Goal: Task Accomplishment & Management: Complete application form

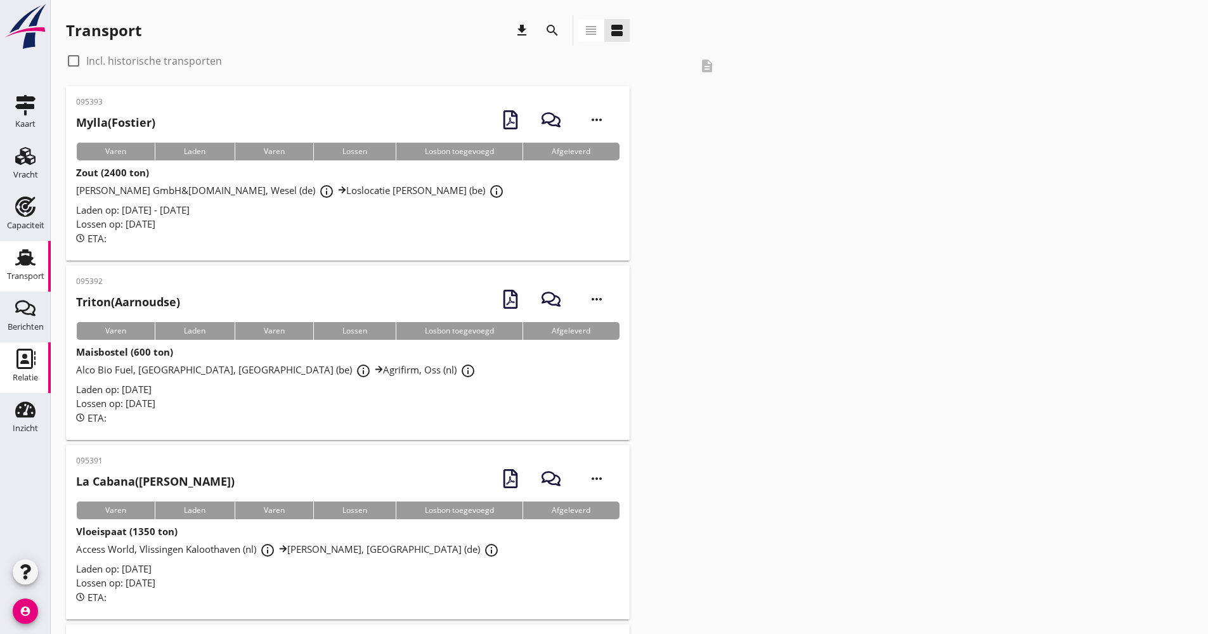
click at [22, 367] on use at bounding box center [25, 359] width 19 height 20
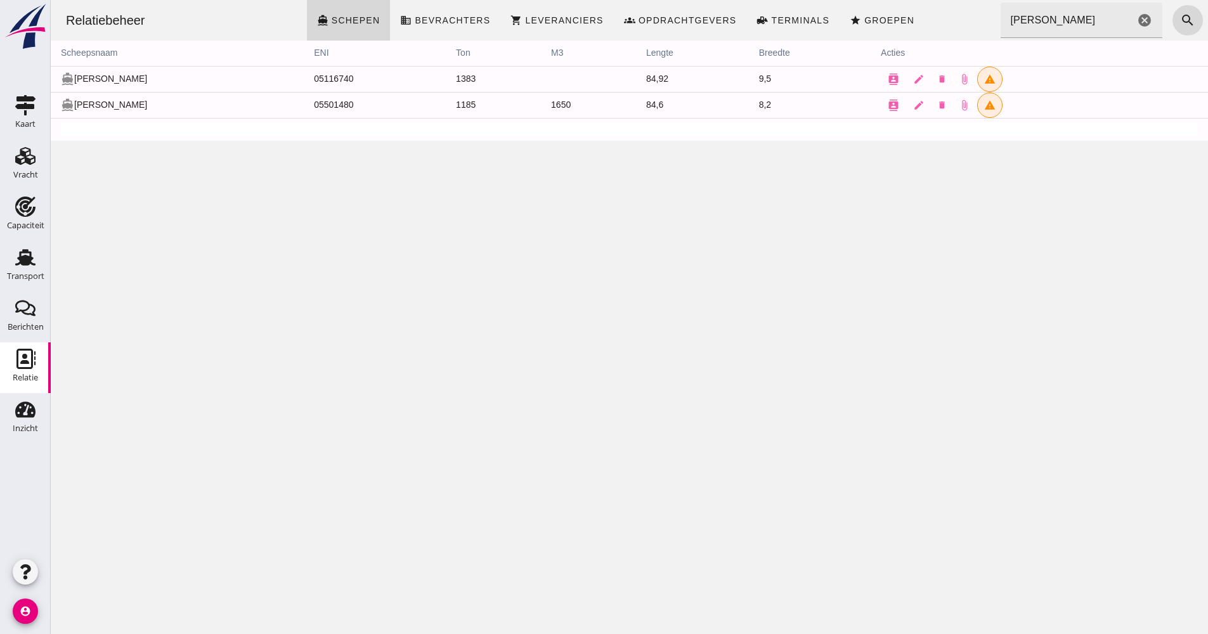
click at [1137, 27] on icon "cancel" at bounding box center [1144, 20] width 15 height 15
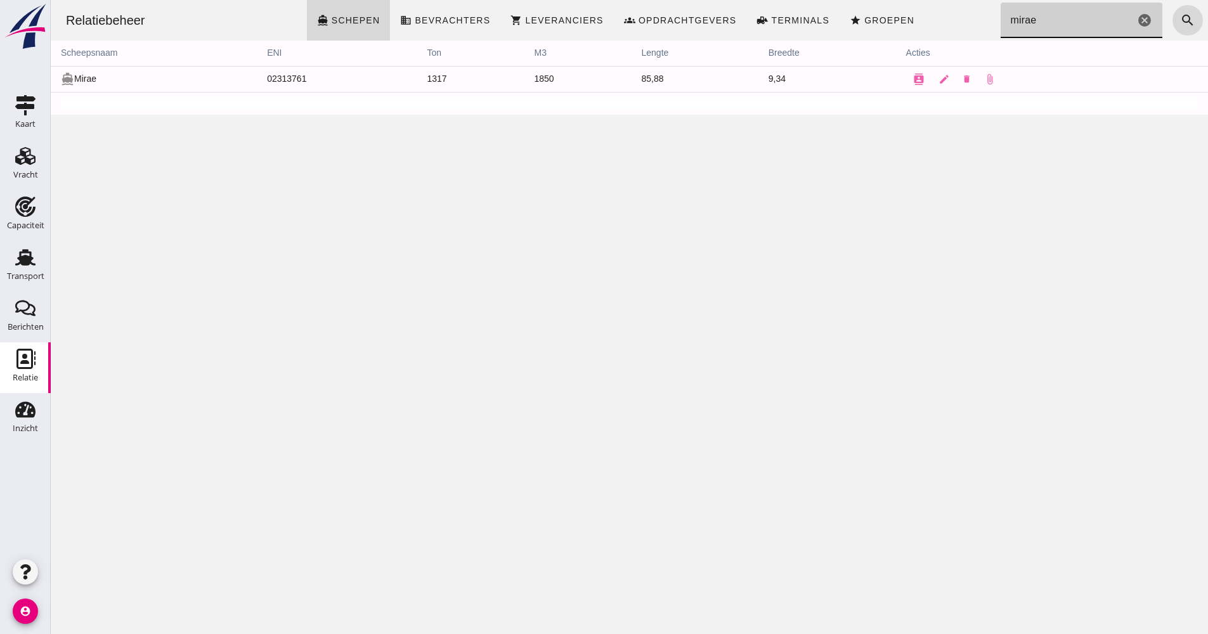
type input "mirae"
click at [40, 270] on div "Transport" at bounding box center [25, 277] width 37 height 18
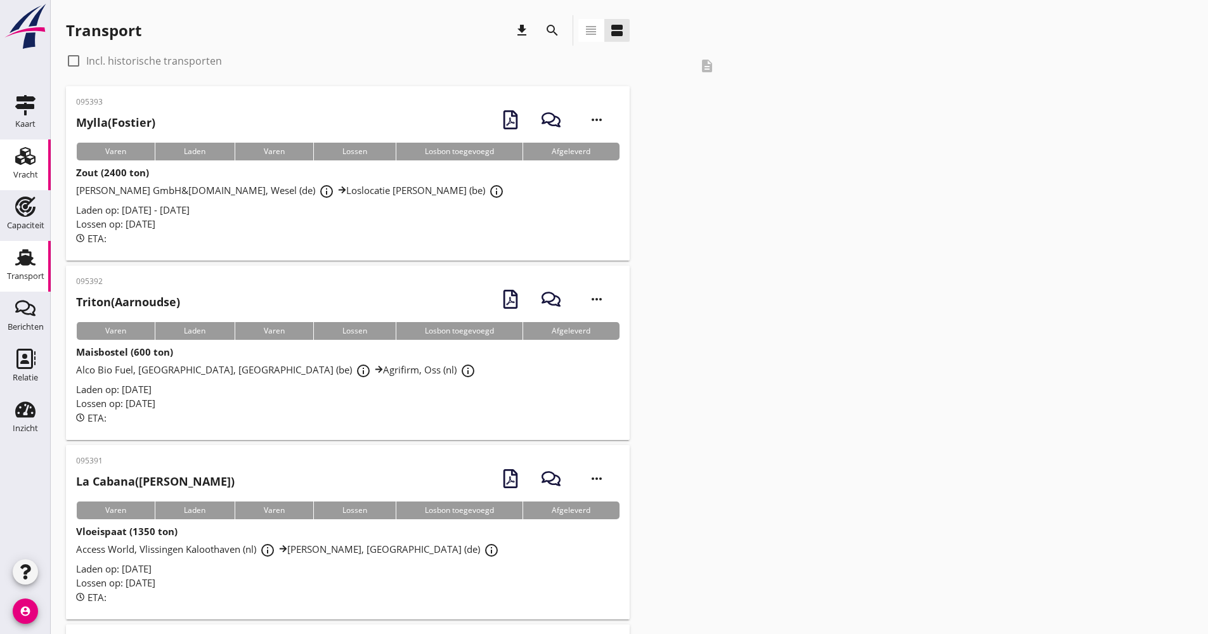
click at [41, 169] on link "Vracht Vracht" at bounding box center [25, 164] width 51 height 51
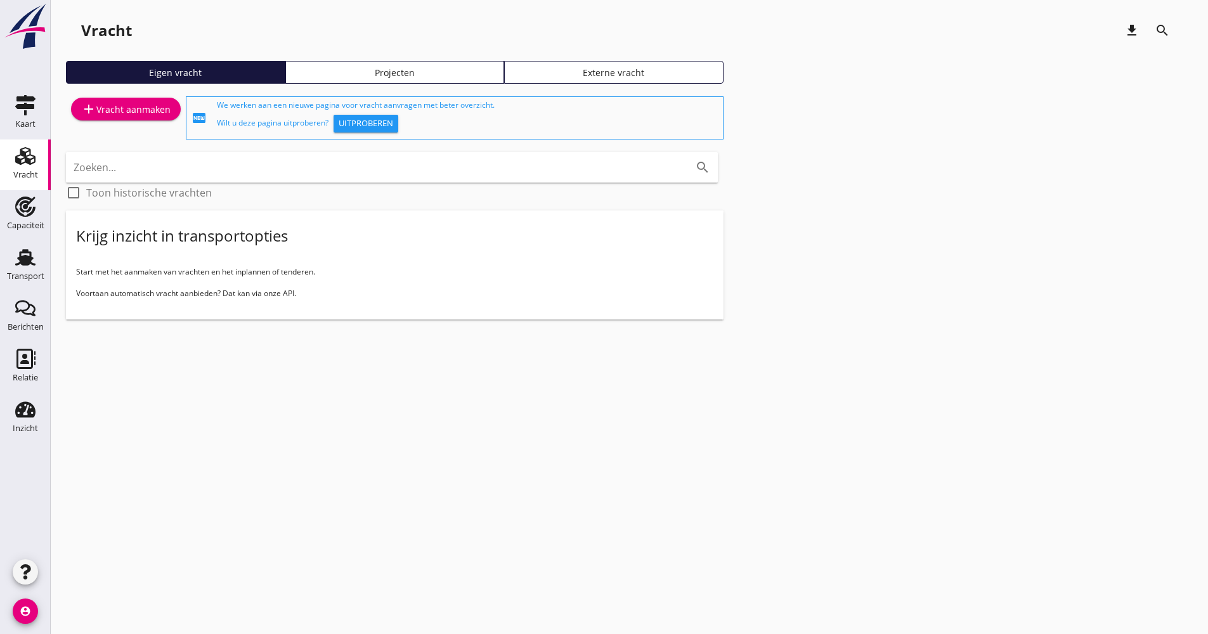
click at [138, 121] on div "add Vracht aanmaken" at bounding box center [126, 118] width 120 height 48
click at [145, 118] on link "add Vracht aanmaken" at bounding box center [126, 109] width 110 height 23
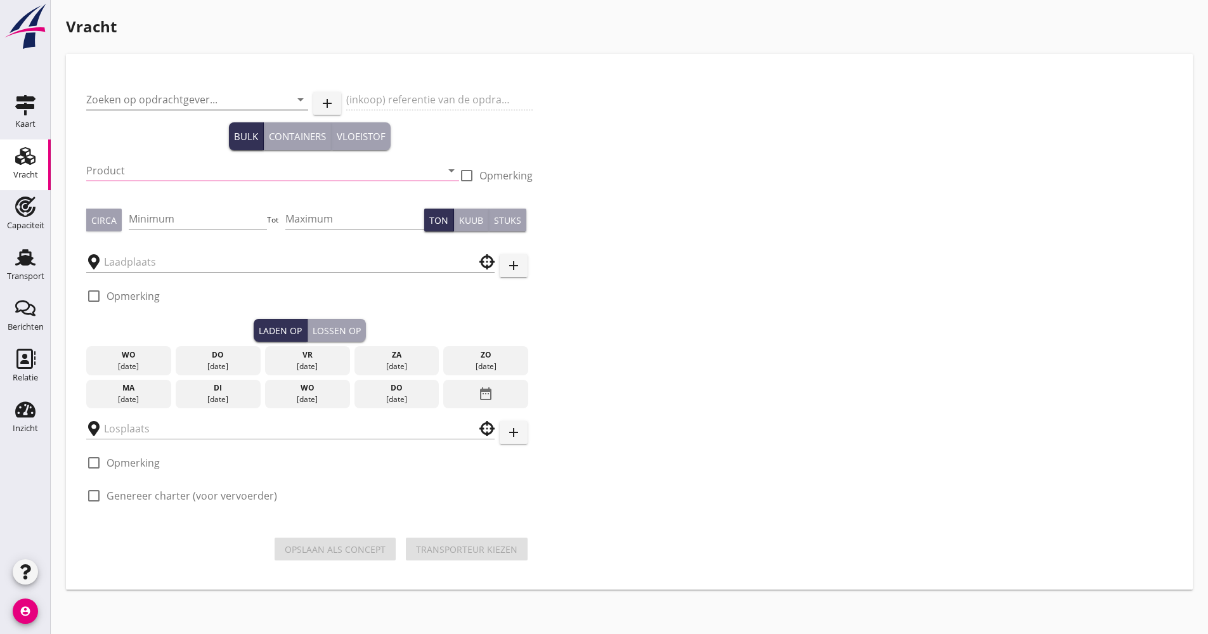
click at [169, 101] on input "Zoeken op opdrachtgever..." at bounding box center [179, 99] width 186 height 20
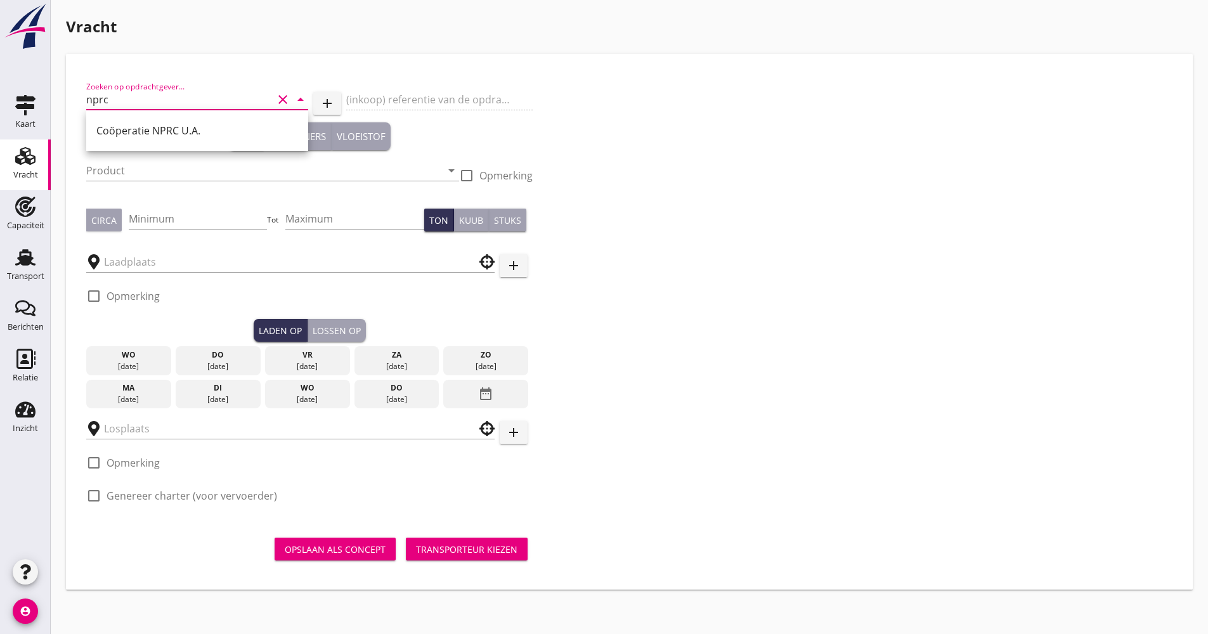
click at [157, 142] on div "Coöperatie NPRC U.A." at bounding box center [197, 130] width 202 height 30
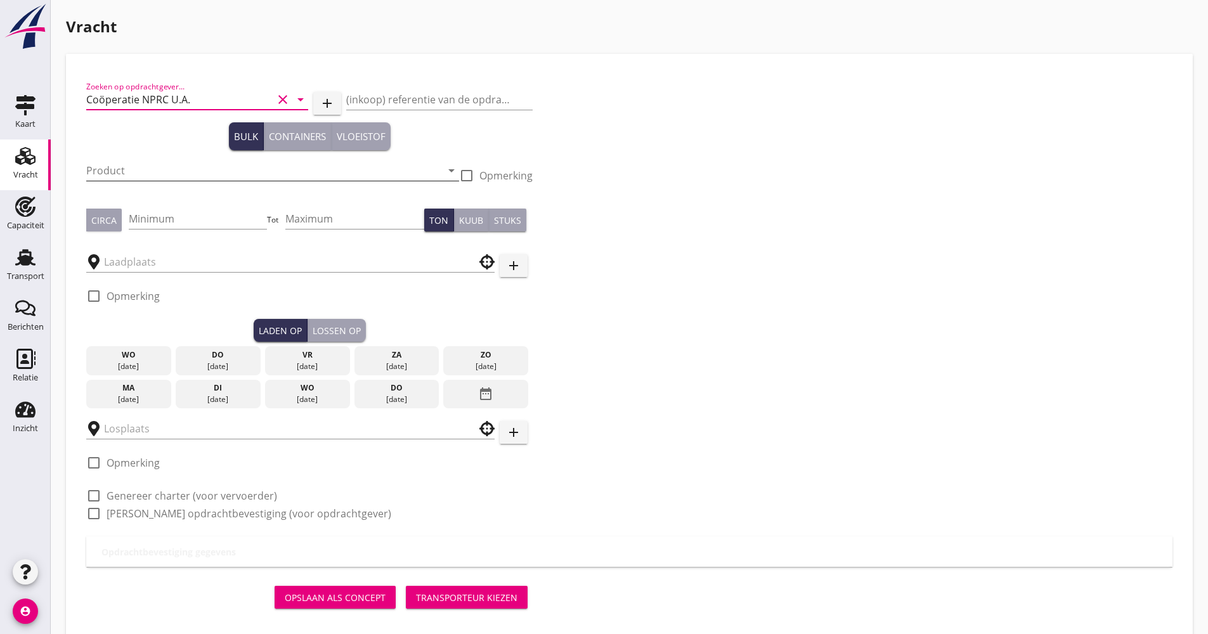
type input "Coöperatie NPRC U.A."
click at [150, 166] on input "Product" at bounding box center [263, 170] width 355 height 20
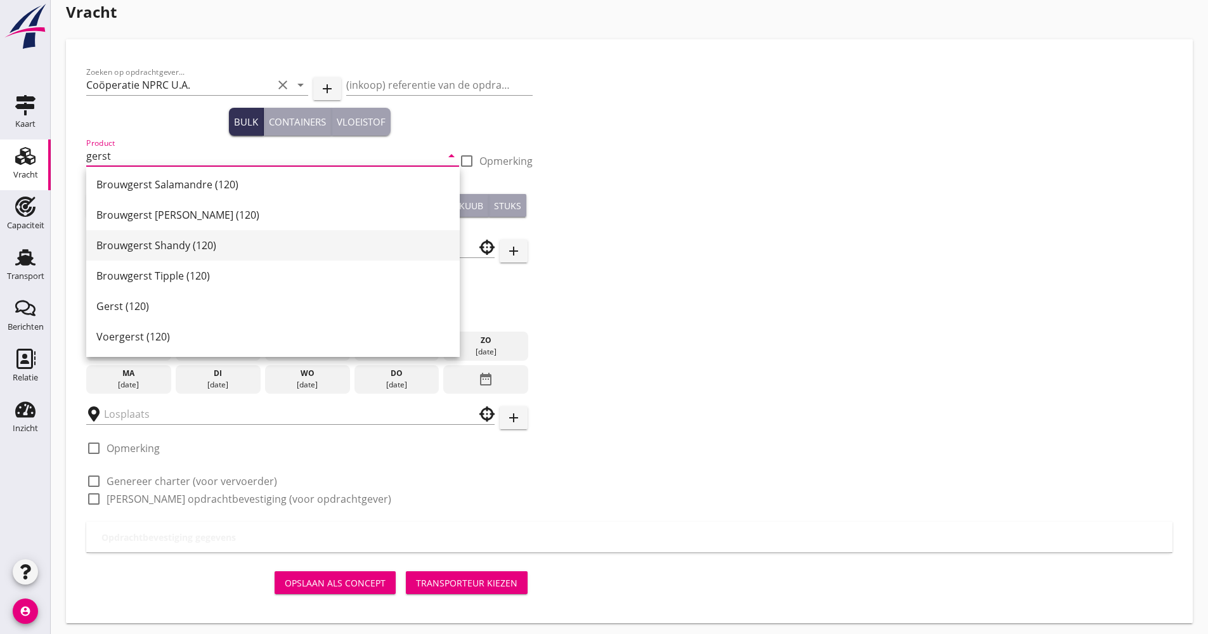
scroll to position [19, 0]
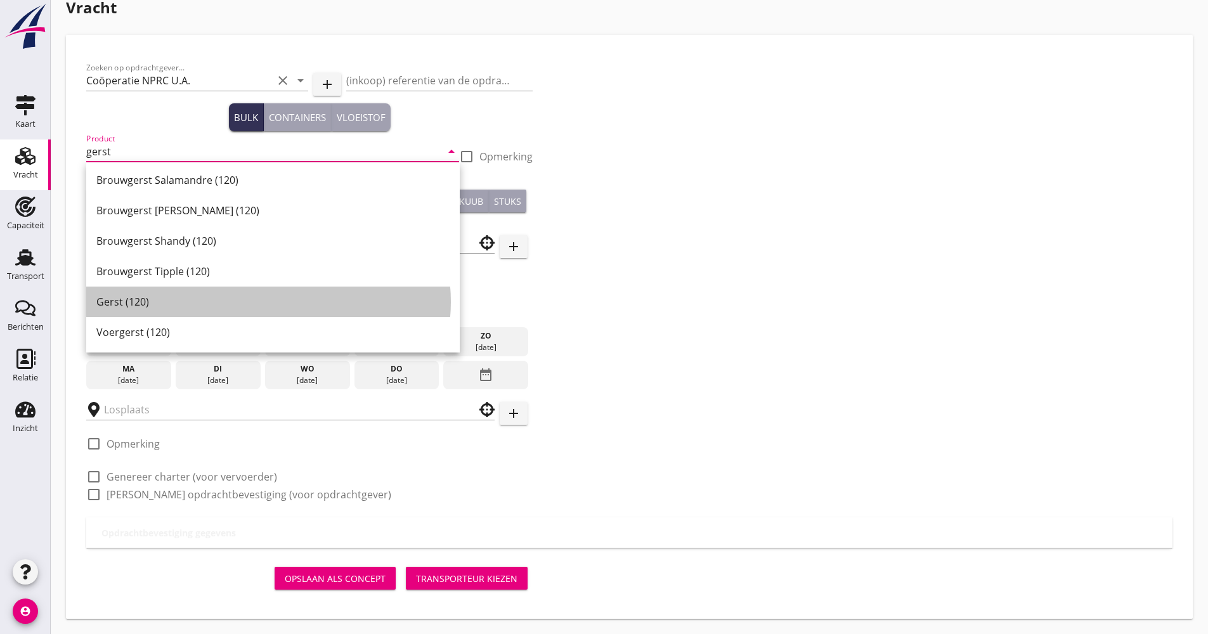
drag, startPoint x: 159, startPoint y: 299, endPoint x: 157, endPoint y: 292, distance: 7.8
click at [157, 297] on div "Gerst (120)" at bounding box center [272, 301] width 353 height 15
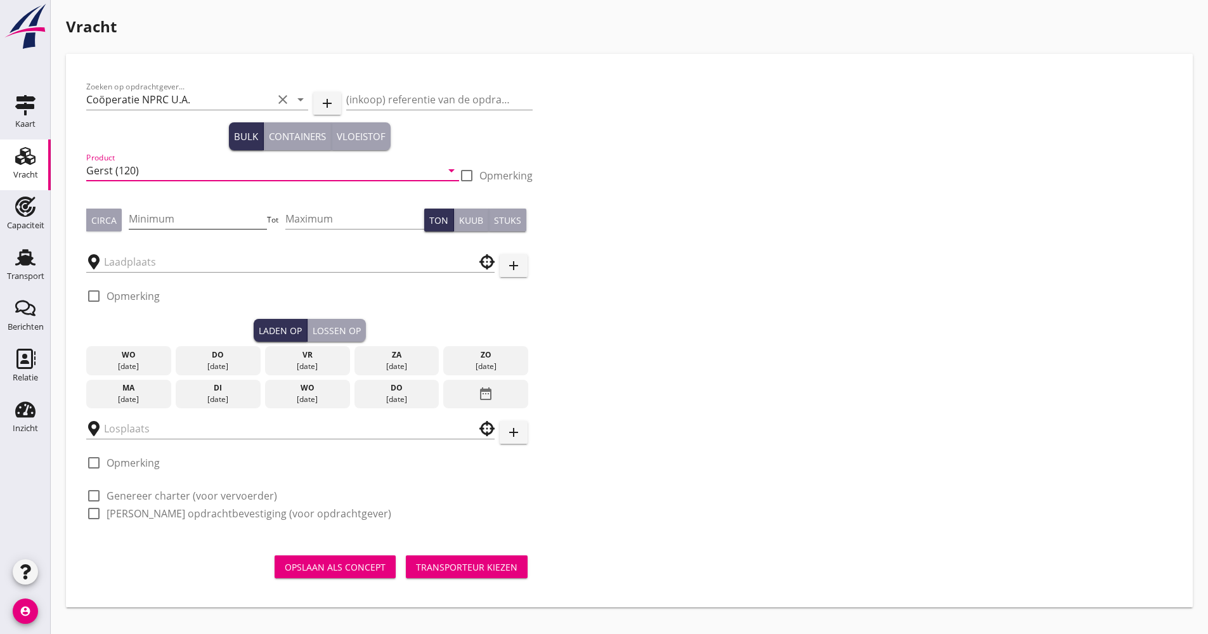
type input "Gerst (120)"
click at [204, 224] on input "Minimum" at bounding box center [198, 219] width 139 height 20
type input "1030"
click at [180, 271] on div at bounding box center [290, 262] width 408 height 20
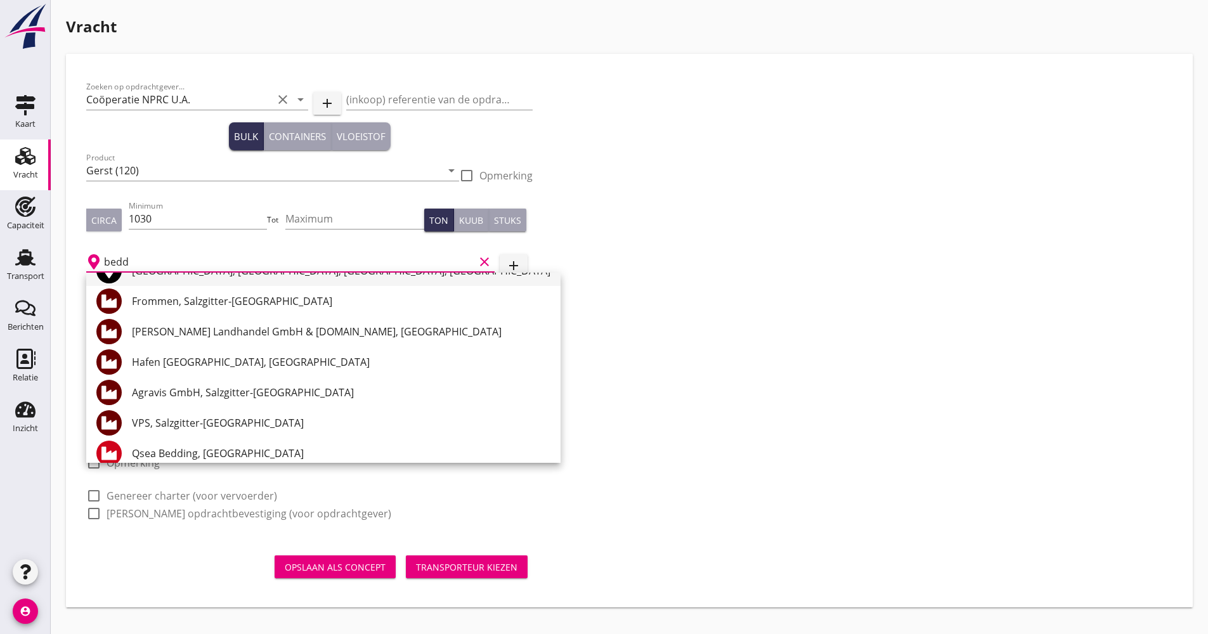
scroll to position [94, 0]
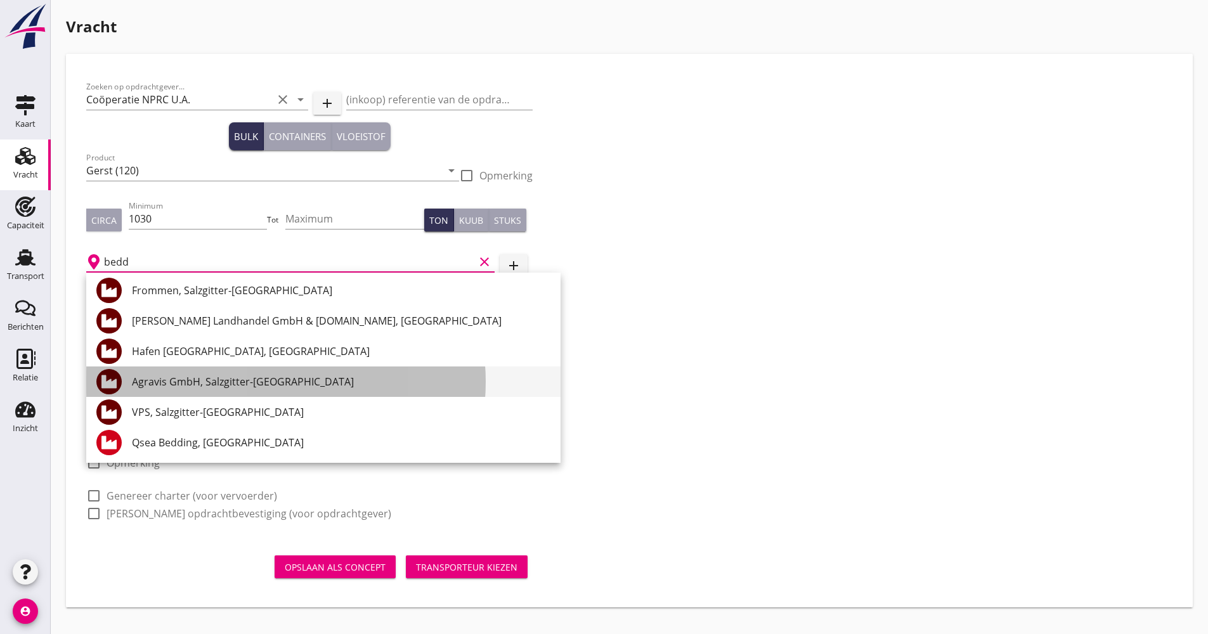
click at [278, 375] on div "Agravis GmbH, Salzgitter-[GEOGRAPHIC_DATA]" at bounding box center [341, 381] width 418 height 15
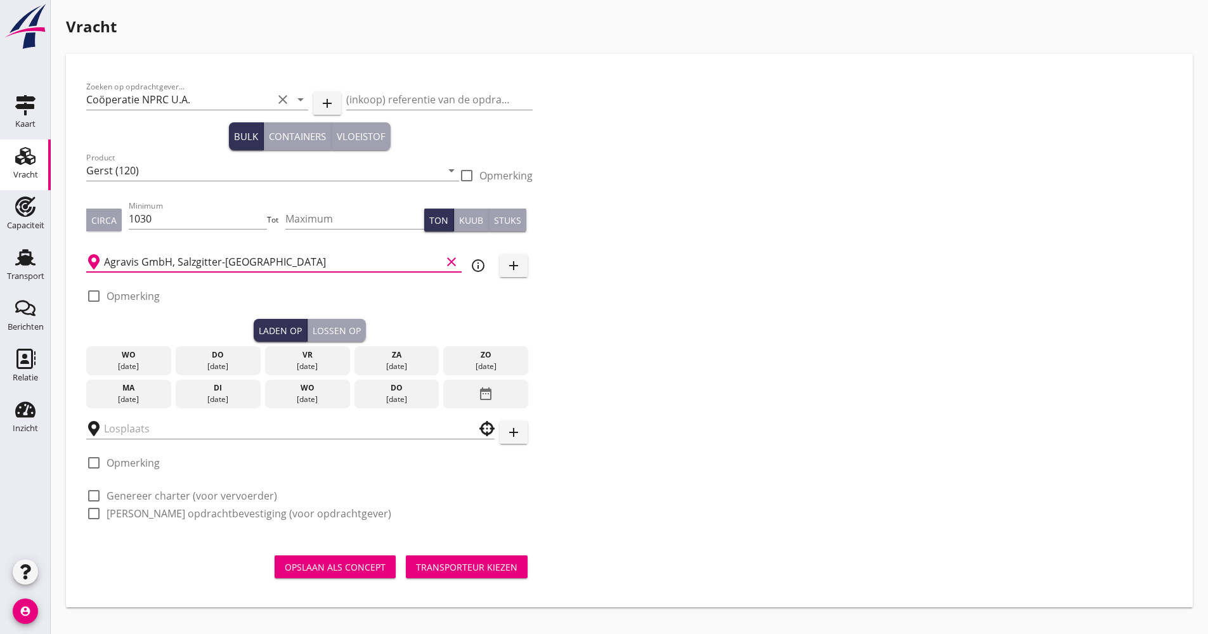
type input "Agravis GmbH, Salzgitter-[GEOGRAPHIC_DATA]"
click at [626, 356] on div "Zoeken op opdrachtgever... Coöperatie NPRC U.A. clear arrow_drop_down add (inko…" at bounding box center [629, 305] width 1096 height 462
click at [475, 272] on icon "info_outline" at bounding box center [477, 265] width 15 height 15
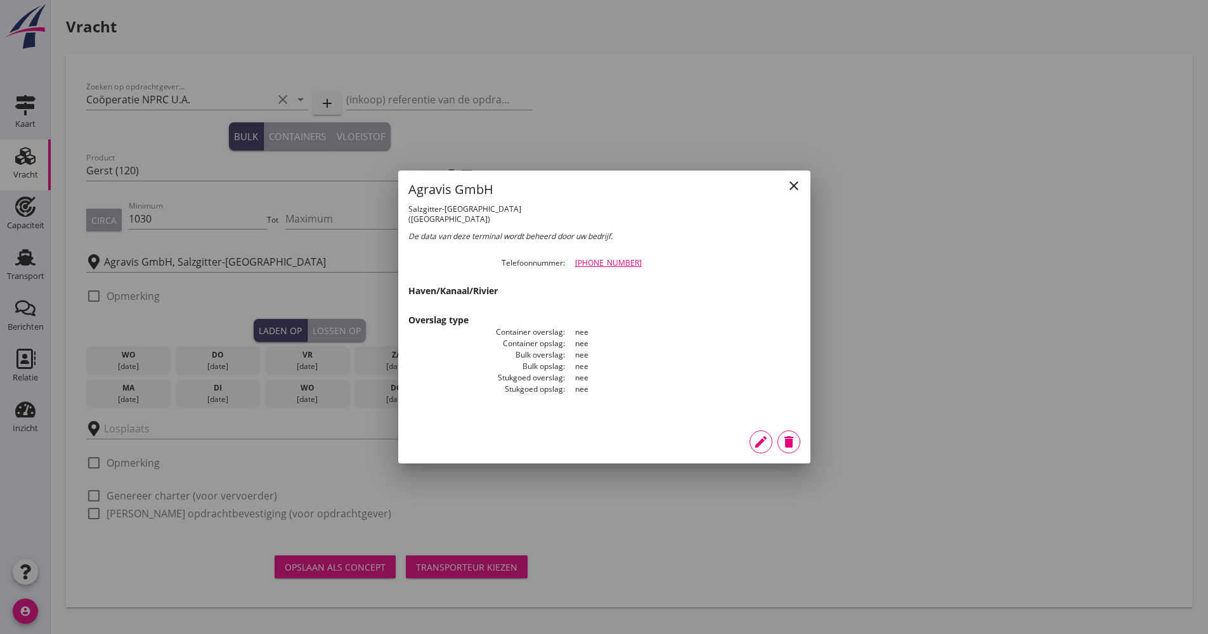
click at [761, 440] on icon "edit" at bounding box center [760, 441] width 15 height 15
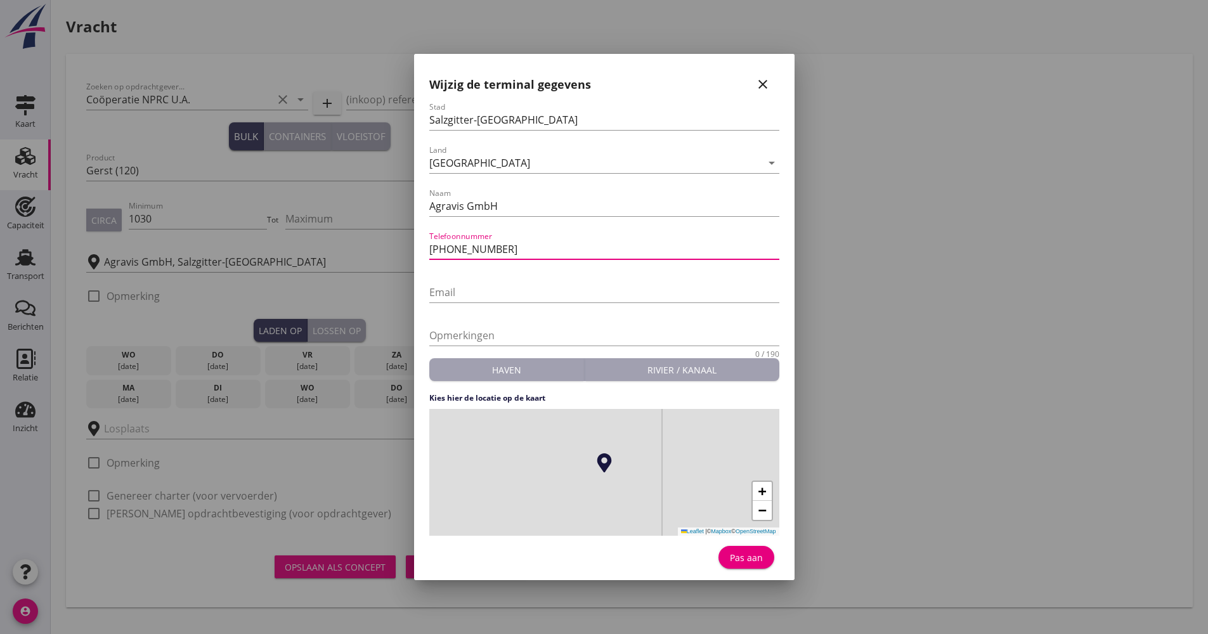
drag, startPoint x: 434, startPoint y: 249, endPoint x: 425, endPoint y: 249, distance: 8.2
click at [425, 249] on div "Stad Salzgitter-[GEOGRAPHIC_DATA] Land [GEOGRAPHIC_DATA] arrow_drop_down Naam A…" at bounding box center [604, 338] width 370 height 473
type input "0049 5341223900"
click at [741, 557] on div "Pas aan" at bounding box center [746, 557] width 36 height 13
type input "Agravis GmbH"
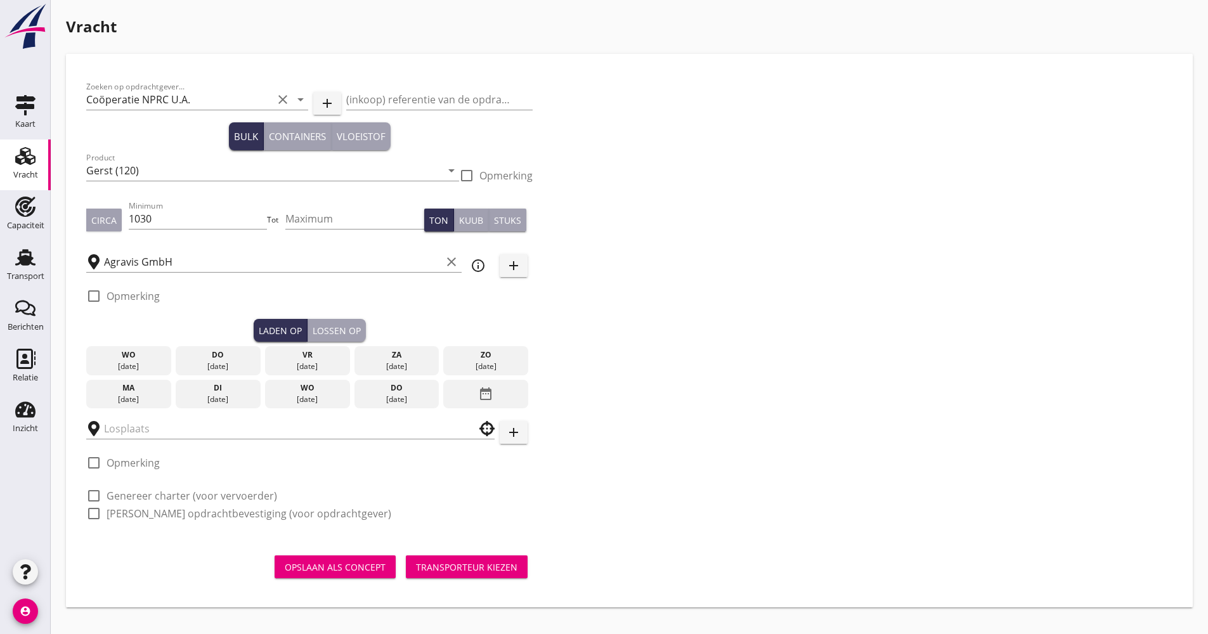
click at [214, 397] on div "[DATE]" at bounding box center [218, 399] width 79 height 11
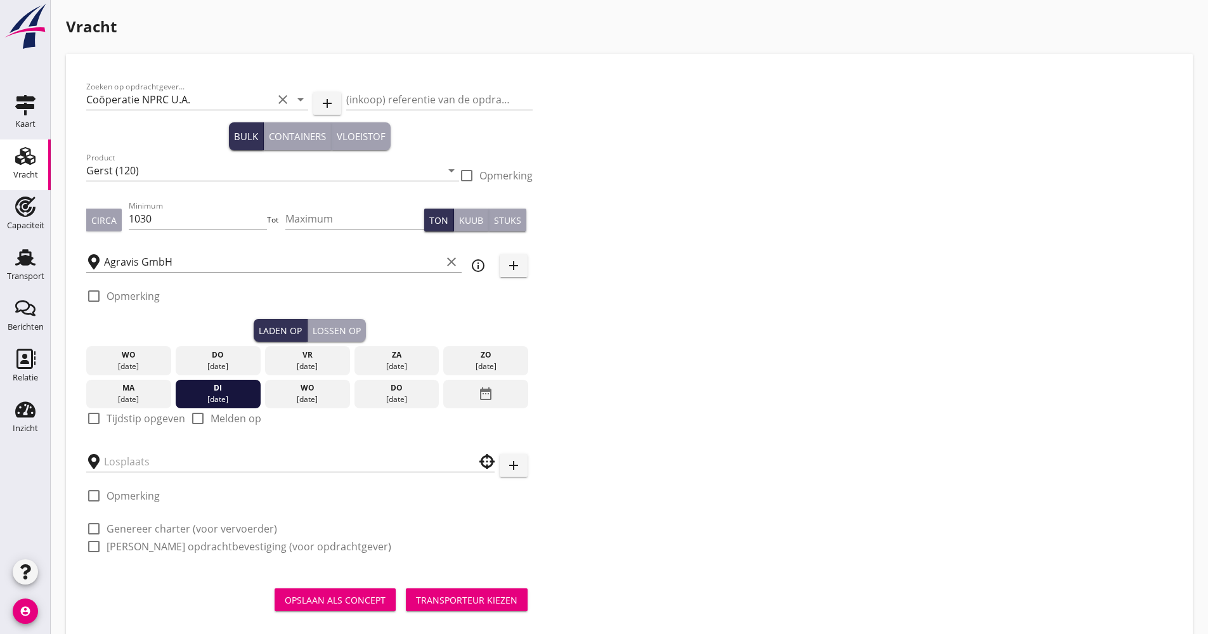
click at [118, 417] on label "Tijdstip opgeven" at bounding box center [146, 418] width 79 height 13
checkbox input "true"
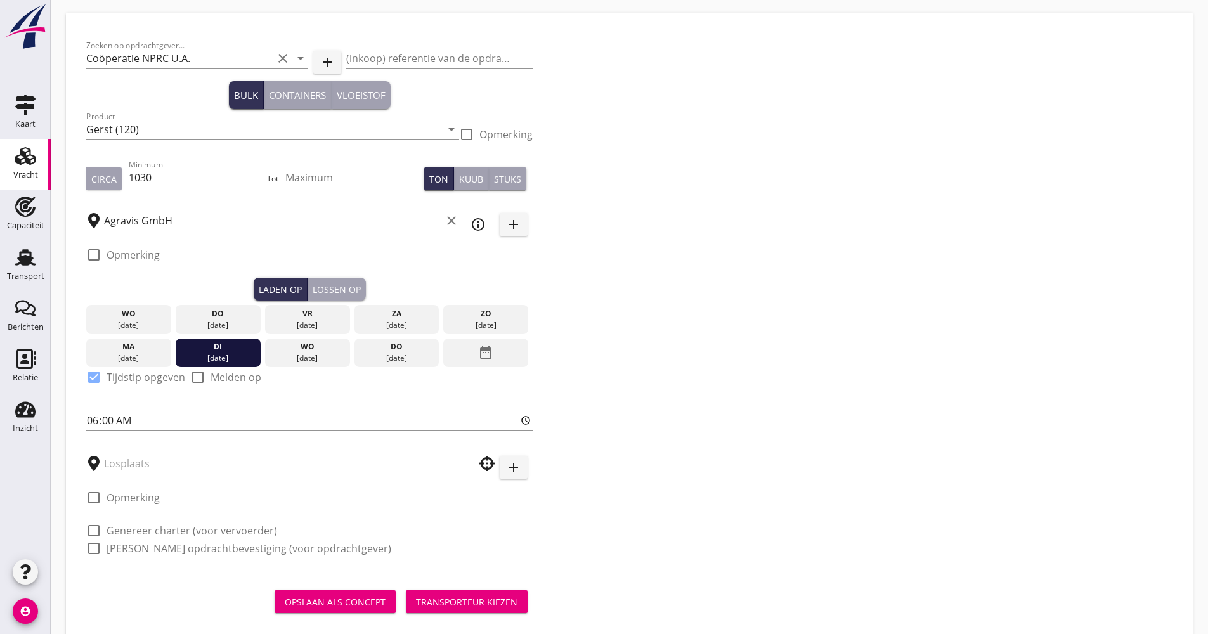
scroll to position [63, 0]
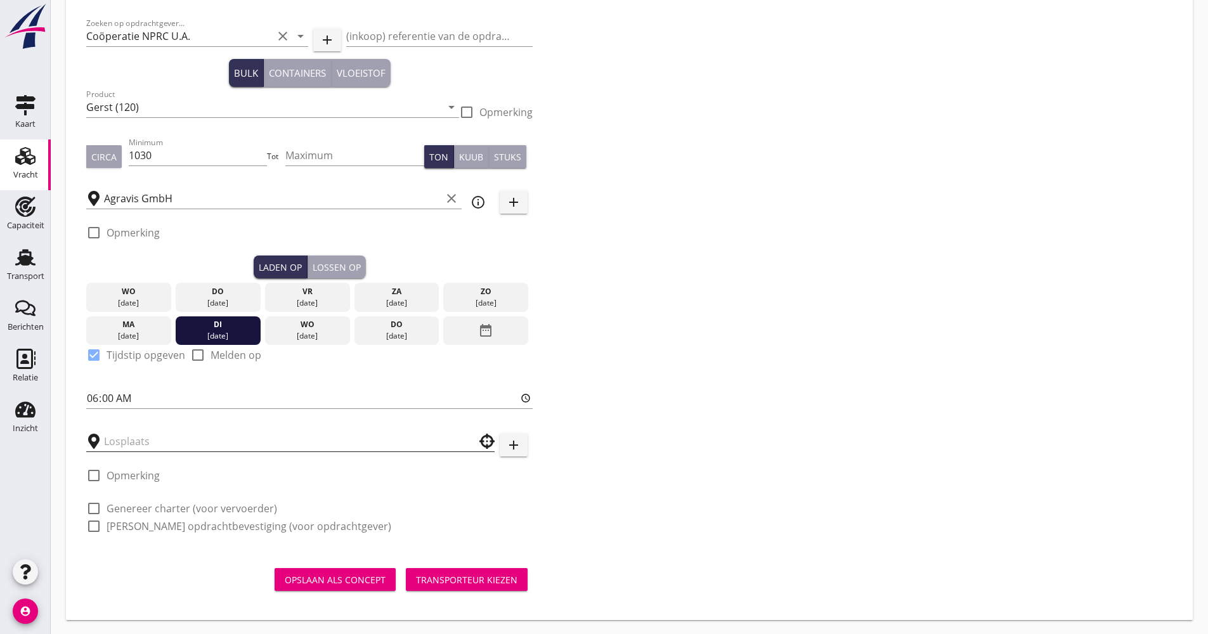
click at [198, 437] on input "text" at bounding box center [281, 441] width 355 height 20
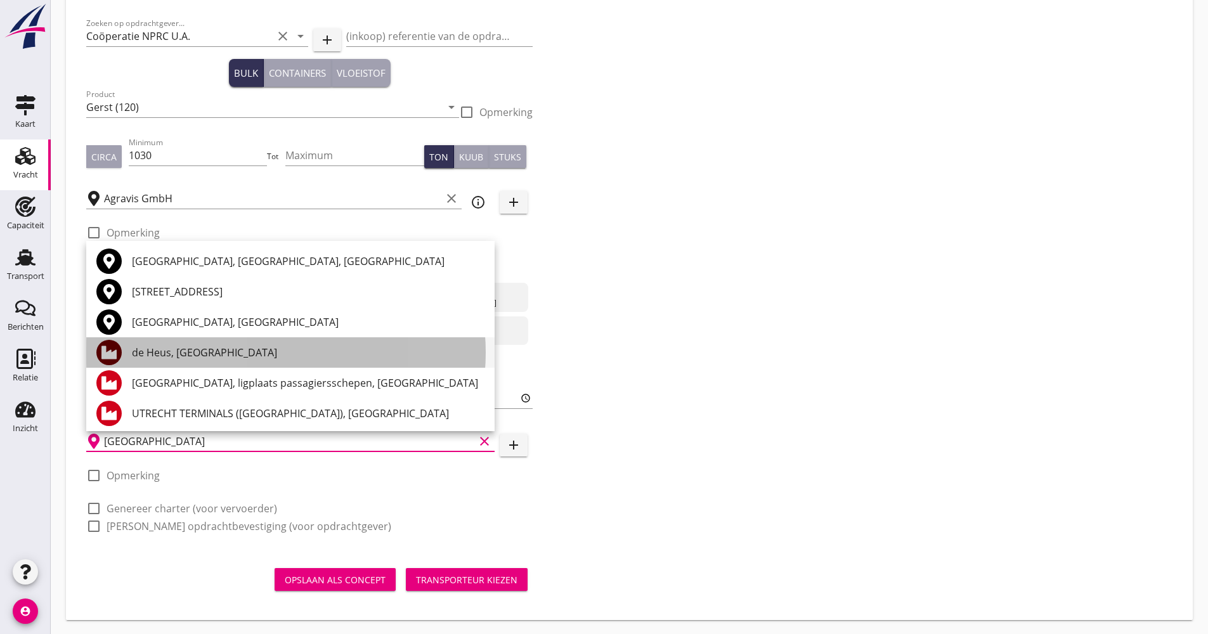
click at [148, 344] on div "de Heus, [GEOGRAPHIC_DATA]" at bounding box center [308, 352] width 353 height 30
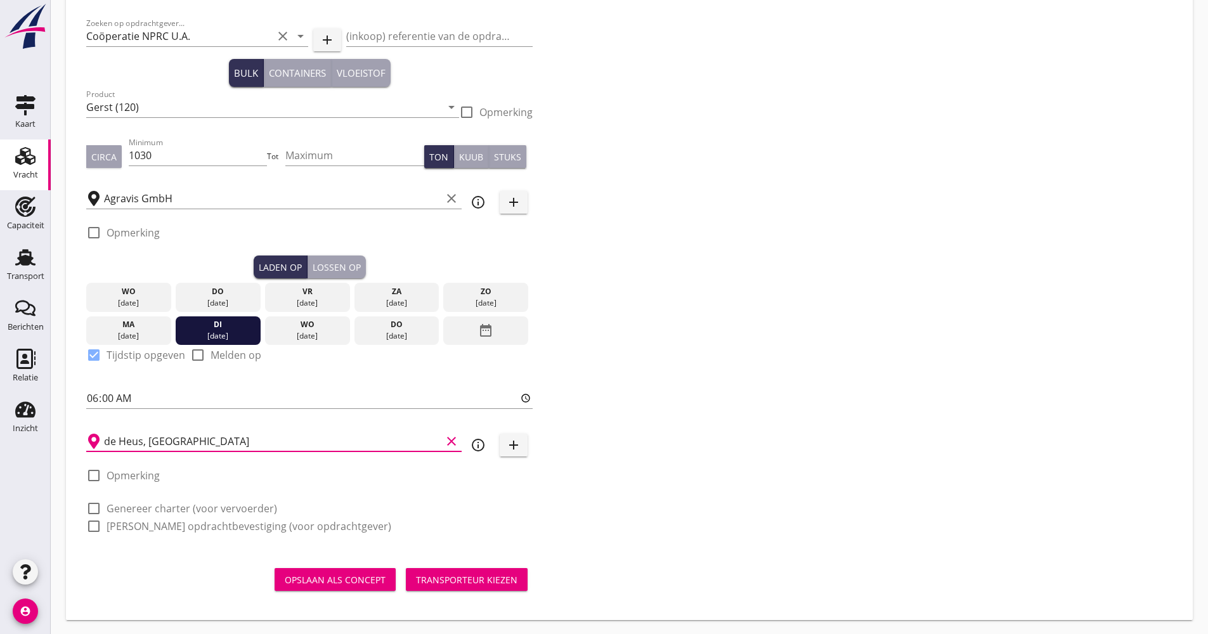
type input "de Heus, [GEOGRAPHIC_DATA]"
click at [487, 450] on div "info_outline" at bounding box center [478, 444] width 23 height 15
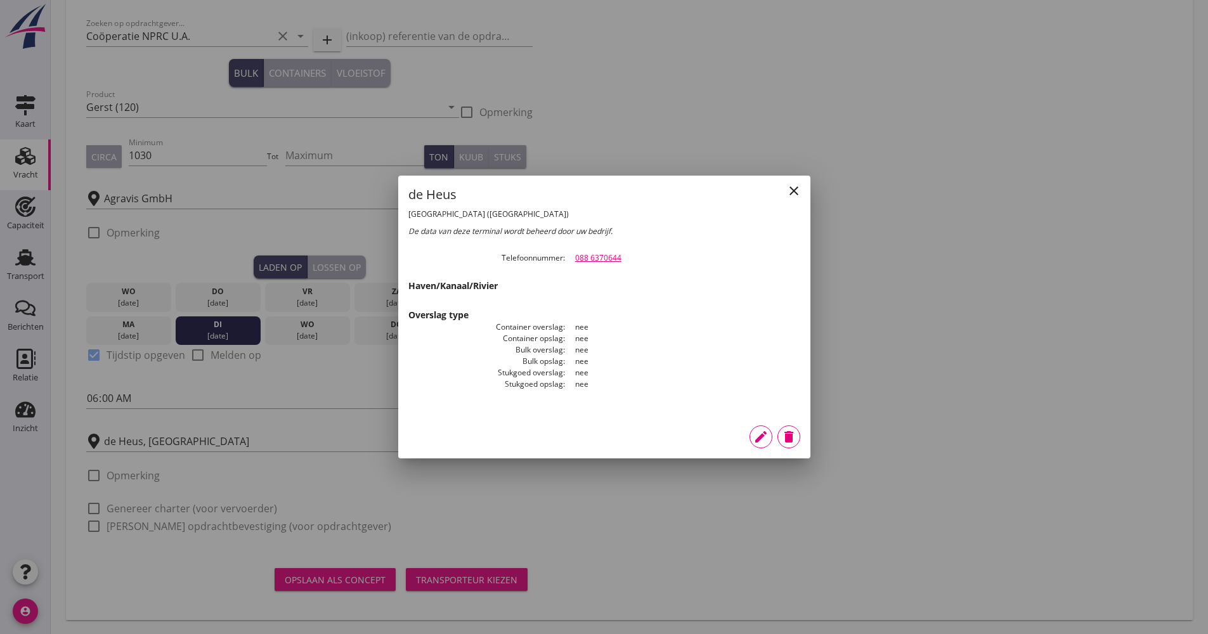
click at [796, 178] on div "close de Heus Utrecht ([GEOGRAPHIC_DATA]) De data van deze terminal wordt behee…" at bounding box center [604, 295] width 412 height 239
drag, startPoint x: 798, startPoint y: 190, endPoint x: 635, endPoint y: 245, distance: 172.4
click at [799, 188] on icon "close" at bounding box center [793, 190] width 15 height 15
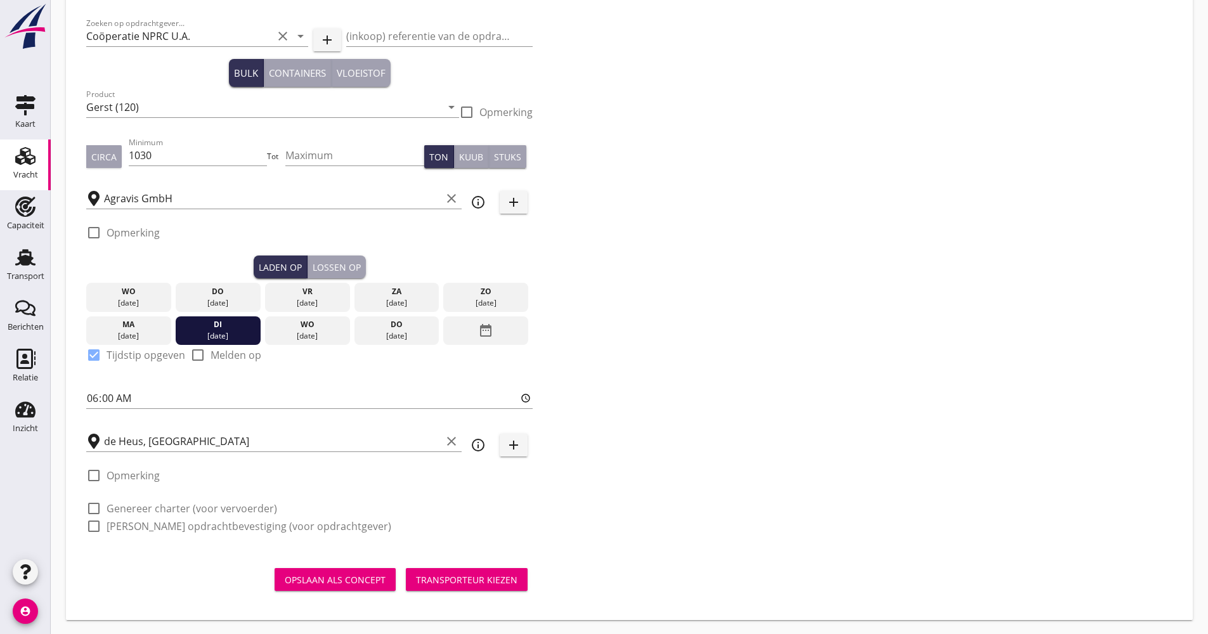
click at [146, 509] on label "Genereer charter (voor vervoerder)" at bounding box center [192, 508] width 171 height 13
checkbox input "true"
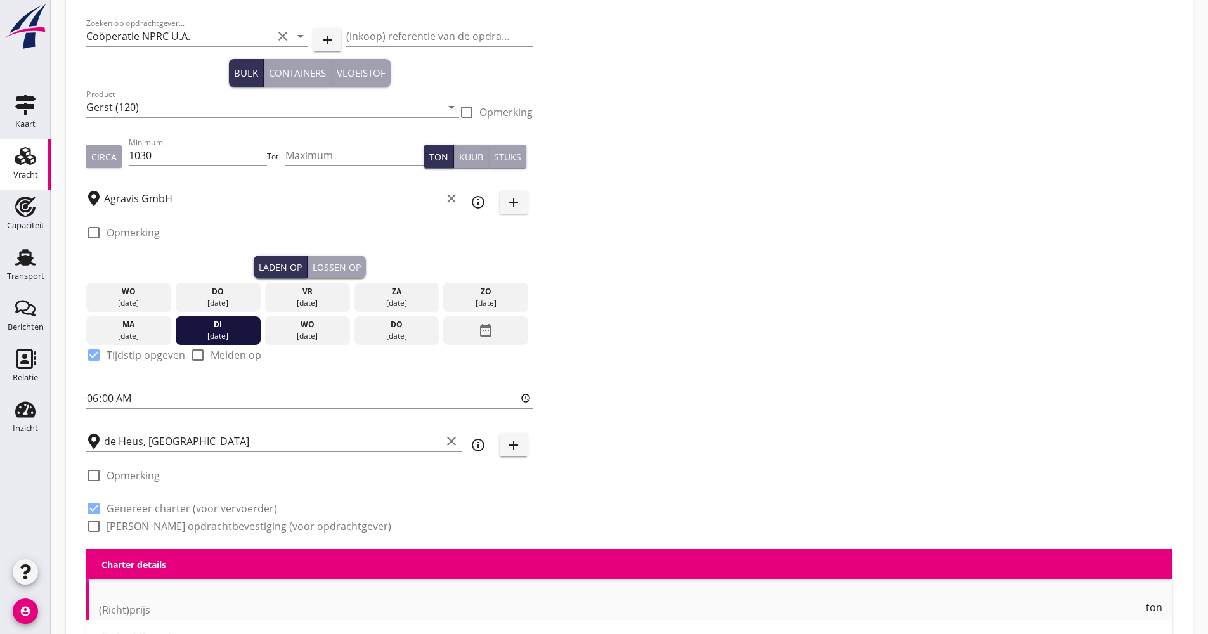
click at [144, 528] on label "[PERSON_NAME] opdrachtbevestiging (voor opdrachtgever)" at bounding box center [249, 526] width 285 height 13
checkbox input "true"
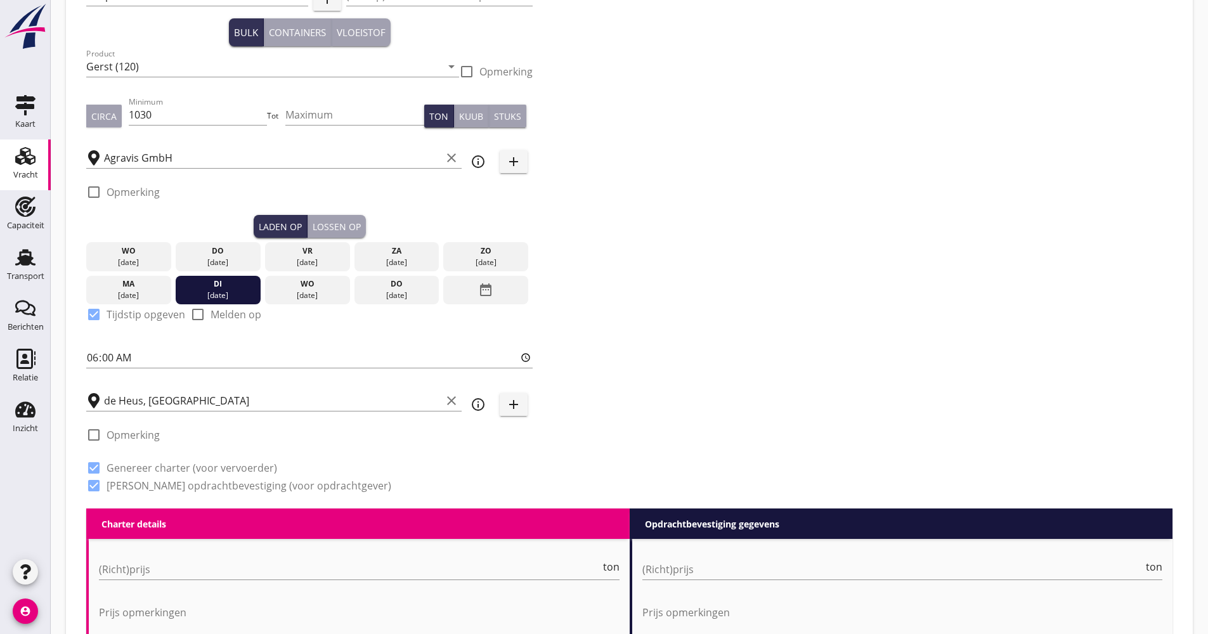
scroll to position [127, 0]
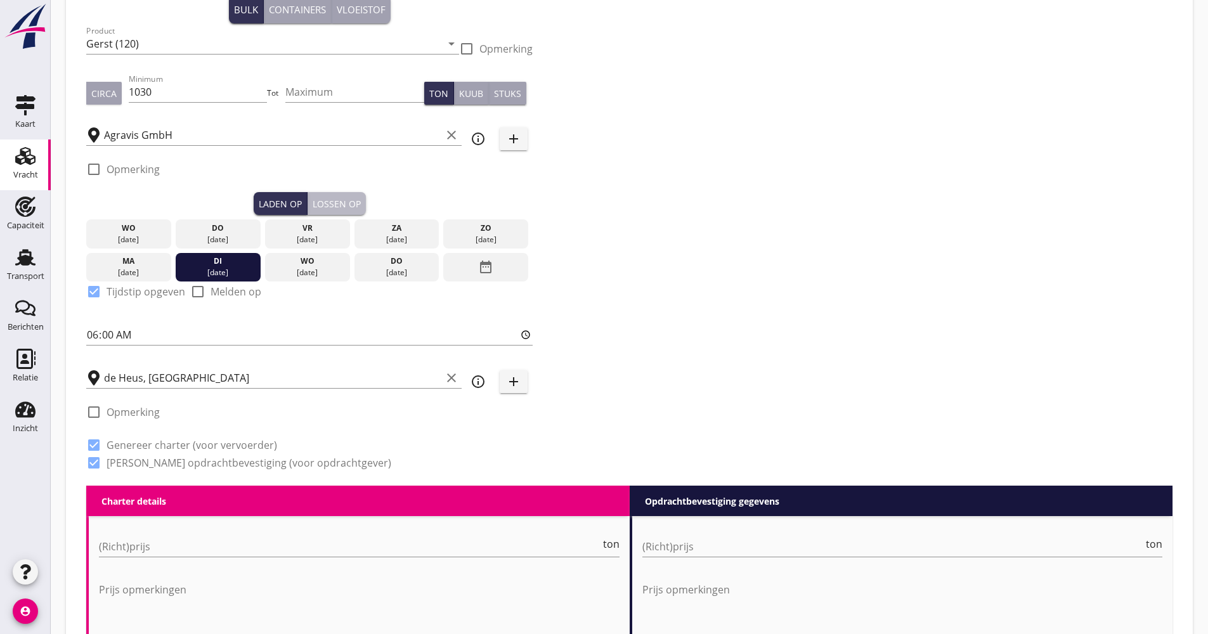
click at [346, 201] on div "Lossen op" at bounding box center [337, 203] width 48 height 13
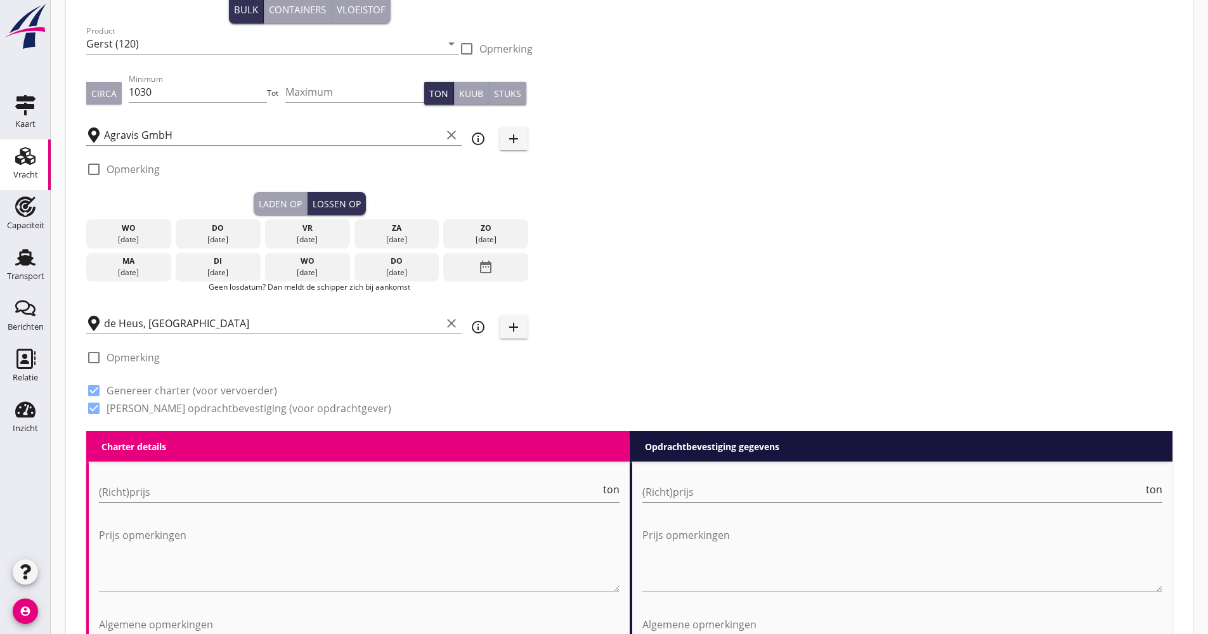
click at [484, 264] on icon "date_range" at bounding box center [485, 267] width 15 height 23
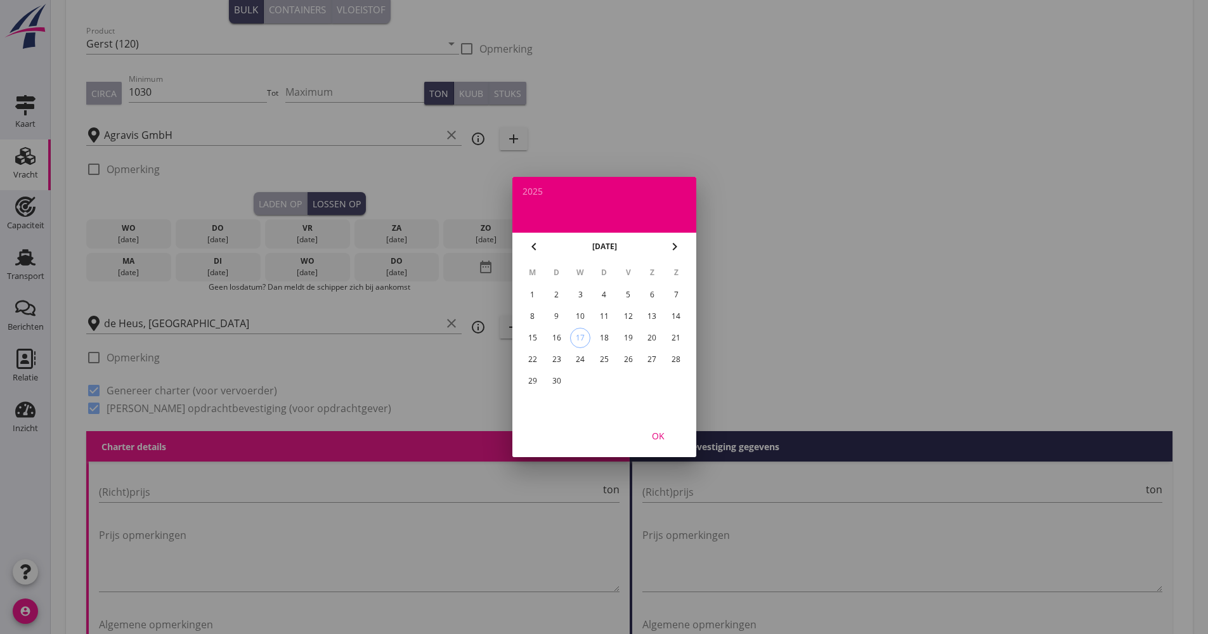
click at [540, 384] on div "29" at bounding box center [532, 381] width 20 height 20
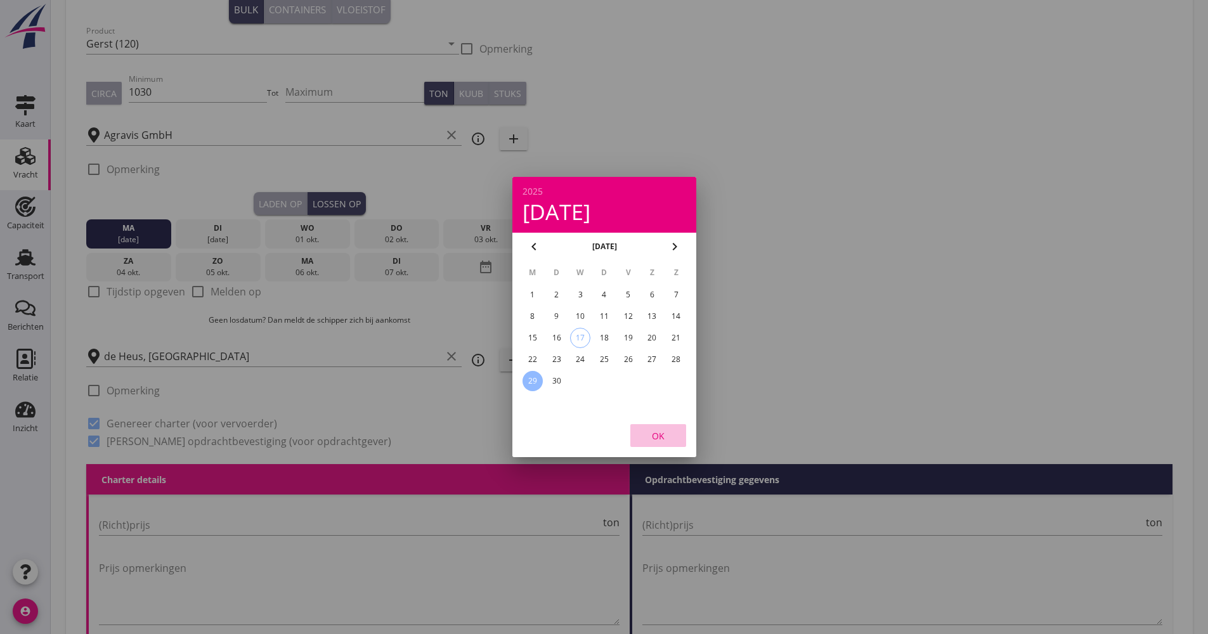
click at [658, 438] on div "OK" at bounding box center [658, 435] width 36 height 13
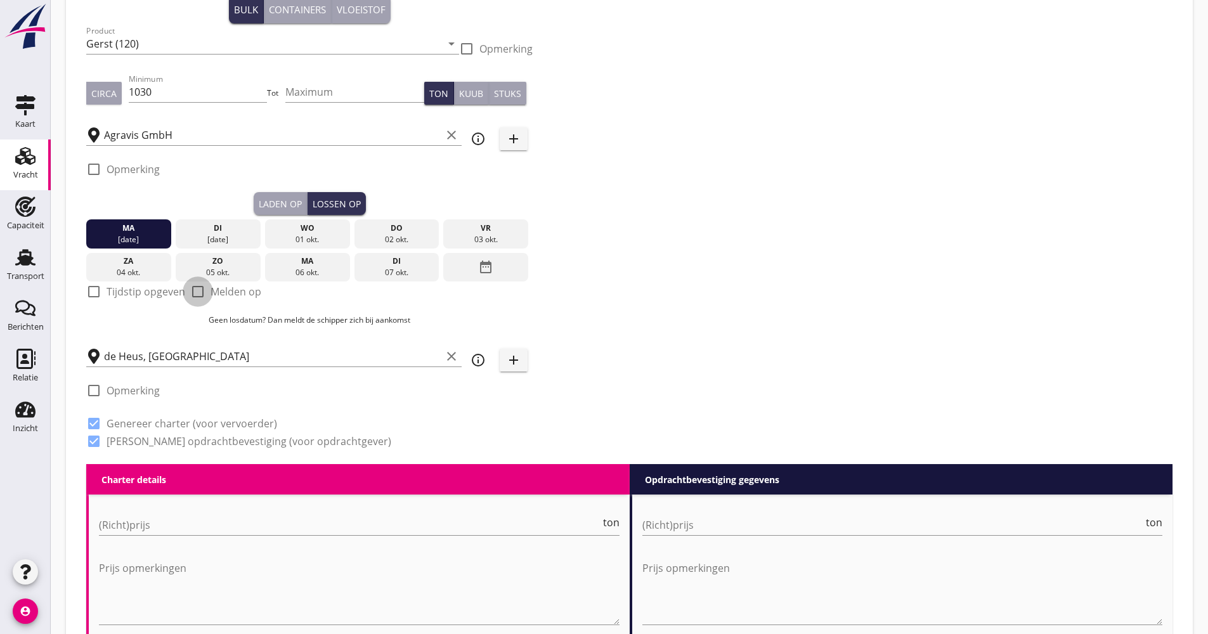
click at [204, 289] on div at bounding box center [198, 292] width 22 height 22
checkbox input "true"
drag, startPoint x: 146, startPoint y: 234, endPoint x: 497, endPoint y: 236, distance: 351.2
click at [497, 236] on div "[DATE] [DATE] [DATE] [DATE] [DATE] [DATE] [DATE] [DATE] [DATE] date_range" at bounding box center [309, 248] width 446 height 67
drag, startPoint x: 648, startPoint y: 328, endPoint x: 523, endPoint y: 346, distance: 126.2
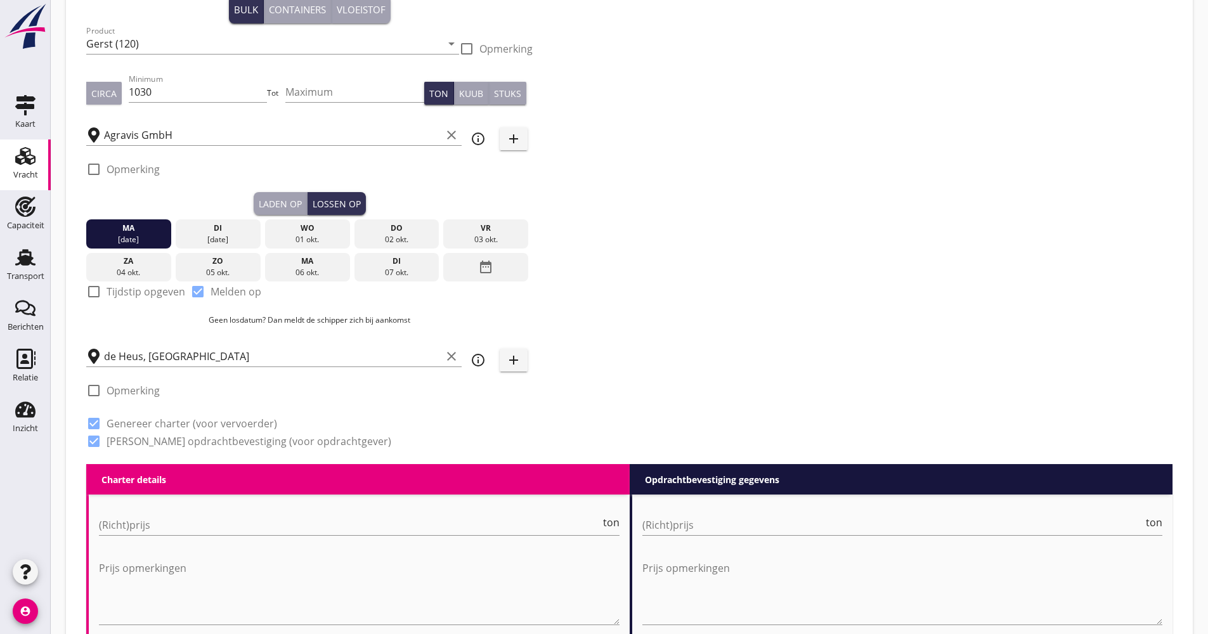
click at [647, 328] on div "Zoeken op opdrachtgever... Coöperatie NPRC U.A. clear arrow_drop_down add (inko…" at bounding box center [629, 205] width 1096 height 517
click at [313, 247] on div "[DATE]" at bounding box center [307, 233] width 85 height 29
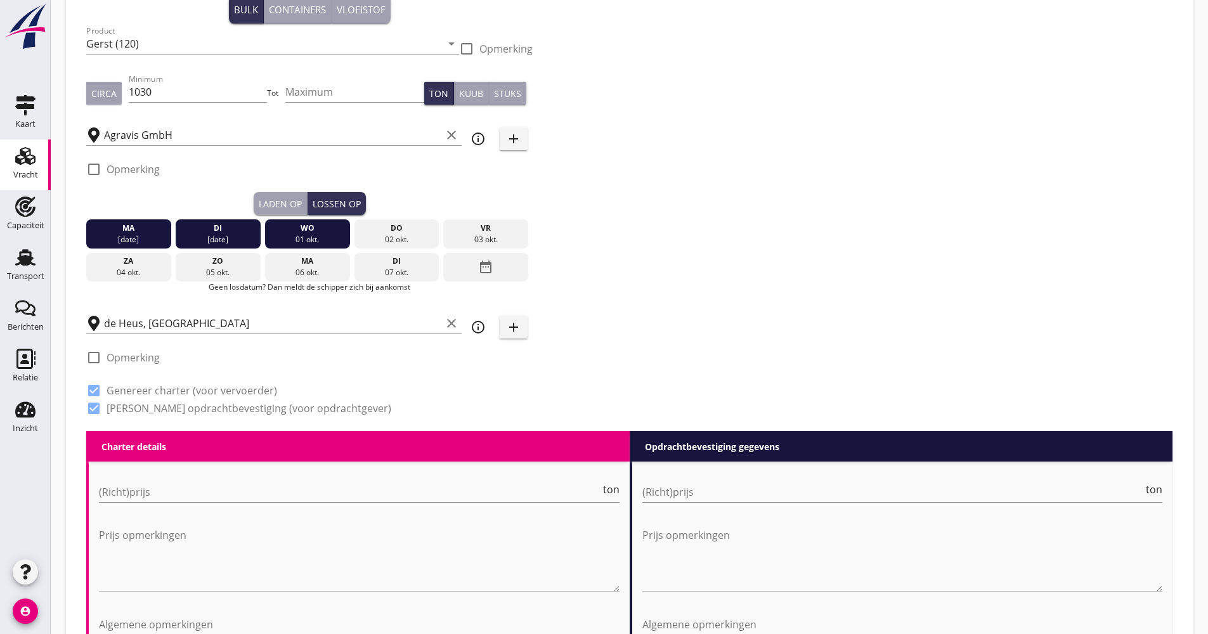
click at [433, 239] on div "02 okt." at bounding box center [396, 239] width 79 height 11
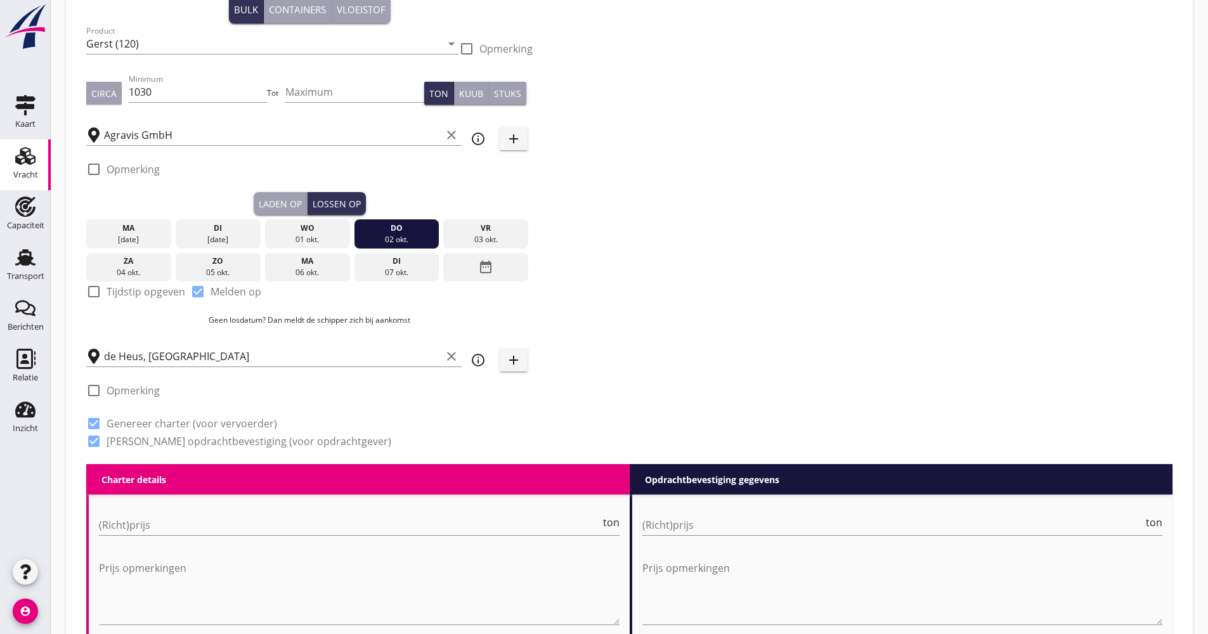
click at [465, 238] on div "03 okt." at bounding box center [485, 239] width 79 height 11
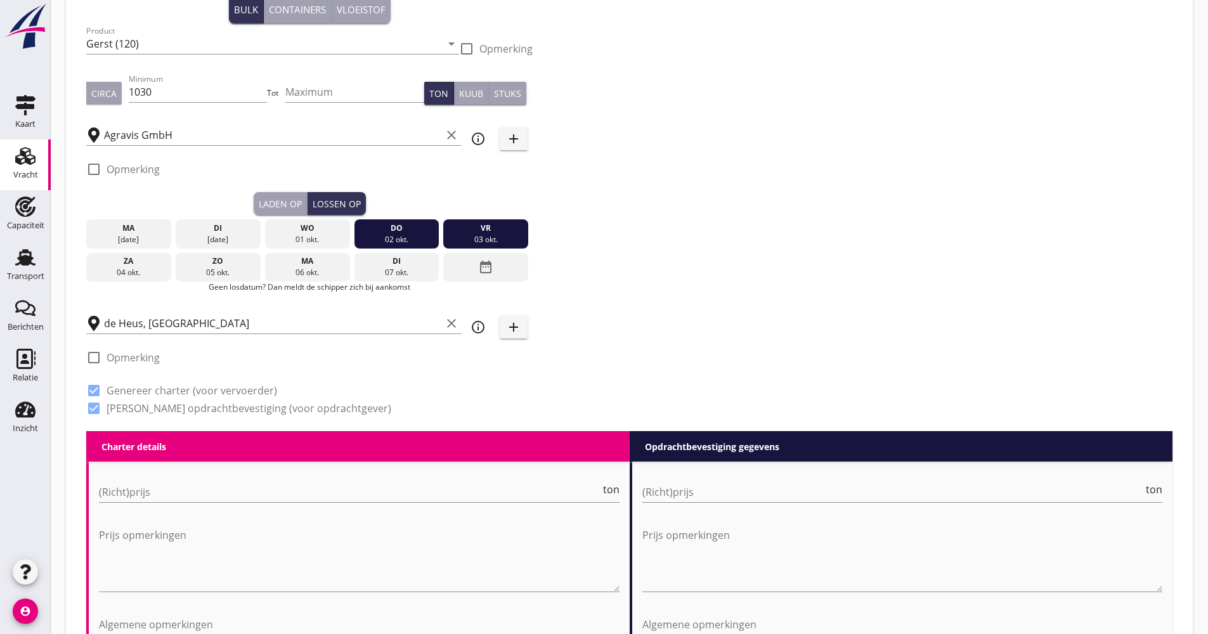
drag, startPoint x: 136, startPoint y: 237, endPoint x: 484, endPoint y: 235, distance: 347.4
click at [453, 238] on div "[DATE] [DATE] [DATE] [DATE] [DATE] [DATE] [DATE] [DATE] [DATE] date_range" at bounding box center [309, 248] width 446 height 67
click at [455, 231] on div "vr" at bounding box center [485, 228] width 79 height 11
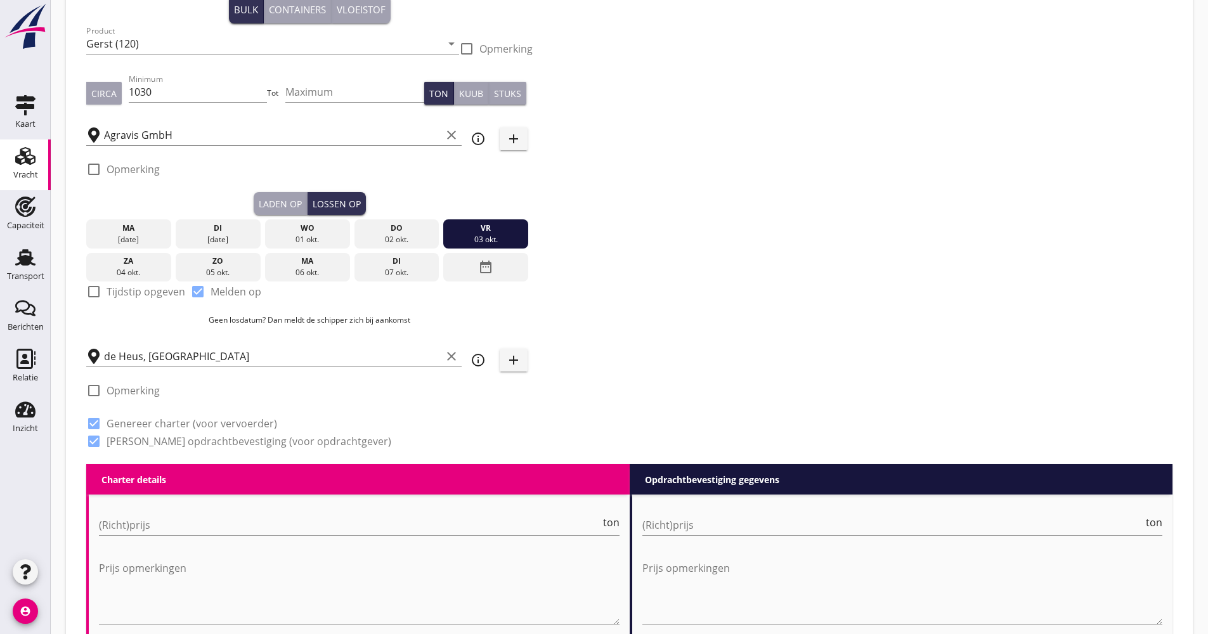
drag, startPoint x: 394, startPoint y: 231, endPoint x: 172, endPoint y: 226, distance: 222.0
click at [381, 233] on div "do" at bounding box center [396, 228] width 79 height 11
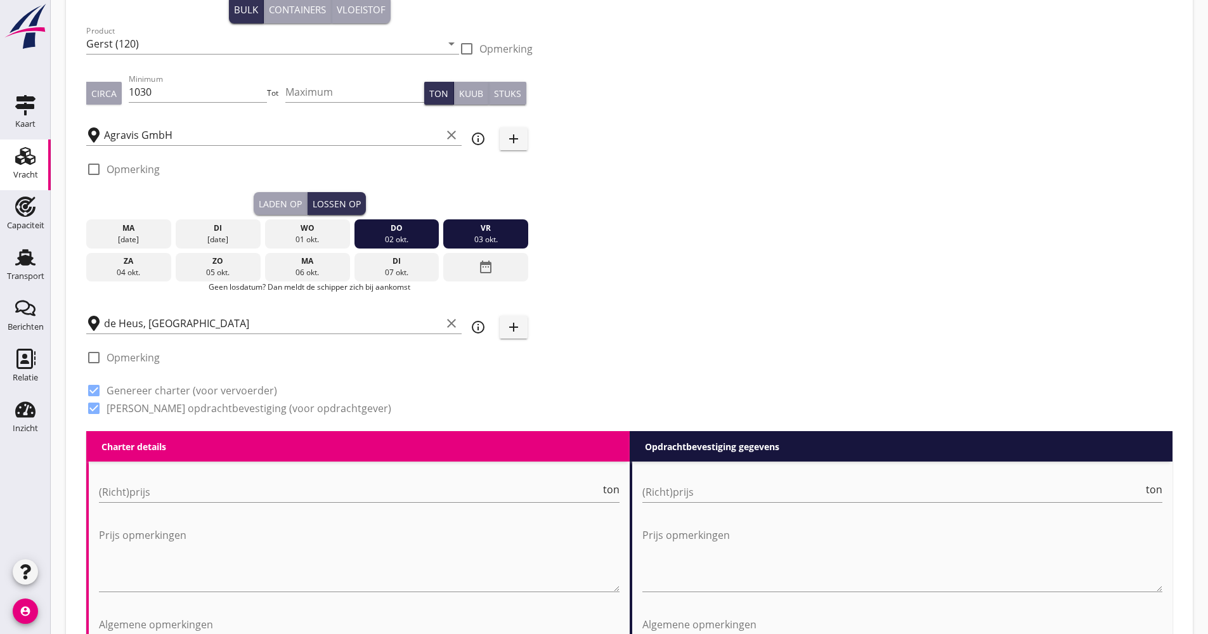
click at [143, 231] on div "ma" at bounding box center [128, 228] width 79 height 11
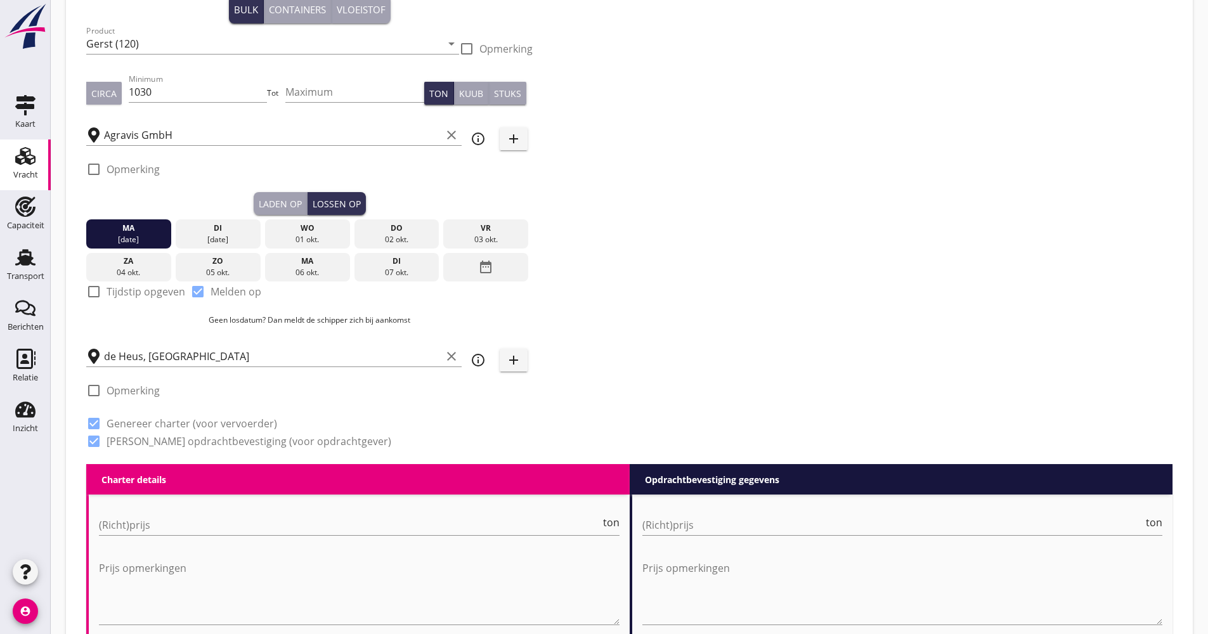
click at [191, 230] on div "di" at bounding box center [218, 228] width 79 height 11
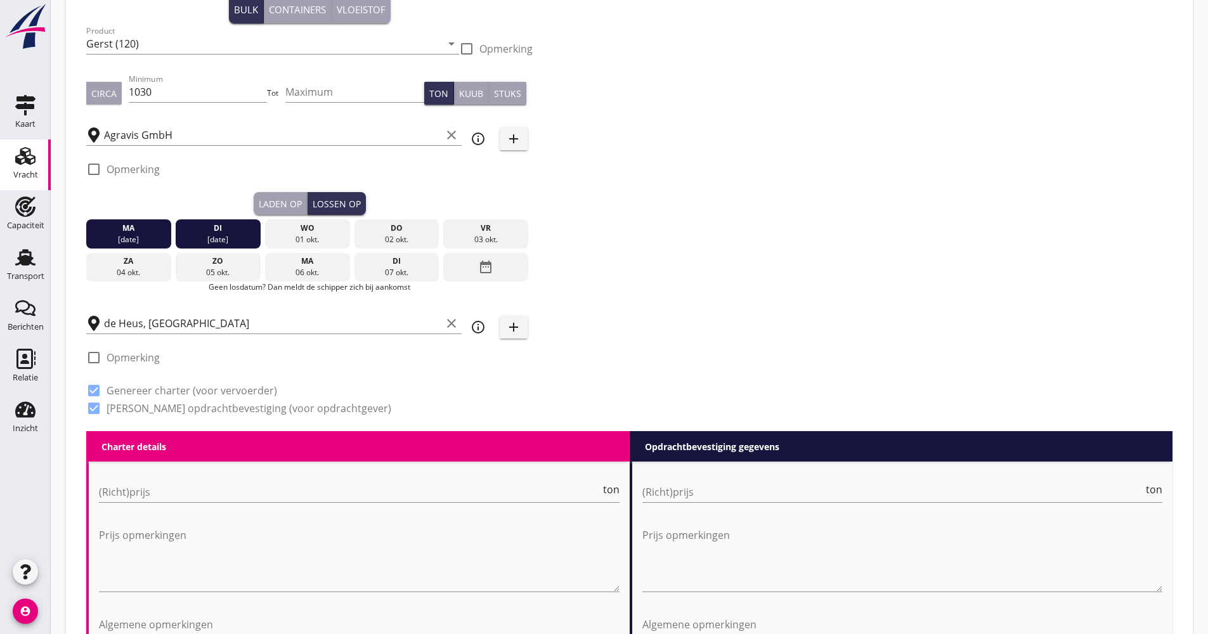
click at [294, 229] on div "wo" at bounding box center [307, 228] width 79 height 11
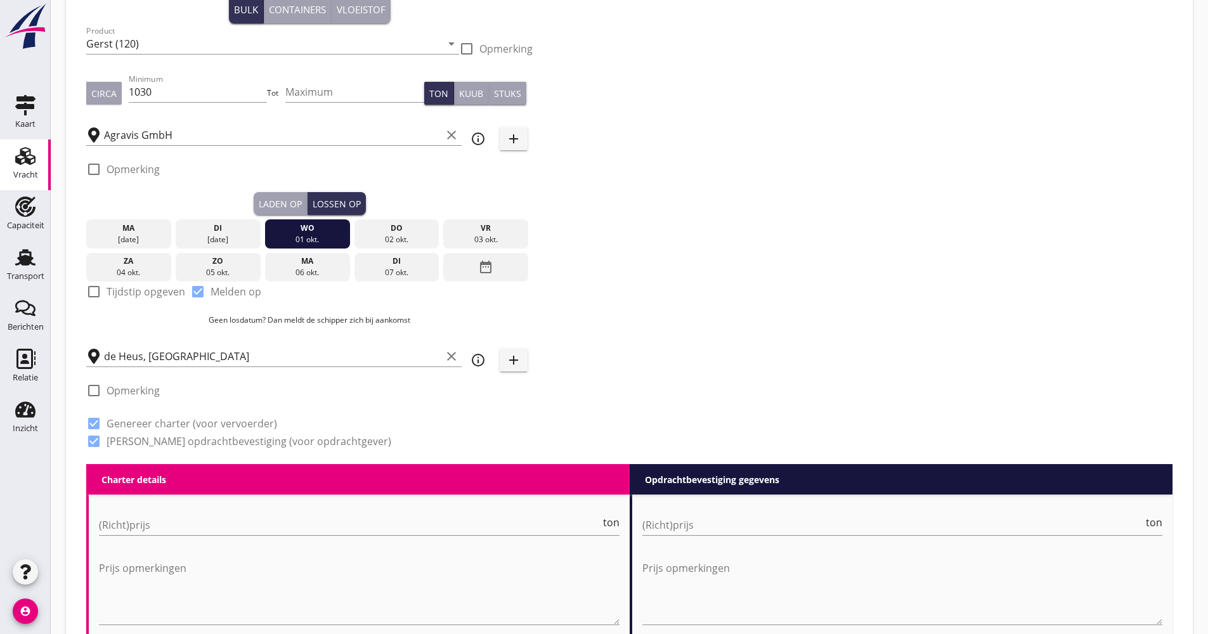
drag, startPoint x: 375, startPoint y: 224, endPoint x: 396, endPoint y: 223, distance: 21.6
click at [376, 225] on div "do" at bounding box center [396, 228] width 79 height 11
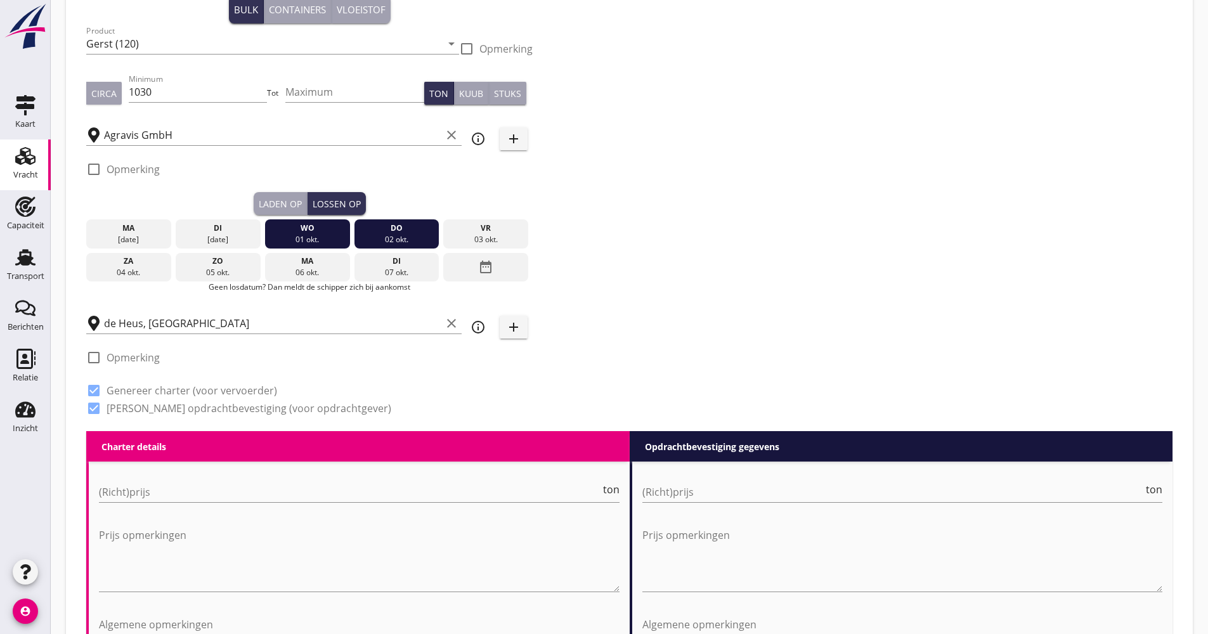
click at [451, 230] on div "vr" at bounding box center [485, 228] width 79 height 11
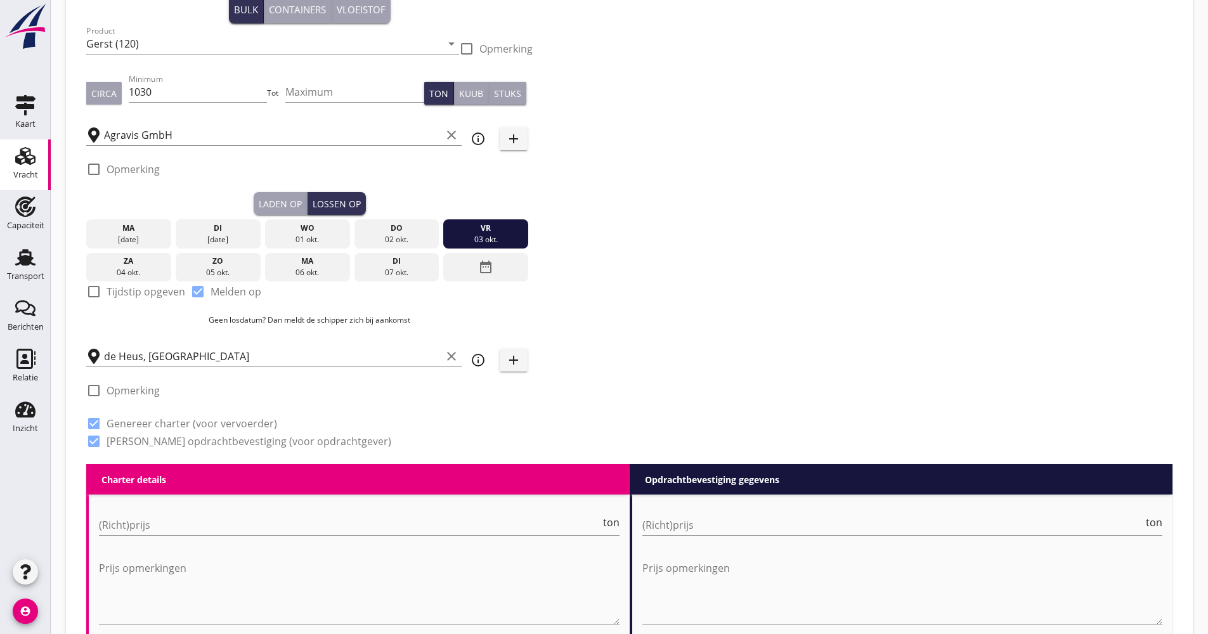
click at [137, 230] on div "ma" at bounding box center [128, 228] width 79 height 11
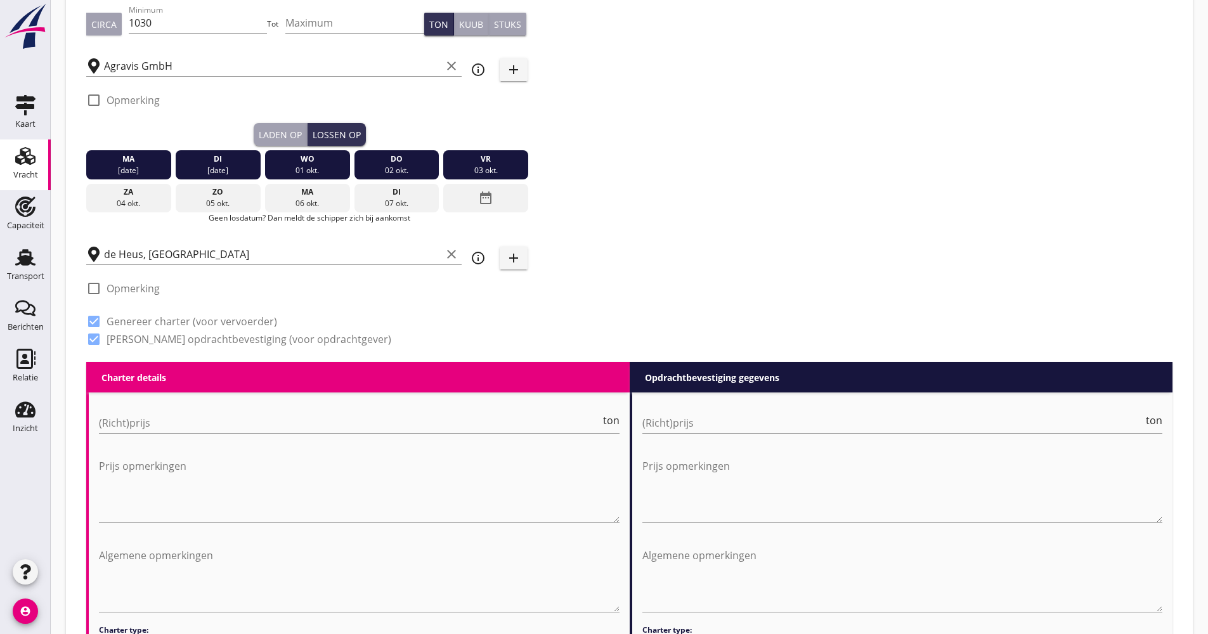
scroll to position [254, 0]
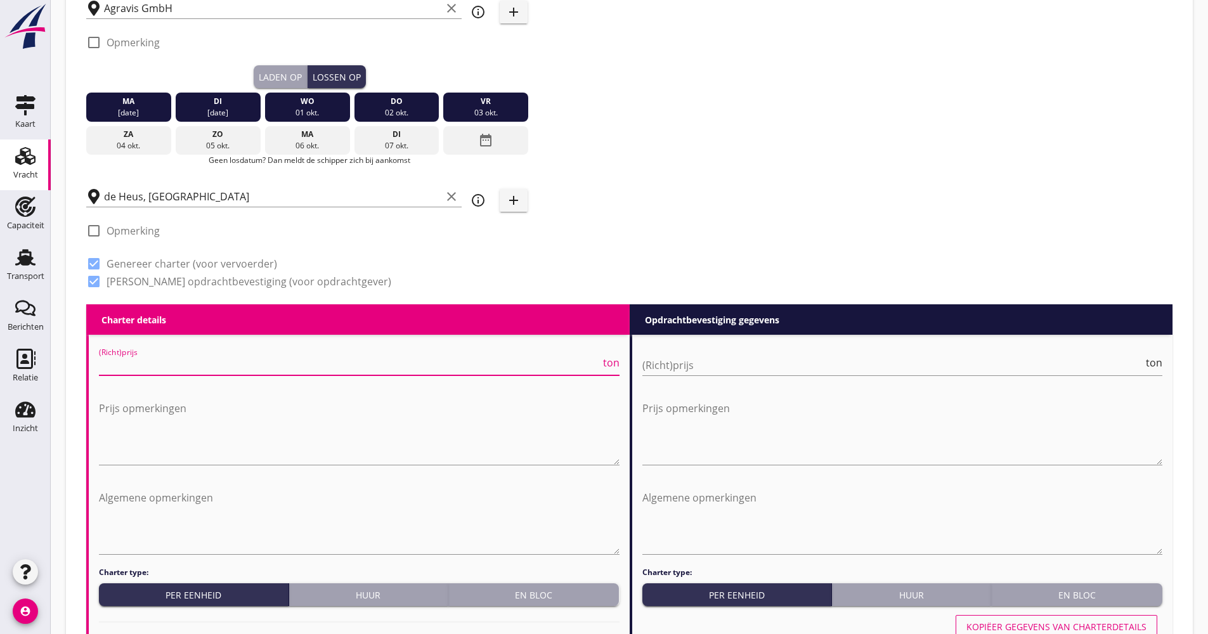
click at [228, 362] on input "(Richt)prijs" at bounding box center [349, 365] width 501 height 20
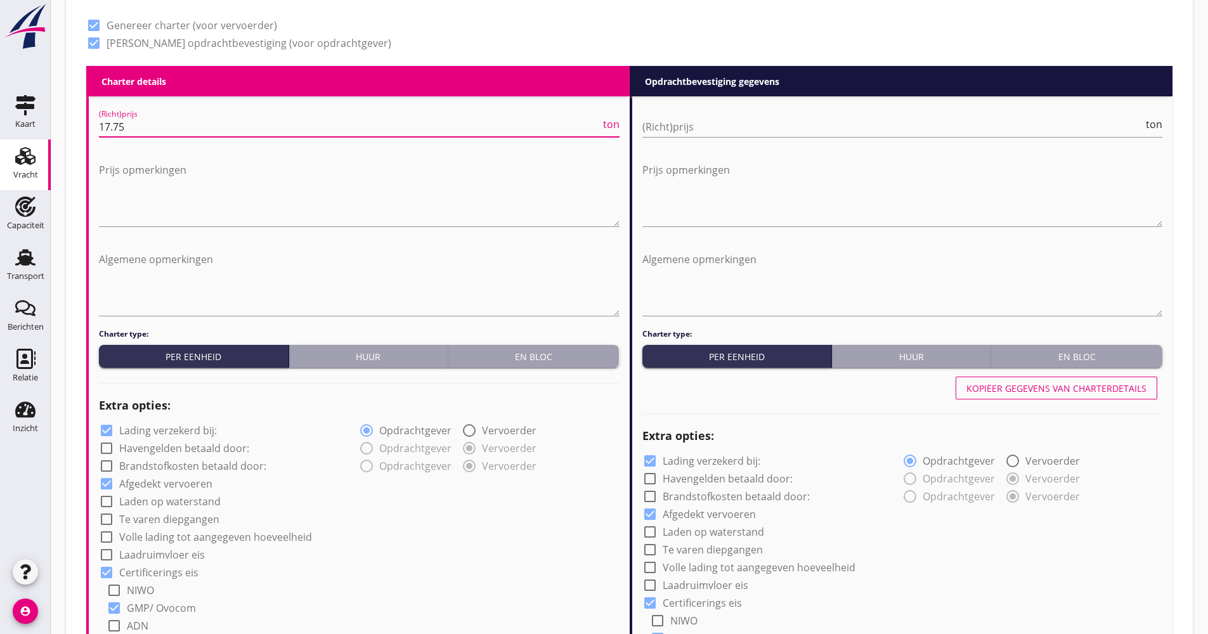
scroll to position [761, 0]
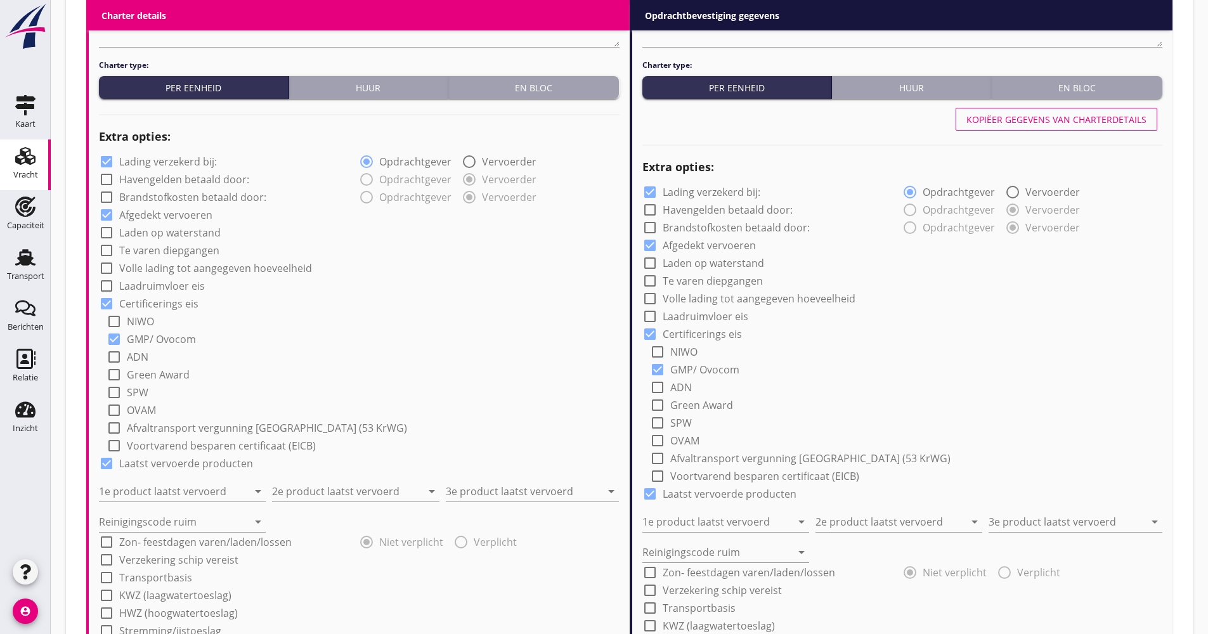
type input "17.75"
click at [204, 161] on label "Lading verzekerd bij:" at bounding box center [168, 161] width 98 height 13
checkbox input "false"
click at [204, 266] on label "Volle lading tot aangegeven hoeveelheid" at bounding box center [215, 268] width 193 height 13
checkbox input "true"
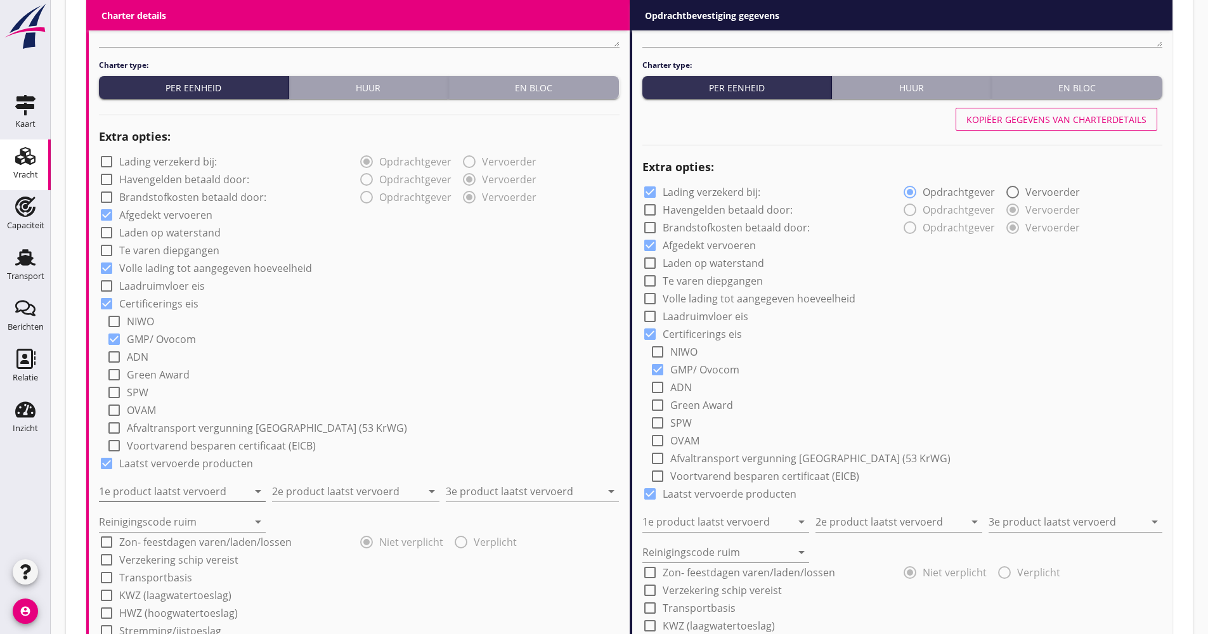
drag, startPoint x: 193, startPoint y: 496, endPoint x: 184, endPoint y: 496, distance: 8.2
click at [192, 496] on input "1e product laatst vervoerd" at bounding box center [173, 491] width 149 height 20
click at [181, 513] on div "Cellulose (8410)" at bounding box center [182, 522] width 146 height 30
type input "Cellulose (8410)"
click at [348, 489] on input "2e product laatst vervoerd" at bounding box center [346, 491] width 149 height 20
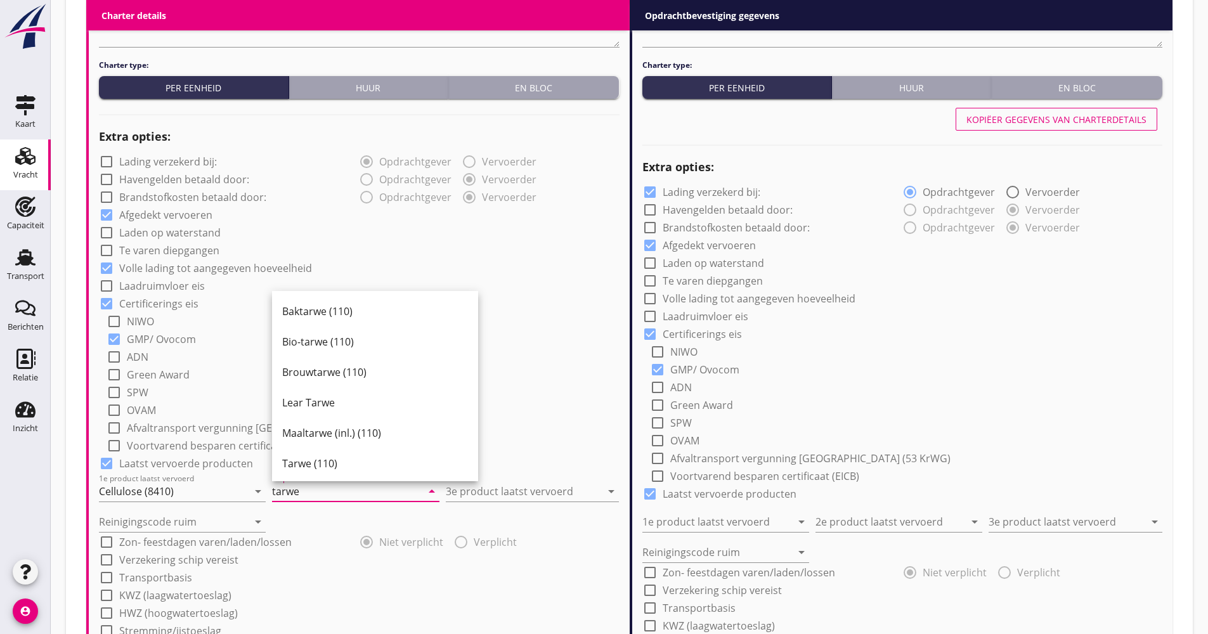
scroll to position [127, 0]
drag, startPoint x: 372, startPoint y: 406, endPoint x: 387, endPoint y: 429, distance: 28.0
click at [371, 404] on div "Tarwegriespellets (1792)" at bounding box center [375, 397] width 186 height 30
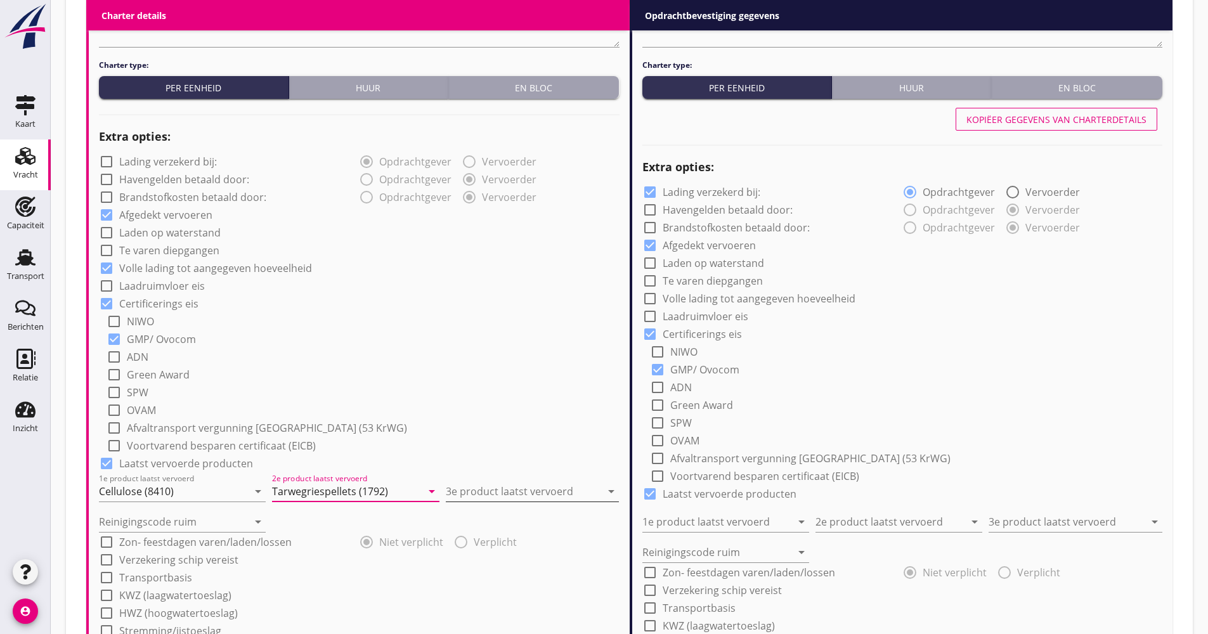
type input "Tarwegriespellets (1792)"
click at [484, 498] on input "3e product laatst vervoerd" at bounding box center [523, 491] width 155 height 20
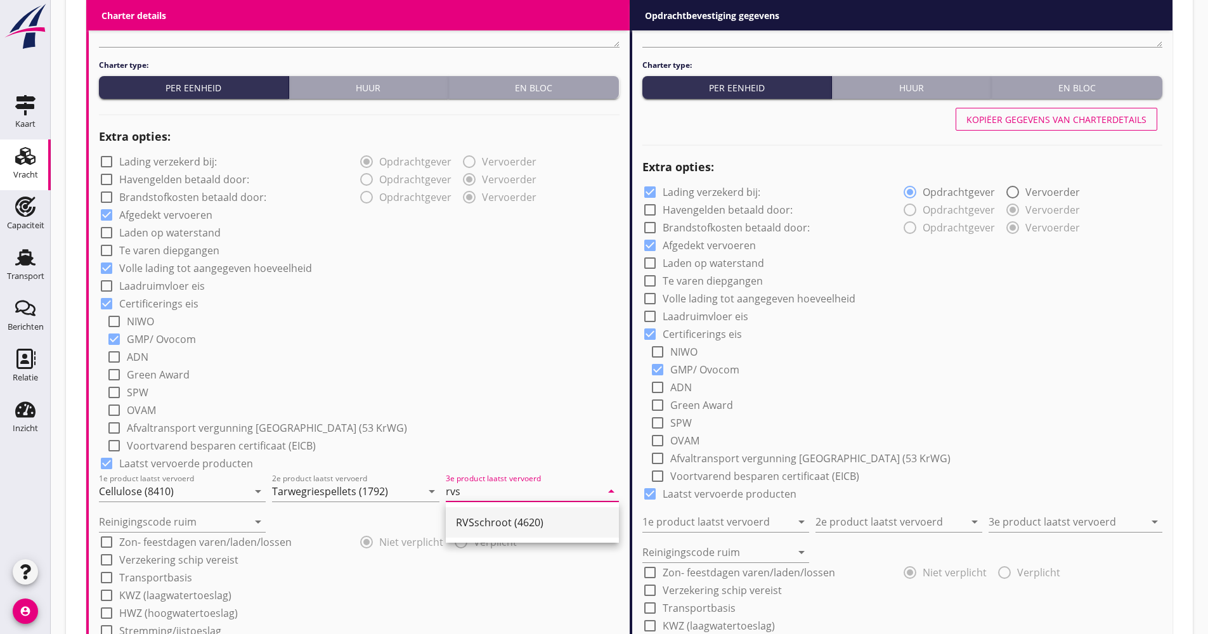
click at [472, 519] on div "RVSschroot (4620)" at bounding box center [532, 522] width 153 height 15
type input "RVSschroot (4620)"
drag, startPoint x: 204, startPoint y: 515, endPoint x: 177, endPoint y: 513, distance: 26.7
click at [203, 514] on input "Reinigingscode ruim" at bounding box center [173, 522] width 149 height 20
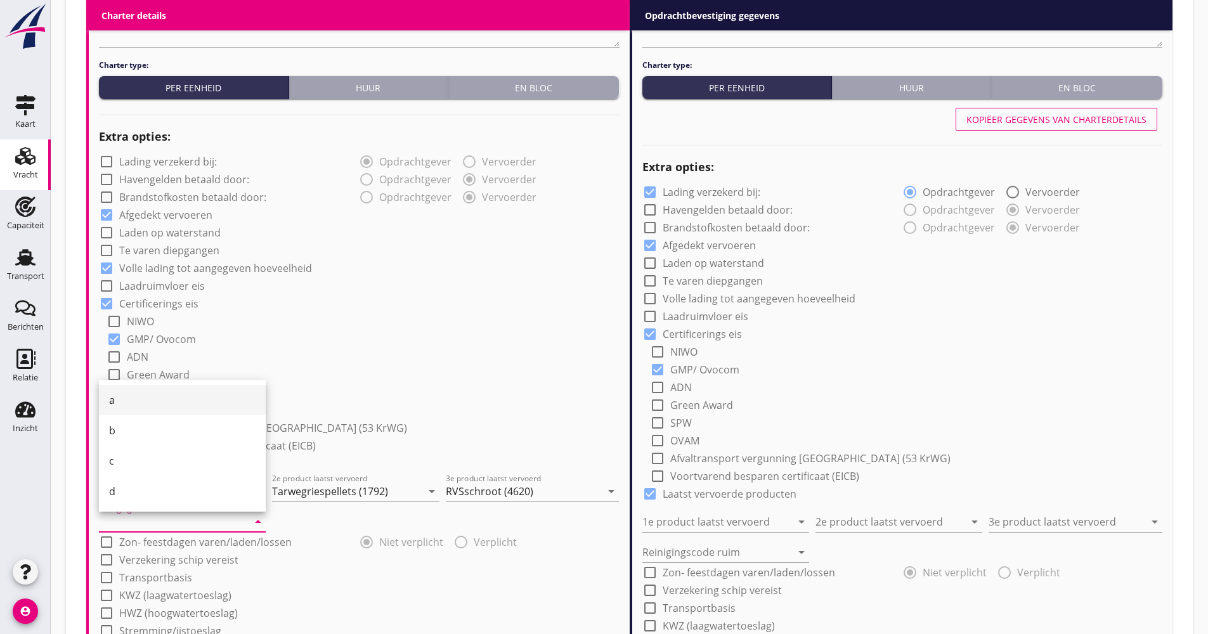
click at [147, 405] on div "a" at bounding box center [182, 399] width 146 height 15
type input "a"
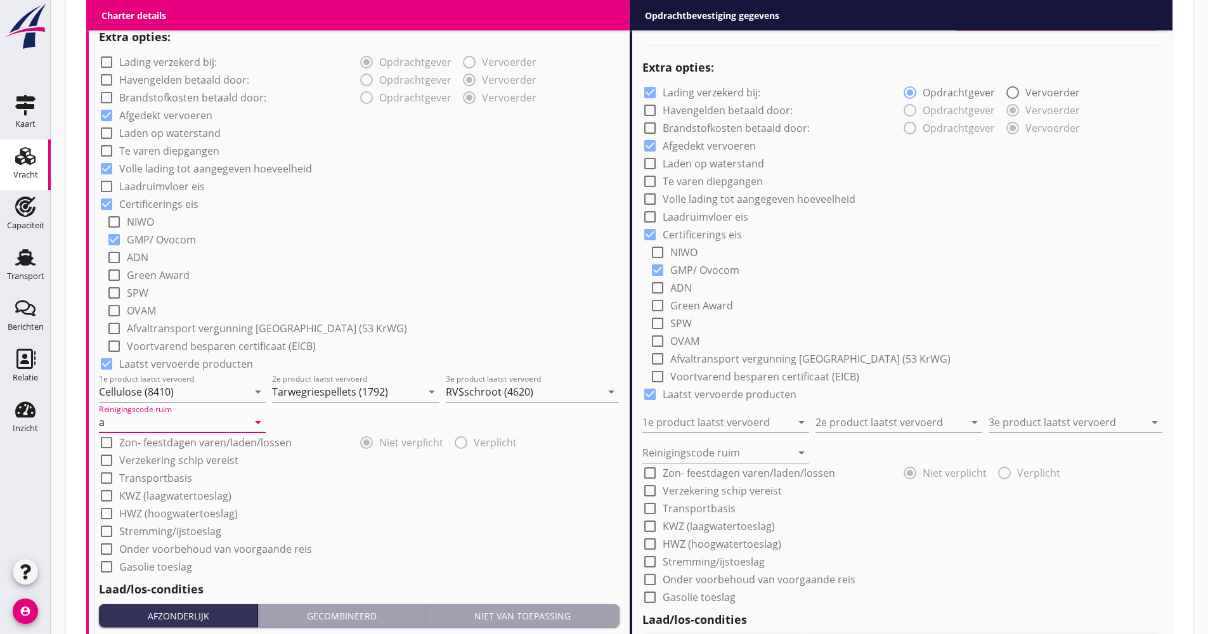
scroll to position [951, 0]
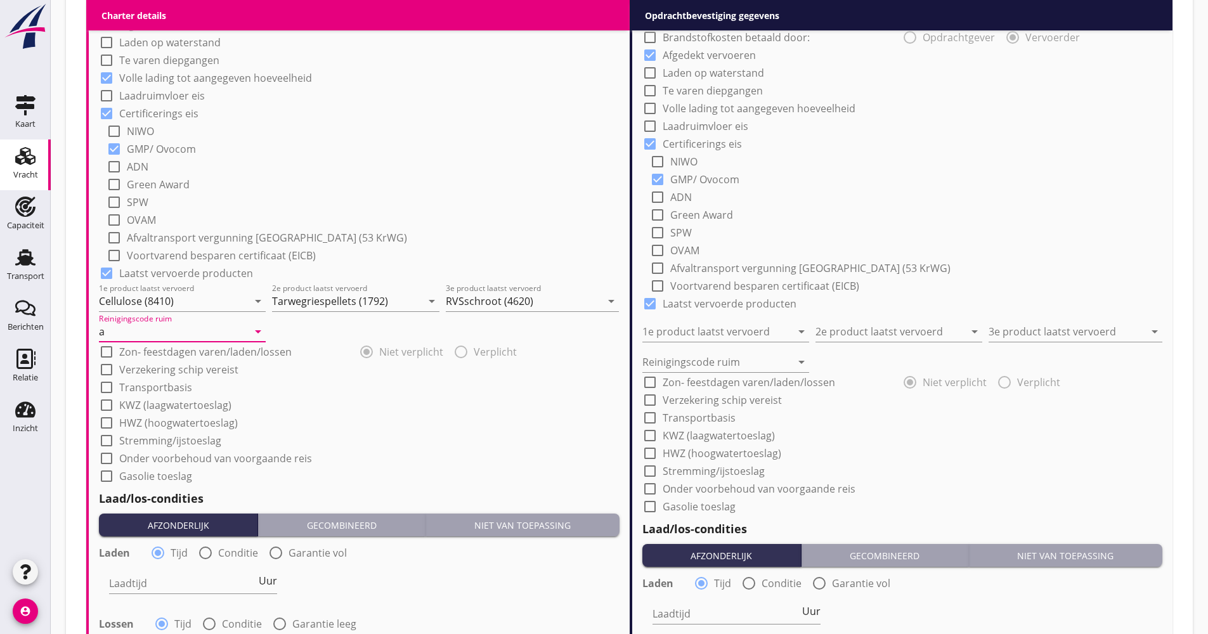
click at [150, 375] on label "Verzekering schip vereist" at bounding box center [178, 369] width 119 height 13
checkbox input "true"
click at [151, 381] on label "Transportbasis" at bounding box center [155, 387] width 73 height 13
checkbox input "true"
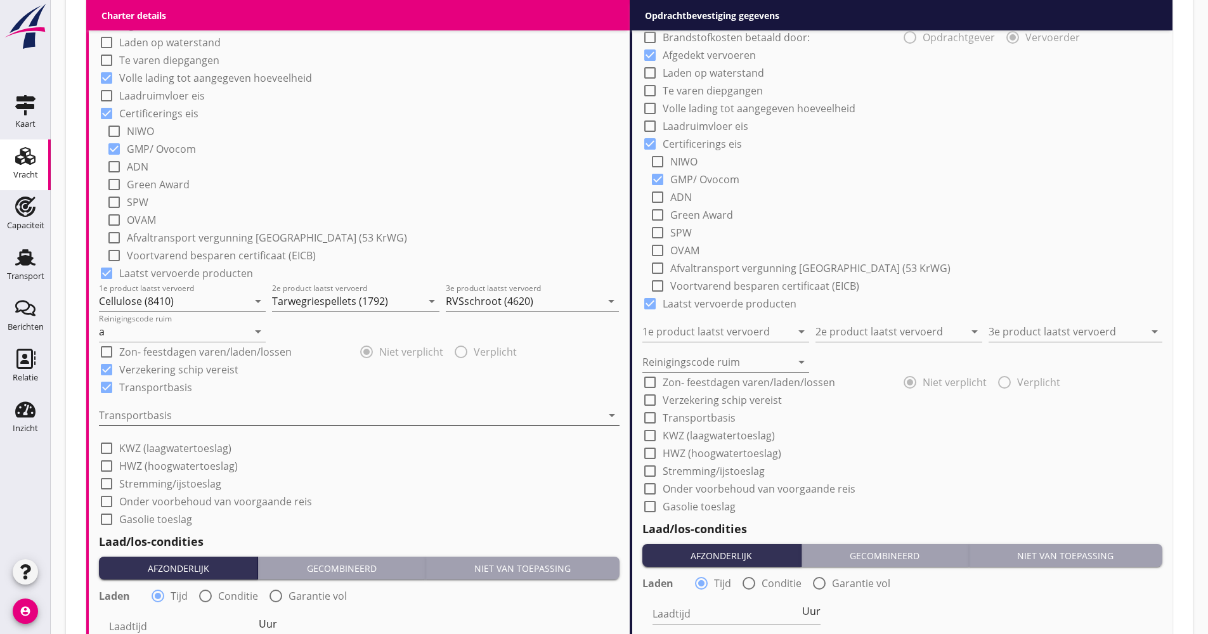
click at [159, 417] on div at bounding box center [350, 415] width 503 height 20
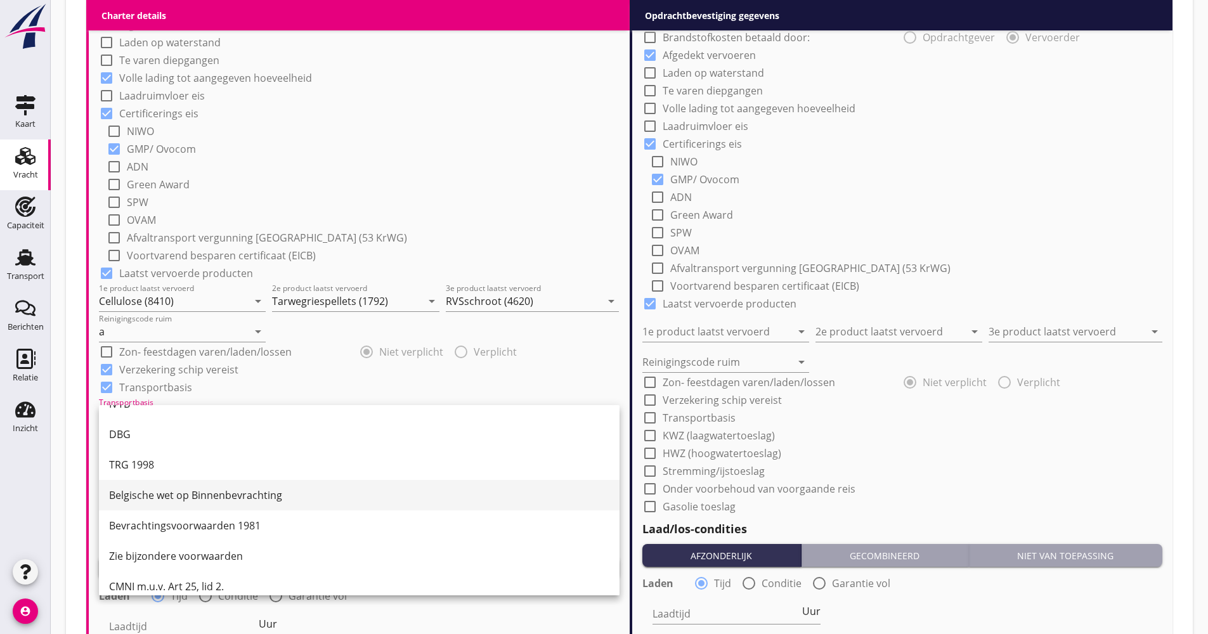
scroll to position [33, 0]
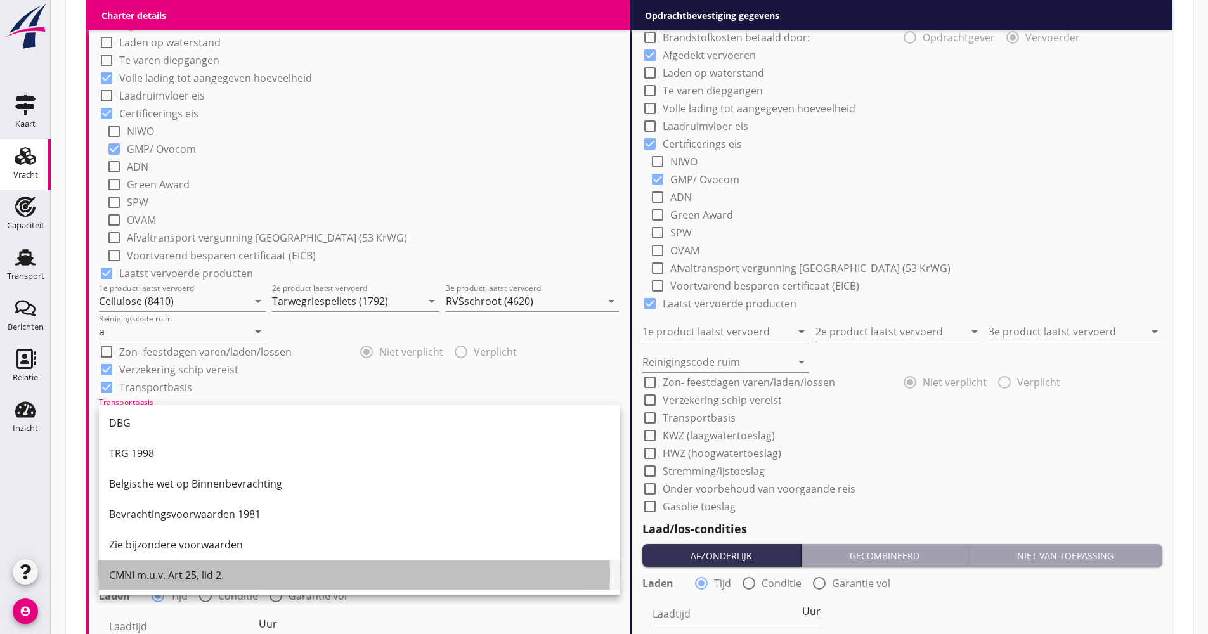
click at [172, 564] on div "CMNI m.u.v. Art 25, lid 2." at bounding box center [359, 575] width 500 height 30
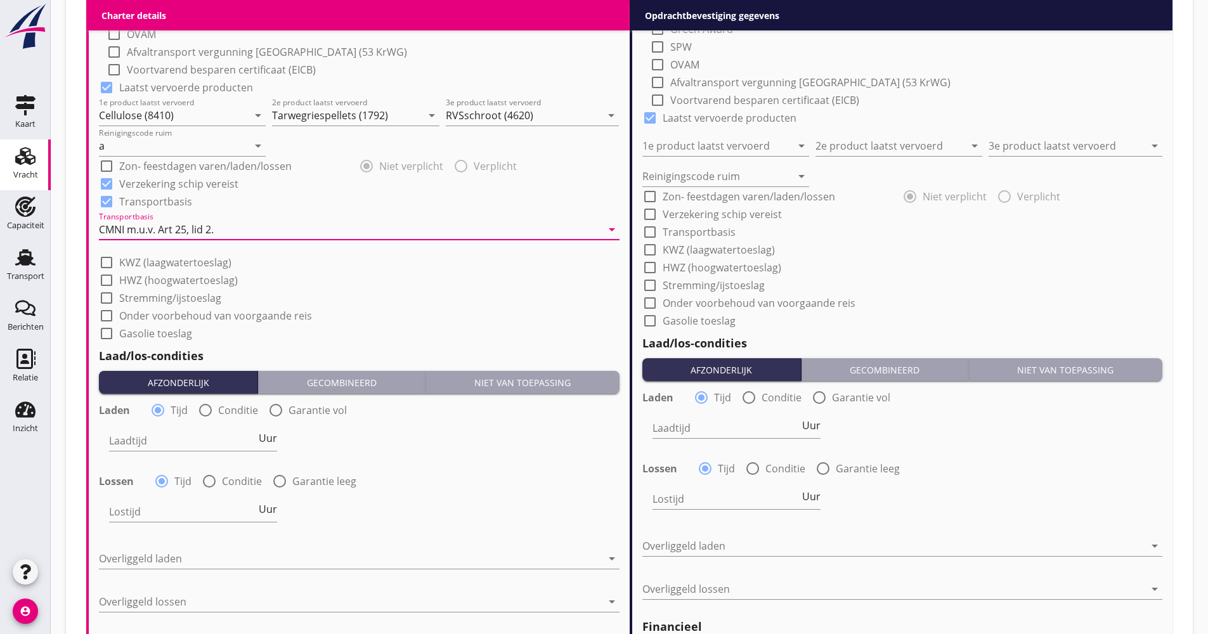
scroll to position [1141, 0]
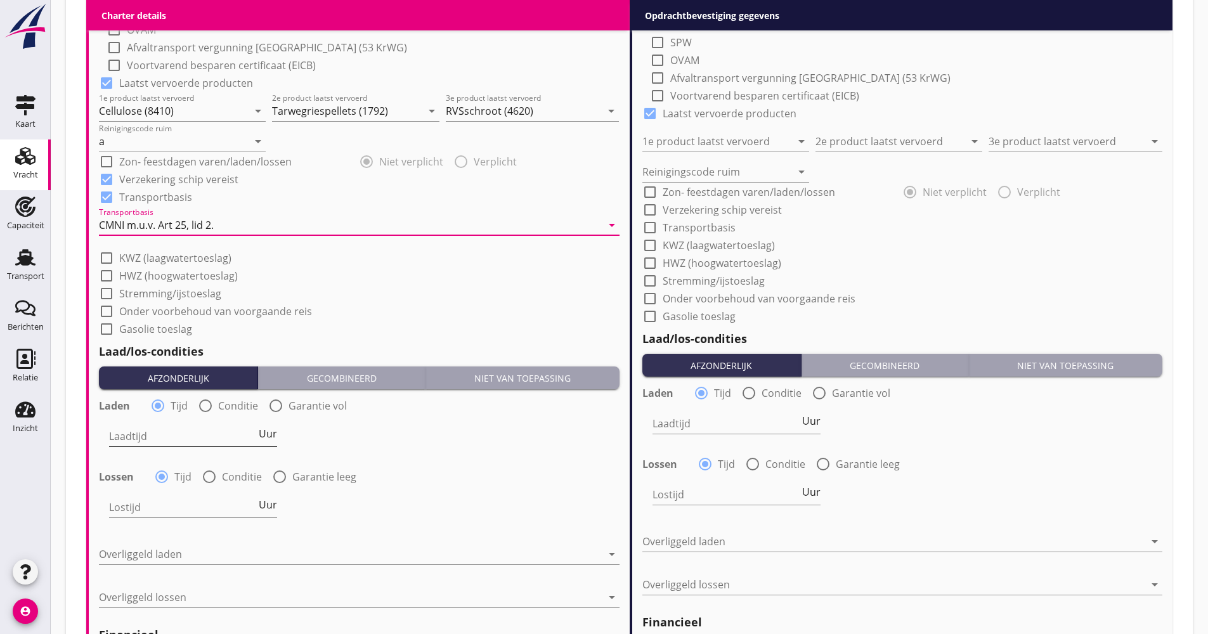
click at [266, 442] on div "Laadtijd Uur" at bounding box center [193, 436] width 168 height 20
click at [266, 438] on span "Uur" at bounding box center [268, 434] width 18 height 10
type input "2"
click at [230, 478] on label "Conditie" at bounding box center [242, 476] width 40 height 13
radio input "false"
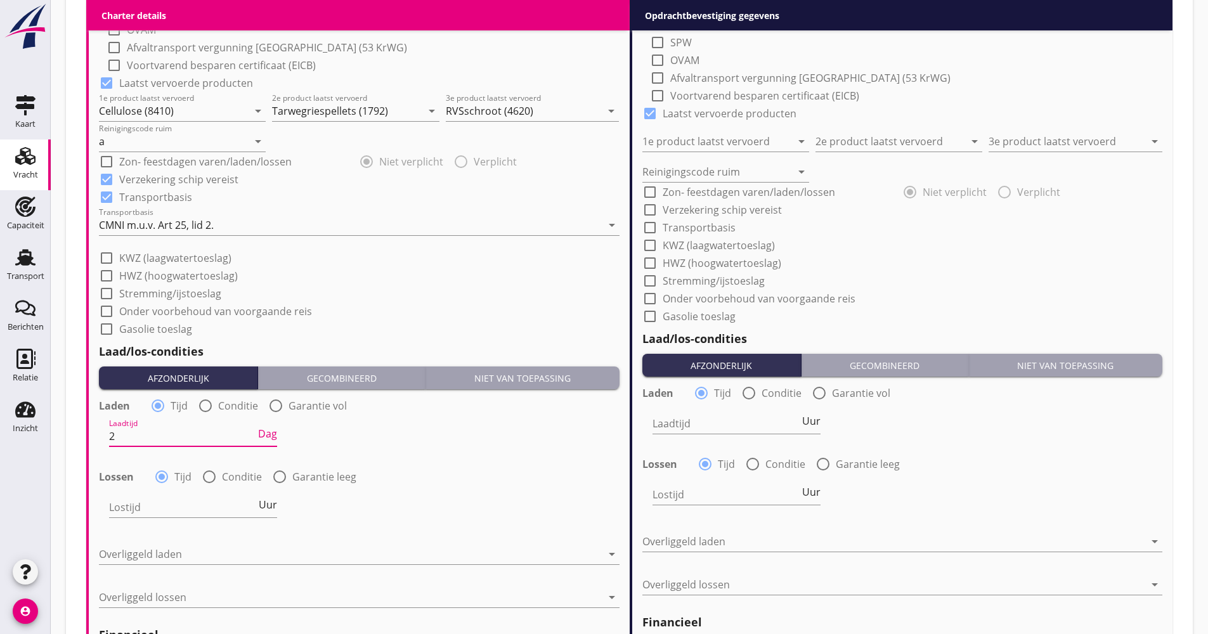
radio input "true"
click at [222, 505] on div at bounding box center [227, 507] width 236 height 20
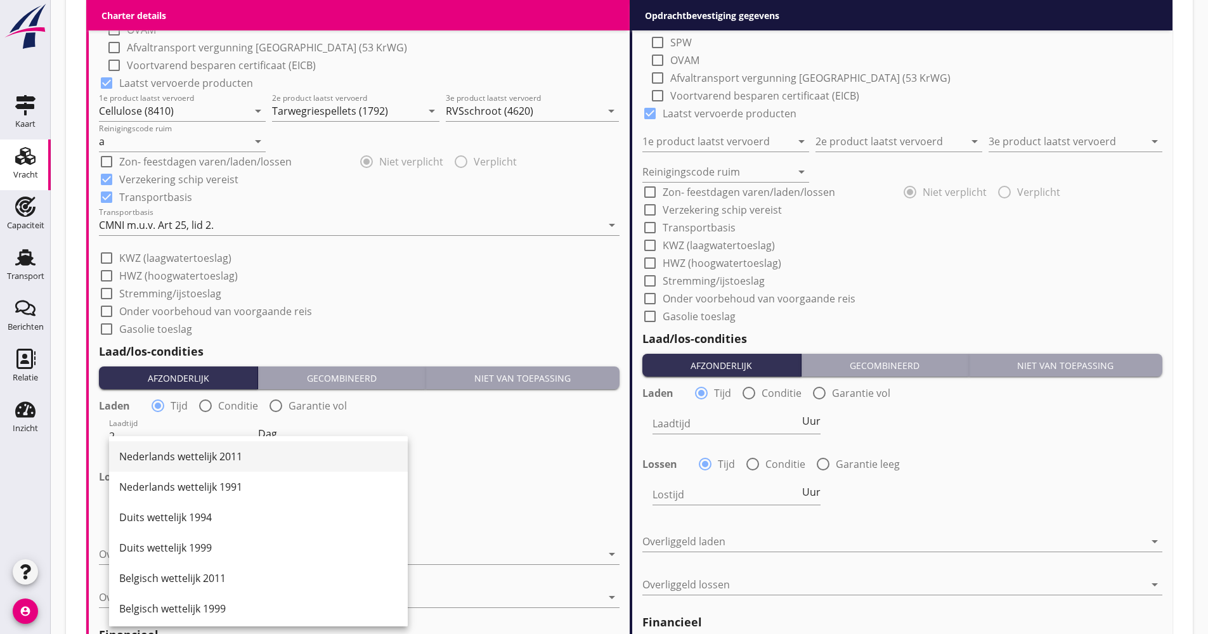
click at [212, 458] on div "Nederlands wettelijk 2011" at bounding box center [258, 456] width 278 height 15
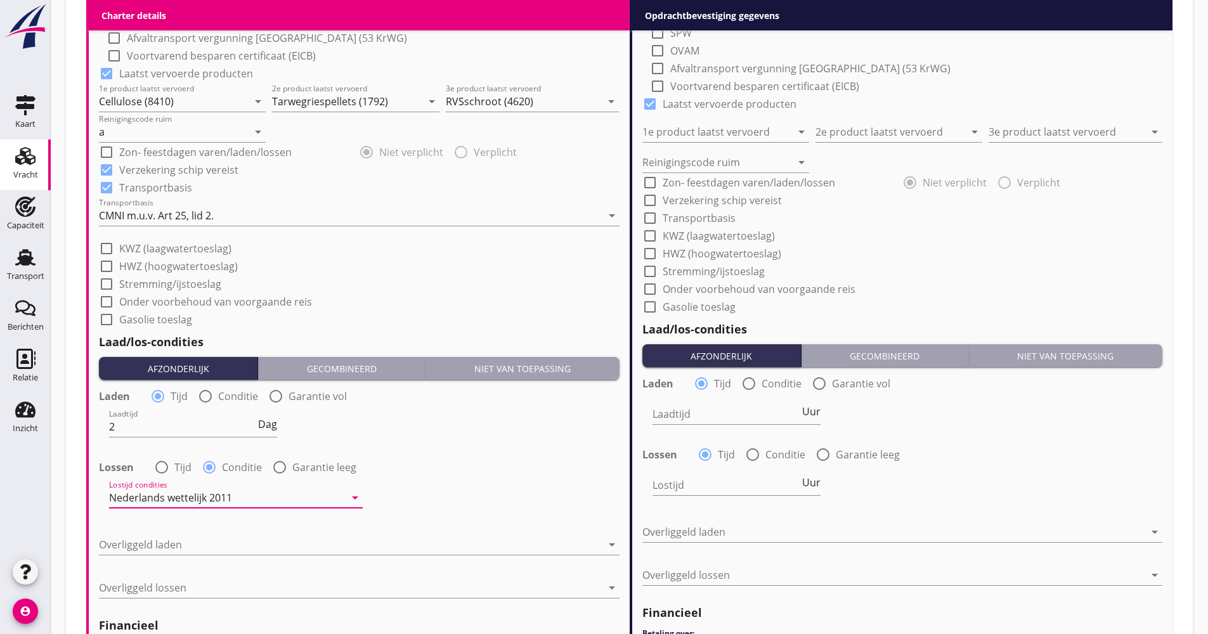
scroll to position [1268, 0]
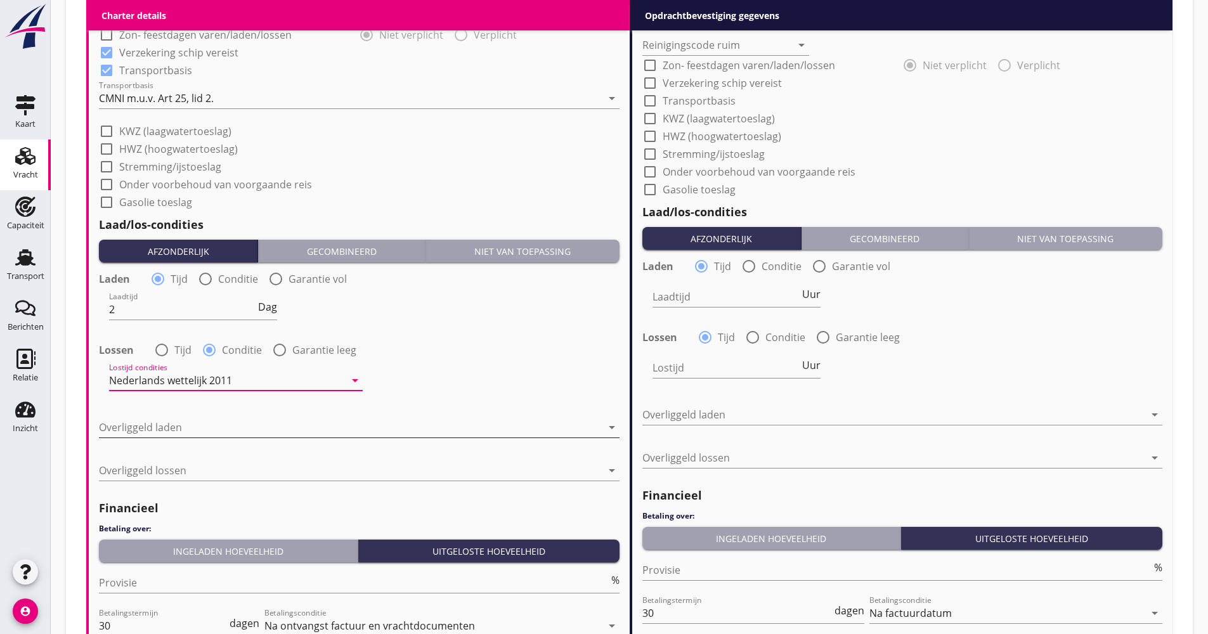
click at [178, 423] on div at bounding box center [350, 427] width 503 height 20
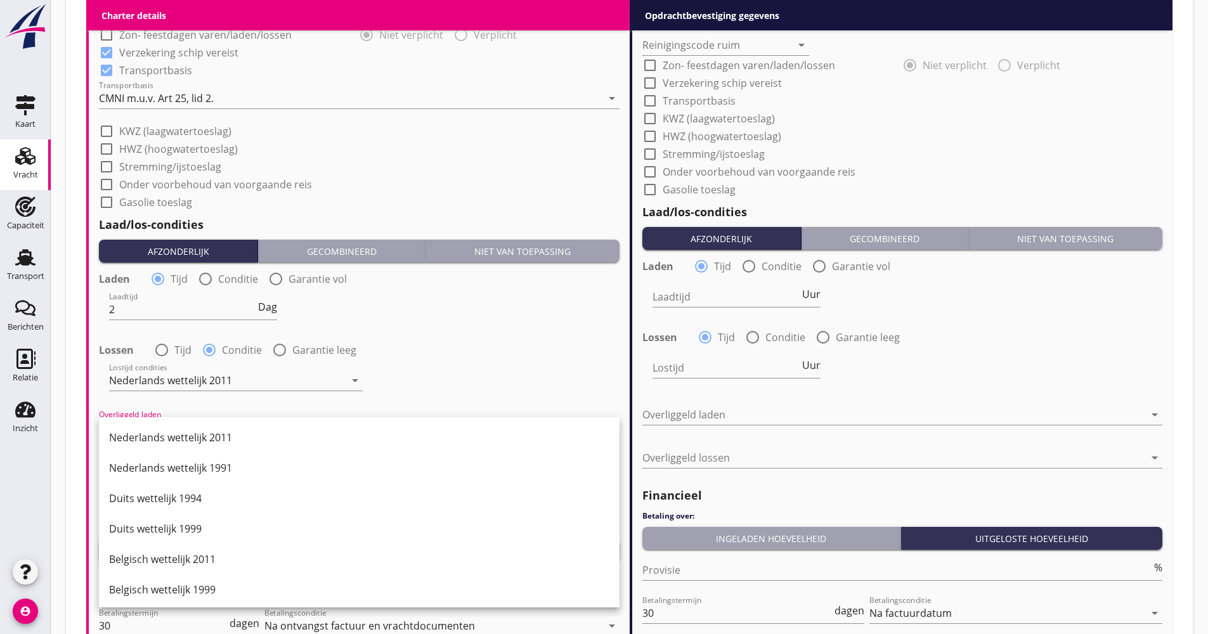
click at [184, 522] on div "Duits wettelijk 1999" at bounding box center [359, 528] width 500 height 15
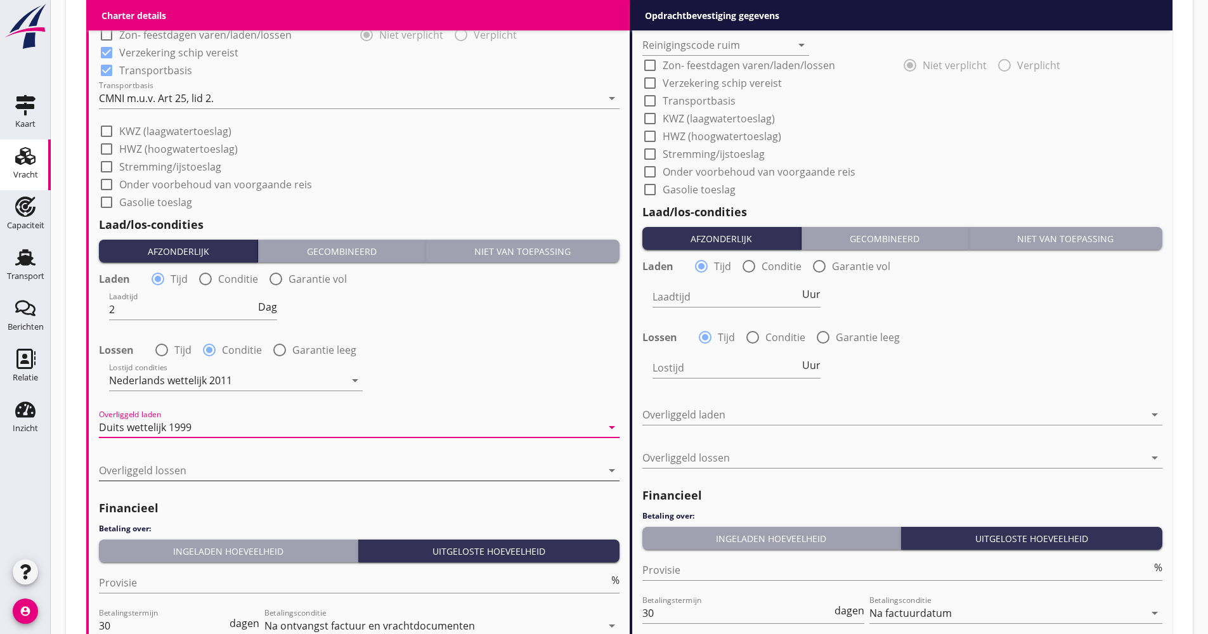
drag, startPoint x: 195, startPoint y: 487, endPoint x: 193, endPoint y: 474, distance: 13.4
click at [195, 485] on div "Overliggeld lossen arrow_drop_down" at bounding box center [359, 476] width 521 height 33
click at [193, 473] on div at bounding box center [350, 470] width 503 height 20
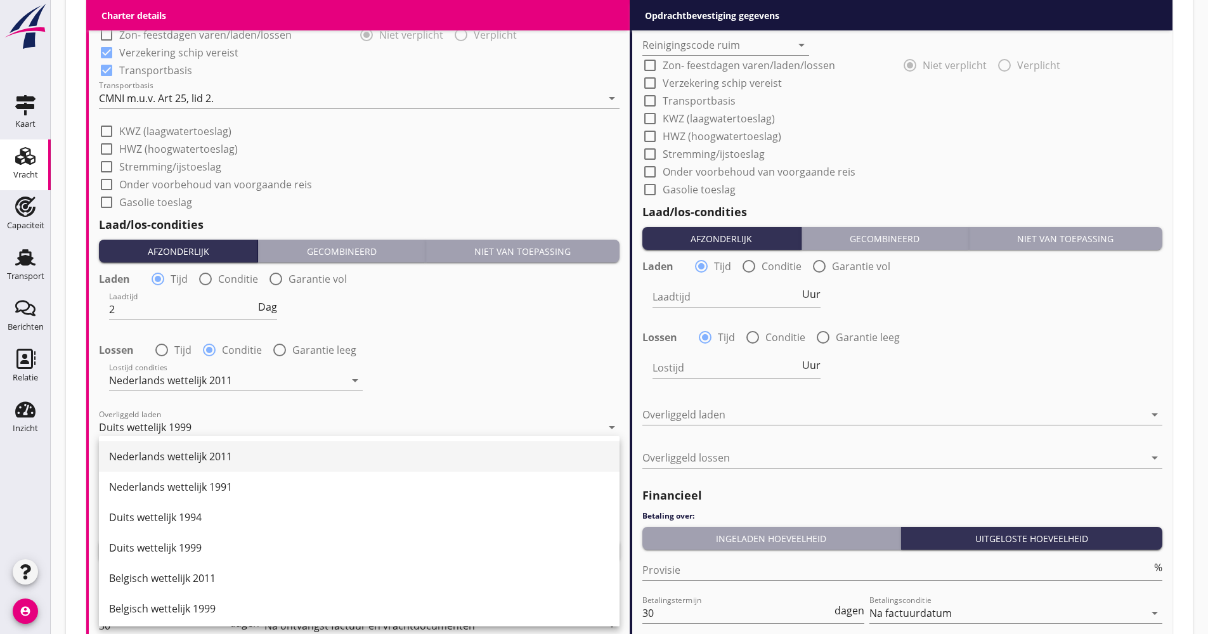
click at [195, 459] on div "Nederlands wettelijk 2011" at bounding box center [359, 456] width 500 height 15
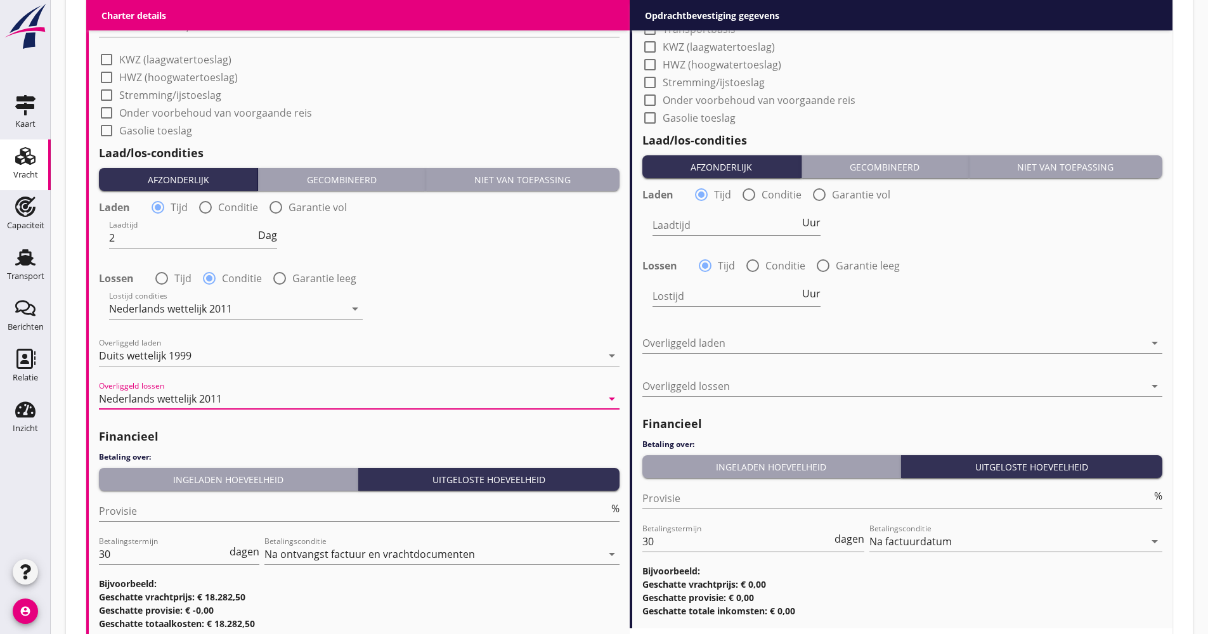
scroll to position [1395, 0]
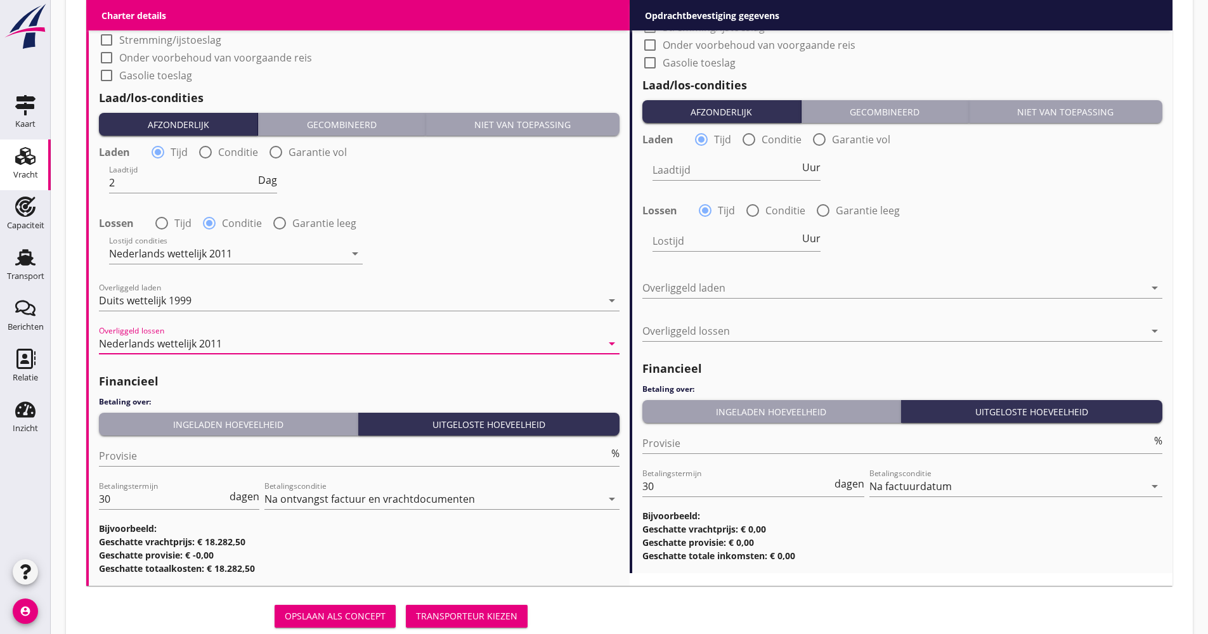
click at [197, 429] on div "Ingeladen hoeveelheid" at bounding box center [228, 424] width 249 height 13
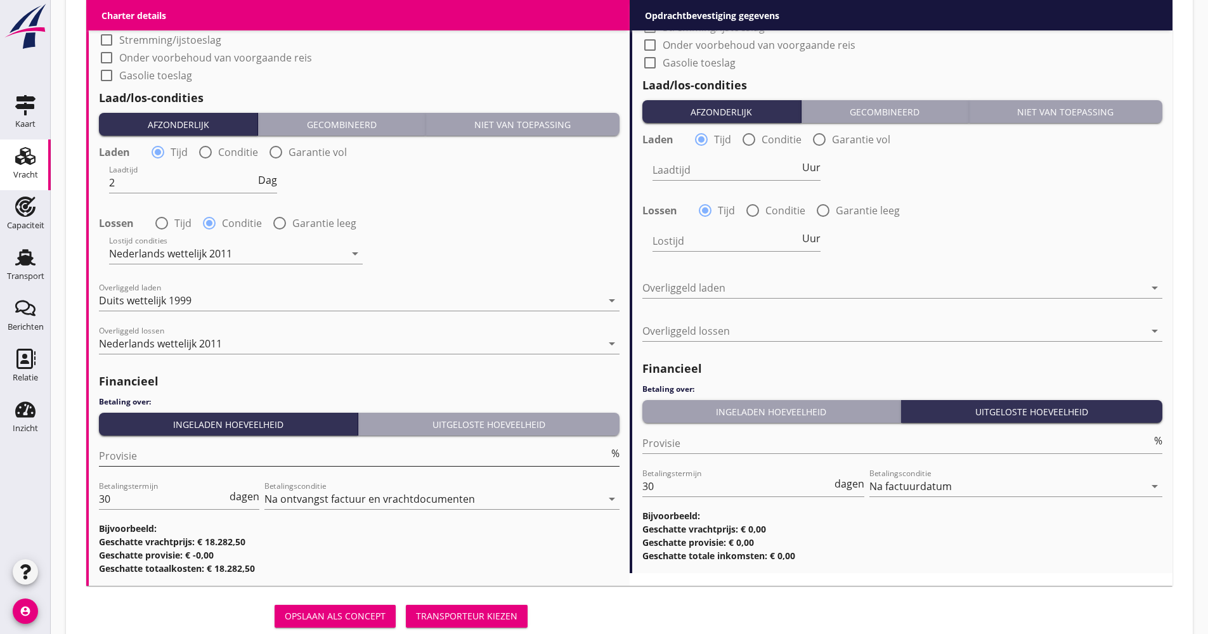
click at [170, 455] on input "Provisie" at bounding box center [354, 456] width 510 height 20
type input "5.00"
drag, startPoint x: 105, startPoint y: 502, endPoint x: 97, endPoint y: 502, distance: 8.2
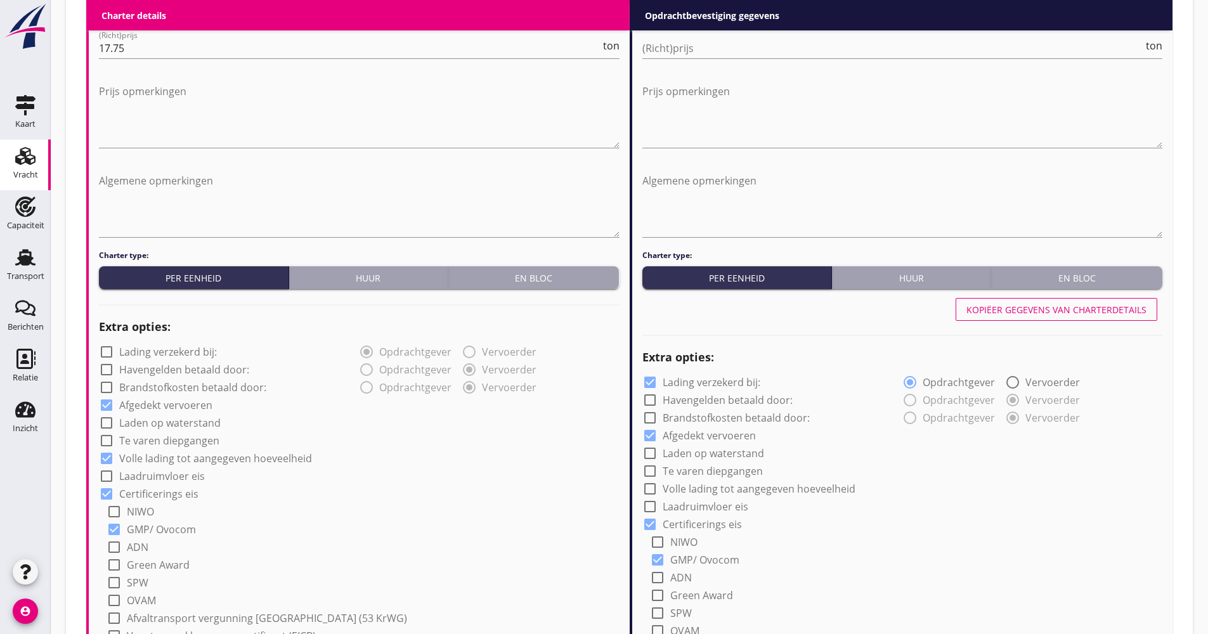
scroll to position [444, 0]
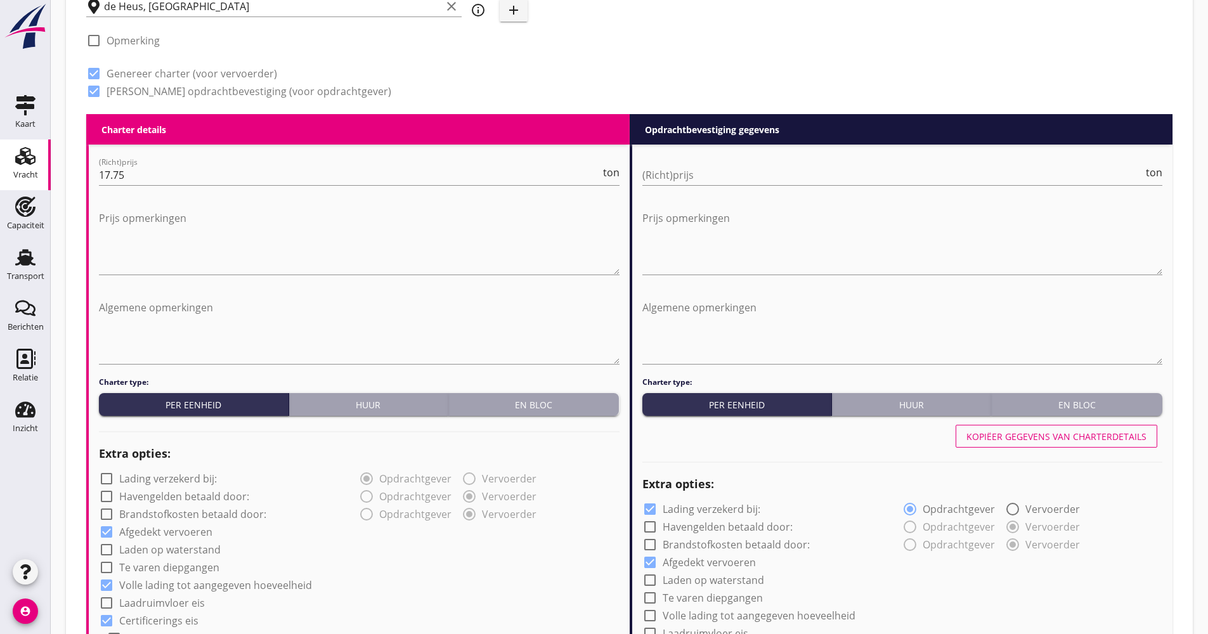
click at [1023, 443] on button "Kopiëer gegevens van charterdetails" at bounding box center [1056, 436] width 202 height 23
checkbox input "false"
checkbox input "true"
type input "Cellulose (8410)"
type input "Tarwegriespellets (1792)"
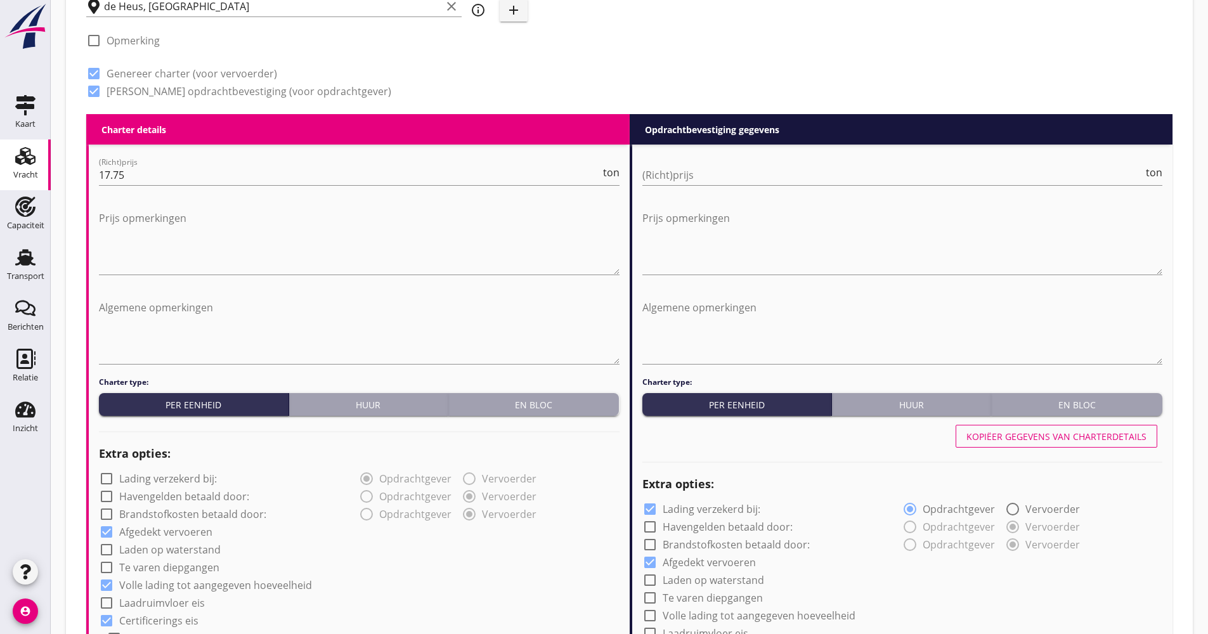
type input "RVSschroot (4620)"
type input "a"
checkbox input "true"
type input "2"
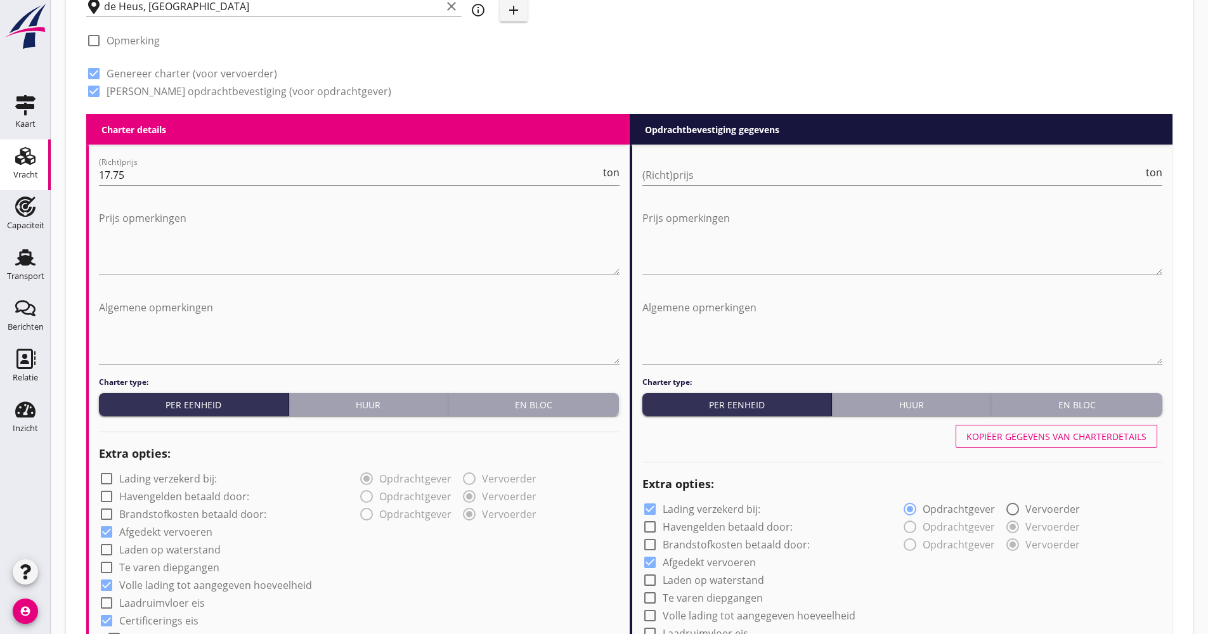
radio input "false"
radio input "true"
drag, startPoint x: 715, startPoint y: 185, endPoint x: 707, endPoint y: 168, distance: 18.7
click at [714, 184] on input "(Richt)prijs" at bounding box center [892, 175] width 501 height 20
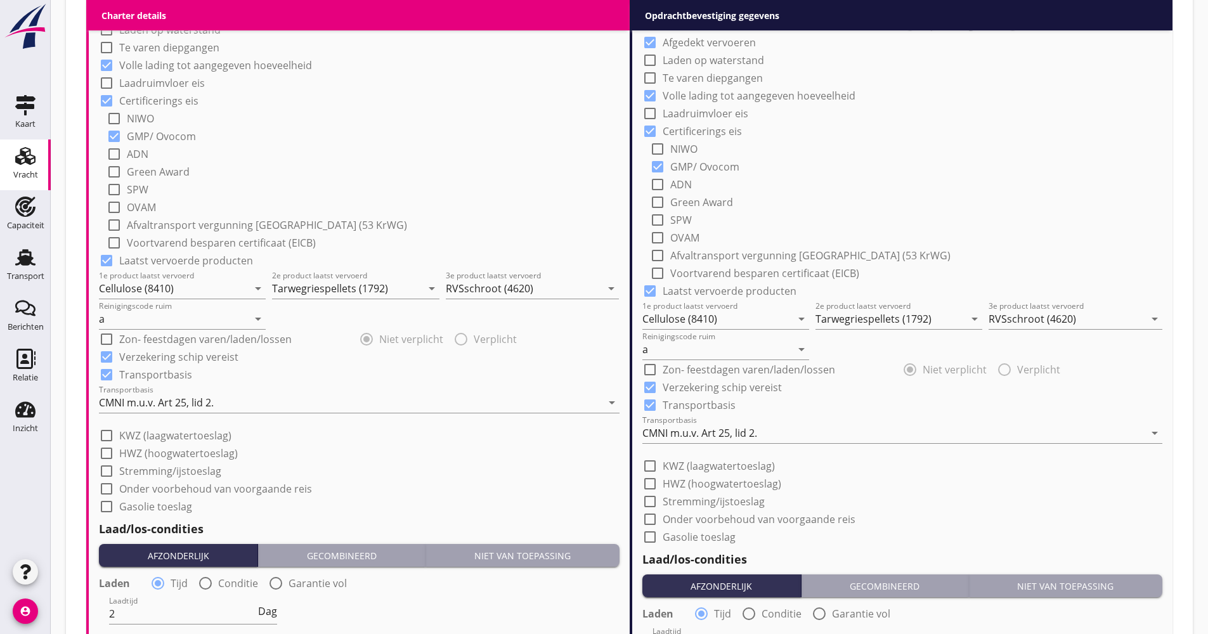
scroll to position [1014, 0]
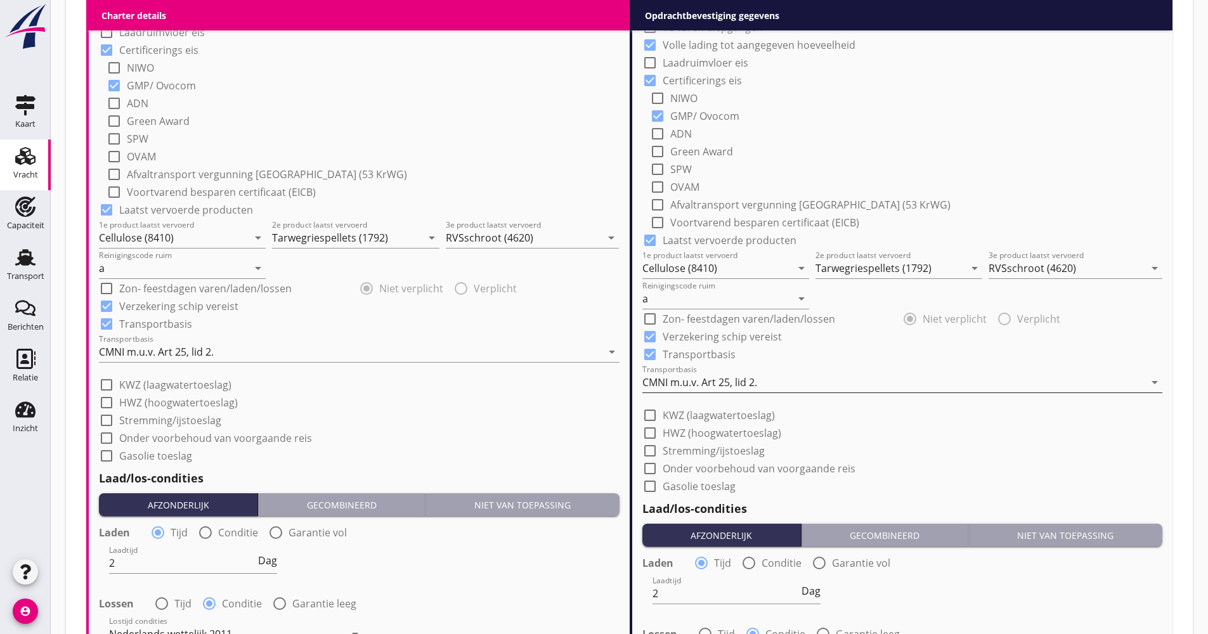
type input "17.75"
click at [720, 378] on div "CMNI m.u.v. Art 25, lid 2." at bounding box center [699, 382] width 115 height 11
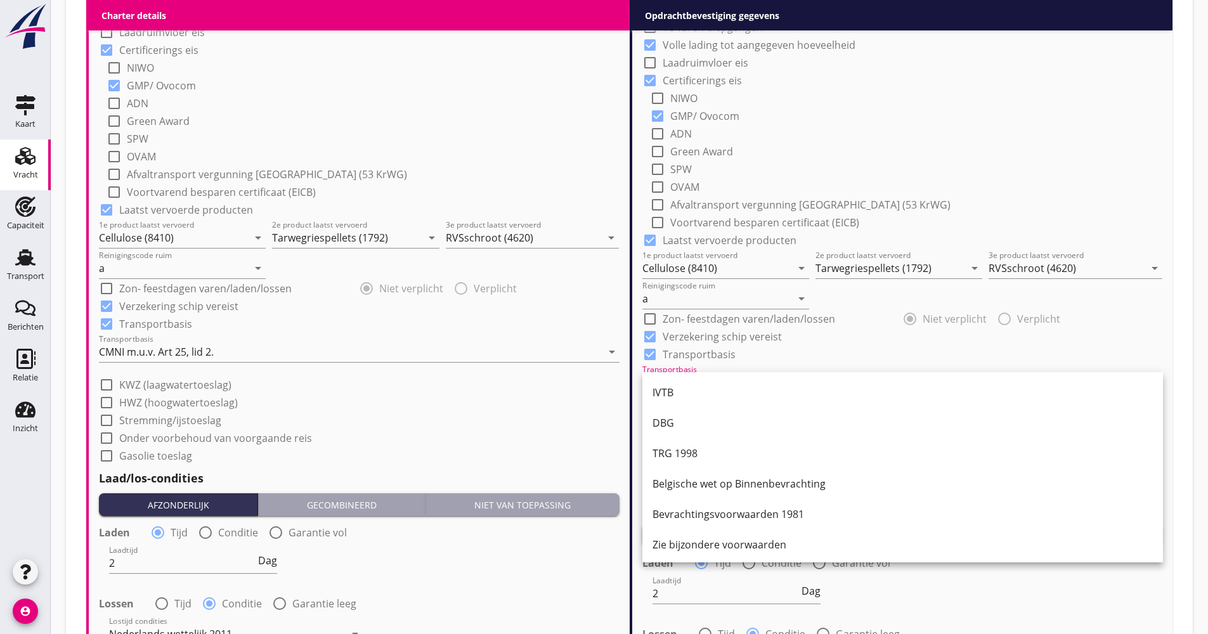
click at [714, 382] on div "IVTB" at bounding box center [902, 392] width 500 height 30
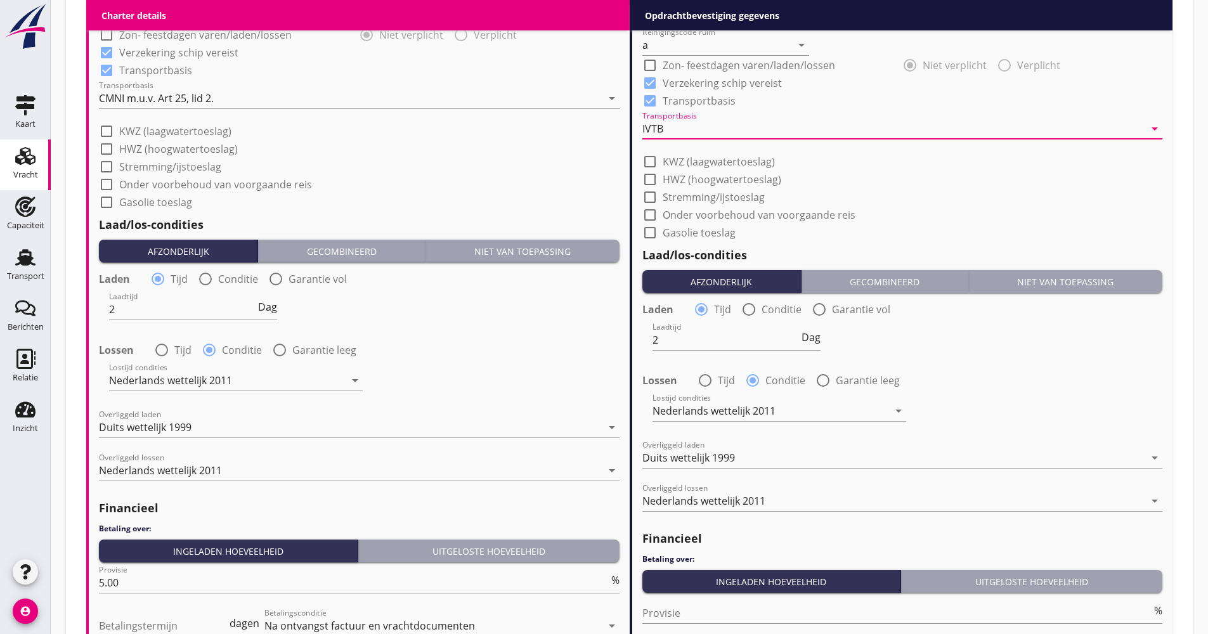
scroll to position [1395, 0]
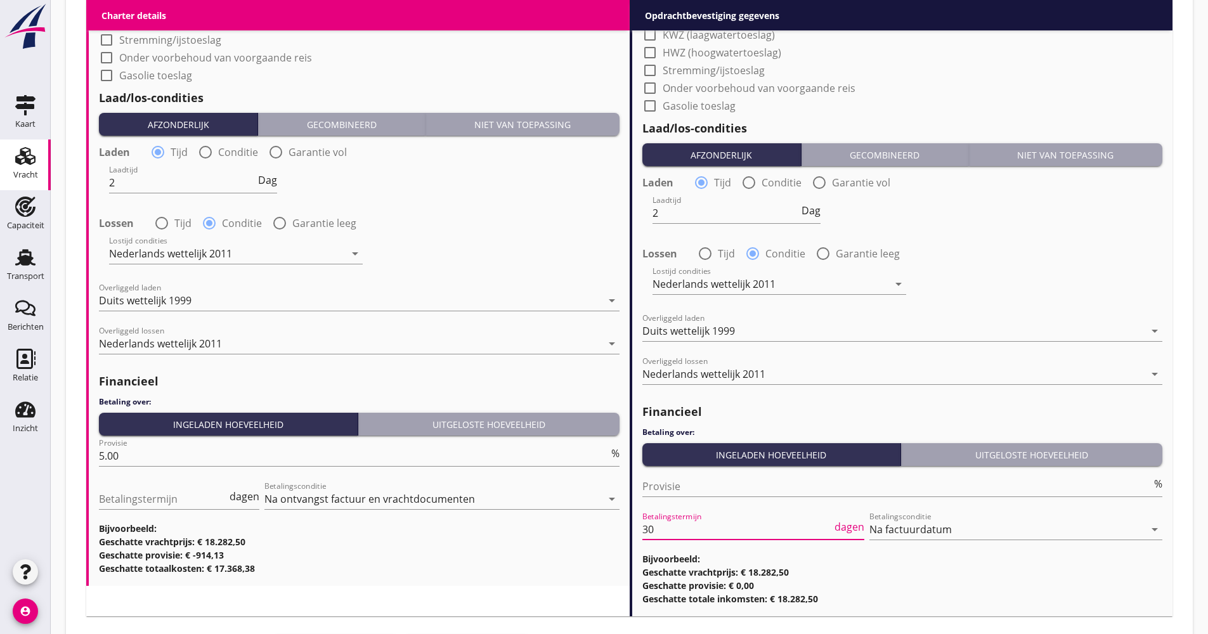
drag, startPoint x: 676, startPoint y: 531, endPoint x: 616, endPoint y: 532, distance: 59.6
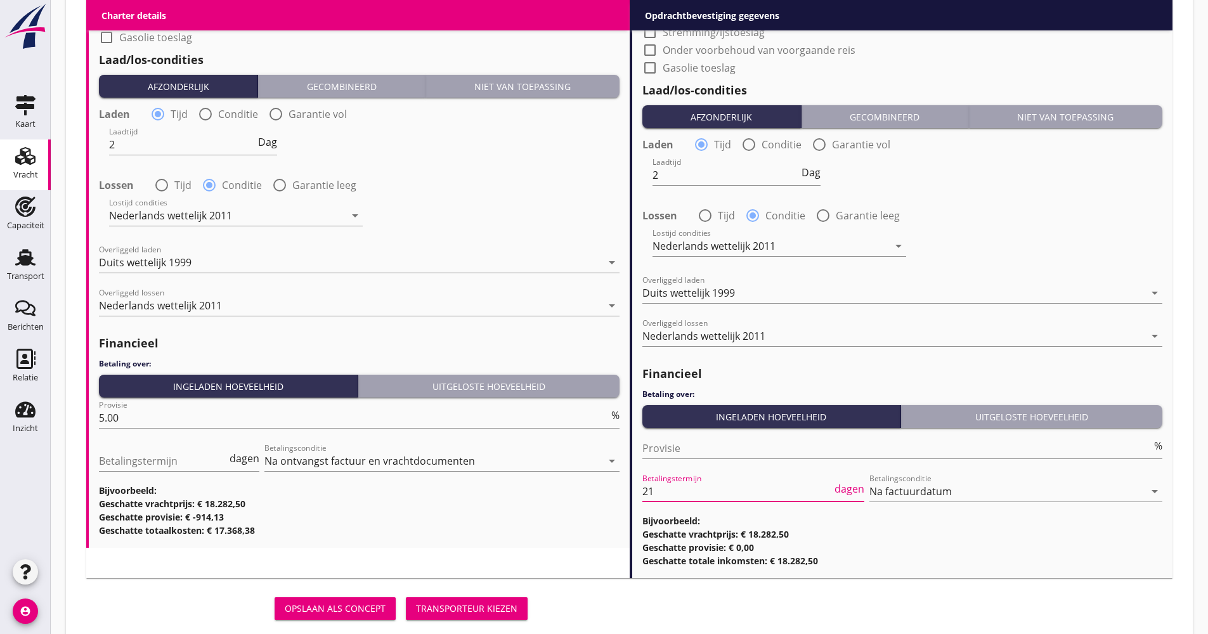
scroll to position [1463, 0]
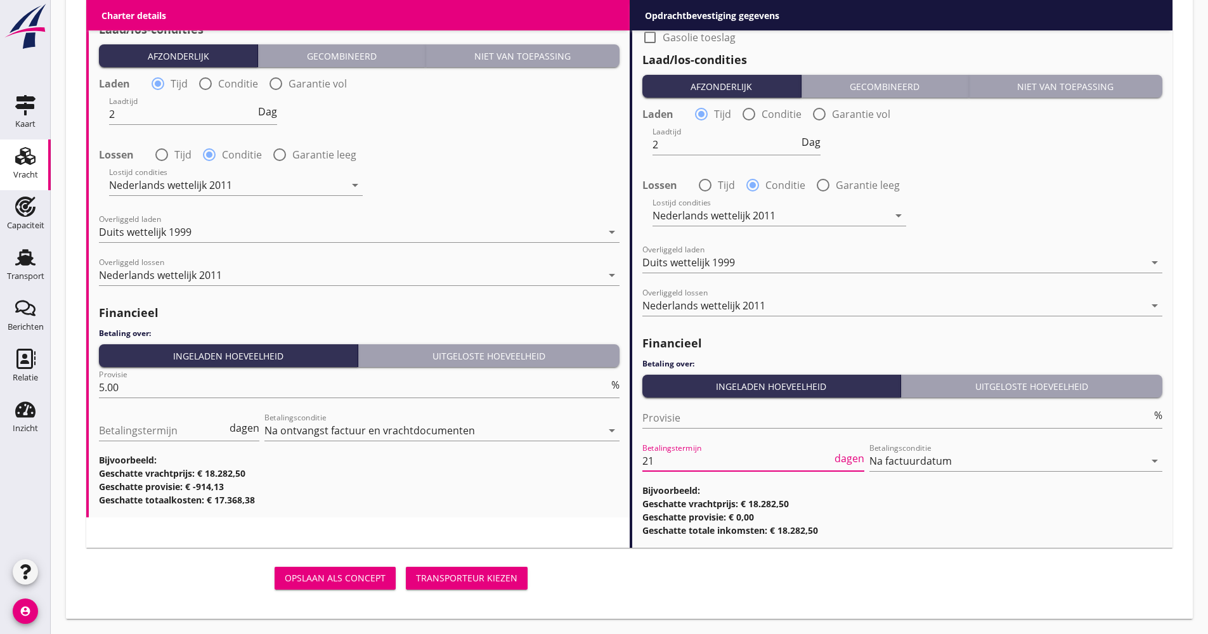
type input "21"
click at [436, 577] on div "Transporteur kiezen" at bounding box center [466, 577] width 101 height 13
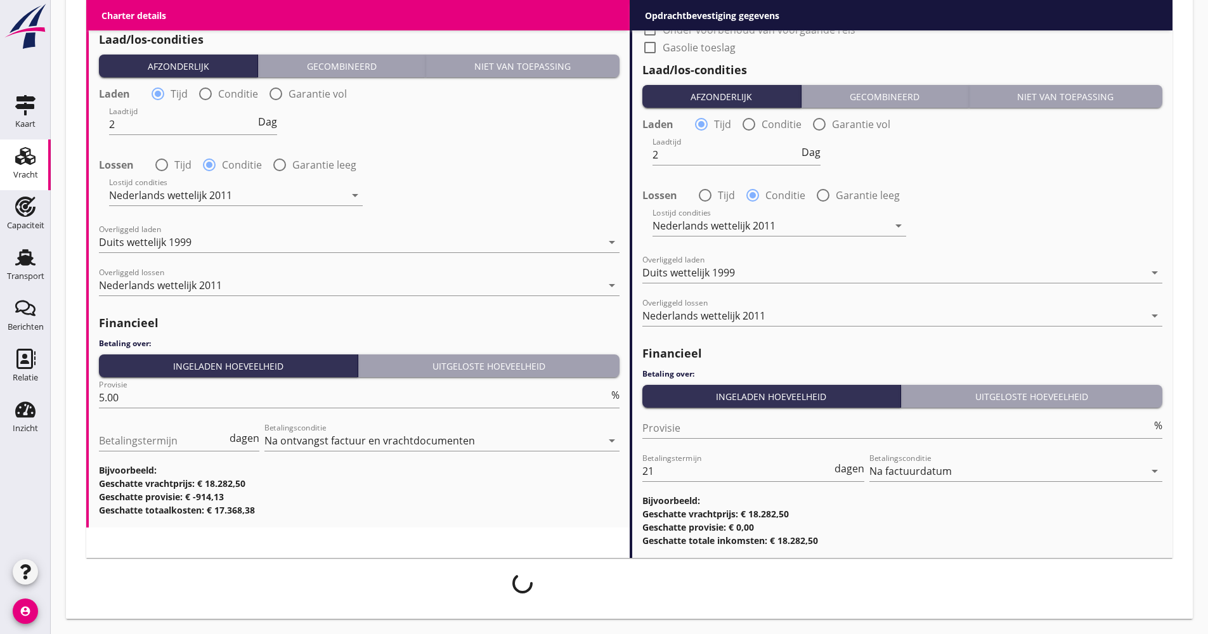
scroll to position [1453, 0]
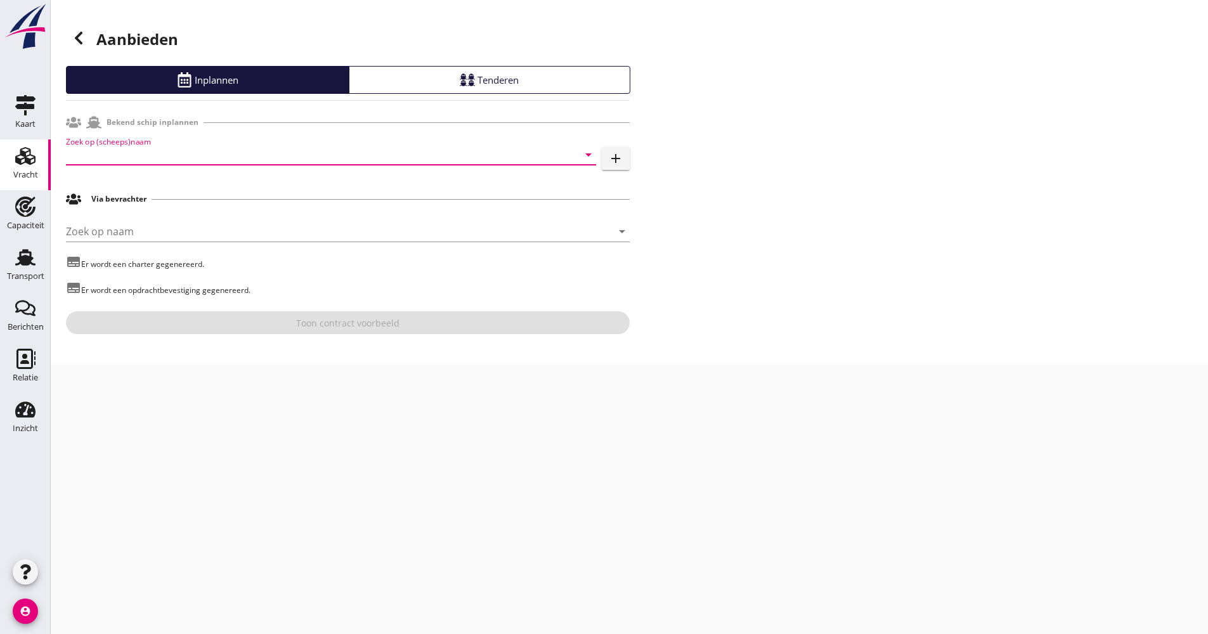
click at [204, 156] on input "Zoek op (scheeps)naam" at bounding box center [313, 155] width 495 height 20
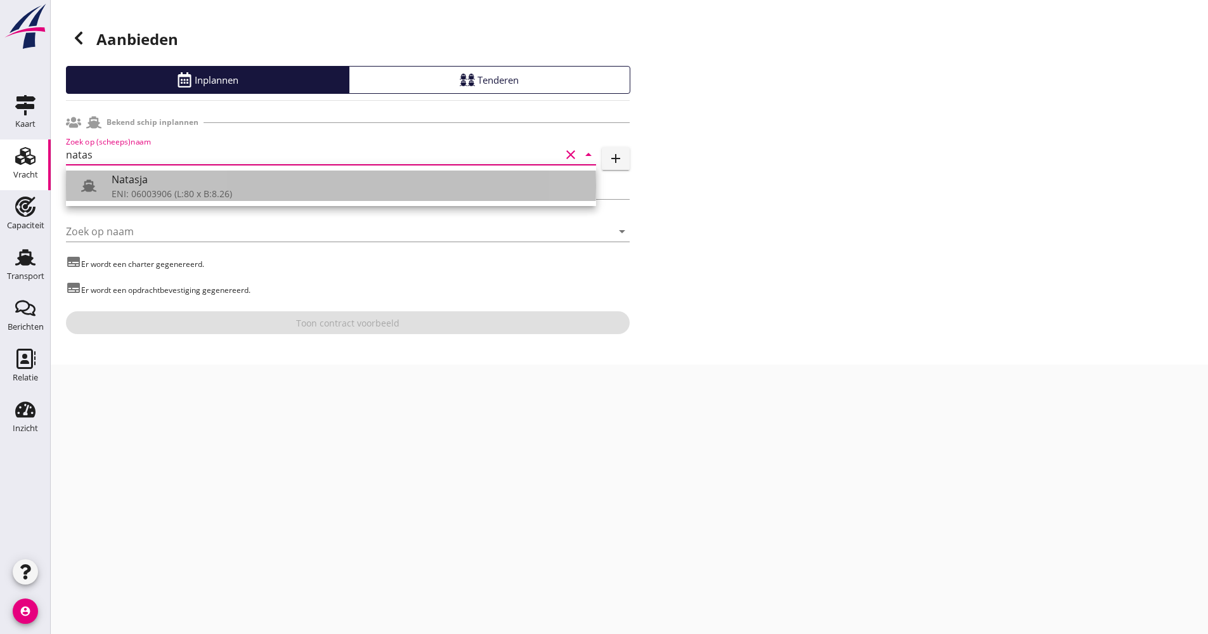
click at [183, 176] on div "Natasja" at bounding box center [349, 179] width 474 height 15
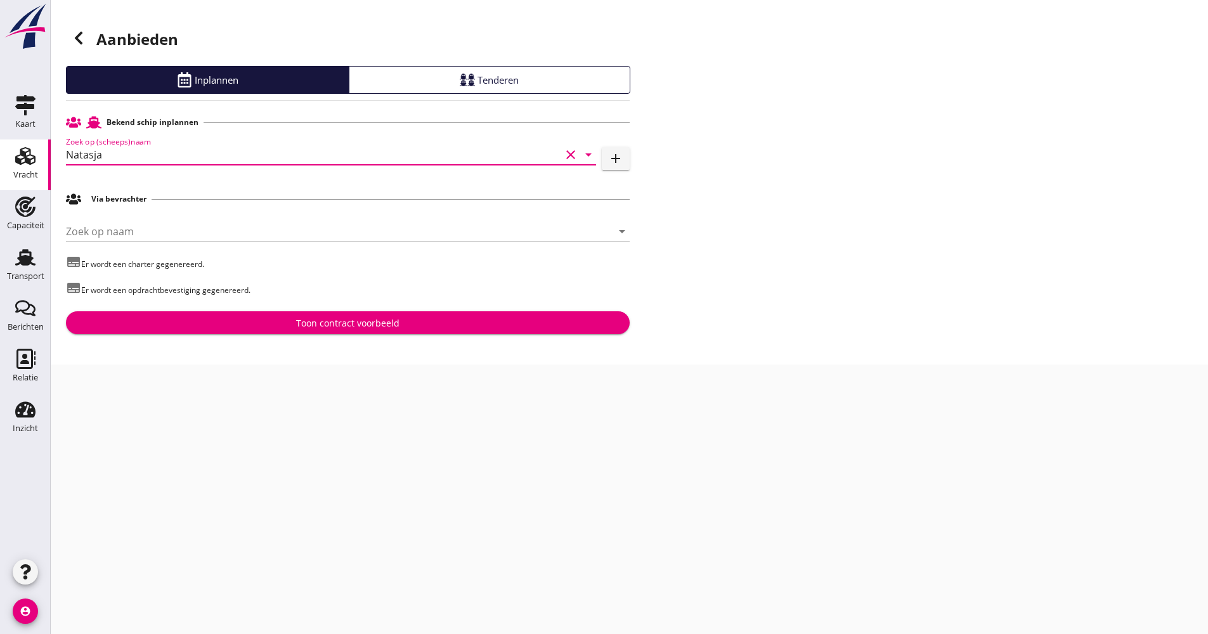
type input "Natasja"
click at [269, 321] on div "Toon contract voorbeeld" at bounding box center [347, 322] width 543 height 13
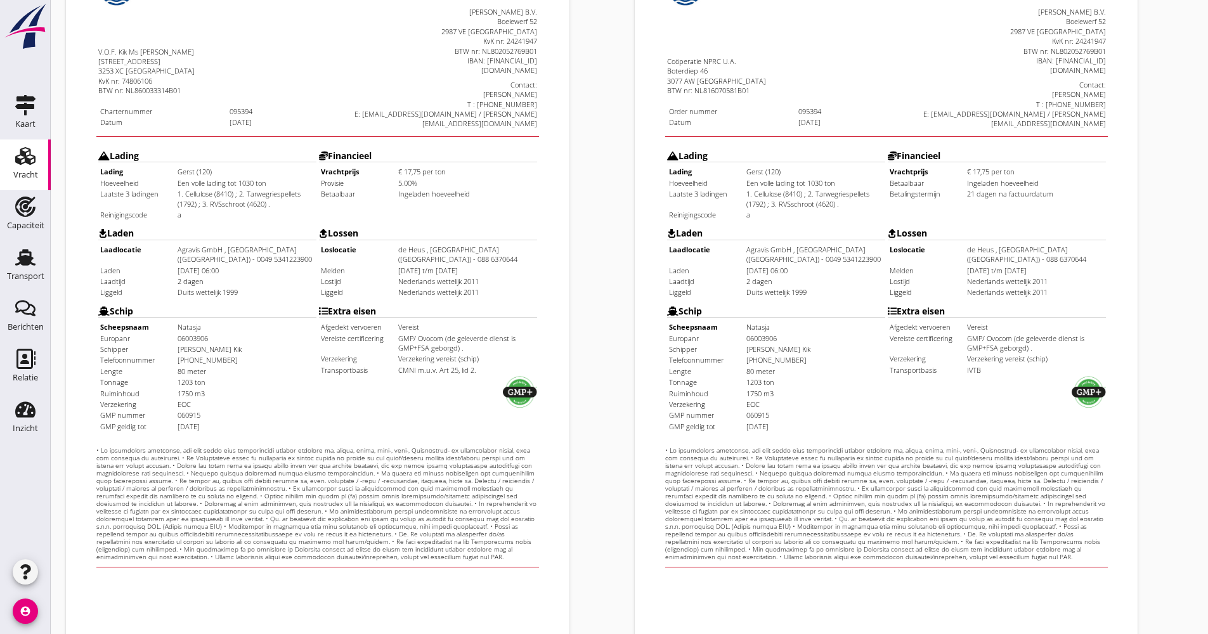
scroll to position [305, 0]
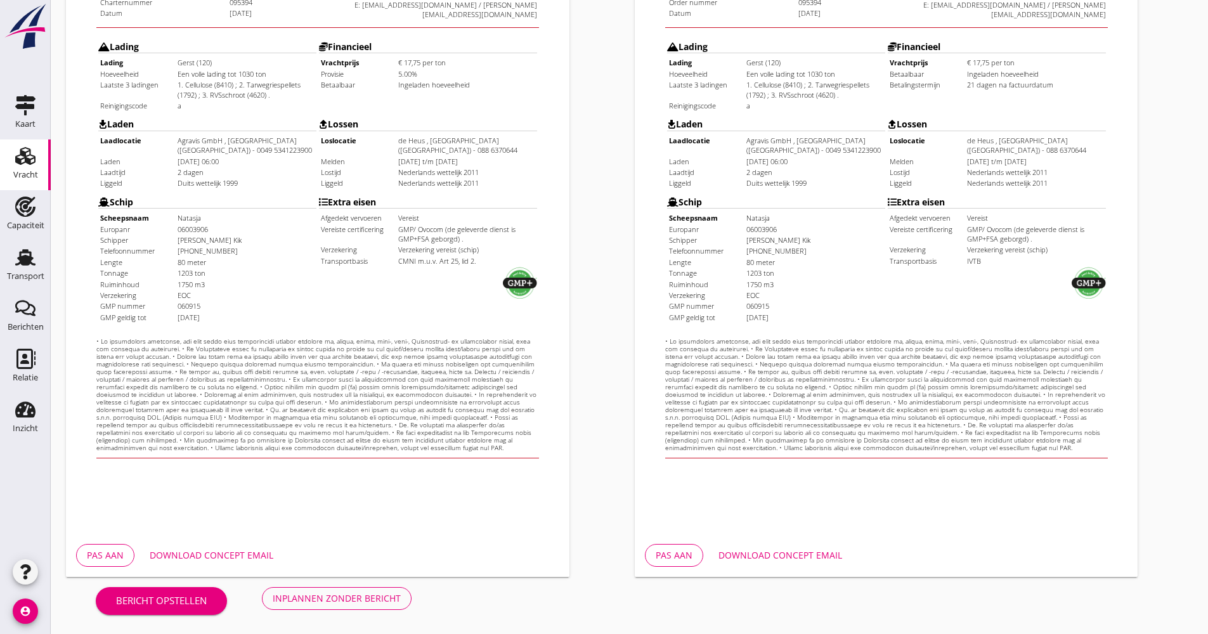
click at [236, 550] on div "Download concept email" at bounding box center [212, 554] width 124 height 13
click at [365, 592] on div "Inplannen zonder bericht" at bounding box center [337, 598] width 128 height 13
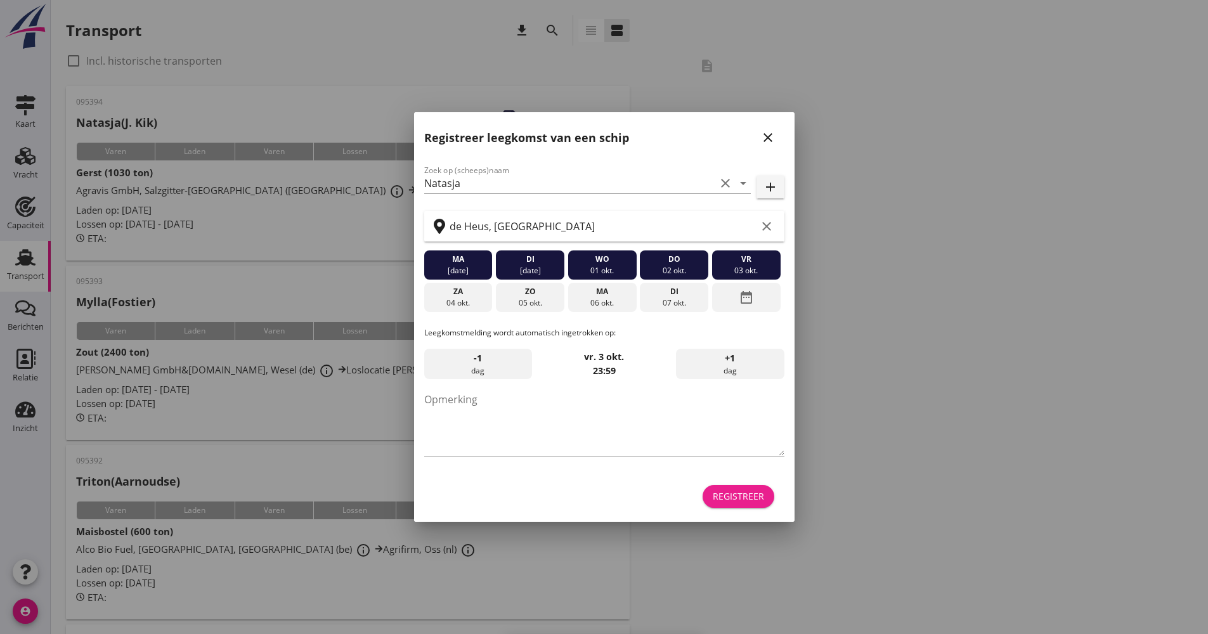
click at [744, 493] on div "Registreer" at bounding box center [738, 495] width 51 height 13
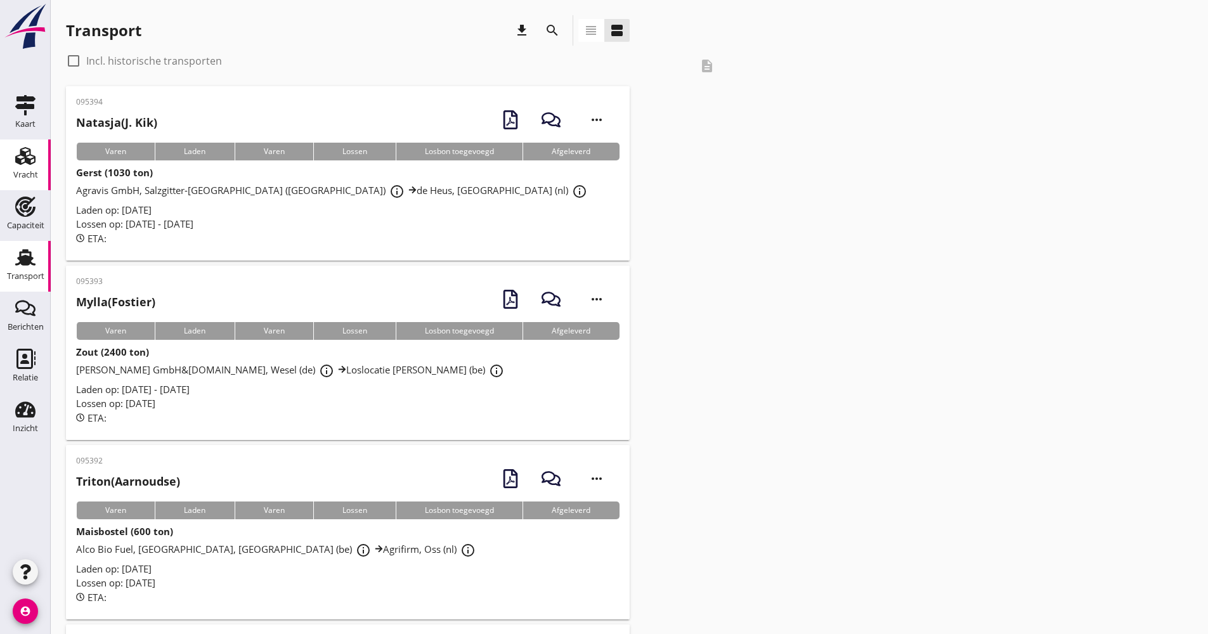
click at [44, 152] on link "Vracht Vracht" at bounding box center [25, 164] width 51 height 51
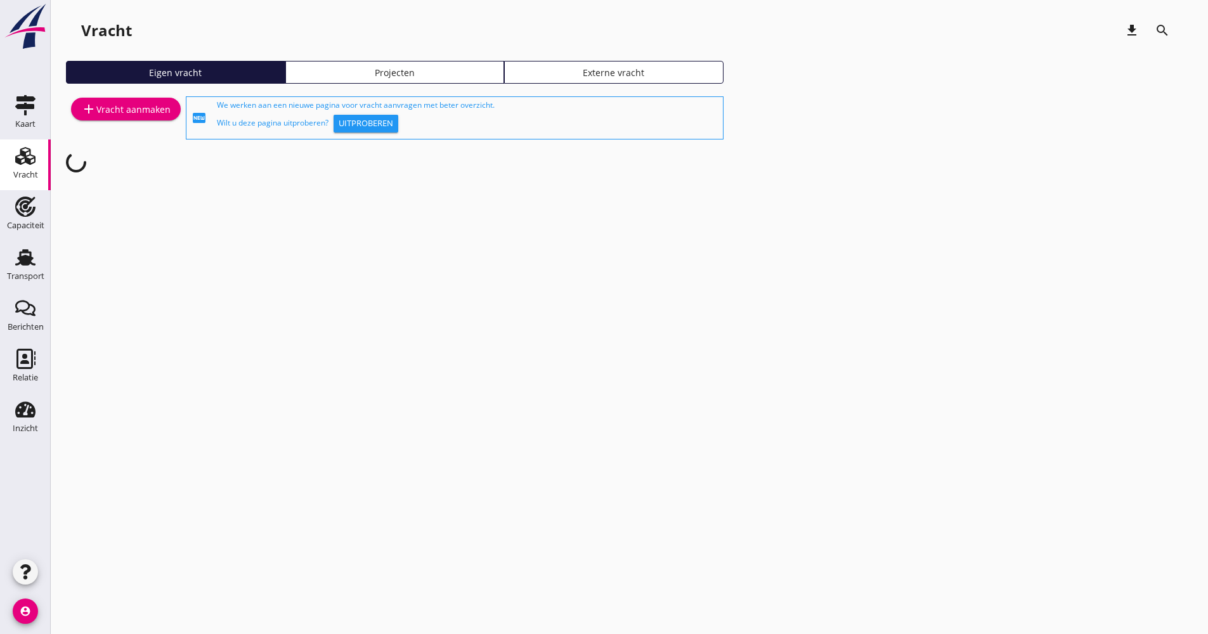
click at [112, 111] on div "add Vracht aanmaken" at bounding box center [125, 108] width 89 height 15
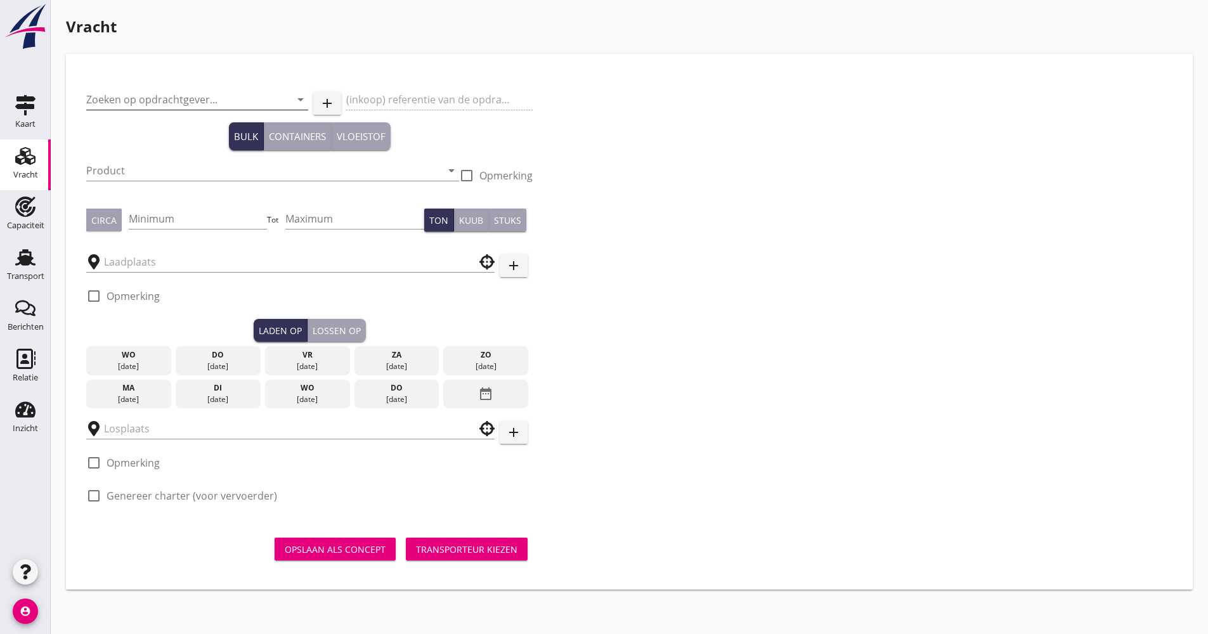
click at [167, 93] on input "Zoeken op opdrachtgever..." at bounding box center [179, 99] width 186 height 20
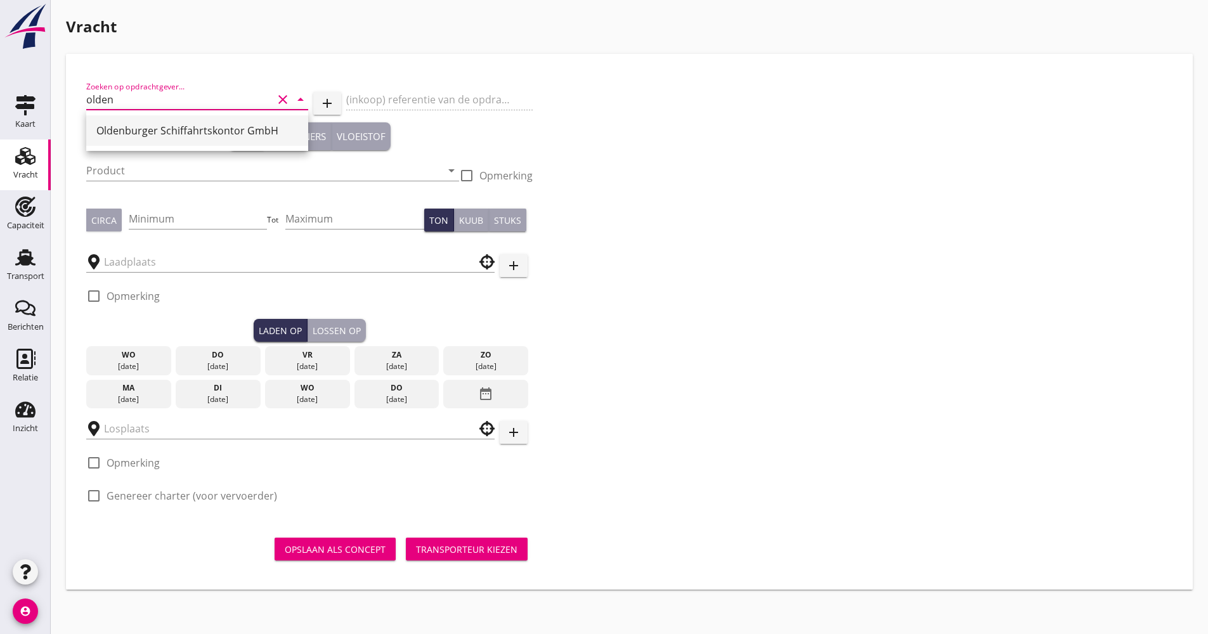
click at [176, 138] on div "Oldenburger Schiffahrtskontor GmbH" at bounding box center [197, 130] width 202 height 15
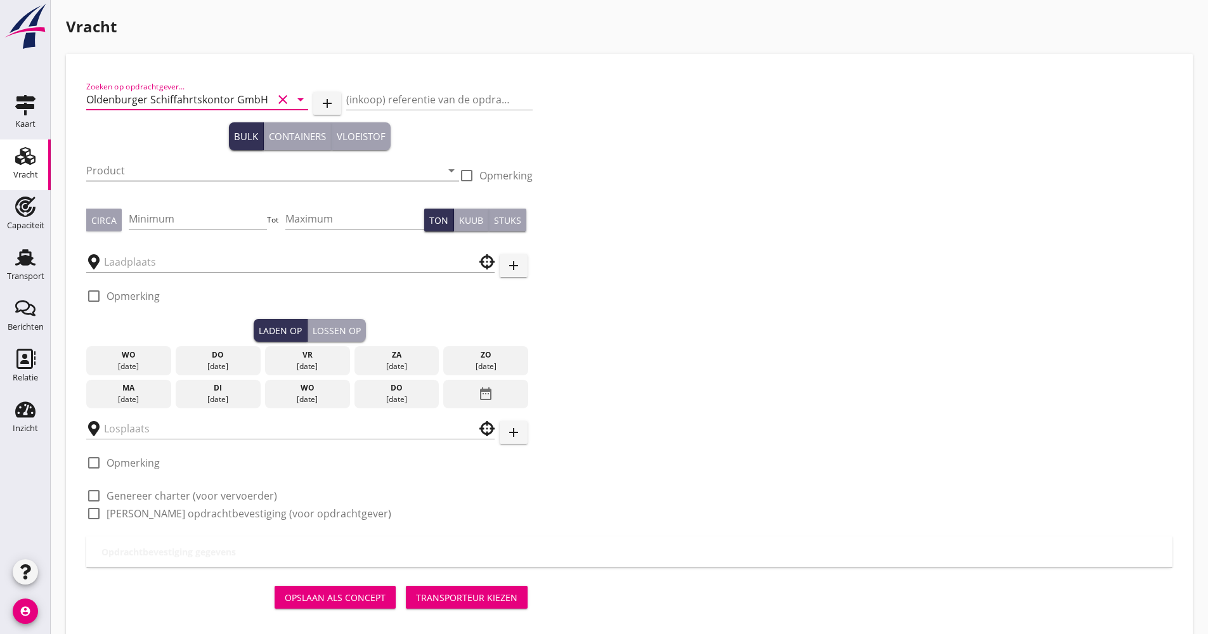
type input "Oldenburger Schiffahrtskontor GmbH"
click at [144, 174] on input "Product" at bounding box center [263, 170] width 355 height 20
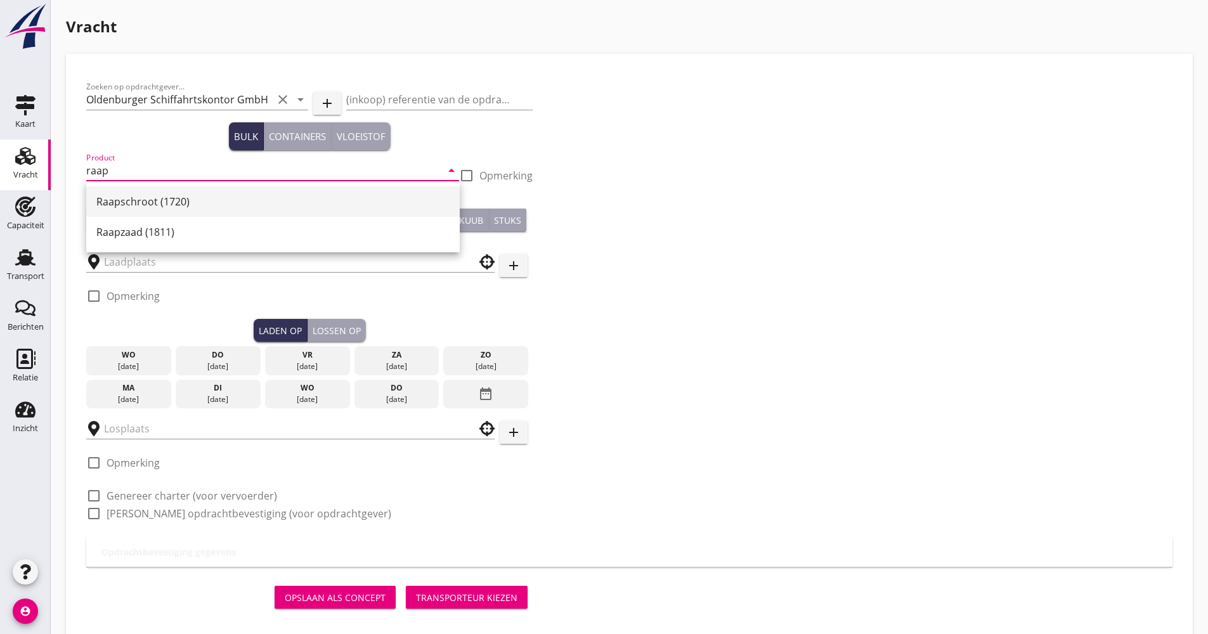
click at [150, 196] on div "Raapschroot (1720)" at bounding box center [272, 201] width 353 height 15
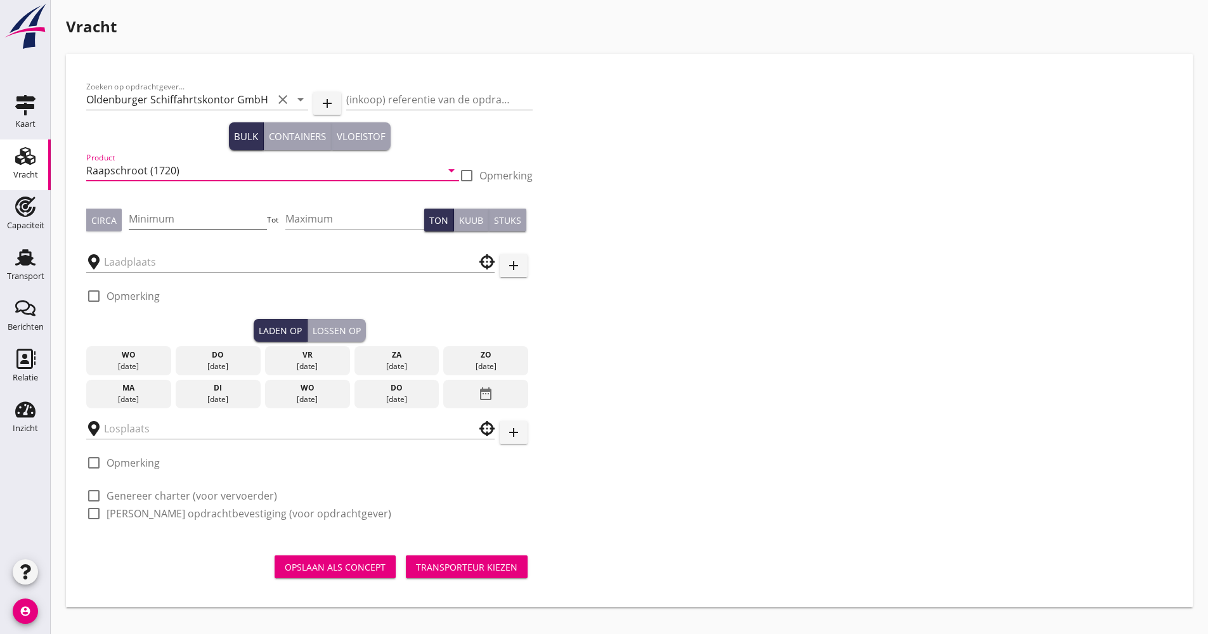
type input "Raapschroot (1720)"
click at [153, 223] on input "Minimum" at bounding box center [198, 219] width 139 height 20
type input "820"
click at [160, 247] on div at bounding box center [290, 258] width 408 height 28
click at [158, 252] on input "text" at bounding box center [281, 262] width 355 height 20
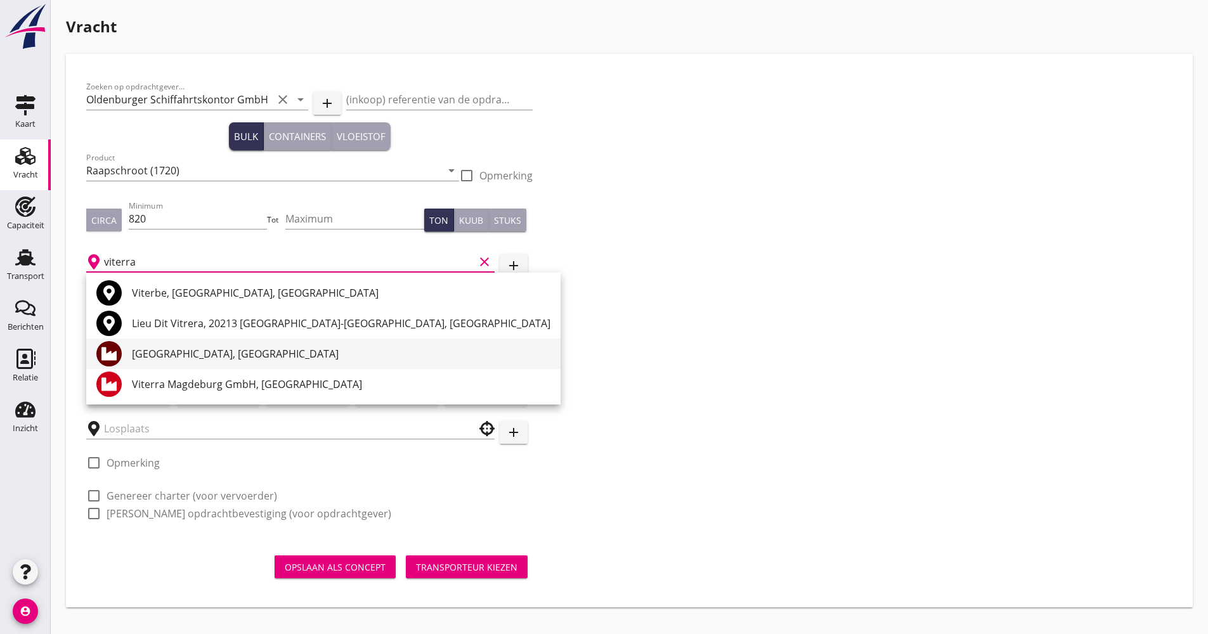
click at [145, 359] on div "[GEOGRAPHIC_DATA], [GEOGRAPHIC_DATA]" at bounding box center [341, 353] width 418 height 15
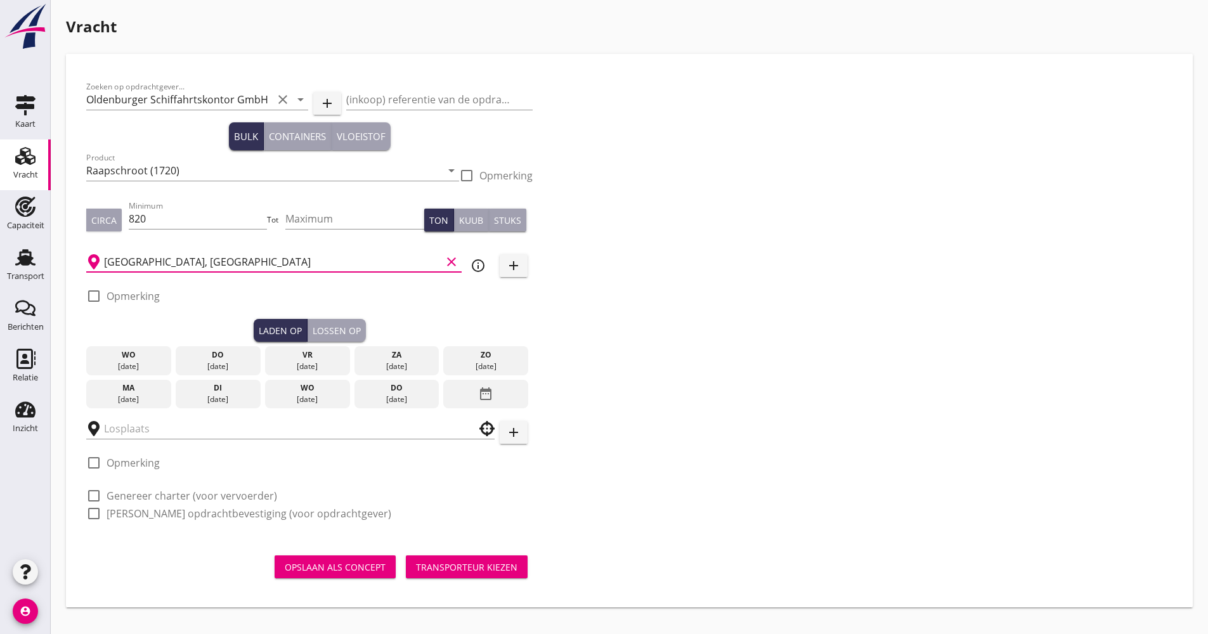
type input "[GEOGRAPHIC_DATA], [GEOGRAPHIC_DATA]"
click at [308, 367] on div "[DATE]" at bounding box center [307, 366] width 79 height 11
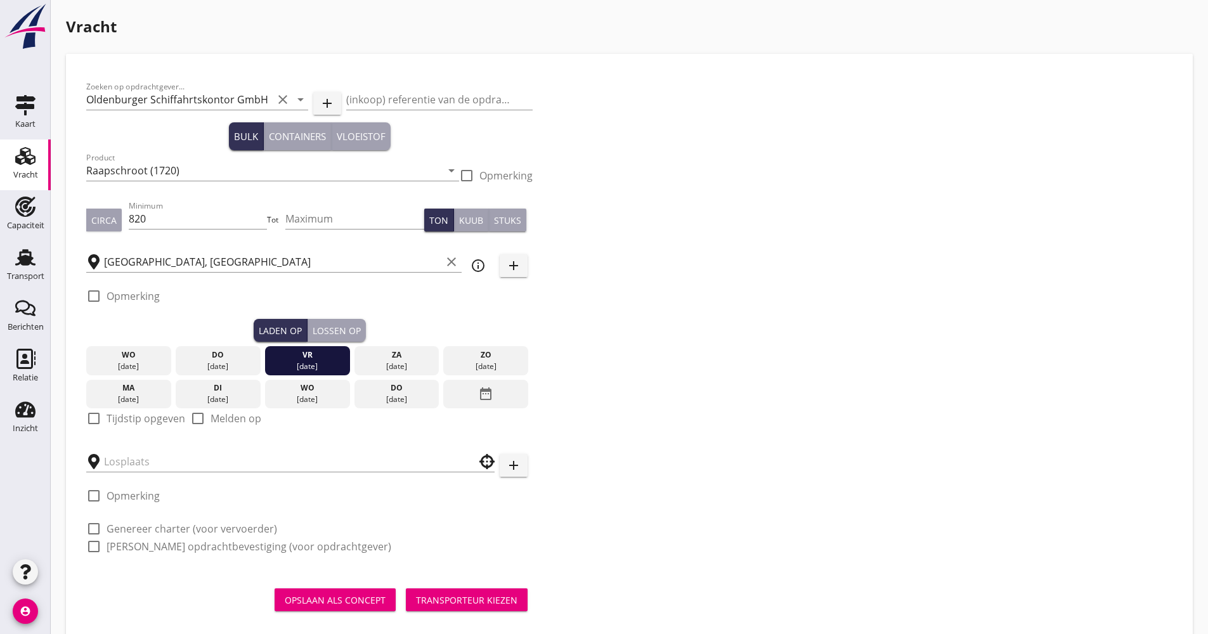
click at [119, 424] on label "Tijdstip opgeven" at bounding box center [146, 418] width 79 height 13
checkbox input "true"
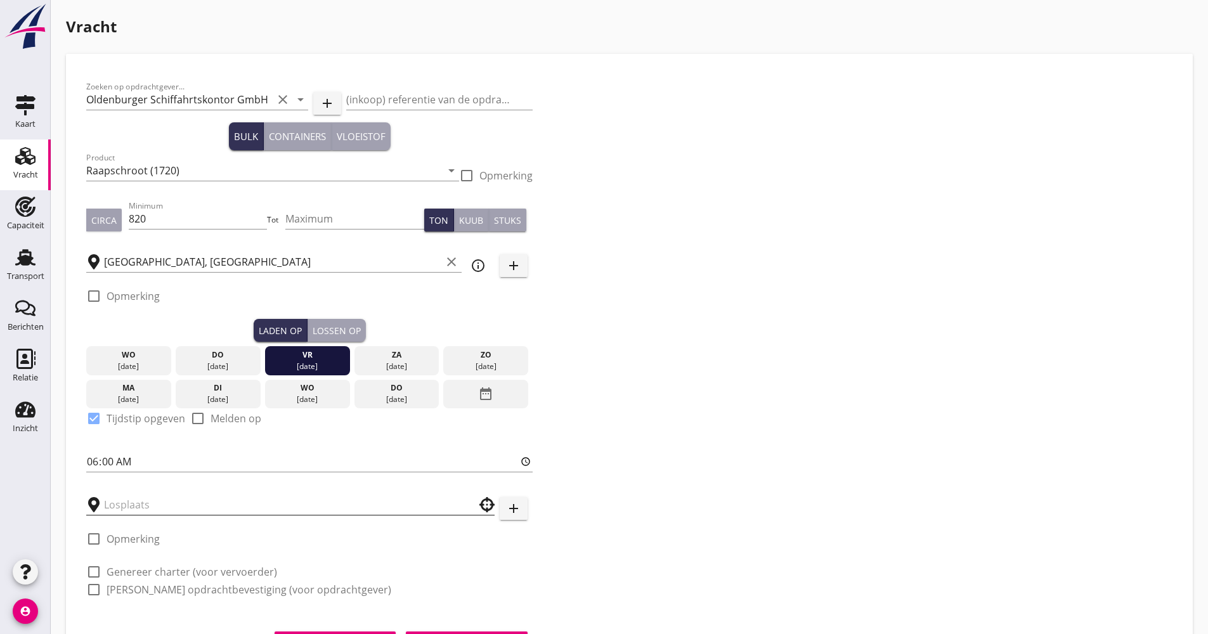
click at [145, 498] on input "text" at bounding box center [281, 505] width 355 height 20
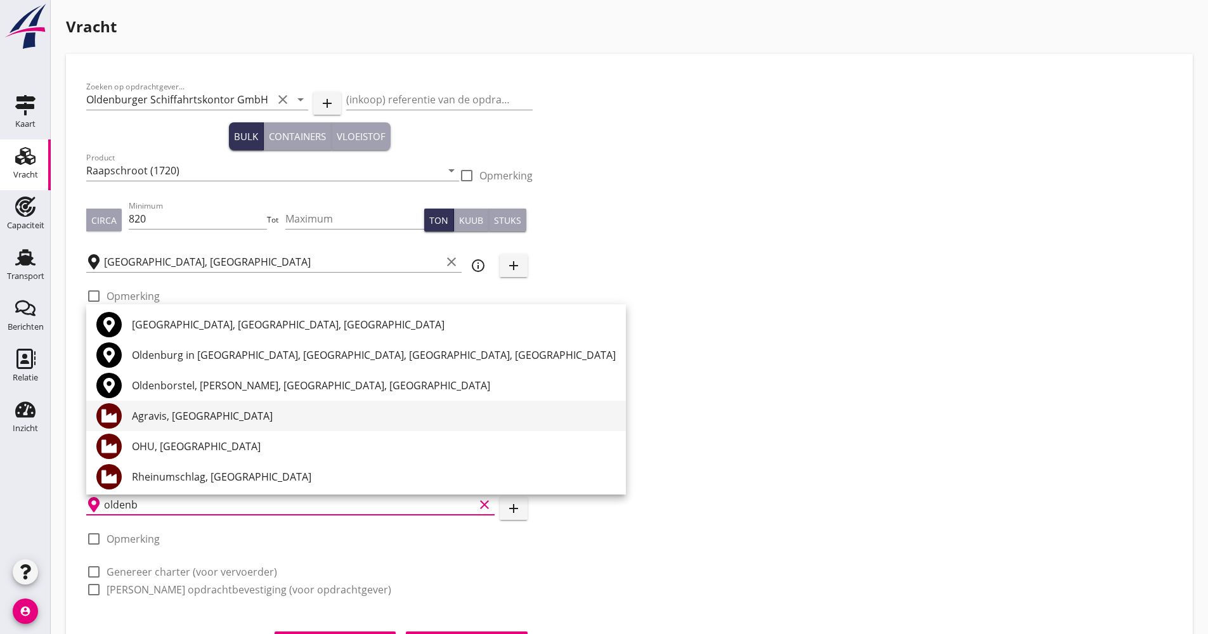
click at [216, 411] on div "Agravis, [GEOGRAPHIC_DATA]" at bounding box center [374, 415] width 484 height 15
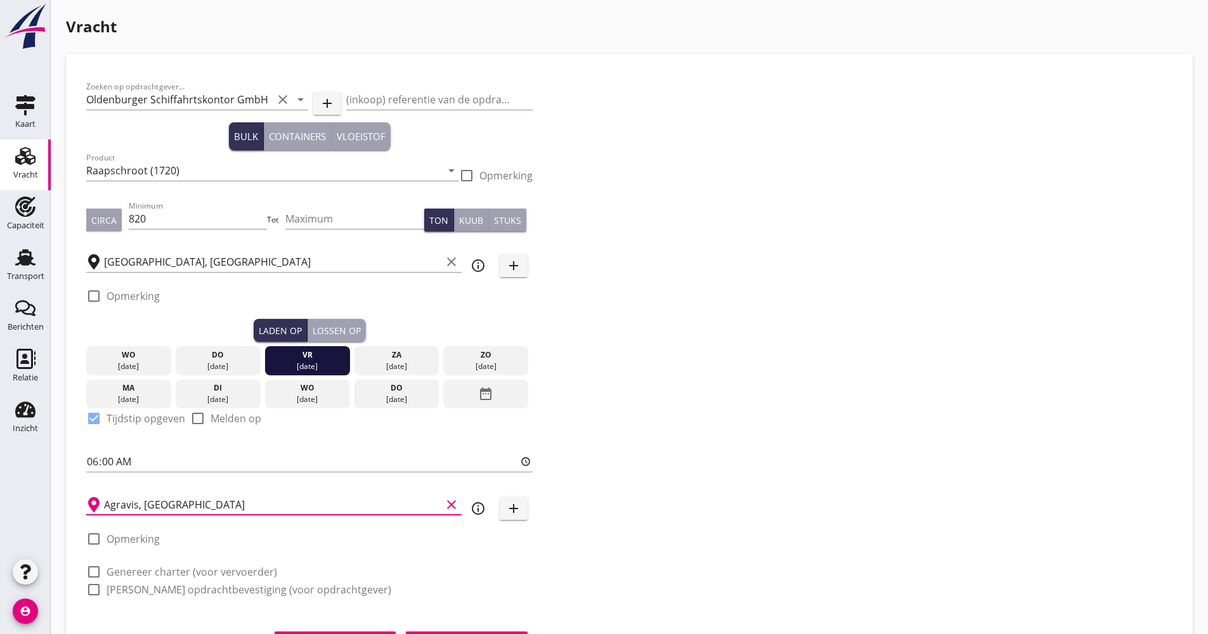
type input "Agravis, [GEOGRAPHIC_DATA]"
drag, startPoint x: 141, startPoint y: 566, endPoint x: 135, endPoint y: 575, distance: 10.9
click at [140, 567] on label "Genereer charter (voor vervoerder)" at bounding box center [192, 572] width 171 height 13
checkbox input "true"
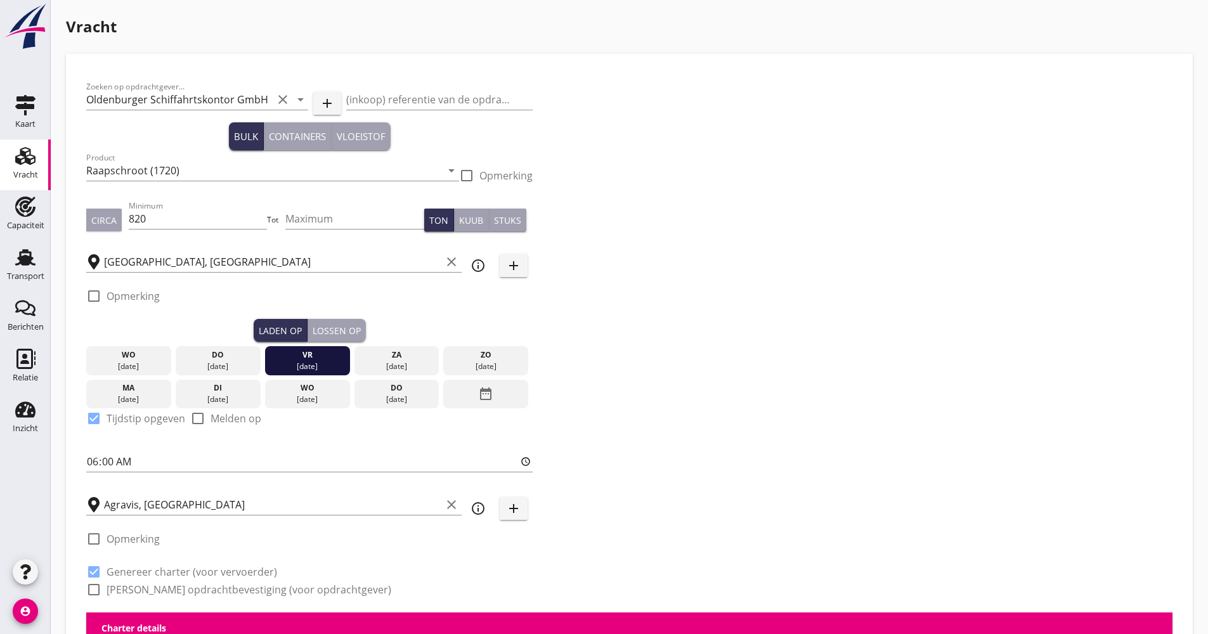
click at [129, 586] on label "[PERSON_NAME] opdrachtbevestiging (voor opdrachtgever)" at bounding box center [249, 589] width 285 height 13
checkbox input "true"
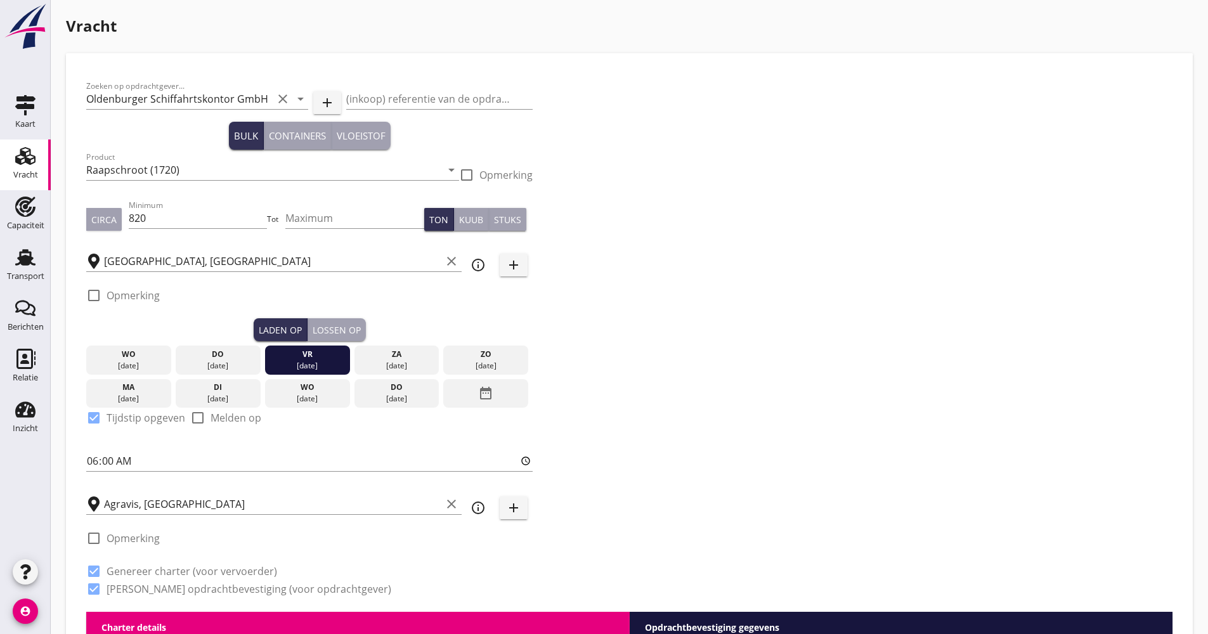
scroll to position [190, 0]
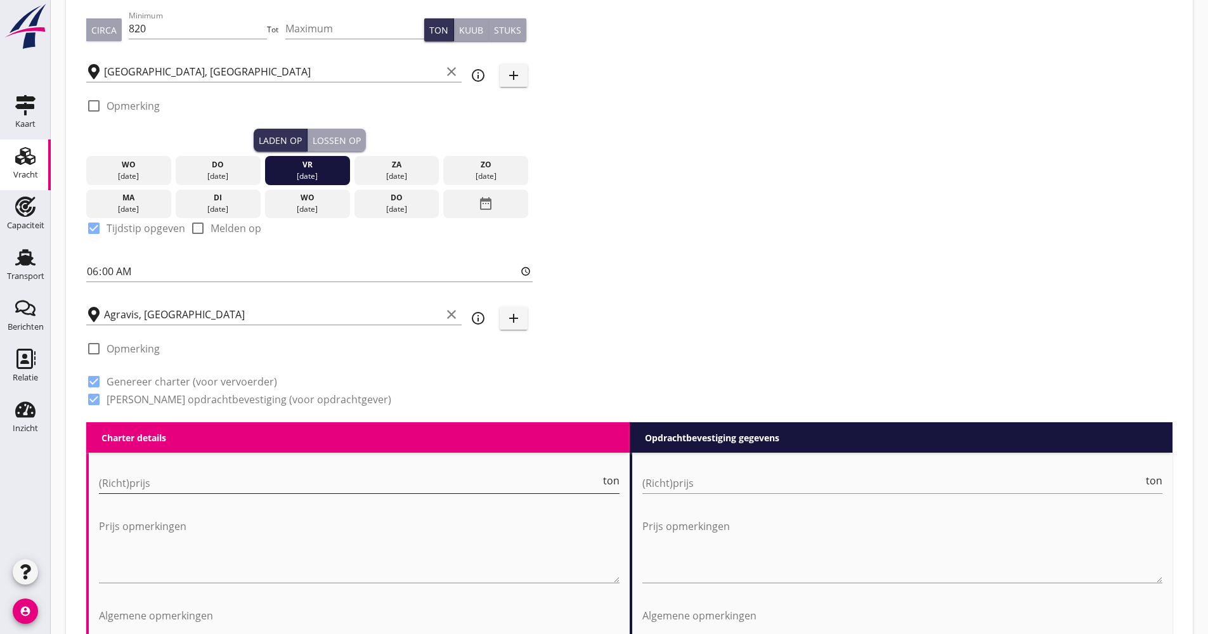
click at [138, 476] on input "(Richt)prijs" at bounding box center [349, 483] width 501 height 20
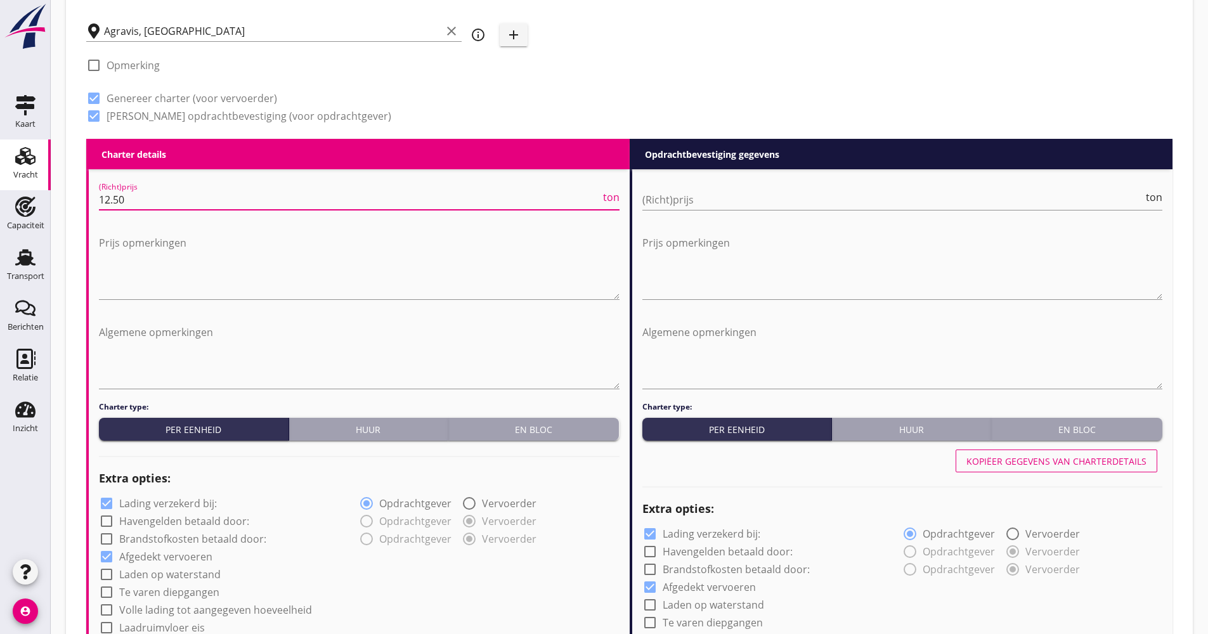
scroll to position [571, 0]
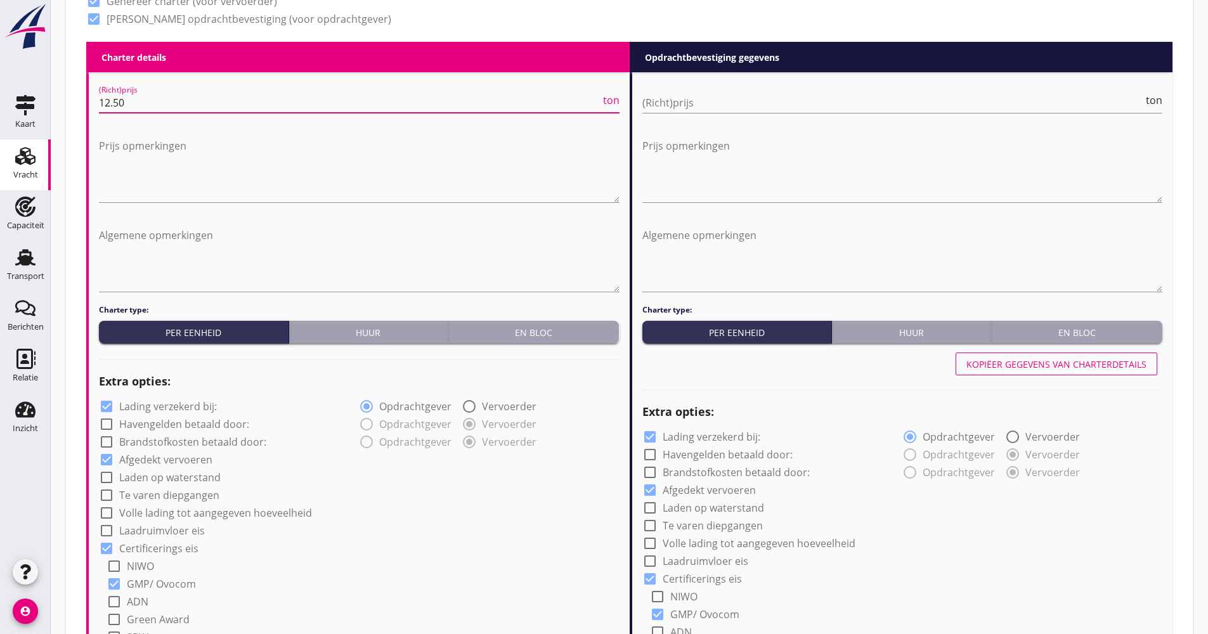
type input "12.50"
click at [185, 411] on label "Lading verzekerd bij:" at bounding box center [168, 406] width 98 height 13
checkbox input "false"
click at [162, 510] on label "Volle lading tot aangegeven hoeveelheid" at bounding box center [215, 513] width 193 height 13
checkbox input "true"
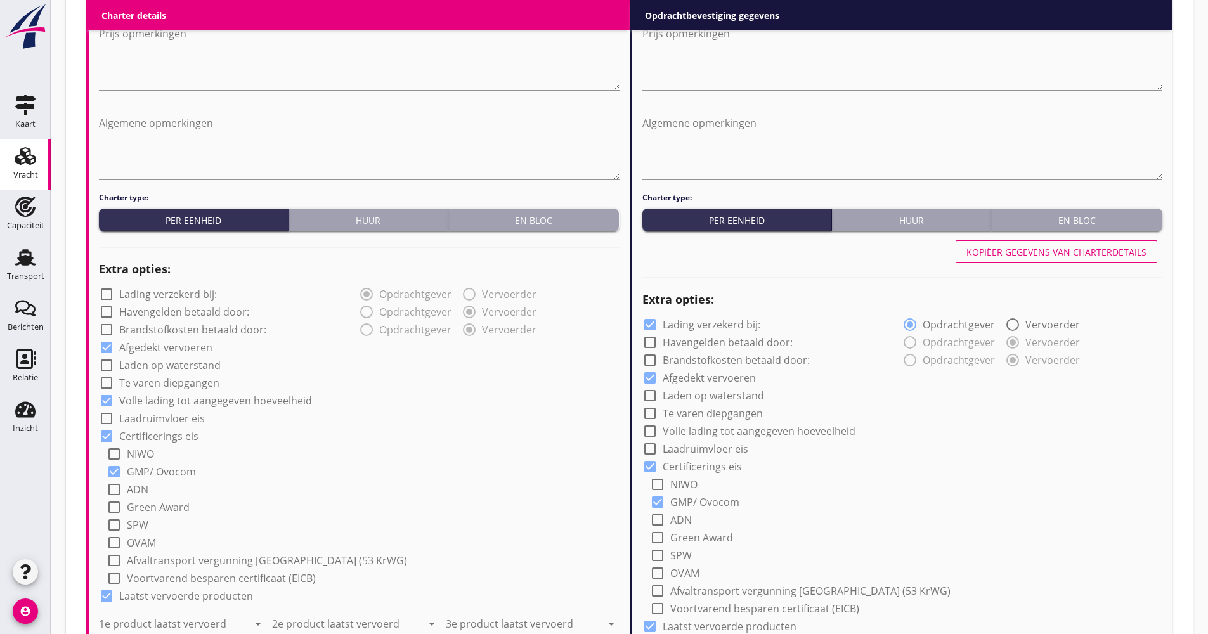
scroll to position [824, 0]
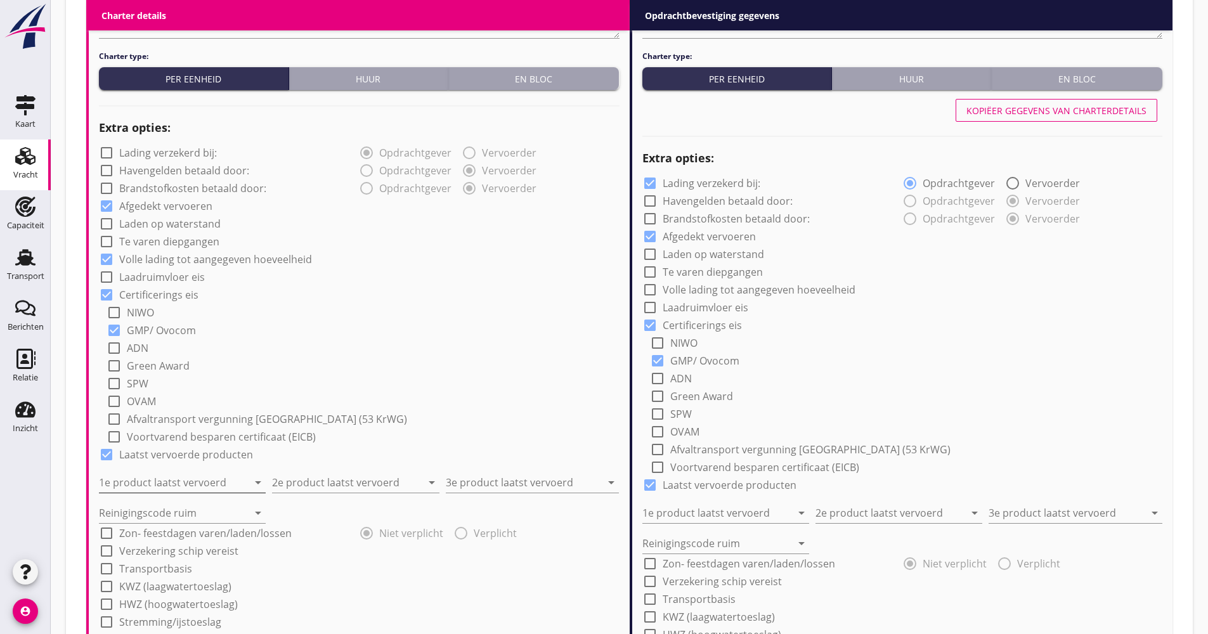
click at [173, 485] on input "1e product laatst vervoerd" at bounding box center [173, 482] width 149 height 20
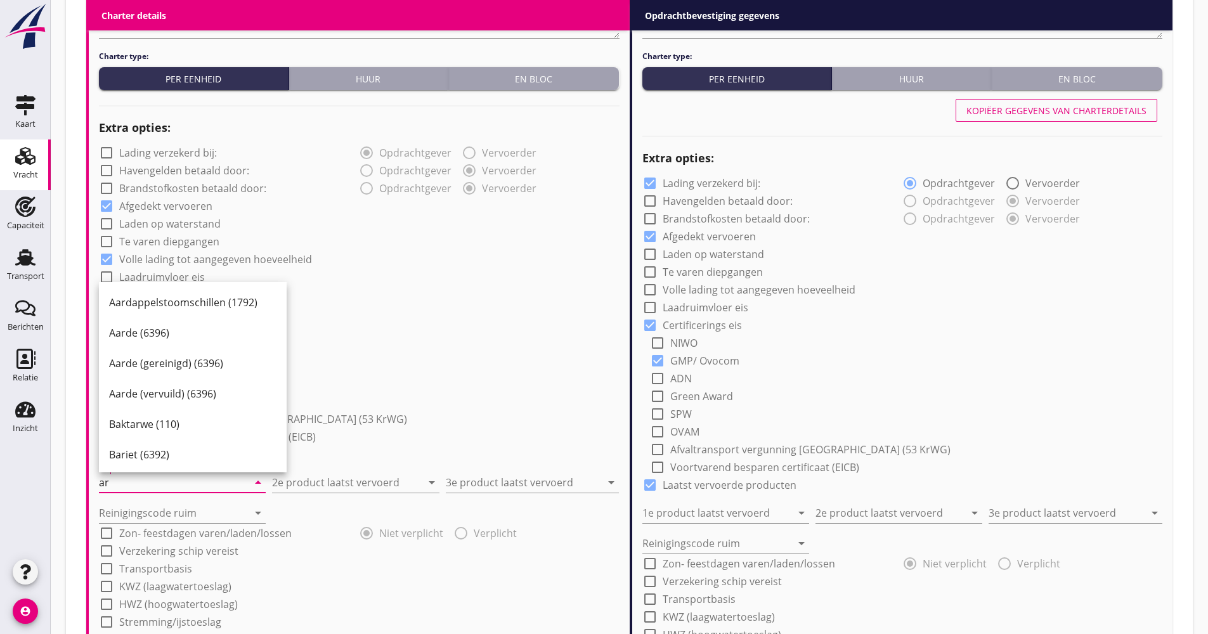
type input "a"
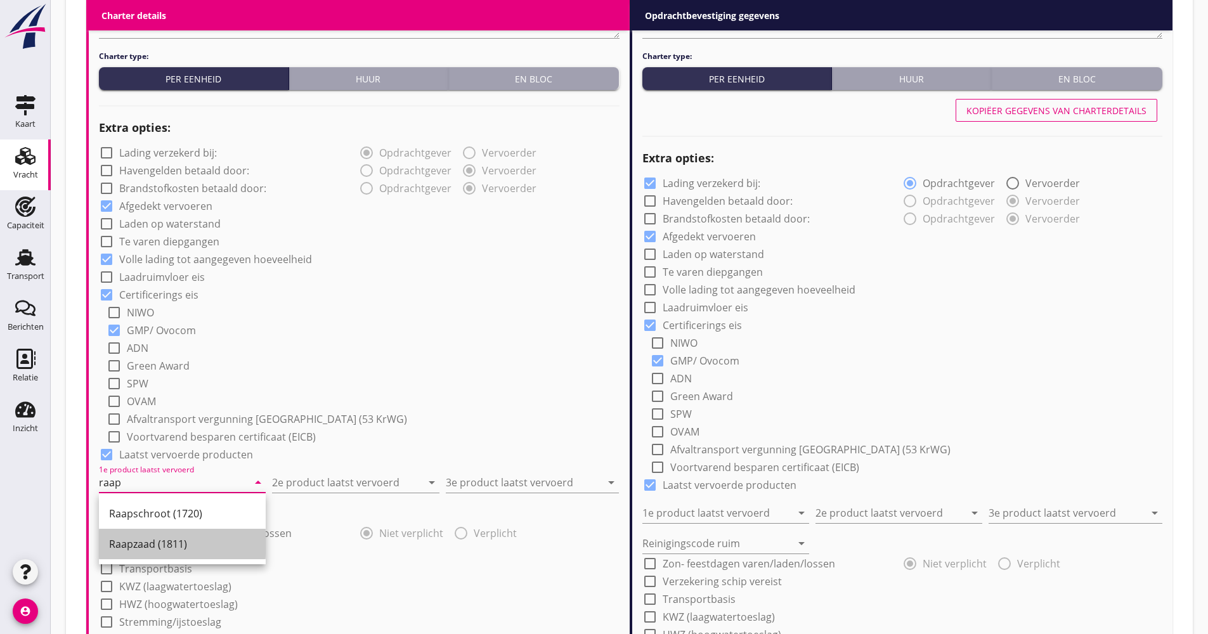
drag, startPoint x: 145, startPoint y: 540, endPoint x: 198, endPoint y: 531, distance: 54.7
click at [145, 538] on div "Raapzaad (1811)" at bounding box center [182, 544] width 146 height 30
type input "Raapzaad (1811)"
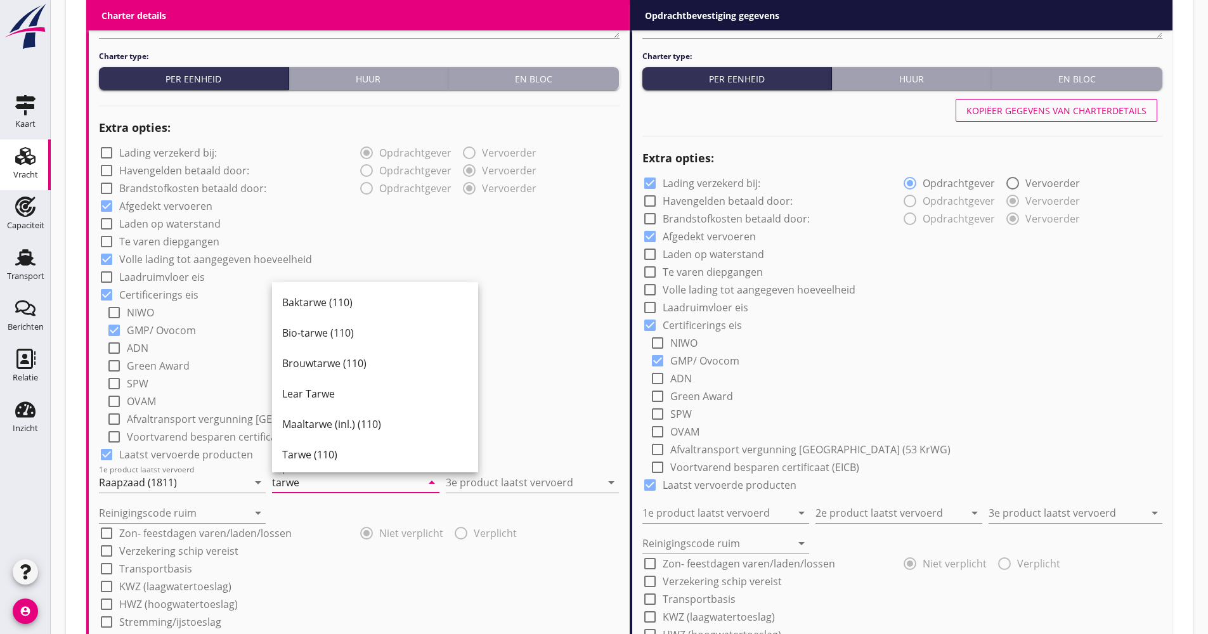
drag, startPoint x: 338, startPoint y: 464, endPoint x: 406, endPoint y: 467, distance: 67.9
click at [338, 462] on div "Tarwe (110)" at bounding box center [375, 454] width 186 height 30
type input "Tarwe (110)"
click at [531, 492] on div "3e product laatst vervoerd arrow_drop_down" at bounding box center [532, 482] width 173 height 20
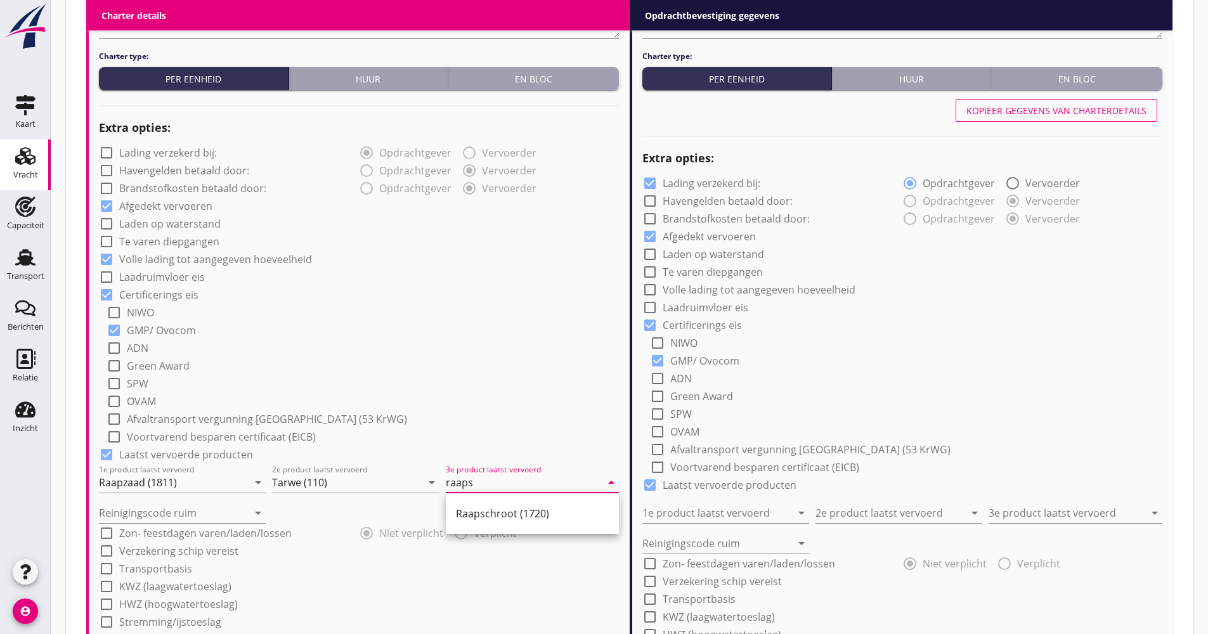
click at [527, 511] on div "Raapschroot (1720)" at bounding box center [532, 513] width 153 height 15
type input "Raapschroot (1720)"
click at [230, 504] on input "Reinigingscode ruim" at bounding box center [173, 513] width 149 height 20
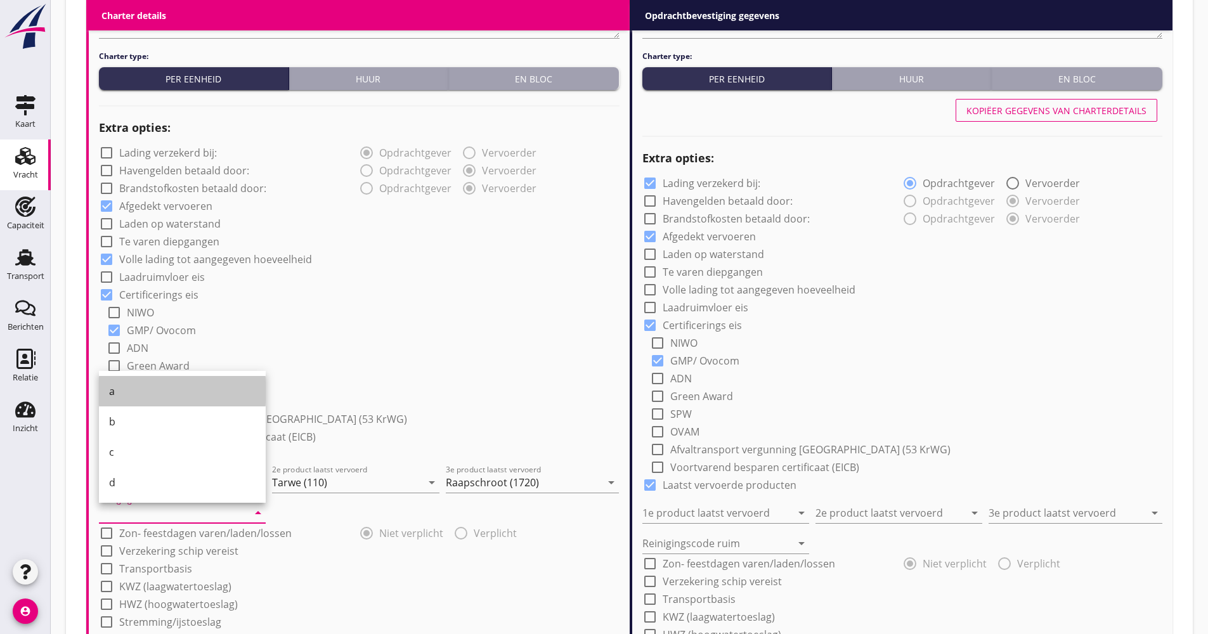
drag, startPoint x: 129, startPoint y: 400, endPoint x: 139, endPoint y: 447, distance: 48.1
click at [129, 399] on div "a" at bounding box center [182, 391] width 146 height 30
type input "a"
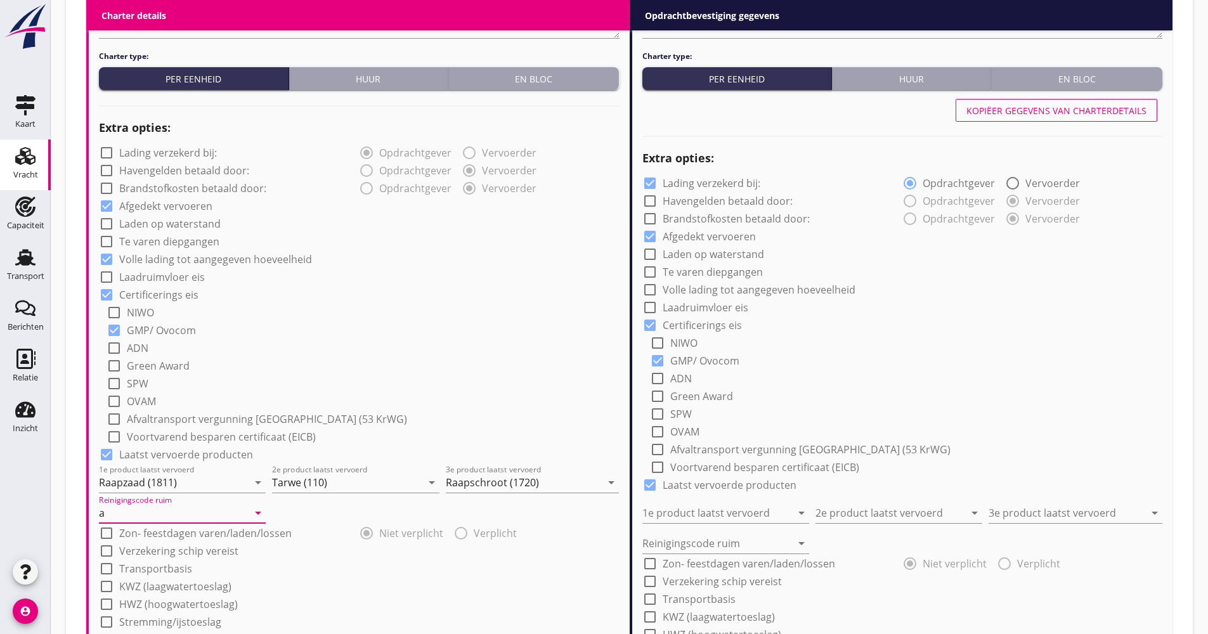
click at [157, 548] on label "Verzekering schip vereist" at bounding box center [178, 551] width 119 height 13
checkbox input "true"
click at [154, 562] on label "Transportbasis" at bounding box center [155, 568] width 73 height 13
checkbox input "true"
click at [160, 584] on div "Transportbasis arrow_drop_down" at bounding box center [359, 599] width 521 height 41
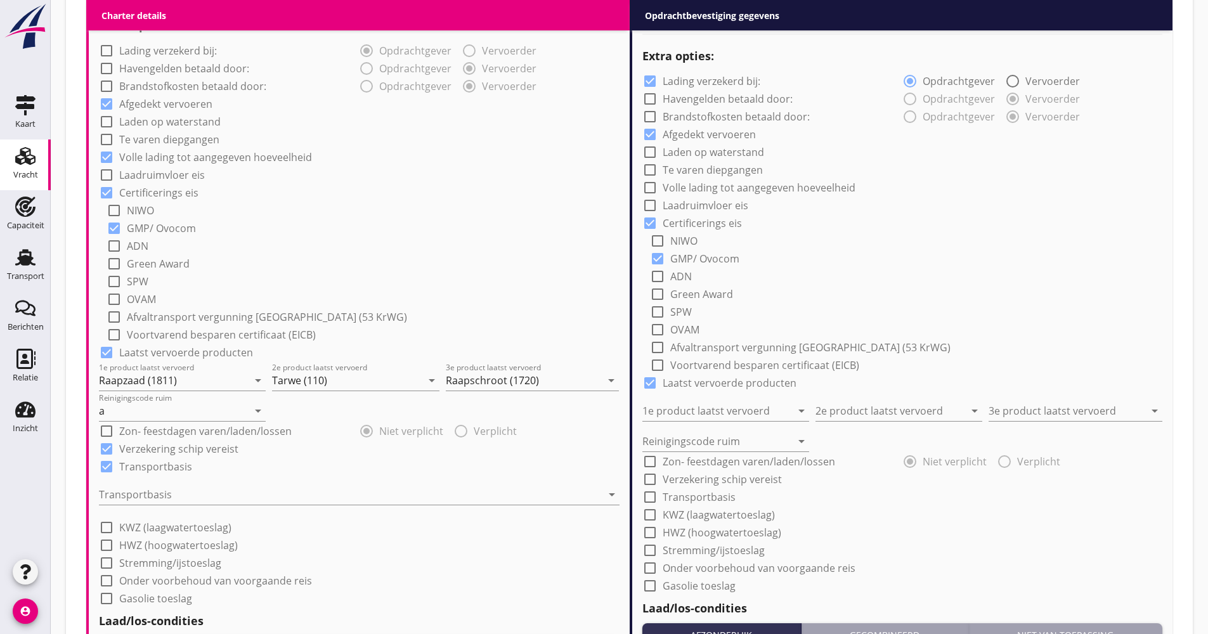
scroll to position [951, 0]
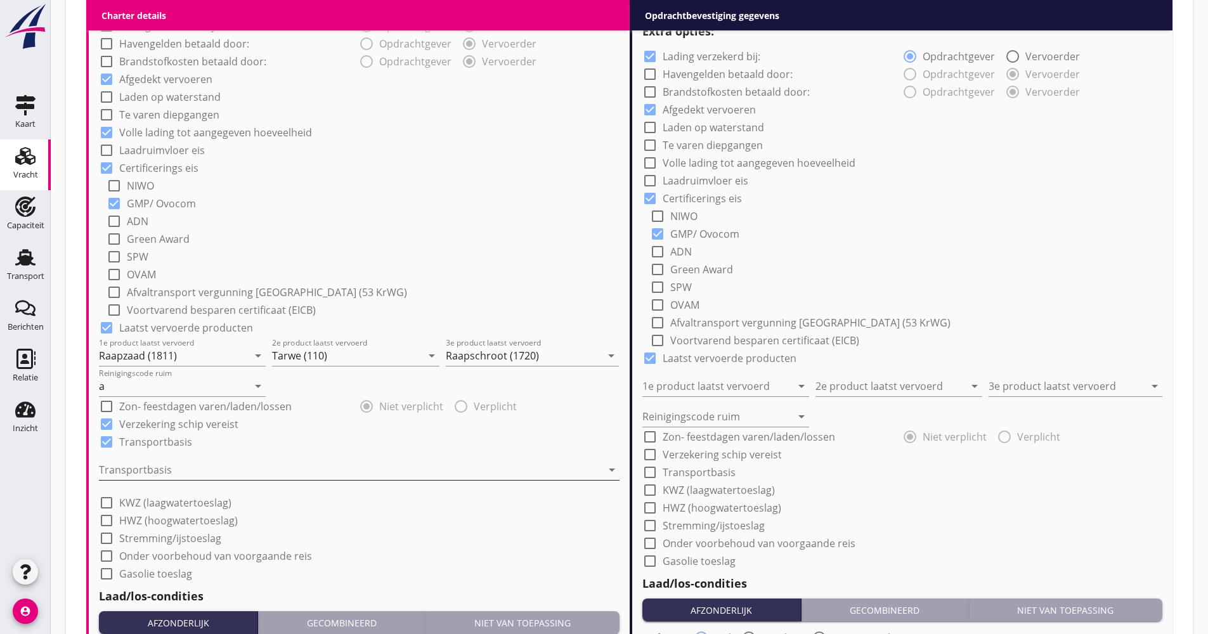
click at [155, 472] on div at bounding box center [350, 470] width 503 height 20
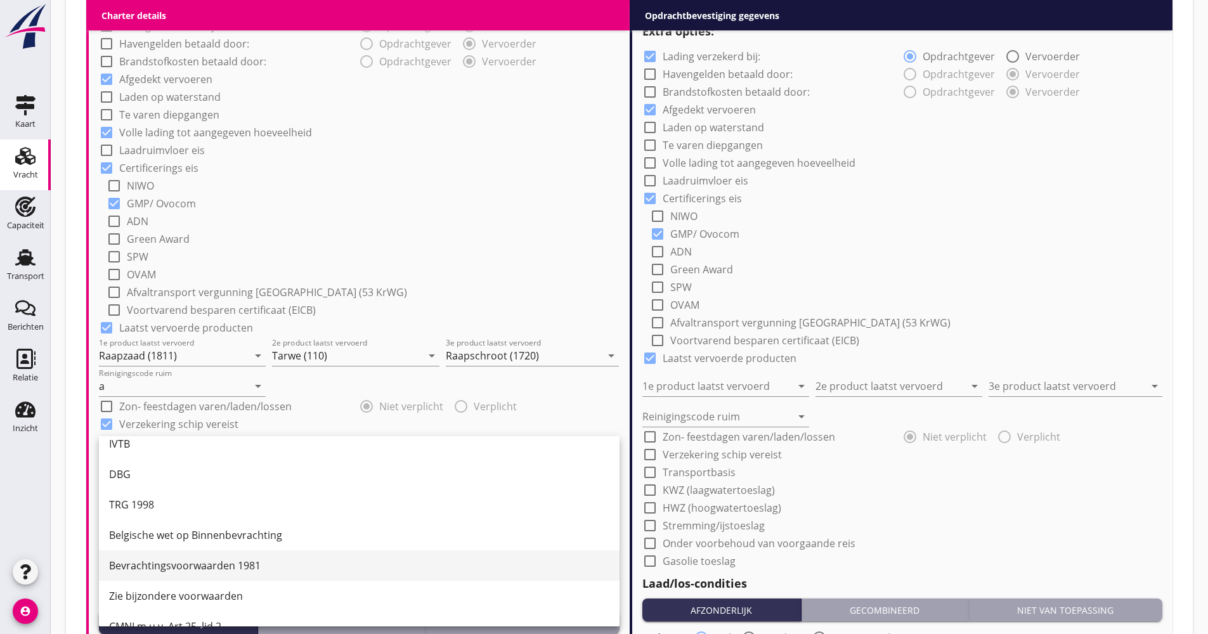
scroll to position [33, 0]
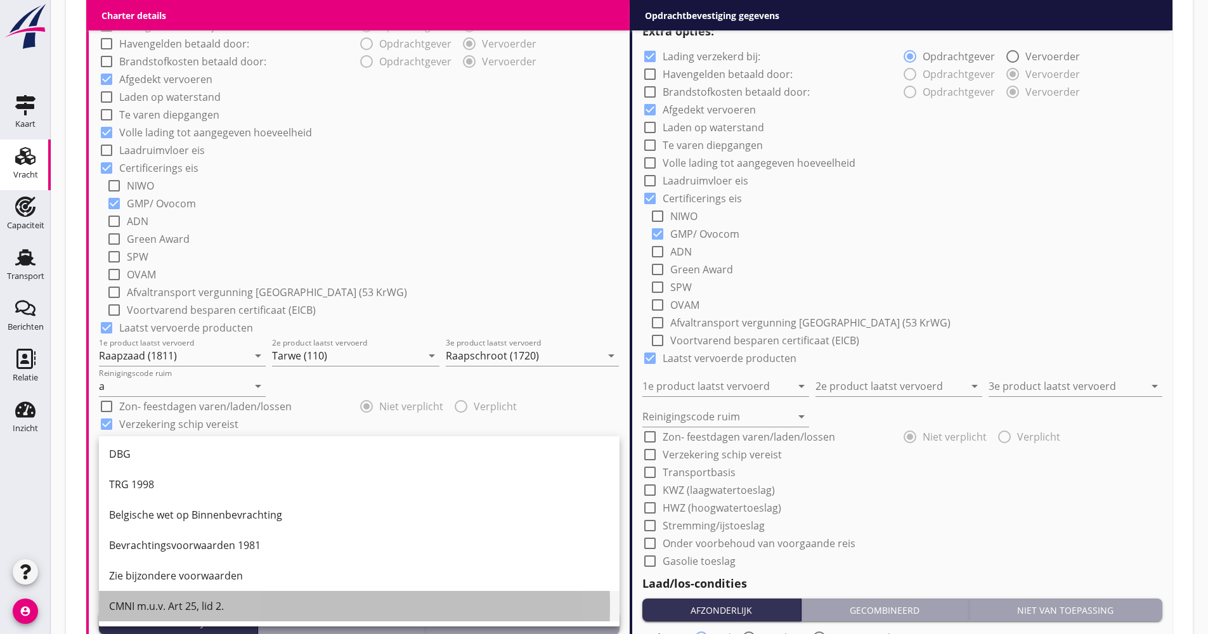
click at [158, 597] on div "CMNI m.u.v. Art 25, lid 2." at bounding box center [359, 606] width 500 height 30
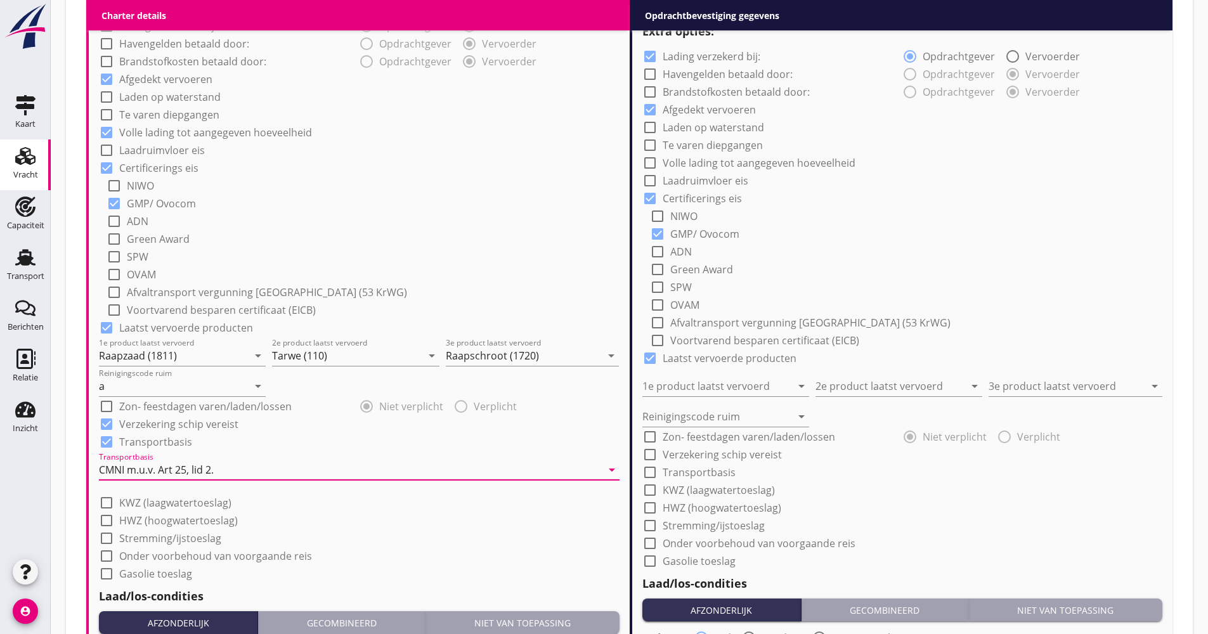
scroll to position [1205, 0]
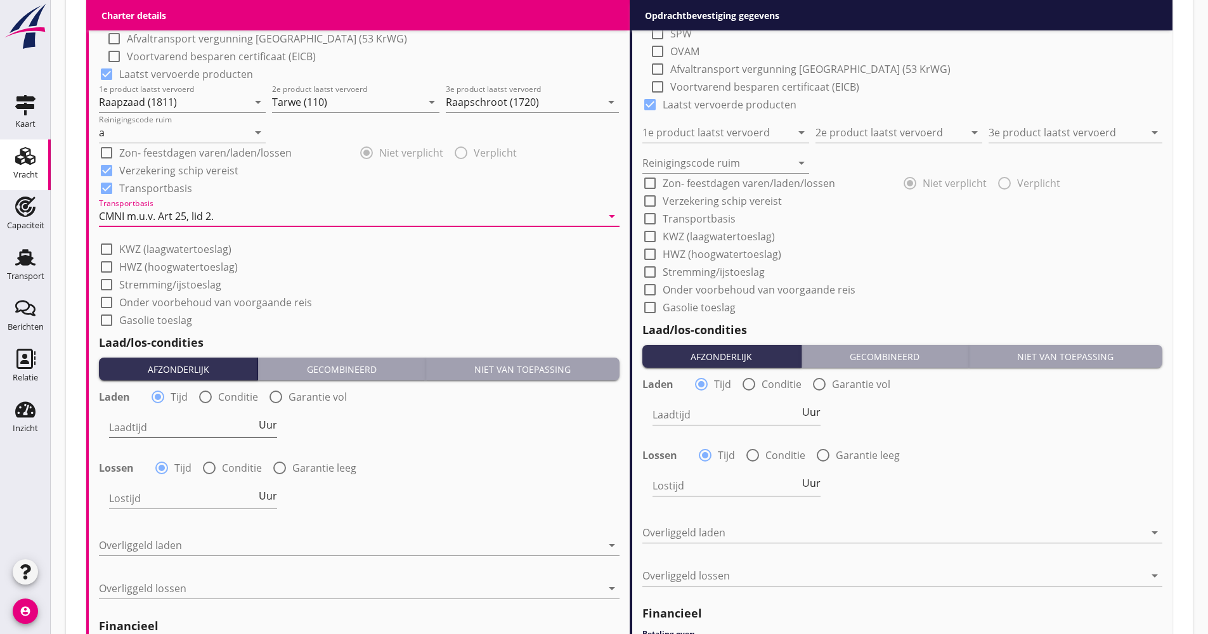
click at [266, 425] on span "Uur" at bounding box center [268, 425] width 18 height 10
type input "2"
click at [219, 464] on div at bounding box center [209, 468] width 22 height 22
radio input "false"
radio input "true"
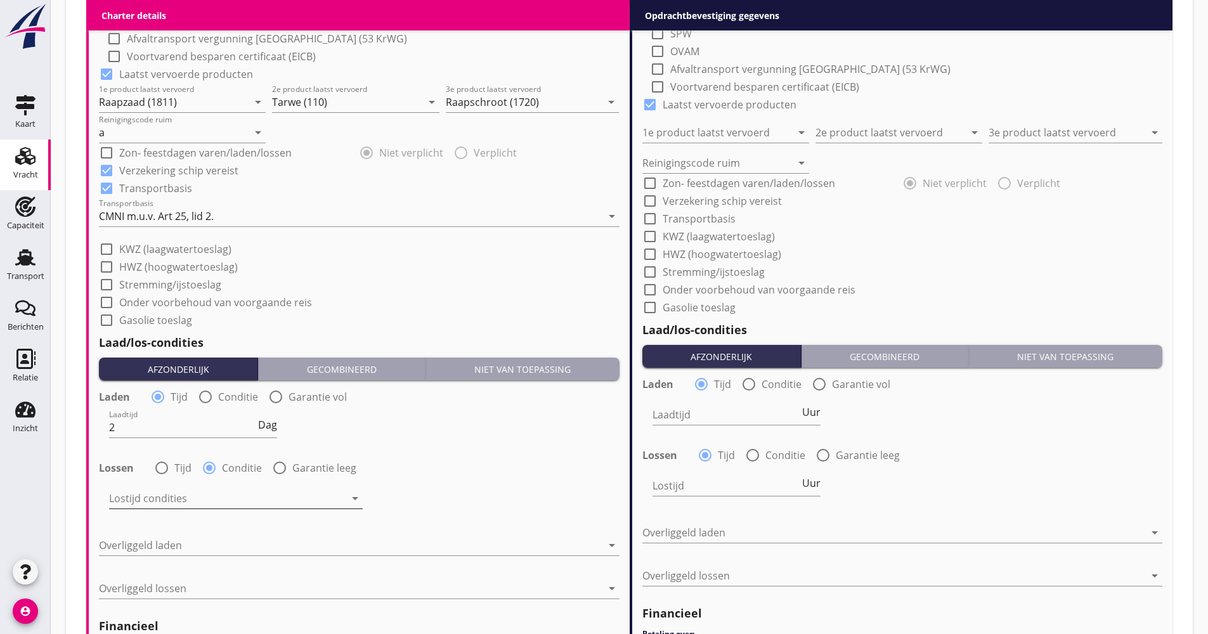
click at [200, 503] on div at bounding box center [227, 498] width 236 height 20
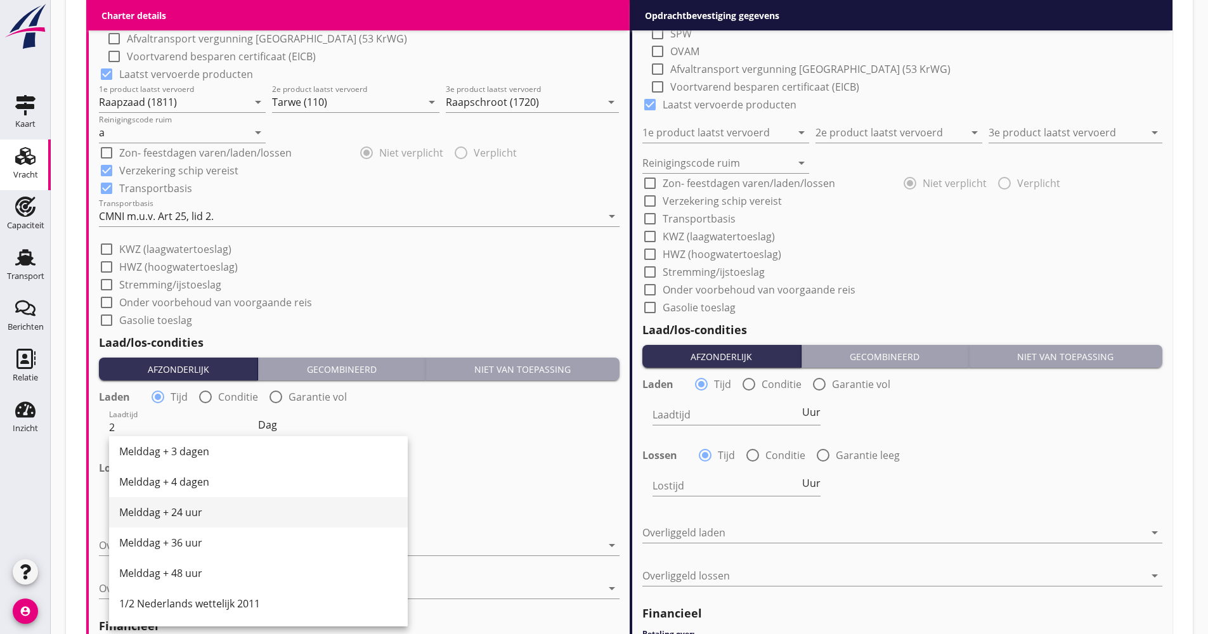
scroll to position [429, 0]
click at [193, 486] on div "Melddag + 2 dagen" at bounding box center [258, 484] width 278 height 15
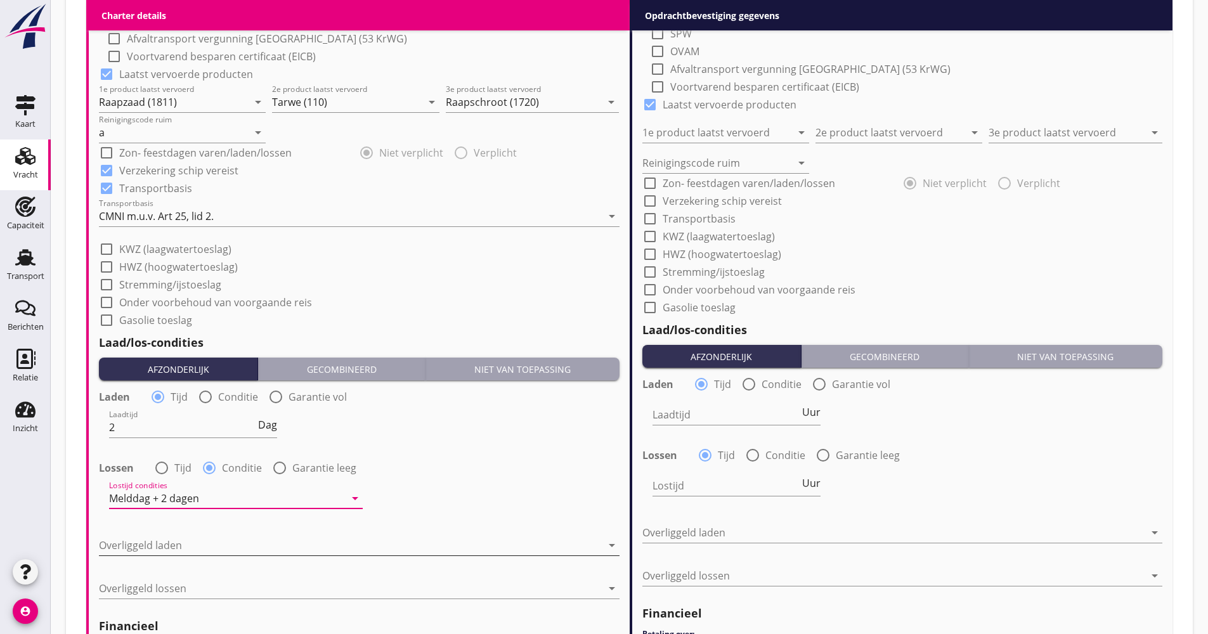
click at [174, 550] on div at bounding box center [350, 545] width 503 height 20
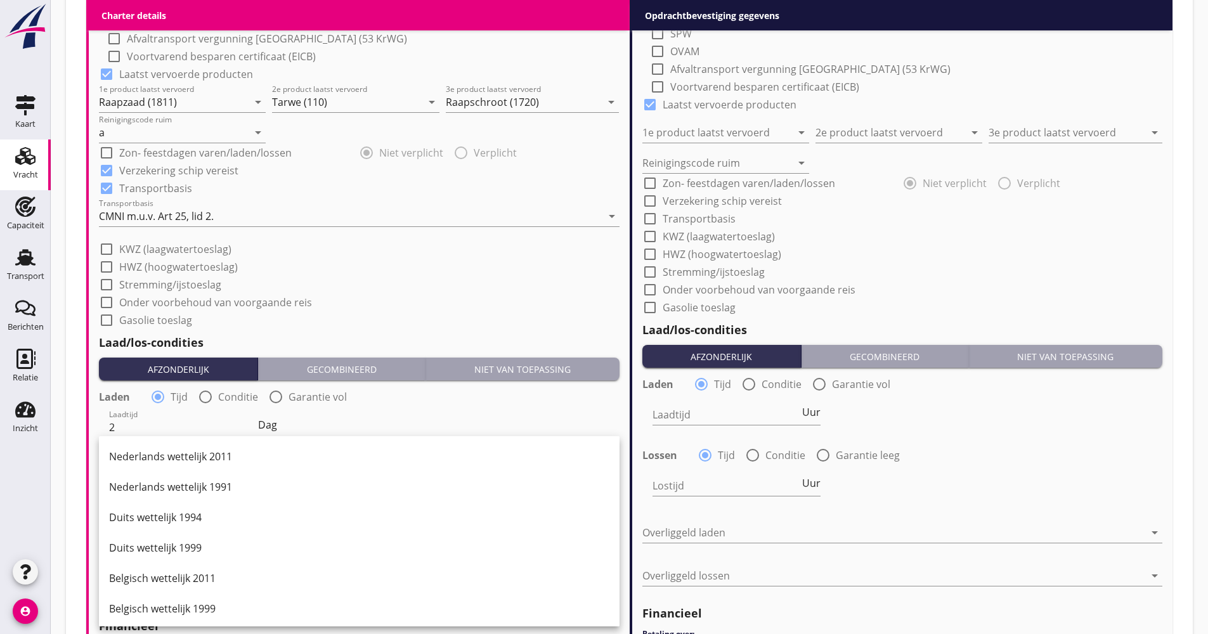
click at [186, 547] on div "Duits wettelijk 1999" at bounding box center [359, 547] width 500 height 15
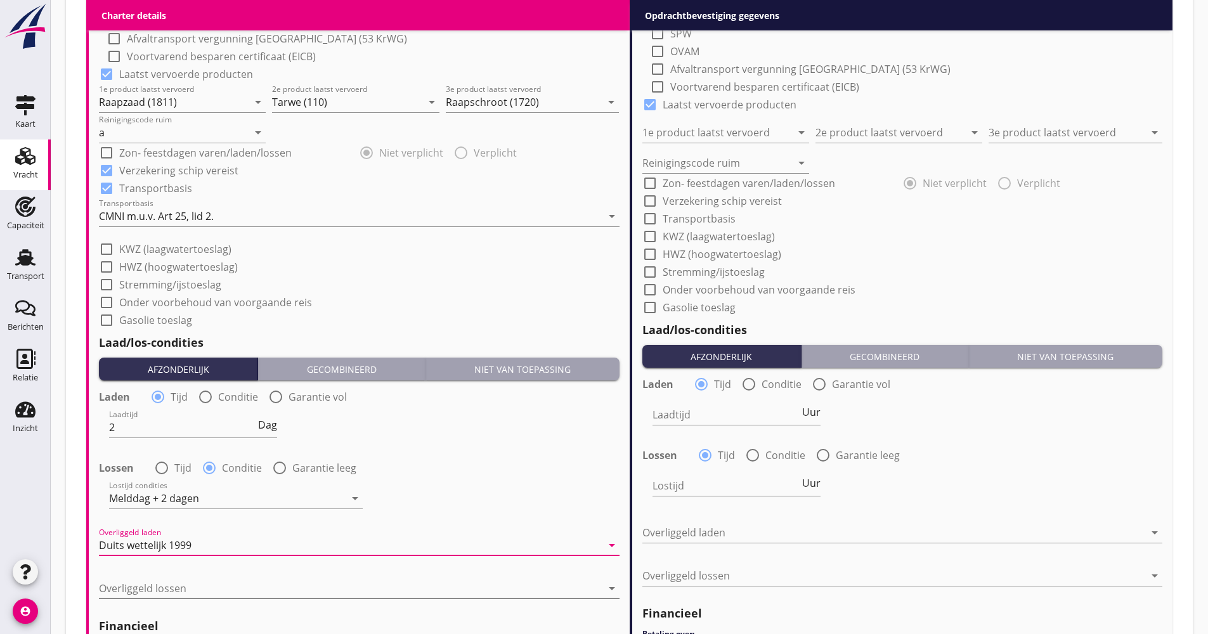
click at [180, 592] on div at bounding box center [350, 588] width 503 height 20
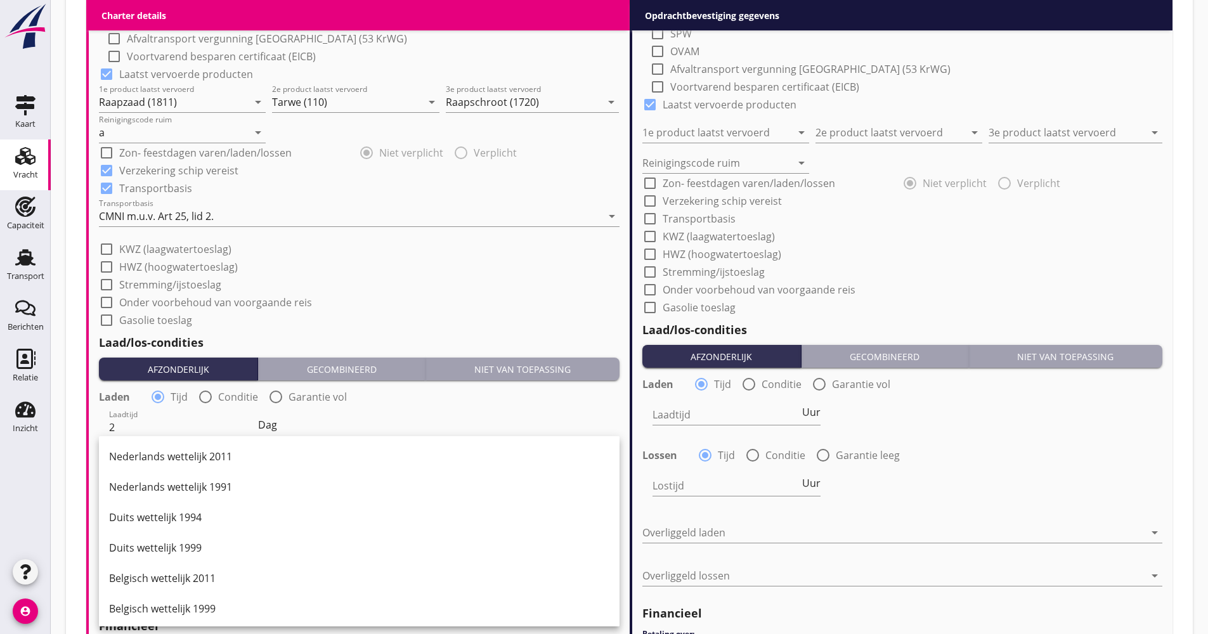
click at [190, 553] on div "Duits wettelijk 1999" at bounding box center [359, 547] width 500 height 15
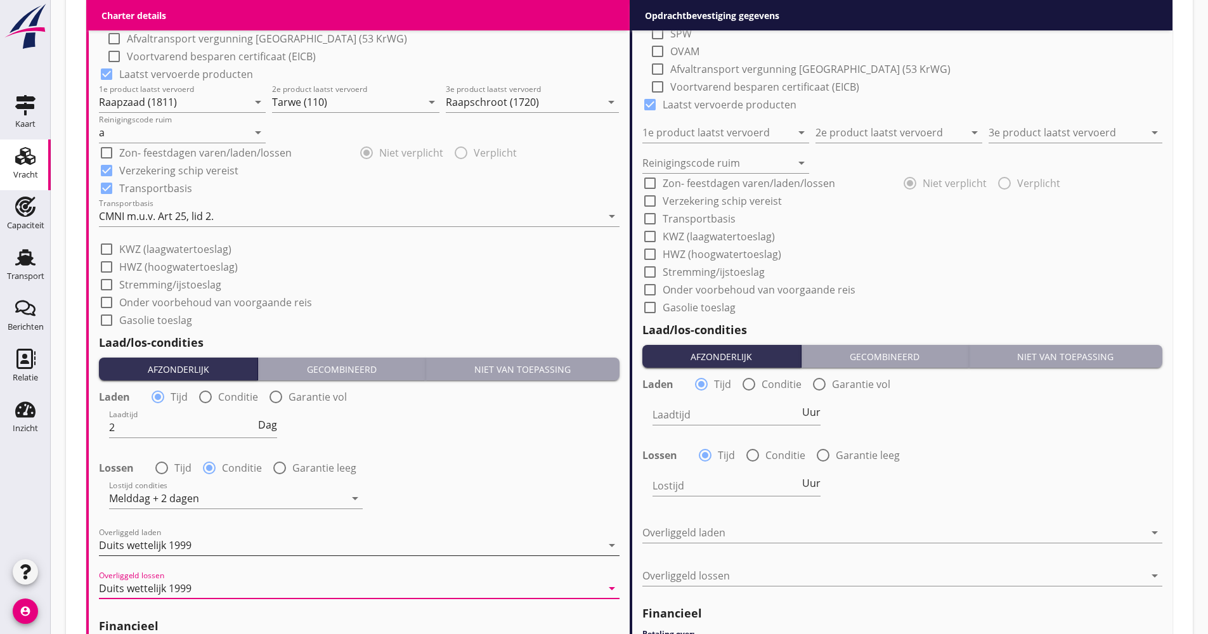
scroll to position [1487, 0]
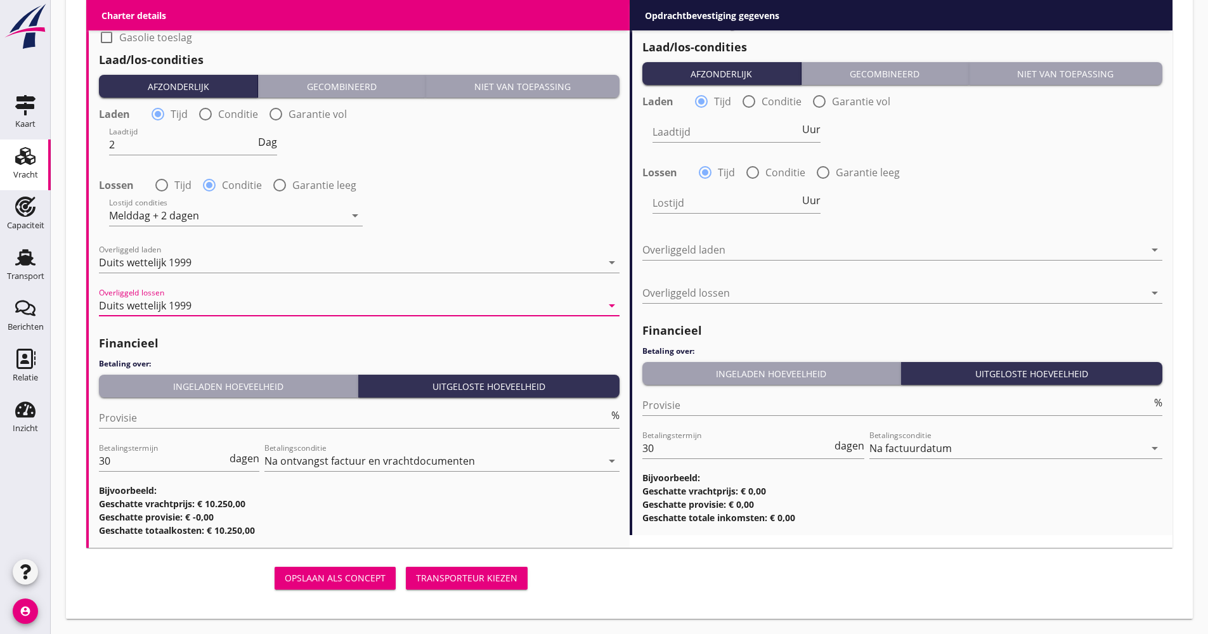
click at [193, 377] on button "Ingeladen hoeveelheid" at bounding box center [228, 386] width 259 height 23
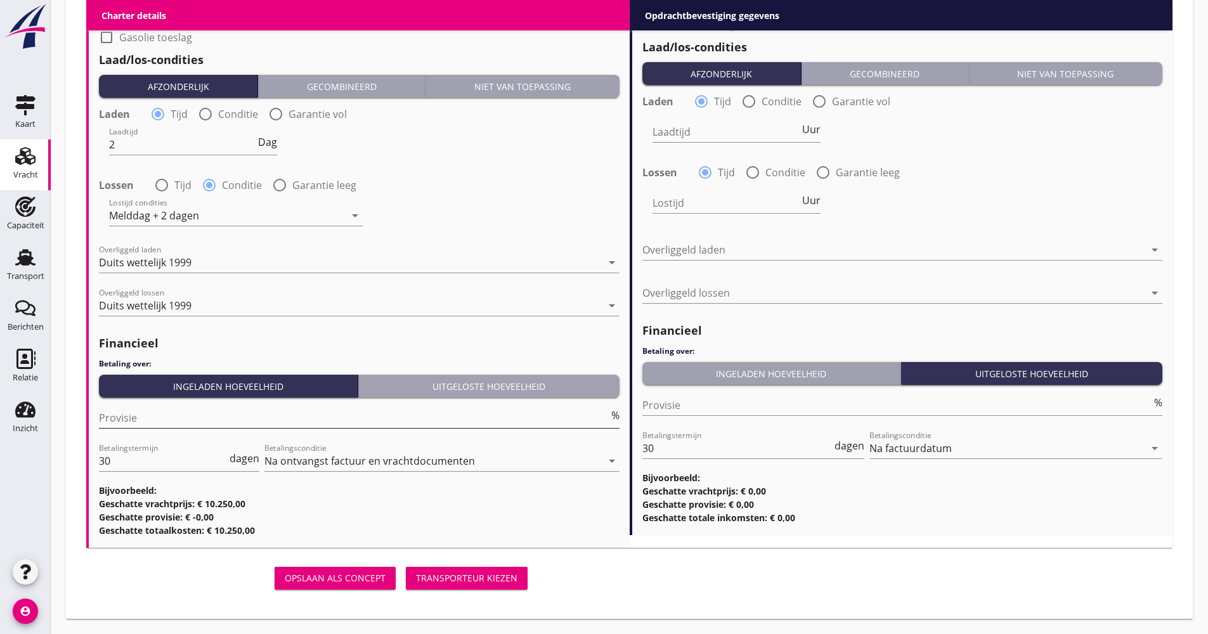
click at [178, 415] on input "Provisie" at bounding box center [354, 418] width 510 height 20
type input "5.00"
drag, startPoint x: 113, startPoint y: 466, endPoint x: 86, endPoint y: 470, distance: 27.6
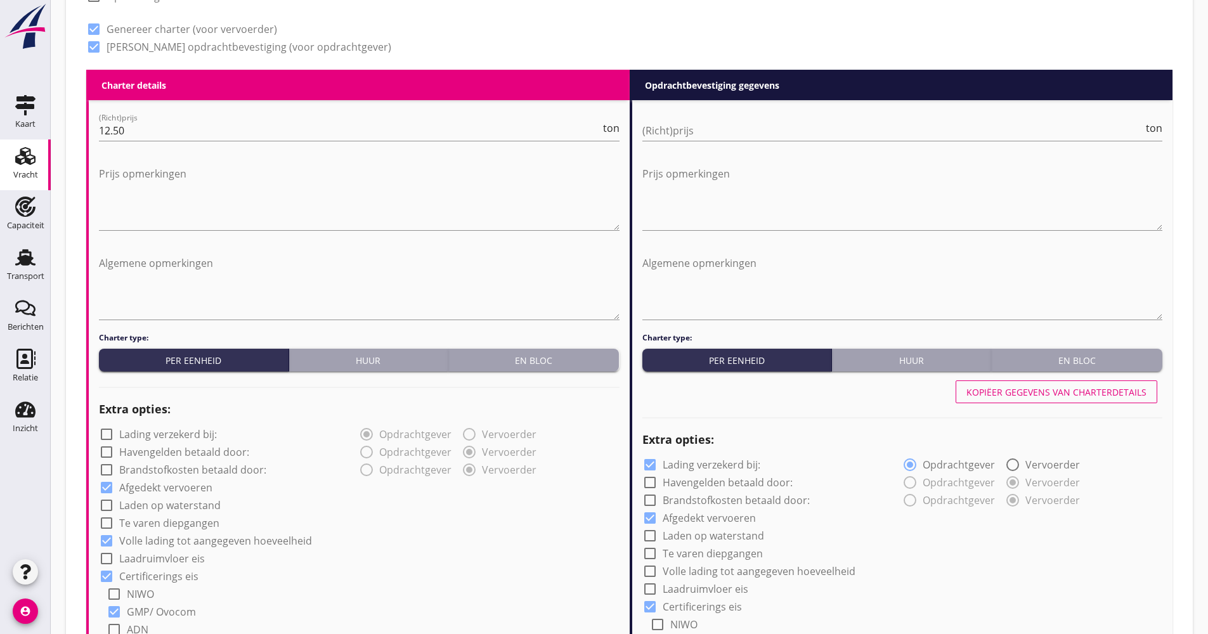
scroll to position [536, 0]
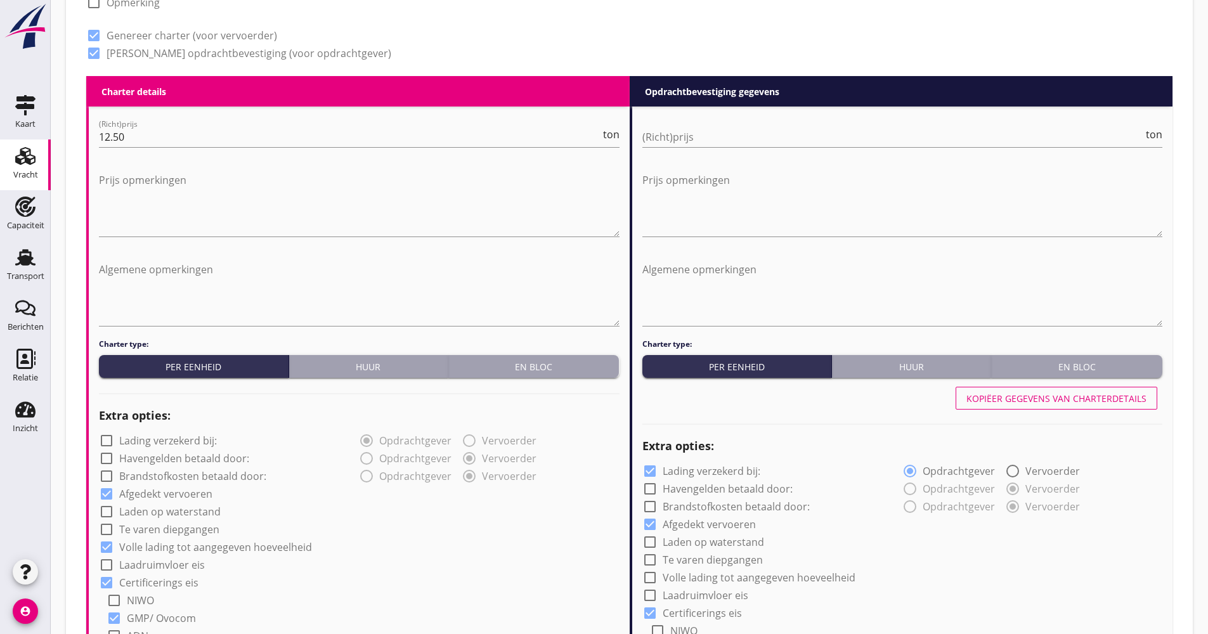
click at [1101, 396] on div "Kopiëer gegevens van charterdetails" at bounding box center [1056, 398] width 180 height 13
checkbox input "false"
checkbox input "true"
type input "Raapzaad (1811)"
type input "Tarwe (110)"
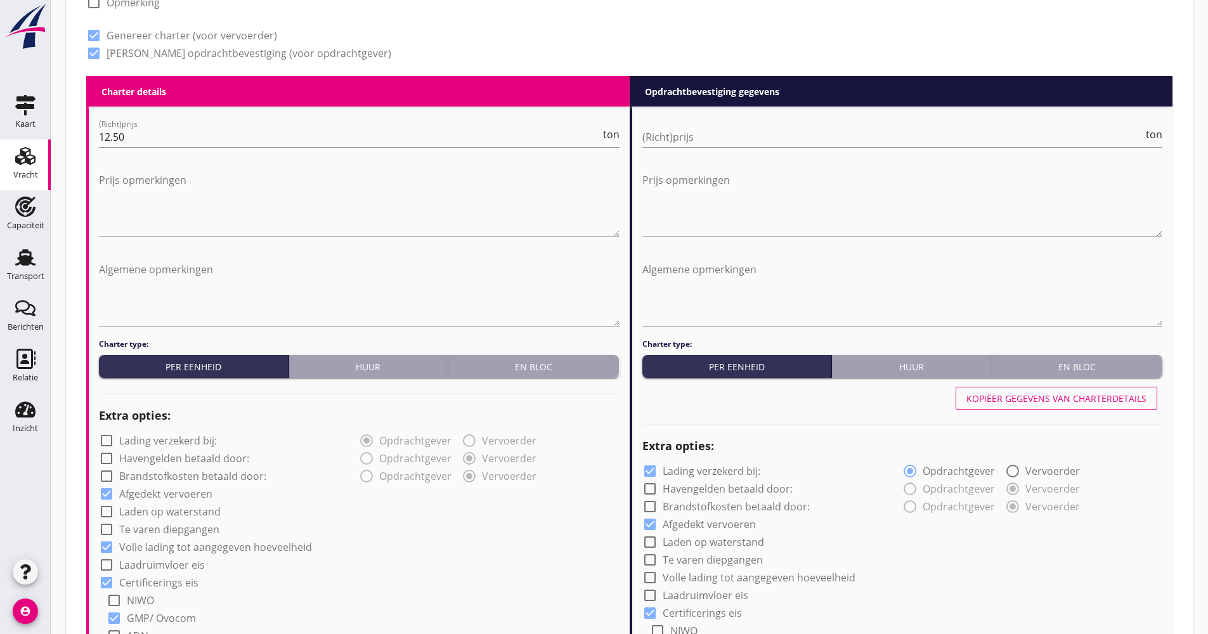
type input "Raapschroot (1720)"
type input "a"
checkbox input "true"
type input "2"
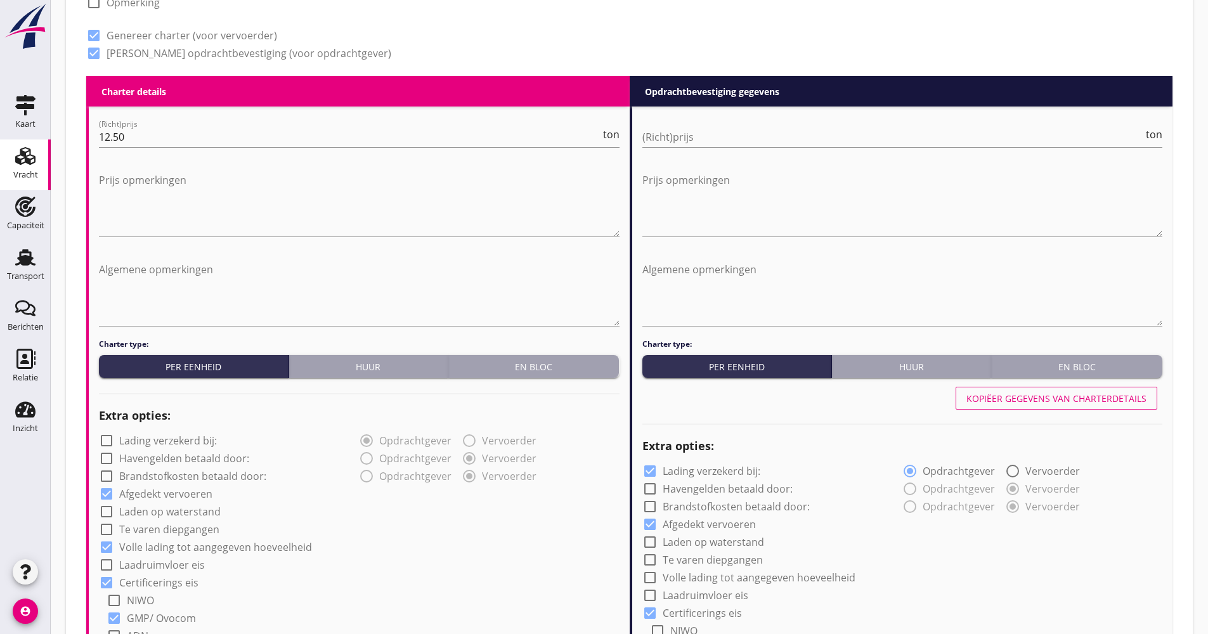
radio input "false"
radio input "true"
click at [699, 141] on input "(Richt)prijs" at bounding box center [892, 137] width 501 height 20
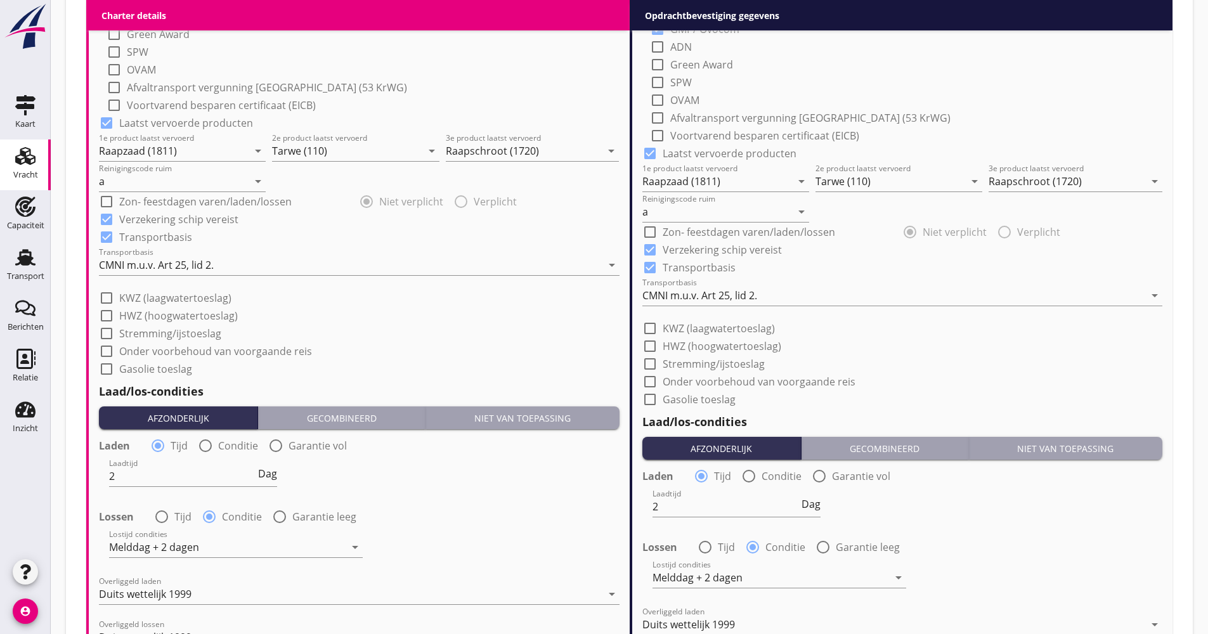
scroll to position [1170, 0]
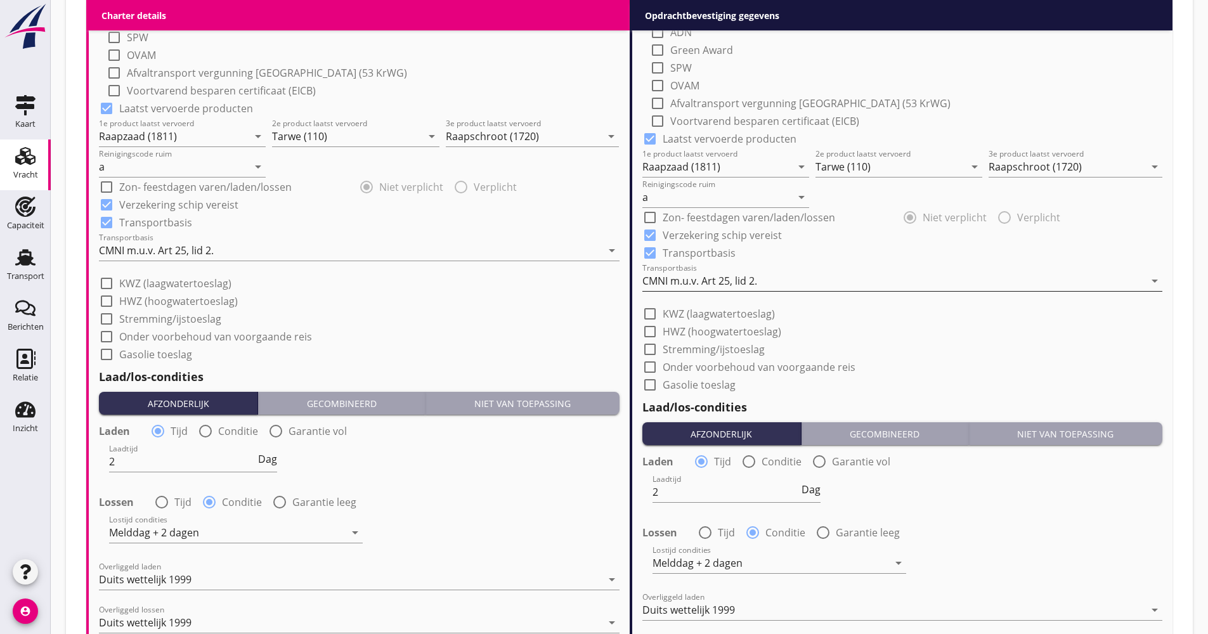
type input "13.25"
click at [676, 285] on div "CMNI m.u.v. Art 25, lid 2." at bounding box center [699, 280] width 115 height 11
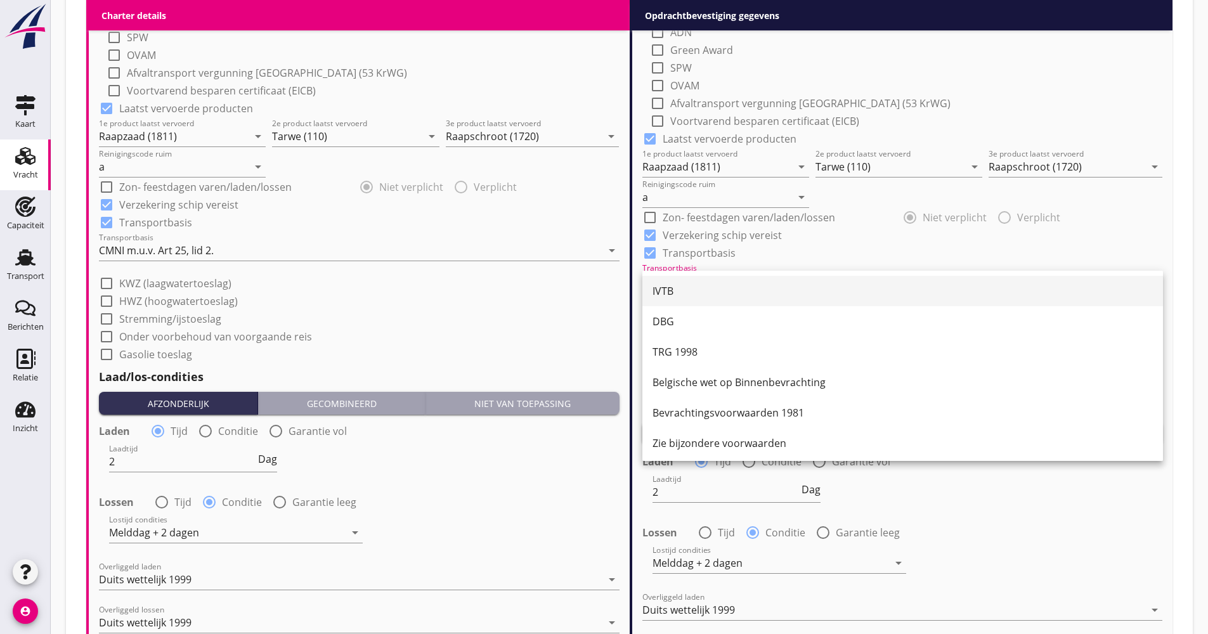
click at [676, 292] on div "IVTB" at bounding box center [902, 290] width 500 height 15
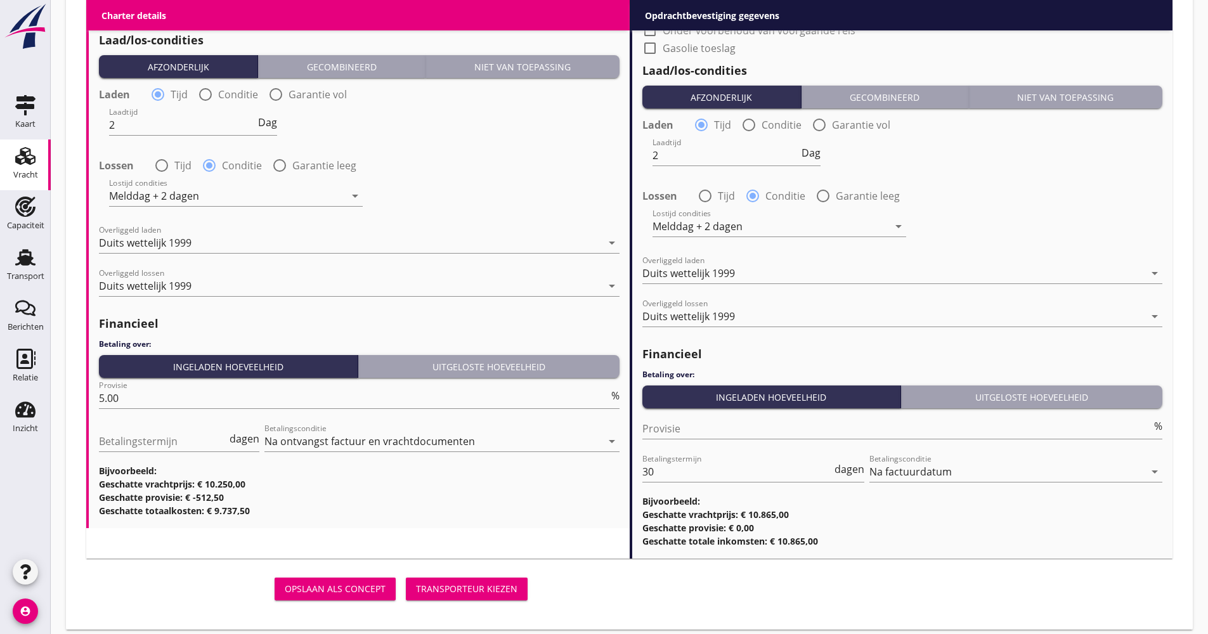
scroll to position [1518, 0]
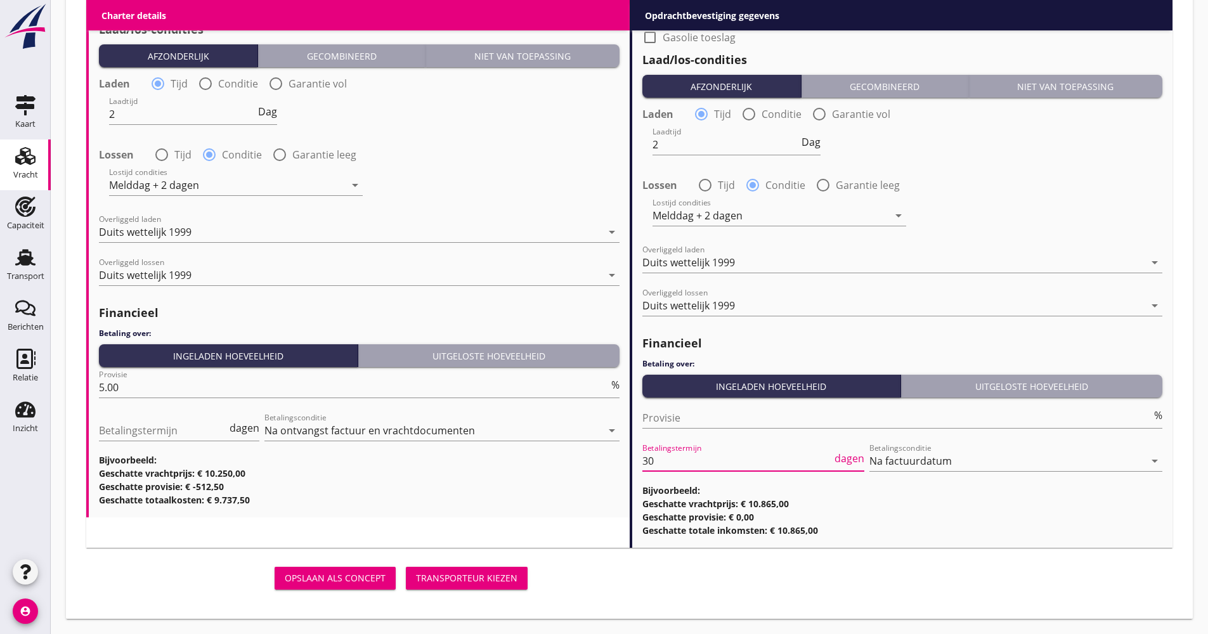
drag, startPoint x: 653, startPoint y: 467, endPoint x: 633, endPoint y: 461, distance: 21.1
type input "21"
click at [604, 592] on div "Opslaan als concept Transporteur kiezen" at bounding box center [629, 578] width 1096 height 41
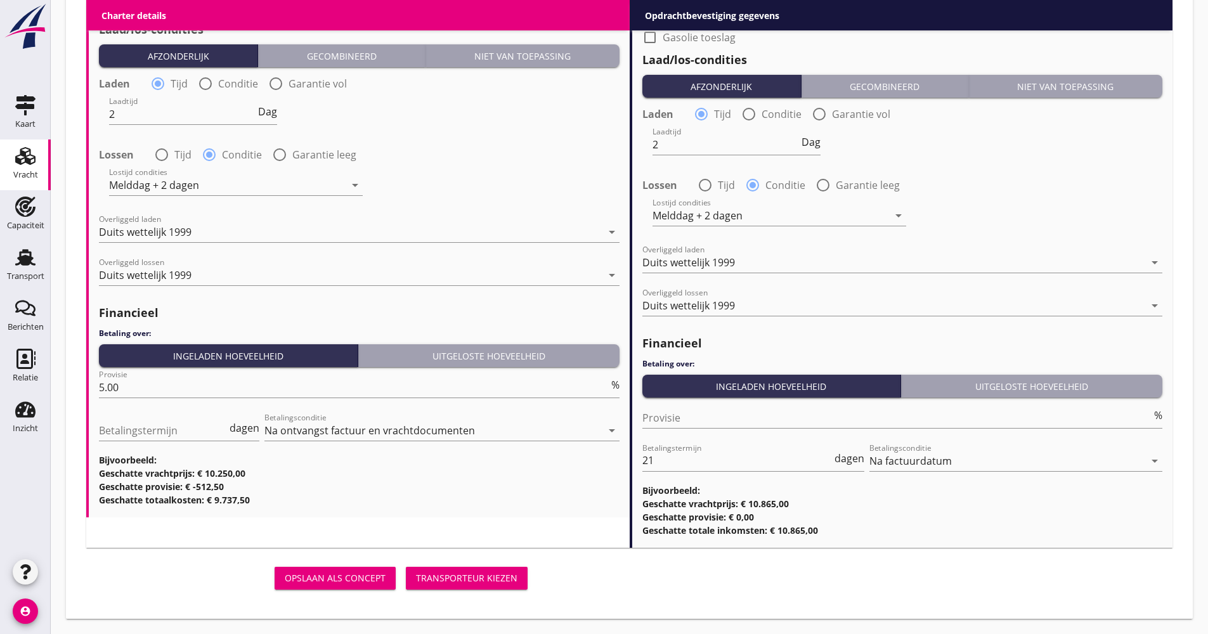
scroll to position [0, 0]
click at [496, 578] on div "Transporteur kiezen" at bounding box center [466, 577] width 101 height 13
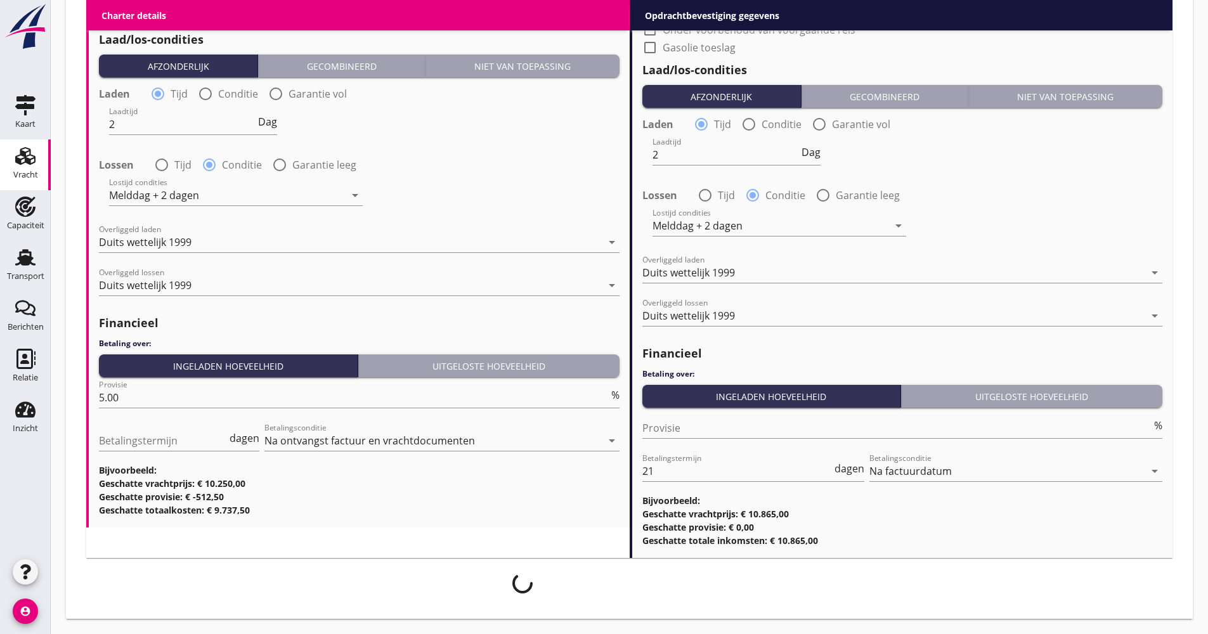
scroll to position [1508, 0]
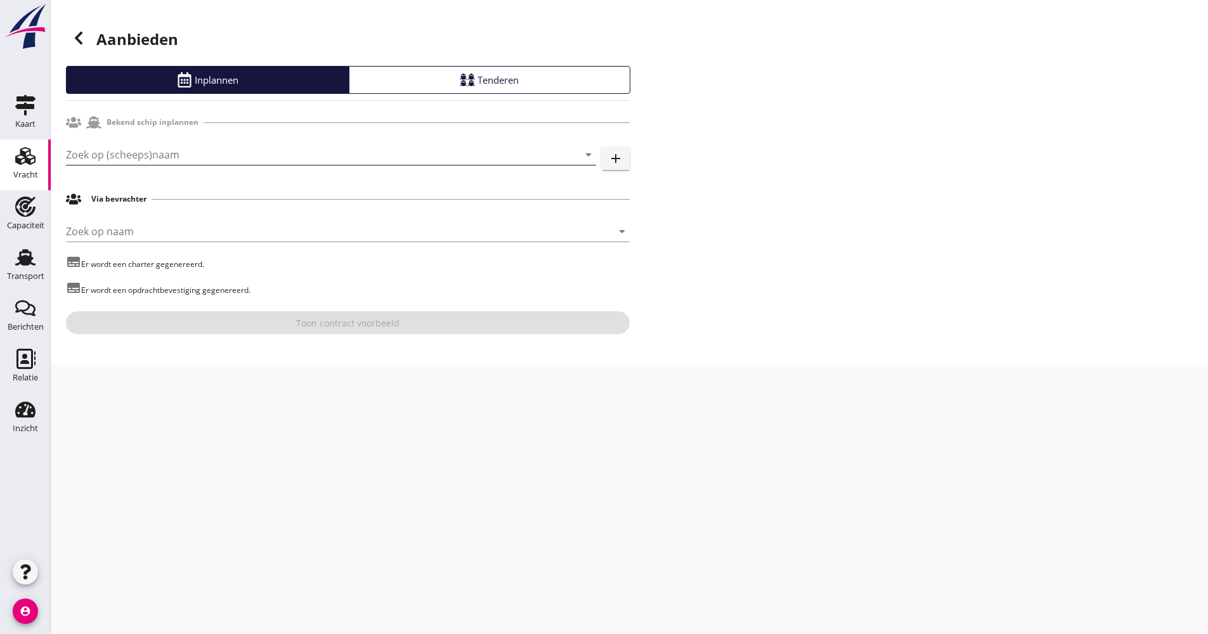
click at [162, 157] on input "Zoek op (scheeps)naam" at bounding box center [313, 155] width 495 height 20
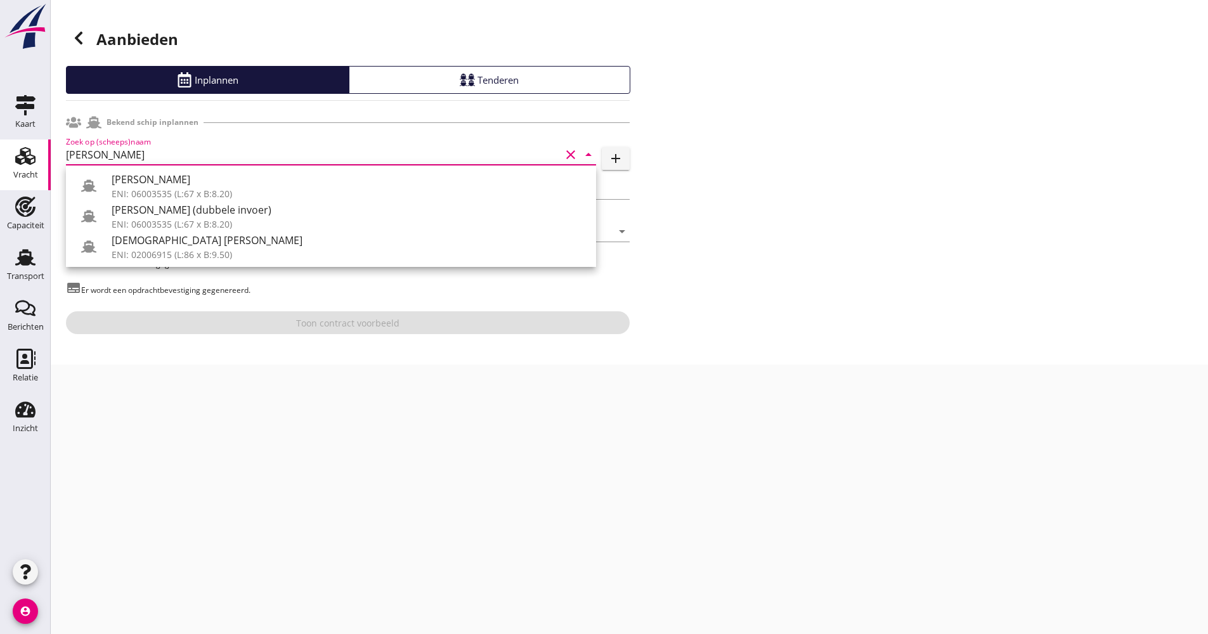
type input "[PERSON_NAME]"
click at [84, 48] on div at bounding box center [78, 37] width 25 height 25
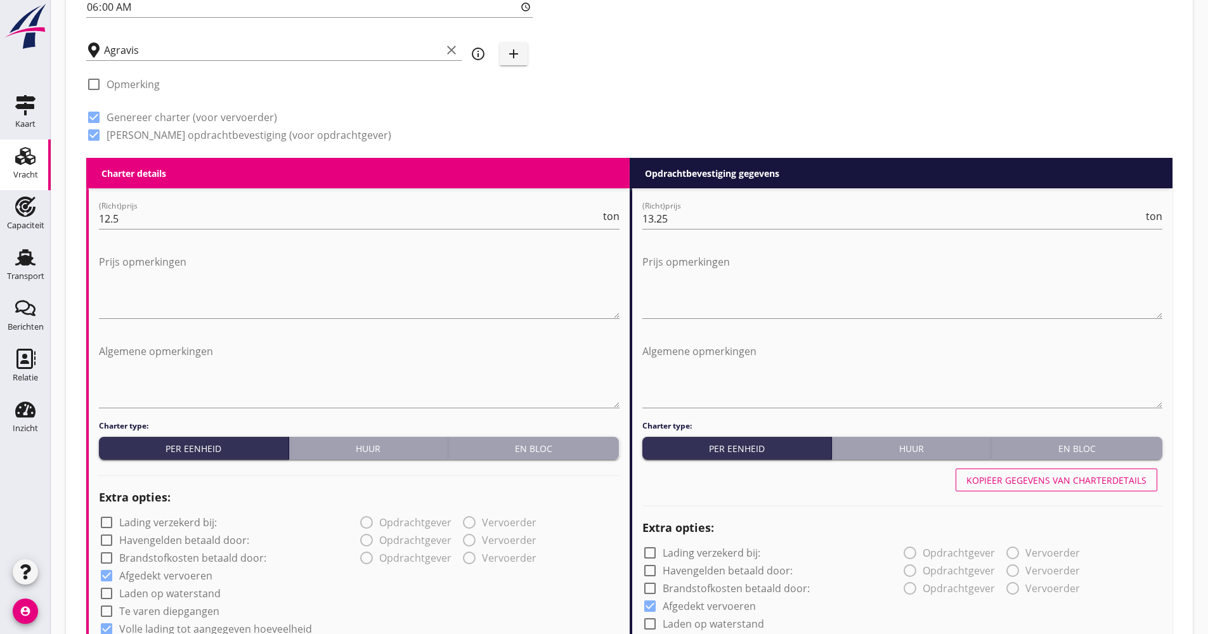
scroll to position [317, 0]
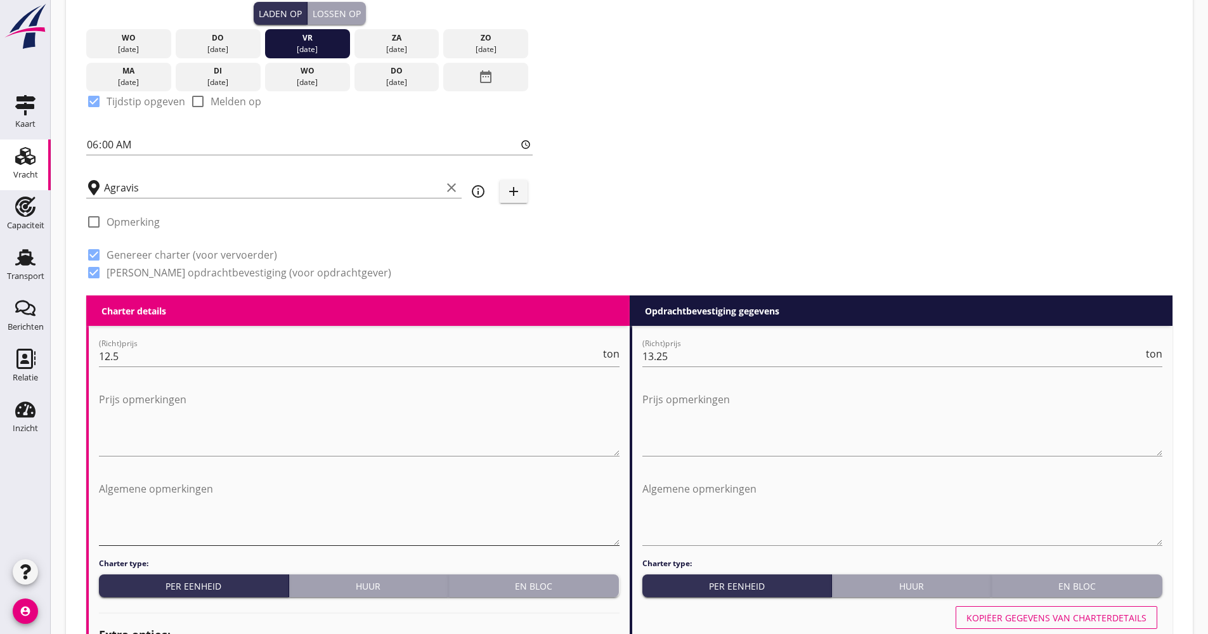
click at [160, 504] on textarea "Algemene opmerkingen" at bounding box center [359, 512] width 521 height 67
type textarea "Fahren via DEK/KüK"
click at [709, 179] on div "Zoeken op opdrachtgever... Oldenburger Schiffahrtskontor GmbH clear arrow_drop_…" at bounding box center [629, 26] width 1096 height 538
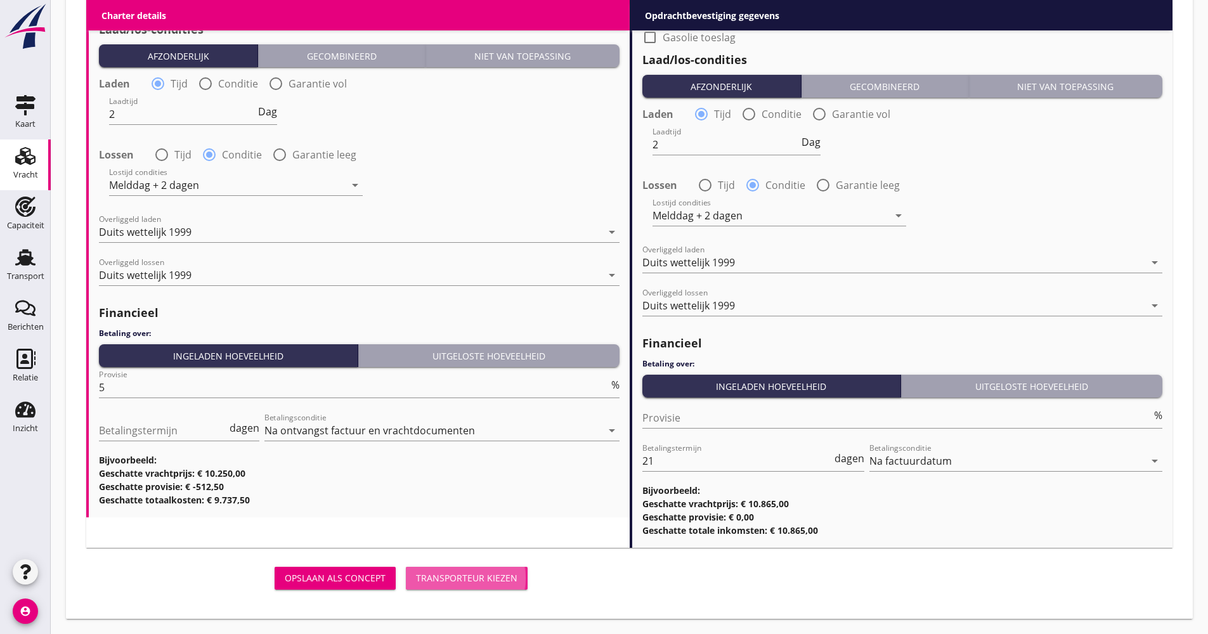
drag, startPoint x: 493, startPoint y: 581, endPoint x: 491, endPoint y: 571, distance: 10.3
click at [493, 579] on div "Transporteur kiezen" at bounding box center [466, 577] width 101 height 13
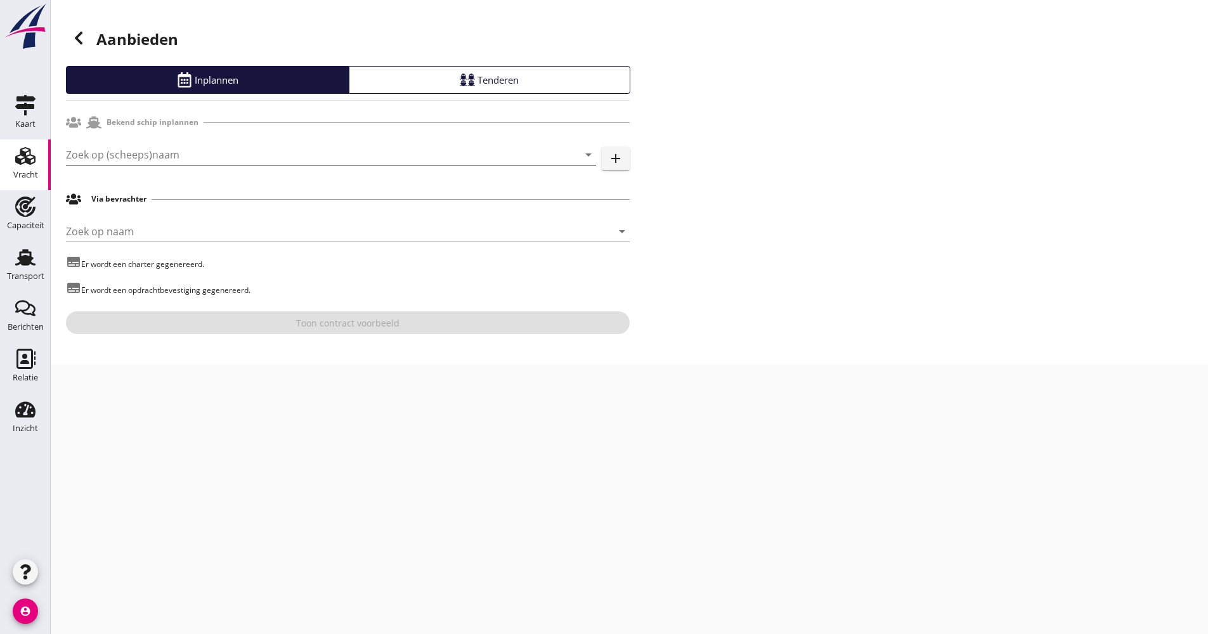
click at [108, 150] on input "Zoek op (scheeps)naam" at bounding box center [313, 155] width 495 height 20
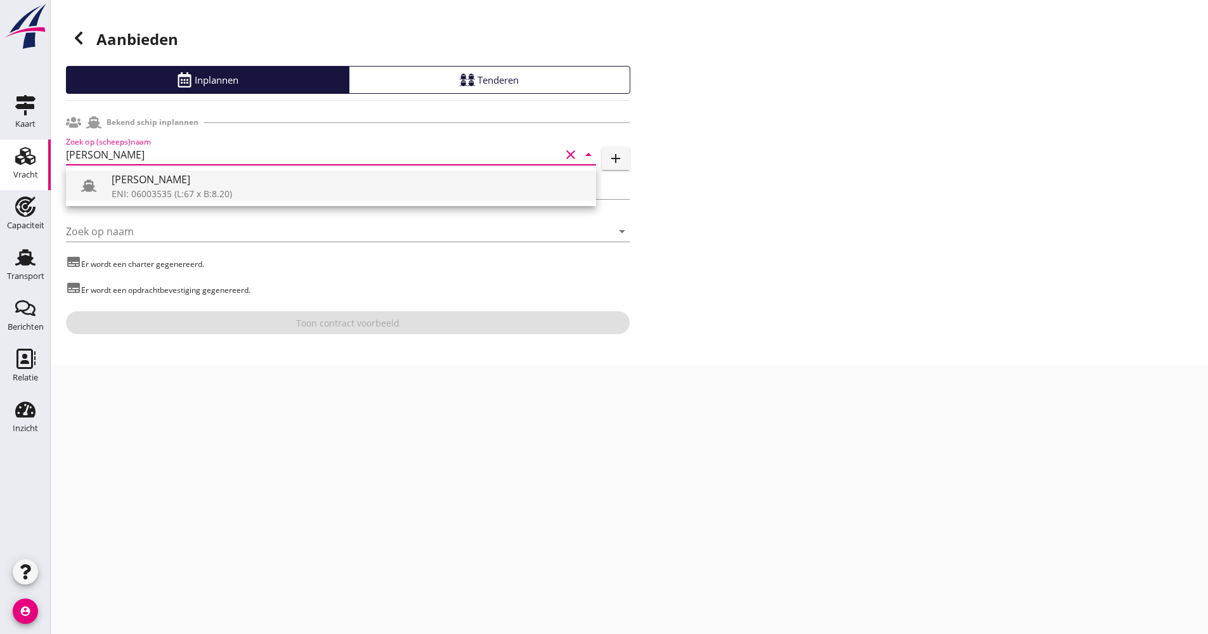
click at [120, 181] on div "[PERSON_NAME]" at bounding box center [349, 179] width 474 height 15
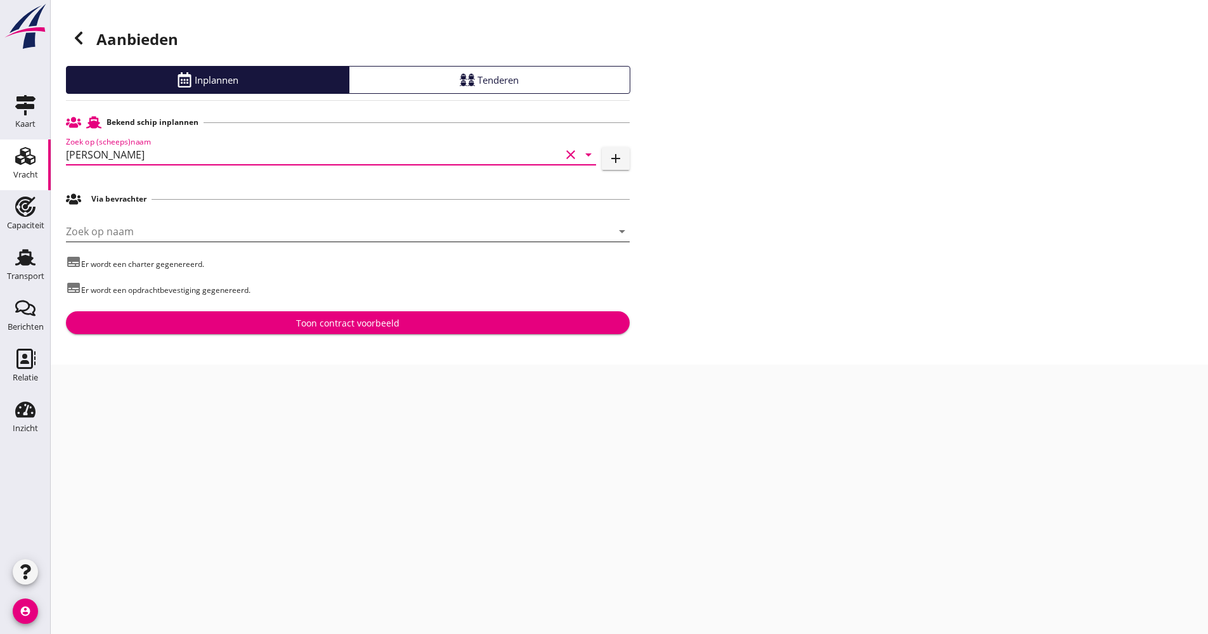
type input "[PERSON_NAME]"
click at [141, 233] on input "Zoek op naam" at bounding box center [330, 231] width 528 height 20
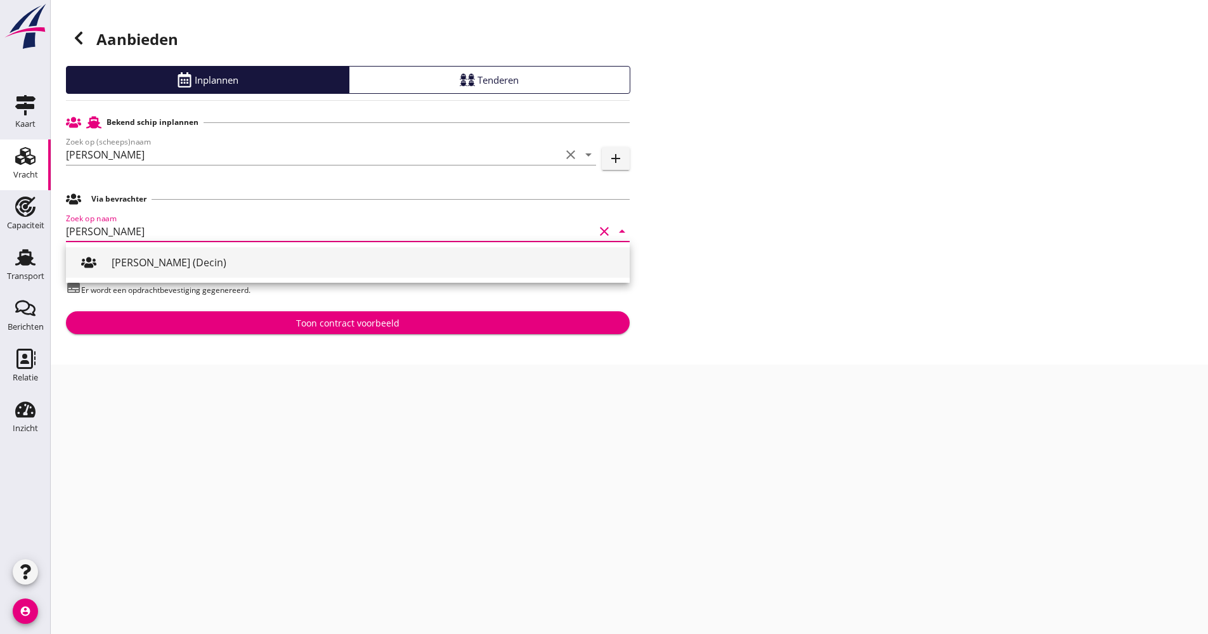
click at [142, 254] on div "[PERSON_NAME] (Decin)" at bounding box center [366, 262] width 508 height 30
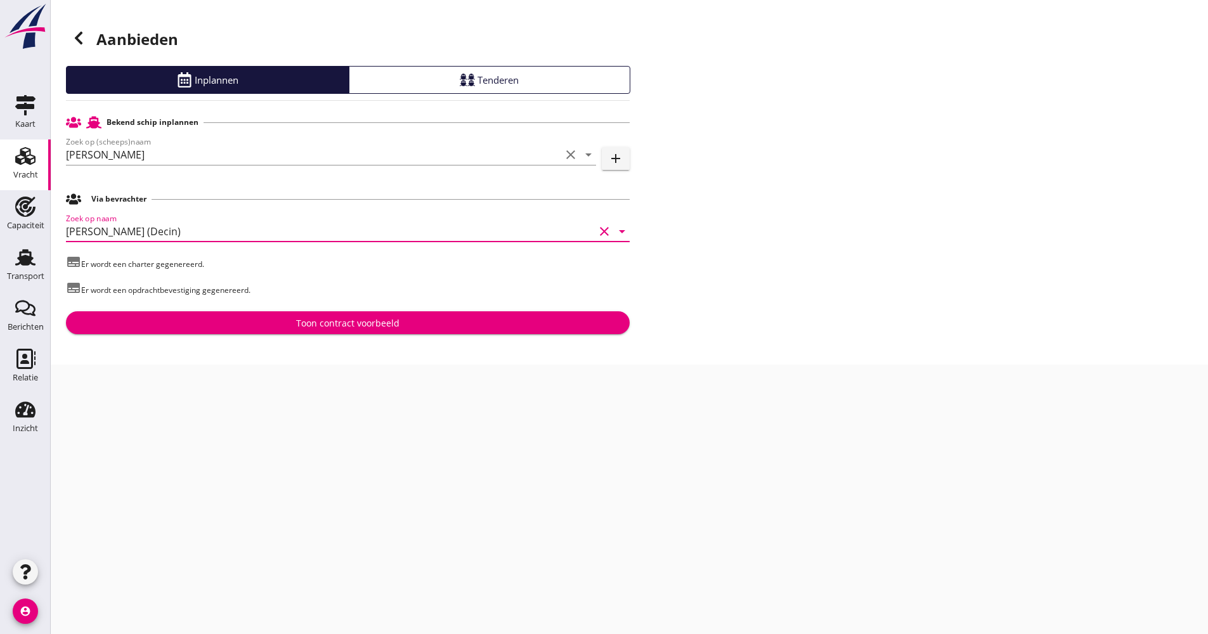
type input "[PERSON_NAME] (Decin)"
click at [232, 330] on button "Toon contract voorbeeld" at bounding box center [348, 322] width 564 height 23
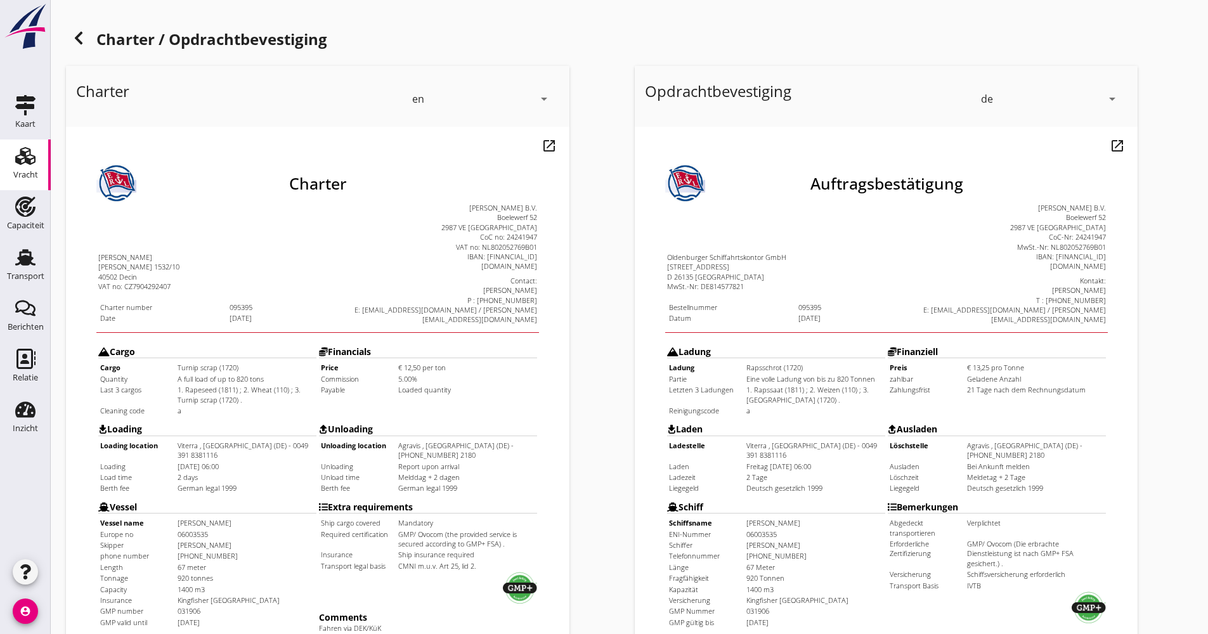
click at [498, 106] on div "en" at bounding box center [472, 99] width 121 height 20
click at [453, 144] on div "de" at bounding box center [482, 146] width 134 height 15
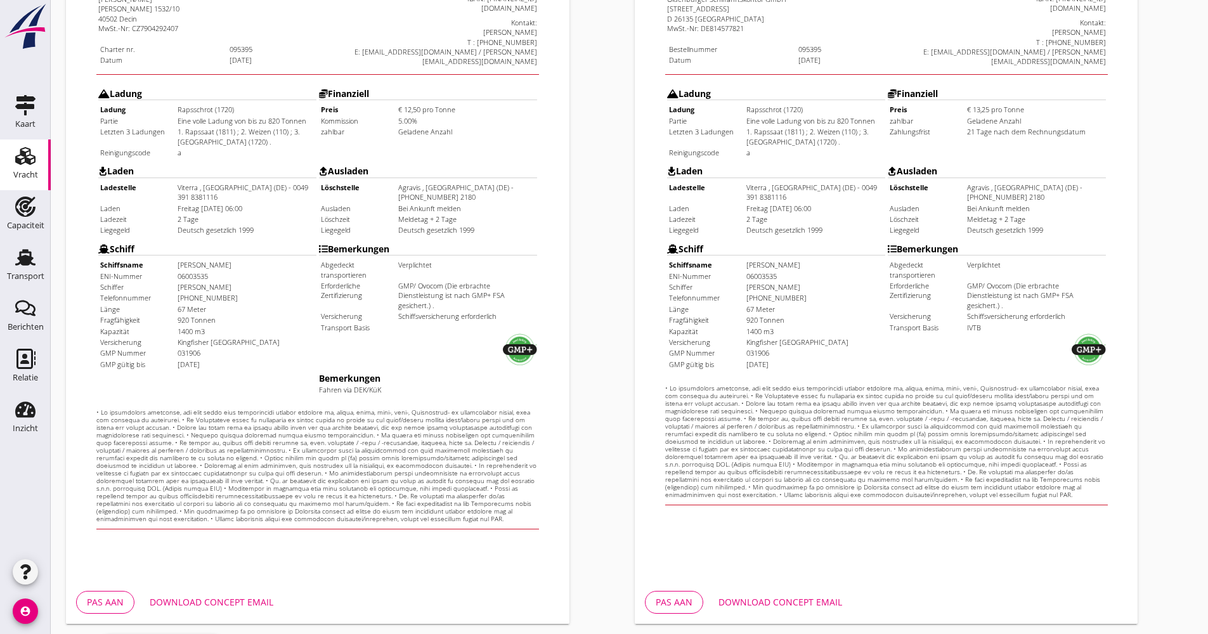
scroll to position [305, 0]
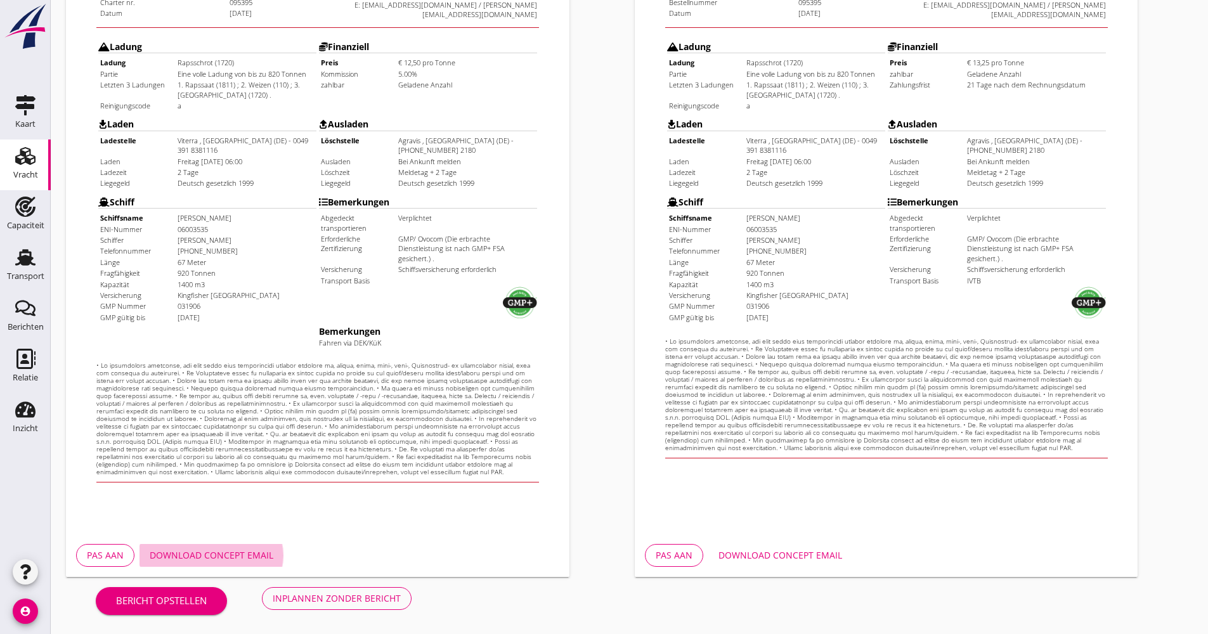
click at [242, 548] on div "Download concept email" at bounding box center [212, 554] width 124 height 13
click at [361, 587] on button "Inplannen zonder bericht" at bounding box center [337, 598] width 150 height 23
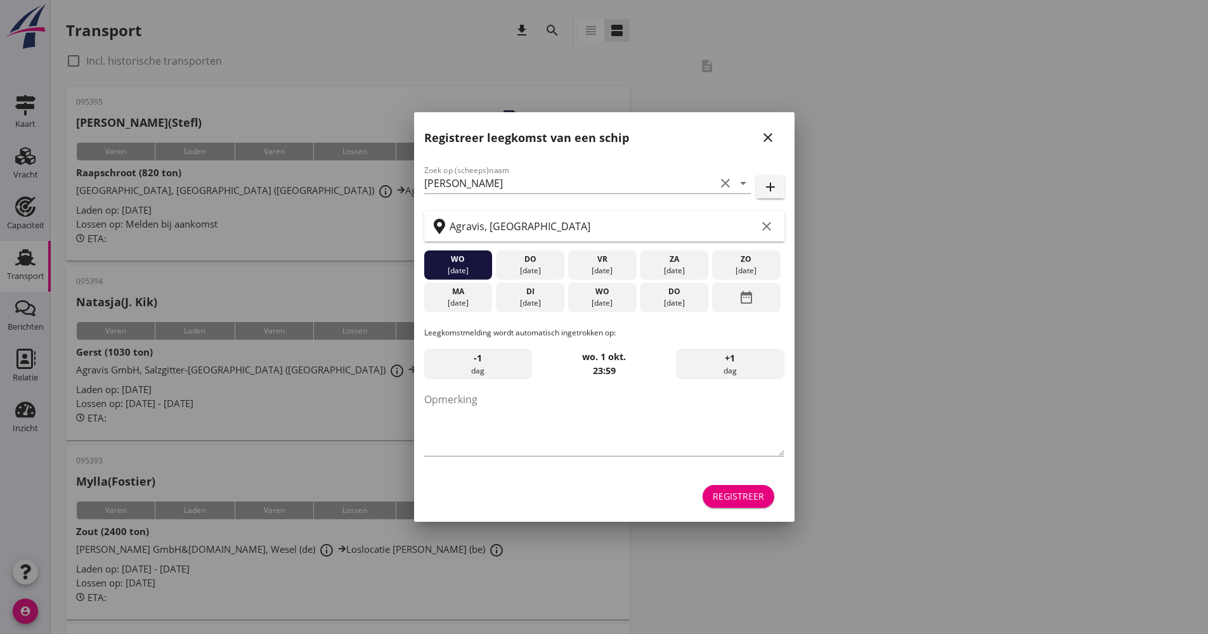
click at [744, 496] on div "Registreer" at bounding box center [738, 495] width 51 height 13
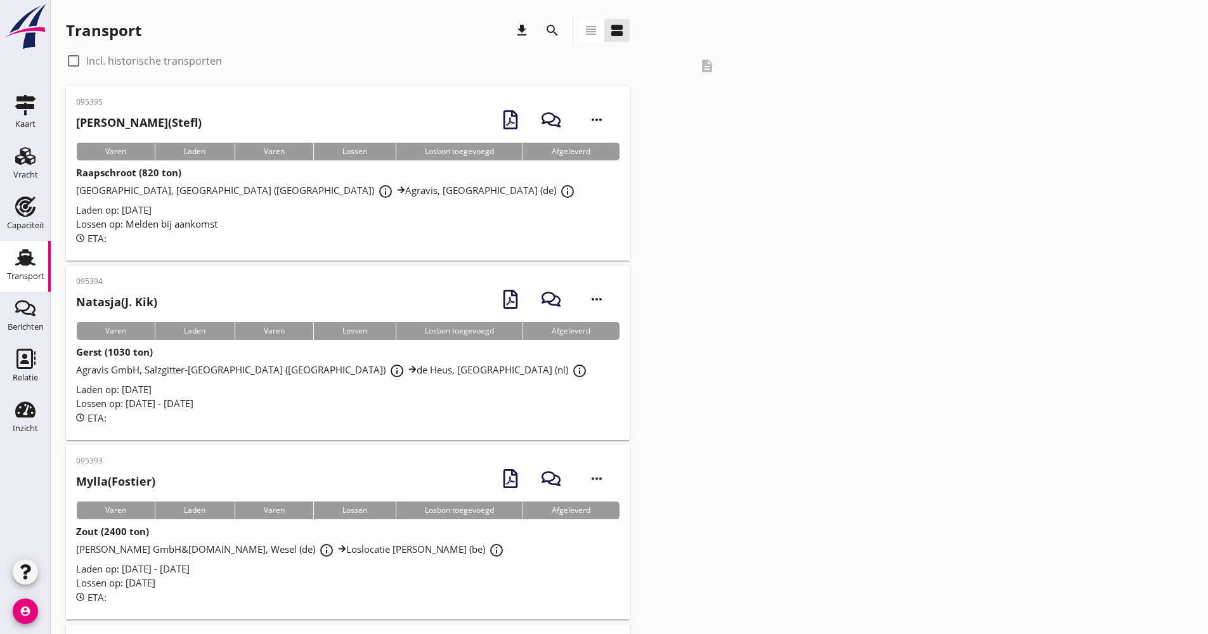
click at [29, 153] on icon "Vracht" at bounding box center [25, 156] width 20 height 20
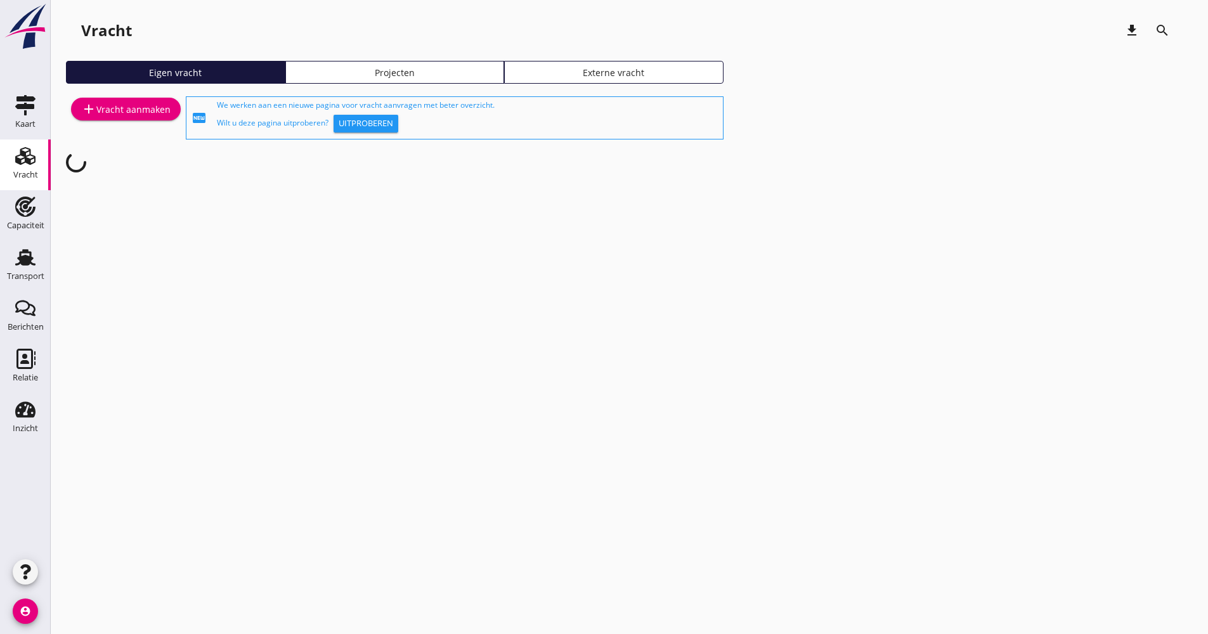
click at [155, 115] on div "add Vracht aanmaken" at bounding box center [125, 108] width 89 height 15
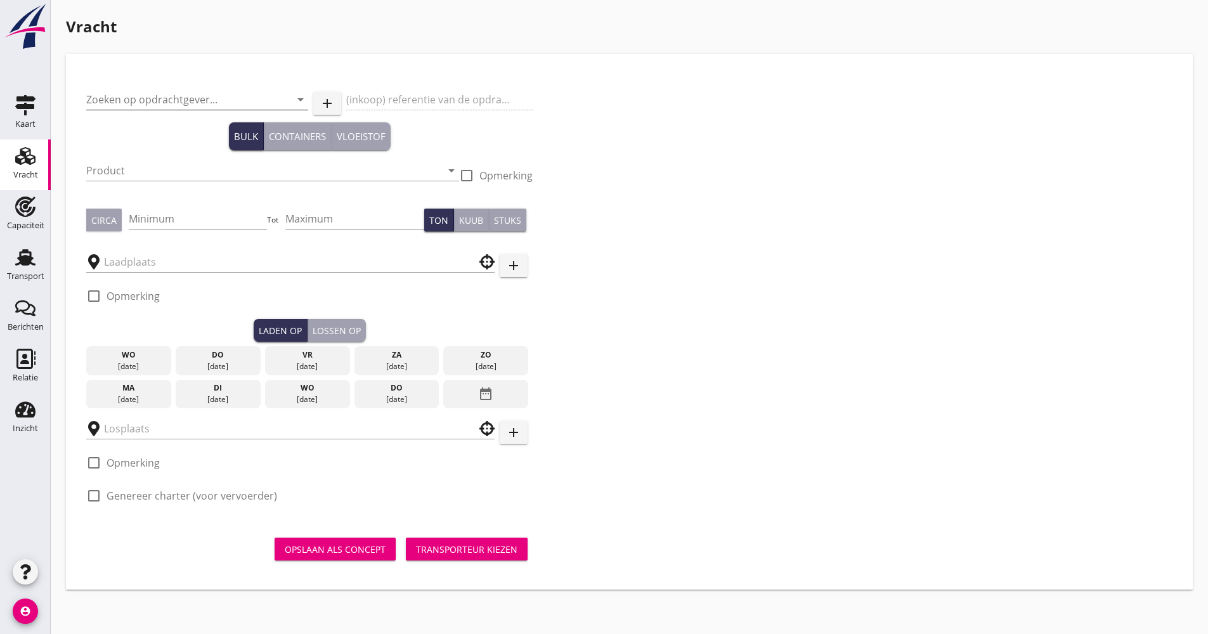
click at [170, 96] on input "Zoeken op opdrachtgever..." at bounding box center [179, 99] width 186 height 20
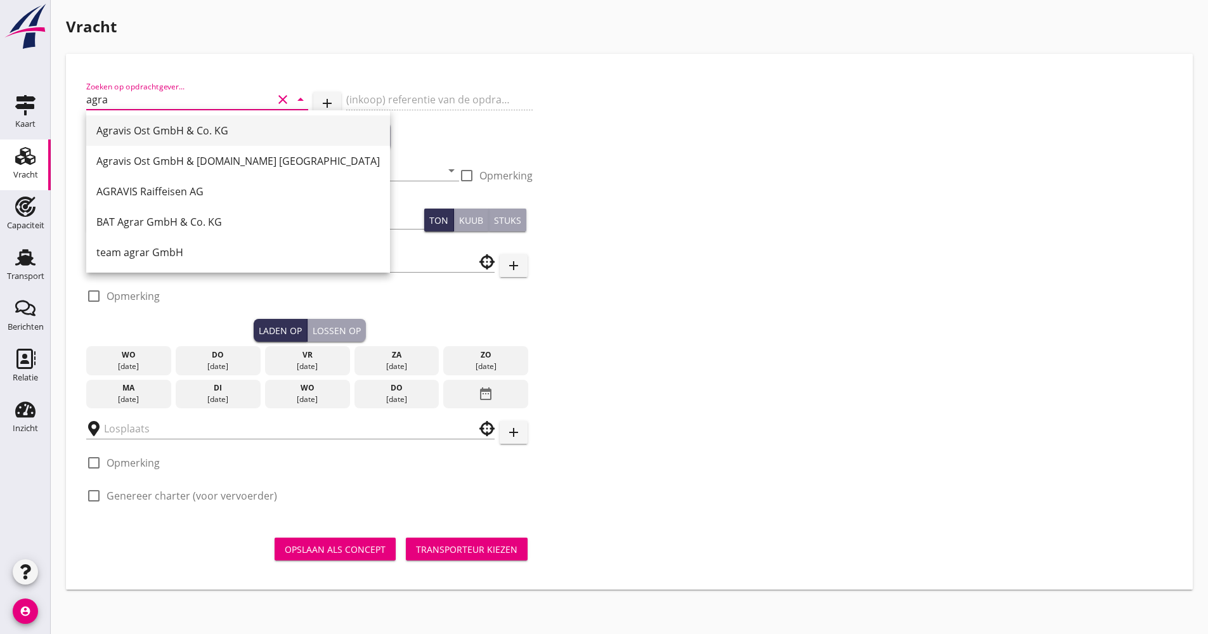
click at [172, 124] on div "Agravis Ost GmbH & Co. KG" at bounding box center [237, 130] width 283 height 15
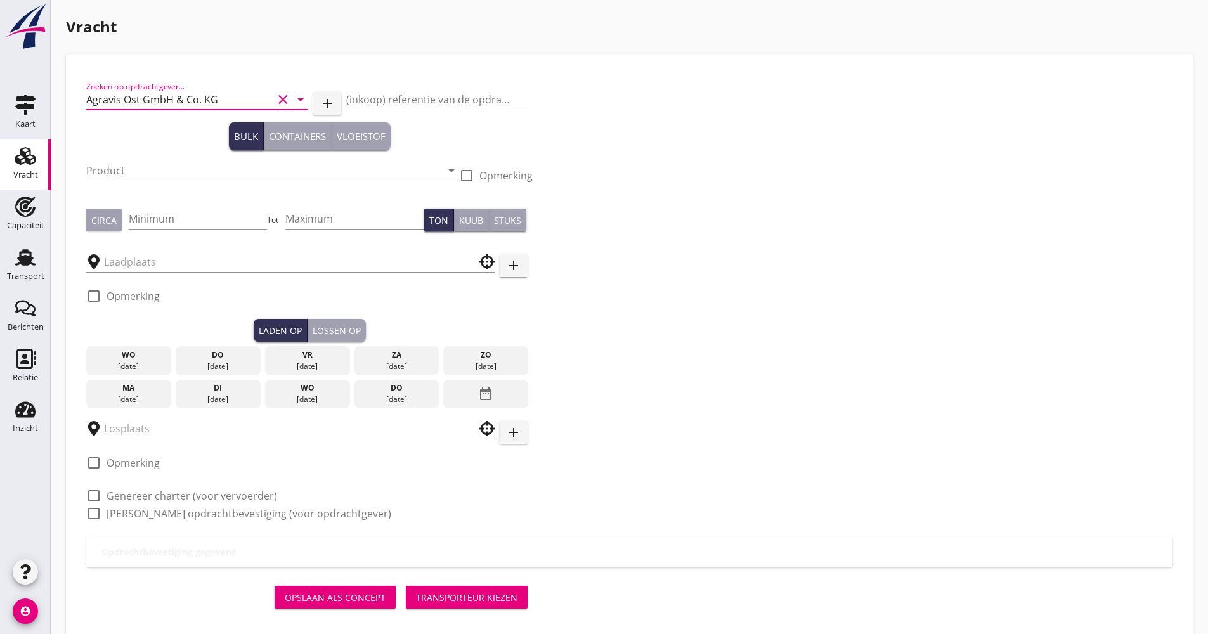
type input "Agravis Ost GmbH & Co. KG"
click at [161, 171] on input "Product" at bounding box center [263, 170] width 355 height 20
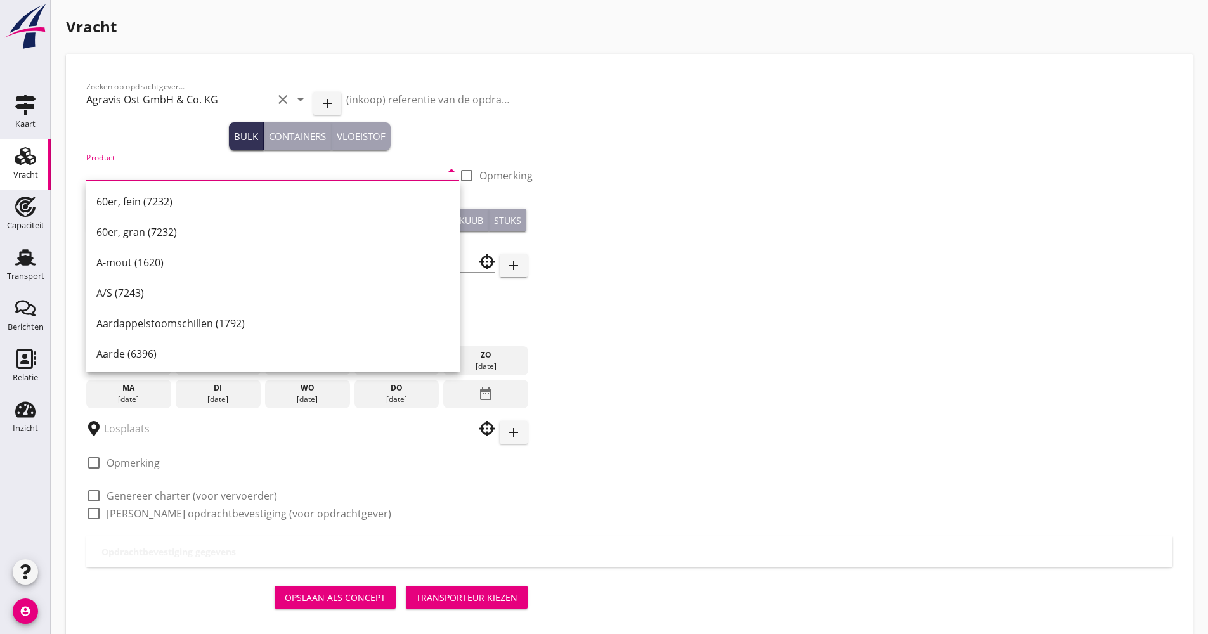
type input "e"
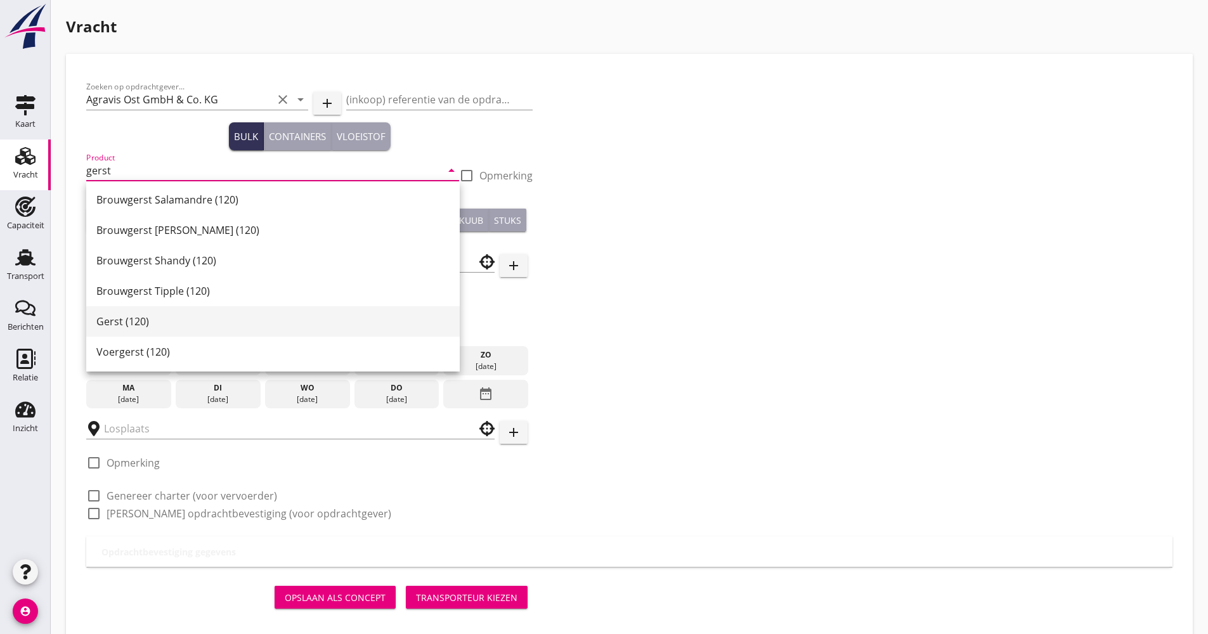
scroll to position [398, 0]
click at [165, 328] on div "Gerst (120)" at bounding box center [272, 320] width 353 height 15
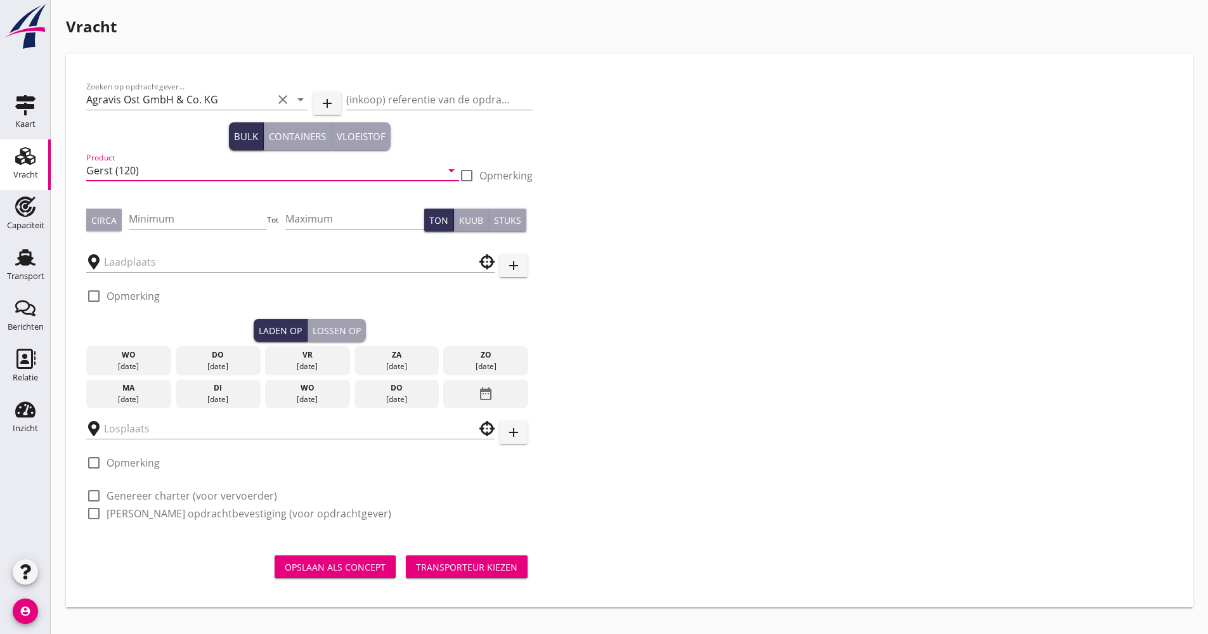
type input "Gerst (120)"
click at [205, 207] on div "Minimum" at bounding box center [198, 221] width 139 height 41
click at [203, 215] on input "Minimum" at bounding box center [198, 219] width 139 height 20
type input "1000"
click at [194, 250] on div at bounding box center [290, 258] width 408 height 28
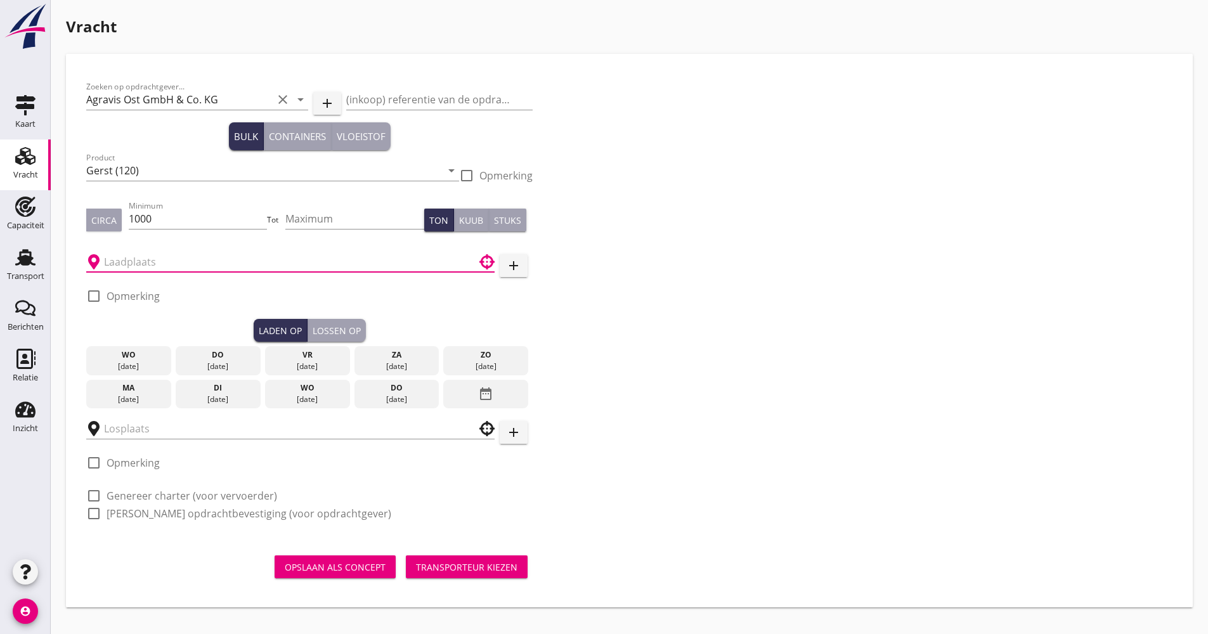
click at [194, 254] on input "text" at bounding box center [281, 262] width 355 height 20
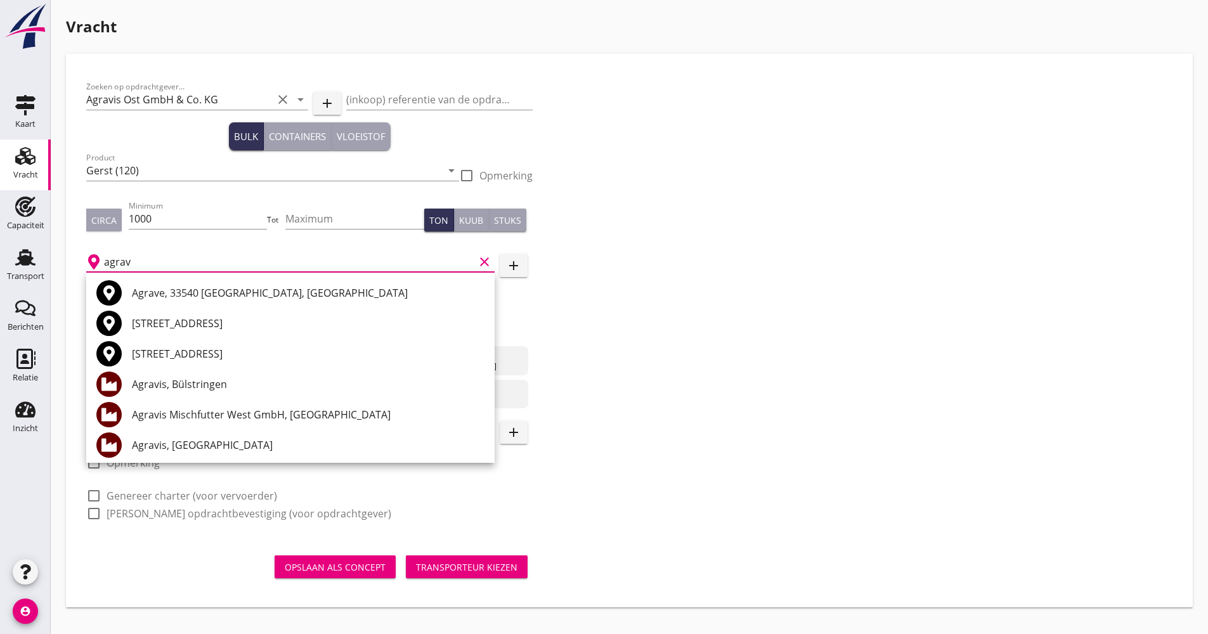
click at [204, 382] on div "Agravis, Bülstringen" at bounding box center [308, 384] width 353 height 15
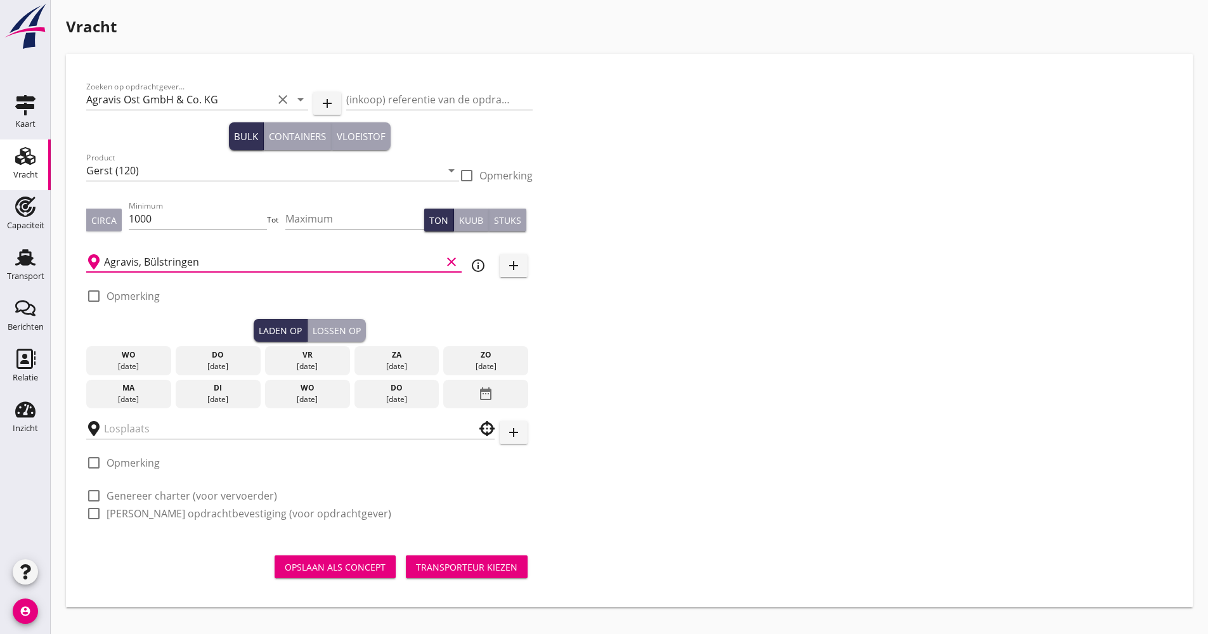
type input "Agravis, Bülstringen"
click at [479, 273] on icon "info_outline" at bounding box center [477, 265] width 15 height 15
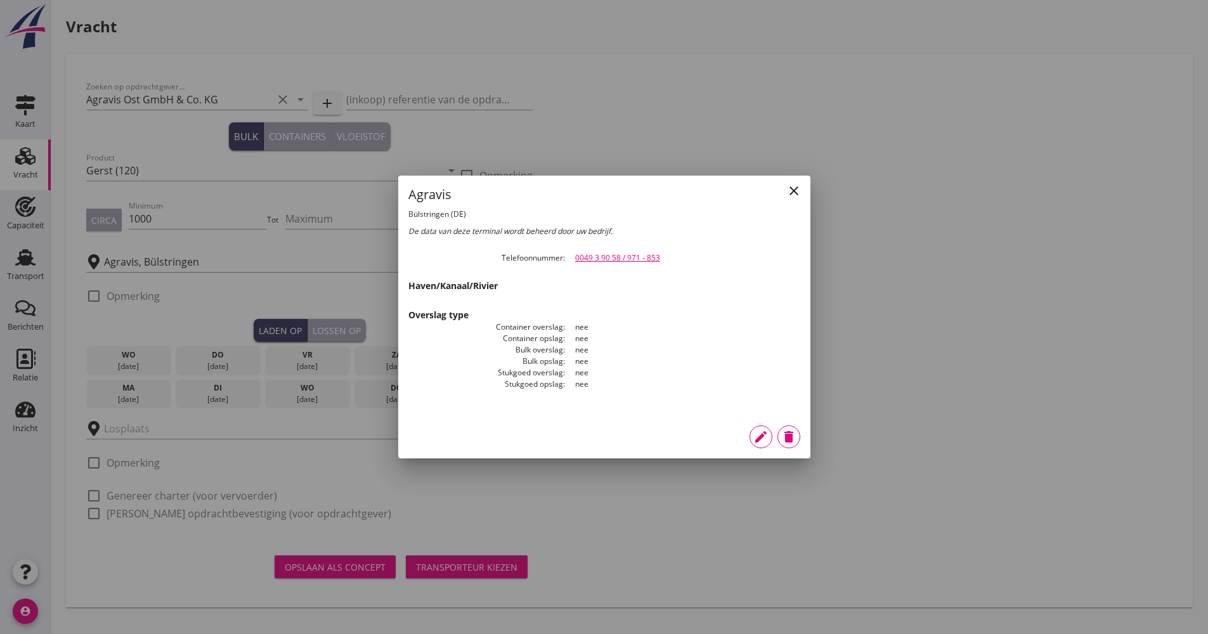
click at [785, 192] on div "close" at bounding box center [793, 190] width 23 height 15
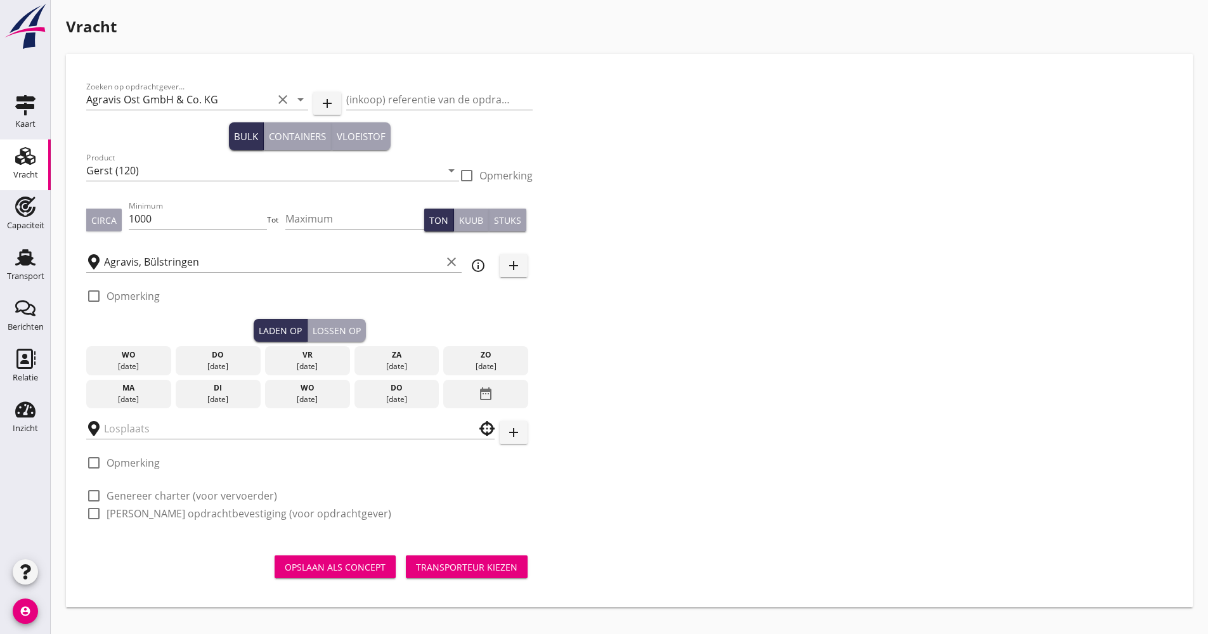
click at [320, 383] on div "wo" at bounding box center [307, 387] width 79 height 11
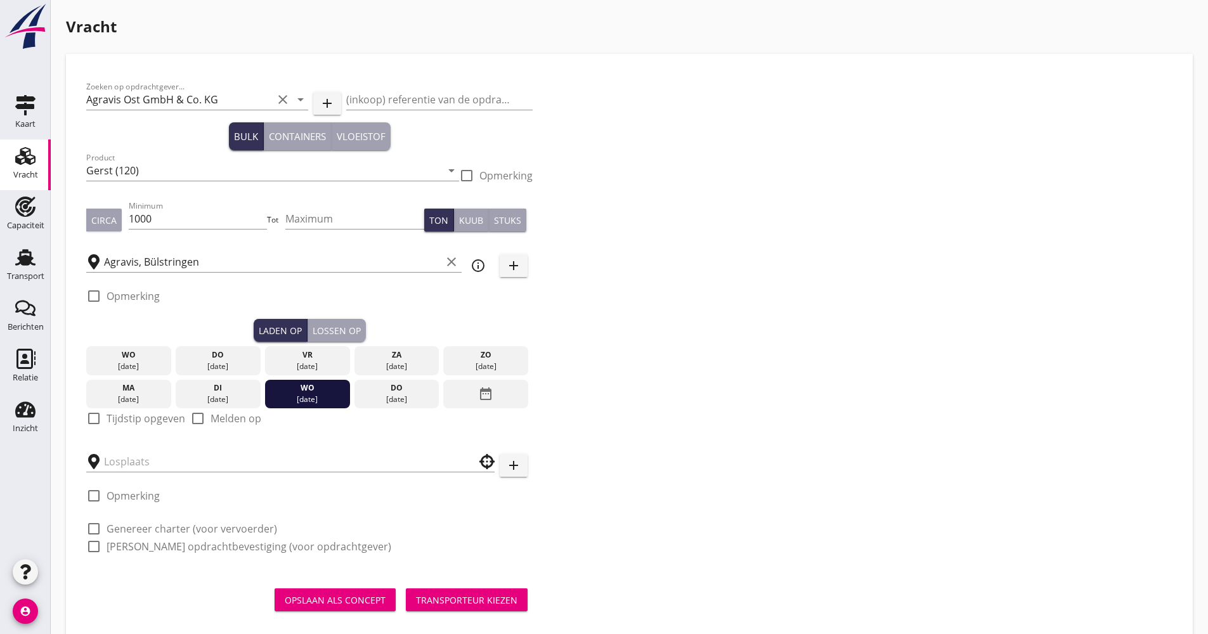
click at [128, 415] on label "Tijdstip opgeven" at bounding box center [146, 418] width 79 height 13
checkbox input "true"
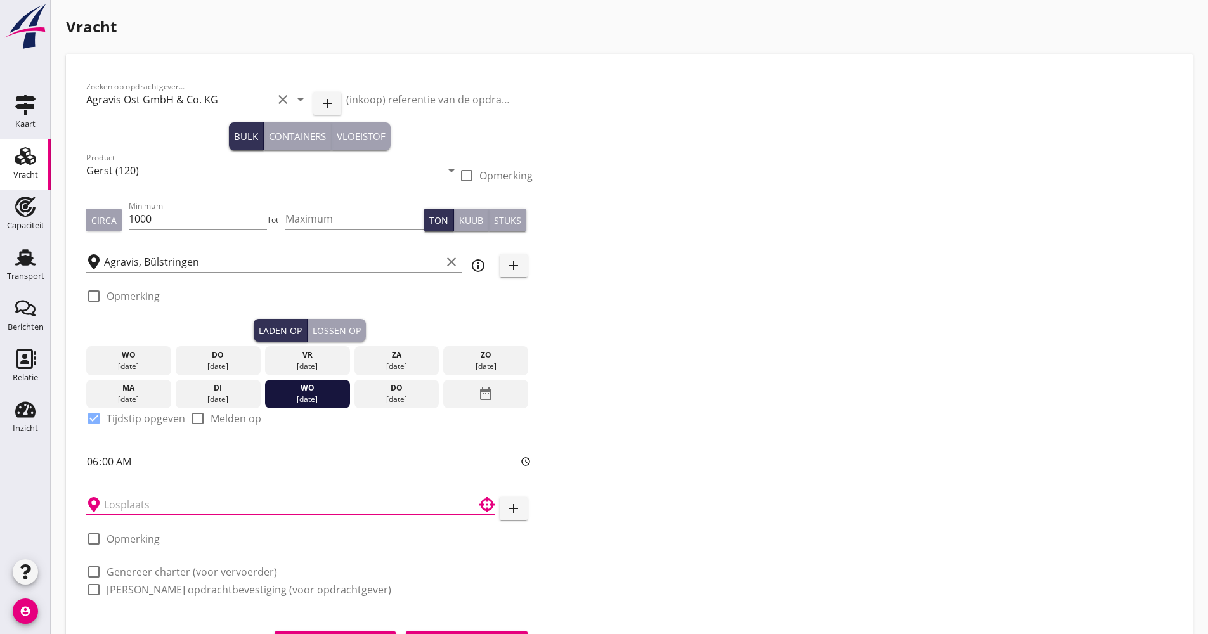
click at [141, 503] on input "text" at bounding box center [281, 505] width 355 height 20
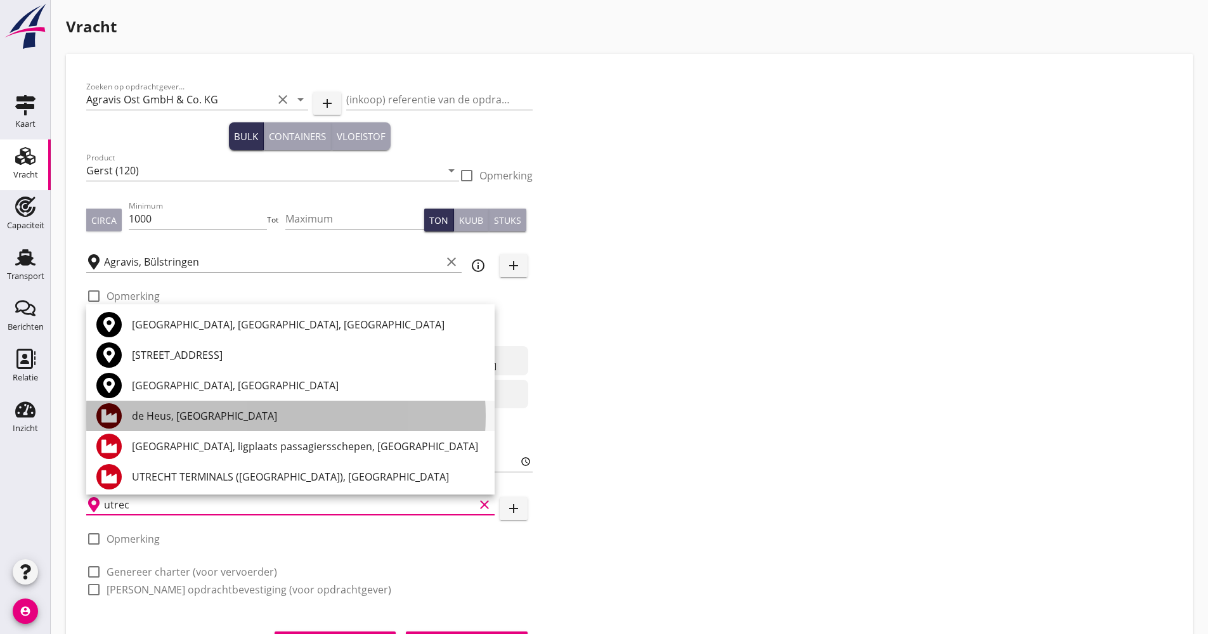
click at [184, 418] on div "de Heus, [GEOGRAPHIC_DATA]" at bounding box center [308, 415] width 353 height 15
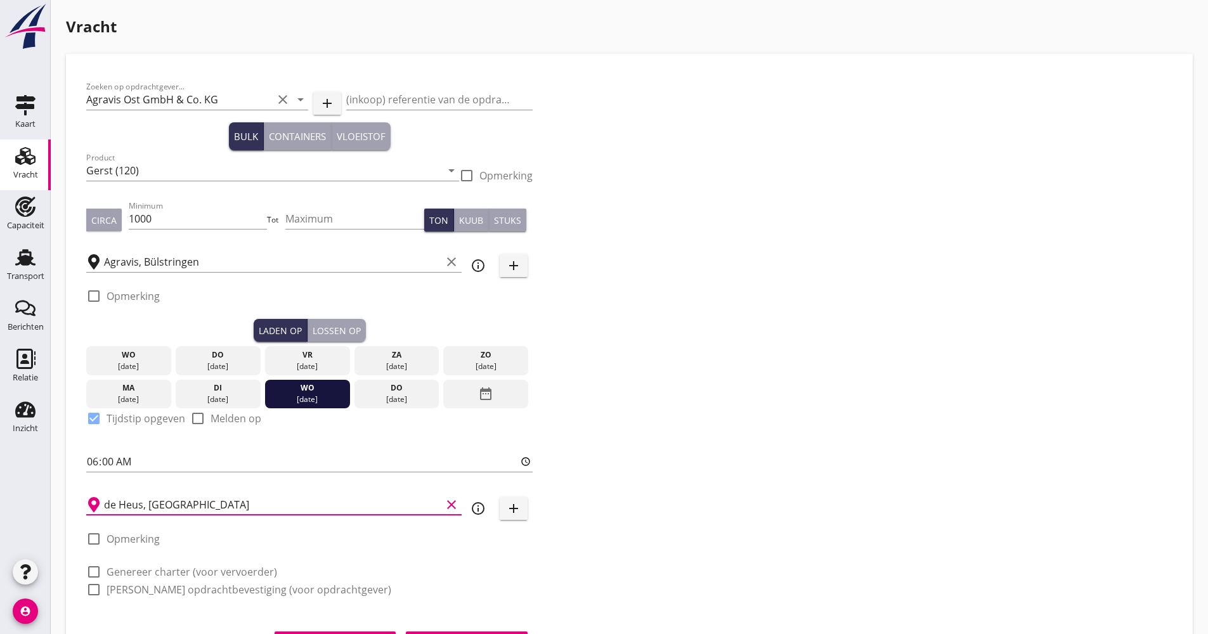
type input "de Heus, [GEOGRAPHIC_DATA]"
click at [484, 514] on icon "info_outline" at bounding box center [477, 508] width 15 height 15
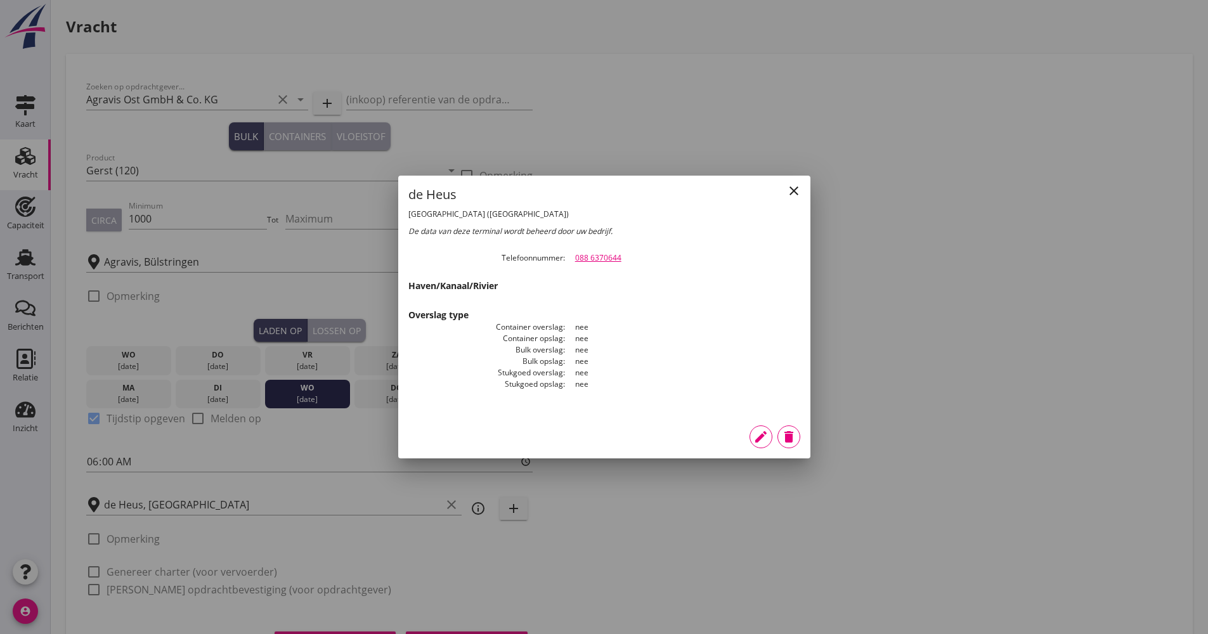
drag, startPoint x: 639, startPoint y: 259, endPoint x: 565, endPoint y: 258, distance: 74.2
click at [565, 258] on dd "088 6370644" at bounding box center [682, 257] width 235 height 11
drag, startPoint x: 565, startPoint y: 258, endPoint x: 593, endPoint y: 257, distance: 27.9
copy link "088 6370644"
click at [799, 185] on icon "close" at bounding box center [793, 190] width 15 height 15
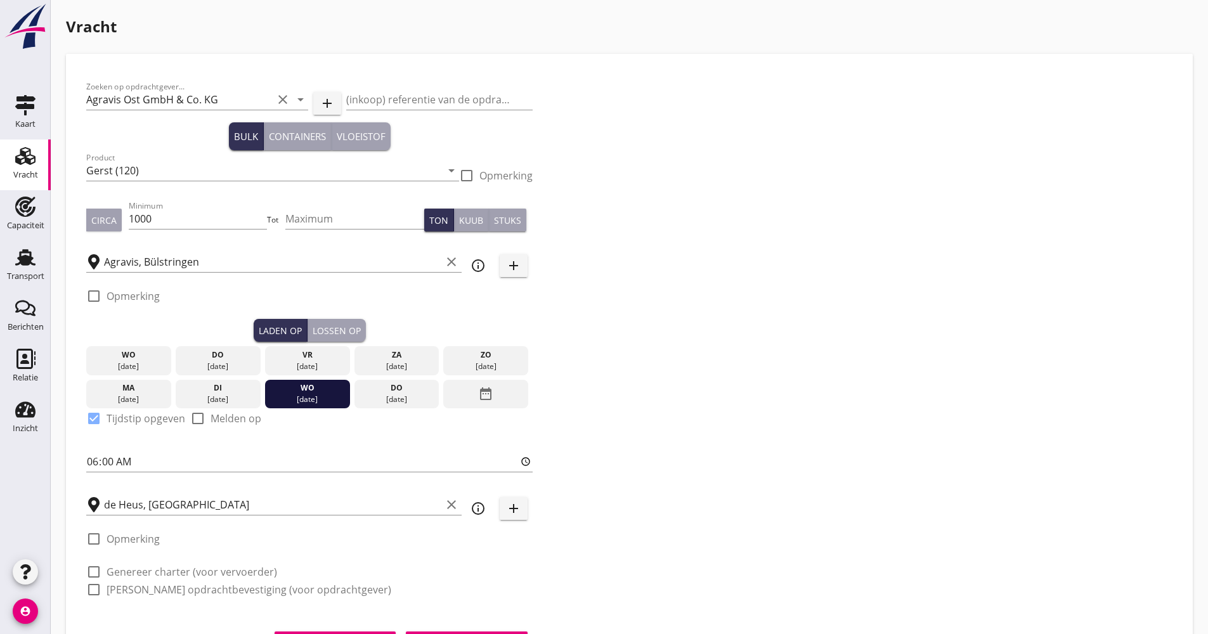
click at [126, 570] on label "Genereer charter (voor vervoerder)" at bounding box center [192, 572] width 171 height 13
checkbox input "true"
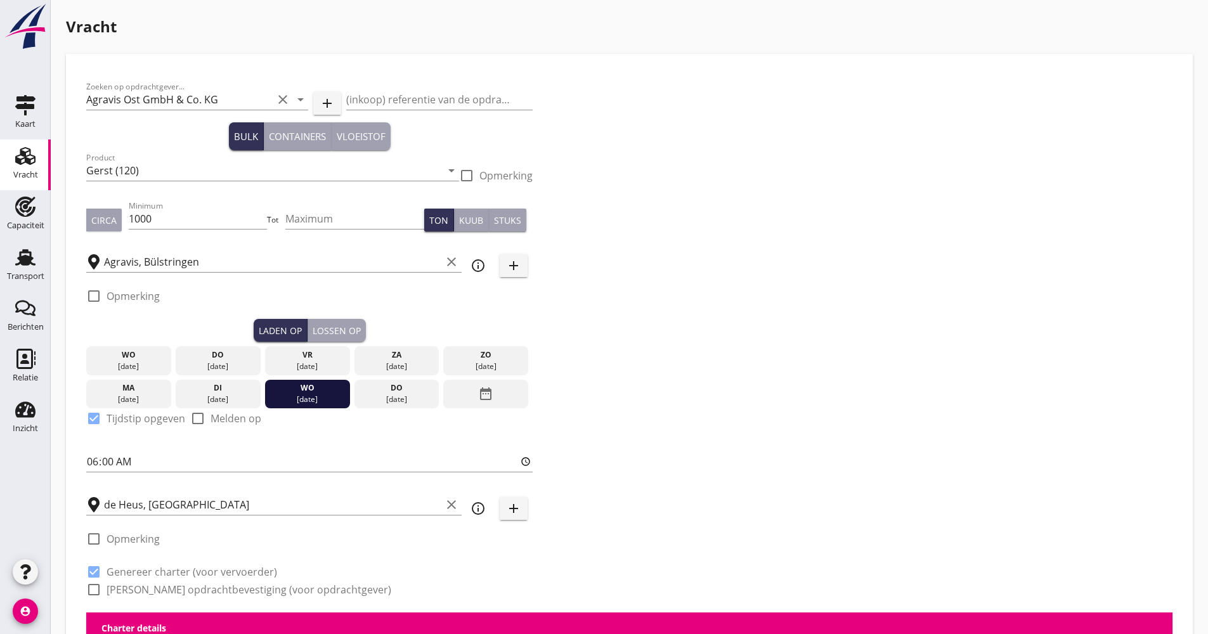
click at [128, 593] on label "[PERSON_NAME] opdrachtbevestiging (voor opdrachtgever)" at bounding box center [249, 589] width 285 height 13
checkbox input "true"
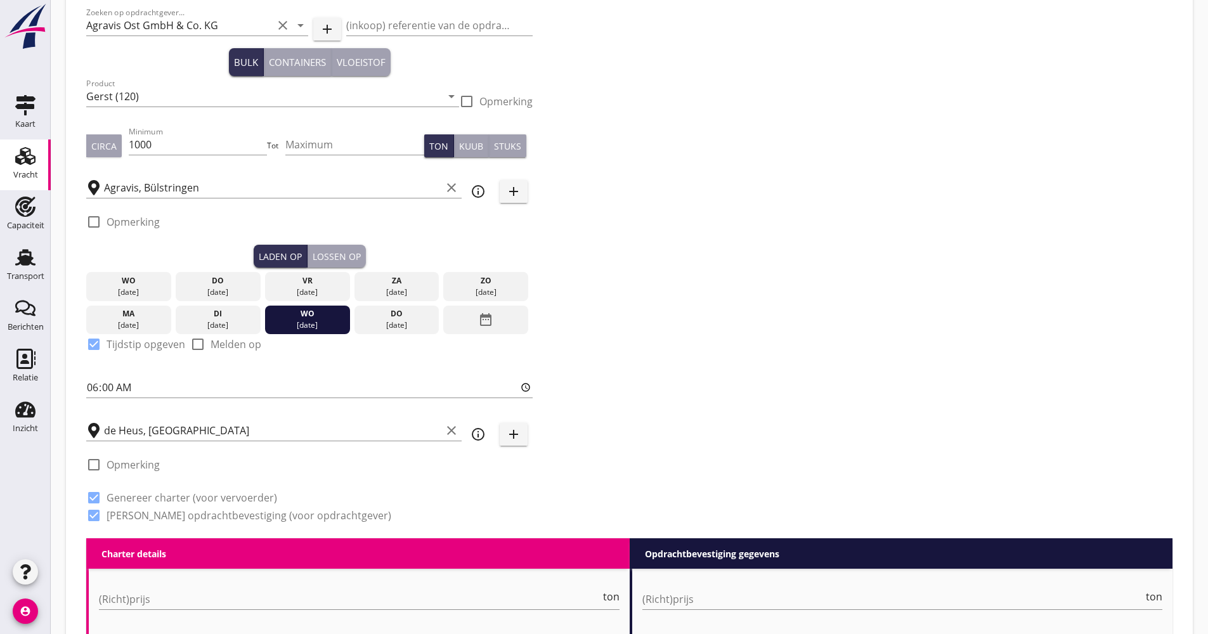
scroll to position [254, 0]
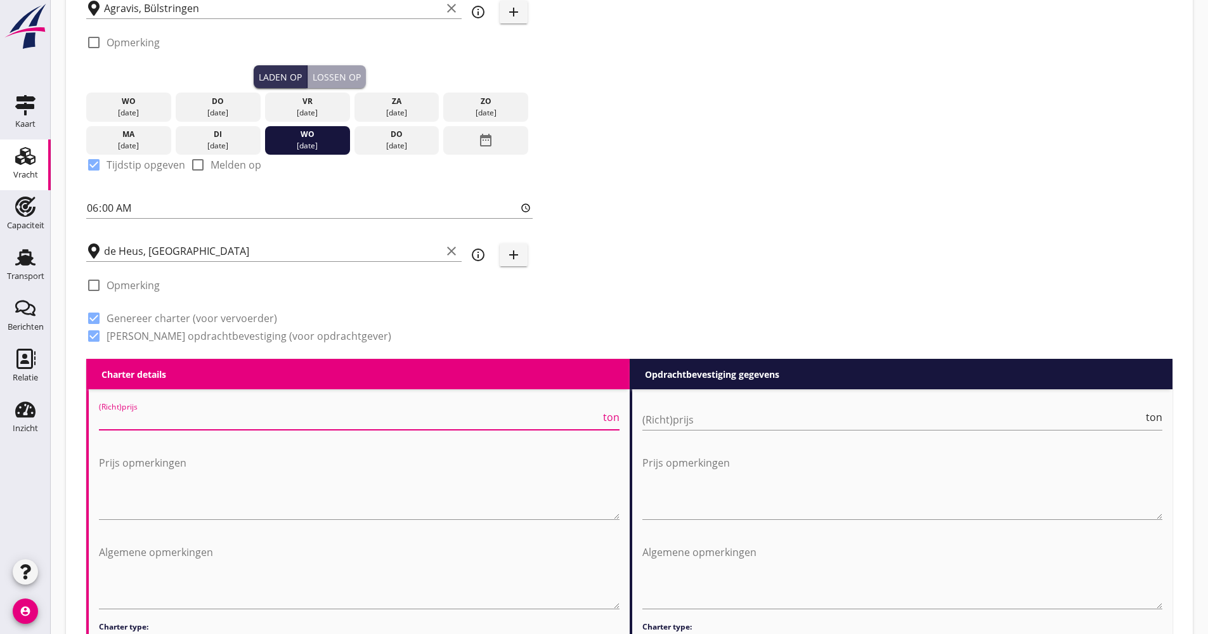
click at [167, 415] on input "(Richt)prijs" at bounding box center [349, 420] width 501 height 20
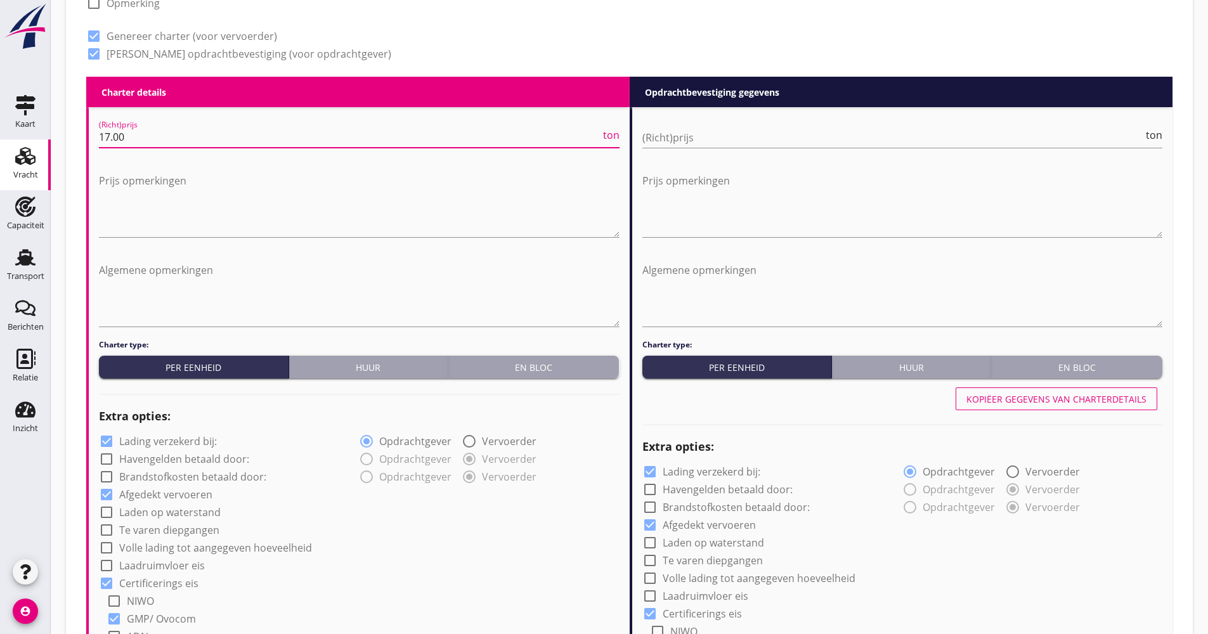
scroll to position [634, 0]
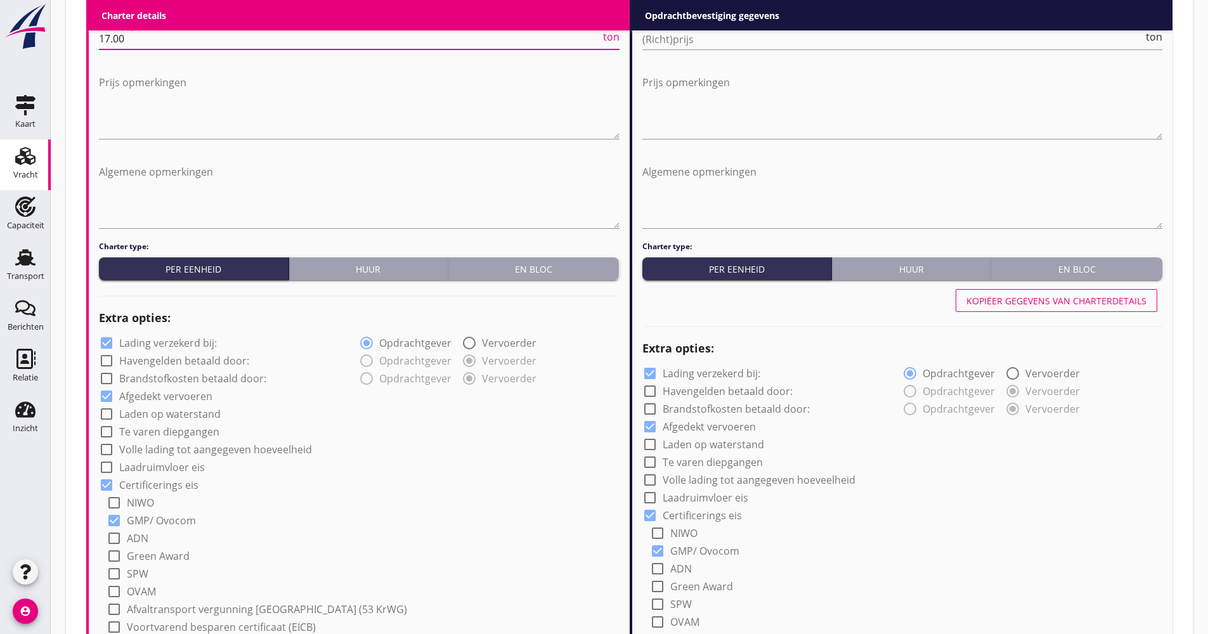
type input "17.00"
click at [171, 344] on label "Lading verzekerd bij:" at bounding box center [168, 343] width 98 height 13
checkbox input "false"
click at [157, 443] on label "Volle lading tot aangegeven hoeveelheid" at bounding box center [215, 449] width 193 height 13
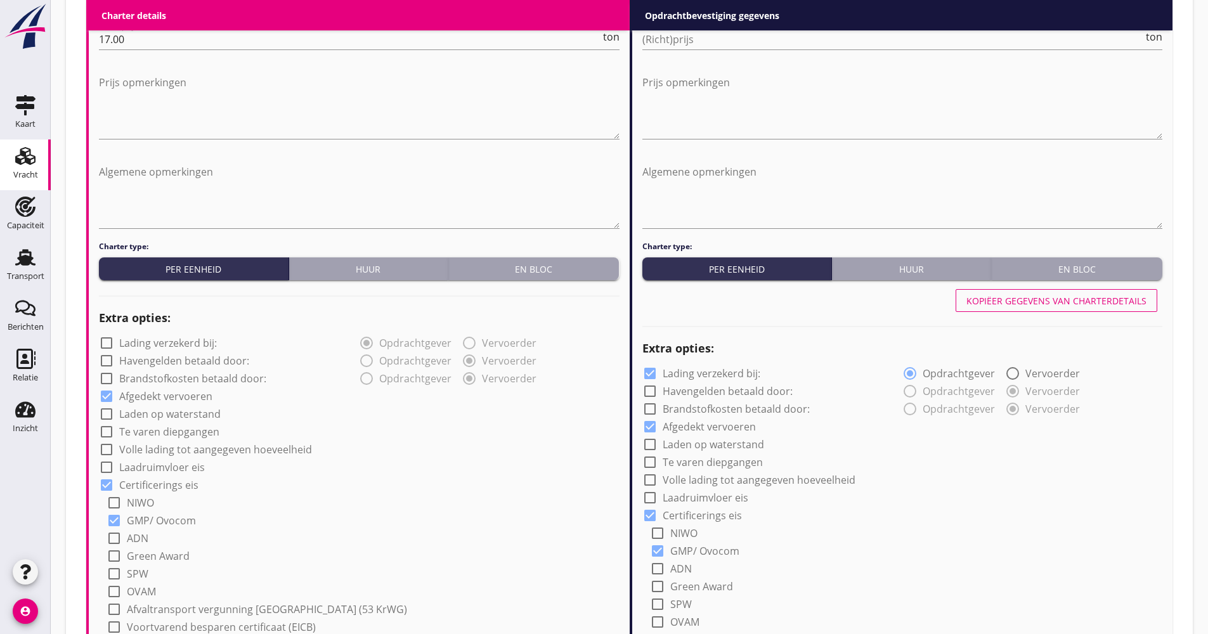
checkbox input "true"
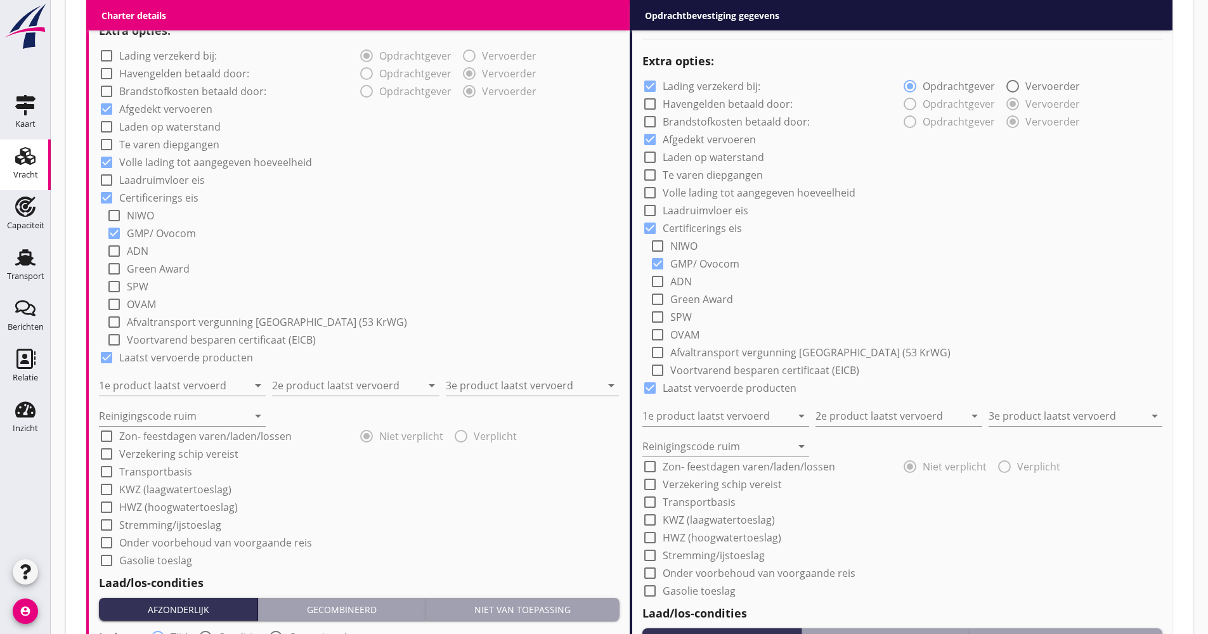
scroll to position [951, 0]
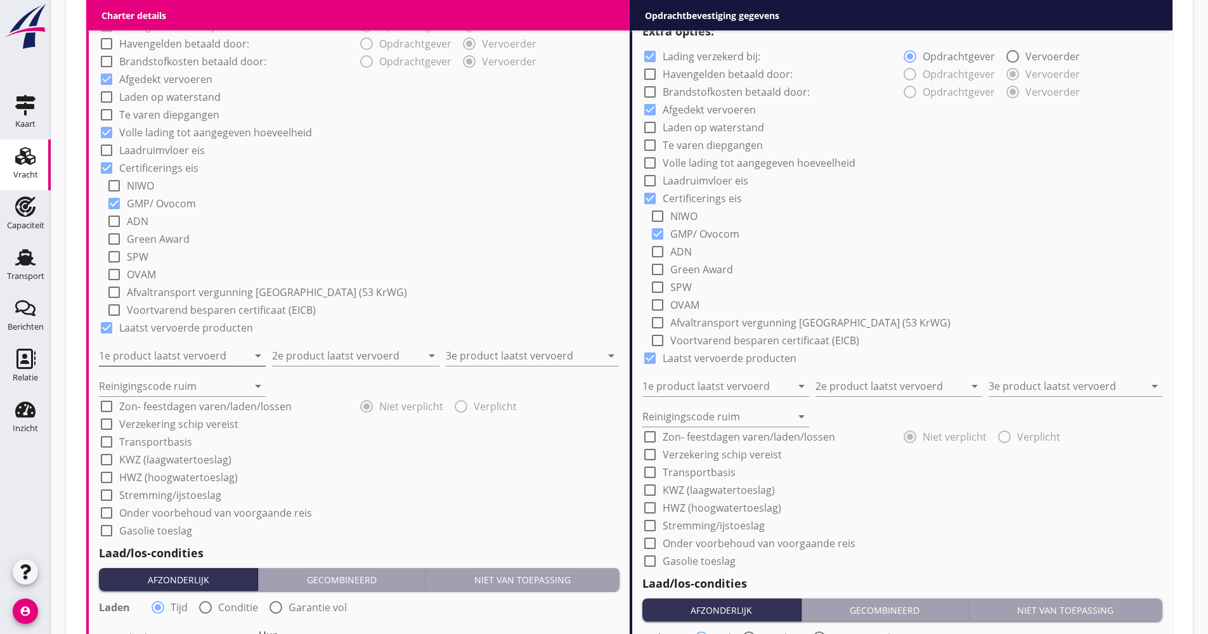
click at [173, 366] on div "1e product laatst vervoerd arrow_drop_down" at bounding box center [182, 356] width 167 height 20
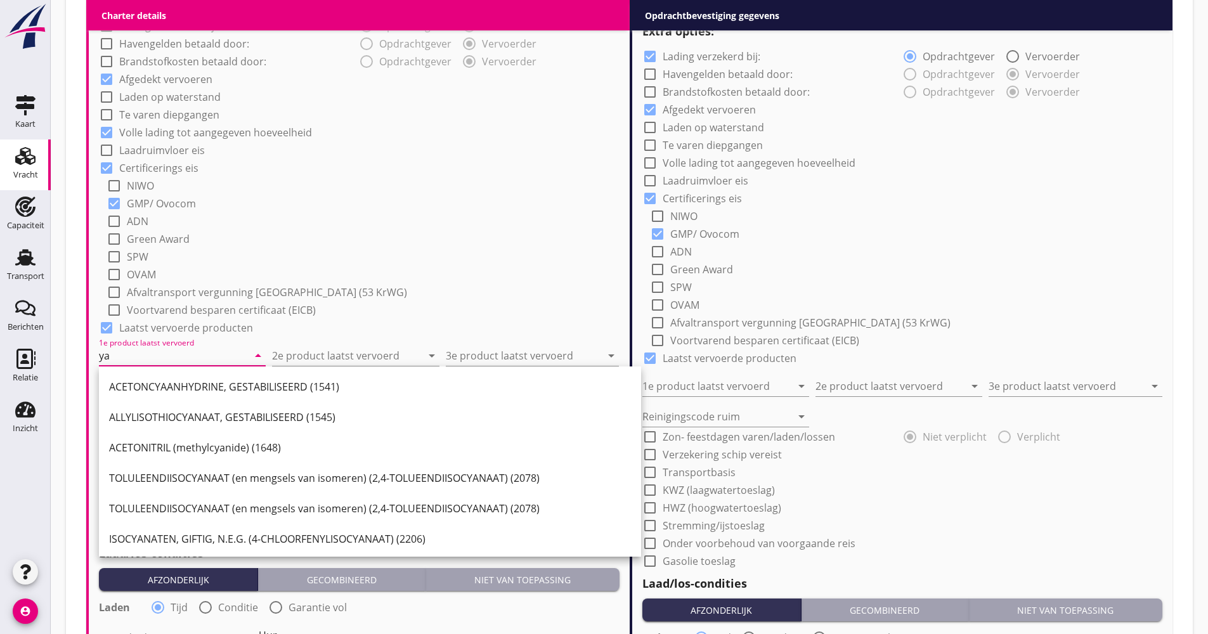
type input "y"
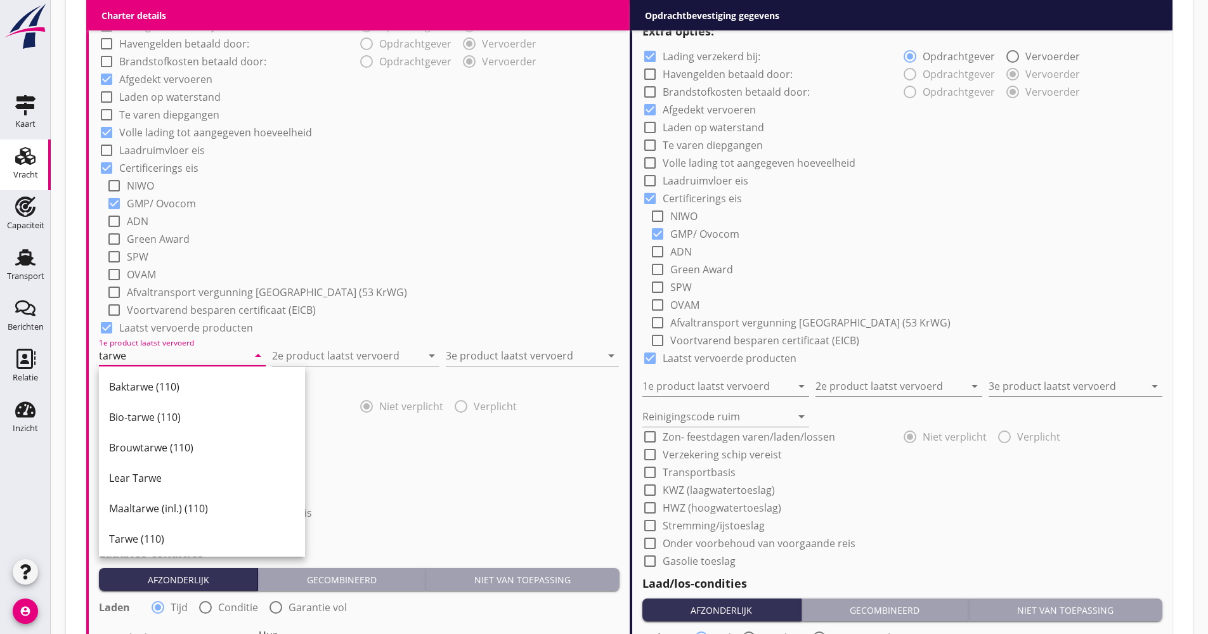
drag, startPoint x: 136, startPoint y: 536, endPoint x: 234, endPoint y: 436, distance: 140.8
click at [136, 534] on div "Tarwe (110)" at bounding box center [202, 538] width 186 height 15
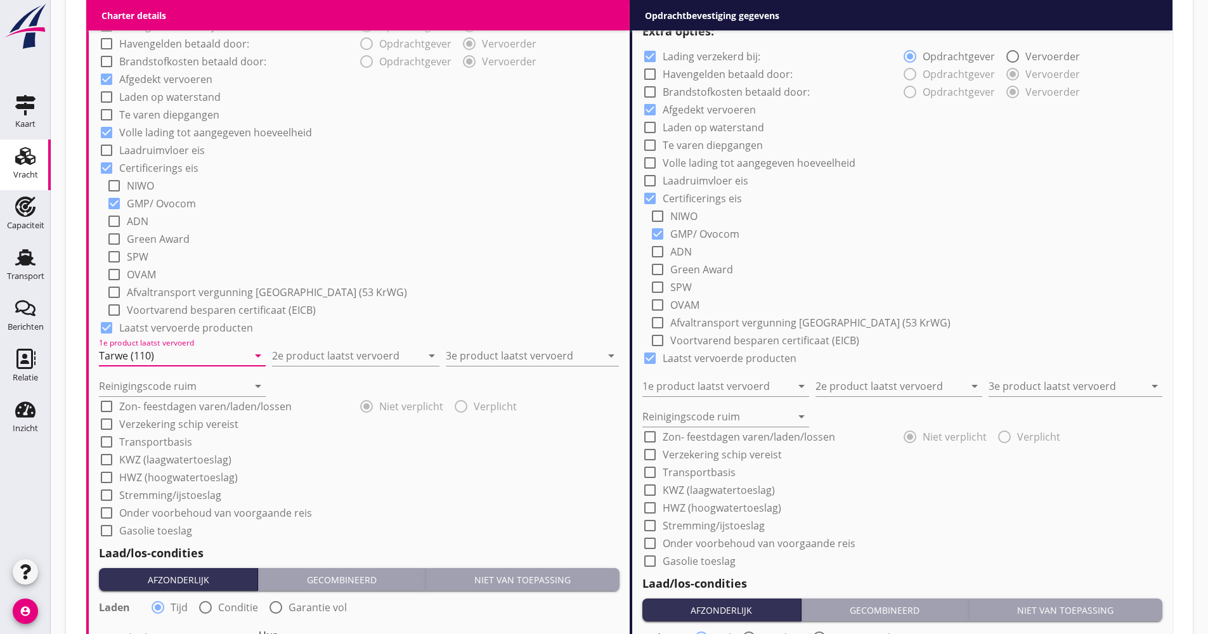
type input "Tarwe (110)"
click at [309, 343] on div "2e product laatst vervoerd arrow_drop_down" at bounding box center [355, 352] width 167 height 28
click at [307, 347] on input "2e product laatst vervoerd" at bounding box center [346, 356] width 149 height 20
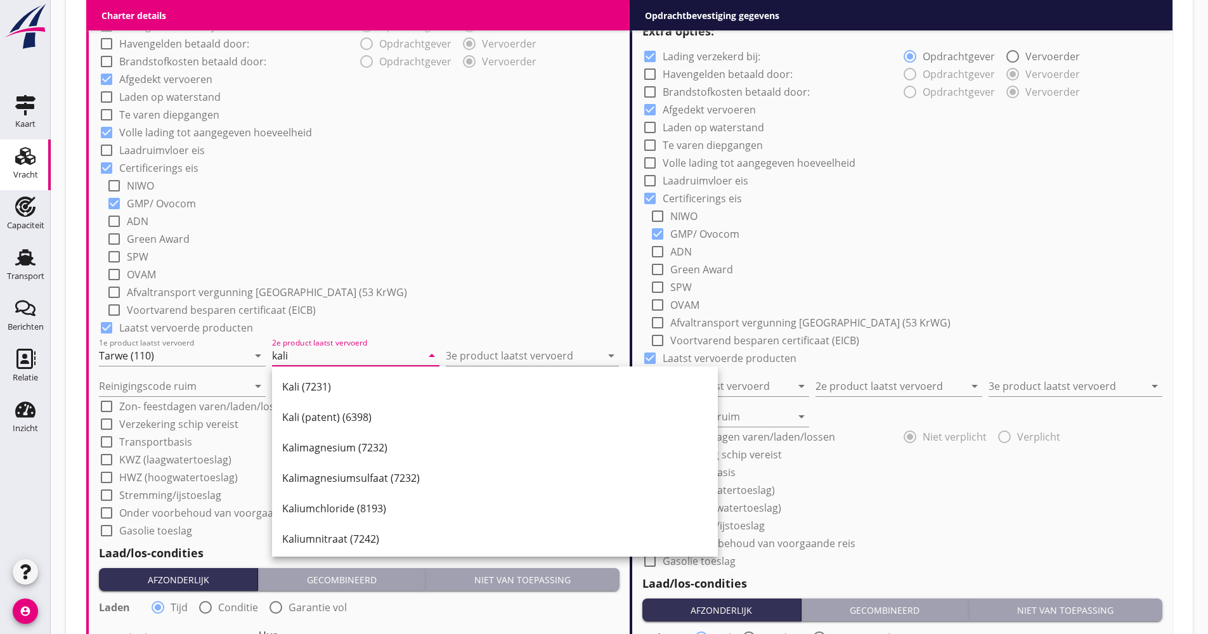
drag, startPoint x: 321, startPoint y: 388, endPoint x: 287, endPoint y: 380, distance: 34.6
click at [320, 386] on div "Kali (7231)" at bounding box center [494, 386] width 425 height 15
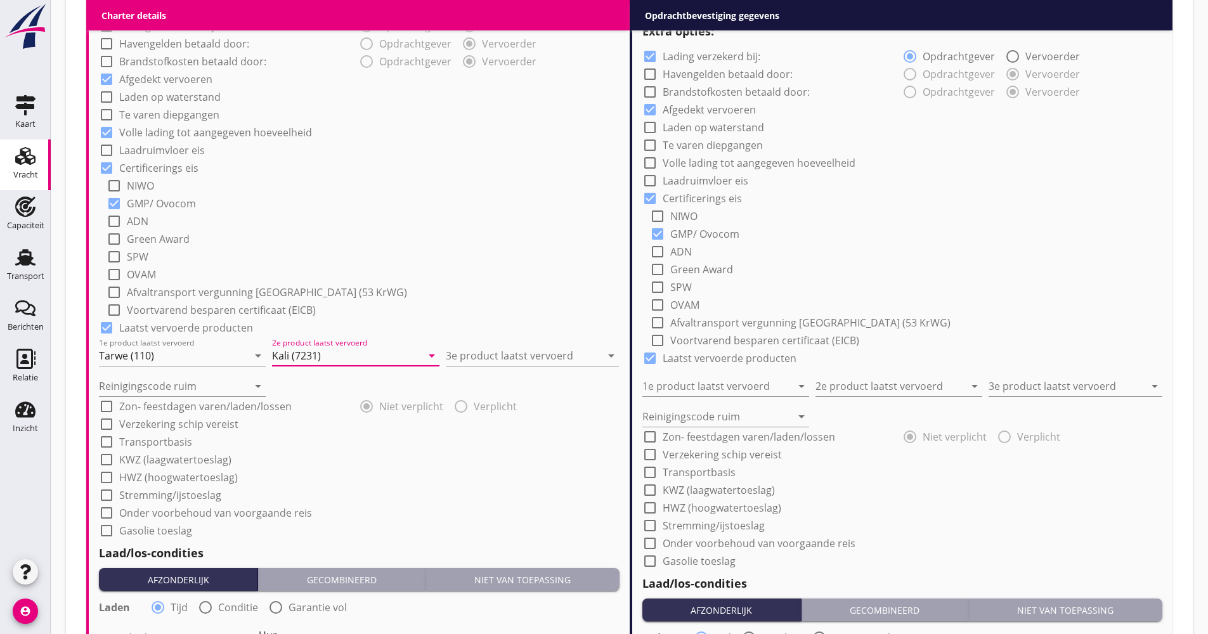
type input "Kali (7231)"
click at [442, 353] on div "2e product laatst vervoerd Kali (7231) arrow_drop_down" at bounding box center [358, 350] width 173 height 30
click at [456, 353] on input "3e product laatst vervoerd" at bounding box center [523, 356] width 155 height 20
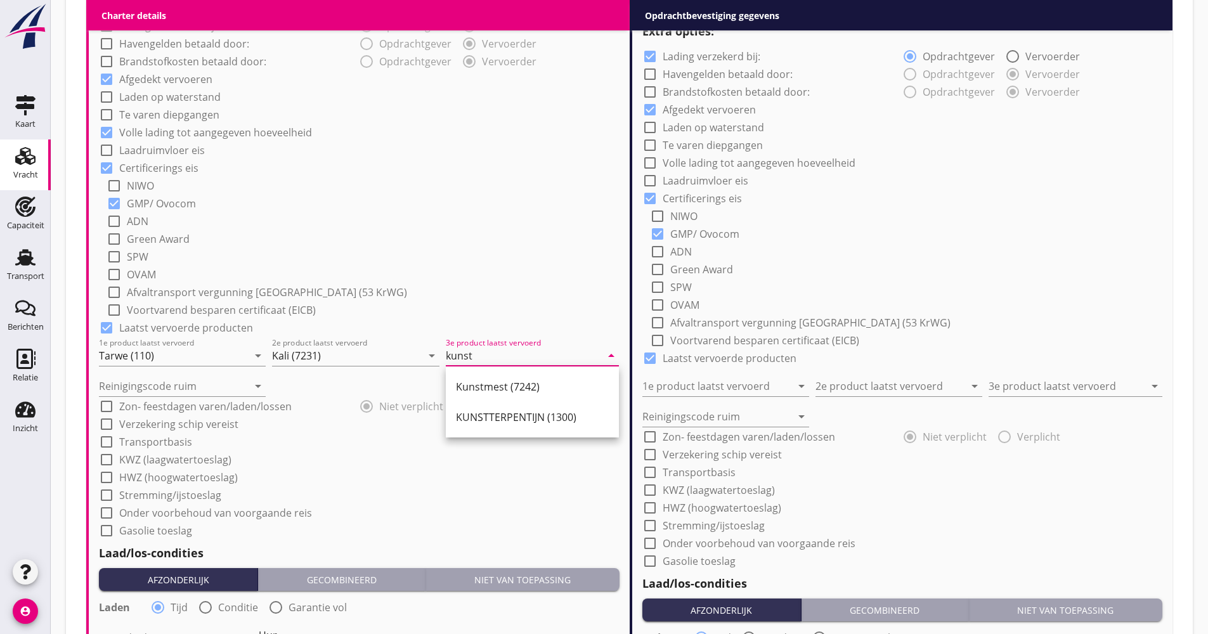
click at [474, 382] on div "Kunstmest (7242)" at bounding box center [532, 386] width 153 height 15
type input "Kunstmest (7242)"
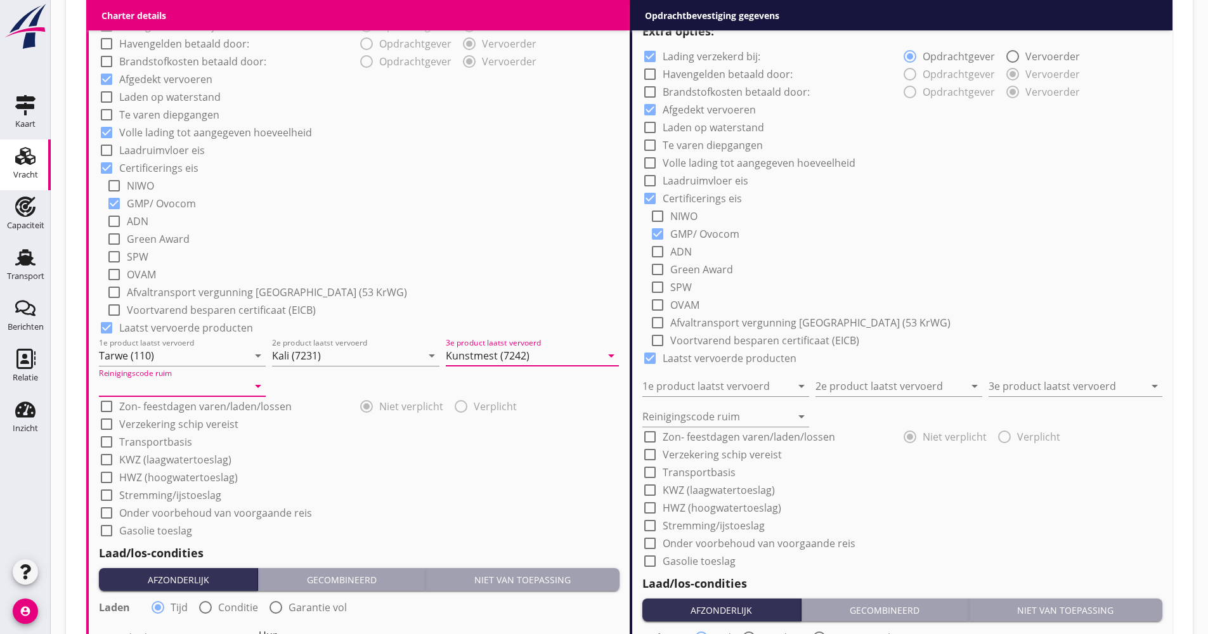
click at [184, 392] on input "Reinigingscode ruim" at bounding box center [173, 386] width 149 height 20
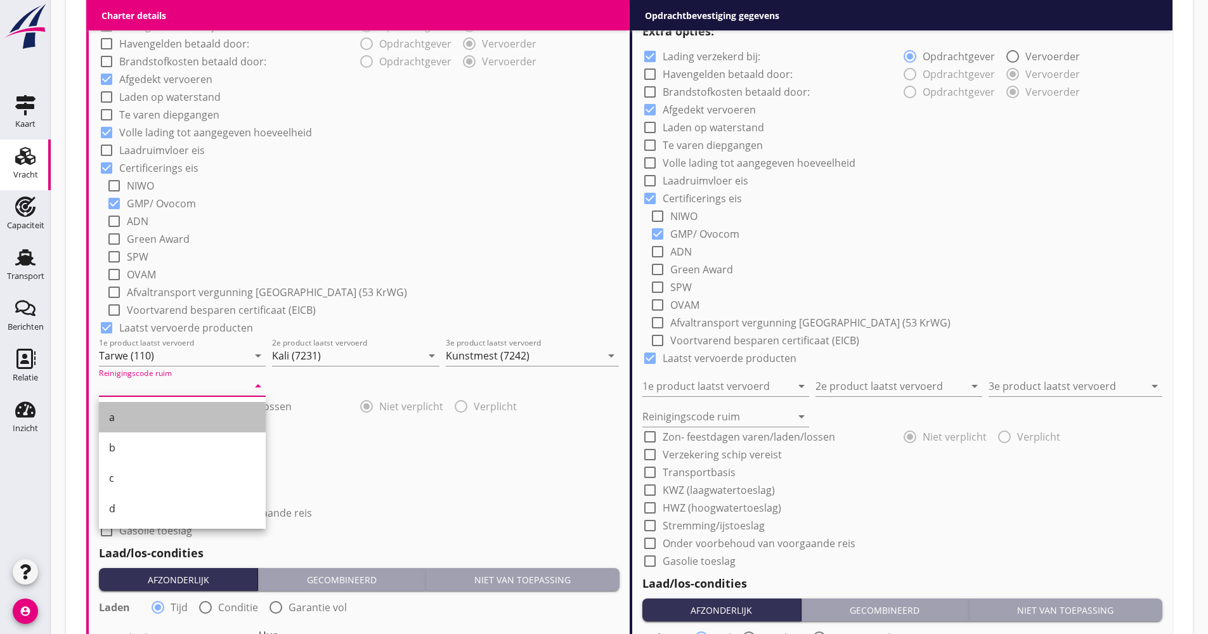
click at [162, 414] on div "a" at bounding box center [182, 417] width 146 height 15
type input "a"
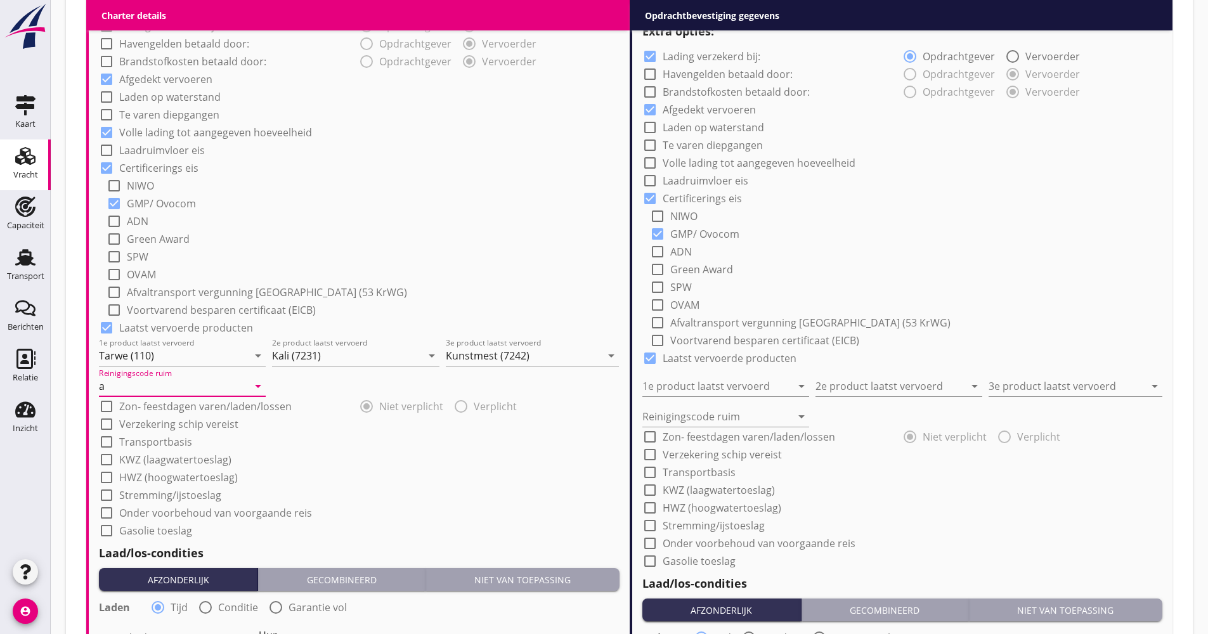
click at [157, 434] on div "check_box_outline_blank Transportbasis" at bounding box center [359, 441] width 521 height 18
click at [154, 426] on label "Verzekering schip vereist" at bounding box center [178, 424] width 119 height 13
checkbox input "true"
click at [153, 437] on label "Transportbasis" at bounding box center [155, 442] width 73 height 13
checkbox input "true"
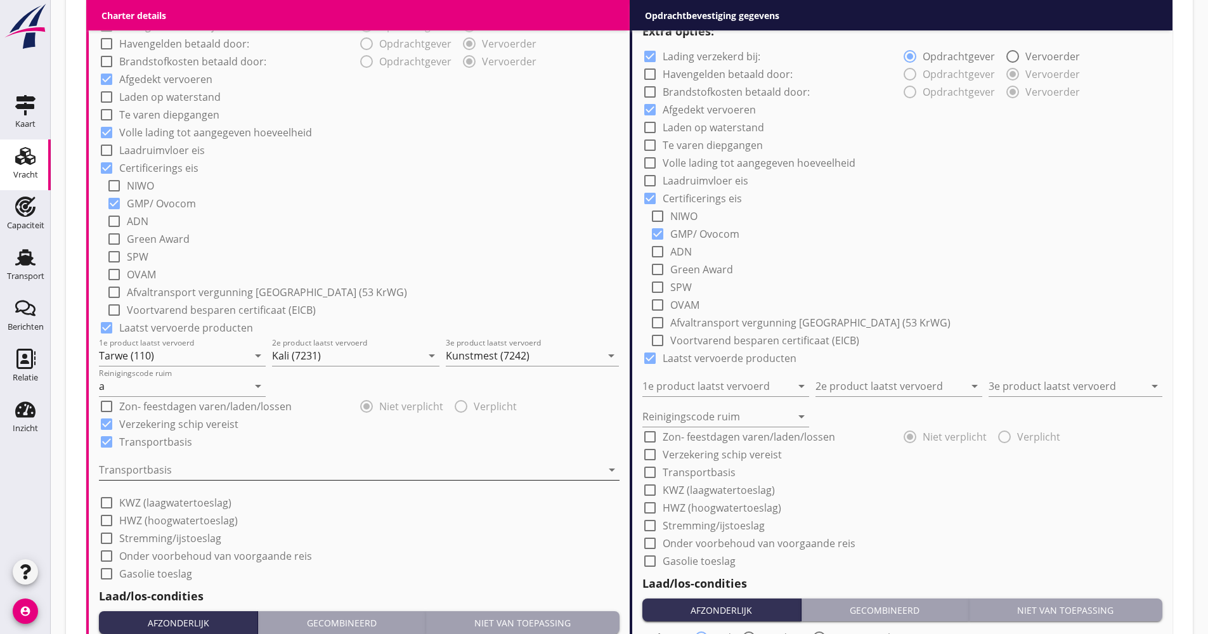
click at [153, 463] on div at bounding box center [350, 470] width 503 height 20
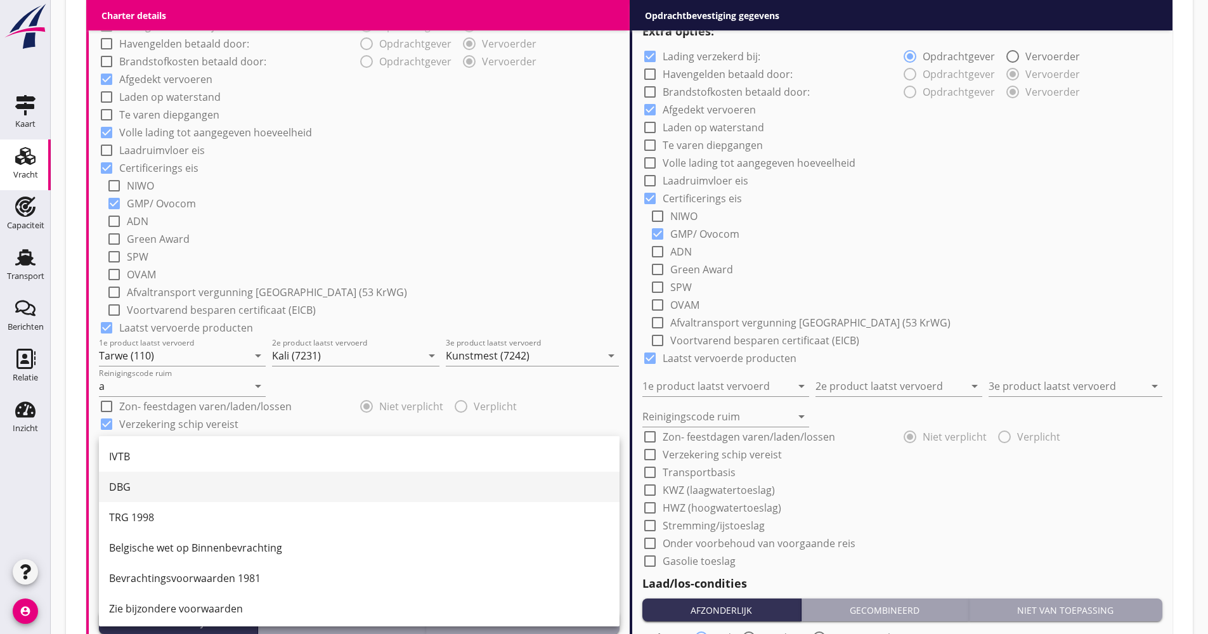
scroll to position [33, 0]
click at [154, 612] on div "CMNI m.u.v. Art 25, lid 2." at bounding box center [359, 606] width 500 height 30
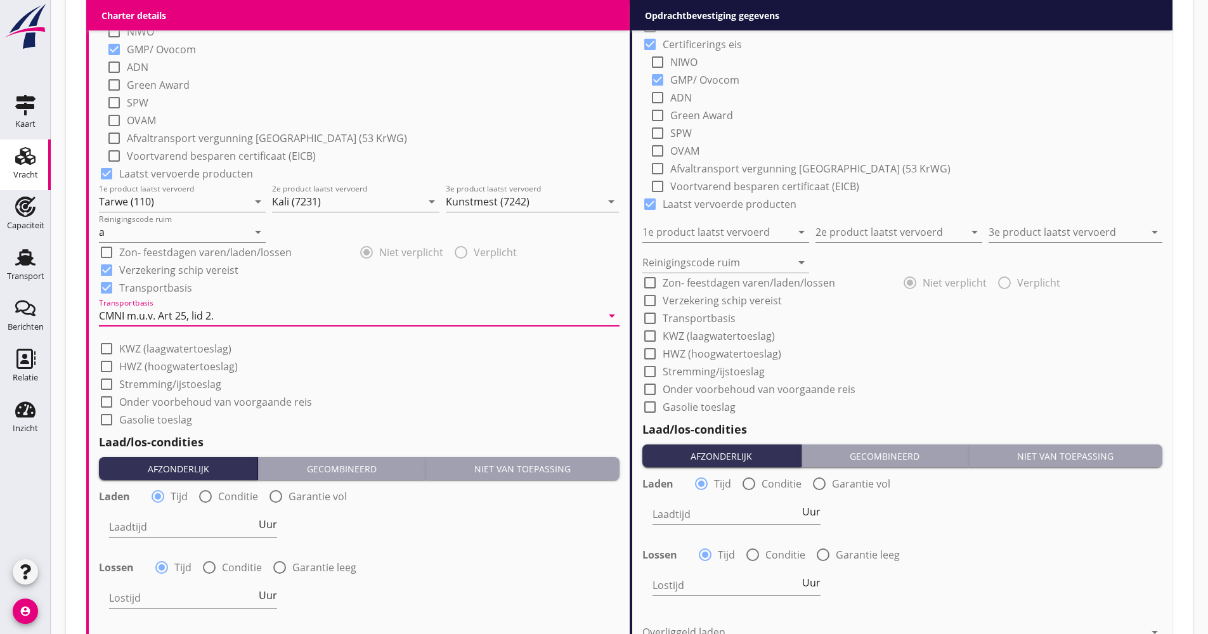
scroll to position [1268, 0]
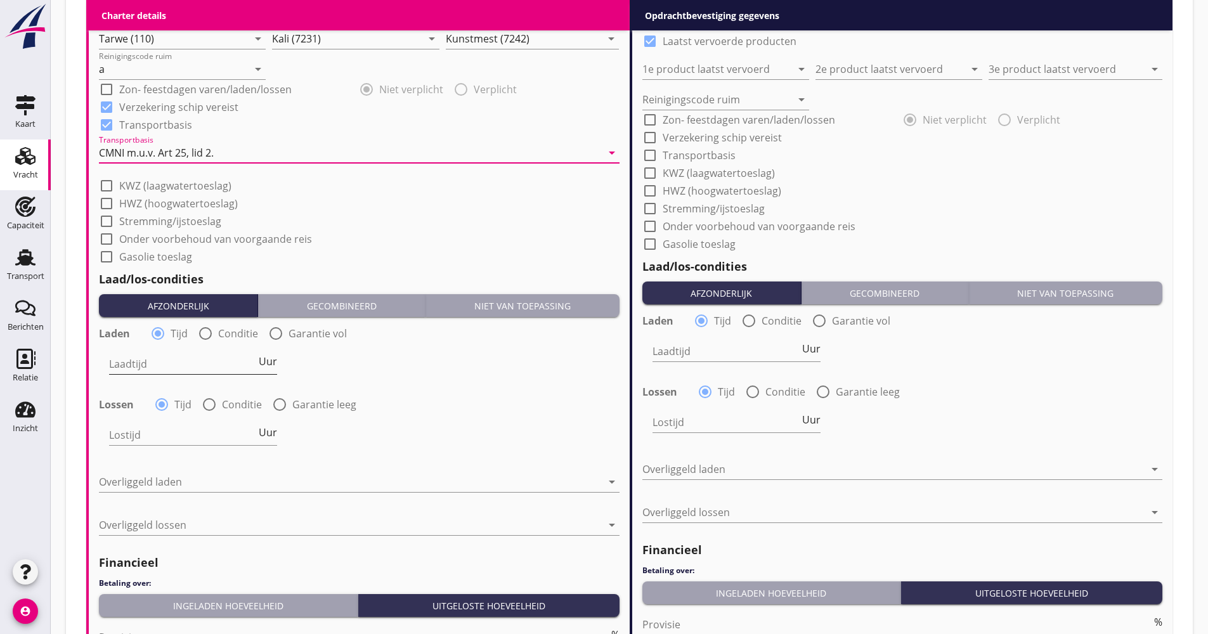
click at [269, 366] on span "Uur" at bounding box center [268, 361] width 18 height 10
type input "2"
click at [236, 404] on label "Conditie" at bounding box center [242, 404] width 40 height 13
radio input "false"
radio input "true"
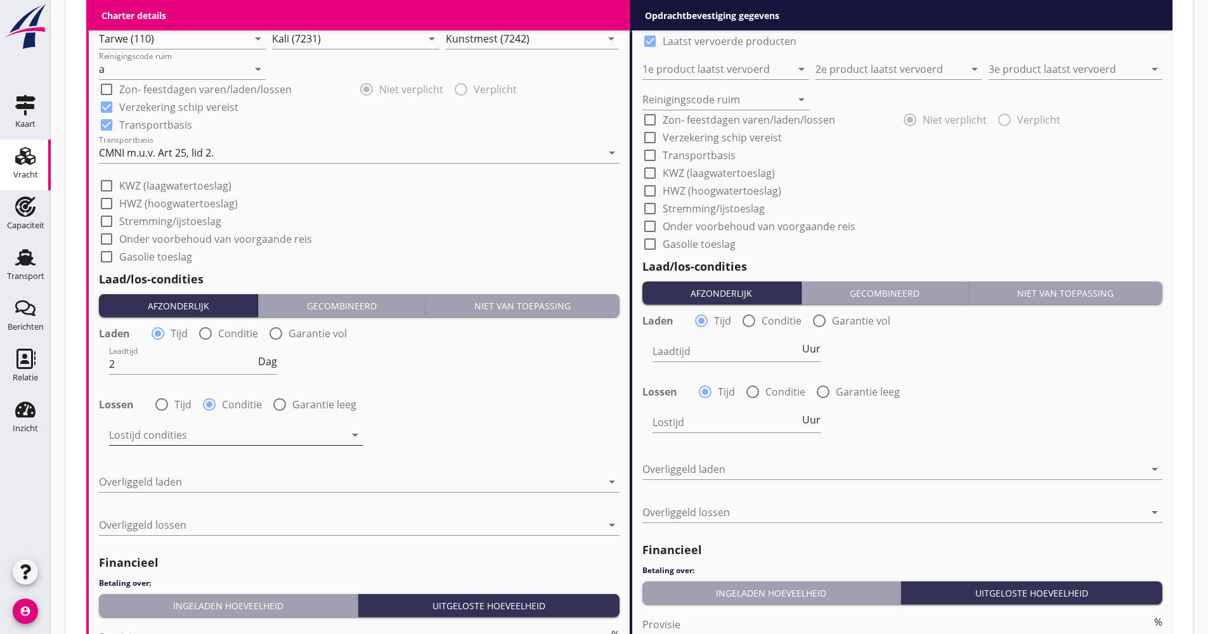
click at [216, 435] on div at bounding box center [227, 435] width 236 height 20
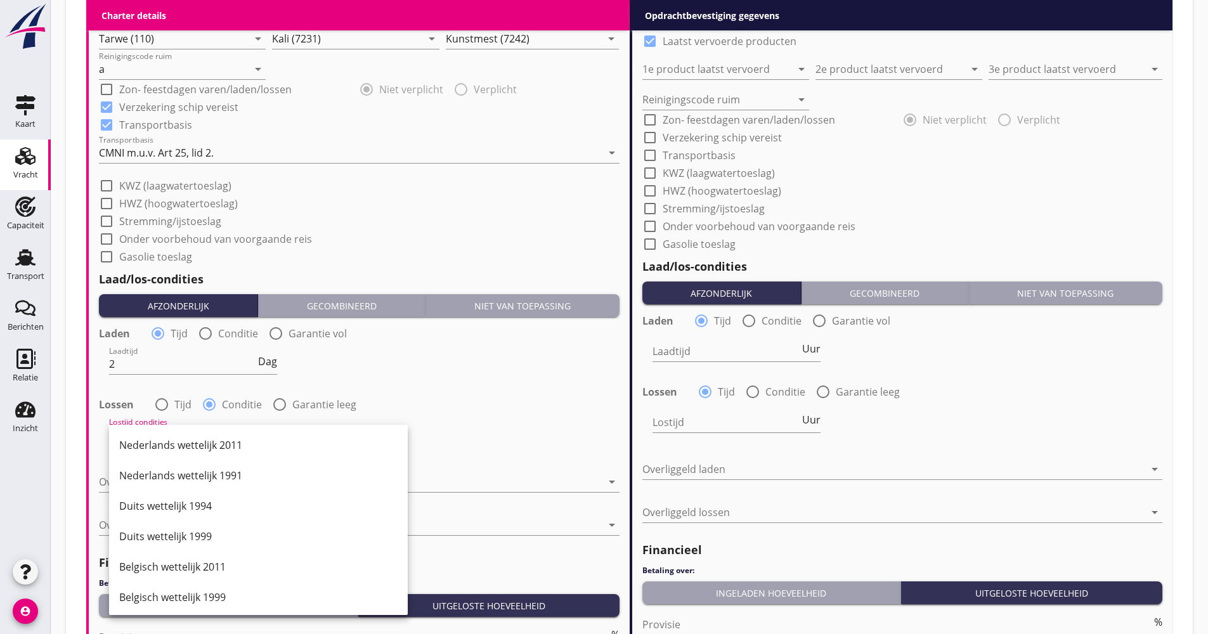
drag, startPoint x: 150, startPoint y: 423, endPoint x: 159, endPoint y: 431, distance: 12.6
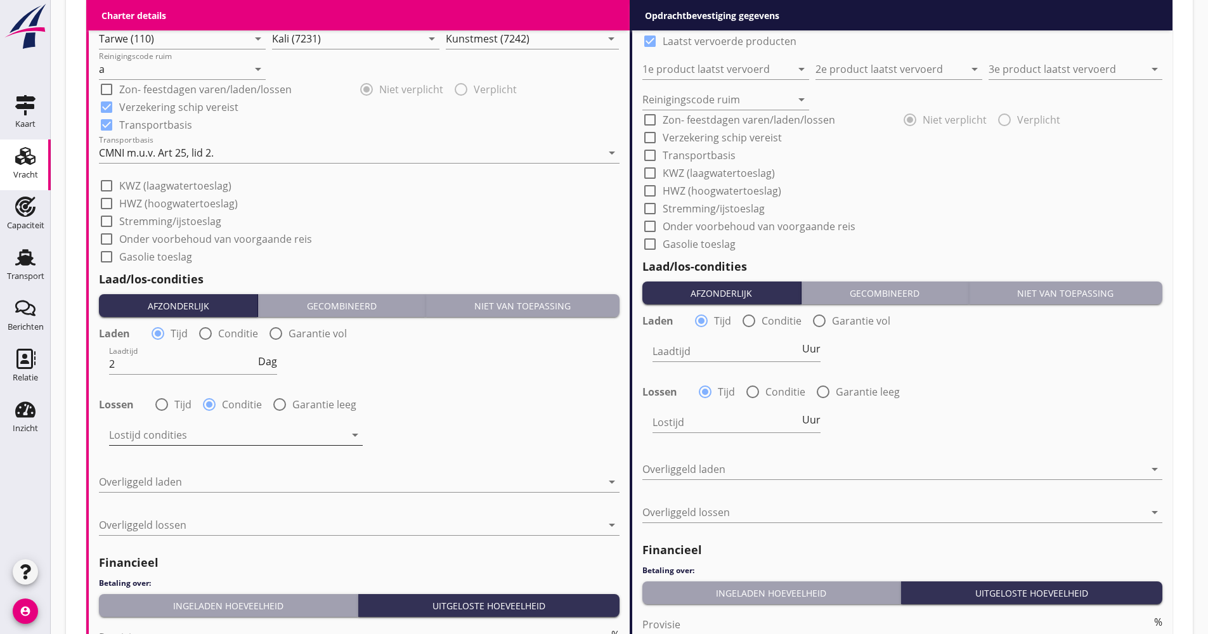
click at [164, 441] on div at bounding box center [227, 435] width 236 height 20
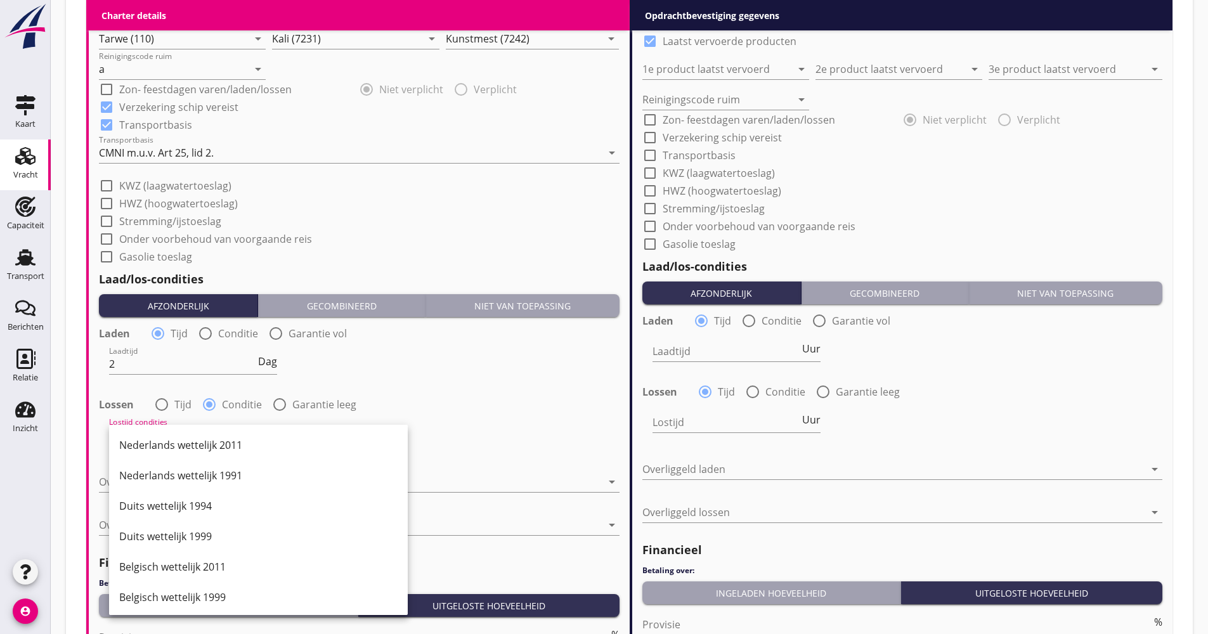
click at [173, 449] on div "Nederlands wettelijk 2011" at bounding box center [258, 444] width 278 height 15
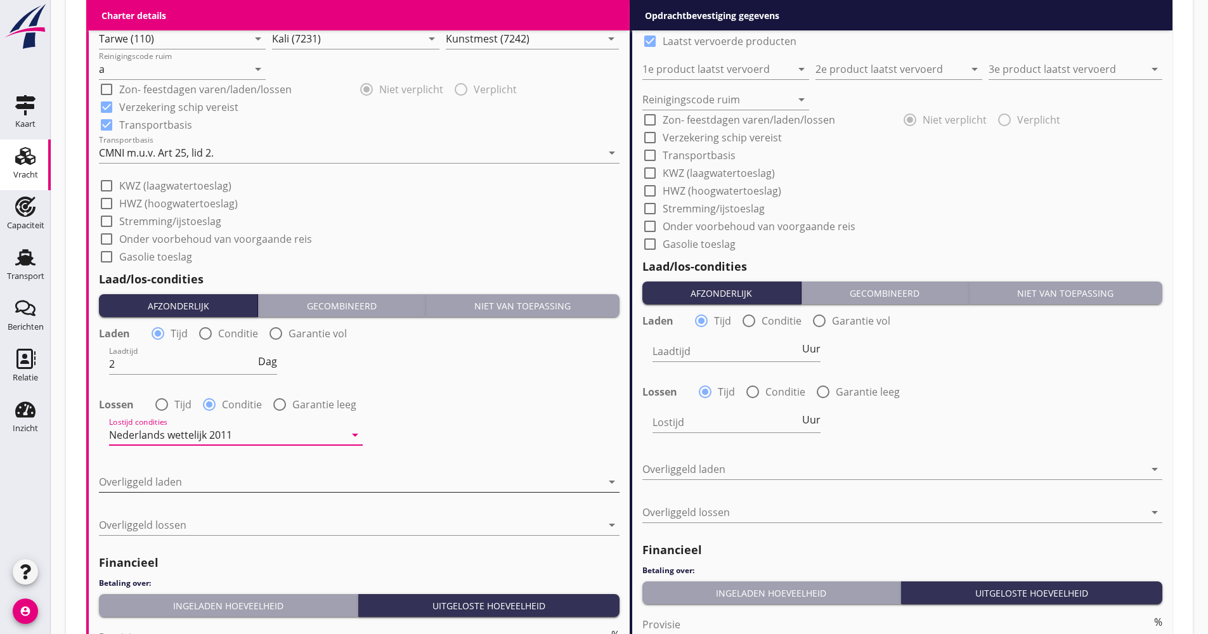
click at [164, 475] on div at bounding box center [350, 482] width 503 height 20
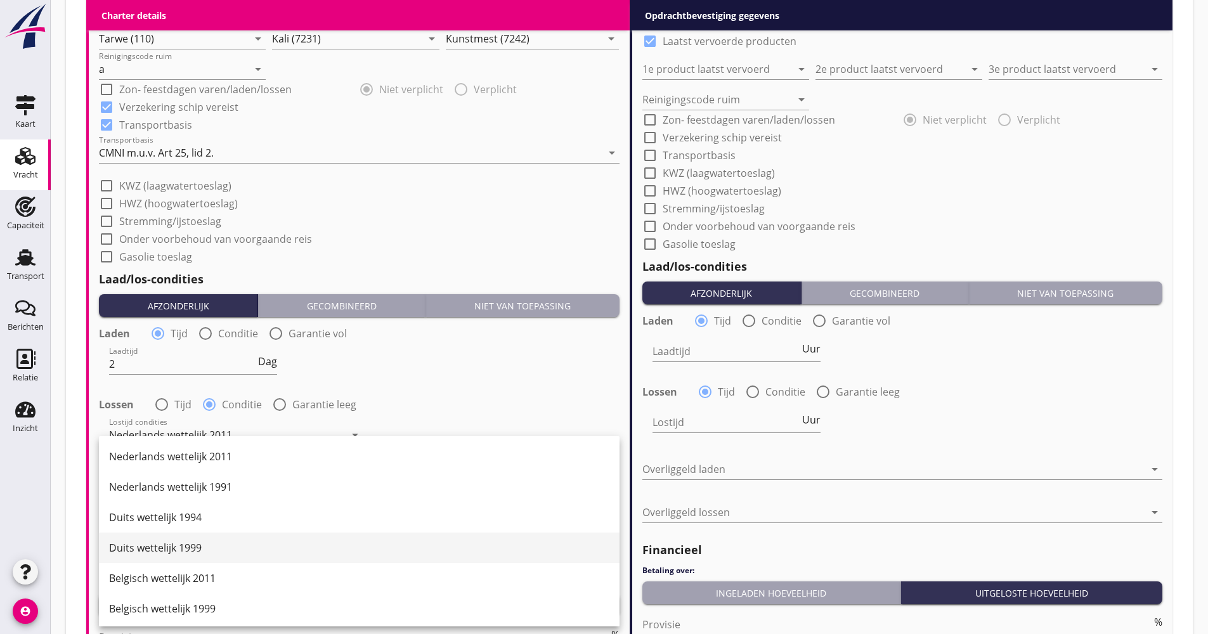
click at [140, 539] on div "Duits wettelijk 1999" at bounding box center [359, 548] width 500 height 30
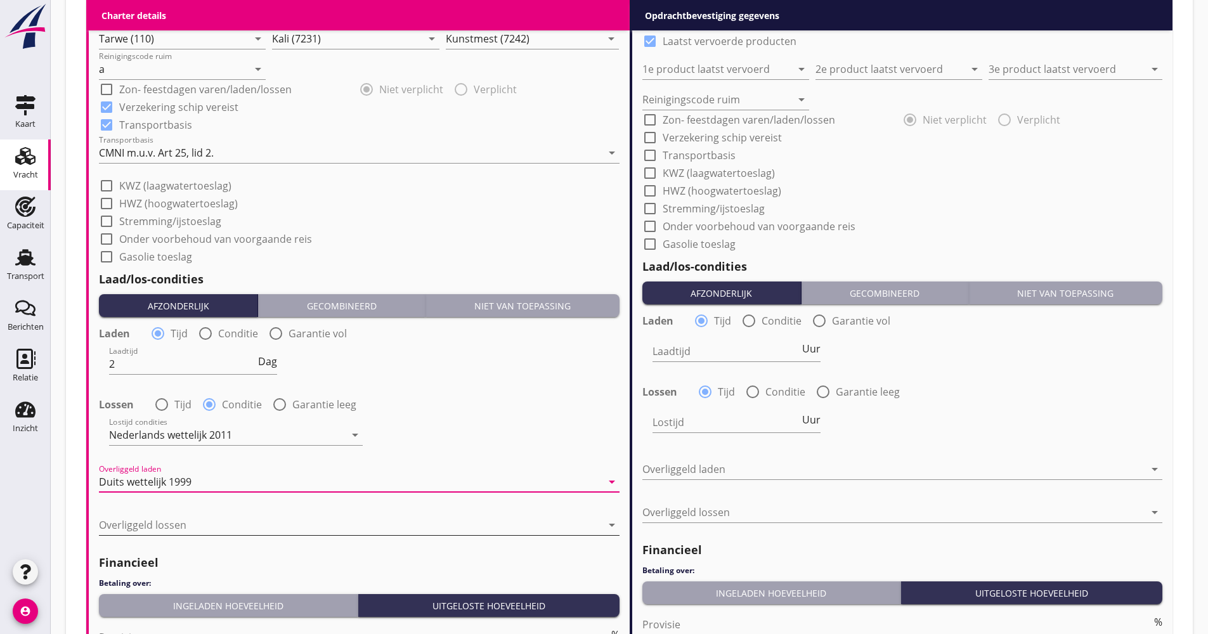
click at [161, 527] on div at bounding box center [350, 525] width 503 height 20
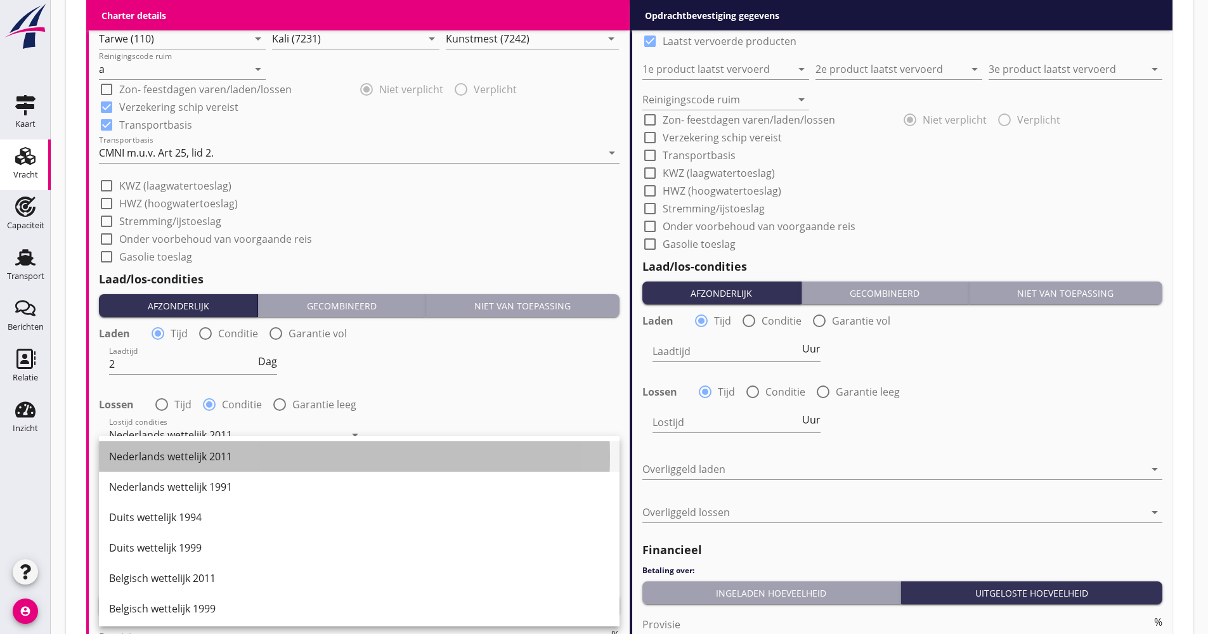
click at [172, 469] on div "Nederlands wettelijk 2011" at bounding box center [359, 456] width 500 height 30
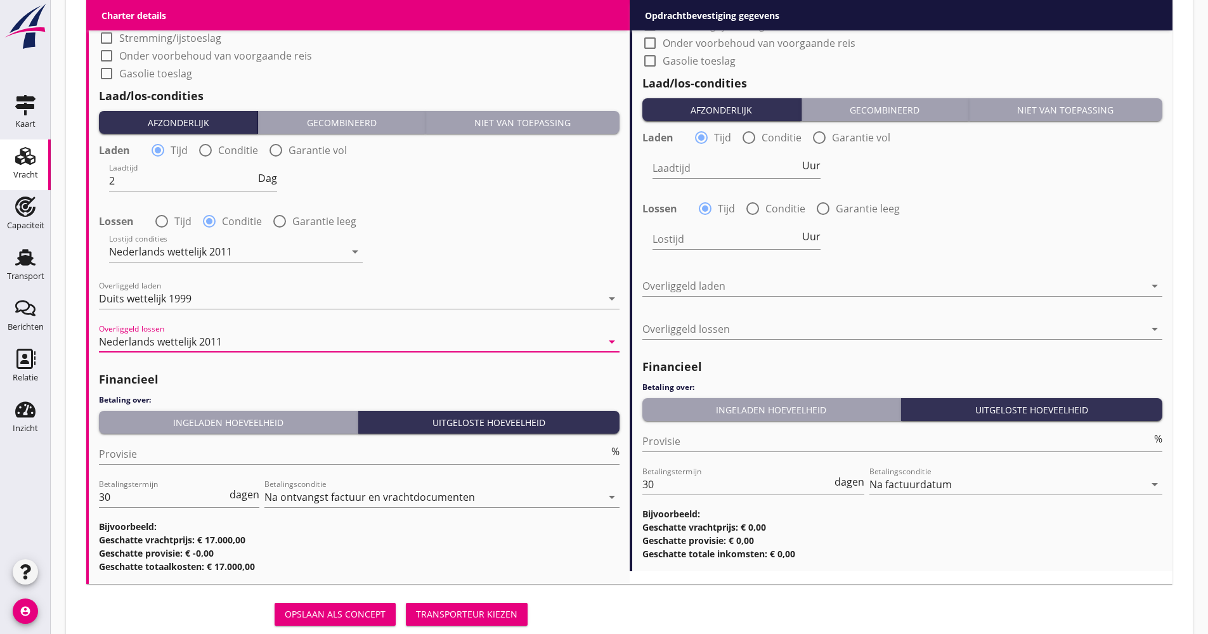
scroll to position [1458, 0]
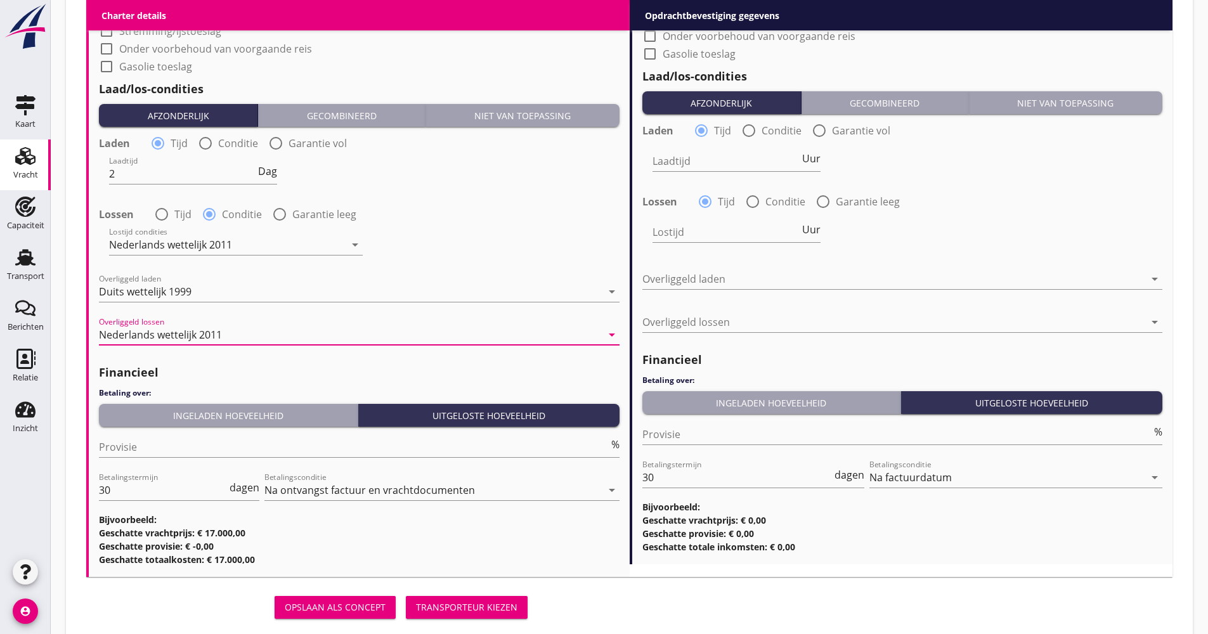
click at [186, 423] on button "Ingeladen hoeveelheid" at bounding box center [228, 415] width 259 height 23
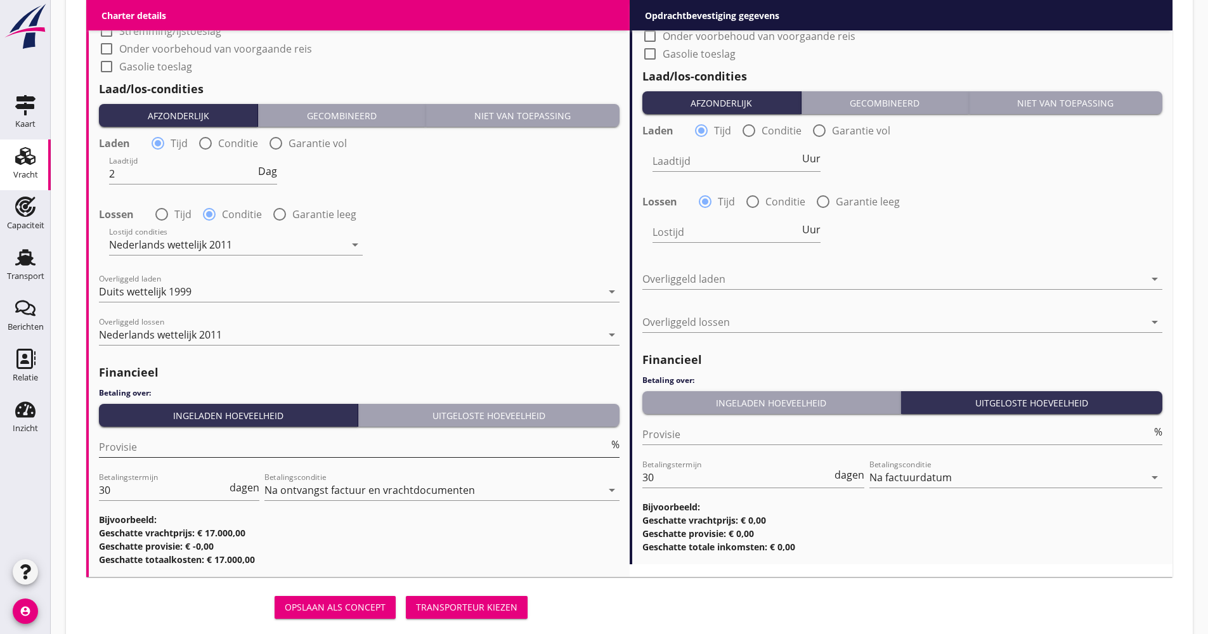
click at [169, 450] on input "Provisie" at bounding box center [354, 447] width 510 height 20
type input "5.00"
drag, startPoint x: 137, startPoint y: 480, endPoint x: 83, endPoint y: 491, distance: 55.0
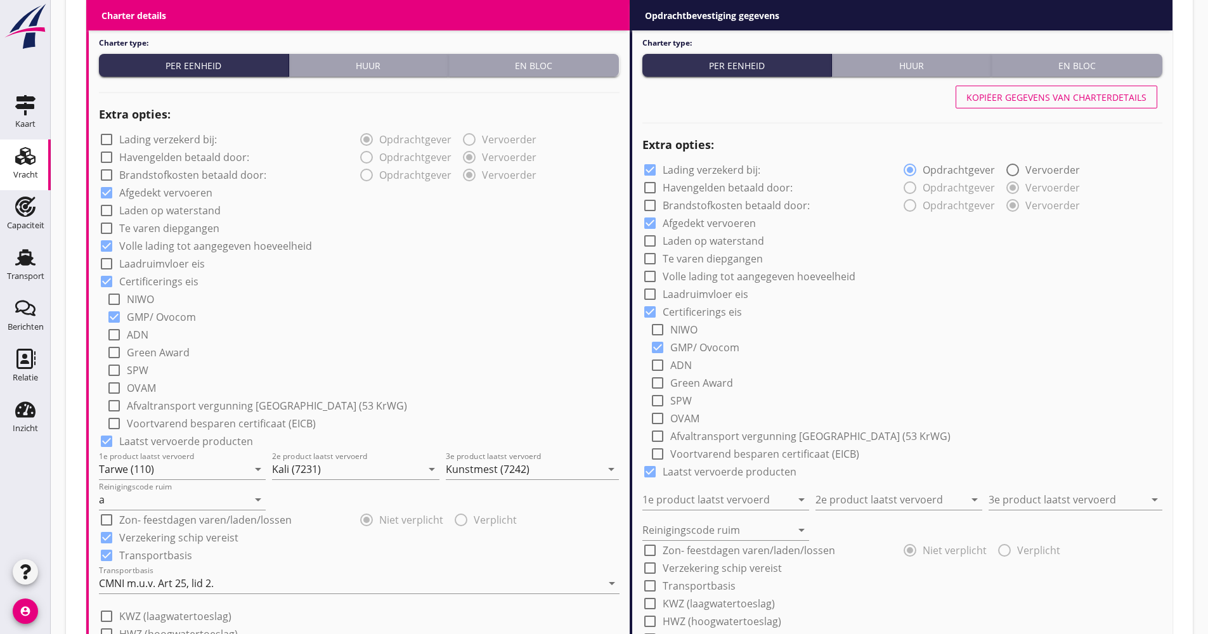
scroll to position [761, 0]
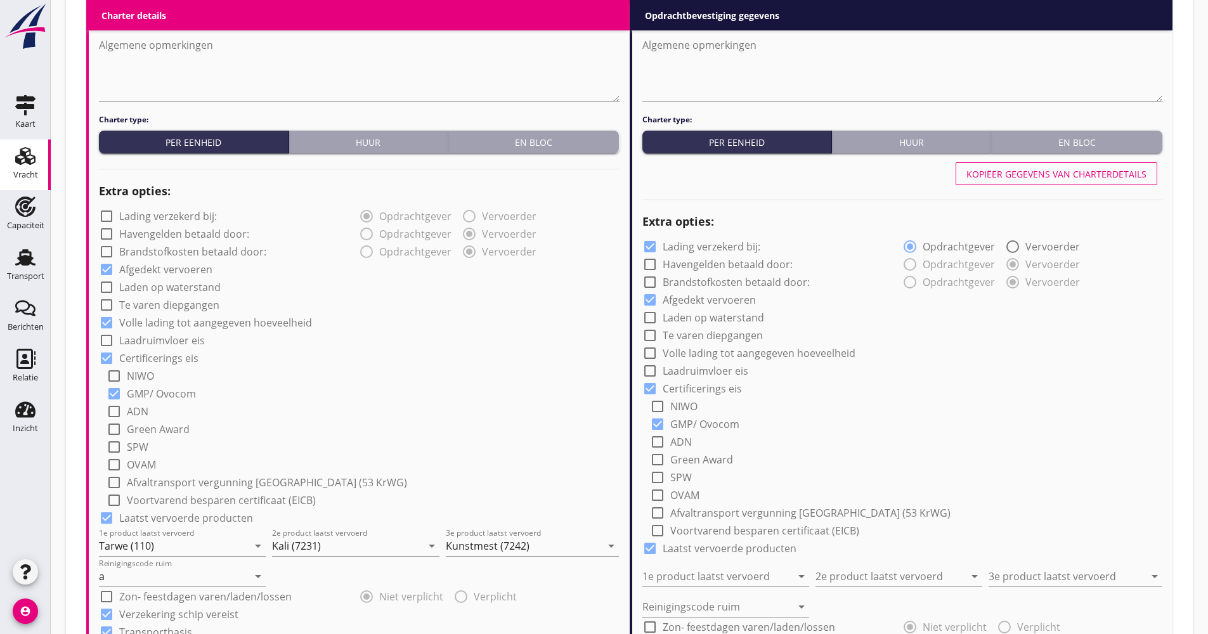
click at [1082, 170] on div "Kopiëer gegevens van charterdetails" at bounding box center [1056, 173] width 180 height 13
checkbox input "false"
checkbox input "true"
type input "Tarwe (110)"
type input "Kali (7231)"
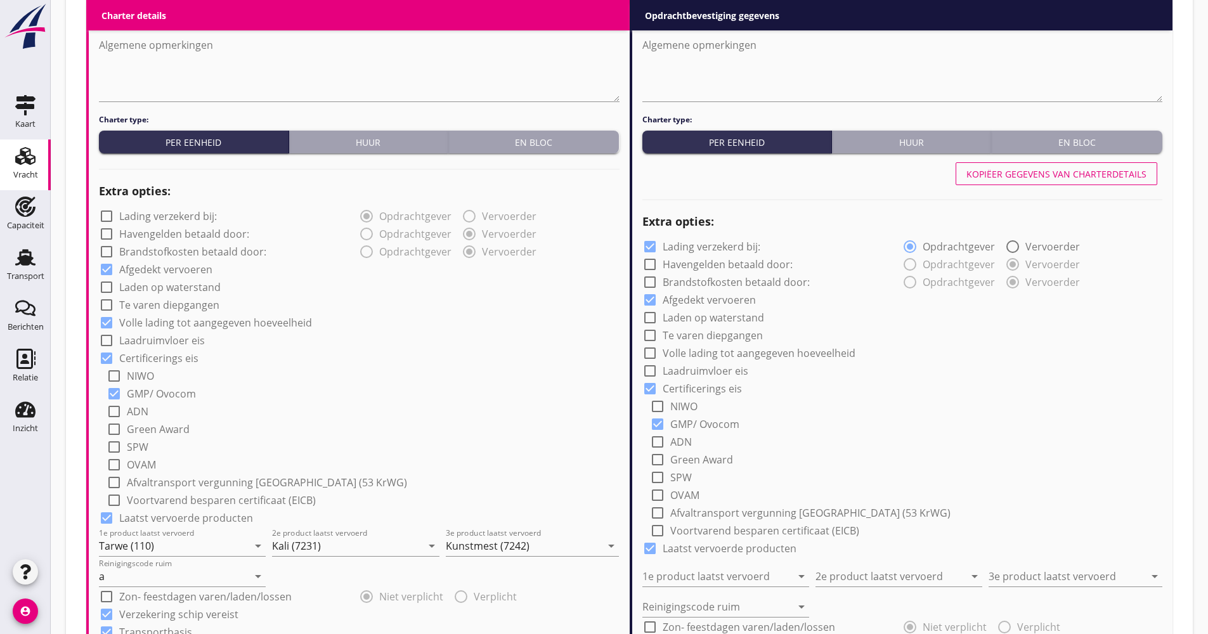
type input "Kunstmest (7242)"
type input "a"
checkbox input "true"
type input "2"
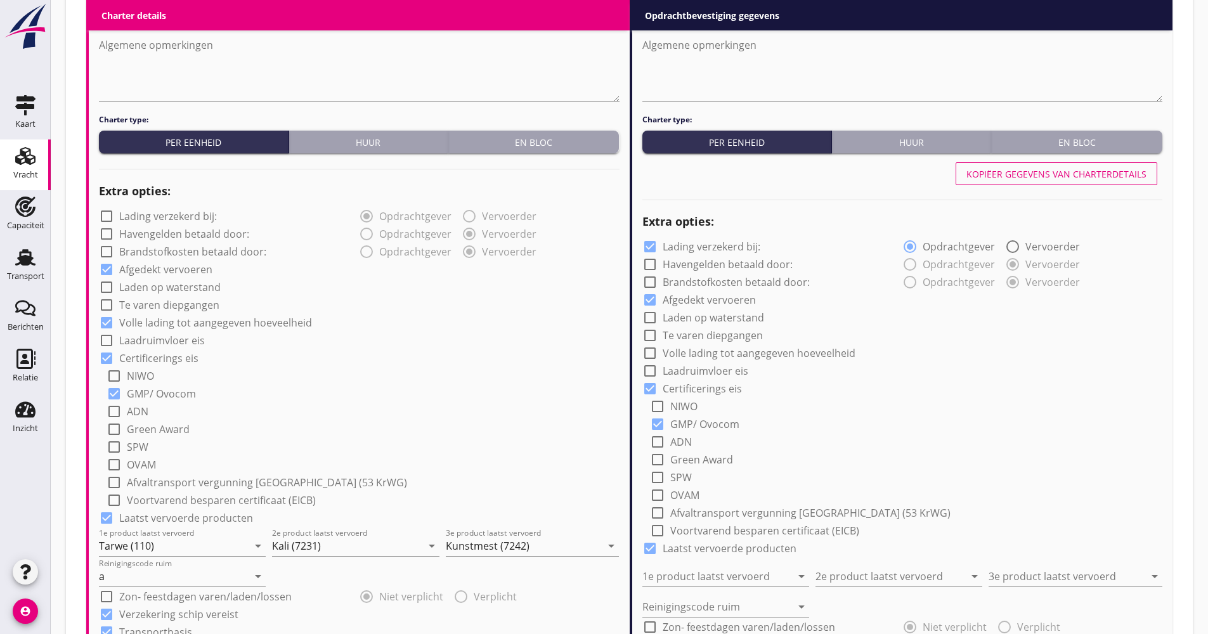
radio input "false"
radio input "true"
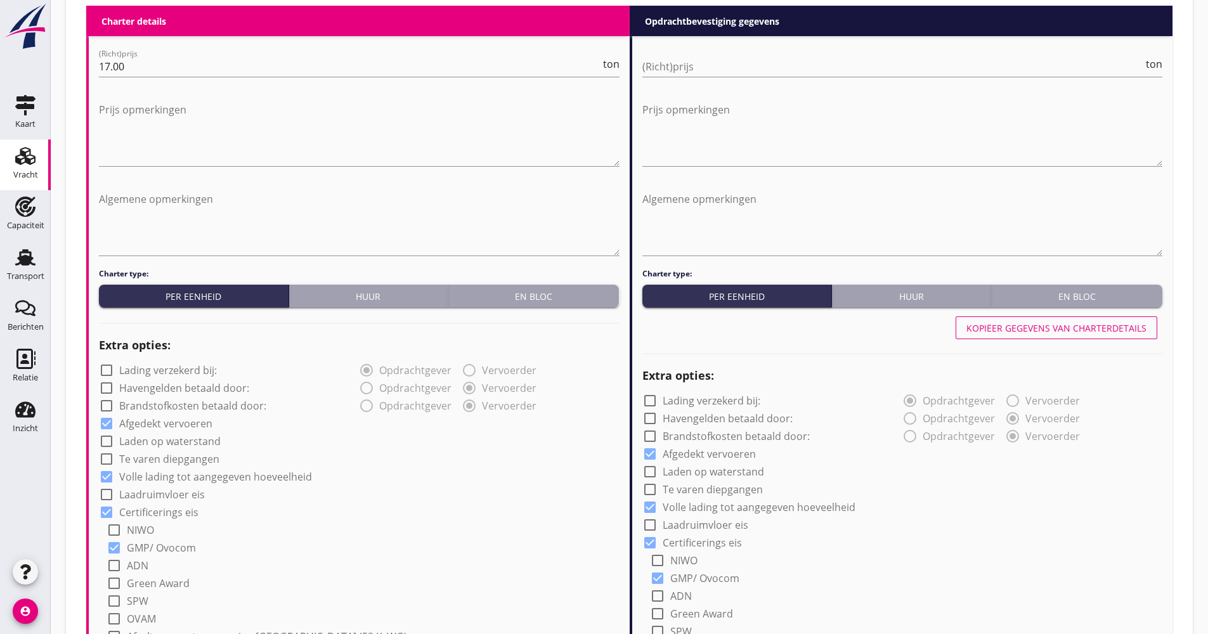
scroll to position [444, 0]
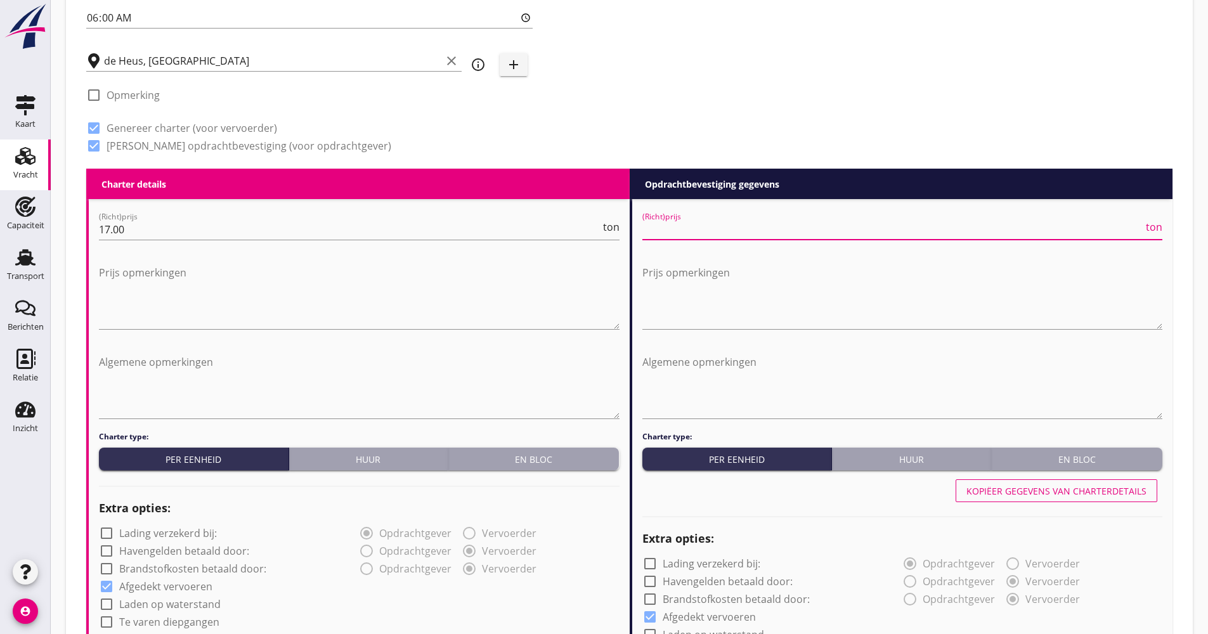
click at [836, 226] on input "(Richt)prijs" at bounding box center [892, 229] width 501 height 20
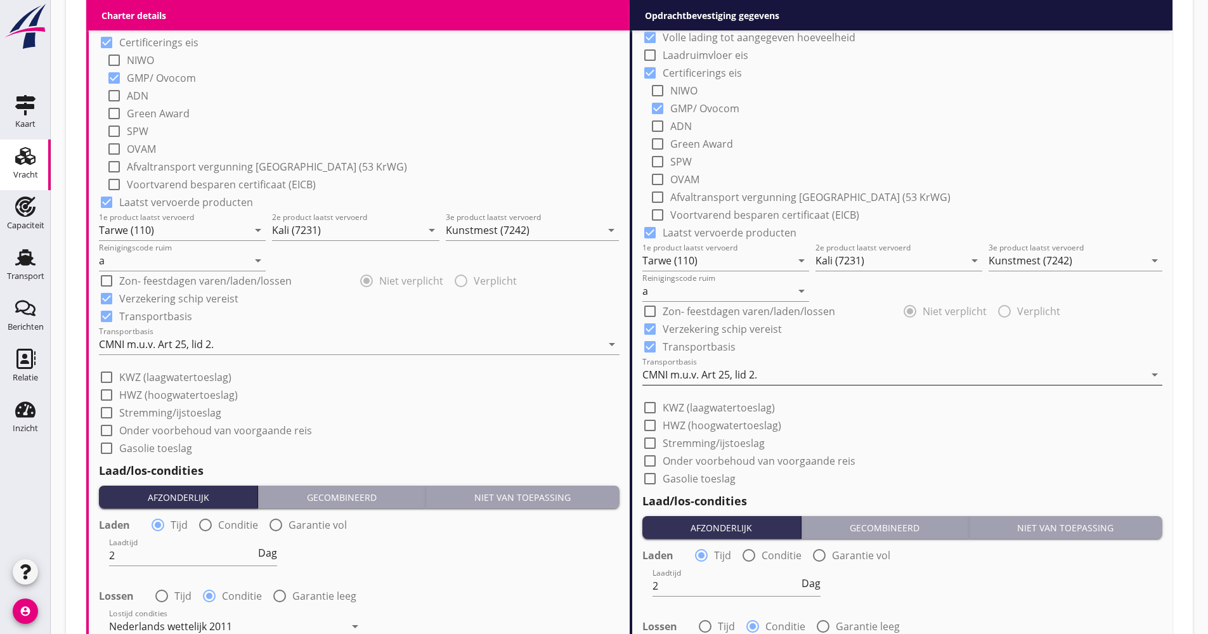
scroll to position [1141, 0]
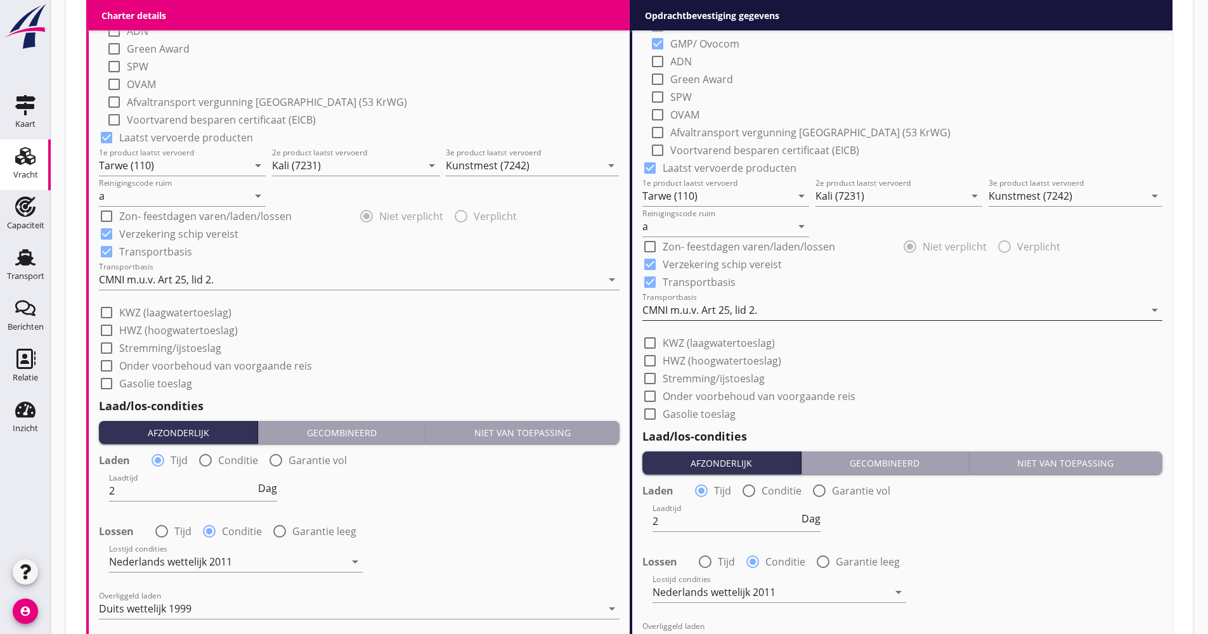
type input "18.00"
click at [708, 314] on div "CMNI m.u.v. Art 25, lid 2." at bounding box center [699, 309] width 115 height 11
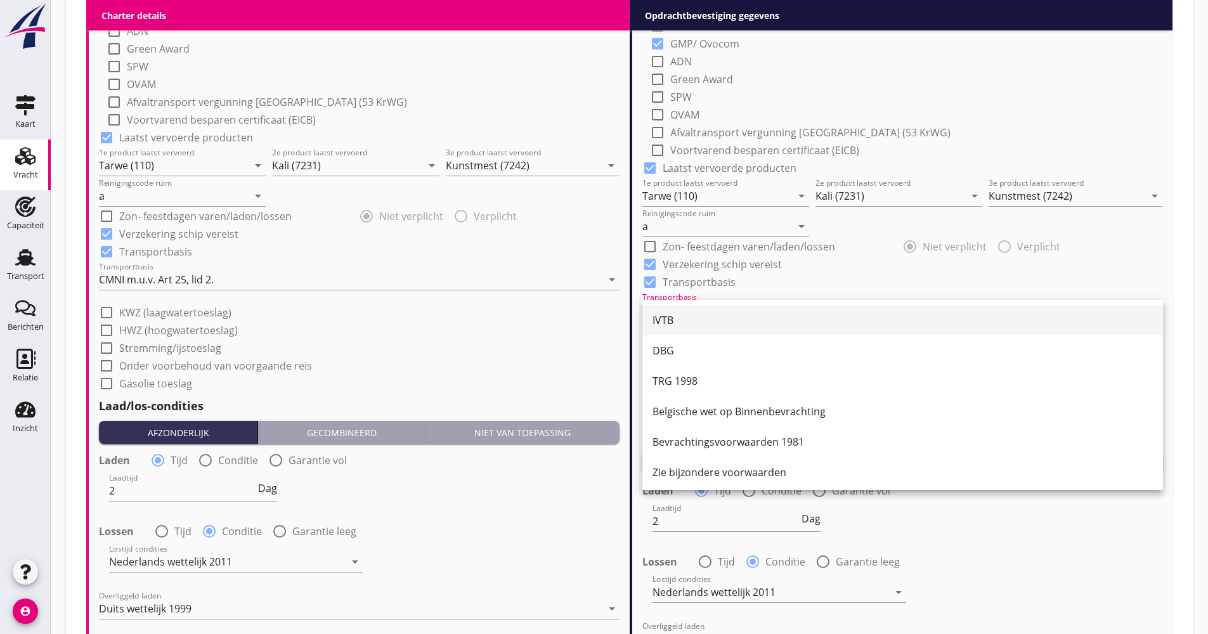
click at [702, 316] on div "IVTB" at bounding box center [902, 320] width 500 height 15
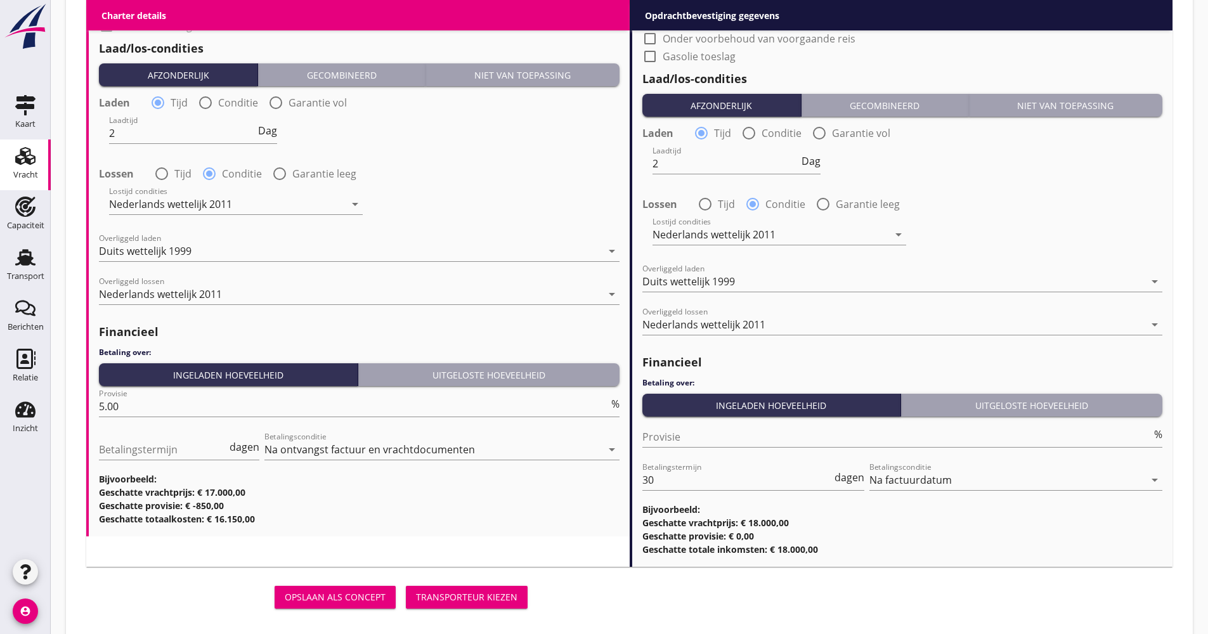
scroll to position [1518, 0]
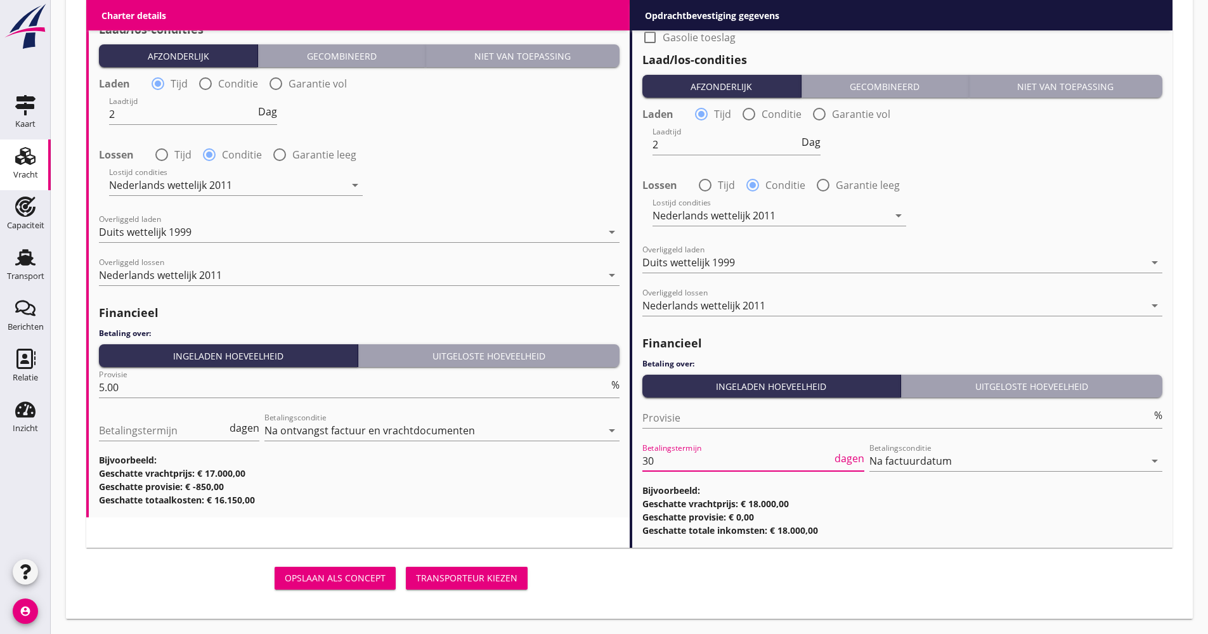
drag, startPoint x: 659, startPoint y: 468, endPoint x: 638, endPoint y: 472, distance: 21.9
type input "21"
click at [444, 571] on div "Transporteur kiezen" at bounding box center [466, 577] width 101 height 13
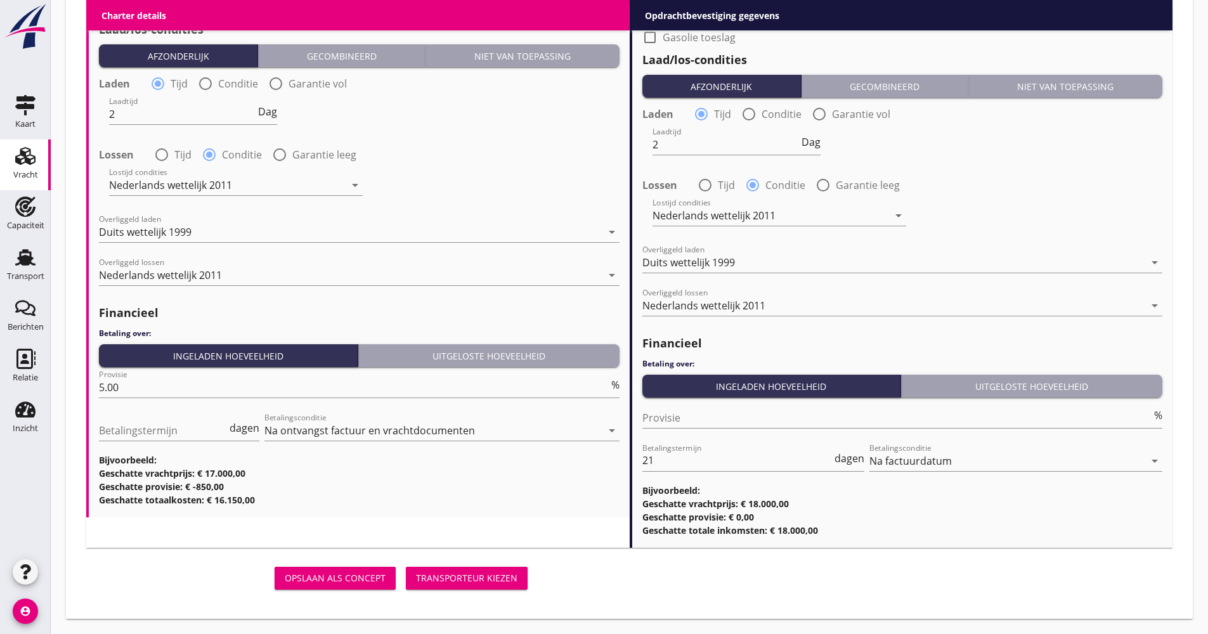
scroll to position [1508, 0]
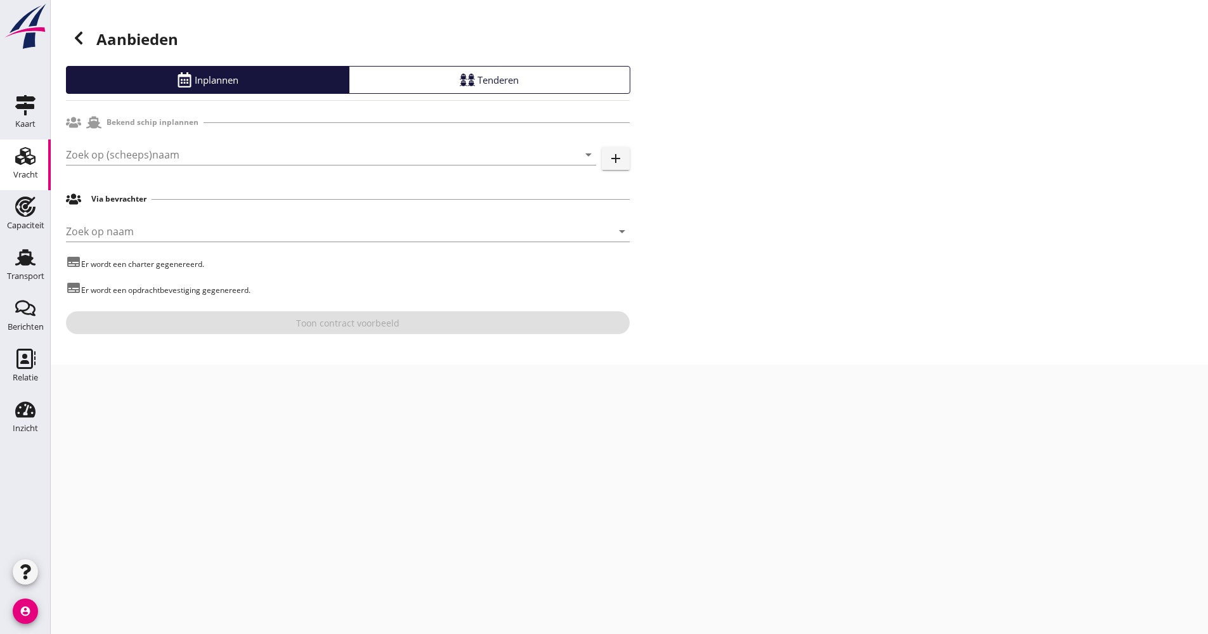
click at [115, 165] on div "Zoek op (scheeps)naam arrow_drop_down" at bounding box center [331, 161] width 530 height 33
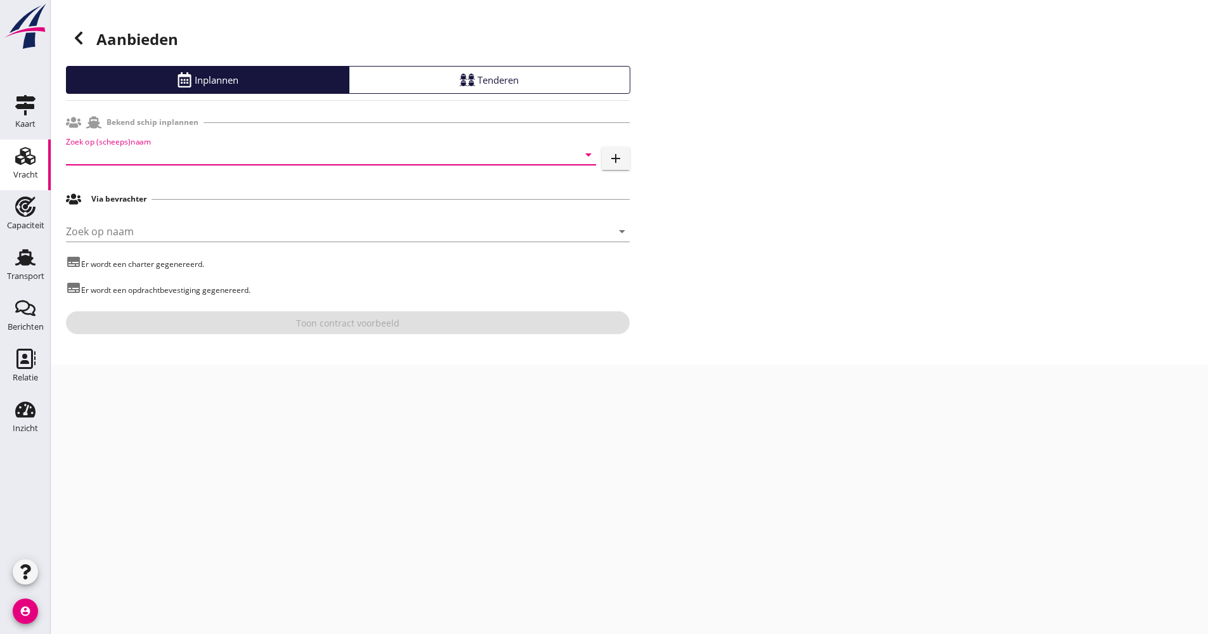
click at [114, 156] on input "Zoek op (scheeps)naam" at bounding box center [313, 155] width 495 height 20
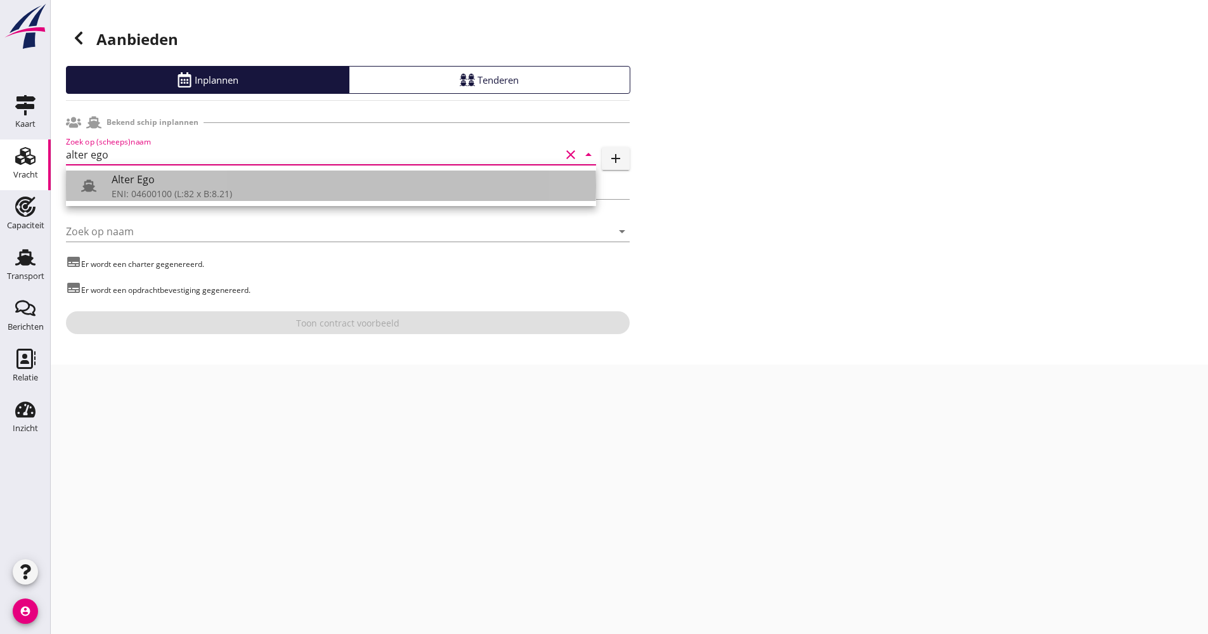
click at [131, 184] on div "Alter Ego" at bounding box center [349, 179] width 474 height 15
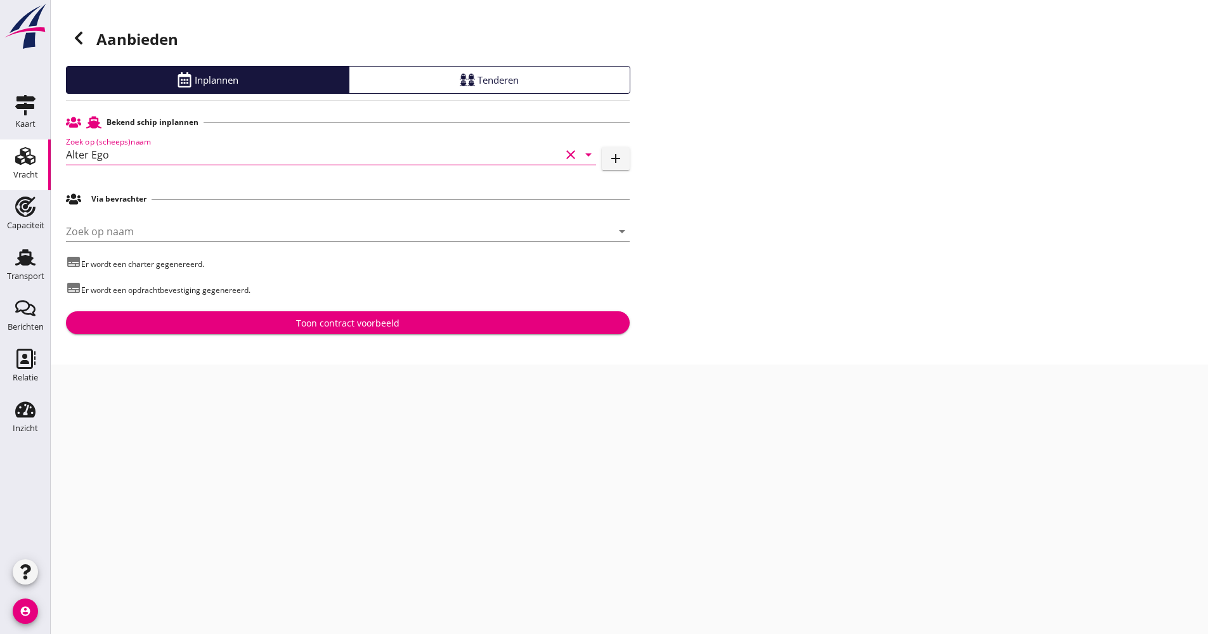
type input "Alter Ego"
click at [117, 231] on input "Zoek op naam" at bounding box center [330, 231] width 528 height 20
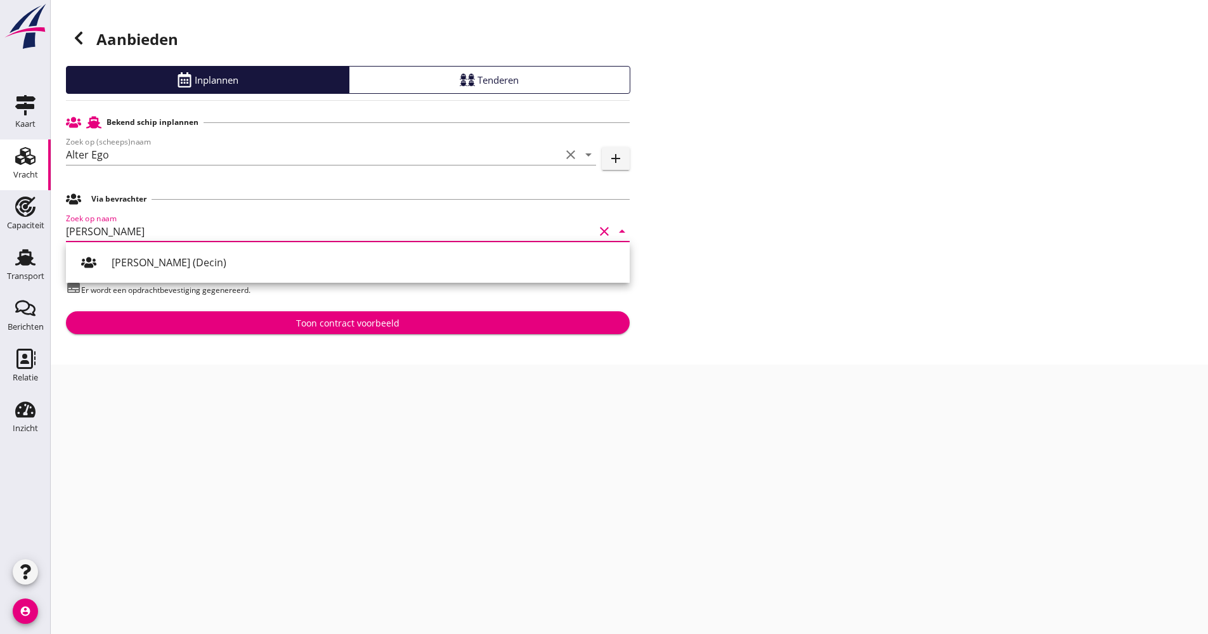
drag, startPoint x: 133, startPoint y: 268, endPoint x: 137, endPoint y: 260, distance: 8.8
click at [133, 266] on div "[PERSON_NAME] (Decin)" at bounding box center [366, 262] width 508 height 15
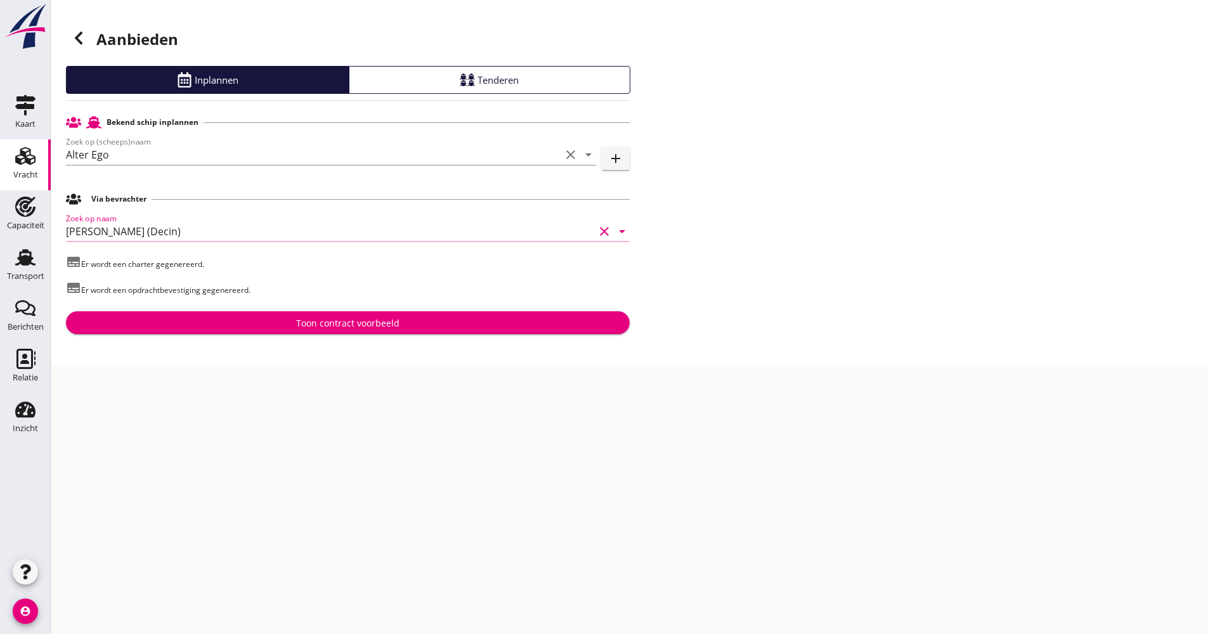
type input "[PERSON_NAME] (Decin)"
click at [160, 310] on div "Bekend schip inplannen Zoek op (scheeps)naam Alter Ego clear arrow_drop_down ad…" at bounding box center [348, 222] width 564 height 224
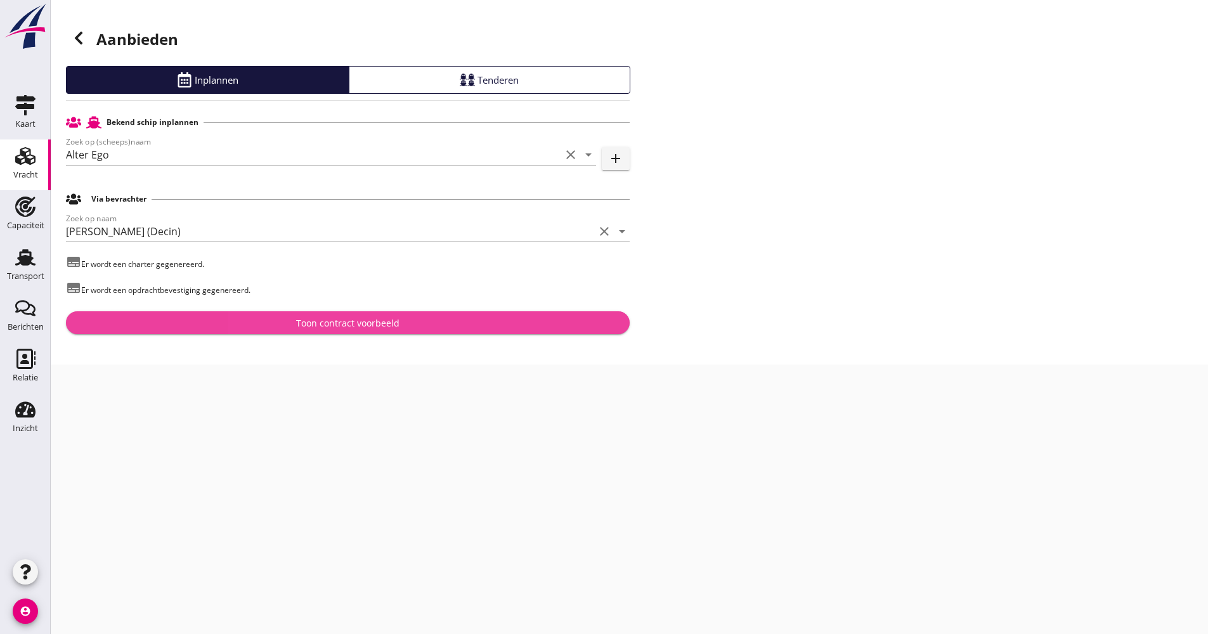
click at [160, 318] on div "Toon contract voorbeeld" at bounding box center [347, 322] width 543 height 13
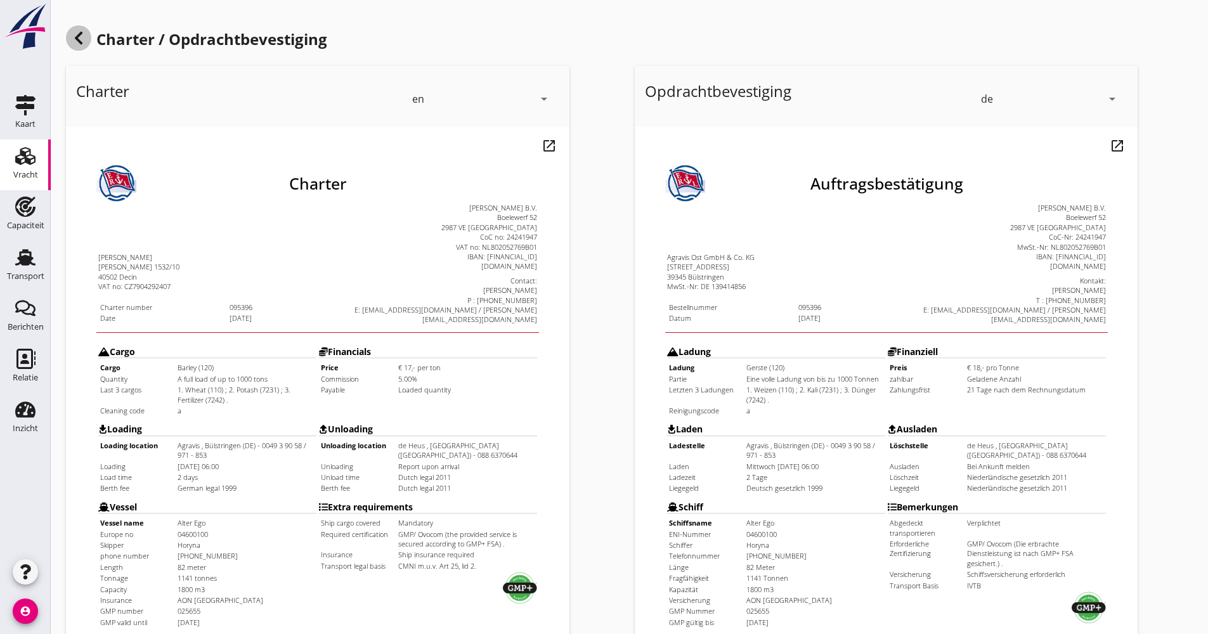
click at [85, 44] on icon at bounding box center [78, 37] width 15 height 15
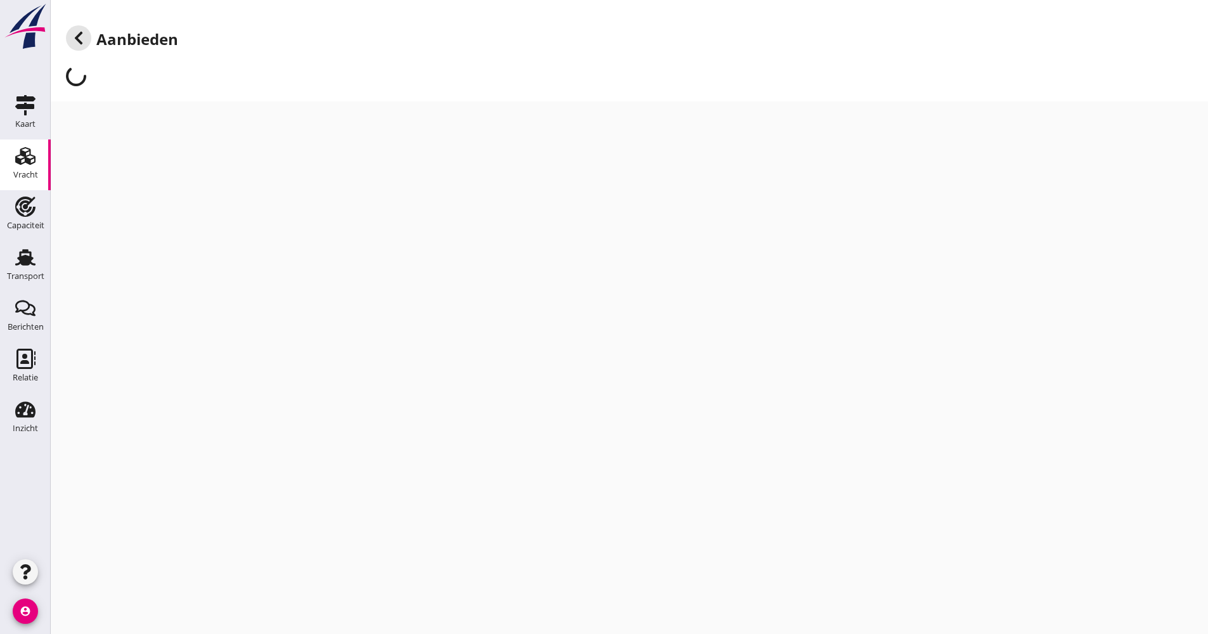
click at [84, 44] on icon at bounding box center [78, 37] width 15 height 15
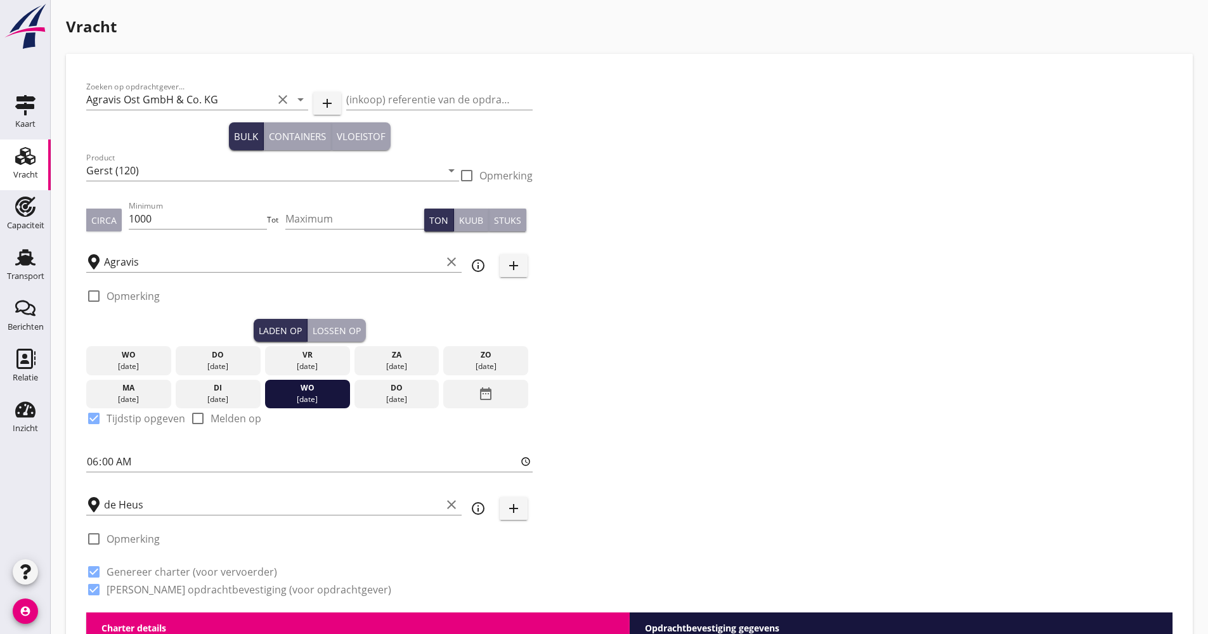
click at [347, 325] on div "Lossen op" at bounding box center [337, 330] width 48 height 13
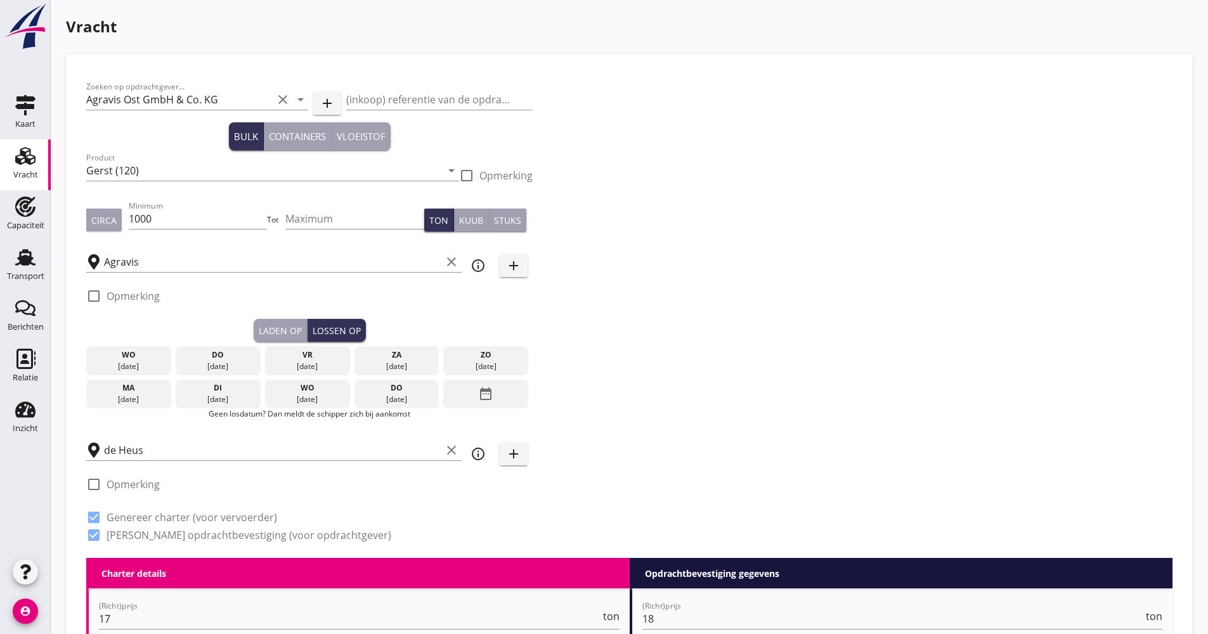
click at [509, 396] on div "date_range" at bounding box center [485, 394] width 85 height 29
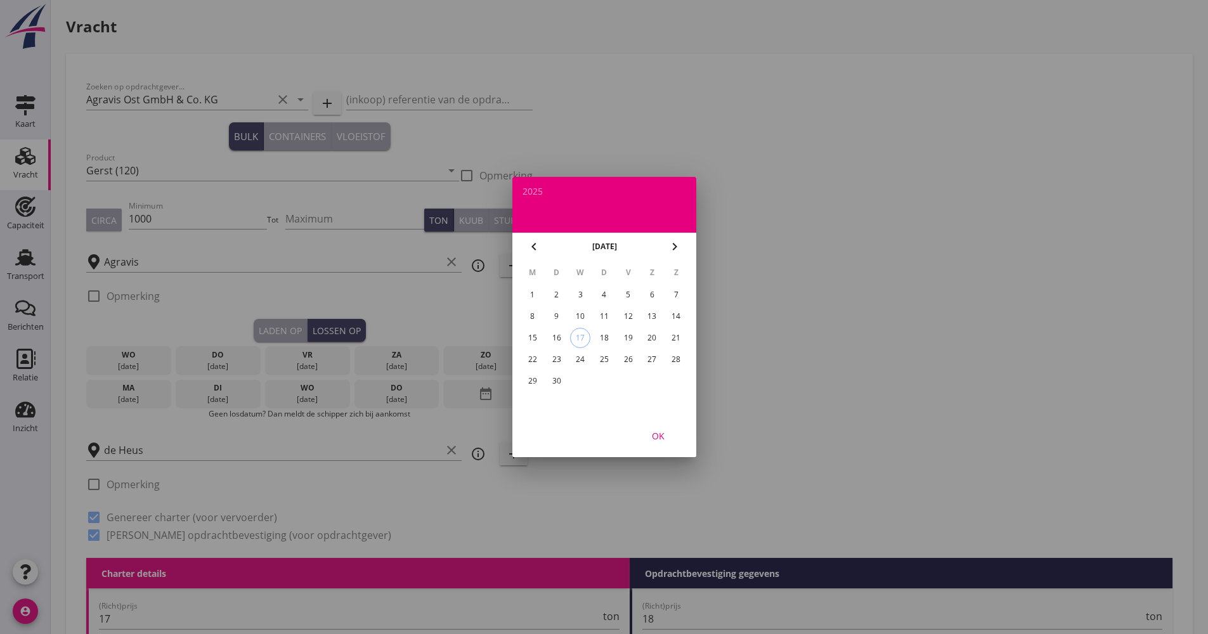
click at [537, 385] on div "29" at bounding box center [532, 381] width 20 height 20
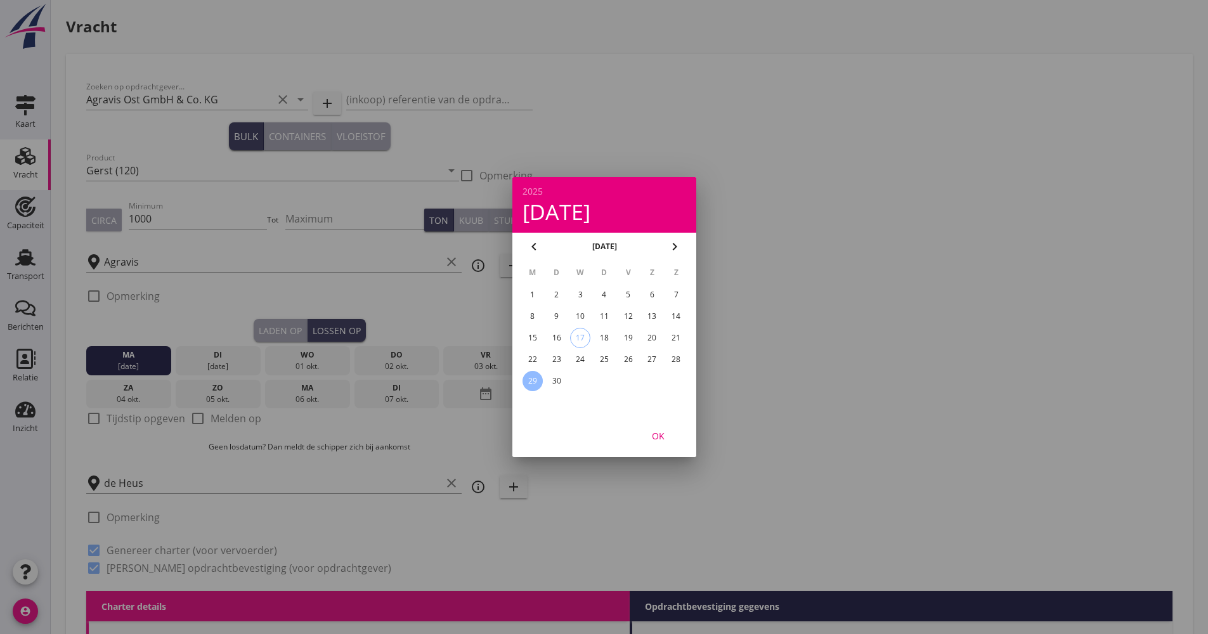
click at [659, 437] on div "OK" at bounding box center [658, 435] width 36 height 13
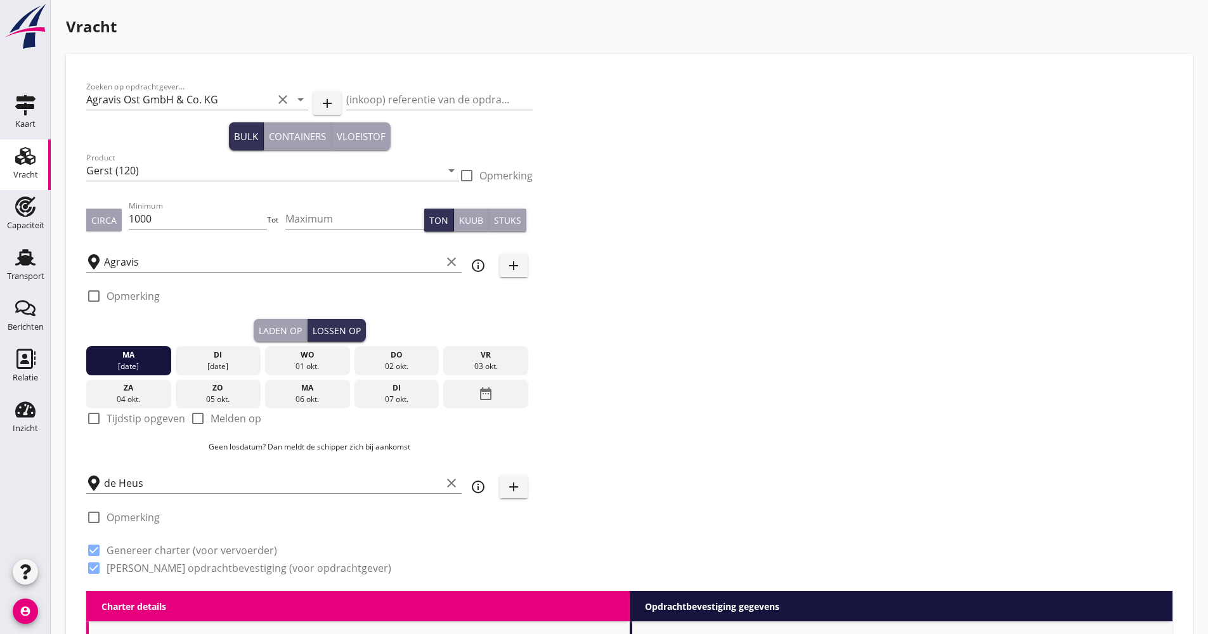
click at [223, 416] on label "Melden op" at bounding box center [235, 418] width 51 height 13
checkbox input "true"
drag, startPoint x: 152, startPoint y: 365, endPoint x: 496, endPoint y: 365, distance: 344.9
click at [496, 365] on div "[DATE] [DATE] [DATE] [DATE] [DATE] [DATE] [DATE] [DATE] [DATE] date_range" at bounding box center [309, 375] width 446 height 67
drag, startPoint x: 1037, startPoint y: 494, endPoint x: 987, endPoint y: 454, distance: 63.6
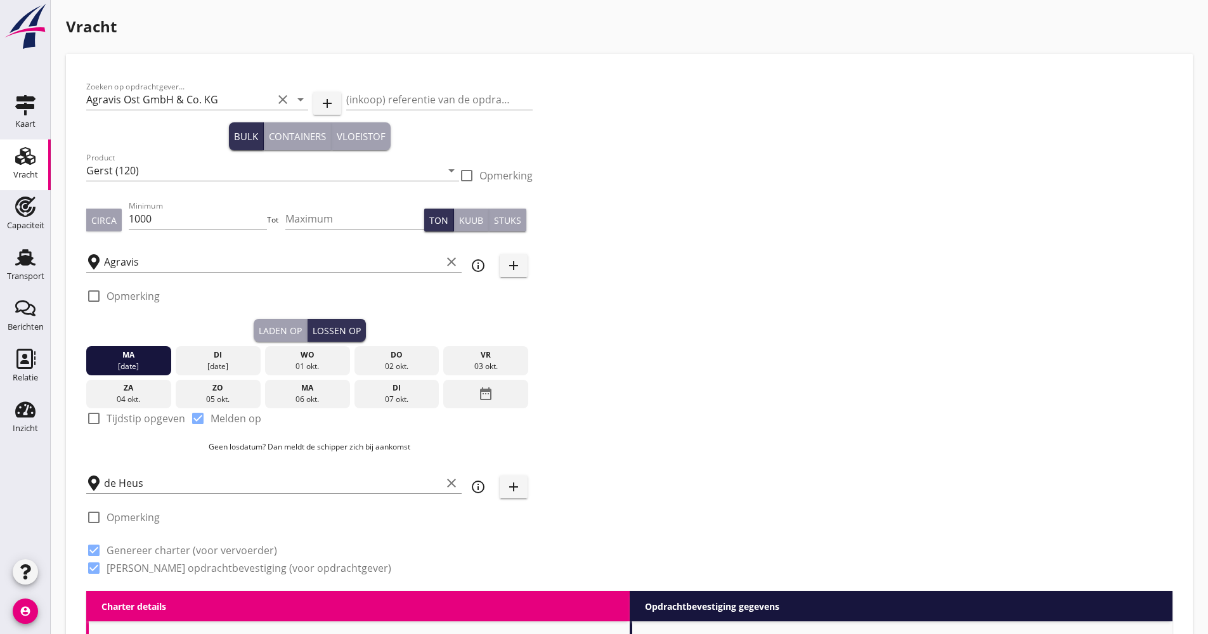
click at [1037, 490] on div "Zoeken op opdrachtgever... Agravis Ost GmbH & Co. KG clear arrow_drop_down add …" at bounding box center [629, 332] width 1096 height 517
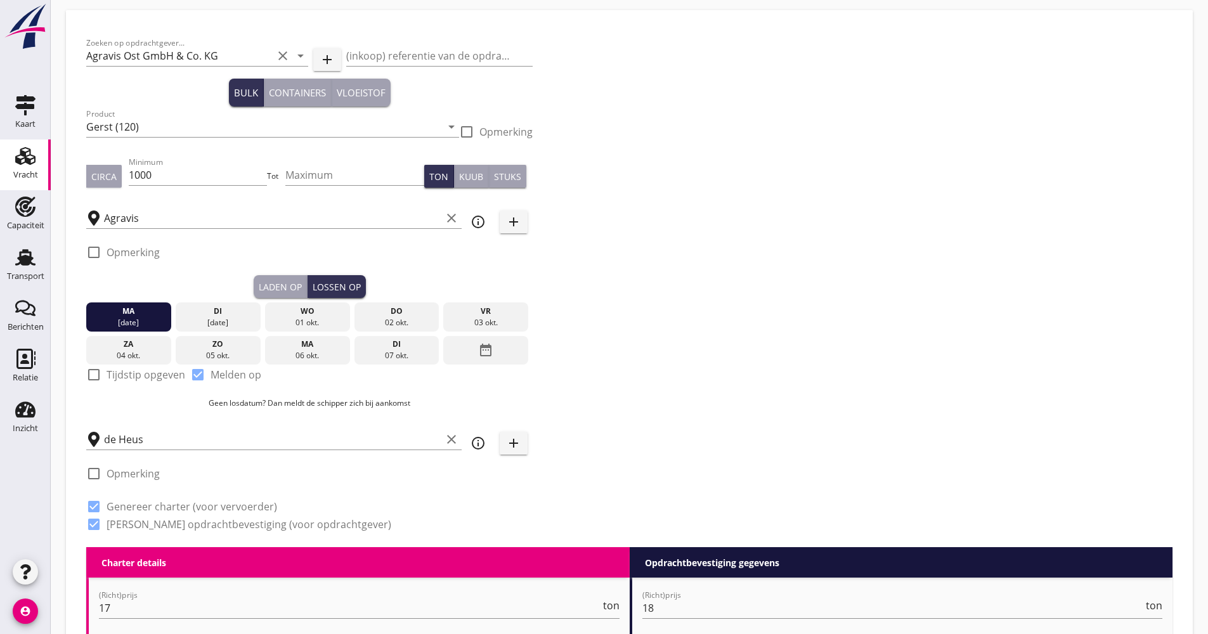
scroll to position [63, 0]
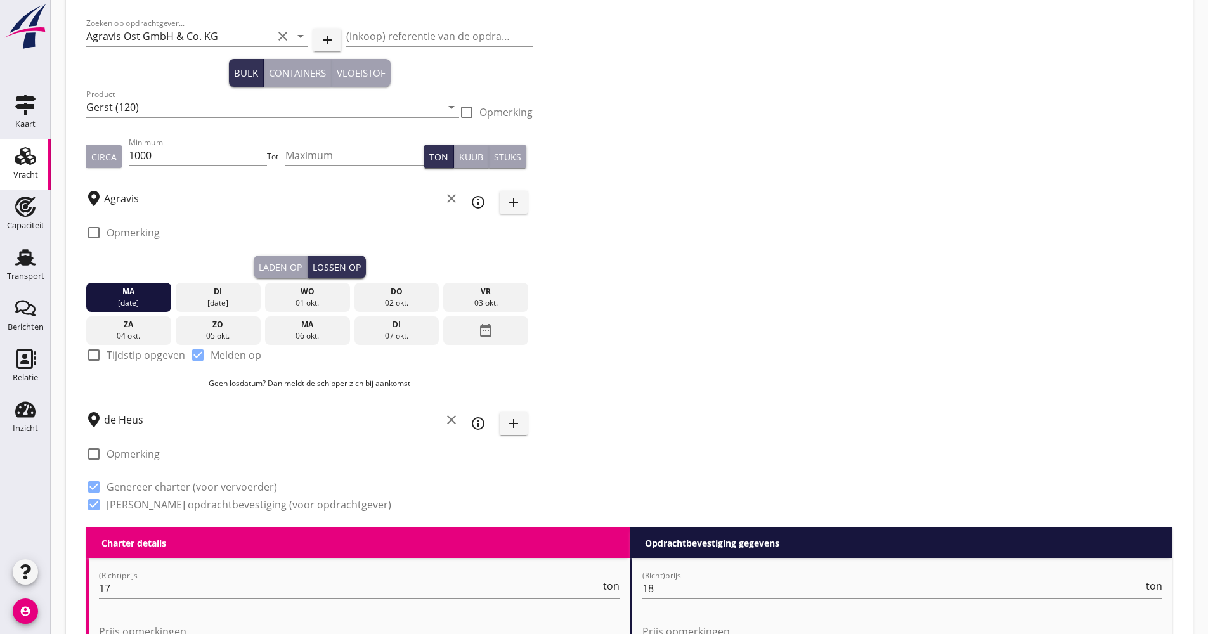
click at [391, 304] on div "02 okt." at bounding box center [396, 302] width 79 height 11
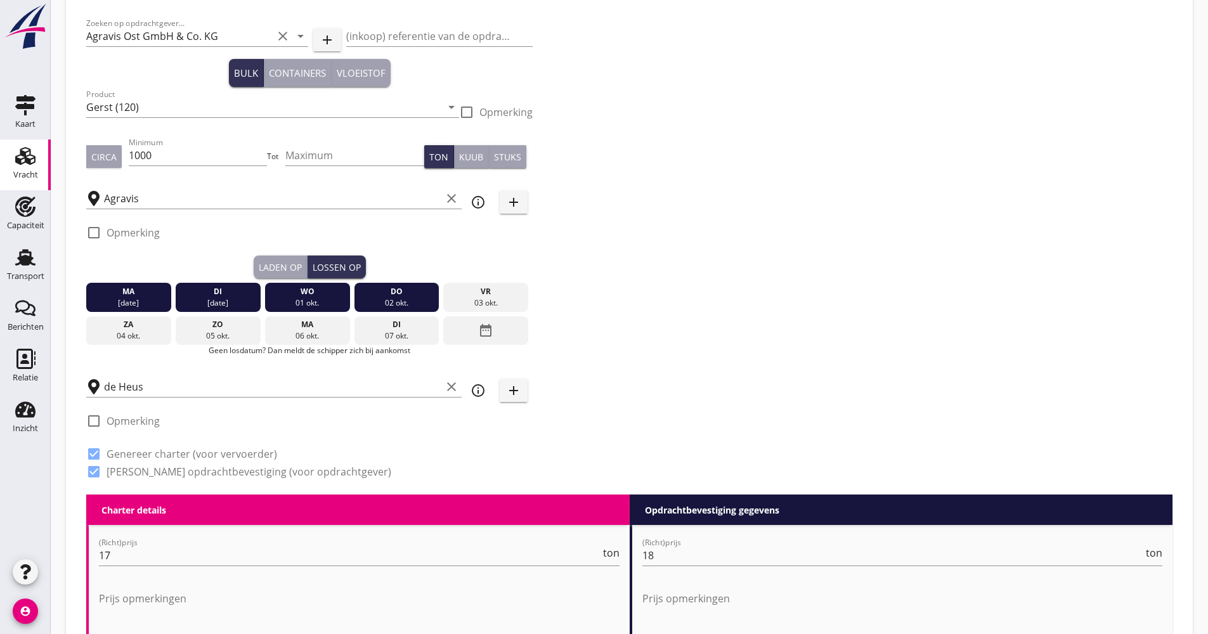
click at [479, 302] on div "03 okt." at bounding box center [485, 302] width 79 height 11
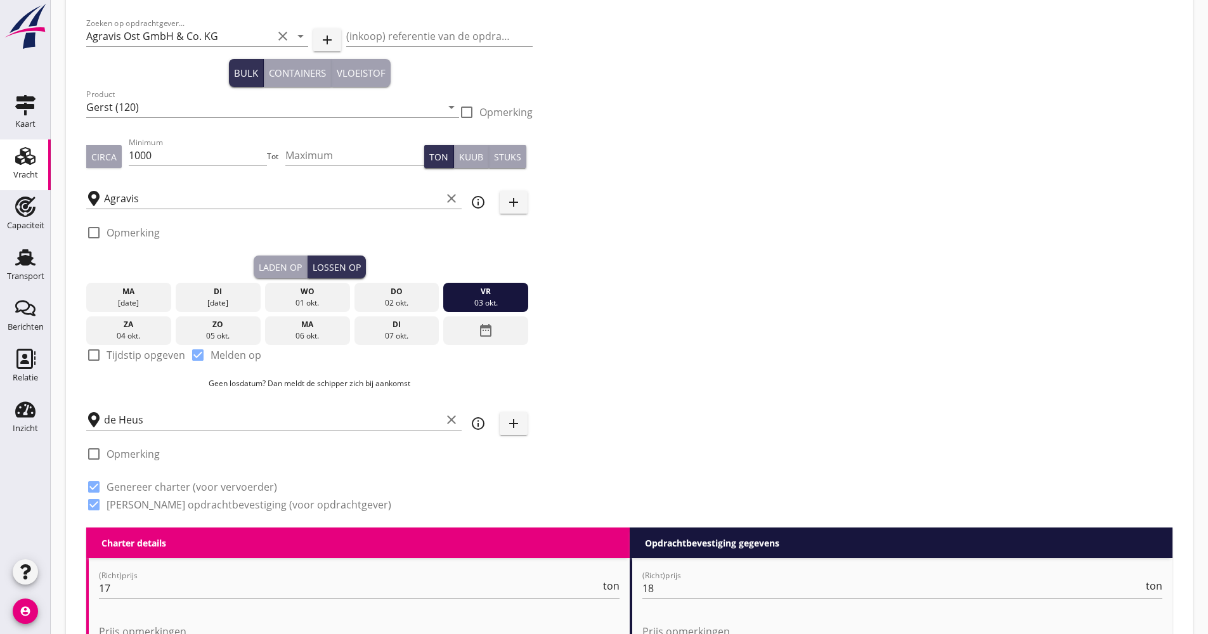
drag, startPoint x: 134, startPoint y: 309, endPoint x: 456, endPoint y: 300, distance: 321.6
click at [456, 300] on div "[DATE] [DATE] [DATE] [DATE] [DATE] [DATE] [DATE] [DATE] [DATE] date_range" at bounding box center [309, 311] width 446 height 67
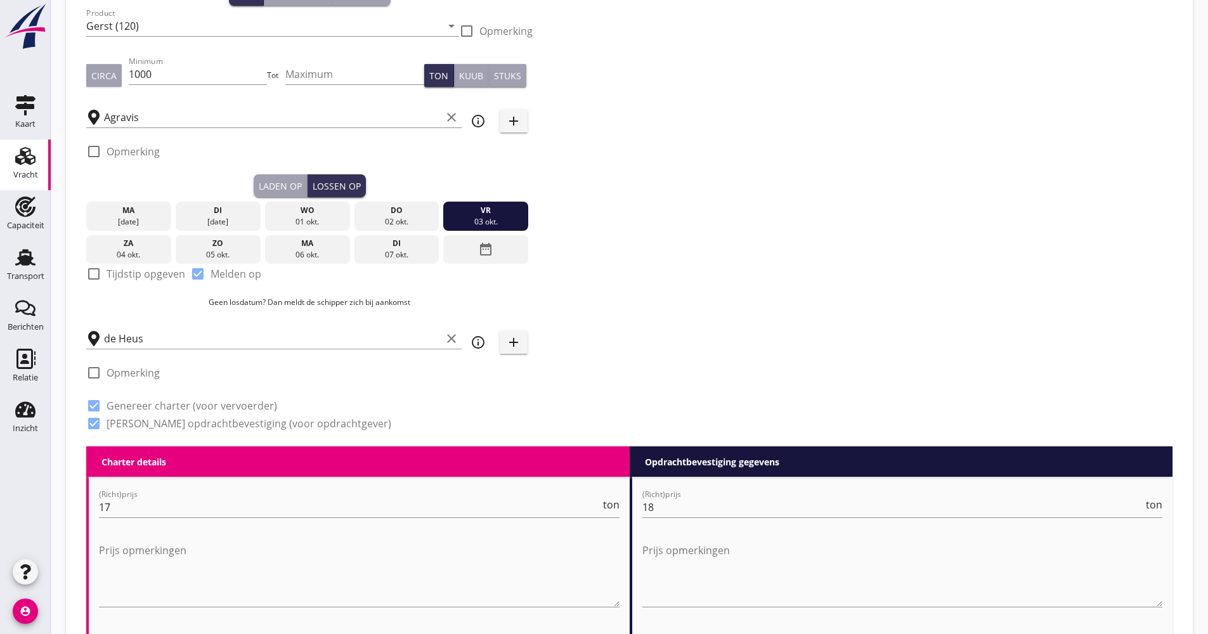
scroll to position [317, 0]
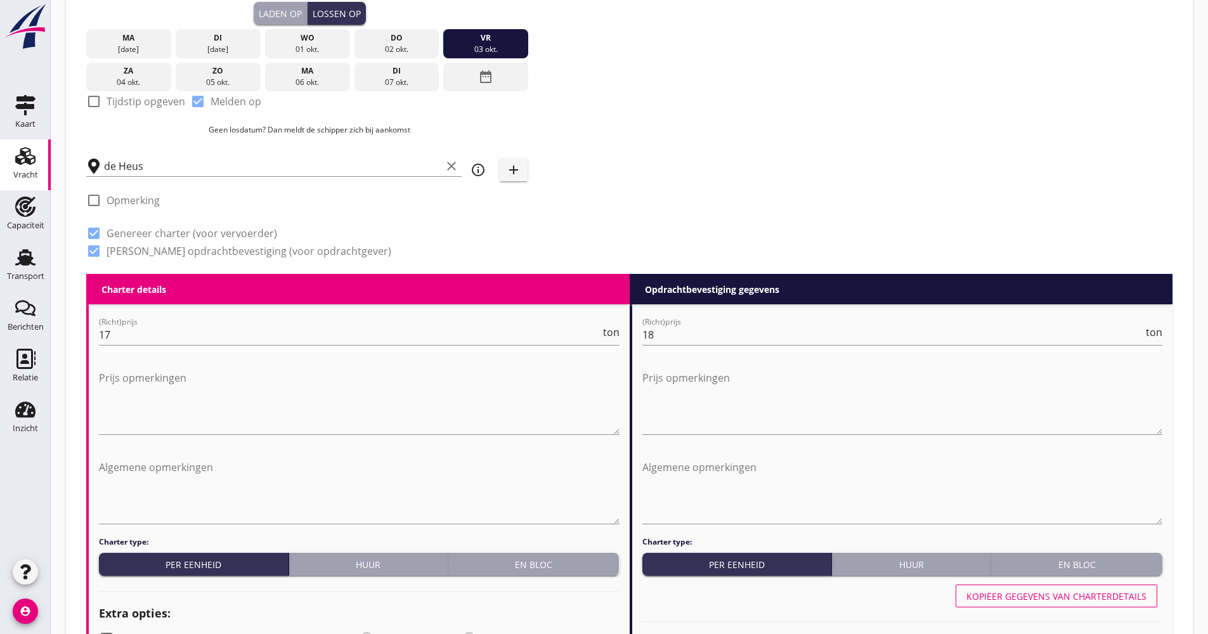
click at [499, 51] on div "03 okt." at bounding box center [485, 49] width 79 height 11
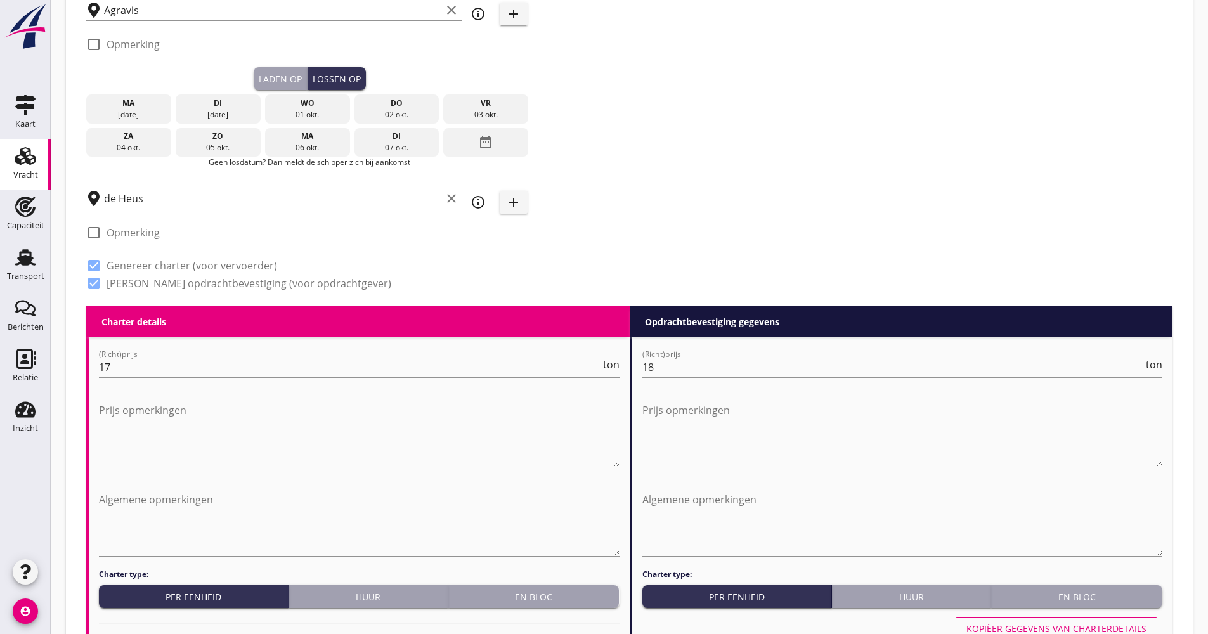
scroll to position [190, 0]
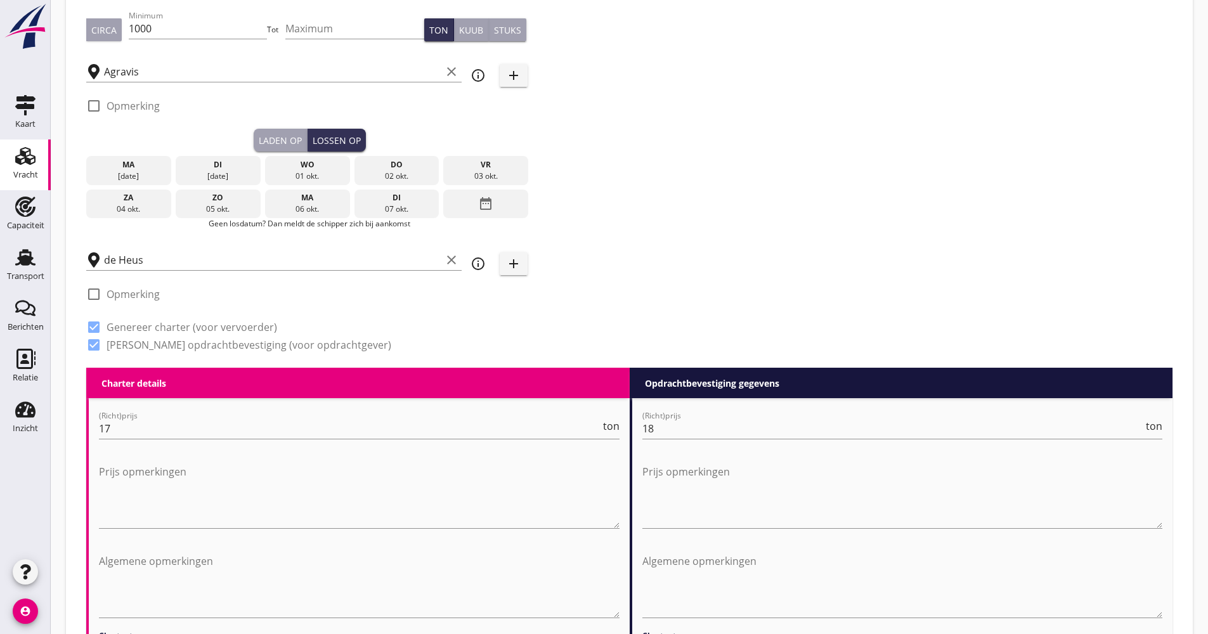
click at [494, 183] on div "[DATE]" at bounding box center [485, 170] width 85 height 29
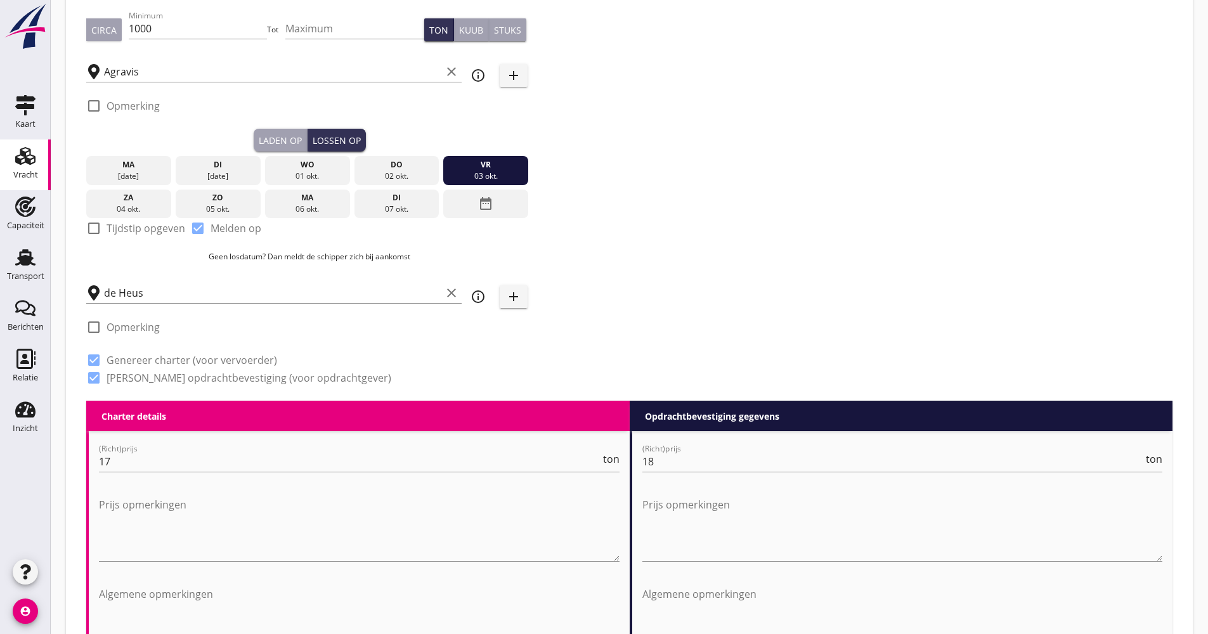
click at [434, 172] on div "02 okt." at bounding box center [396, 176] width 79 height 11
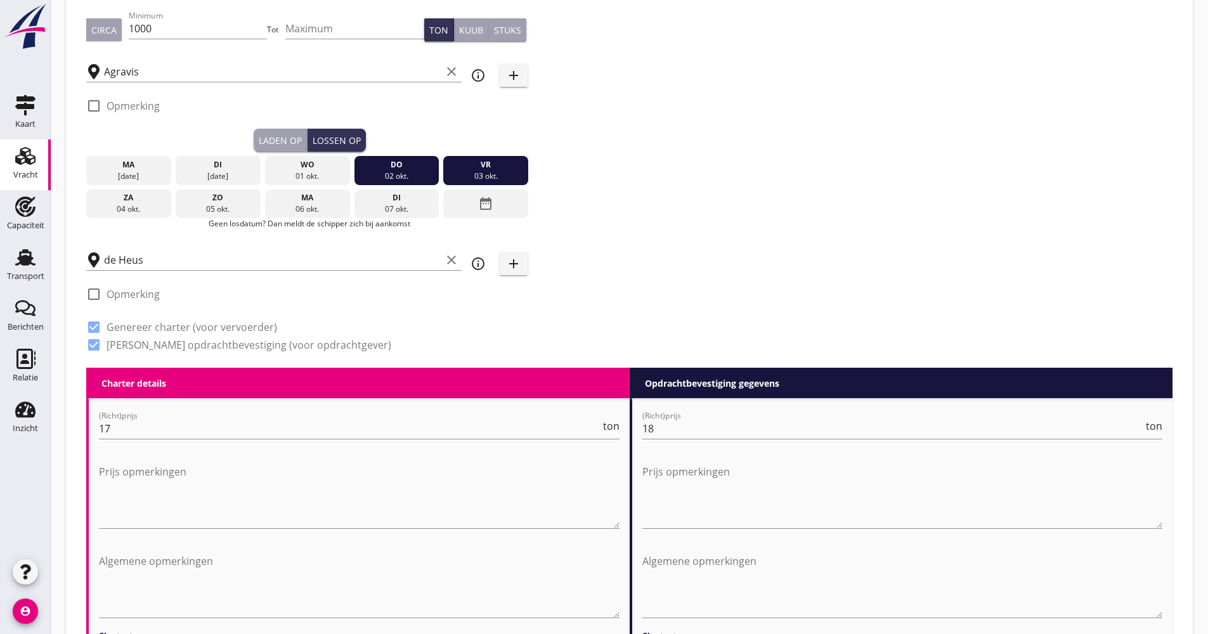
click at [378, 167] on div "do" at bounding box center [396, 164] width 79 height 11
drag, startPoint x: 288, startPoint y: 167, endPoint x: 226, endPoint y: 168, distance: 62.8
click at [287, 167] on div "wo" at bounding box center [307, 164] width 79 height 11
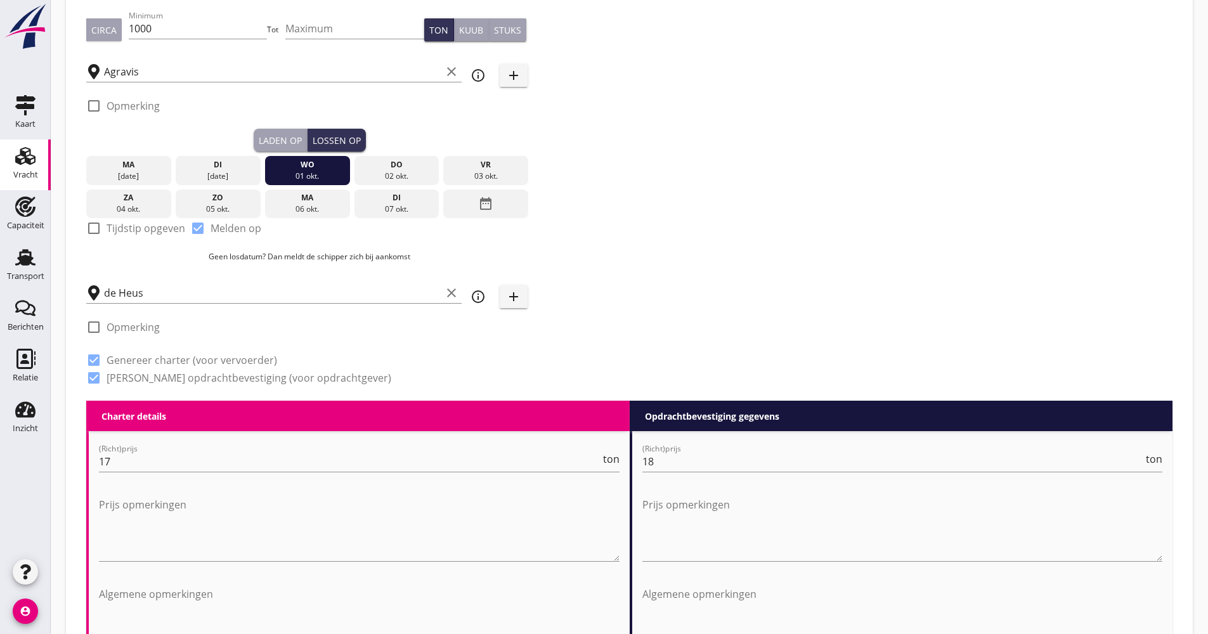
click at [176, 172] on div "[DATE]" at bounding box center [218, 170] width 85 height 29
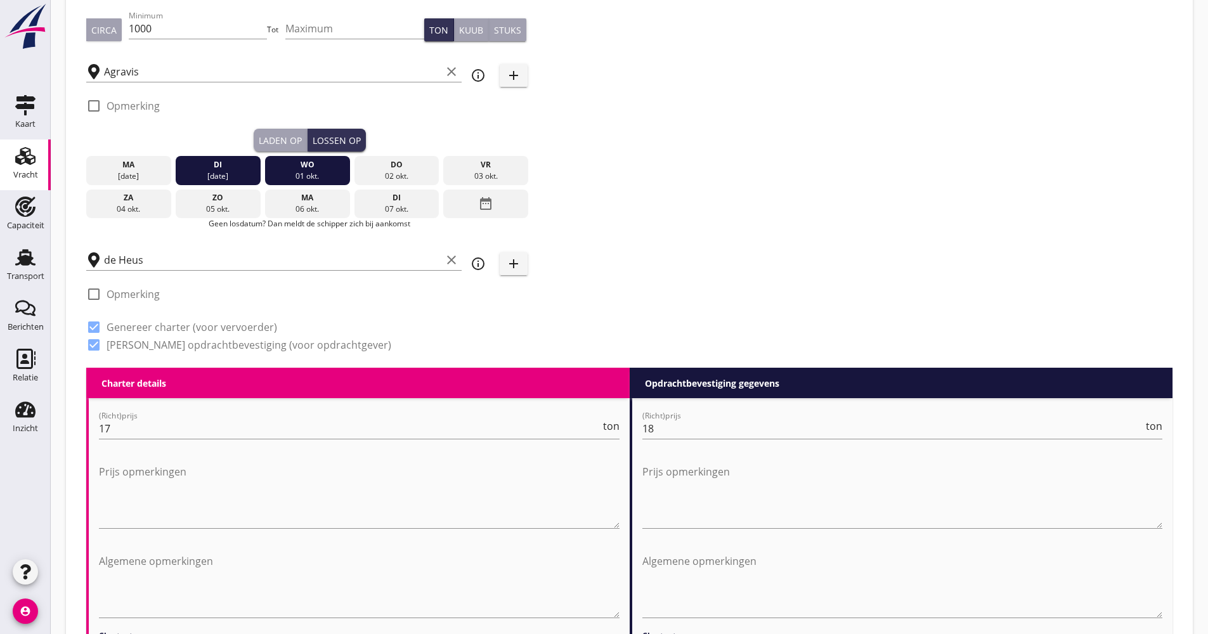
click at [146, 176] on div "[DATE]" at bounding box center [128, 176] width 79 height 11
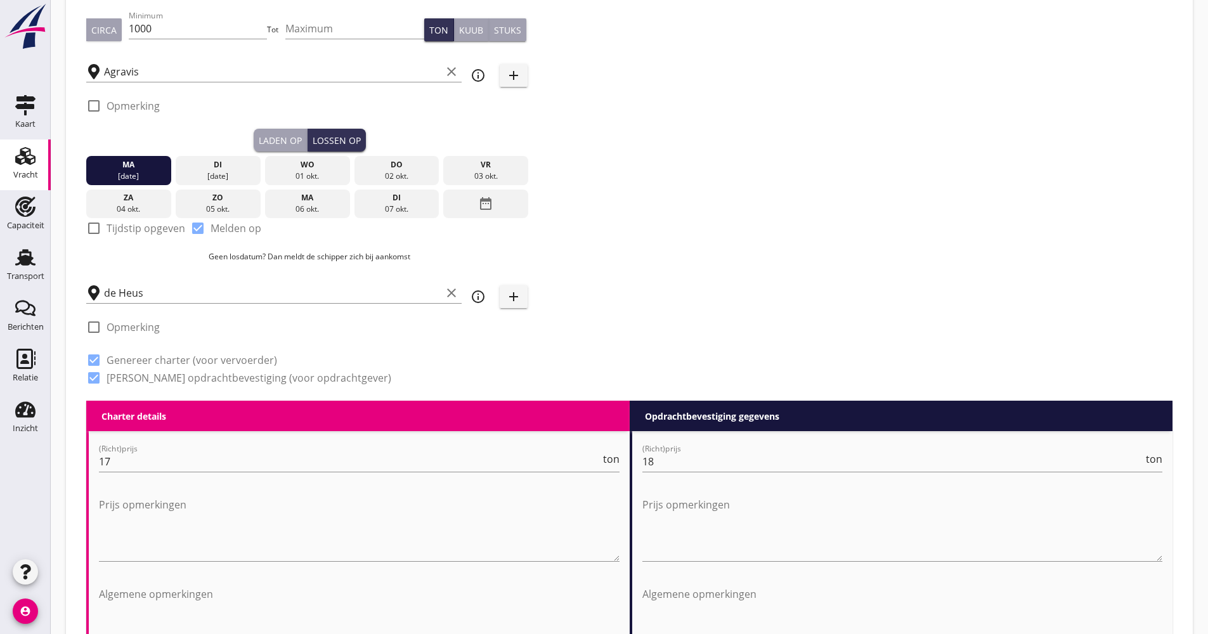
drag, startPoint x: 370, startPoint y: 174, endPoint x: 422, endPoint y: 172, distance: 52.0
click at [371, 174] on div "02 okt." at bounding box center [396, 176] width 79 height 11
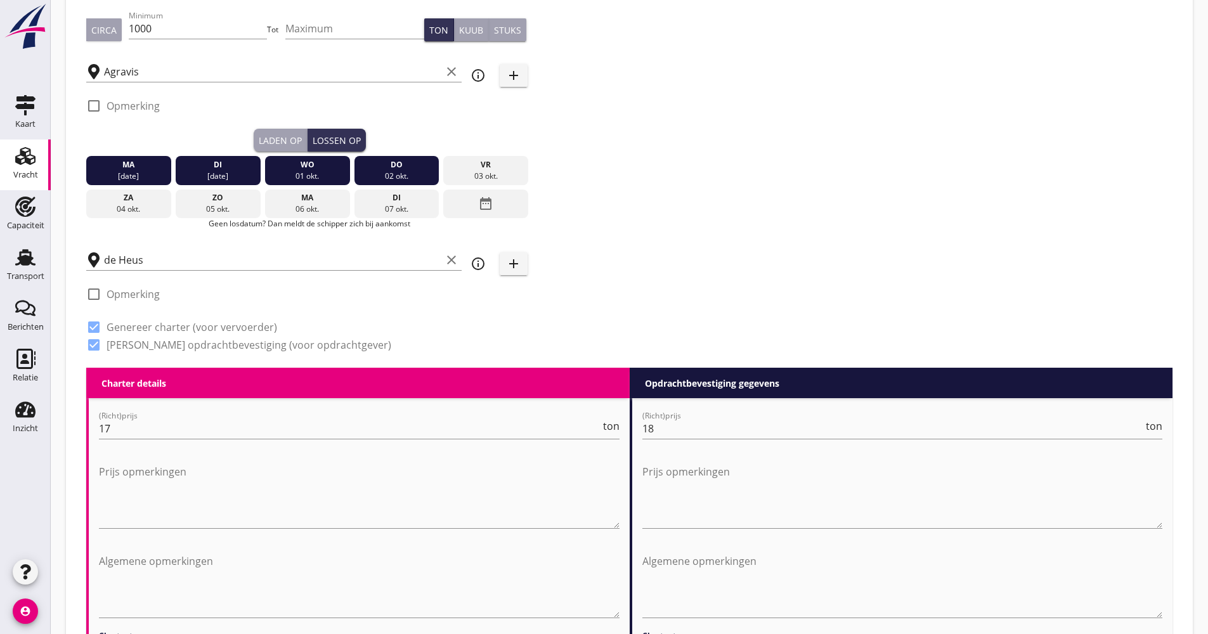
click at [479, 171] on div "03 okt." at bounding box center [485, 176] width 79 height 11
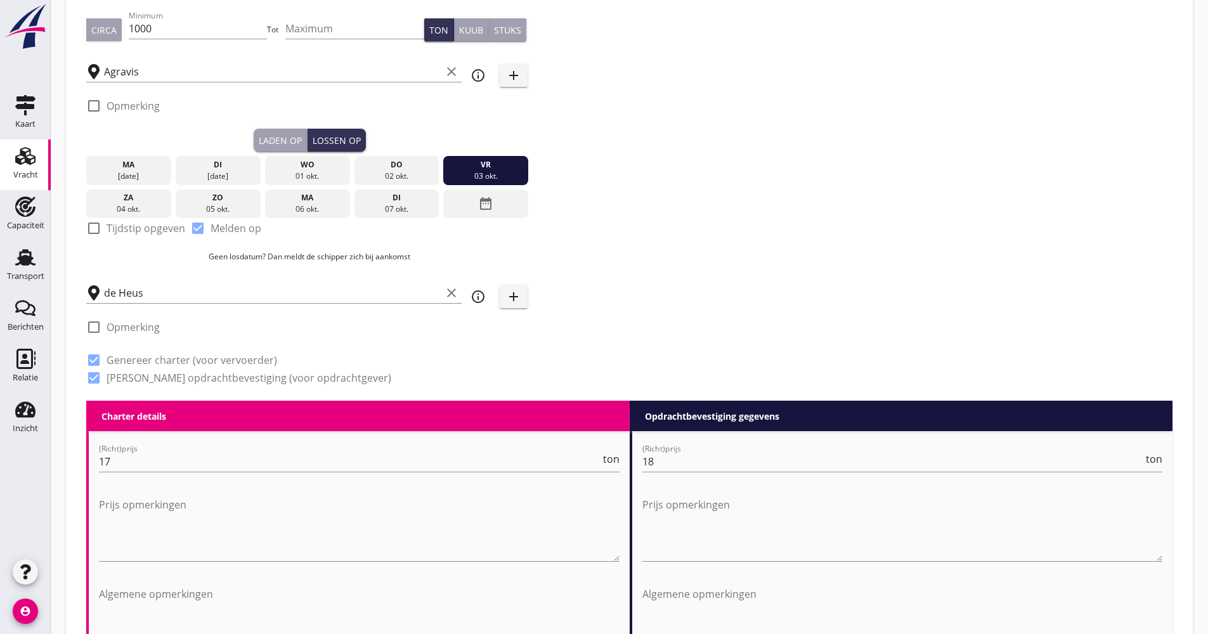
click at [415, 169] on div "do" at bounding box center [396, 164] width 79 height 11
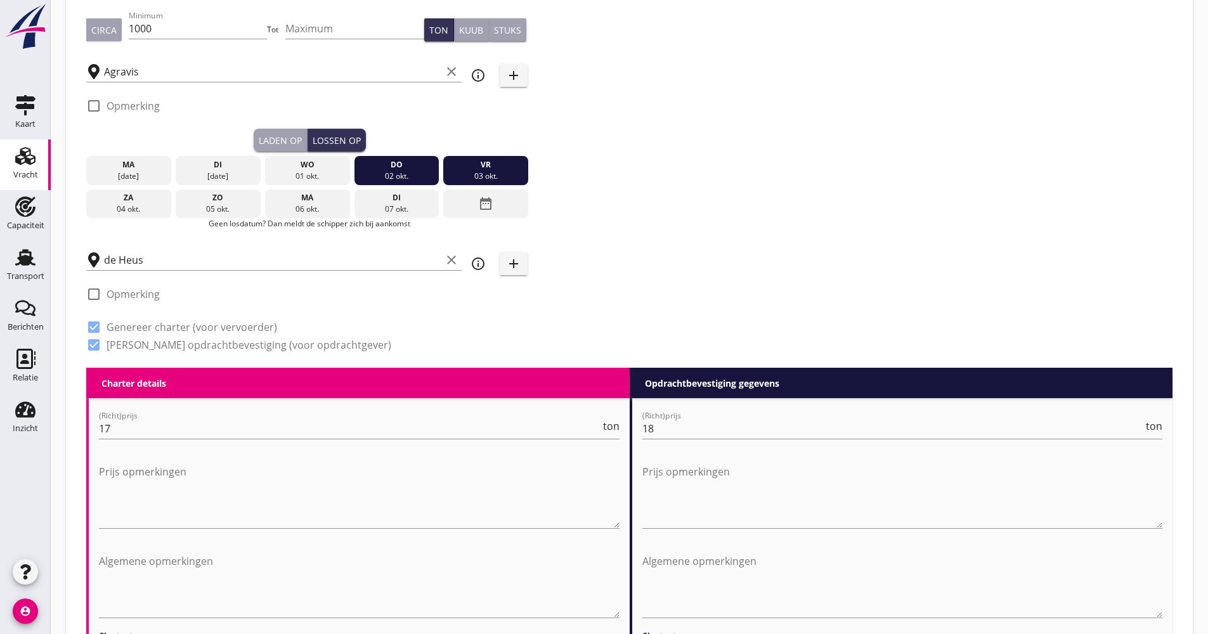
click at [318, 174] on div "01 okt." at bounding box center [307, 176] width 79 height 11
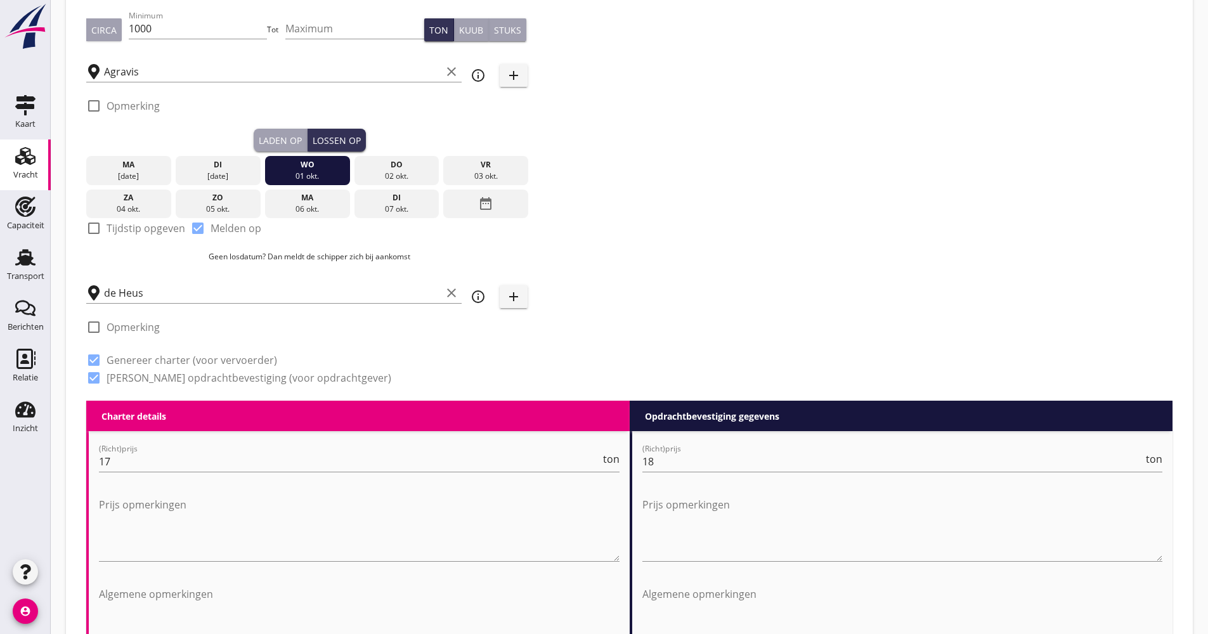
drag, startPoint x: 235, startPoint y: 178, endPoint x: 154, endPoint y: 172, distance: 80.7
click at [230, 178] on div "[DATE]" at bounding box center [218, 176] width 79 height 11
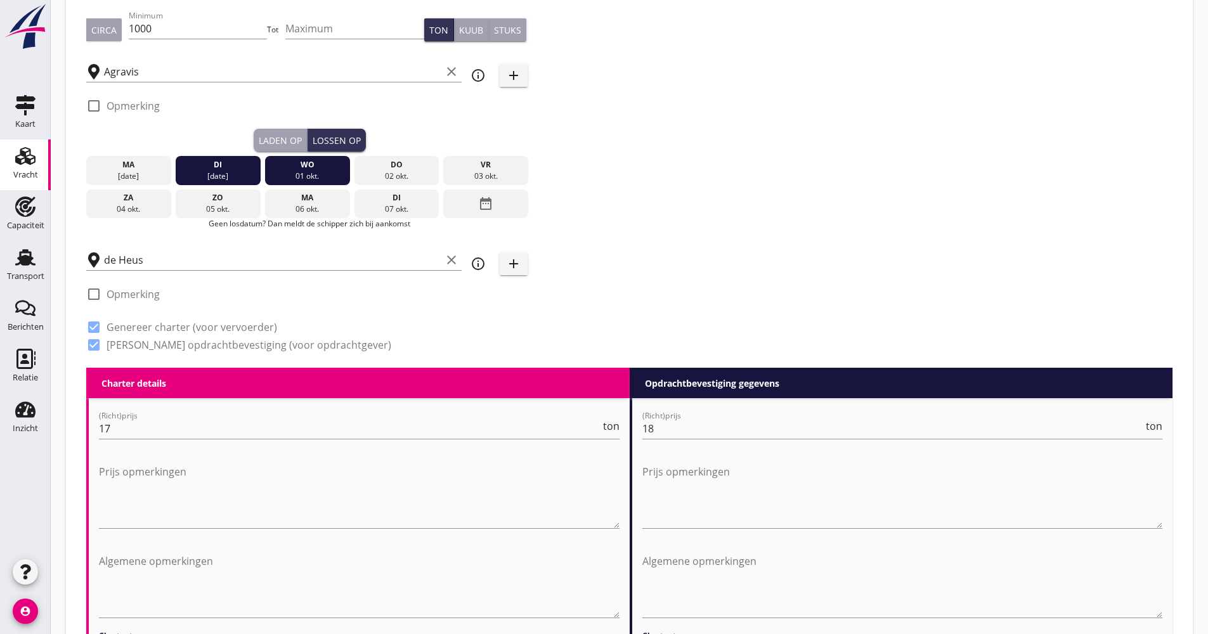
click at [142, 172] on div "[DATE]" at bounding box center [128, 176] width 79 height 11
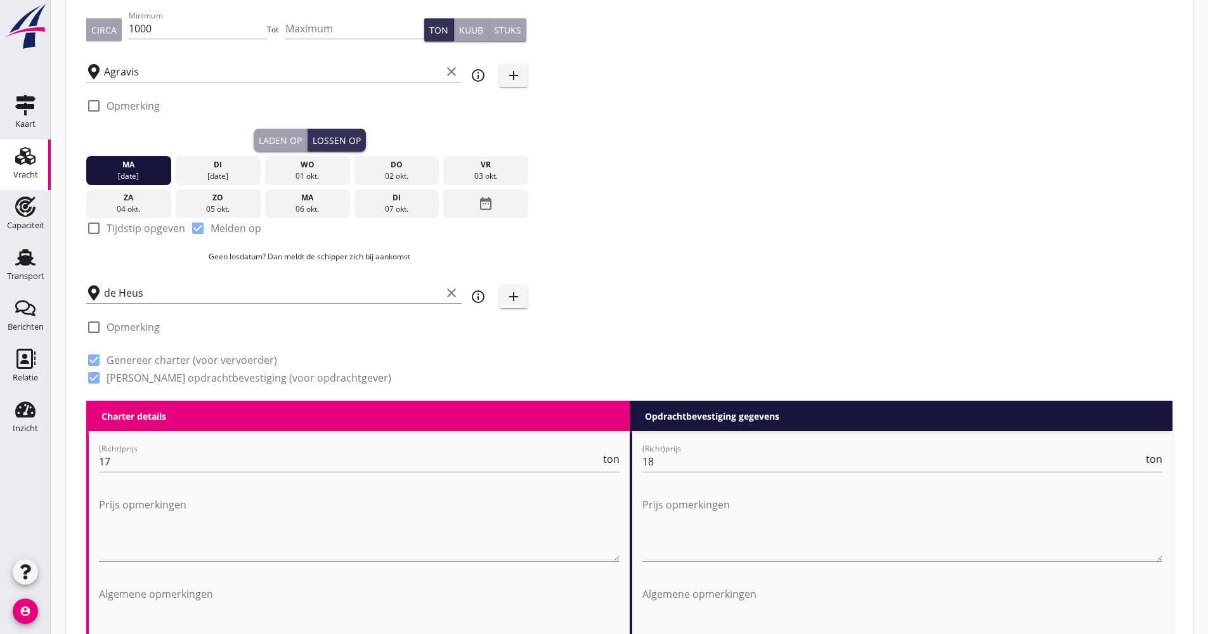
click at [376, 164] on div "do" at bounding box center [396, 164] width 79 height 11
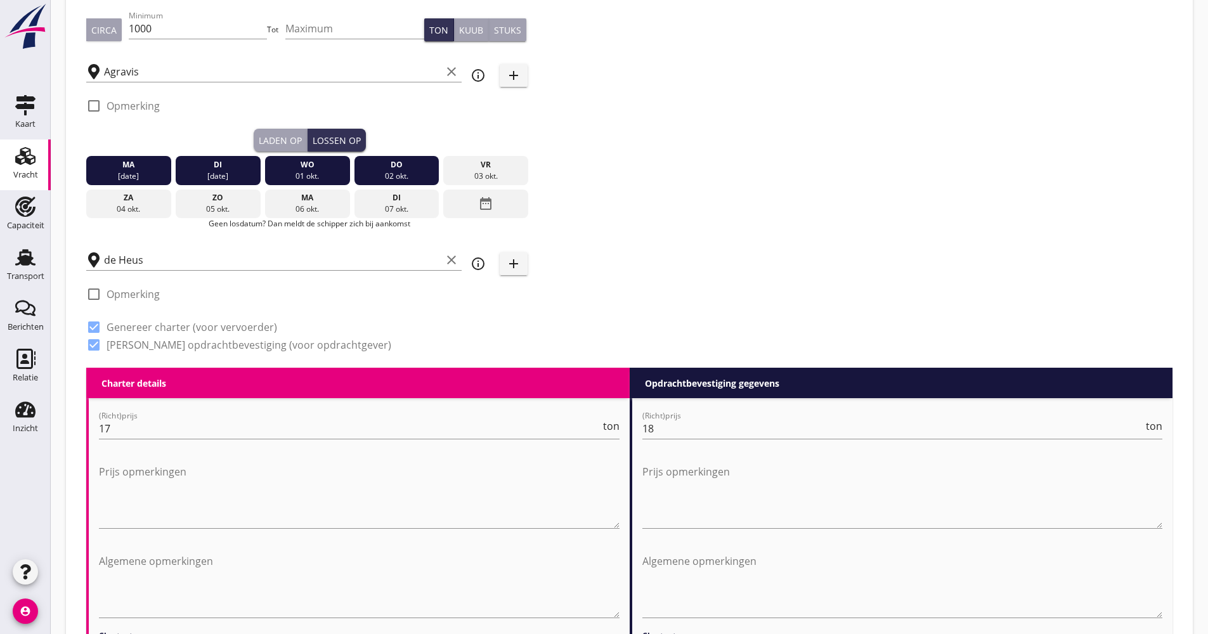
drag, startPoint x: 429, startPoint y: 163, endPoint x: 494, endPoint y: 164, distance: 64.7
click at [494, 164] on div "[DATE] [DATE] [DATE] [DATE] [DATE] [DATE] [DATE] [DATE] [DATE] date_range" at bounding box center [309, 185] width 446 height 67
click at [501, 165] on div "vr" at bounding box center [485, 164] width 79 height 11
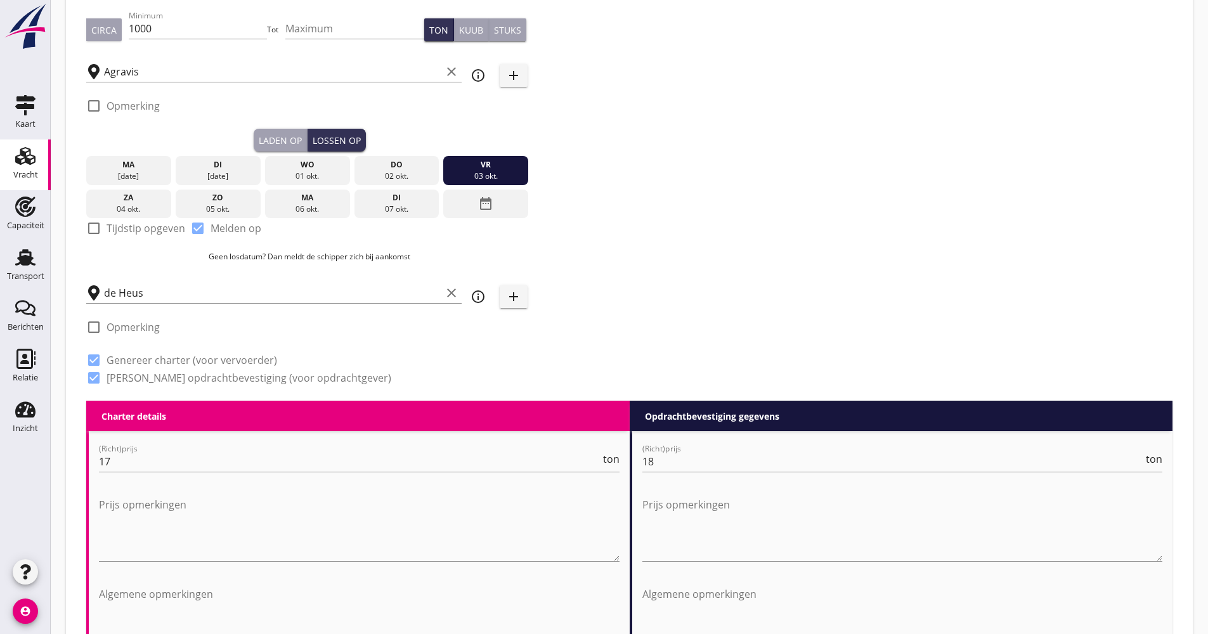
click at [321, 178] on div "01 okt." at bounding box center [307, 176] width 79 height 11
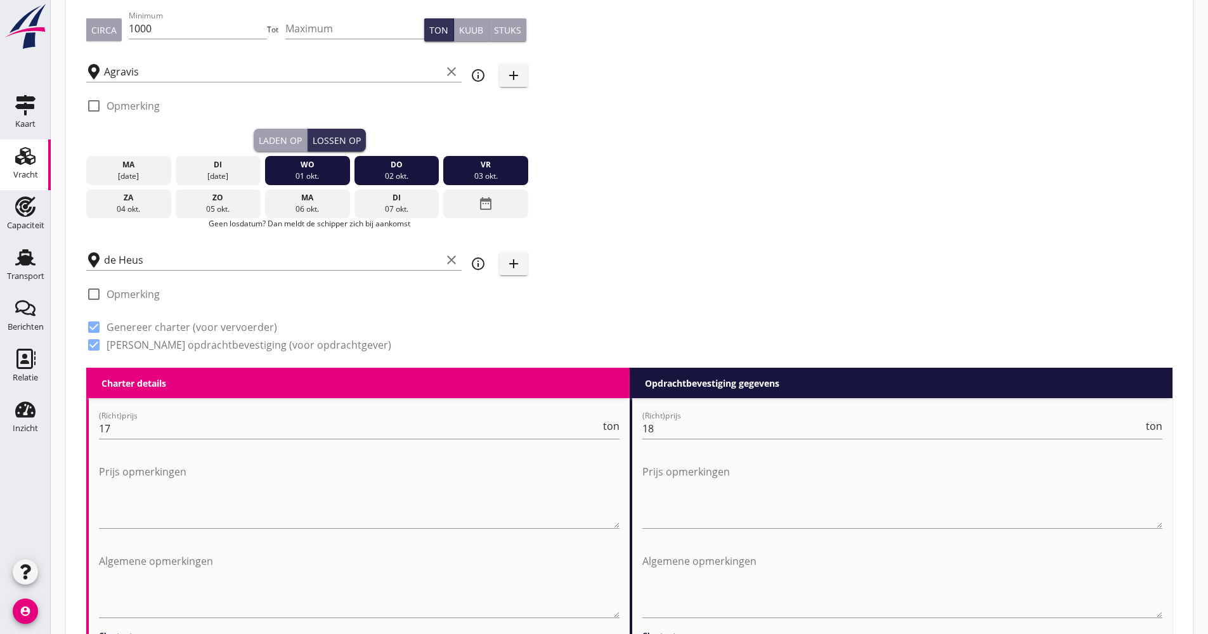
click at [375, 172] on div "02 okt." at bounding box center [396, 176] width 79 height 11
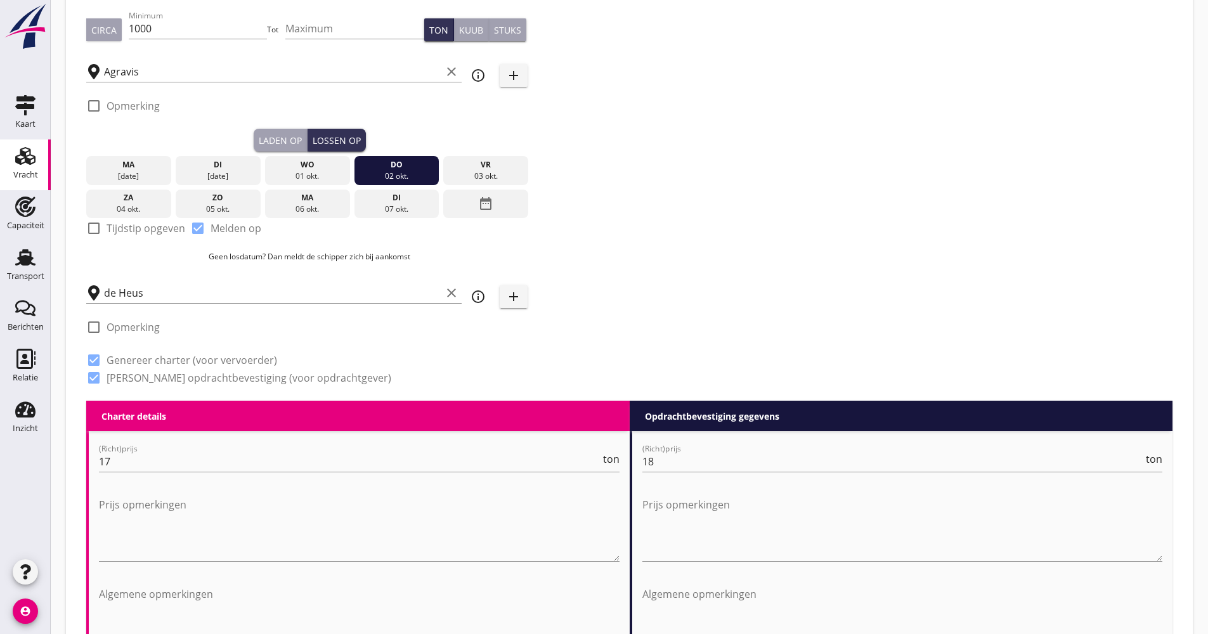
click at [207, 174] on div "[DATE]" at bounding box center [218, 176] width 79 height 11
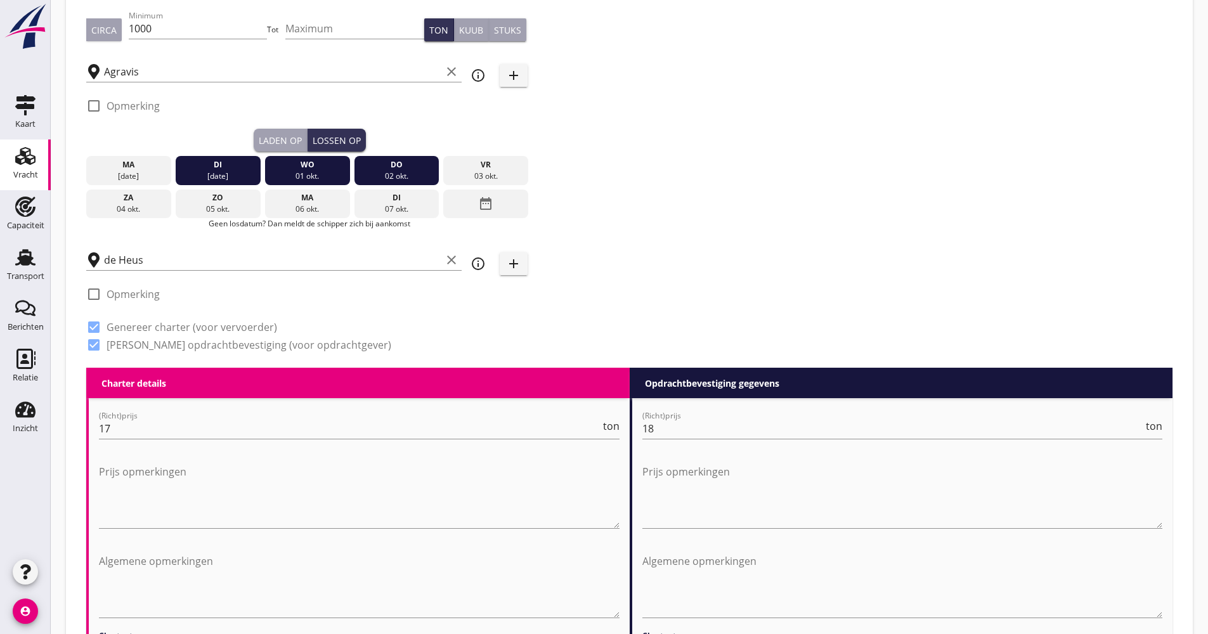
click at [139, 169] on div "ma" at bounding box center [128, 164] width 79 height 11
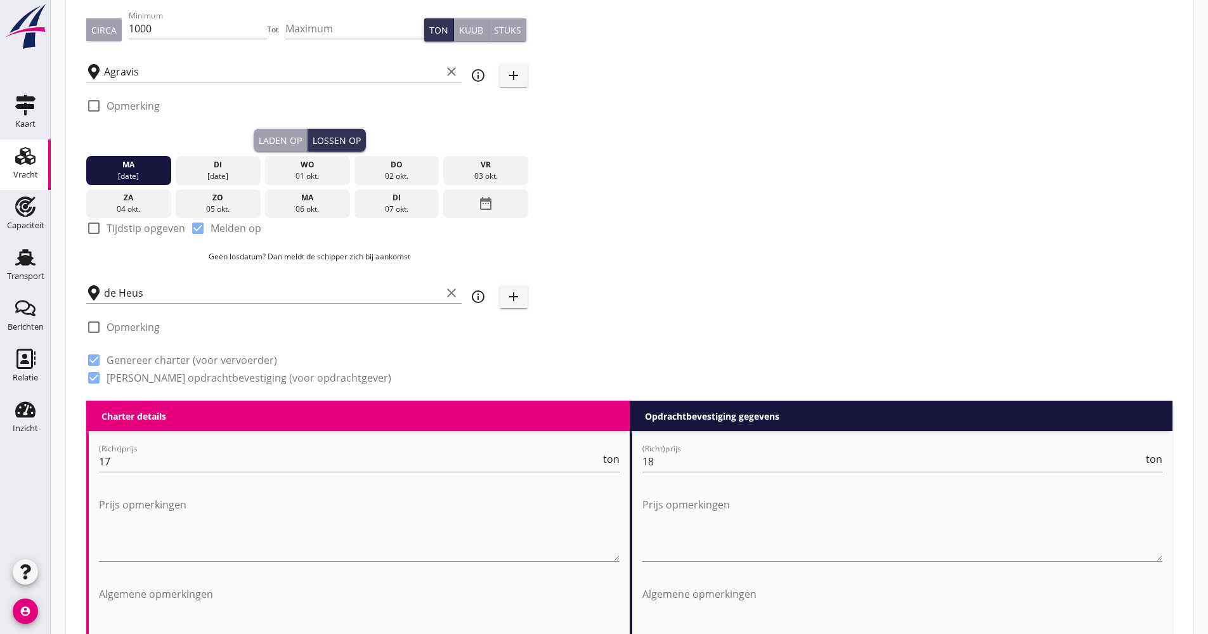
click at [367, 169] on div "do" at bounding box center [396, 164] width 79 height 11
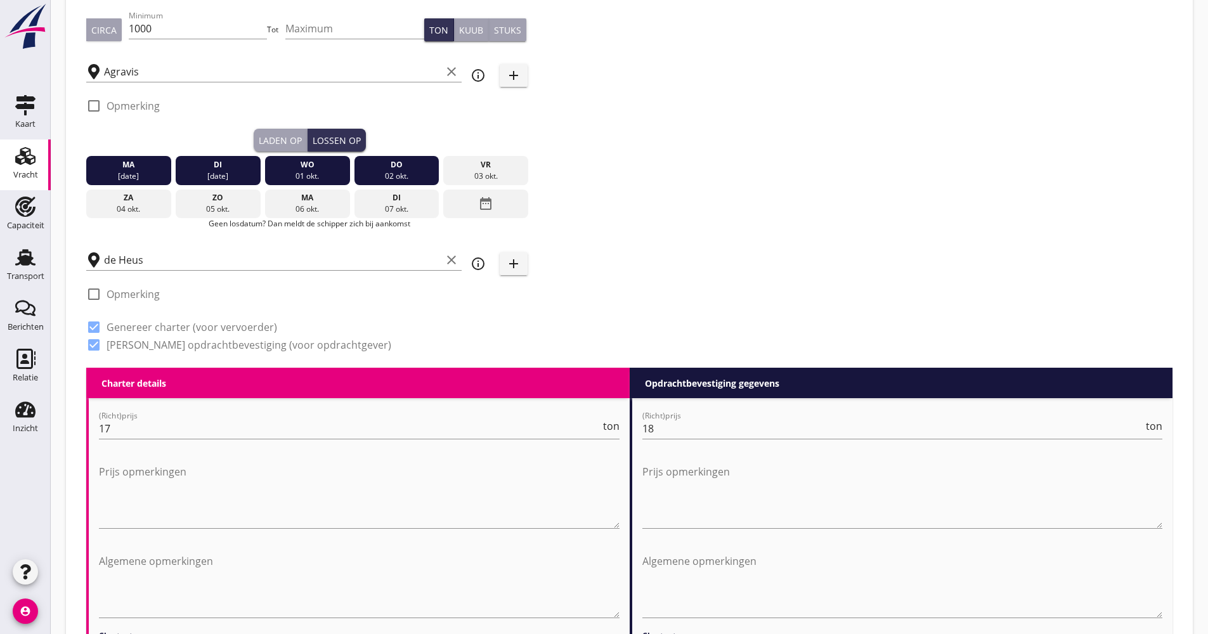
click at [460, 169] on div "vr" at bounding box center [485, 164] width 79 height 11
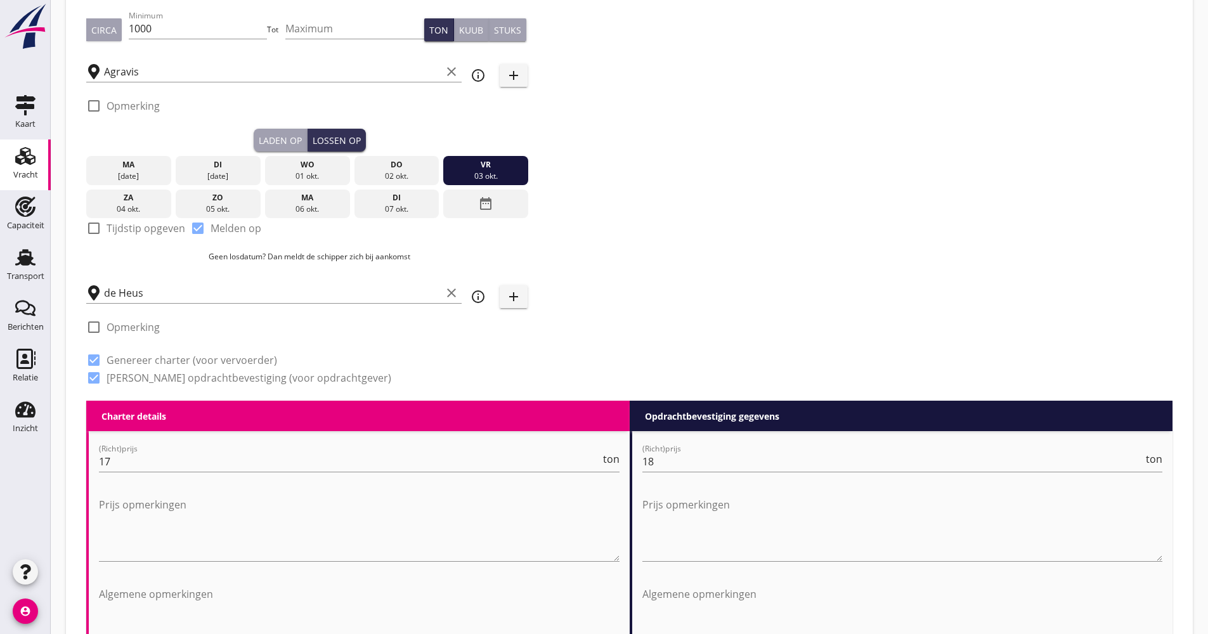
drag, startPoint x: 112, startPoint y: 176, endPoint x: 486, endPoint y: 167, distance: 374.8
click at [486, 167] on div "[DATE] [DATE] [DATE] [DATE] [DATE] [DATE] [DATE] [DATE] [DATE] date_range" at bounding box center [309, 185] width 446 height 67
click at [557, 167] on div "Zoeken op opdrachtgever... Agravis Ost GmbH & Co. KG clear arrow_drop_down add …" at bounding box center [629, 142] width 1096 height 517
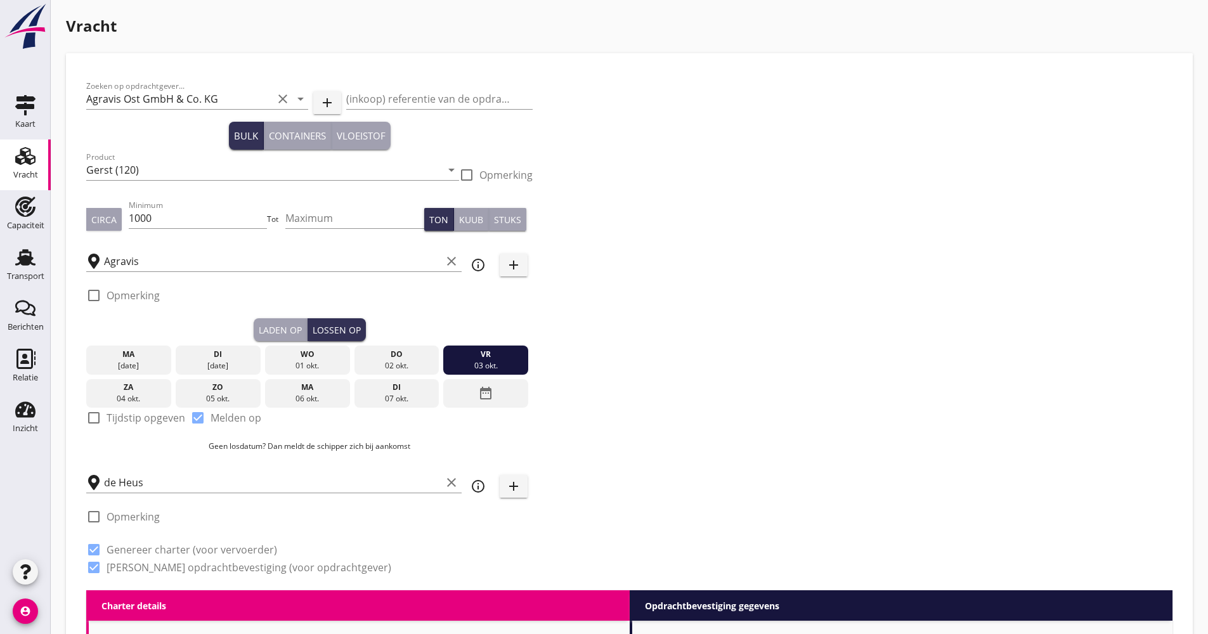
scroll to position [0, 0]
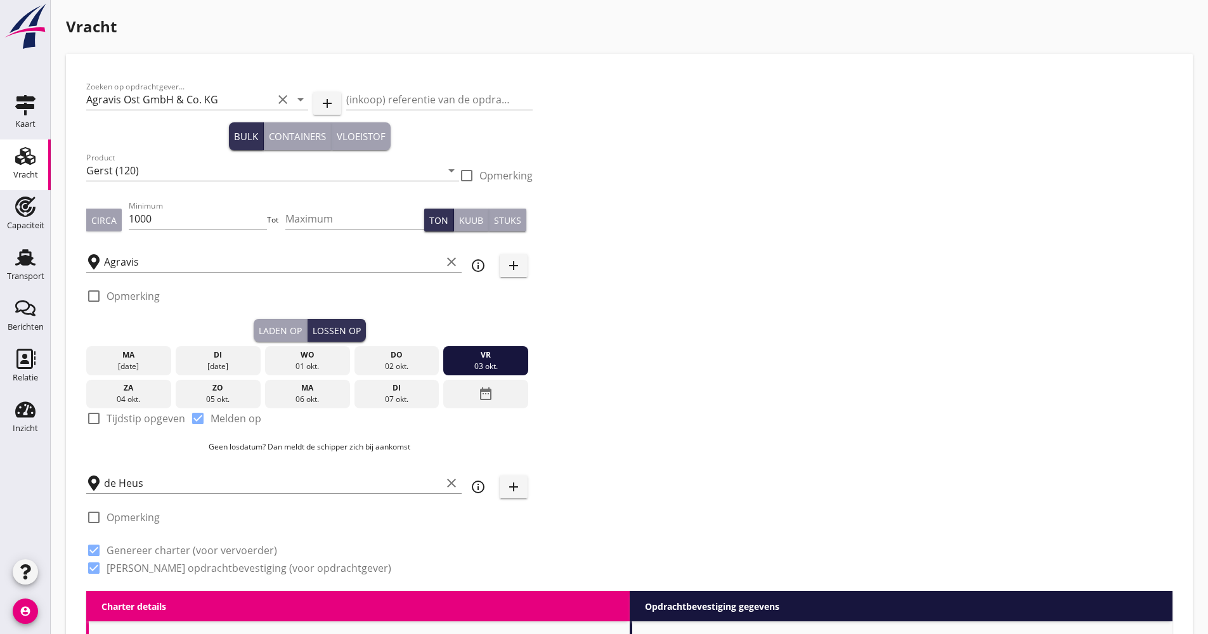
click at [398, 368] on div "02 okt." at bounding box center [396, 366] width 79 height 11
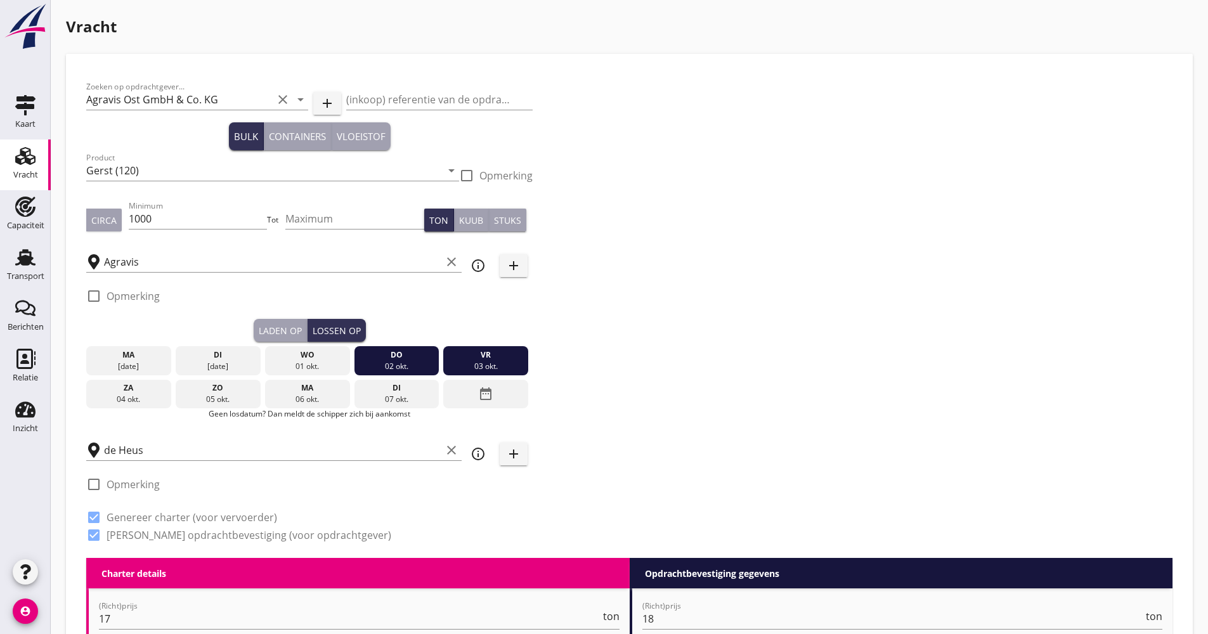
click at [325, 354] on div "wo" at bounding box center [307, 354] width 79 height 11
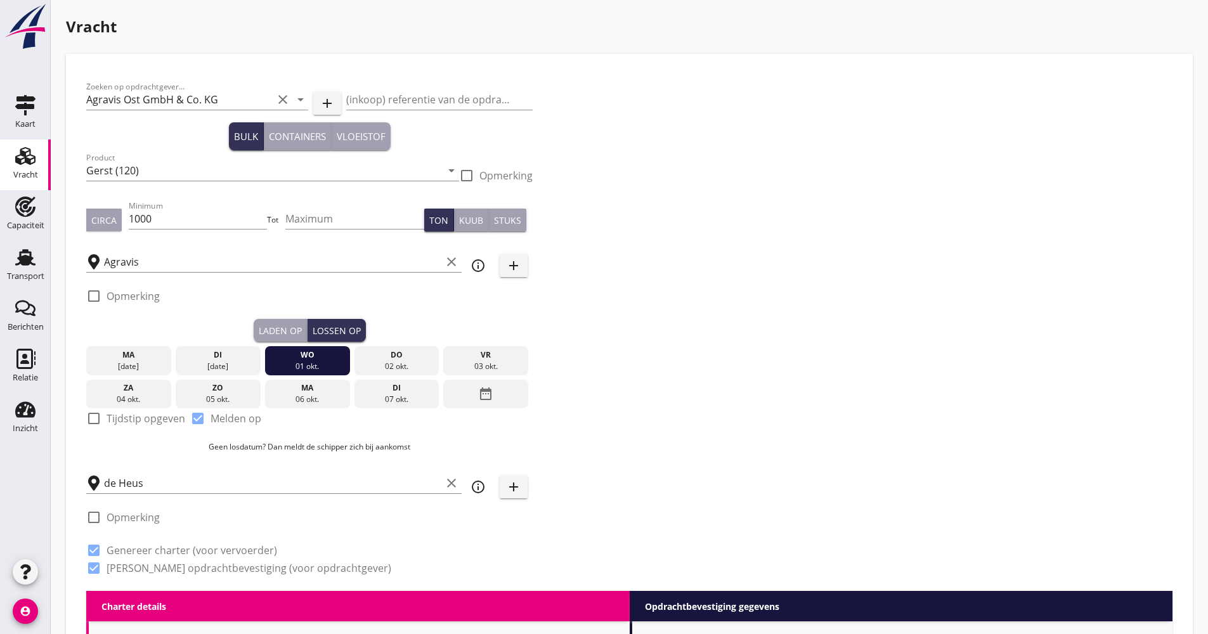
click at [250, 359] on div "di" at bounding box center [218, 354] width 79 height 11
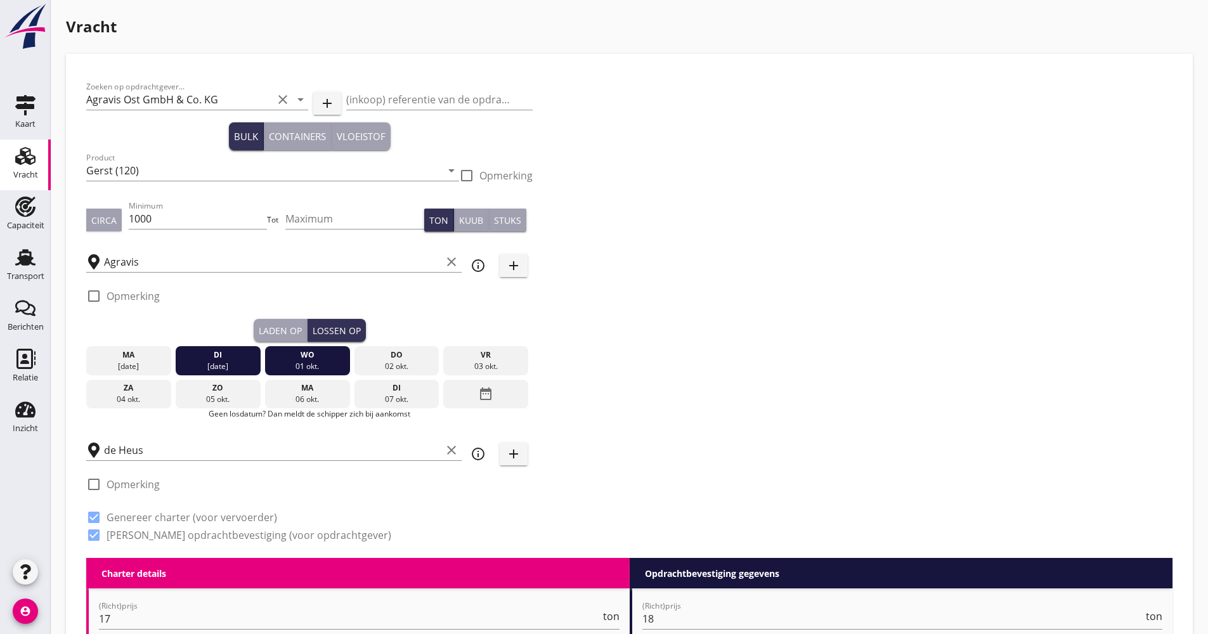
click at [105, 355] on div "ma" at bounding box center [128, 354] width 79 height 11
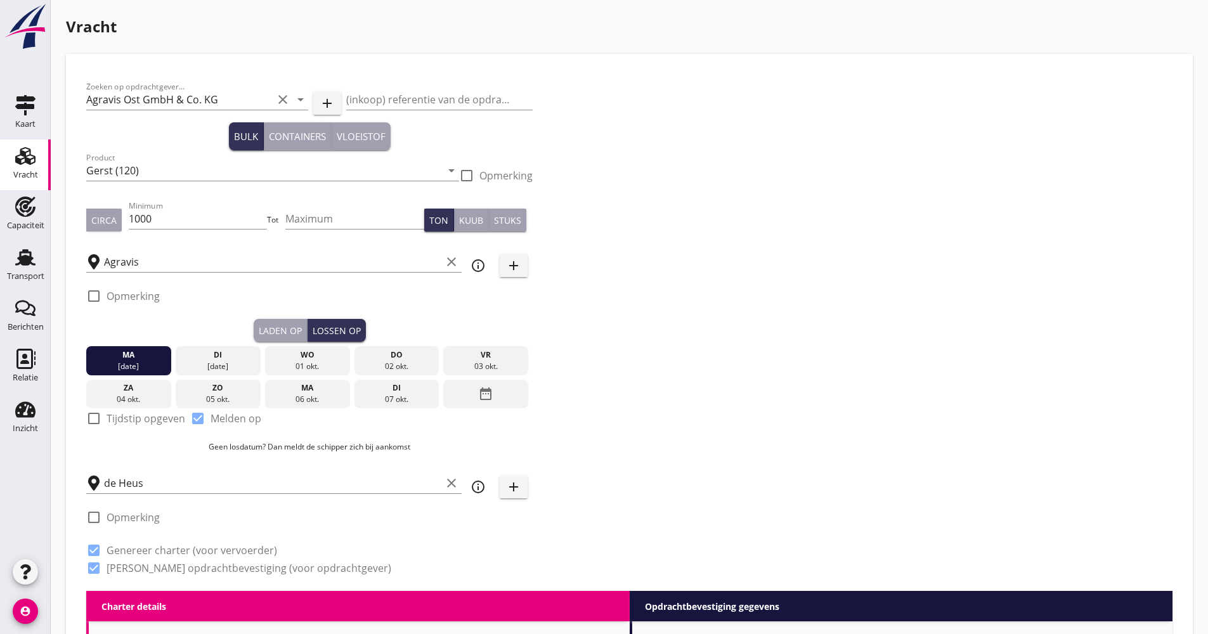
click at [124, 353] on div "ma" at bounding box center [128, 354] width 79 height 11
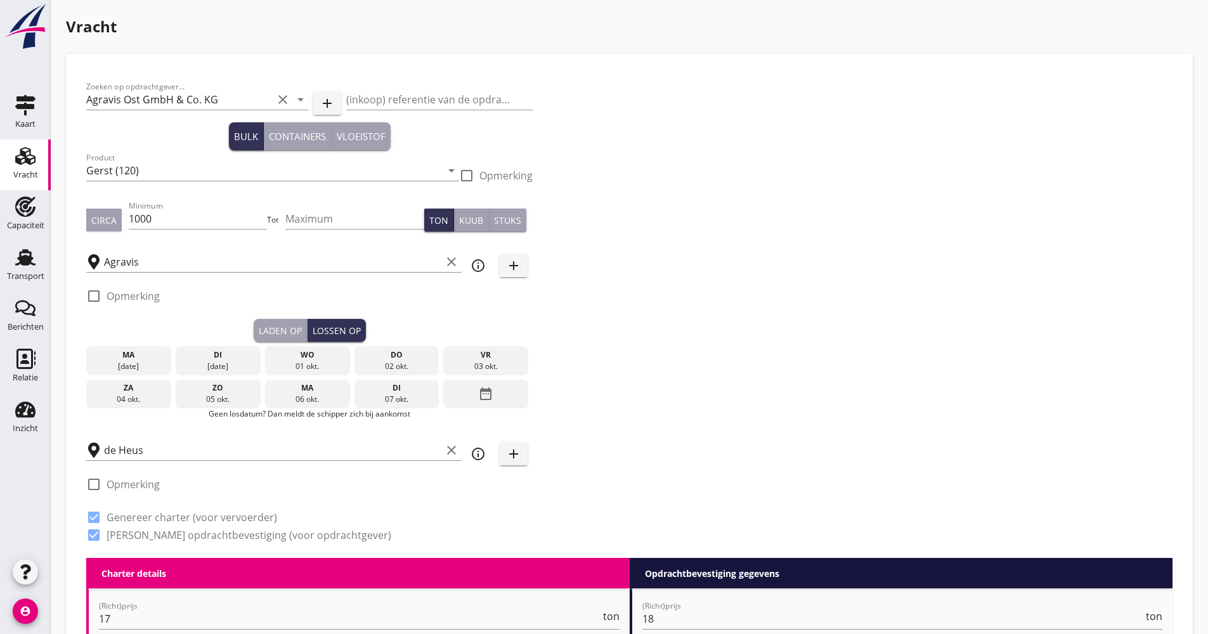
click at [234, 354] on div "di" at bounding box center [218, 354] width 79 height 11
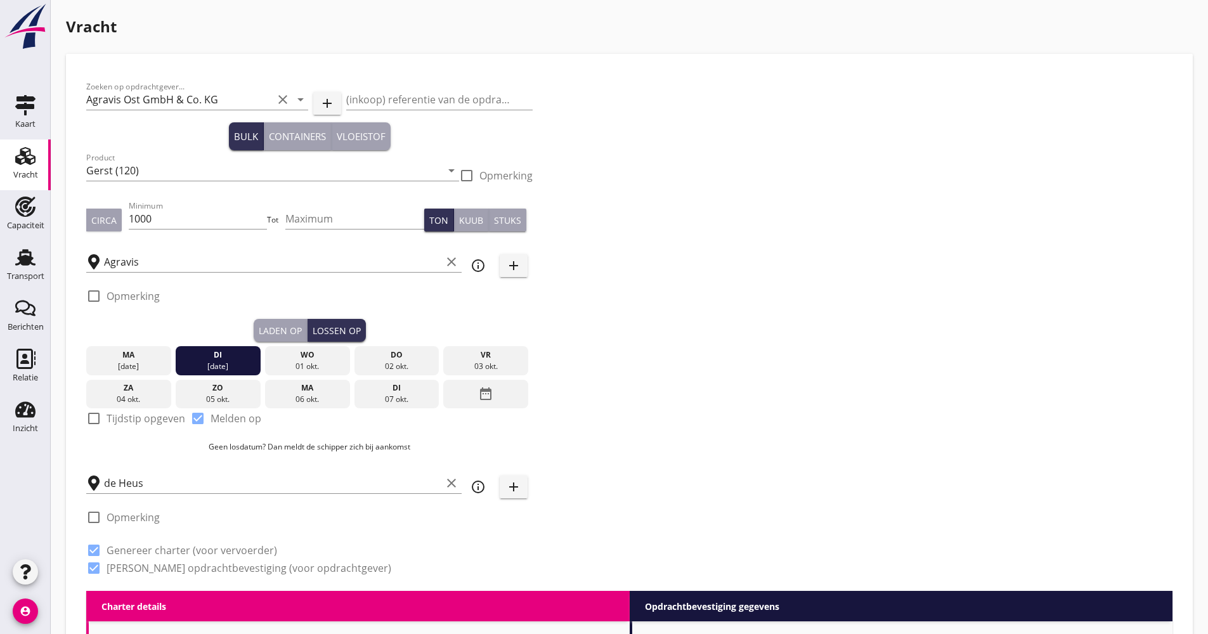
drag, startPoint x: 308, startPoint y: 355, endPoint x: 341, endPoint y: 355, distance: 33.0
click at [314, 355] on div "wo" at bounding box center [307, 354] width 79 height 11
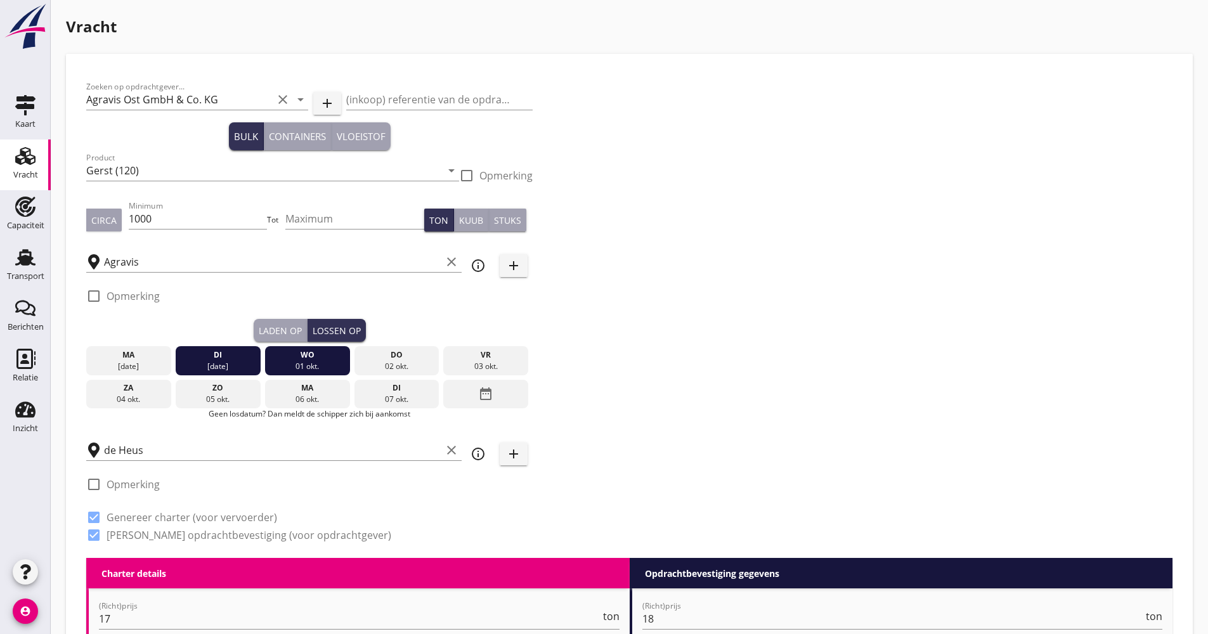
click at [415, 361] on div "02 okt." at bounding box center [396, 366] width 79 height 11
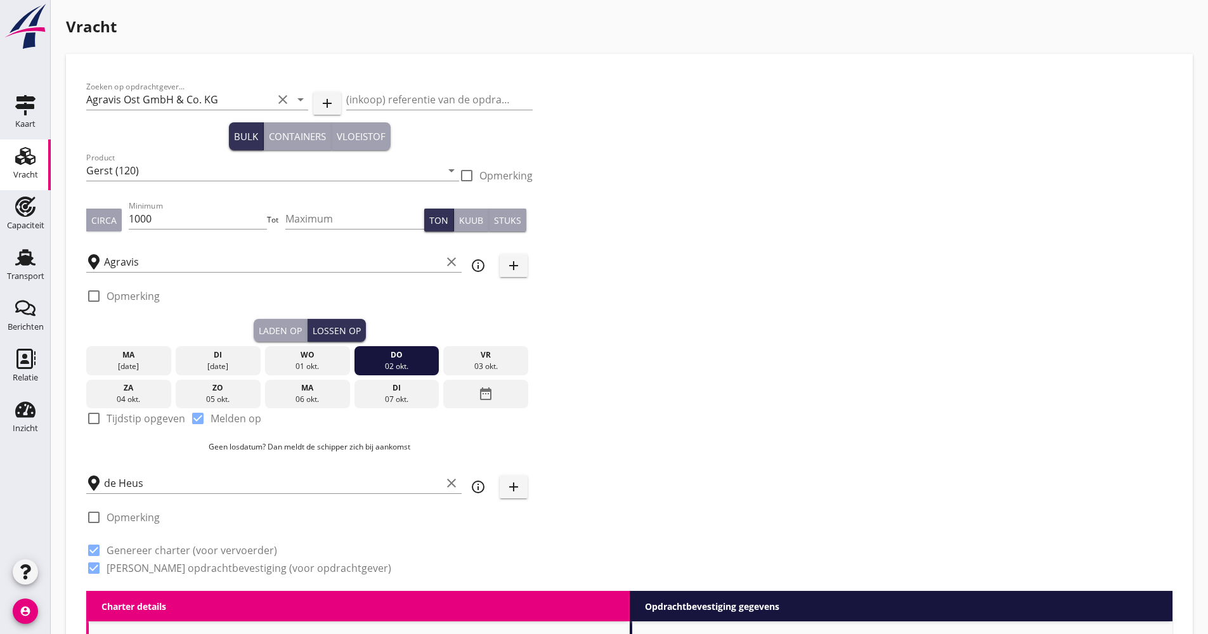
click at [475, 363] on div "03 okt." at bounding box center [485, 366] width 79 height 11
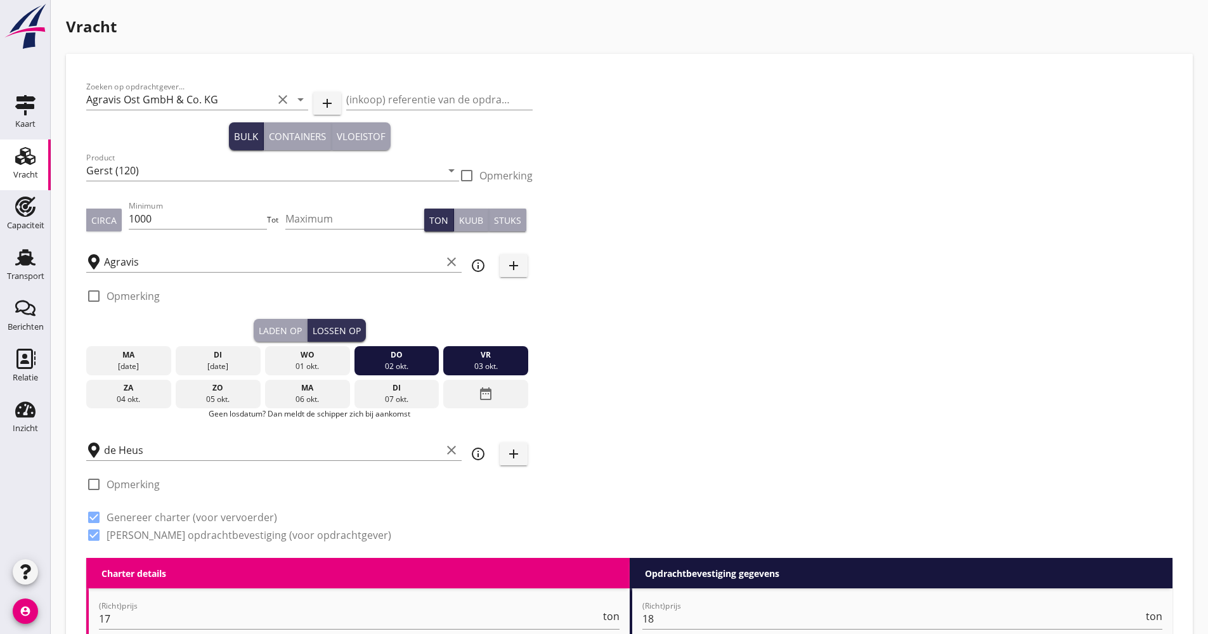
click at [179, 361] on div "[DATE]" at bounding box center [218, 366] width 79 height 11
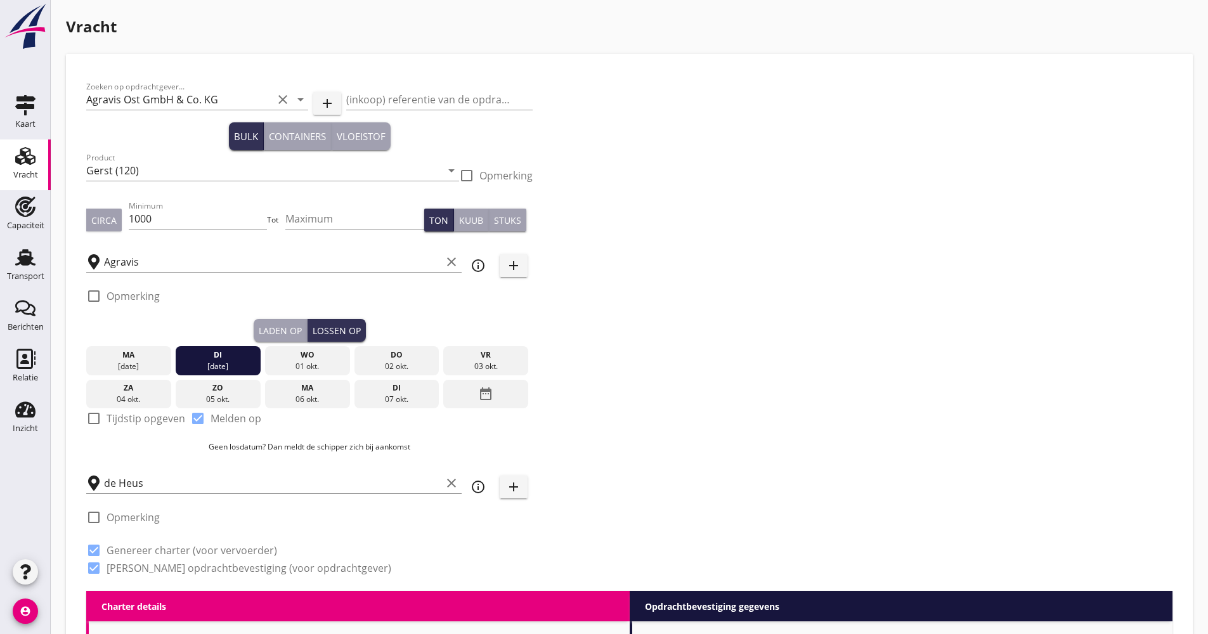
click at [160, 358] on div "ma" at bounding box center [128, 354] width 79 height 11
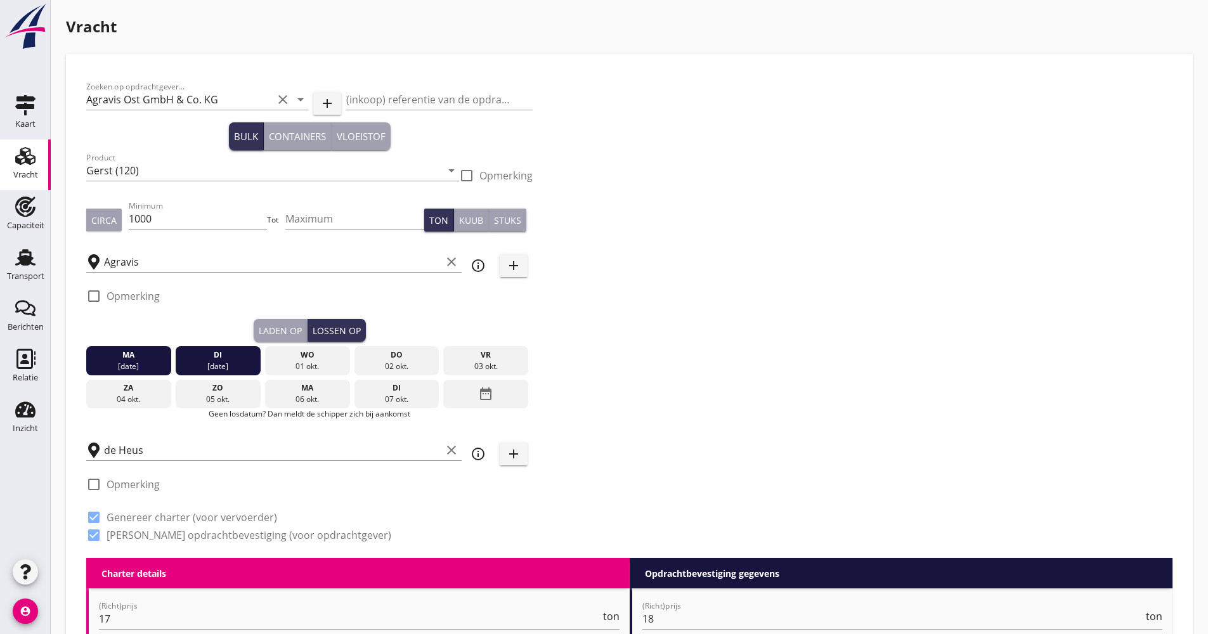
drag, startPoint x: 186, startPoint y: 356, endPoint x: 504, endPoint y: 358, distance: 318.3
click at [504, 358] on div "[DATE] [DATE] [DATE] [DATE] [DATE] [DATE] [DATE] [DATE] [DATE] date_range" at bounding box center [309, 375] width 446 height 67
click at [505, 357] on div "vr" at bounding box center [485, 354] width 79 height 11
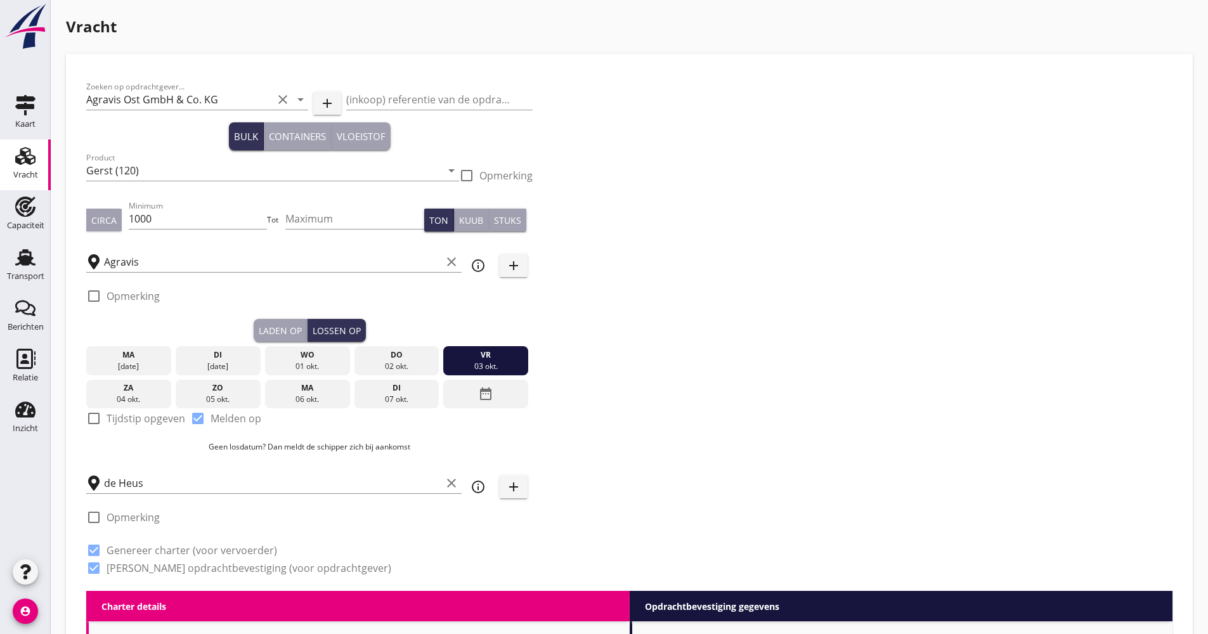
click at [316, 363] on div "01 okt." at bounding box center [307, 366] width 79 height 11
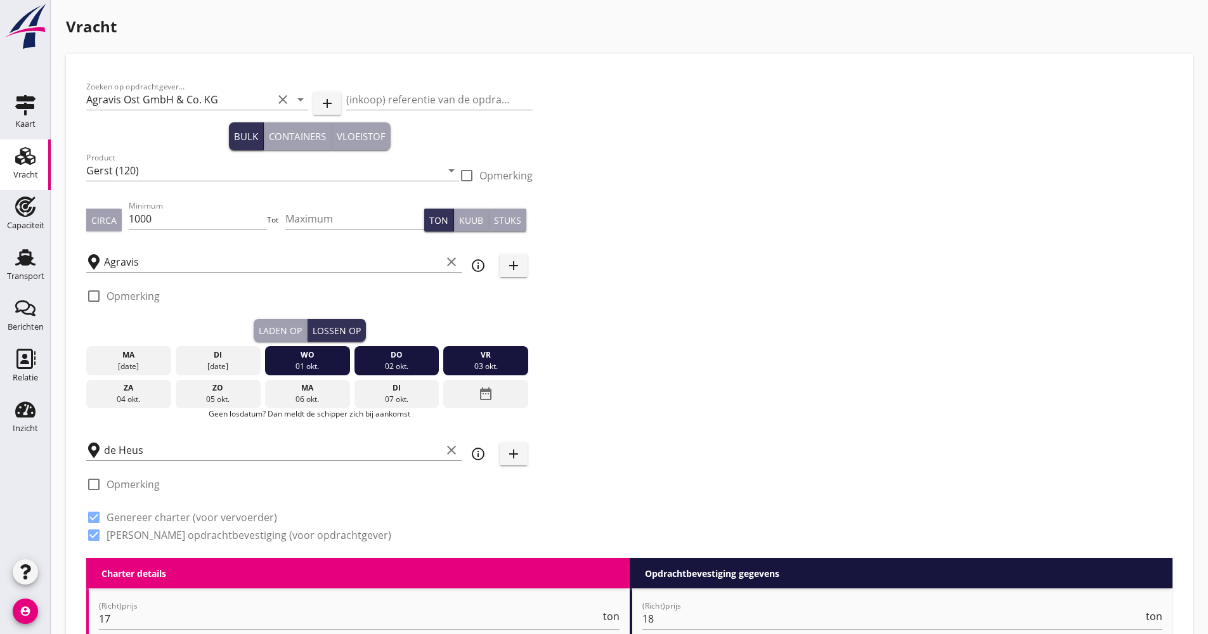
drag, startPoint x: 217, startPoint y: 356, endPoint x: 190, endPoint y: 356, distance: 27.3
click at [216, 356] on div "di" at bounding box center [218, 354] width 79 height 11
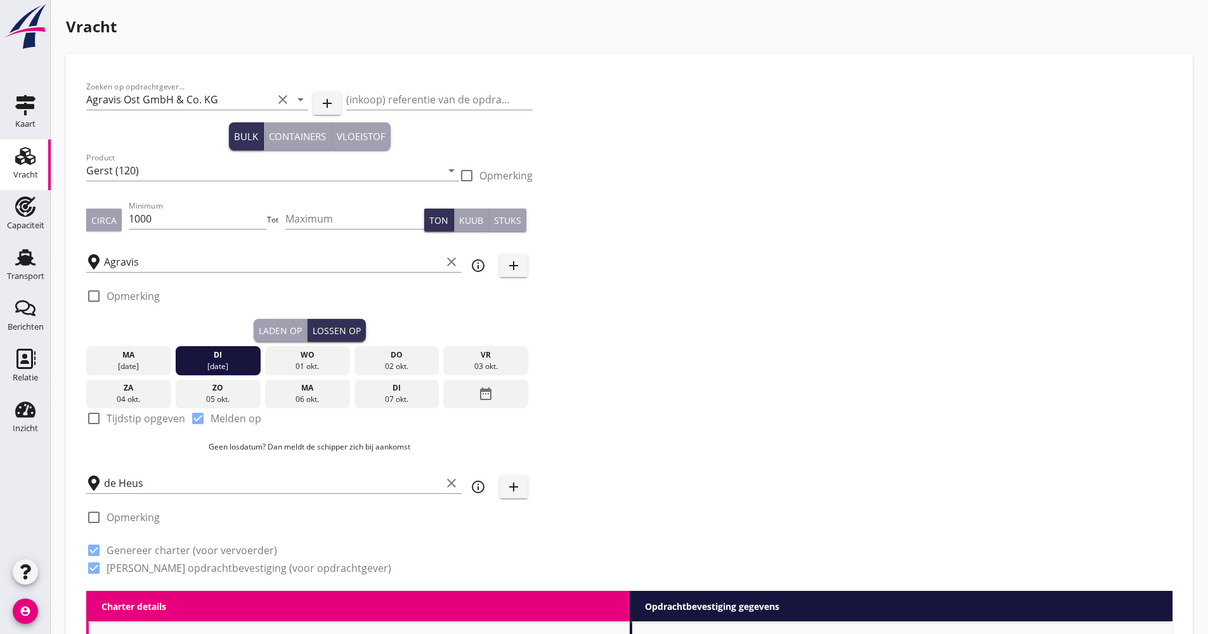
click at [139, 356] on div "ma" at bounding box center [128, 354] width 79 height 11
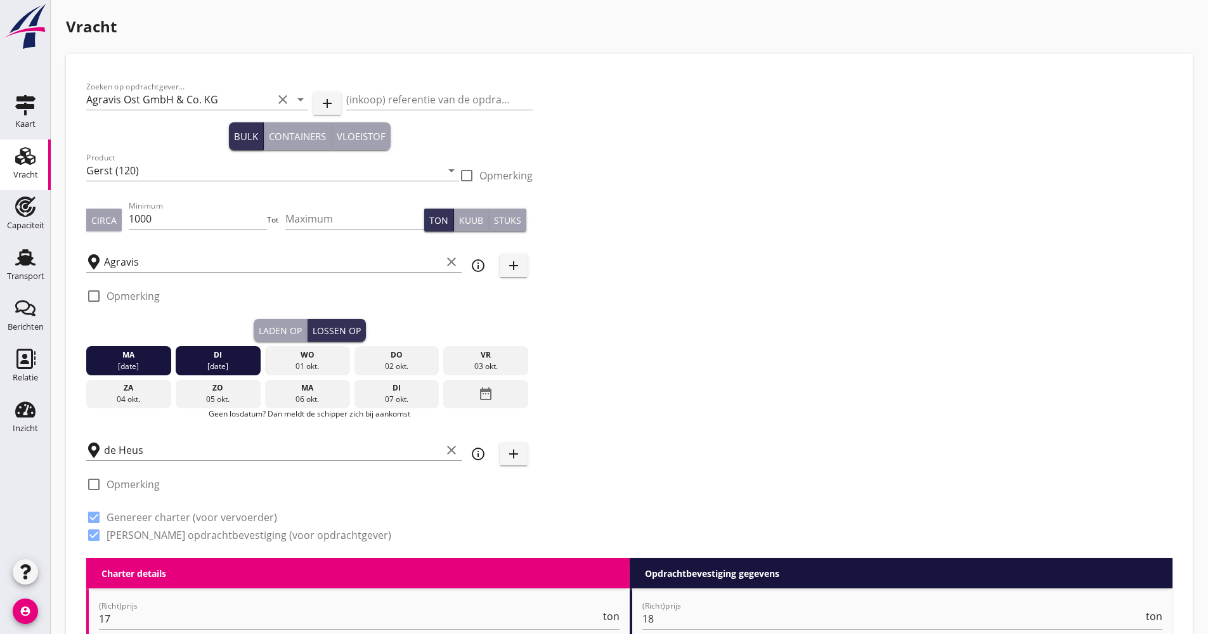
drag, startPoint x: 292, startPoint y: 363, endPoint x: 363, endPoint y: 363, distance: 71.0
click at [297, 363] on div "01 okt." at bounding box center [307, 366] width 79 height 11
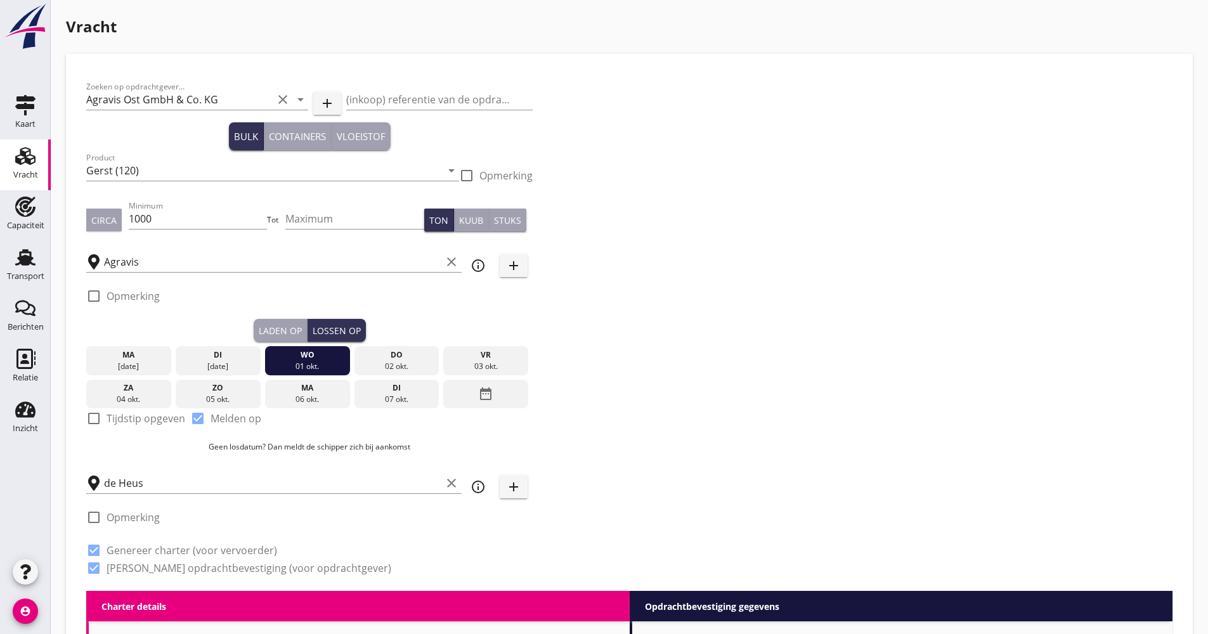
drag, startPoint x: 385, startPoint y: 363, endPoint x: 451, endPoint y: 359, distance: 66.0
click at [393, 363] on div "02 okt." at bounding box center [396, 366] width 79 height 11
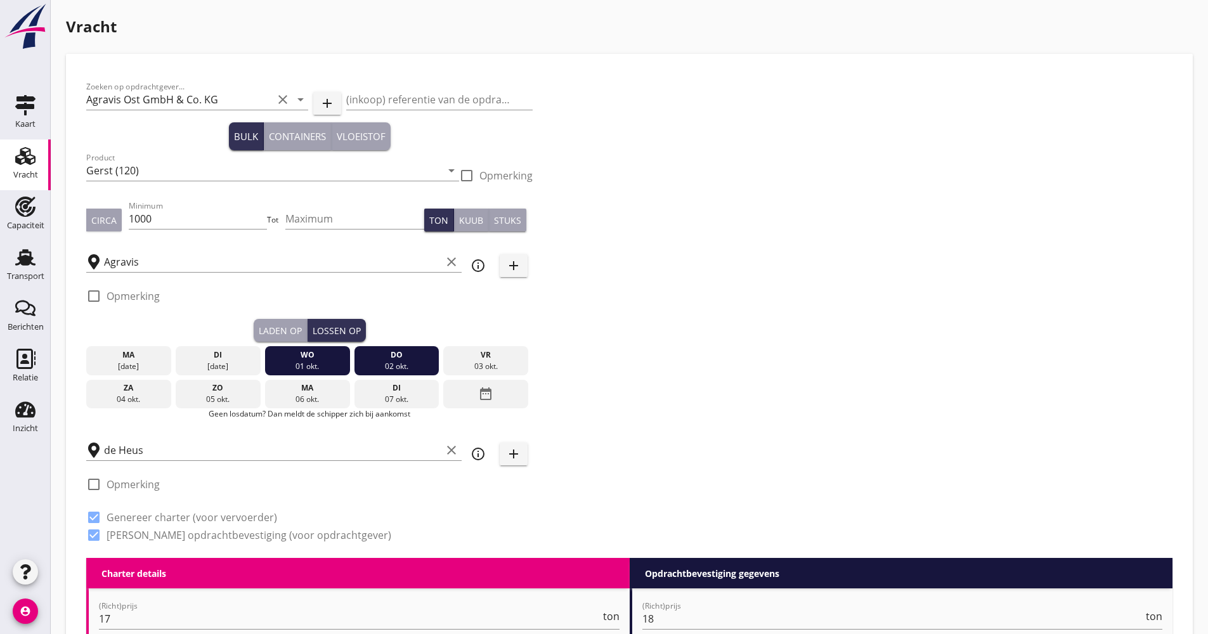
drag, startPoint x: 457, startPoint y: 359, endPoint x: 485, endPoint y: 359, distance: 27.9
click at [469, 359] on div "vr" at bounding box center [485, 354] width 79 height 11
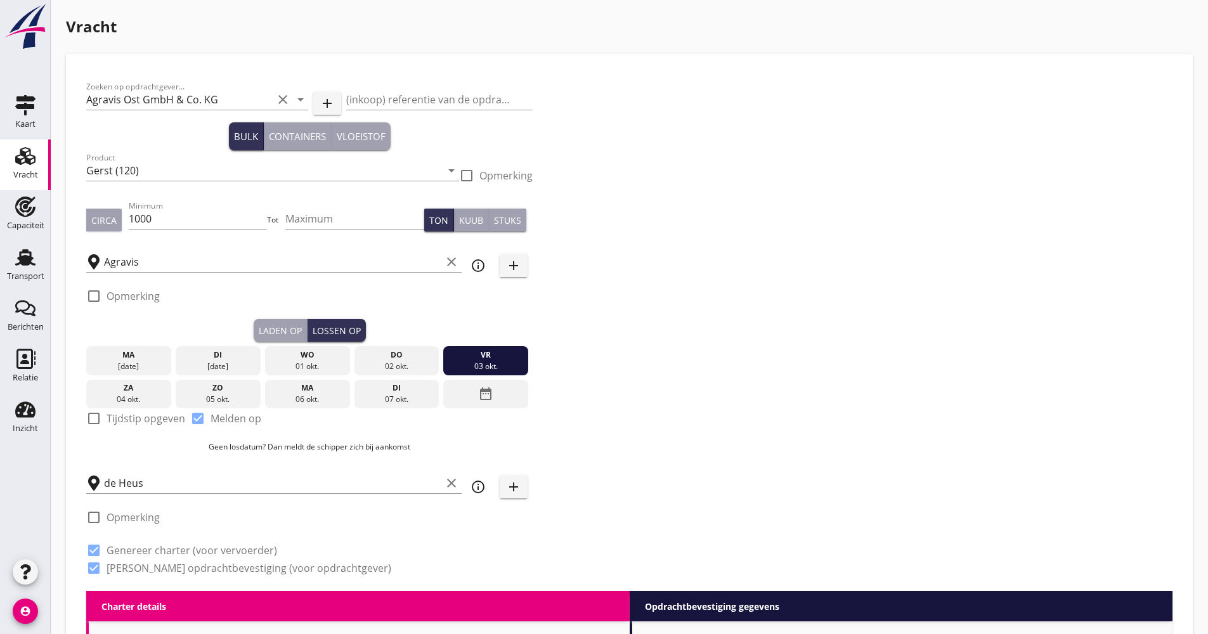
click at [108, 370] on div "[DATE]" at bounding box center [128, 366] width 79 height 11
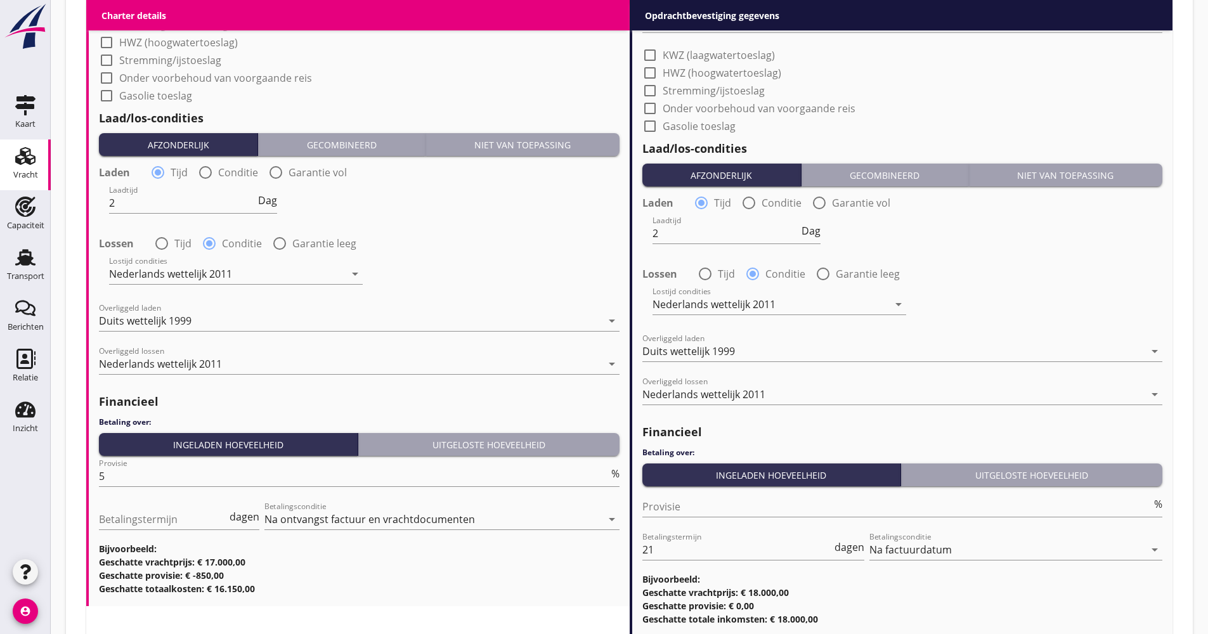
scroll to position [1463, 0]
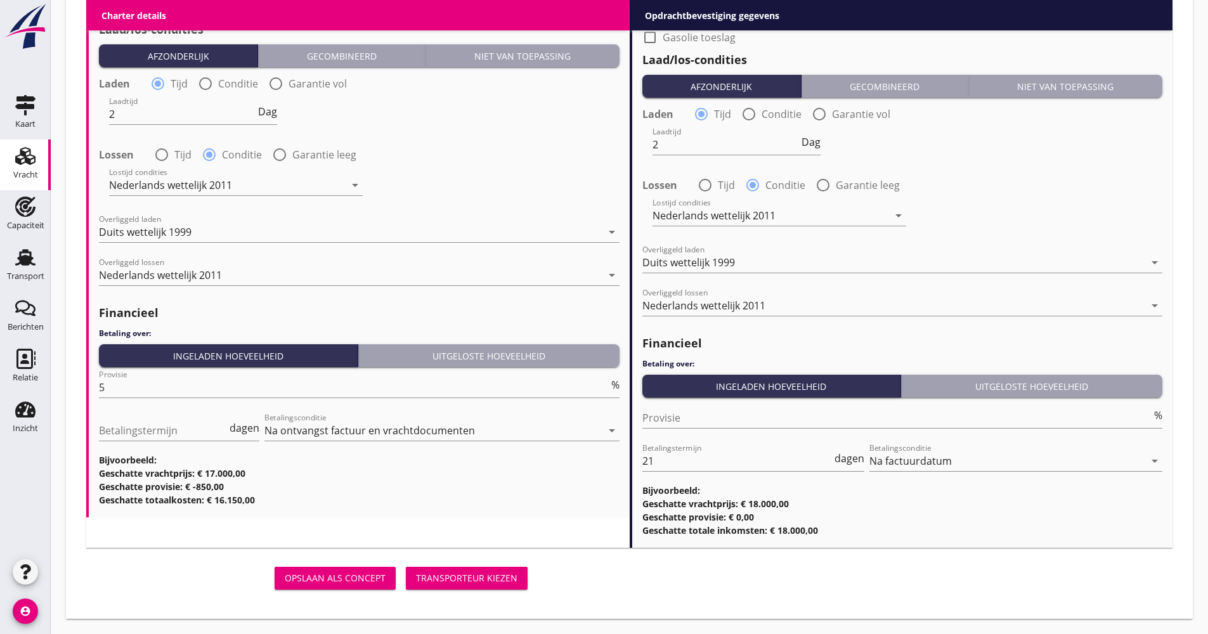
click at [486, 589] on div "Opslaan als concept Transporteur kiezen" at bounding box center [309, 578] width 446 height 30
click at [486, 583] on div "Transporteur kiezen" at bounding box center [466, 577] width 101 height 13
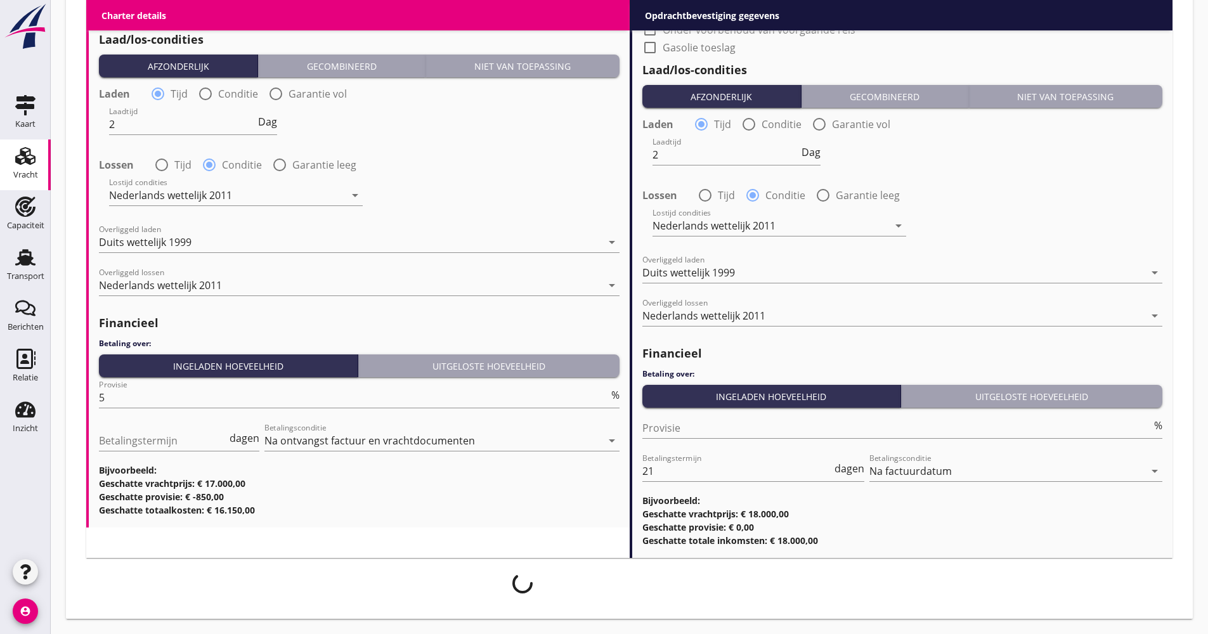
scroll to position [1453, 0]
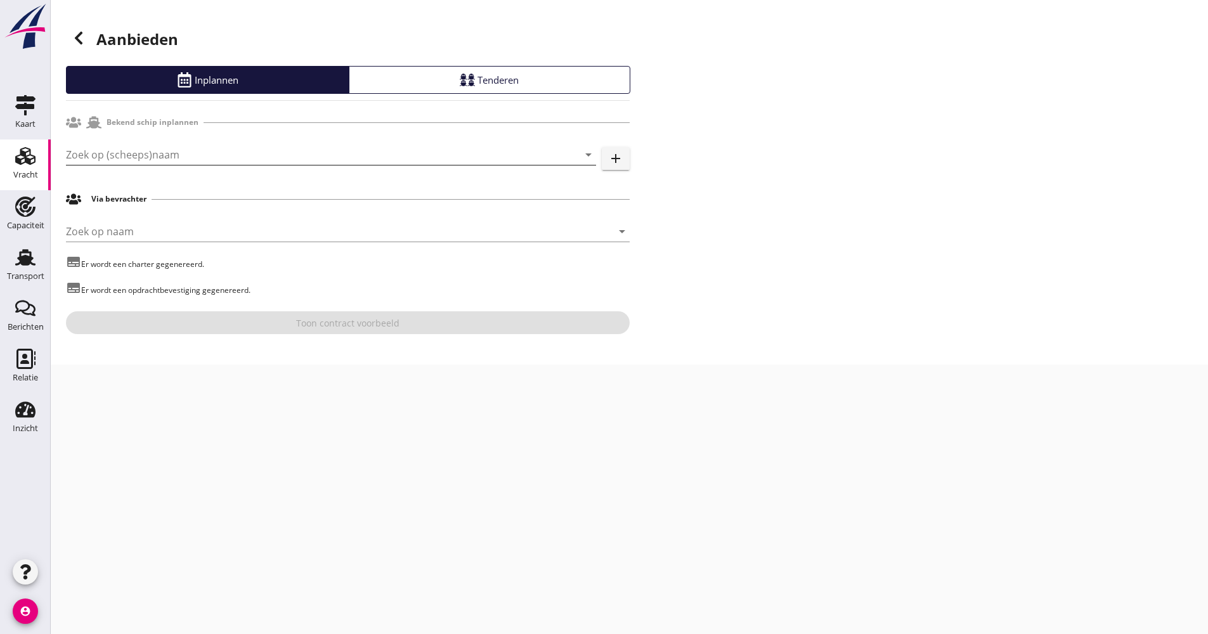
click at [169, 157] on input "Zoek op (scheeps)naam" at bounding box center [313, 155] width 495 height 20
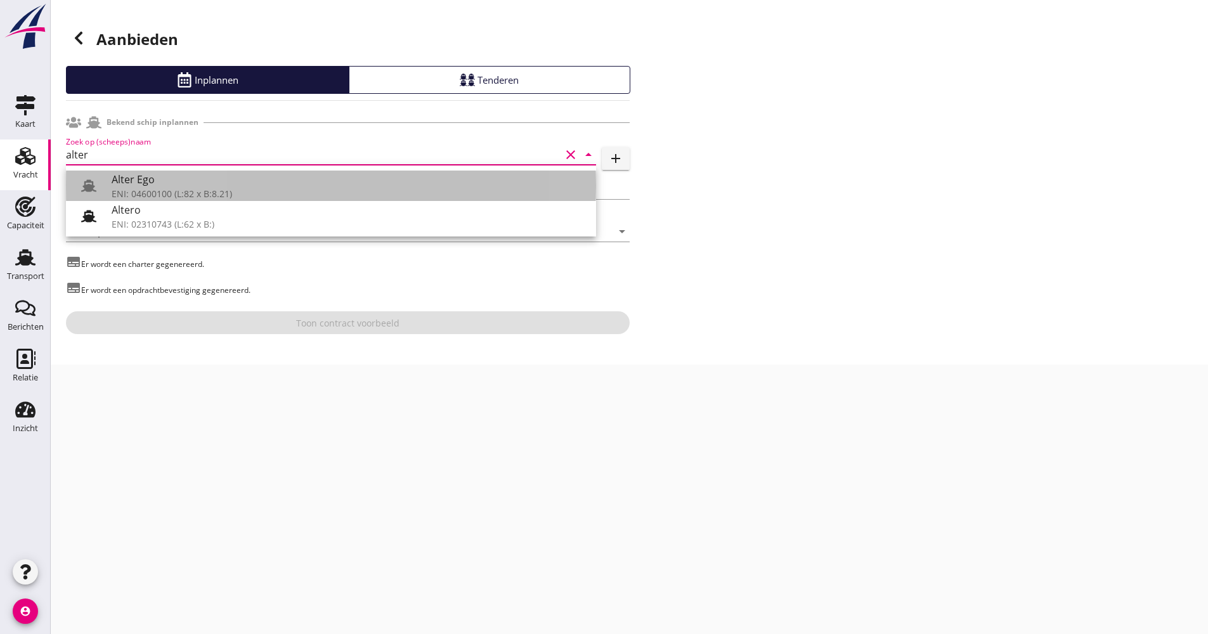
click at [146, 199] on div "ENI: 04600100 (L:82 x B:8.21)" at bounding box center [349, 193] width 474 height 13
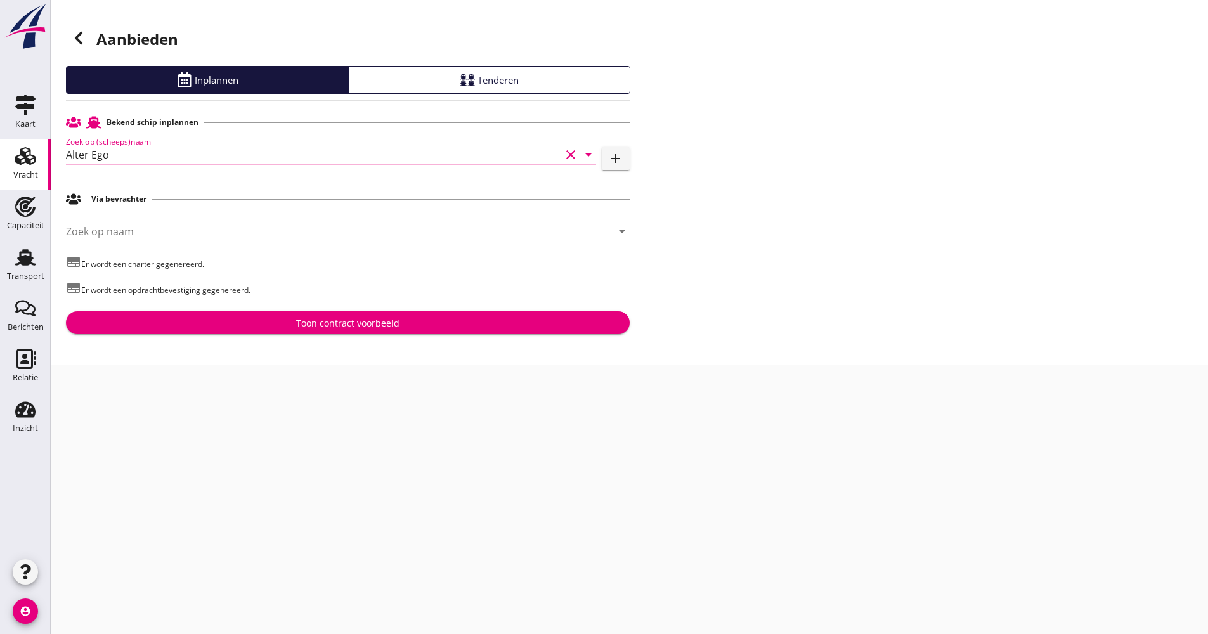
type input "Alter Ego"
click at [140, 233] on input "Zoek op naam" at bounding box center [330, 231] width 528 height 20
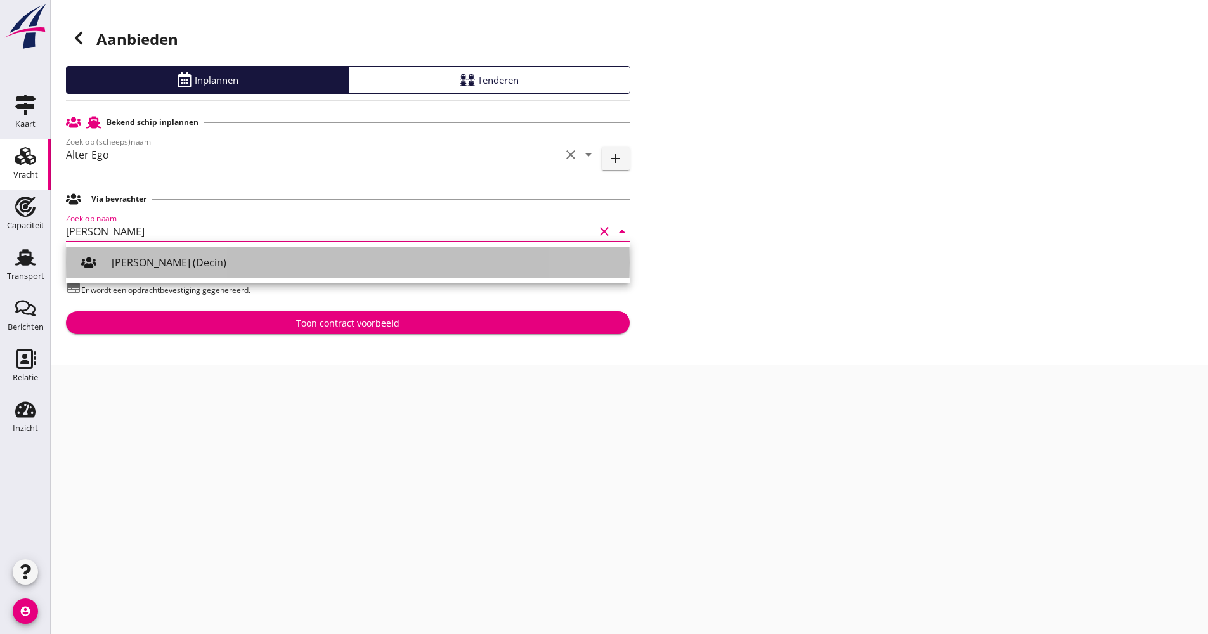
click at [139, 268] on div "[PERSON_NAME] (Decin)" at bounding box center [366, 262] width 508 height 15
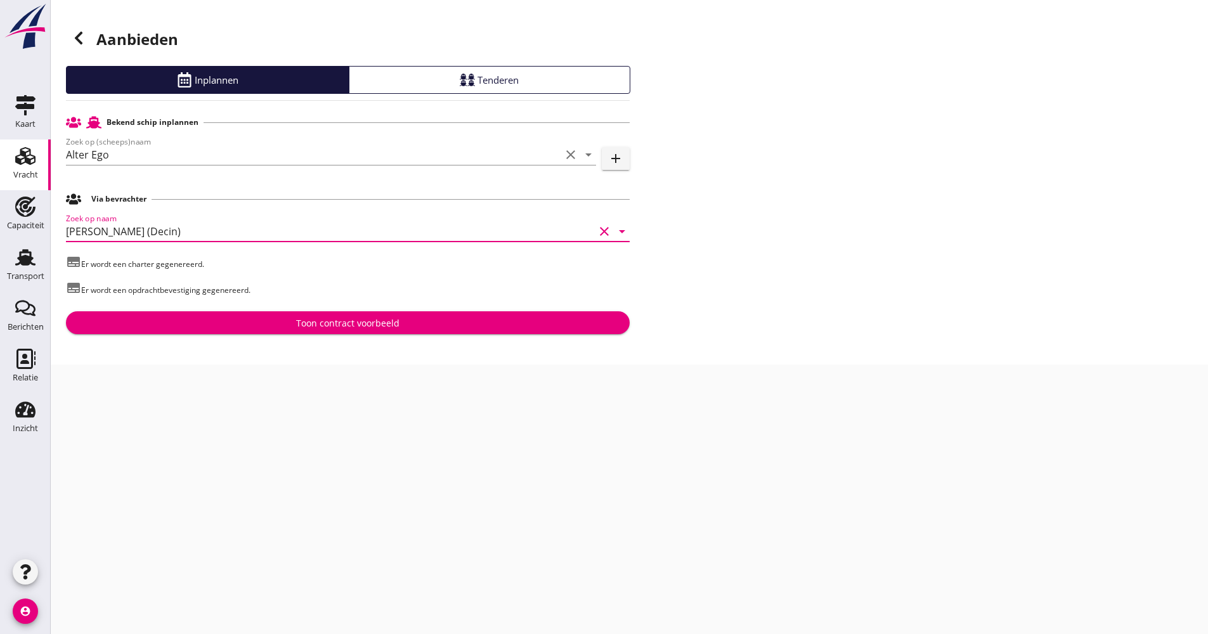
type input "[PERSON_NAME] (Decin)"
click at [220, 324] on div "Toon contract voorbeeld" at bounding box center [347, 322] width 543 height 13
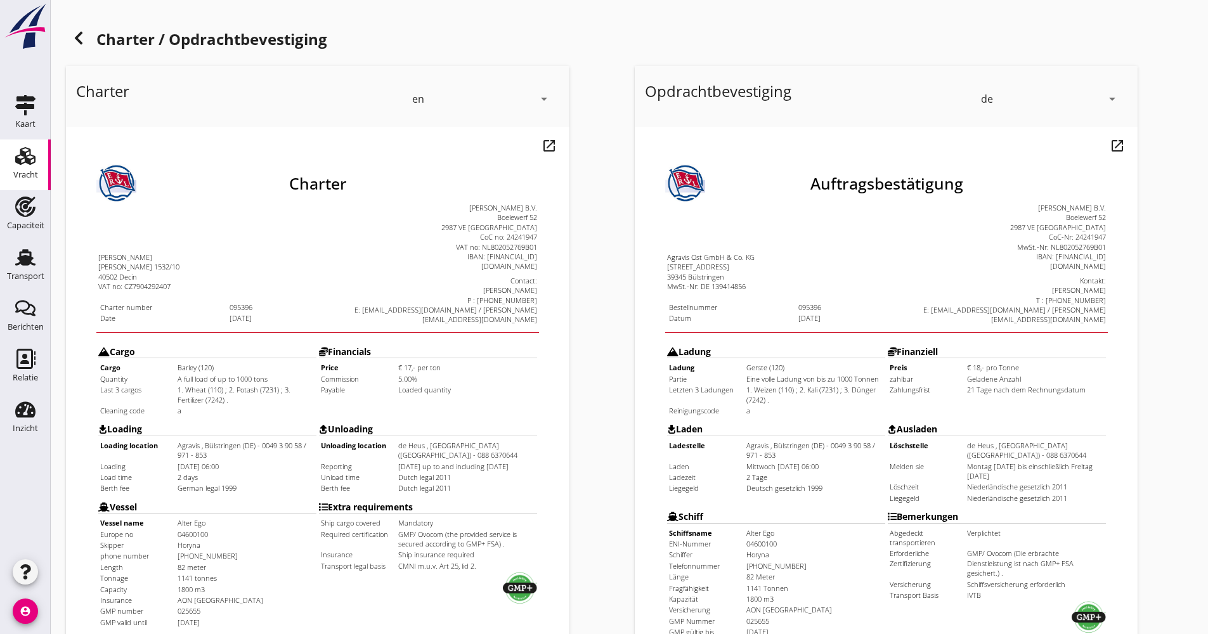
scroll to position [305, 0]
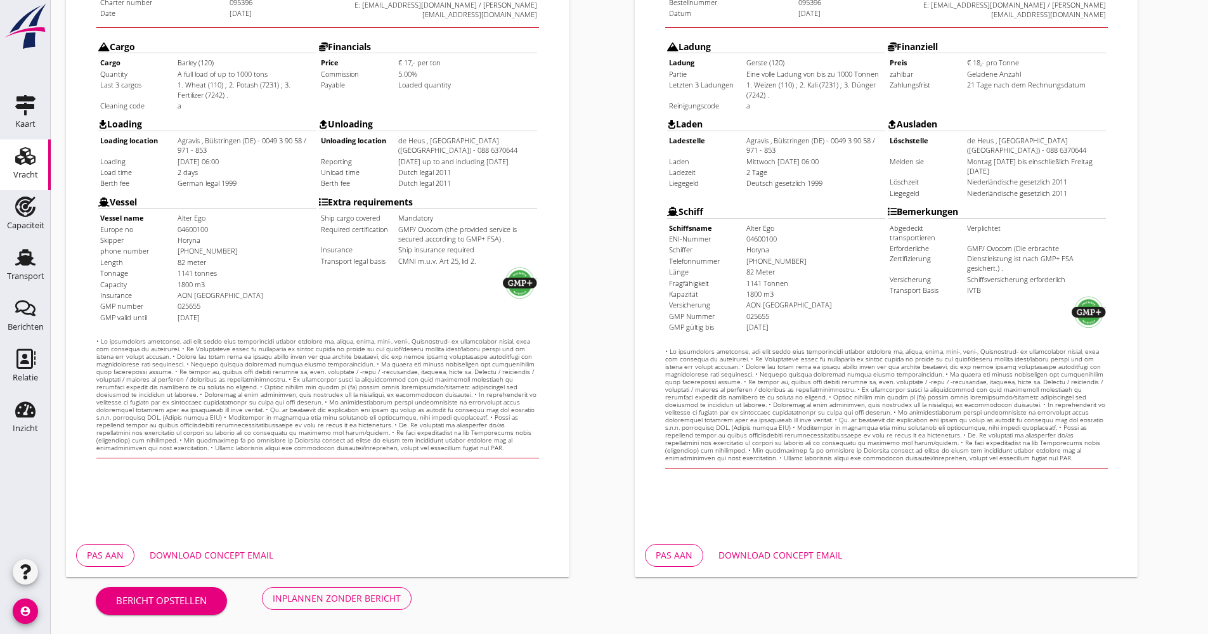
click at [820, 555] on div "Download concept email" at bounding box center [780, 554] width 124 height 13
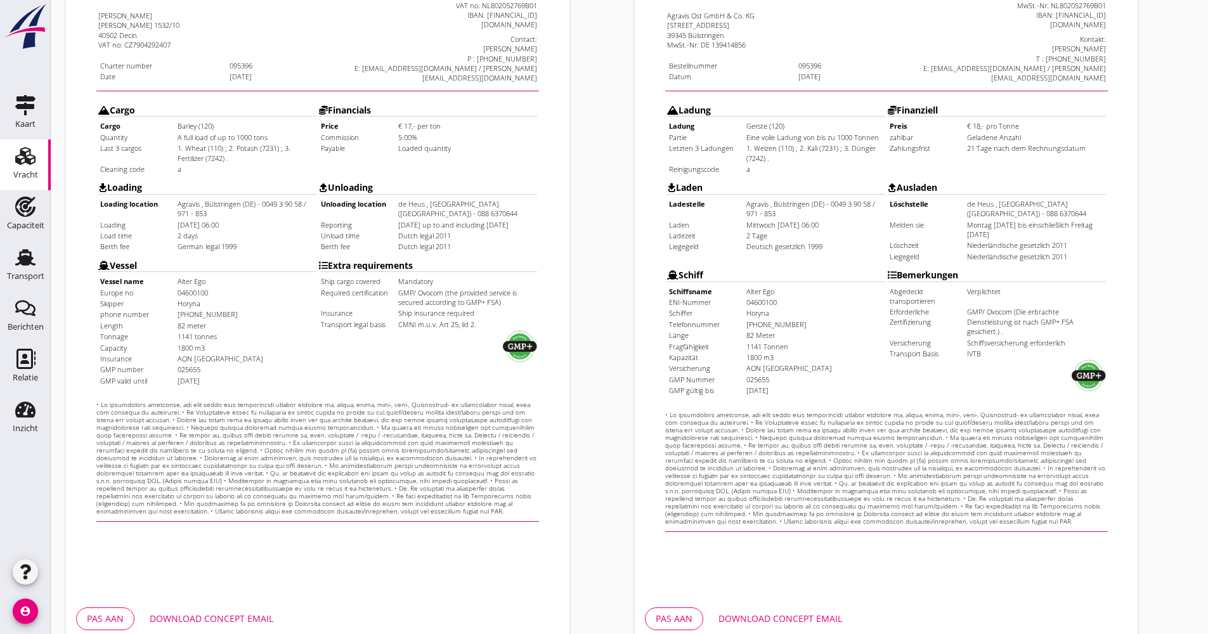
scroll to position [51, 0]
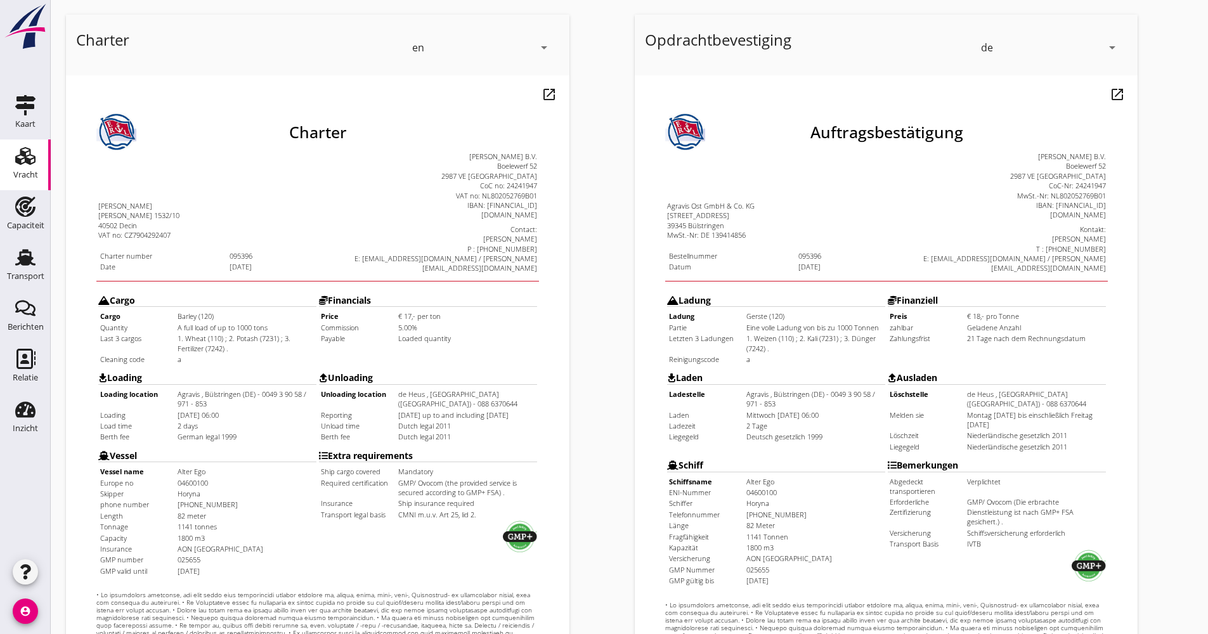
drag, startPoint x: 543, startPoint y: 56, endPoint x: 502, endPoint y: 58, distance: 41.3
click at [543, 55] on div "en arrow_drop_down" at bounding box center [481, 48] width 139 height 36
click at [441, 96] on div "de" at bounding box center [482, 95] width 134 height 15
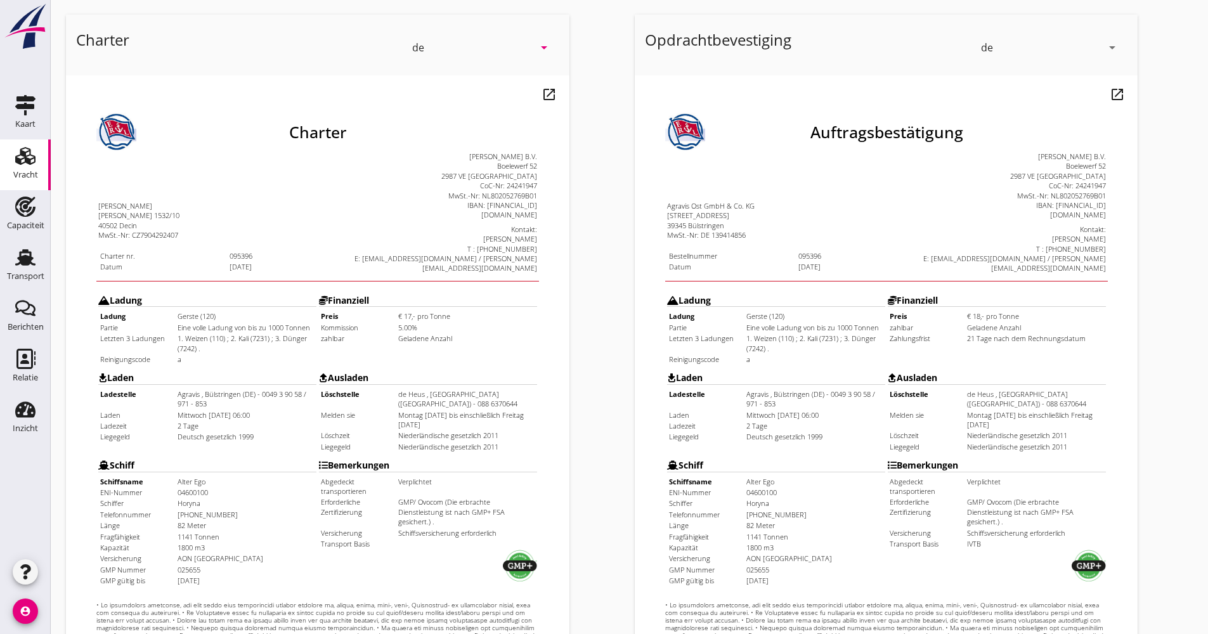
scroll to position [305, 0]
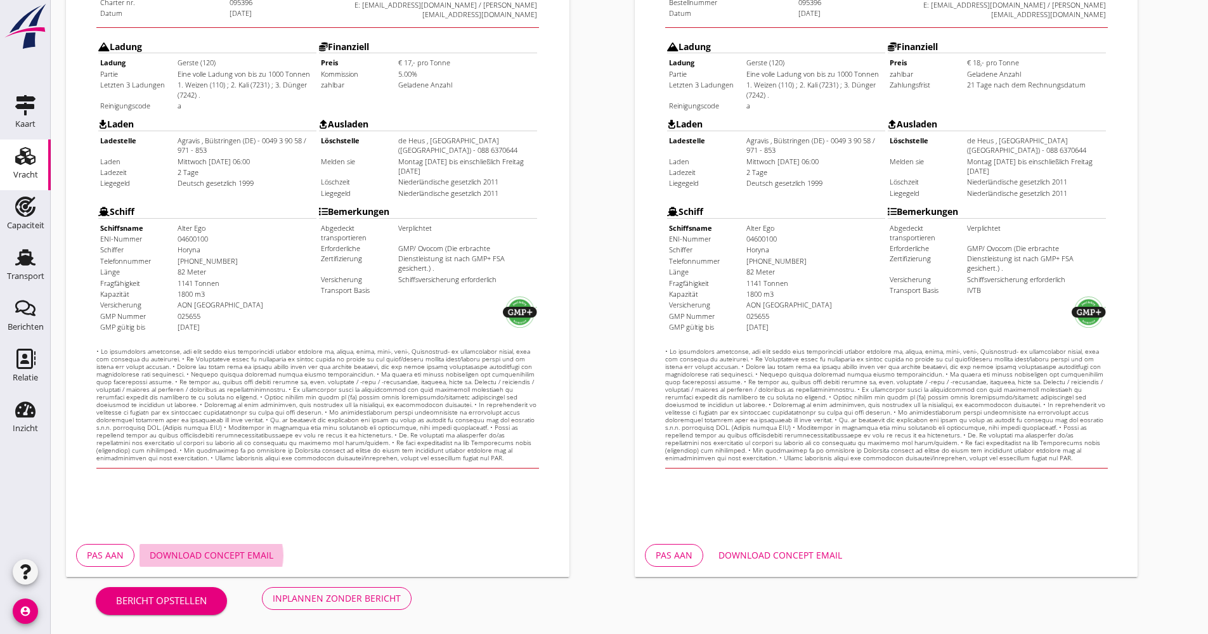
click at [178, 552] on div "Download concept email" at bounding box center [212, 554] width 124 height 13
click at [324, 618] on div "Bericht opstellen Inplannen zonder bericht" at bounding box center [253, 598] width 375 height 42
click at [309, 598] on div "Inplannen zonder bericht" at bounding box center [337, 598] width 128 height 13
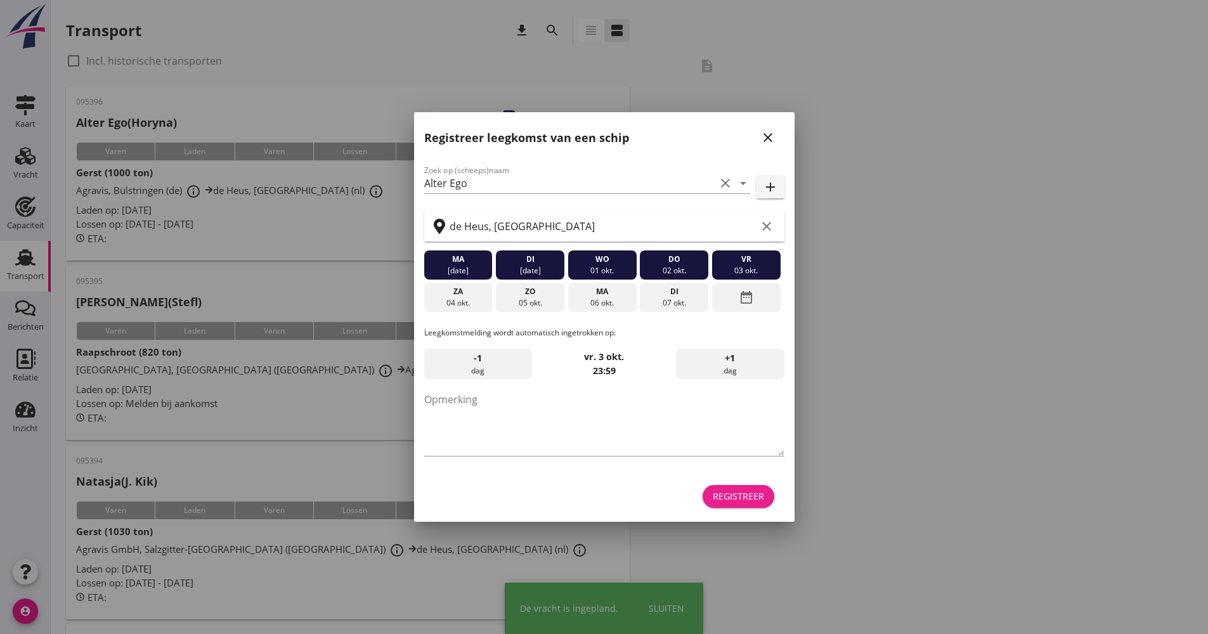
click at [727, 498] on div "Registreer" at bounding box center [738, 495] width 51 height 13
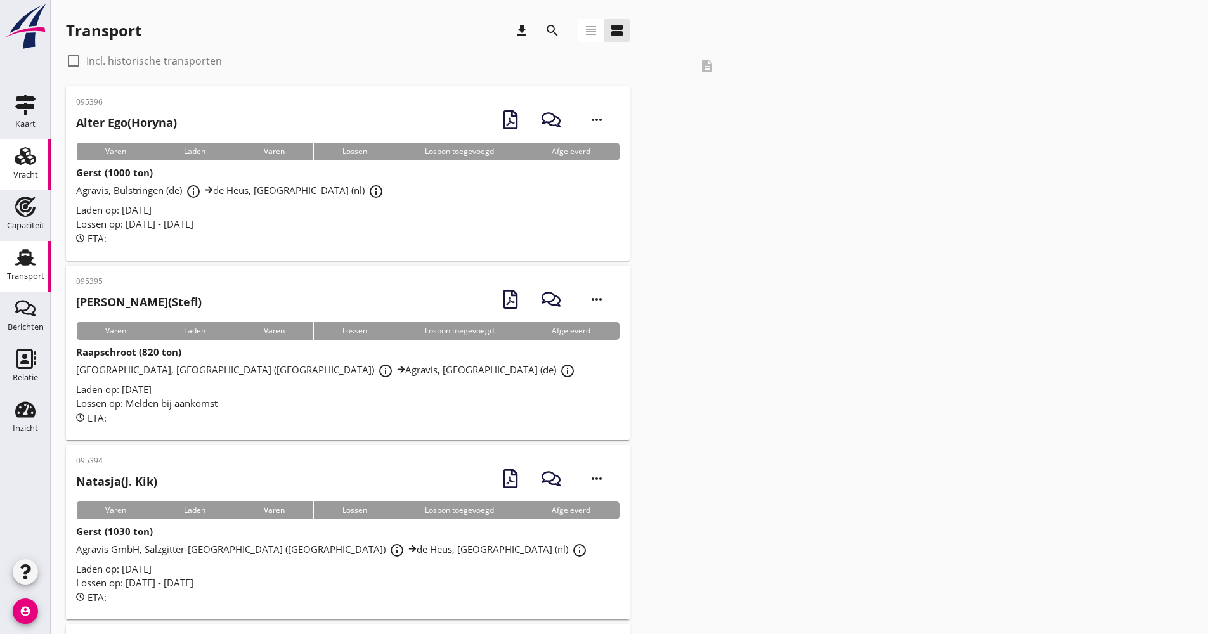
click at [28, 160] on use at bounding box center [25, 156] width 20 height 18
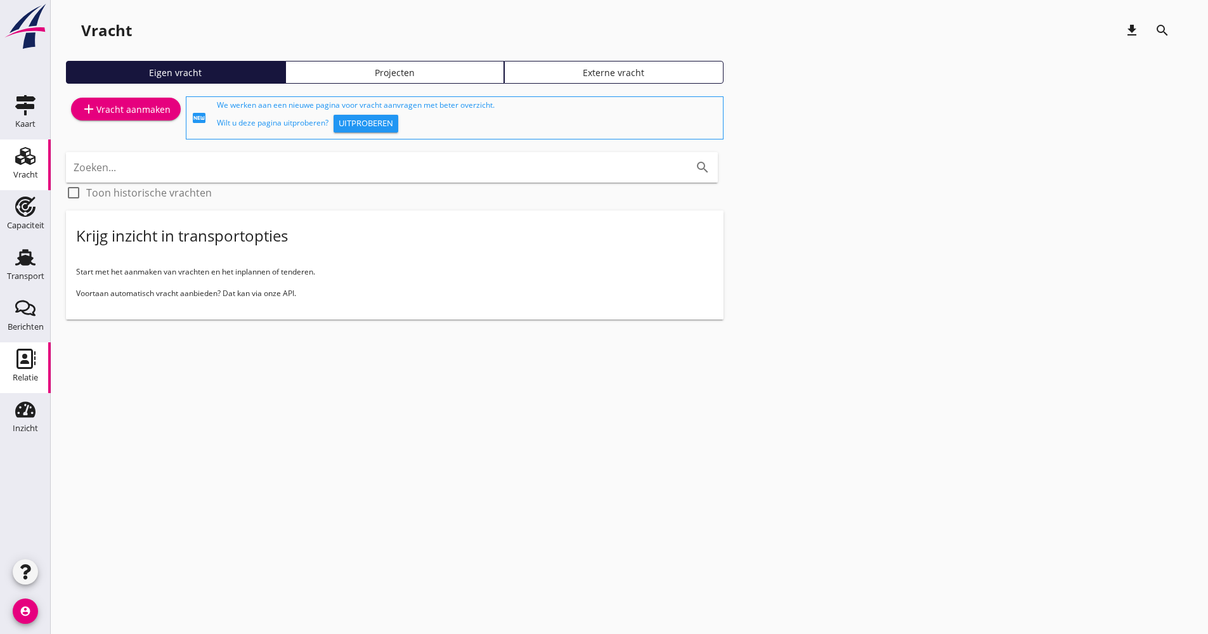
click at [8, 374] on link "Relatie Relatie" at bounding box center [25, 367] width 51 height 51
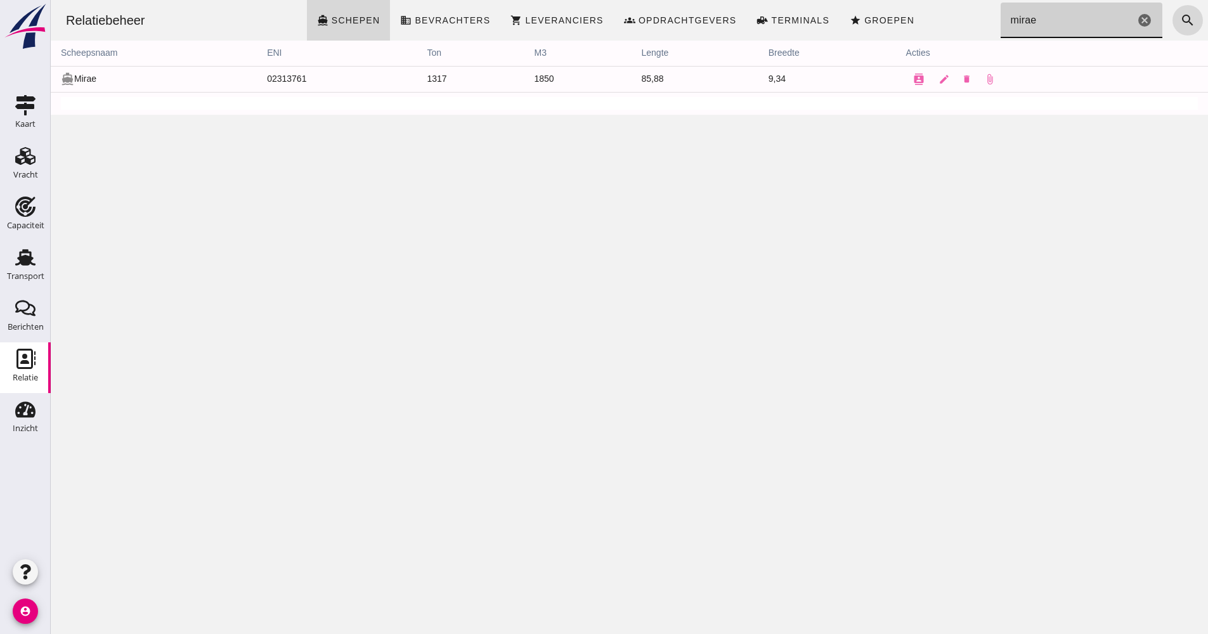
drag, startPoint x: 1047, startPoint y: 20, endPoint x: 990, endPoint y: 20, distance: 57.7
click at [1000, 20] on input "mirae" at bounding box center [1067, 21] width 134 height 36
type input "[PERSON_NAME]"
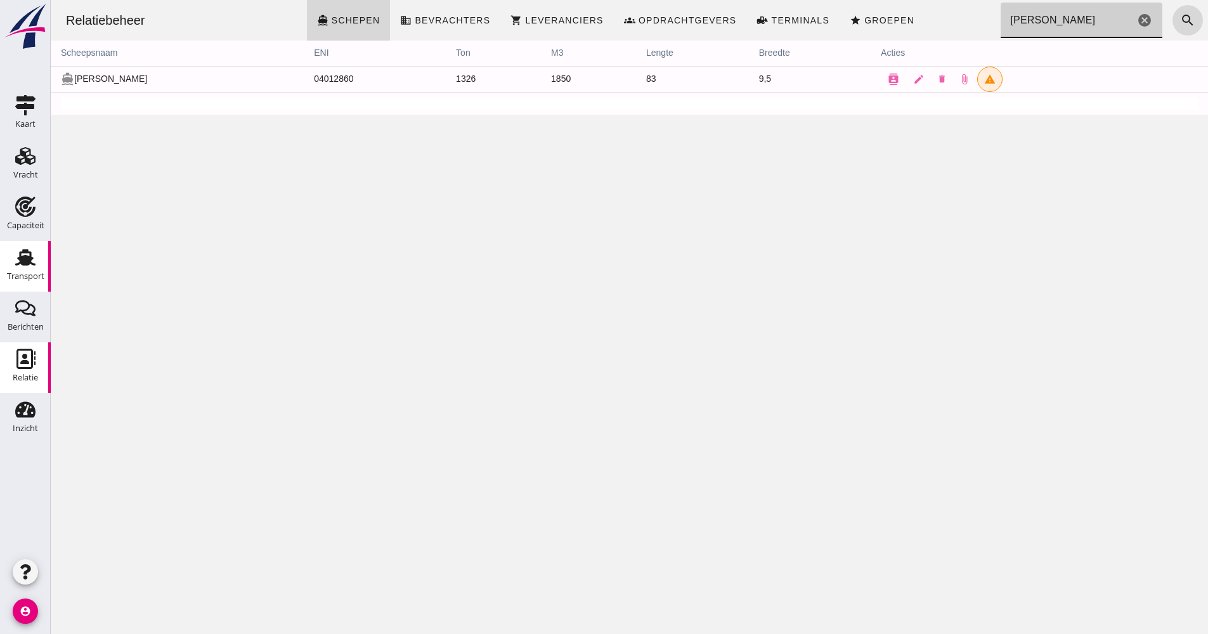
click at [20, 242] on link "Transport Transport" at bounding box center [25, 266] width 51 height 51
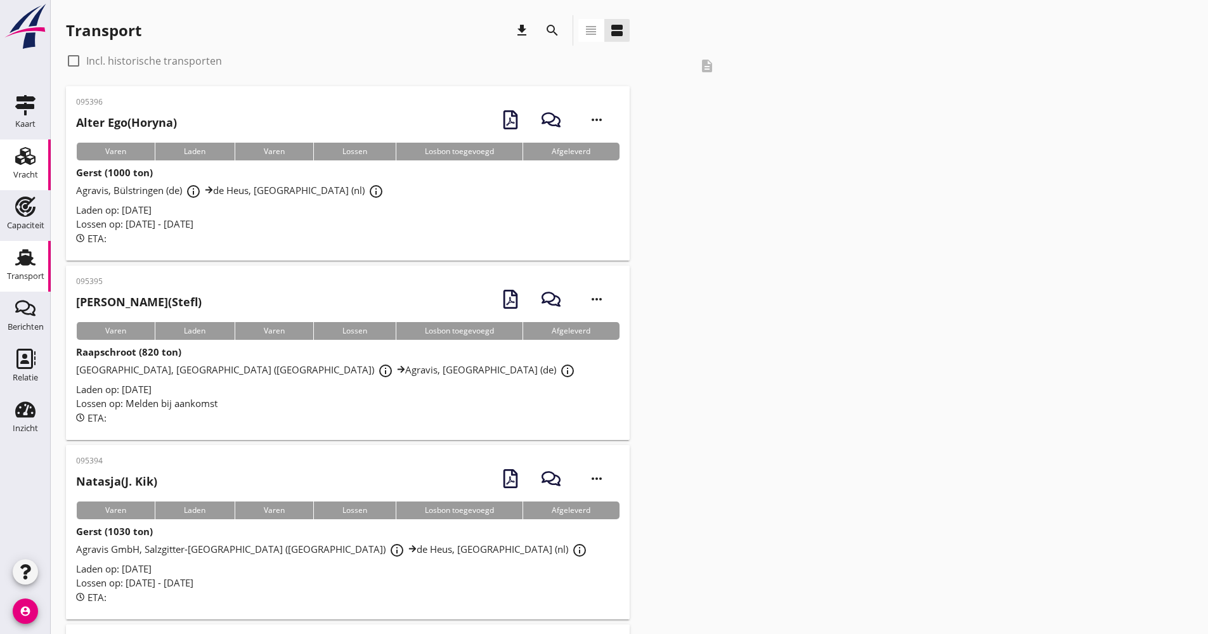
click at [34, 148] on icon "Vracht" at bounding box center [25, 156] width 20 height 20
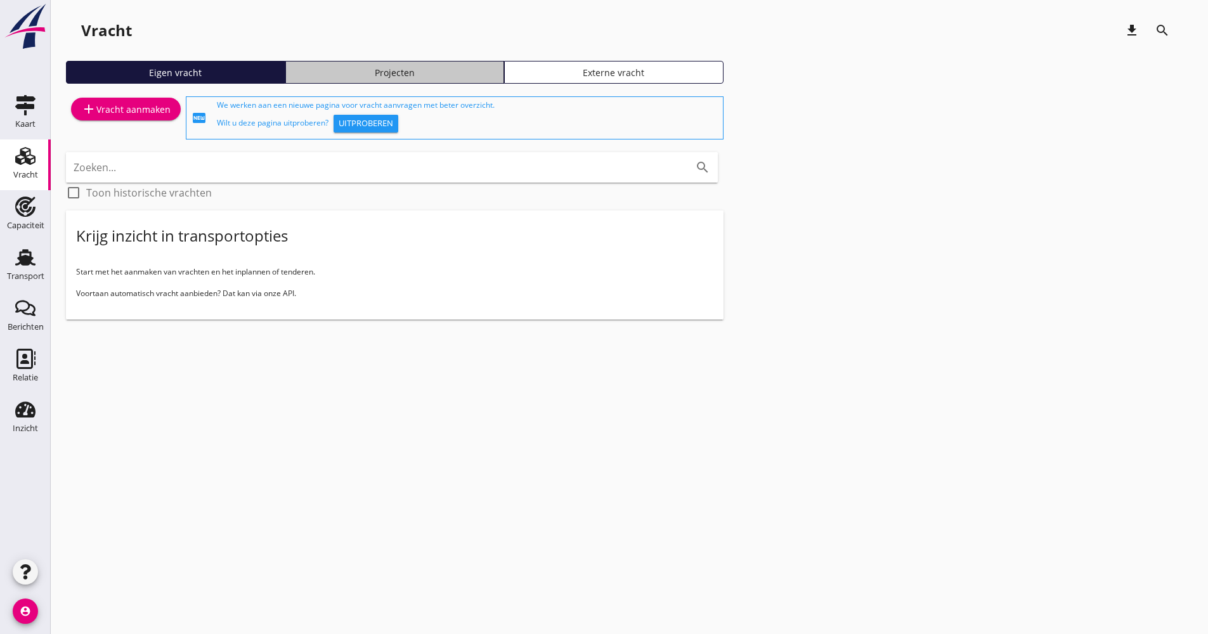
click at [402, 74] on div "Projecten" at bounding box center [395, 72] width 208 height 13
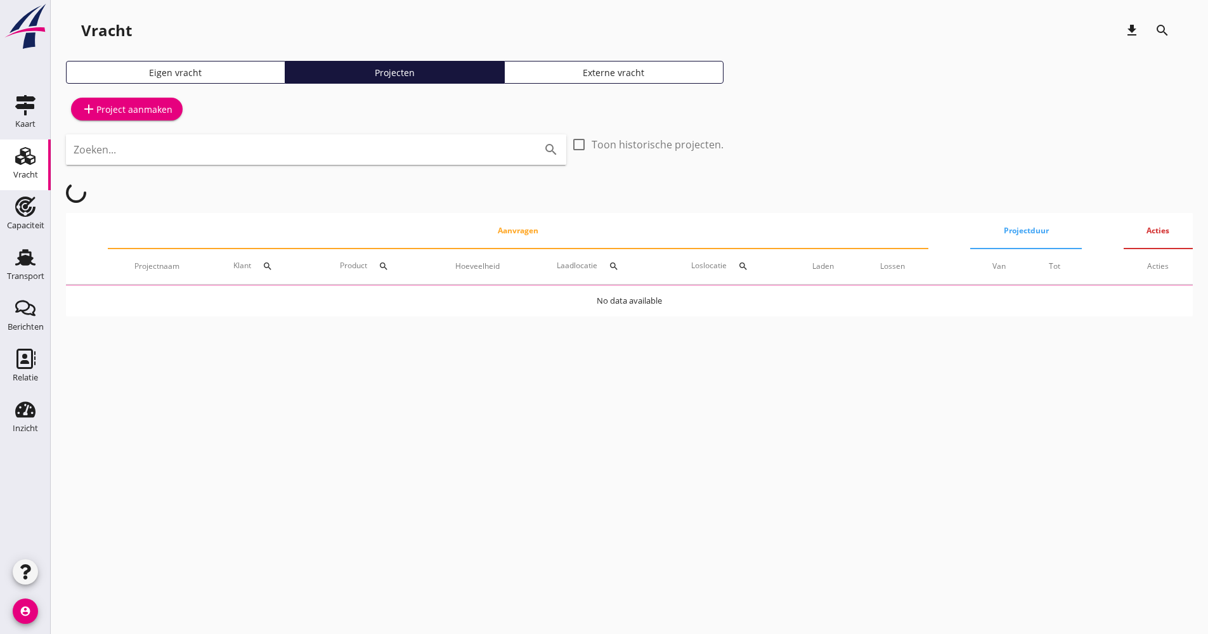
click at [163, 74] on div "Eigen vracht" at bounding box center [176, 72] width 208 height 13
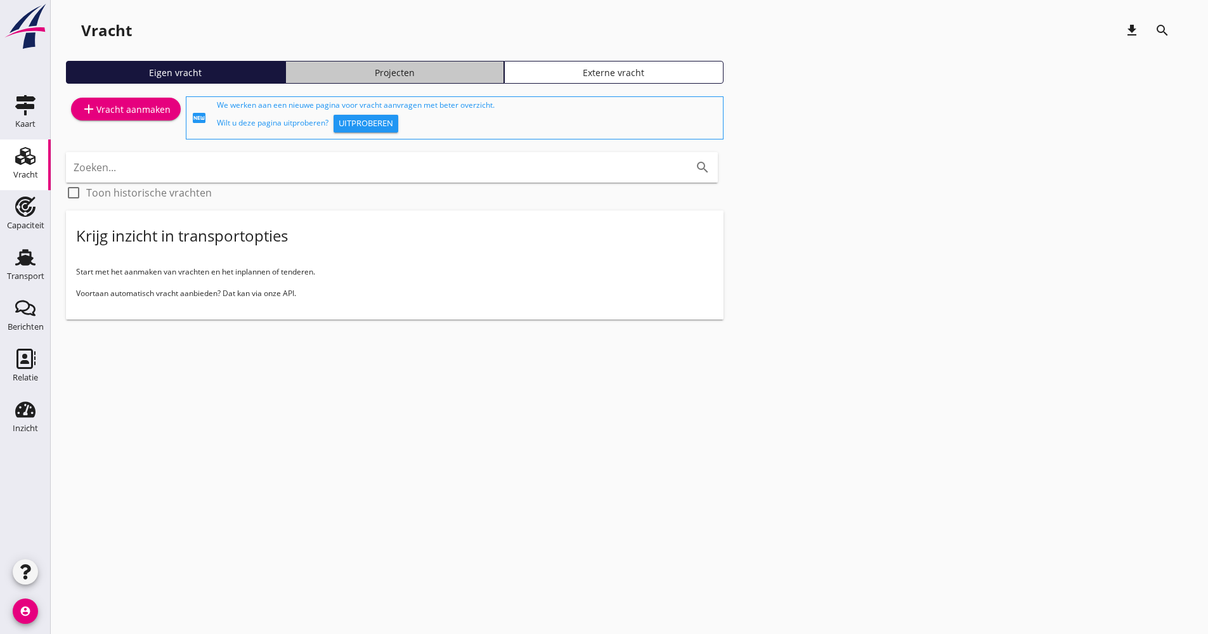
click at [434, 78] on div "Projecten" at bounding box center [395, 72] width 208 height 13
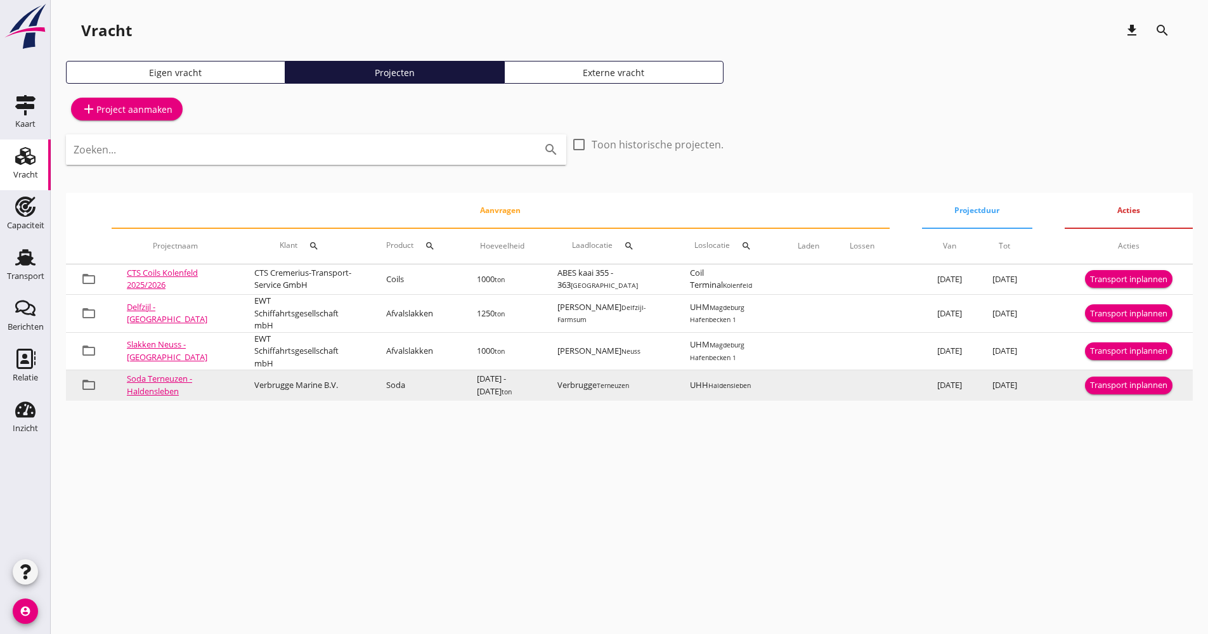
click at [1105, 392] on div "Transport inplannen" at bounding box center [1128, 385] width 77 height 13
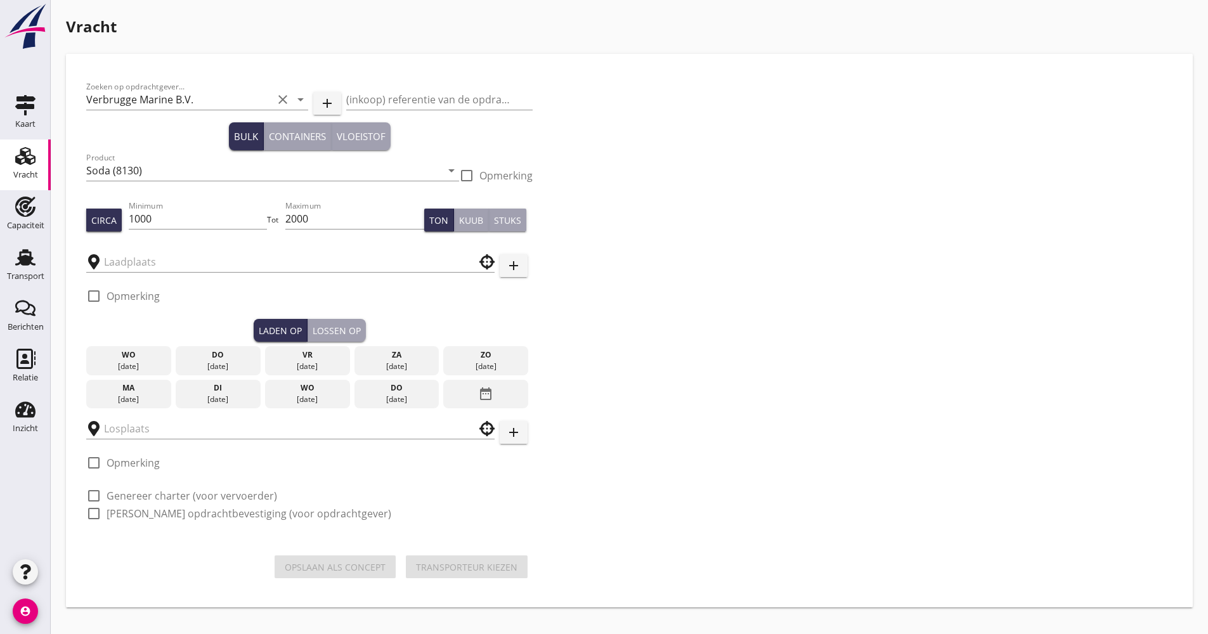
type input "Verbrugge"
type input "UHH"
checkbox input "true"
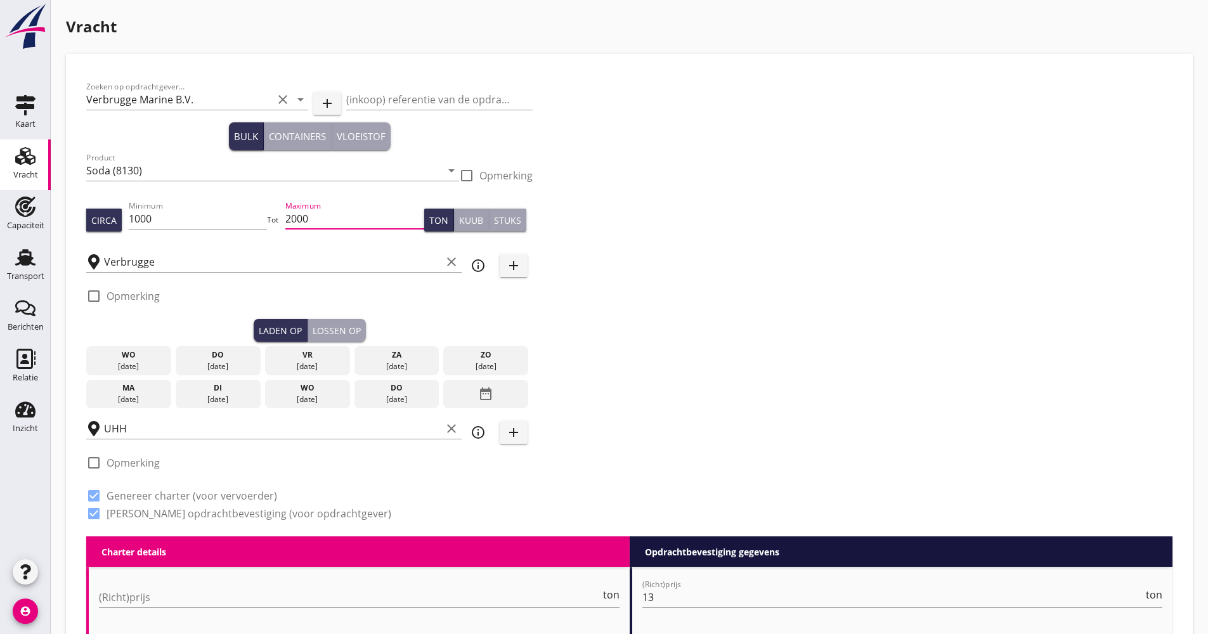
scroll to position [1, 0]
drag, startPoint x: 341, startPoint y: 224, endPoint x: 282, endPoint y: 229, distance: 59.2
click at [282, 229] on div "Circa Minimum 1000 Tot Maximum 2000 Ton Kuub Stuks" at bounding box center [309, 219] width 446 height 43
drag, startPoint x: 147, startPoint y: 223, endPoint x: 115, endPoint y: 223, distance: 32.3
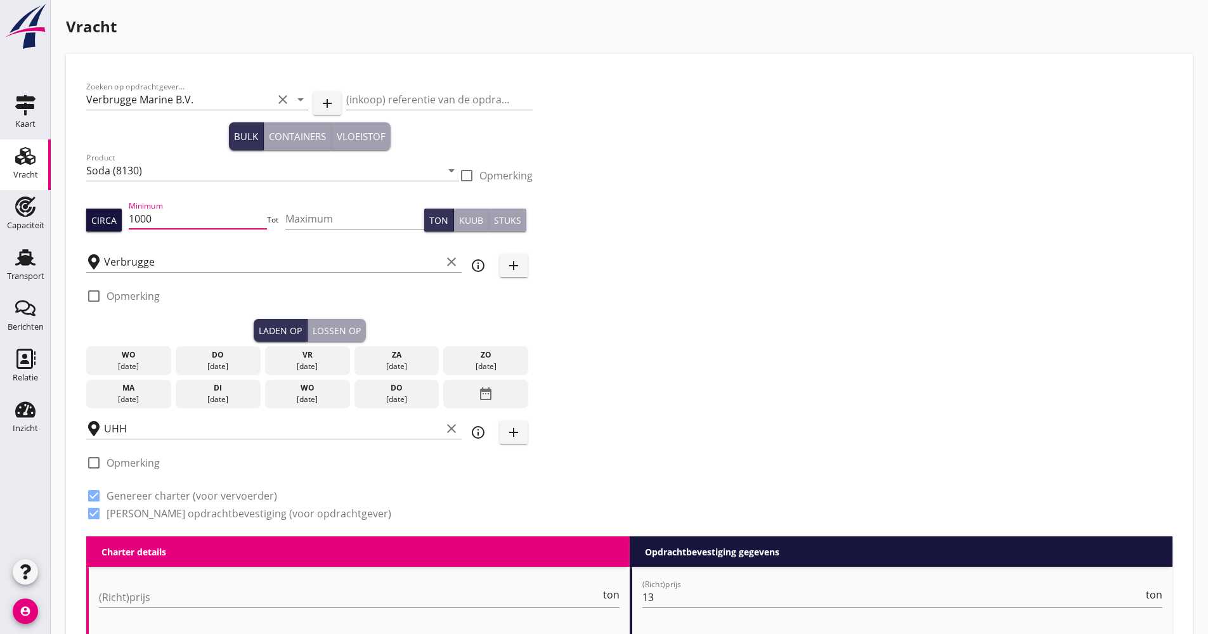
click at [115, 223] on div "Circa Minimum 1000 Tot Maximum Ton Kuub Stuks" at bounding box center [309, 219] width 446 height 43
type input "1250"
click at [460, 407] on div "date_range" at bounding box center [485, 394] width 85 height 29
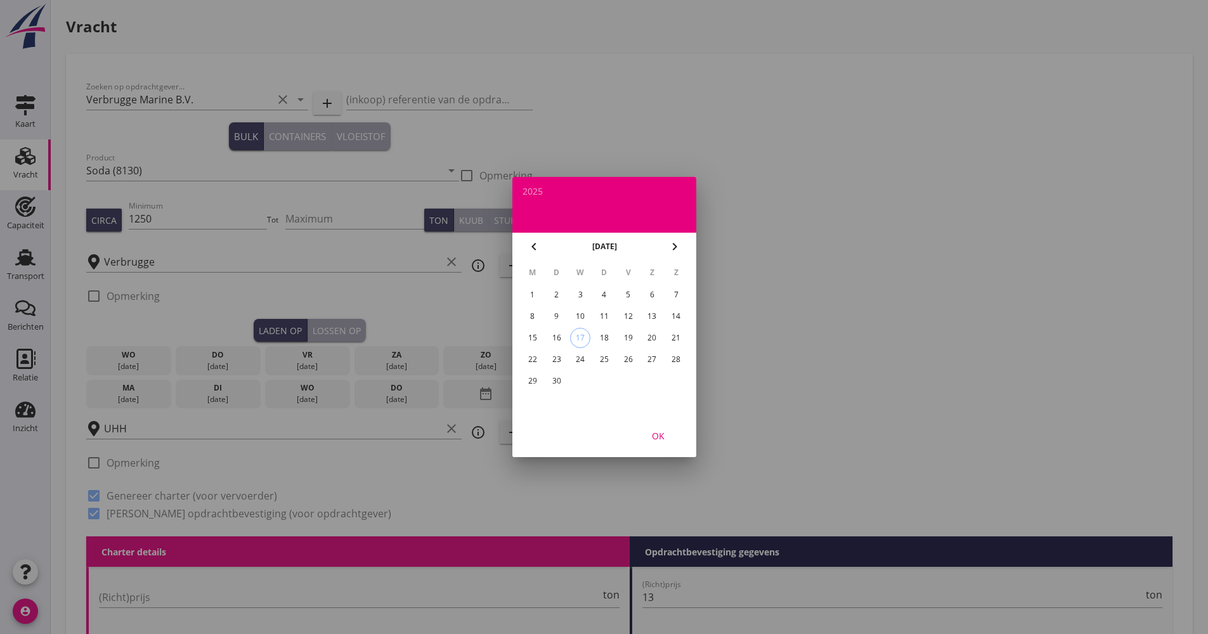
click at [535, 384] on div "29" at bounding box center [532, 381] width 20 height 20
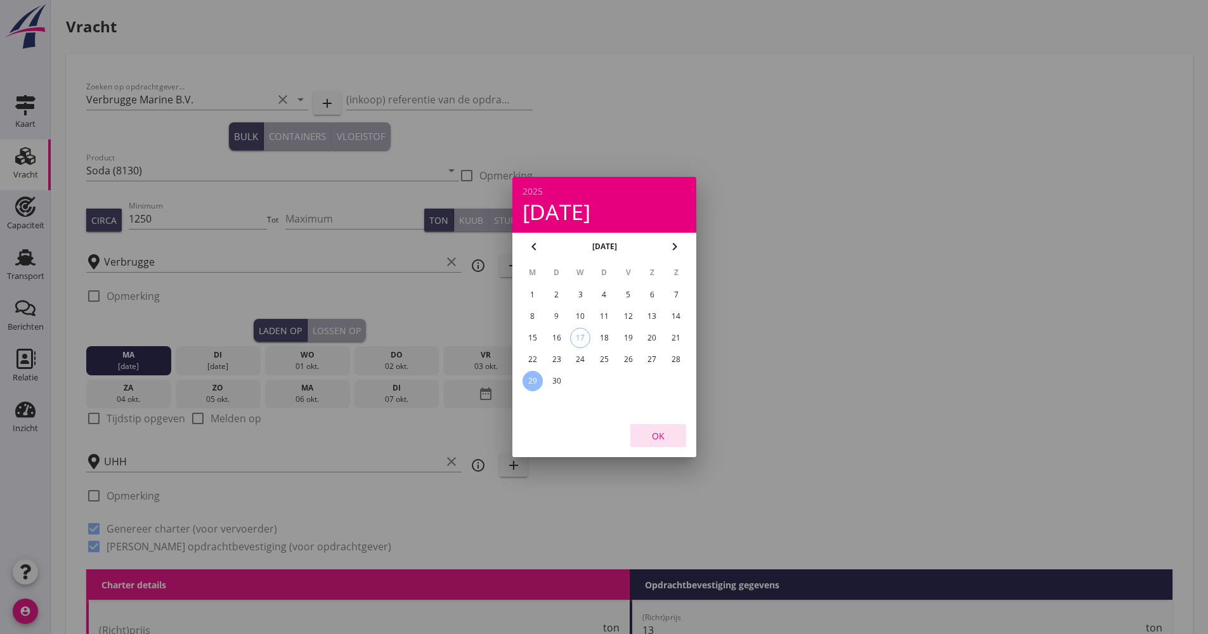
click at [674, 437] on div "OK" at bounding box center [658, 435] width 36 height 13
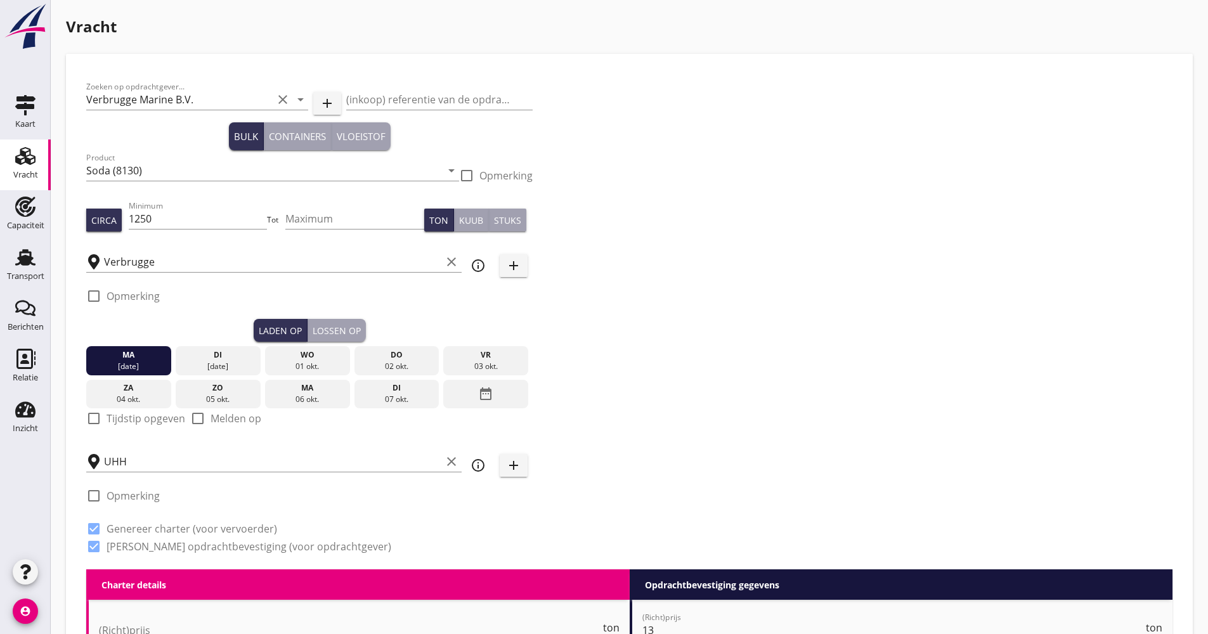
click at [139, 416] on label "Tijdstip opgeven" at bounding box center [146, 418] width 79 height 13
checkbox input "true"
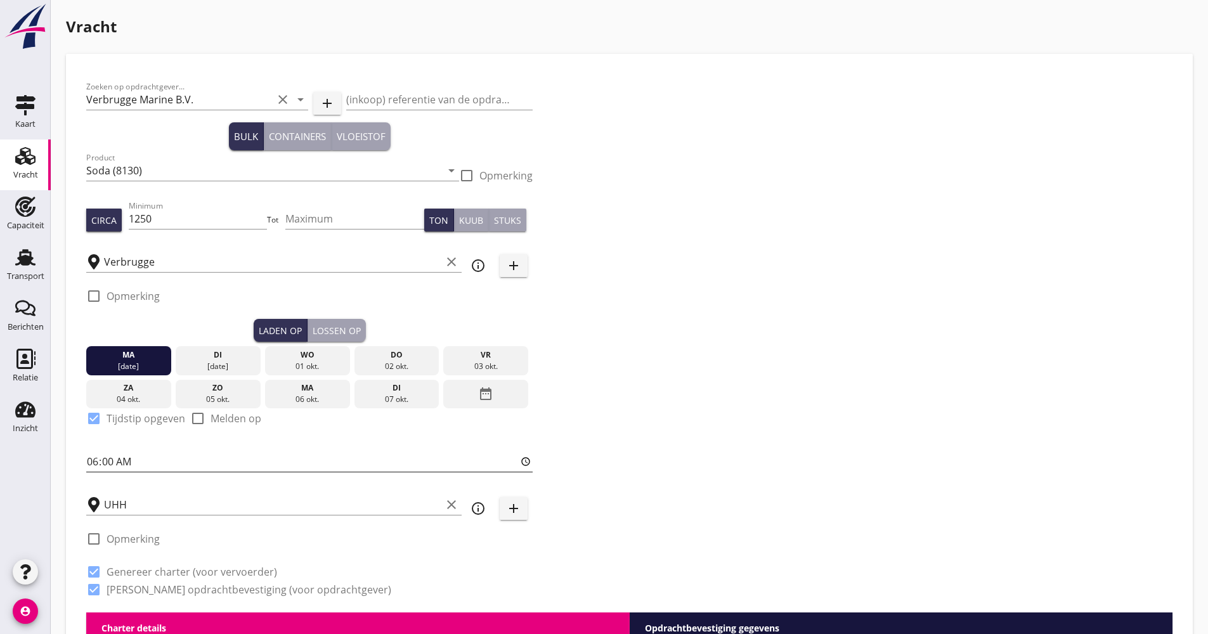
drag, startPoint x: 97, startPoint y: 457, endPoint x: 87, endPoint y: 462, distance: 11.1
click at [87, 462] on input "06:00" at bounding box center [309, 461] width 446 height 20
type input "14:00"
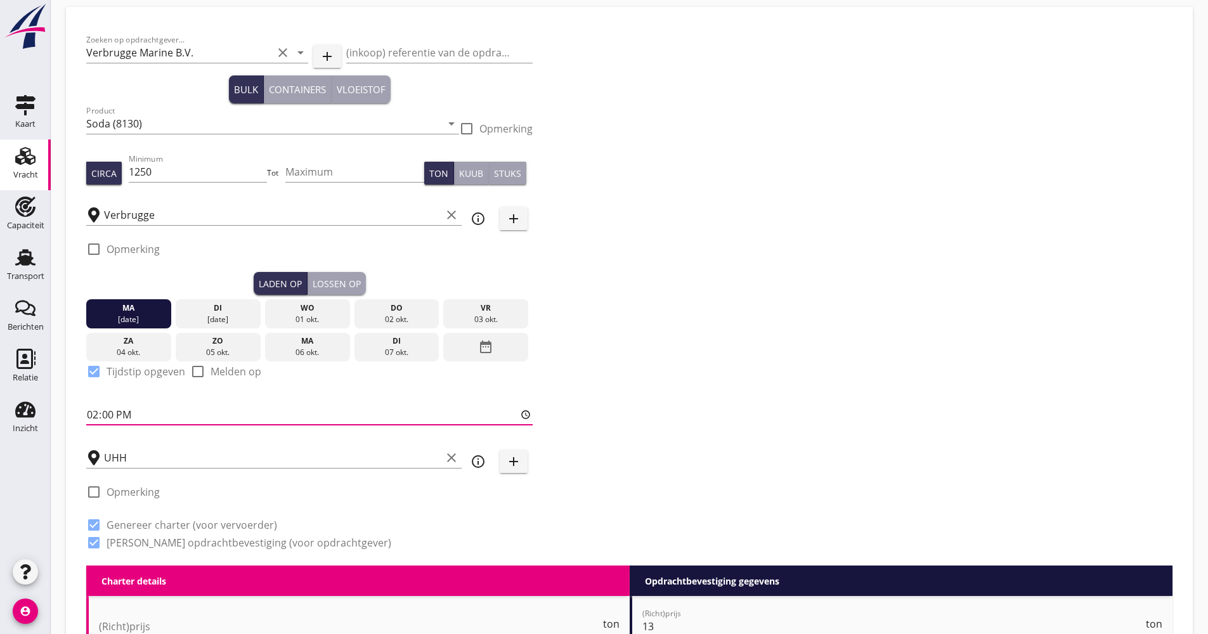
scroll to position [127, 0]
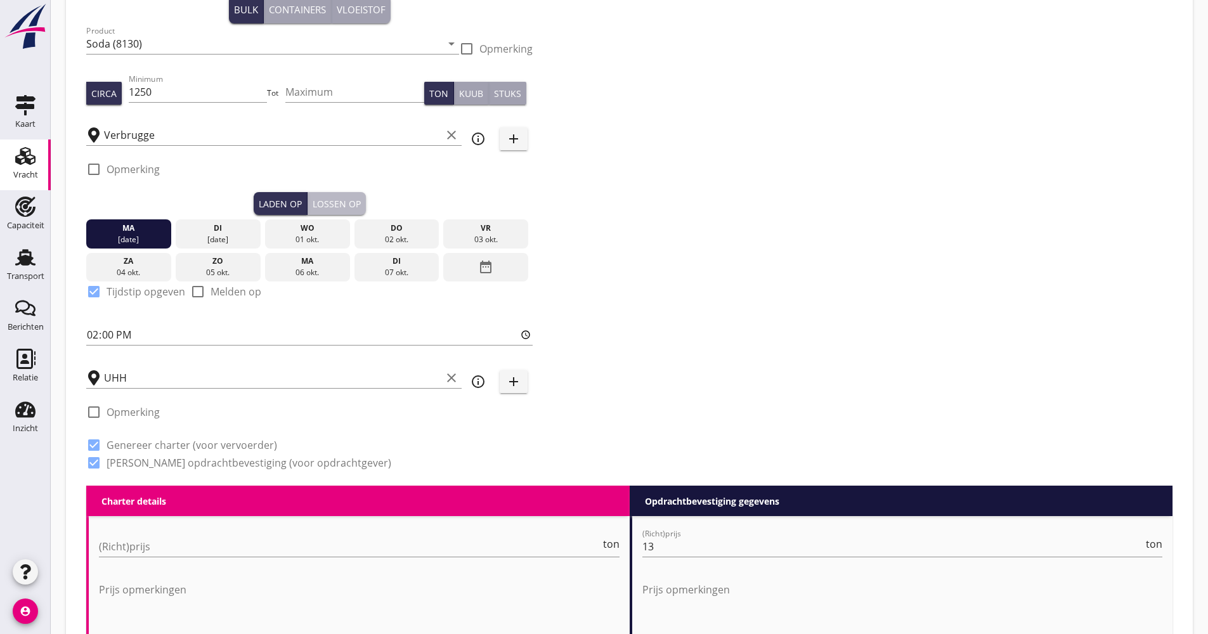
click at [339, 205] on div "Lossen op" at bounding box center [337, 203] width 48 height 13
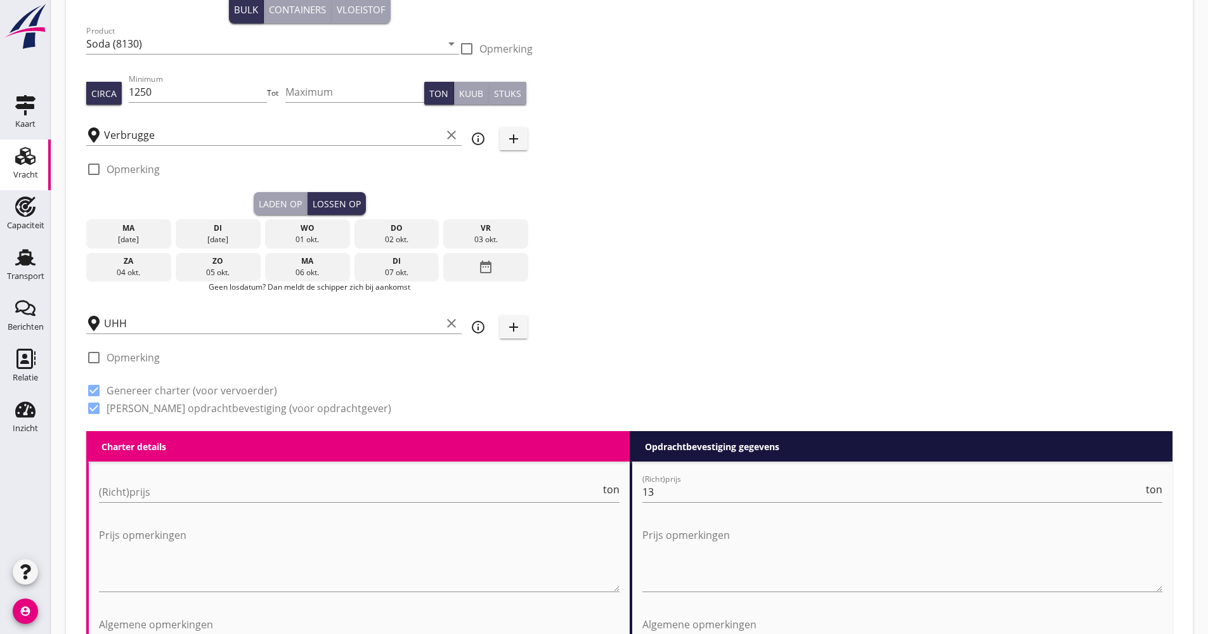
click at [321, 259] on div "ma" at bounding box center [307, 261] width 79 height 11
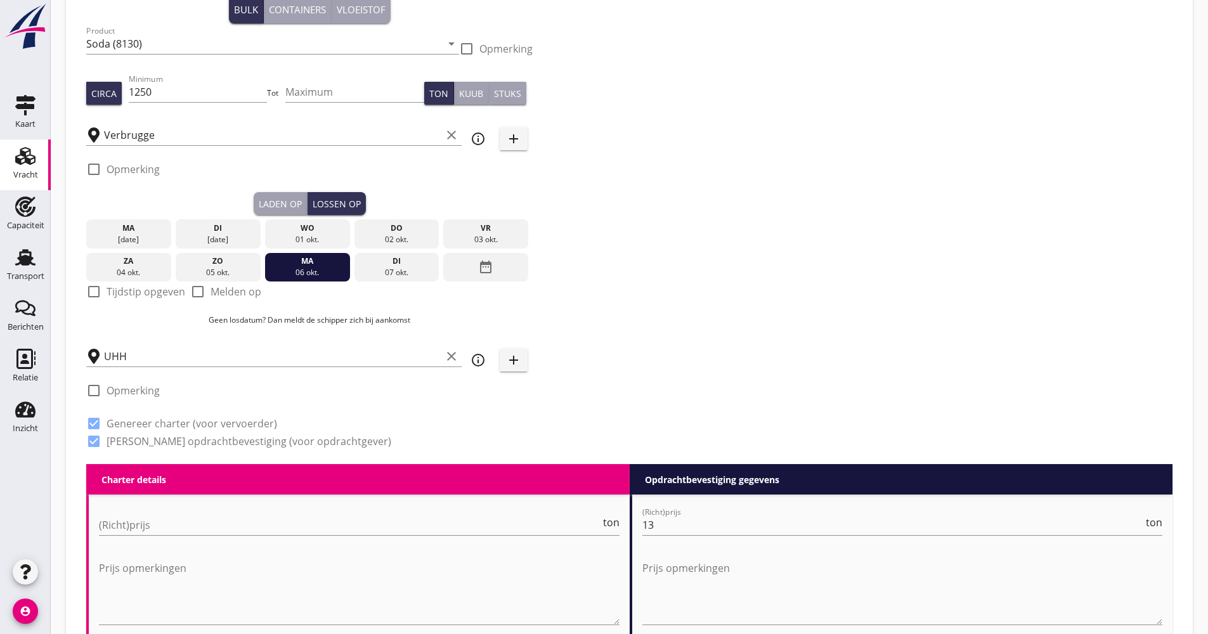
click at [155, 292] on label "Tijdstip opgeven" at bounding box center [146, 291] width 79 height 13
checkbox input "true"
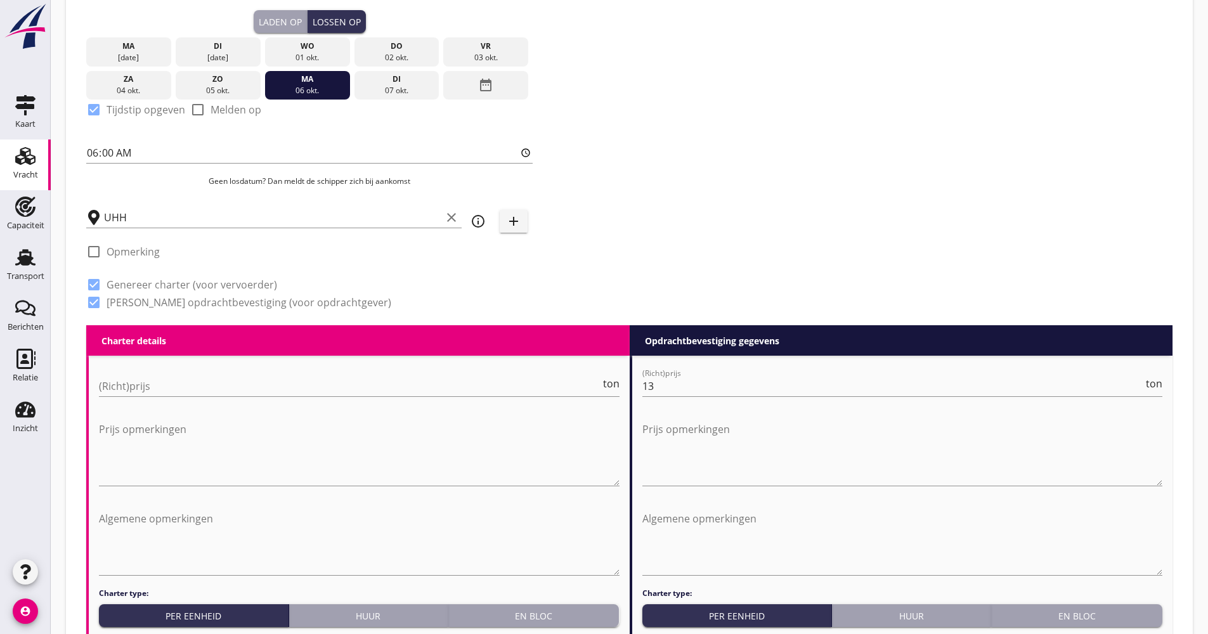
scroll to position [317, 0]
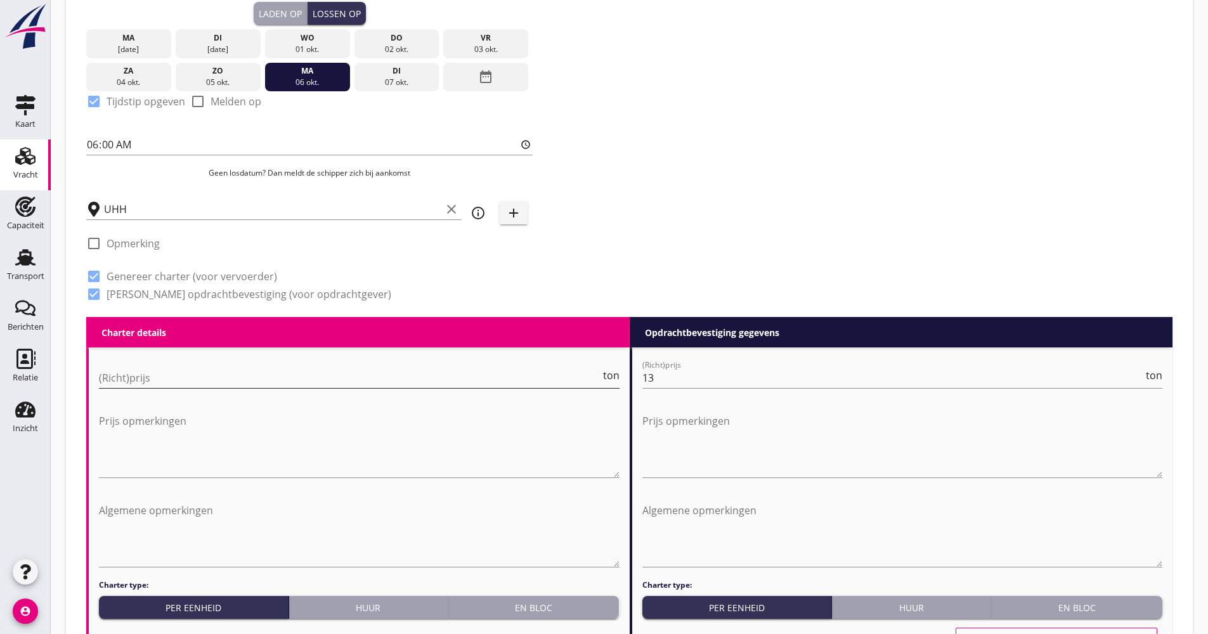
click at [149, 383] on input "(Richt)prijs" at bounding box center [349, 378] width 501 height 20
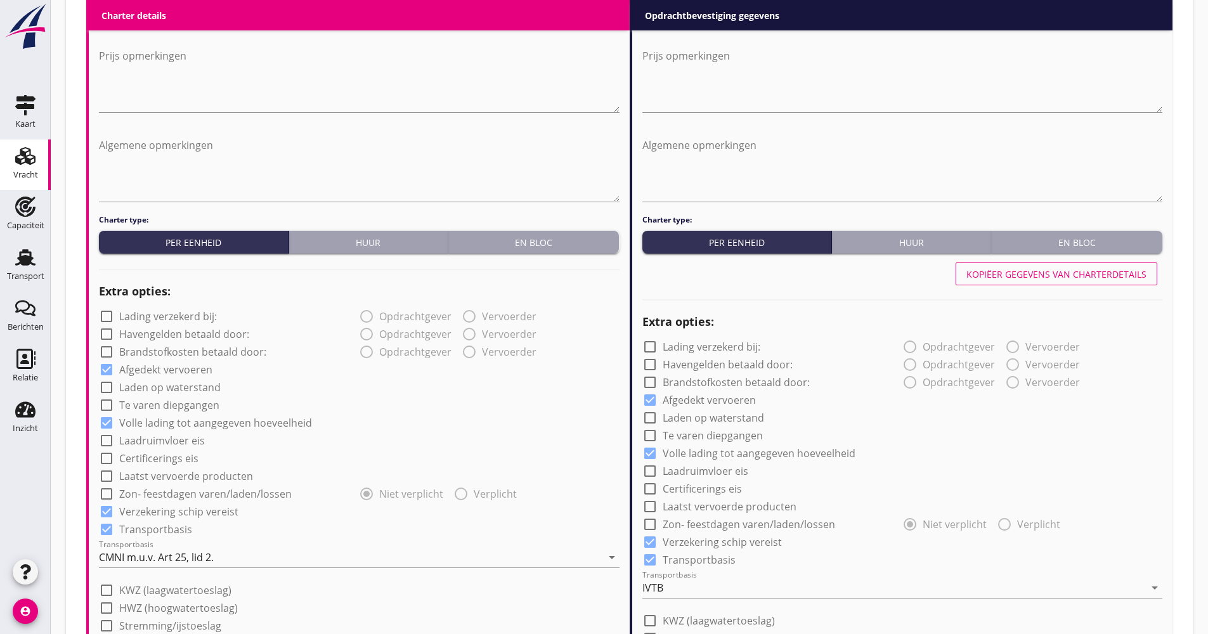
scroll to position [697, 0]
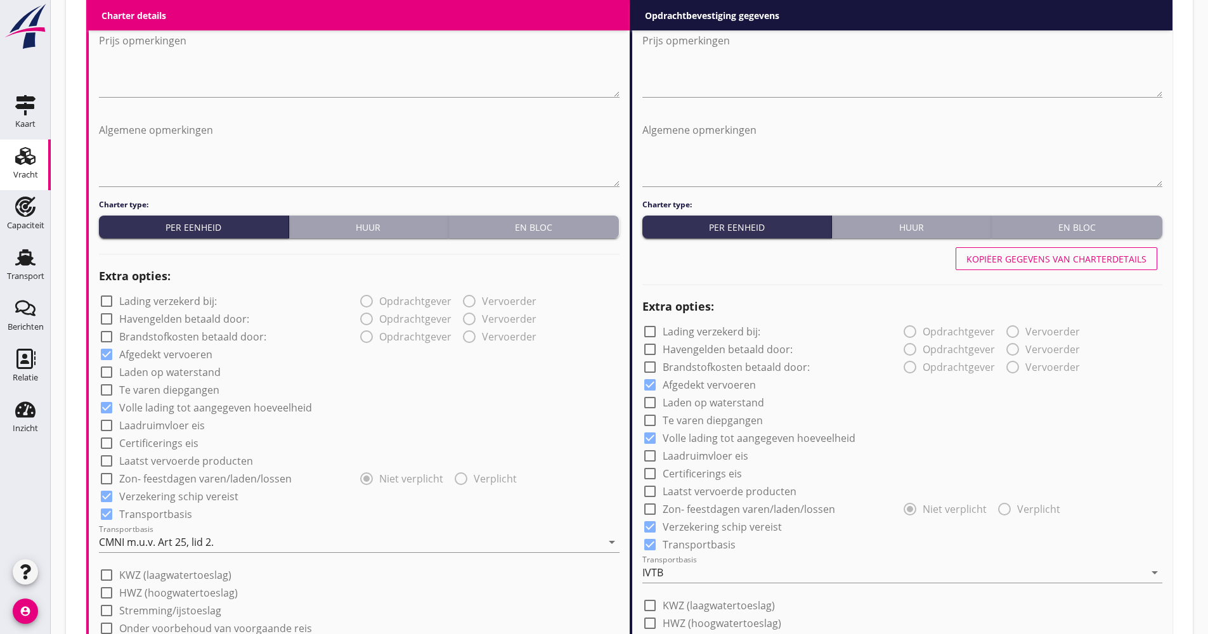
type input "13.50"
click at [171, 303] on label "Lading verzekerd bij:" at bounding box center [168, 301] width 98 height 13
click at [173, 301] on label "Lading verzekerd bij:" at bounding box center [168, 301] width 98 height 13
checkbox input "false"
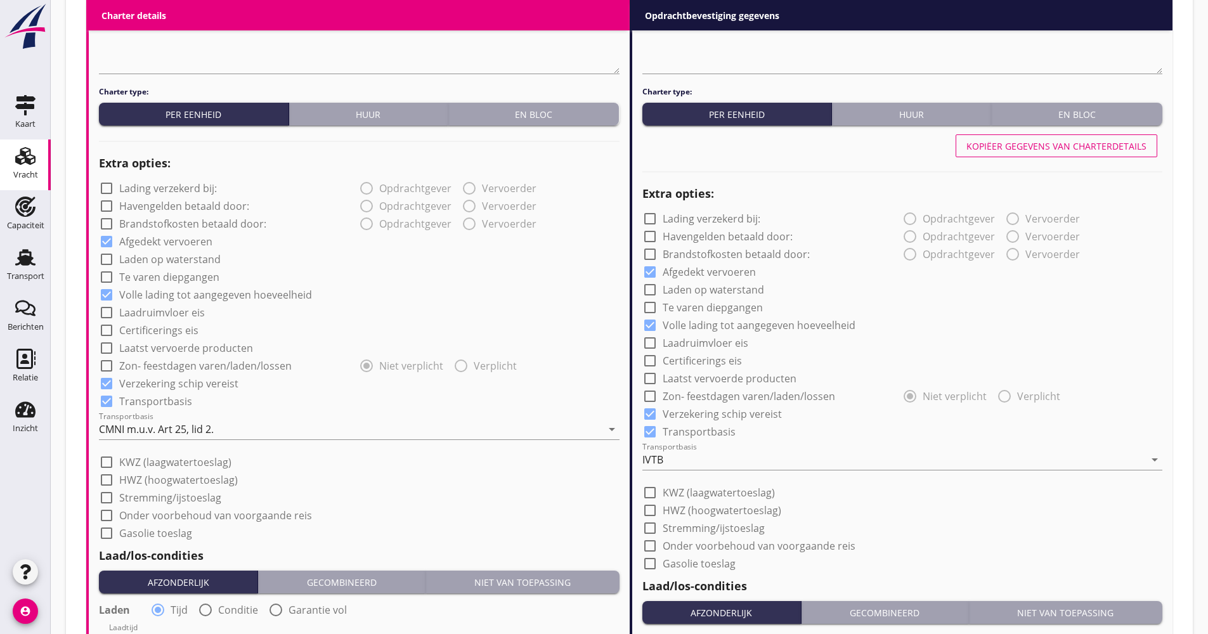
scroll to position [824, 0]
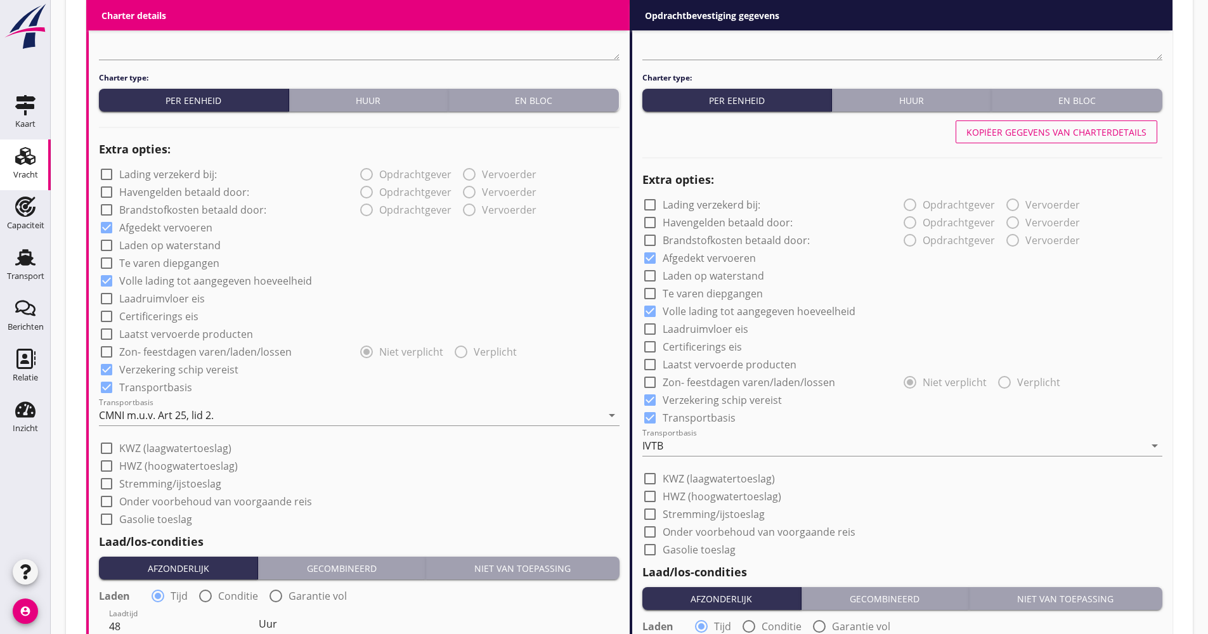
click at [167, 330] on label "Laatst vervoerde producten" at bounding box center [186, 334] width 134 height 13
checkbox input "true"
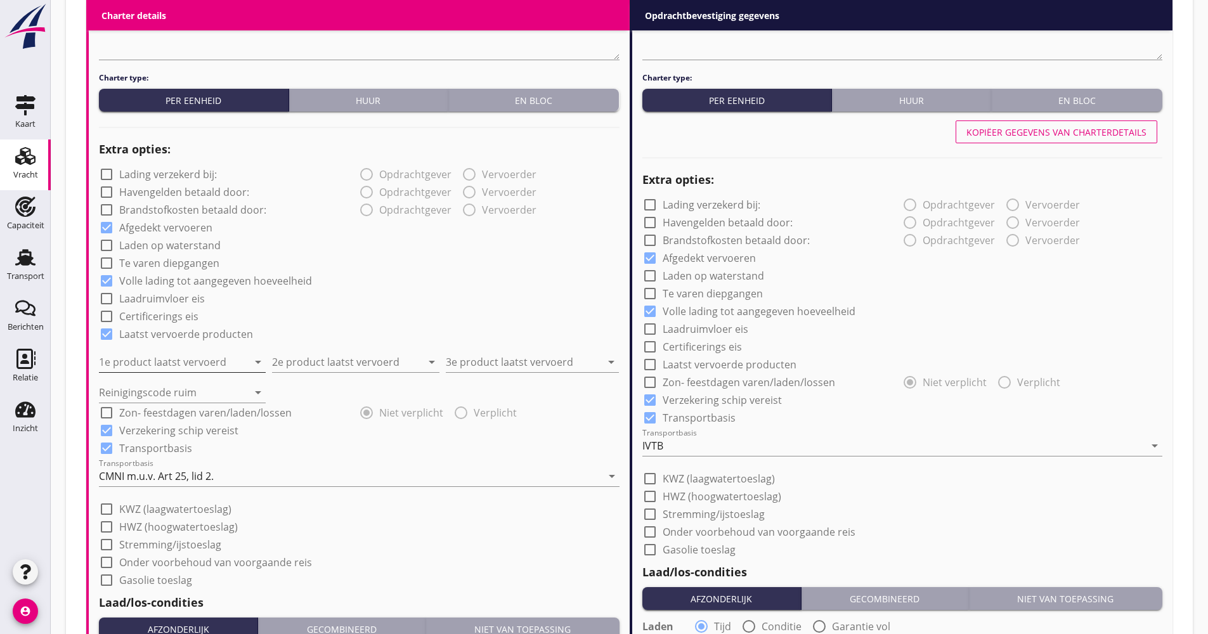
click at [164, 359] on input "1e product laatst vervoerd" at bounding box center [173, 362] width 149 height 20
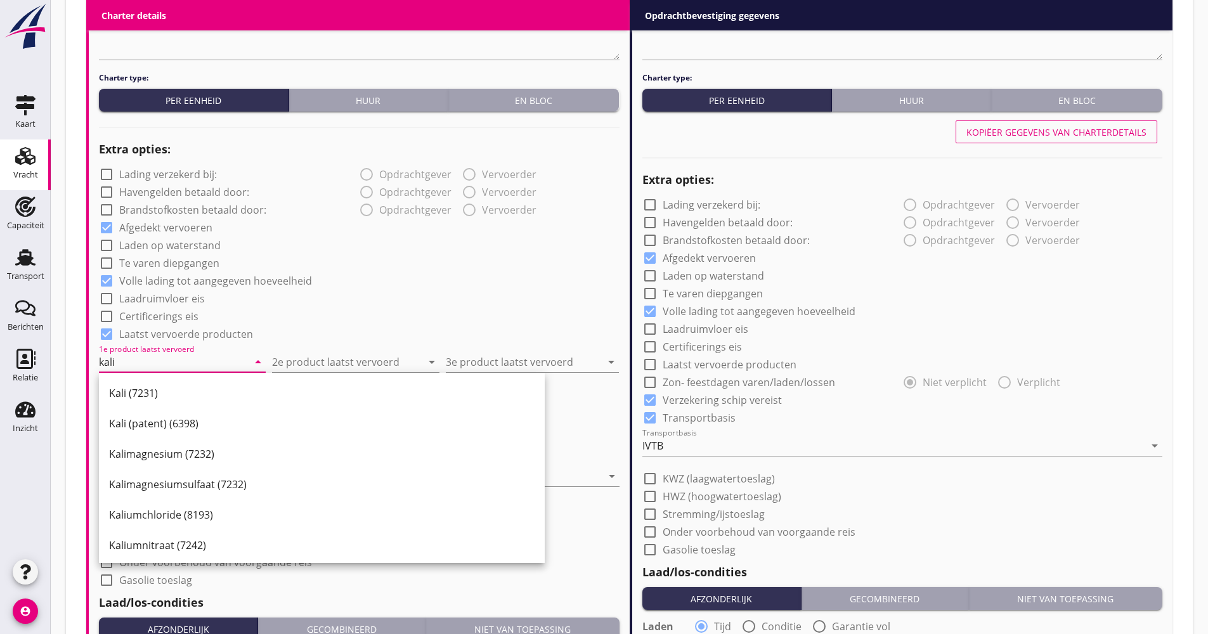
click at [167, 386] on div "Kali (7231)" at bounding box center [321, 393] width 425 height 30
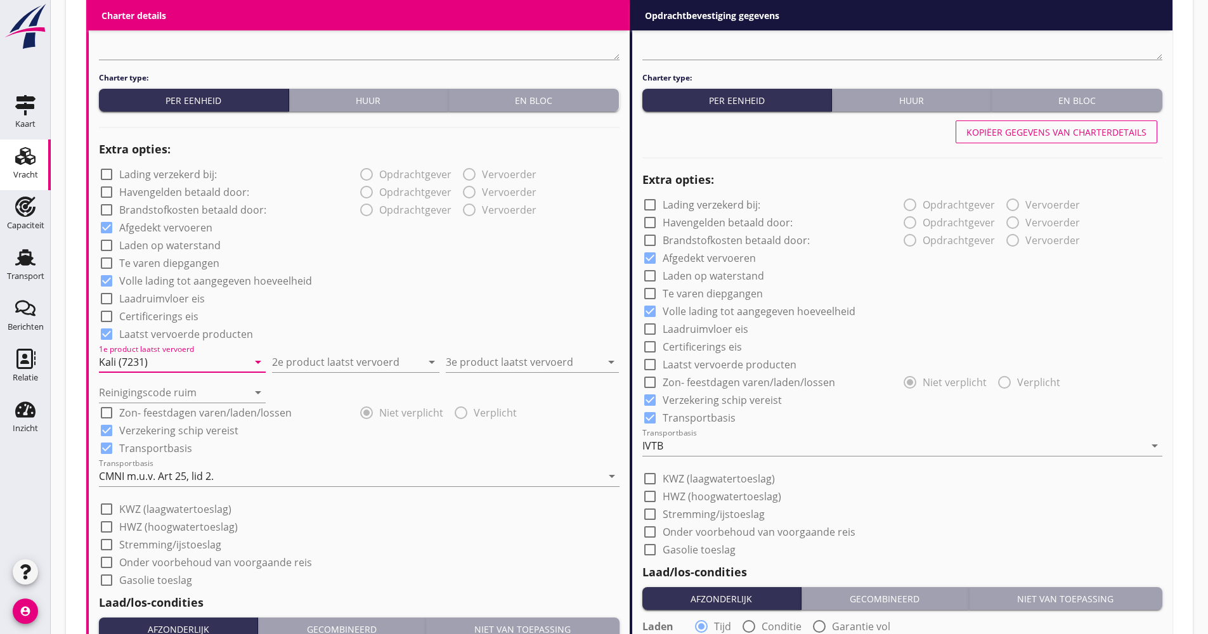
type input "Kali (7231)"
drag, startPoint x: 332, startPoint y: 385, endPoint x: 333, endPoint y: 378, distance: 6.5
click at [333, 384] on div "Reinigingscode ruim arrow_drop_down" at bounding box center [359, 387] width 521 height 30
click at [333, 375] on div "Reinigingscode ruim arrow_drop_down" at bounding box center [359, 387] width 521 height 30
click at [333, 372] on div "2e product laatst vervoerd arrow_drop_down" at bounding box center [355, 362] width 167 height 20
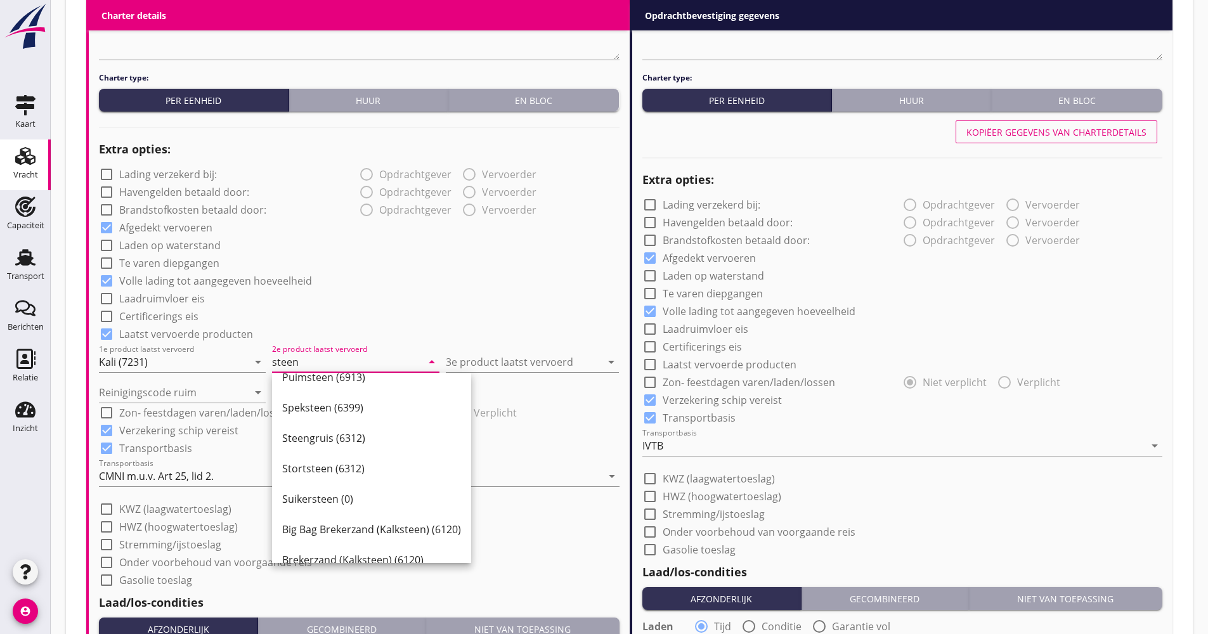
scroll to position [185, 0]
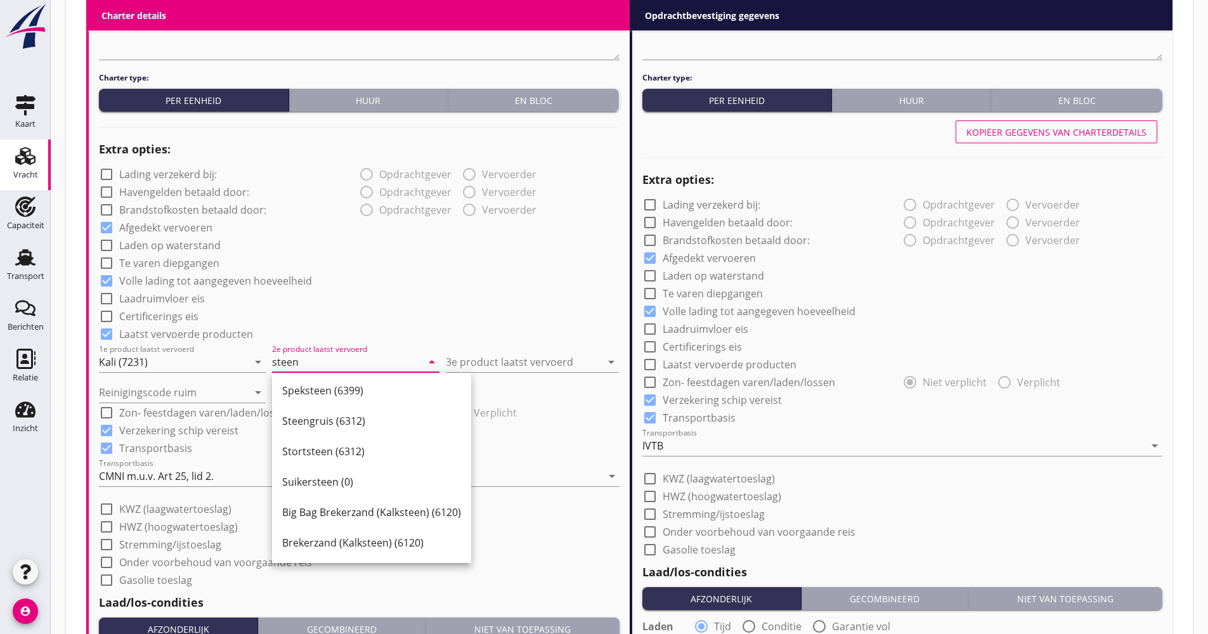
click at [334, 365] on input "steen" at bounding box center [346, 362] width 149 height 20
drag, startPoint x: 310, startPoint y: 365, endPoint x: 260, endPoint y: 367, distance: 50.1
click at [260, 367] on div "1e product laatst vervoerd Kali (7231) arrow_drop_down 2e product laatst vervoe…" at bounding box center [359, 357] width 521 height 30
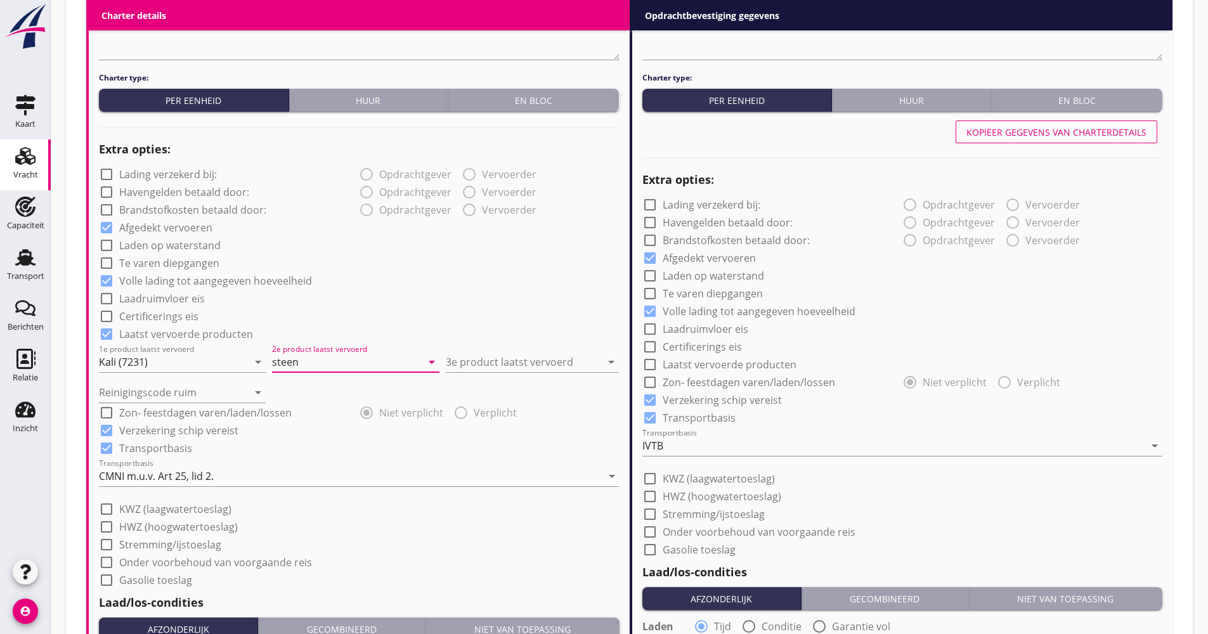
click at [288, 364] on input "steen" at bounding box center [346, 362] width 149 height 20
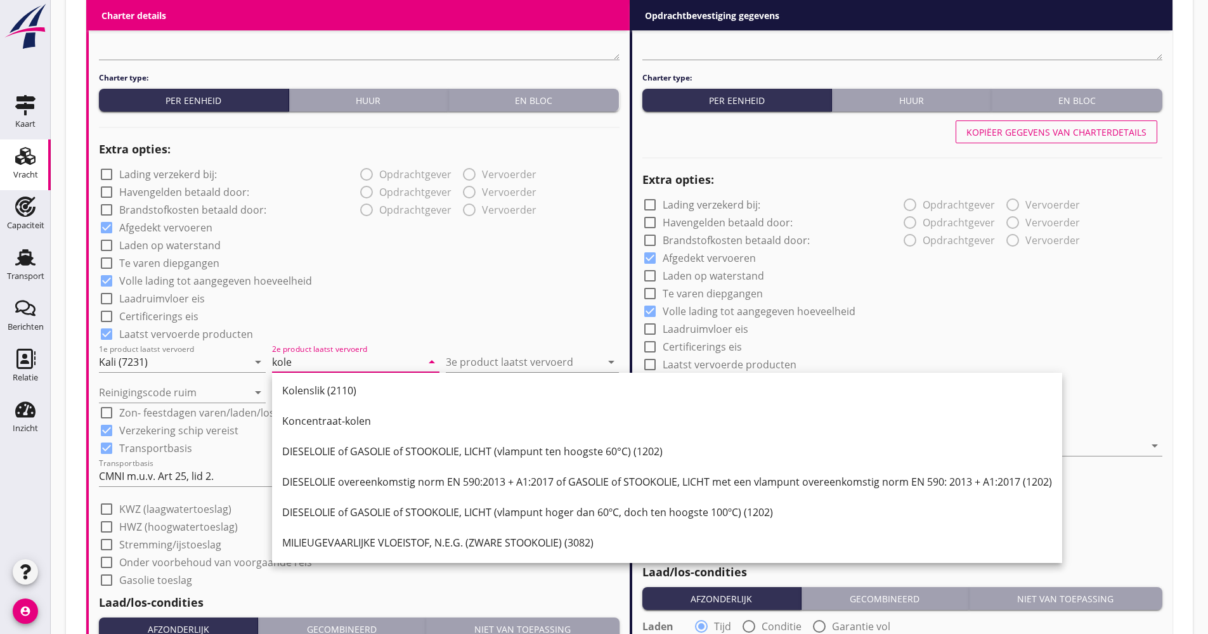
scroll to position [3, 0]
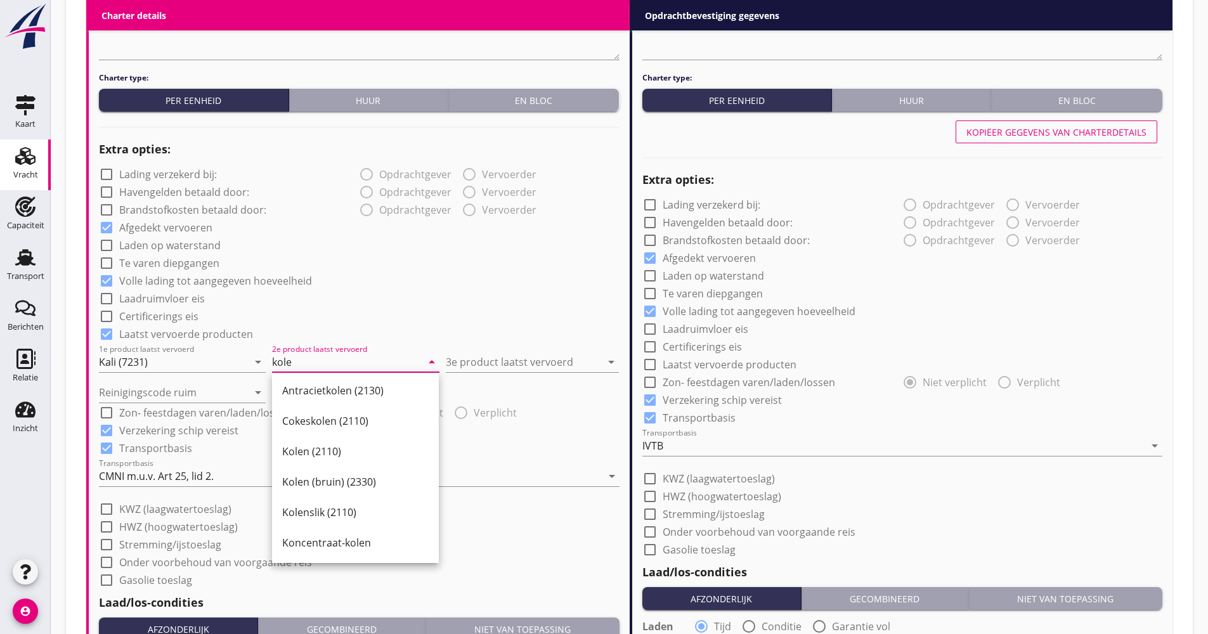
click at [363, 448] on div "Kolen (2110)" at bounding box center [355, 451] width 146 height 15
type input "Kolen (2110)"
click at [486, 354] on input "3e product laatst vervoerd" at bounding box center [523, 362] width 155 height 20
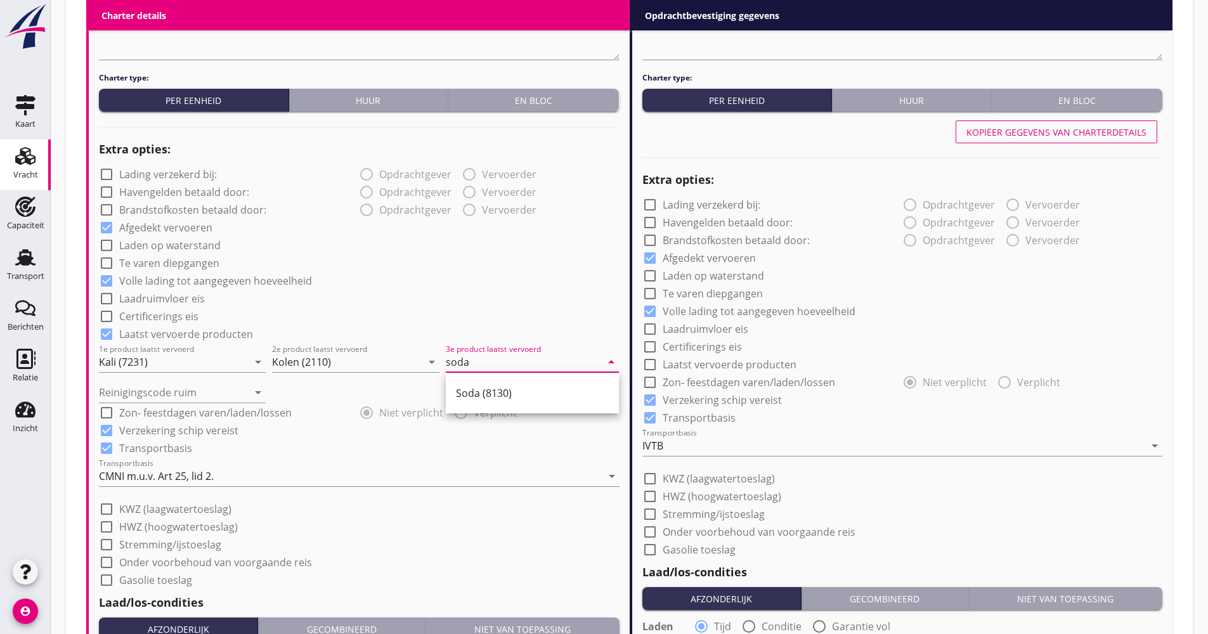
click at [493, 401] on div "Soda (8130)" at bounding box center [532, 393] width 153 height 30
type input "Soda (8130)"
click at [160, 389] on input "Reinigingscode ruim" at bounding box center [173, 392] width 149 height 20
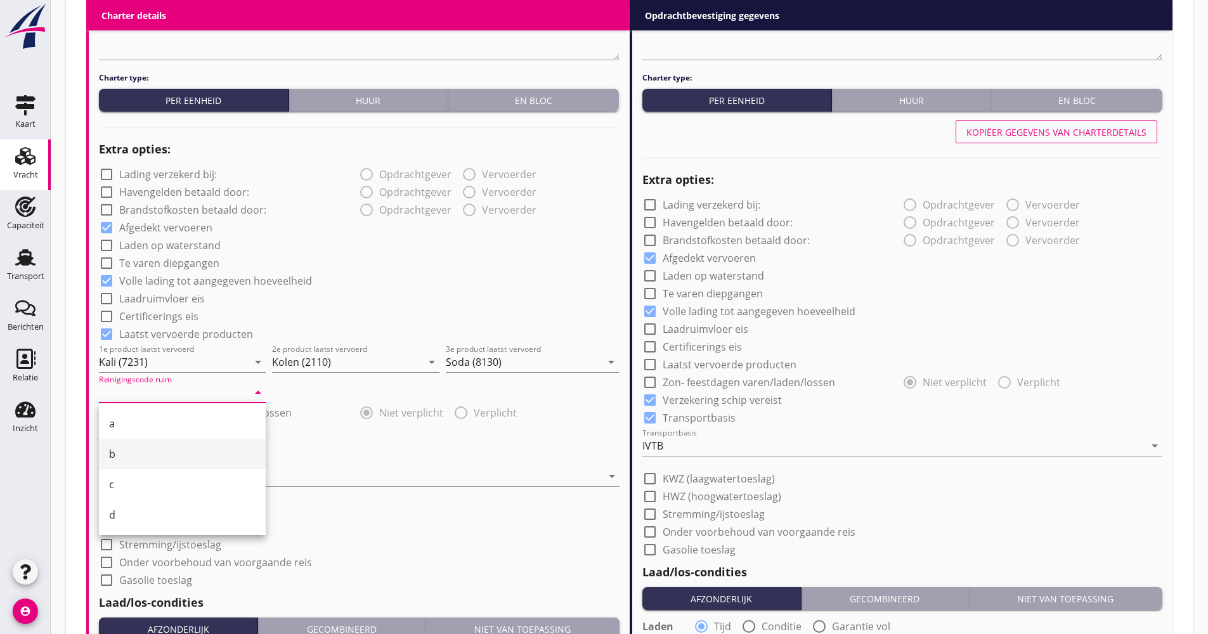
click at [133, 439] on div "b" at bounding box center [182, 454] width 146 height 30
type input "b"
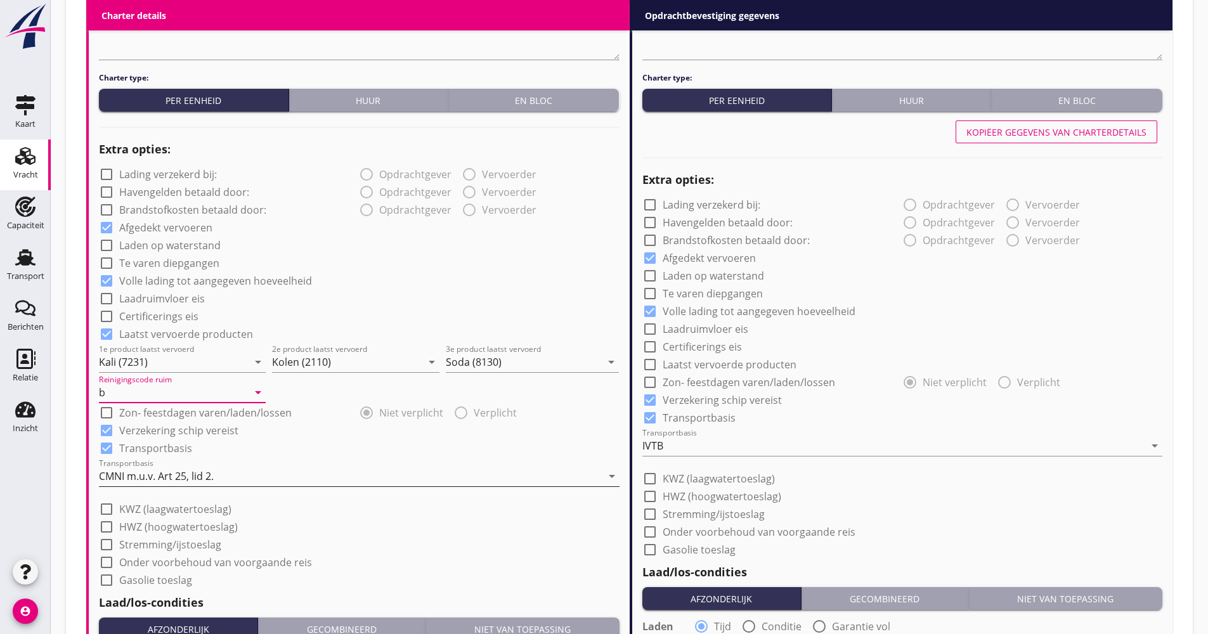
click at [146, 472] on div "CMNI m.u.v. Art 25, lid 2." at bounding box center [156, 475] width 115 height 11
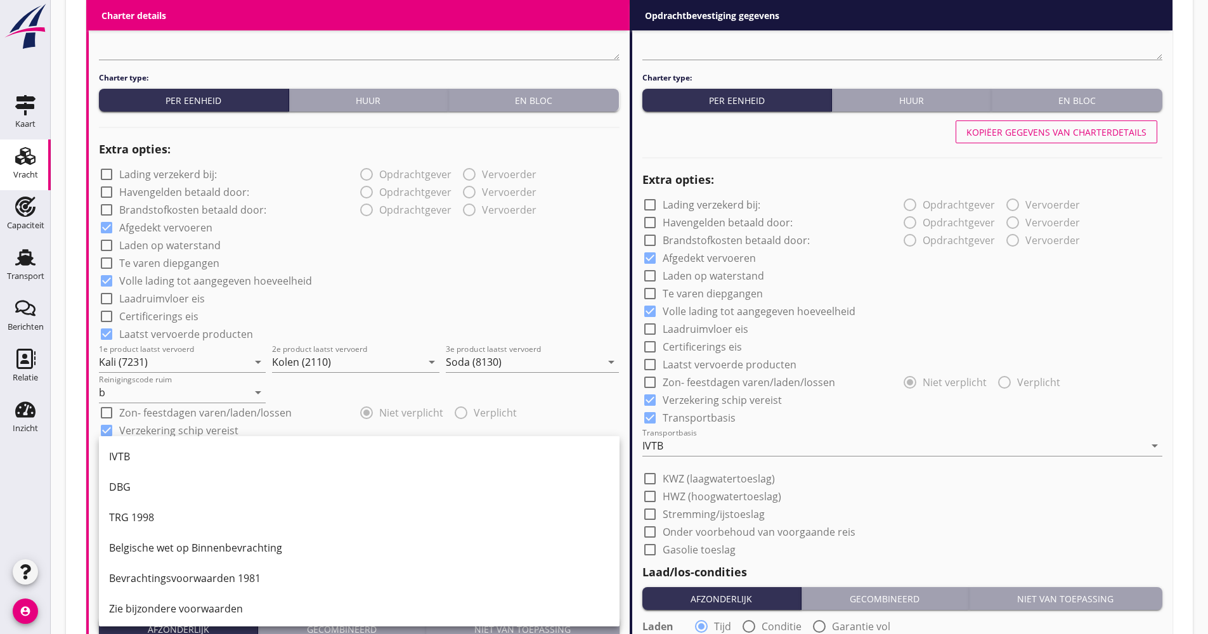
click at [94, 465] on div "(Richt)prijs 13.50 ton Prijs opmerkingen Algemene opmerkingen Charter type: Per…" at bounding box center [359, 465] width 541 height 1250
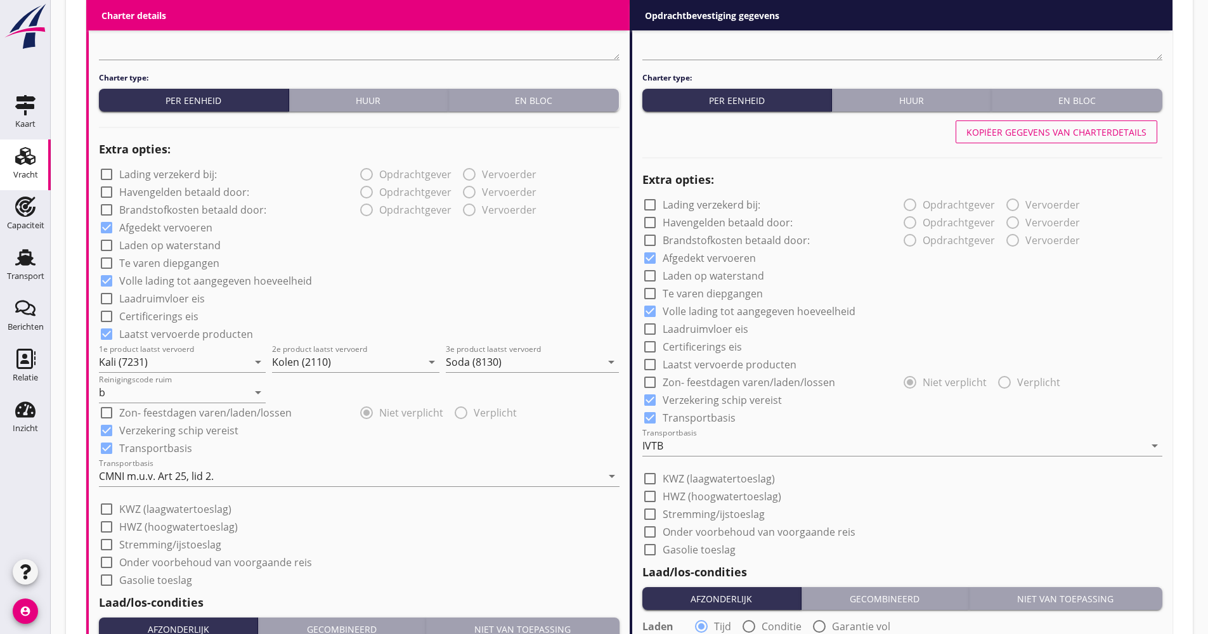
click at [65, 467] on div "Vracht [PERSON_NAME] op opdrachtgever... Verbrugge Marine B.V. clear arrow_drop…" at bounding box center [629, 176] width 1157 height 2001
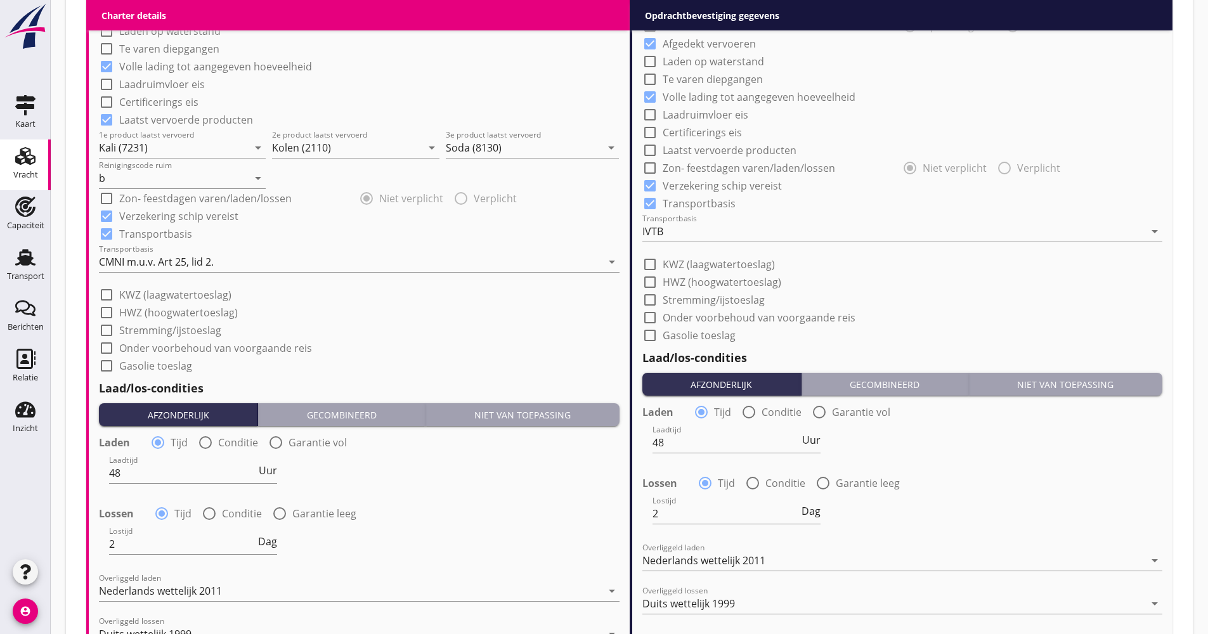
scroll to position [1141, 0]
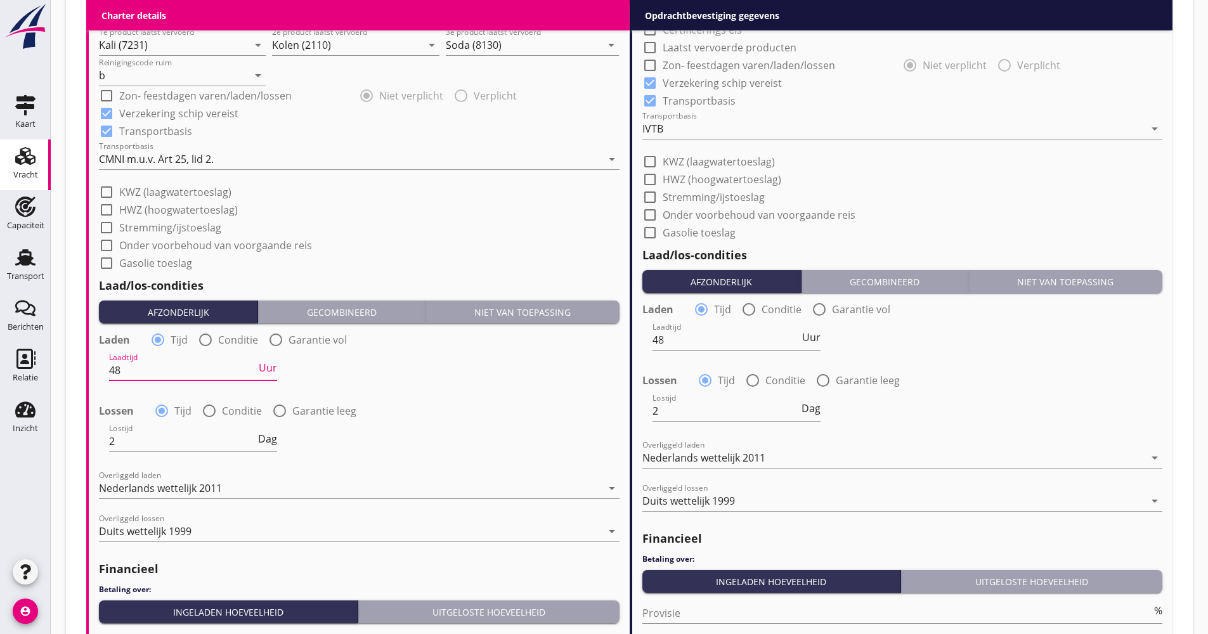
drag, startPoint x: 207, startPoint y: 372, endPoint x: 76, endPoint y: 364, distance: 130.8
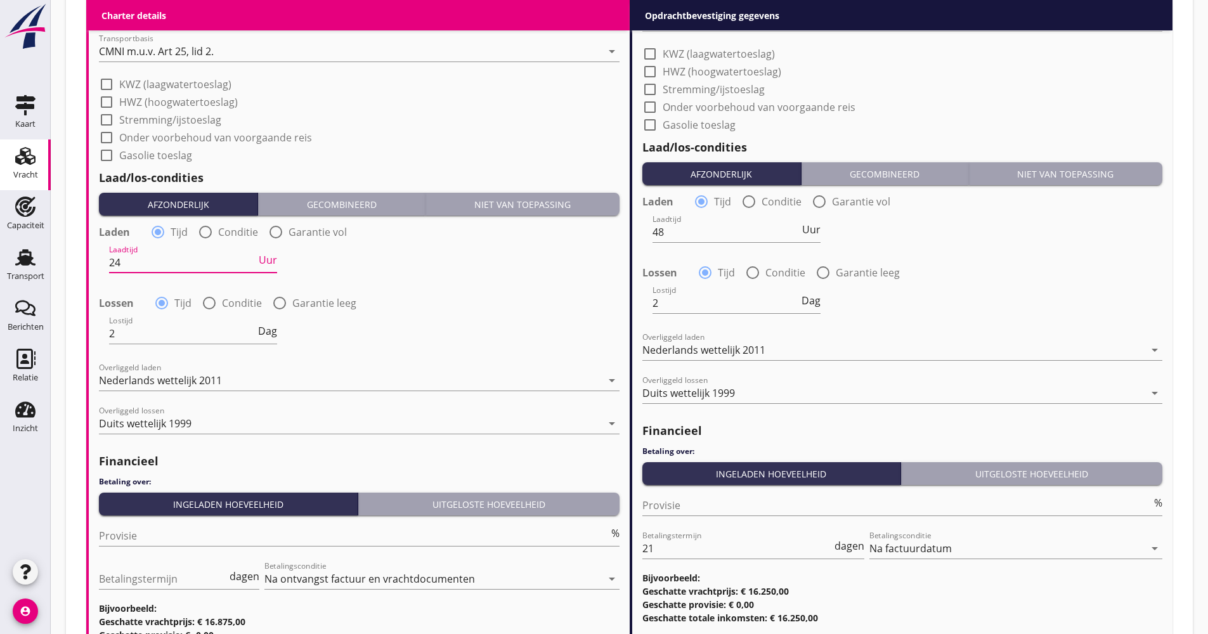
scroll to position [1367, 0]
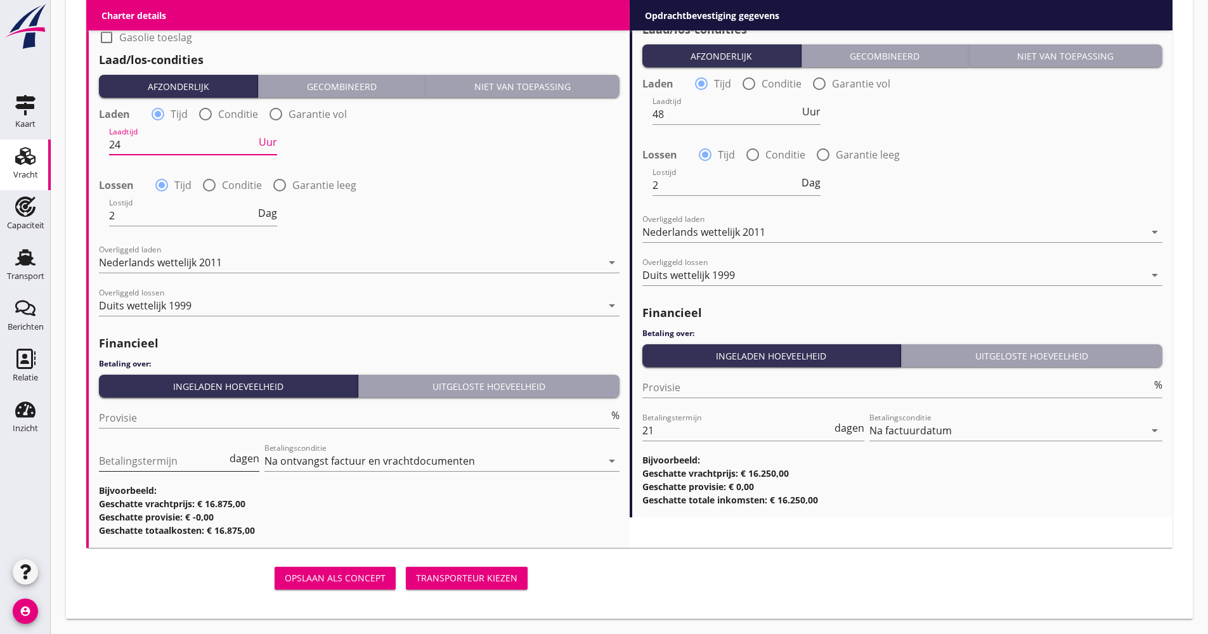
type input "24"
click at [150, 458] on input "Betalingstermijn" at bounding box center [163, 461] width 128 height 20
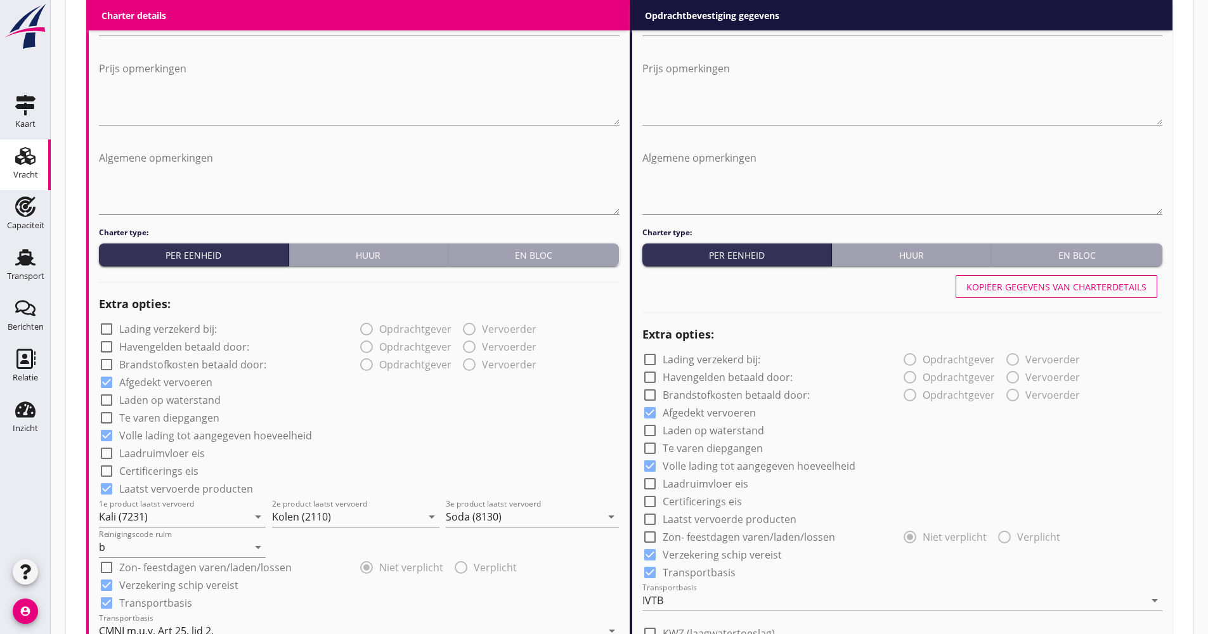
type input "21"
click at [1087, 285] on div "Kopiëer gegevens van charterdetails" at bounding box center [1056, 286] width 180 height 13
checkbox input "true"
type input "24"
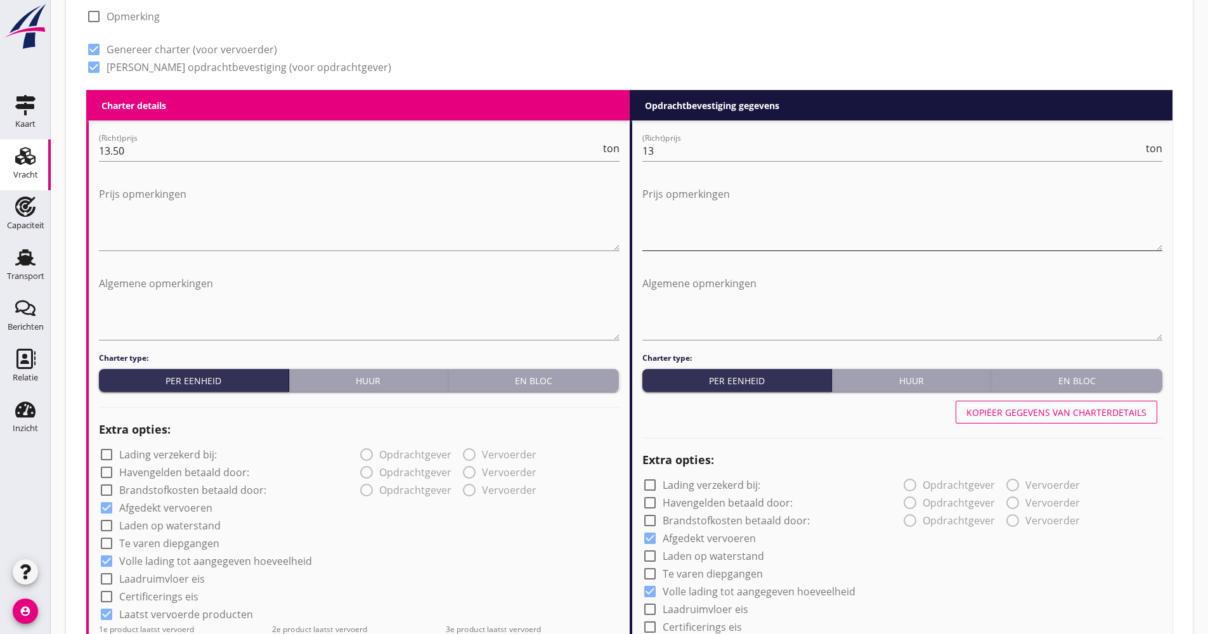
scroll to position [479, 0]
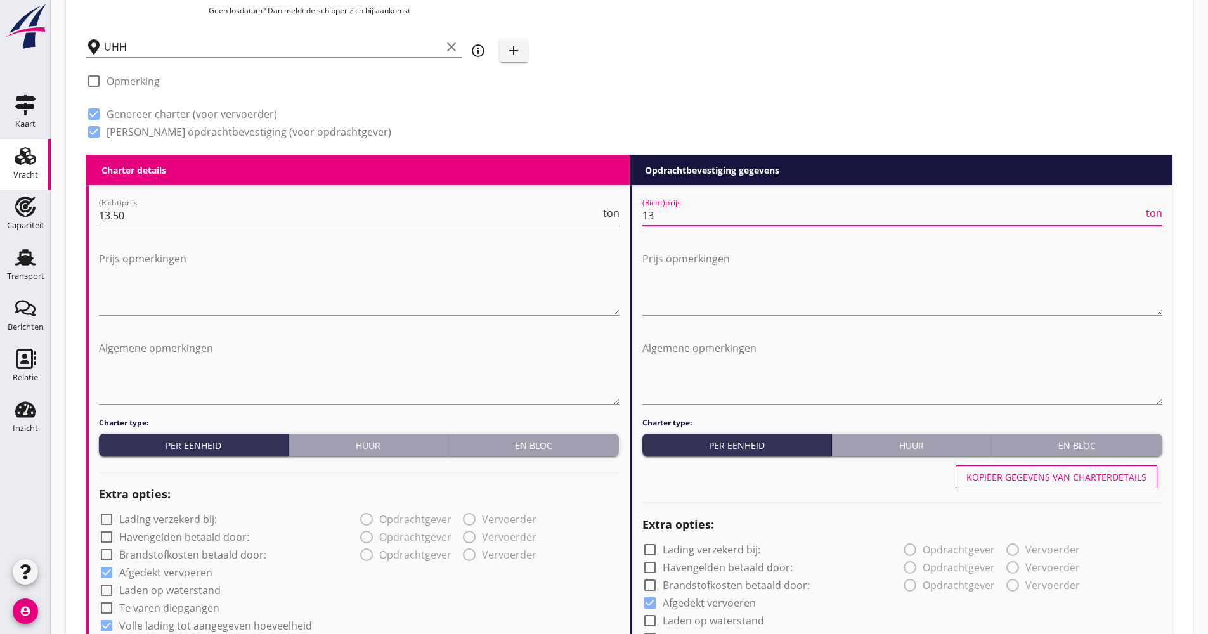
click at [739, 223] on input "13" at bounding box center [892, 215] width 501 height 20
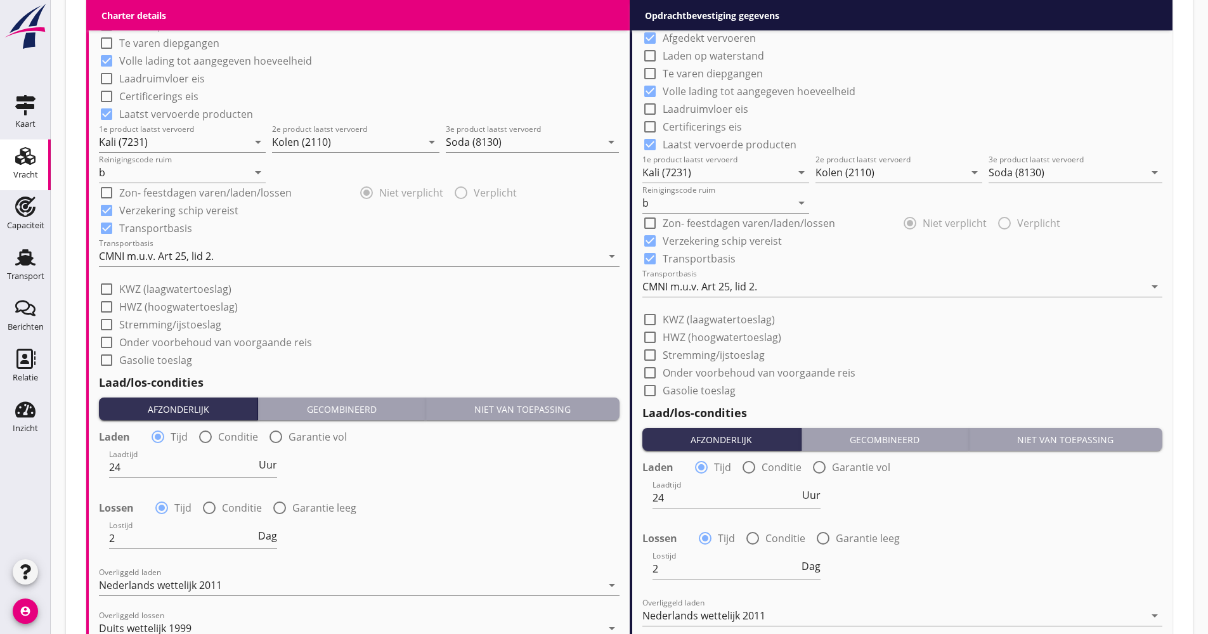
scroll to position [1113, 0]
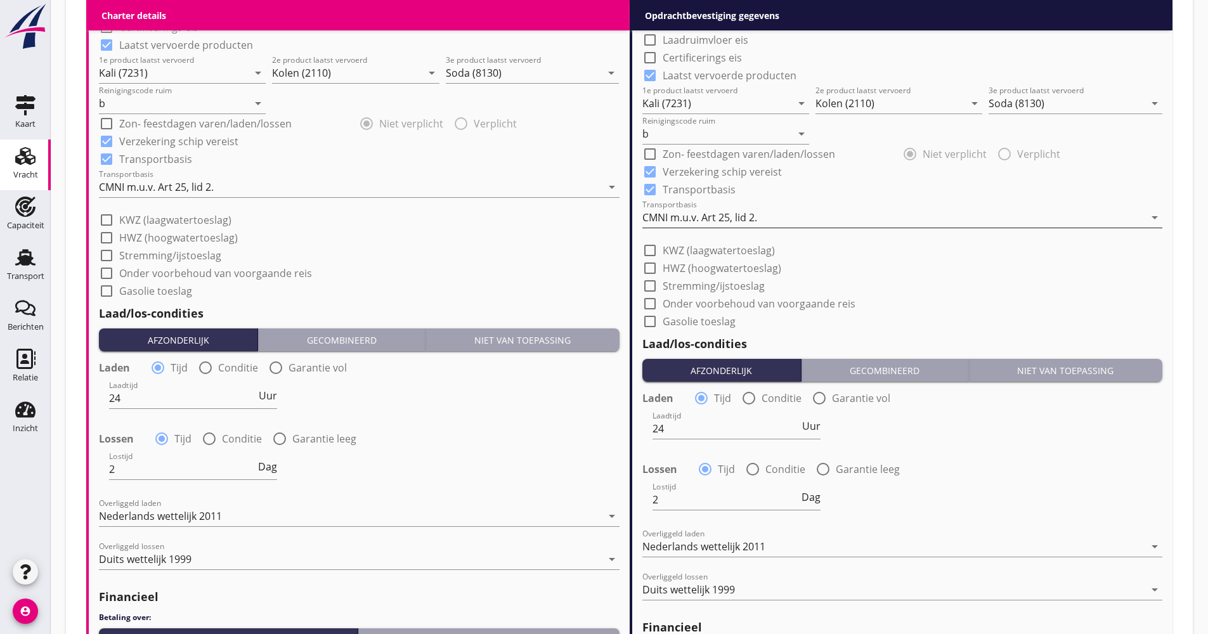
type input "14.65"
click at [734, 221] on div "CMNI m.u.v. Art 25, lid 2." at bounding box center [699, 217] width 115 height 11
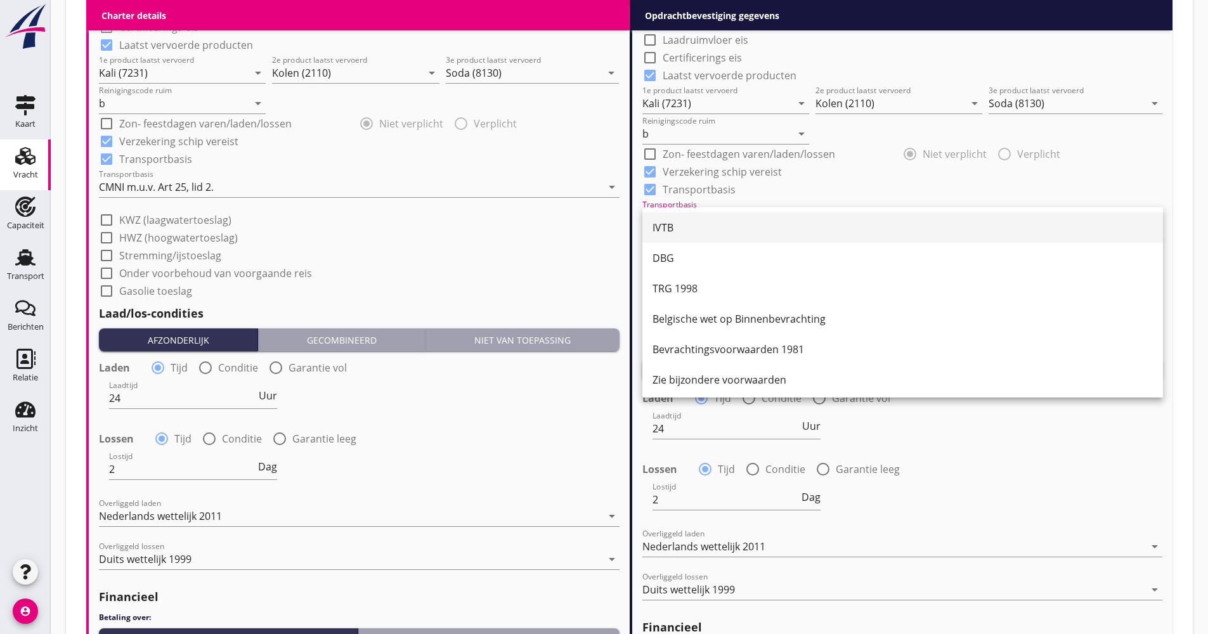
click at [722, 226] on div "IVTB" at bounding box center [902, 227] width 500 height 15
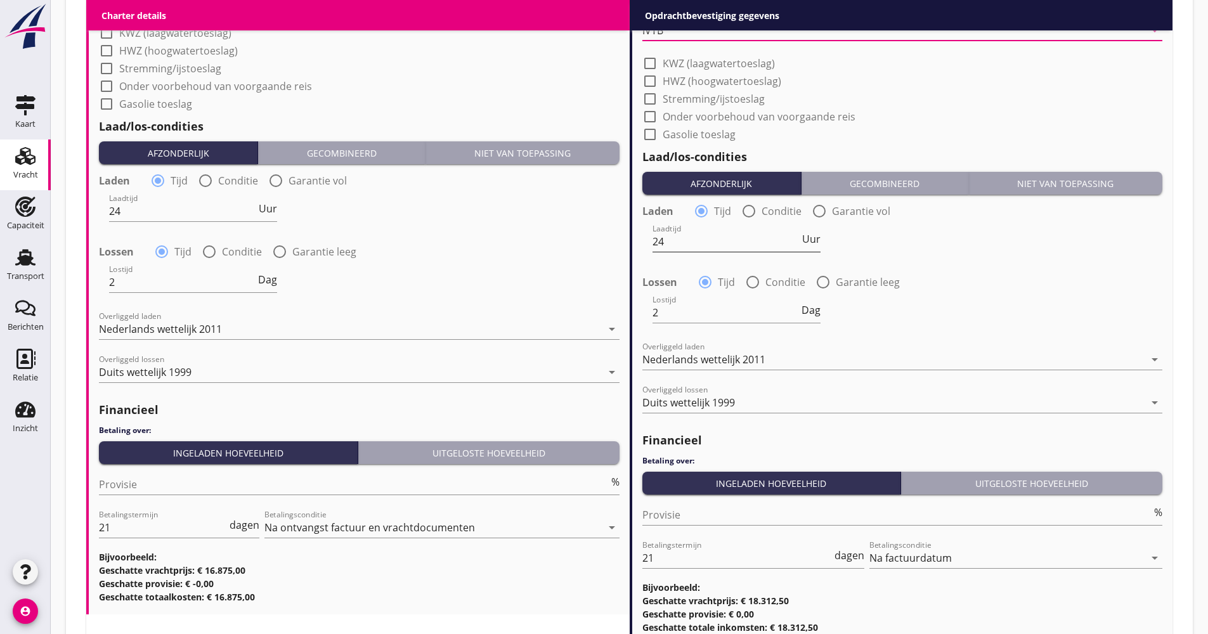
scroll to position [1304, 0]
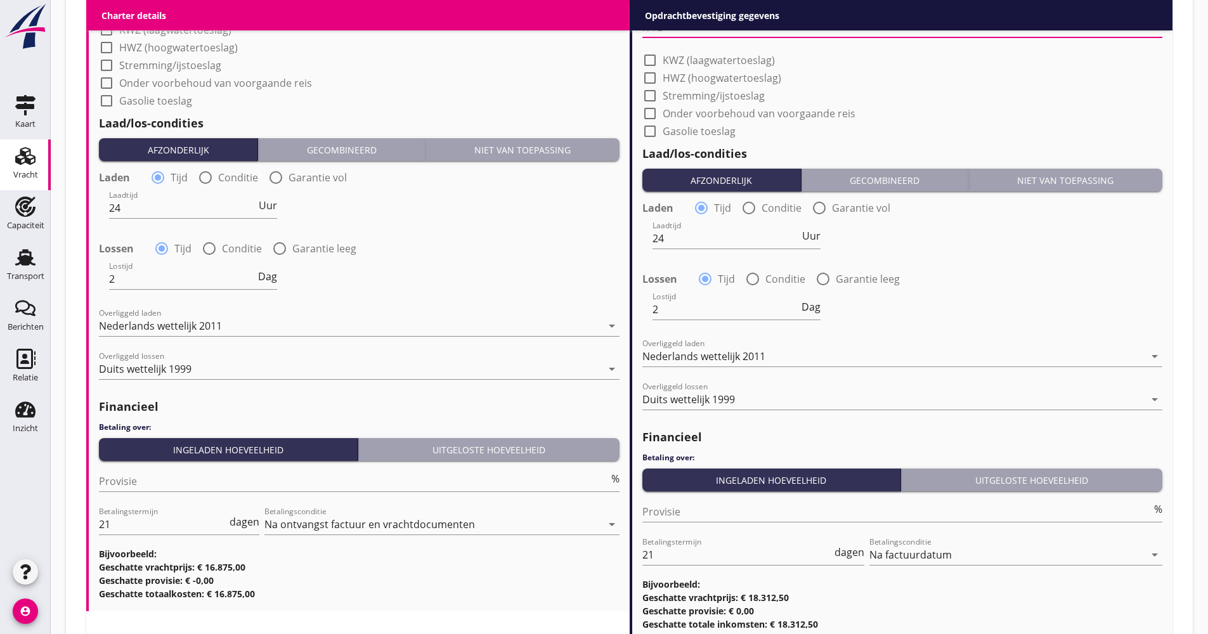
drag, startPoint x: 692, startPoint y: 249, endPoint x: 626, endPoint y: 237, distance: 67.0
drag, startPoint x: 664, startPoint y: 238, endPoint x: 647, endPoint y: 239, distance: 16.5
click at [647, 239] on div "Laadtijd 24 Uur" at bounding box center [902, 240] width 523 height 46
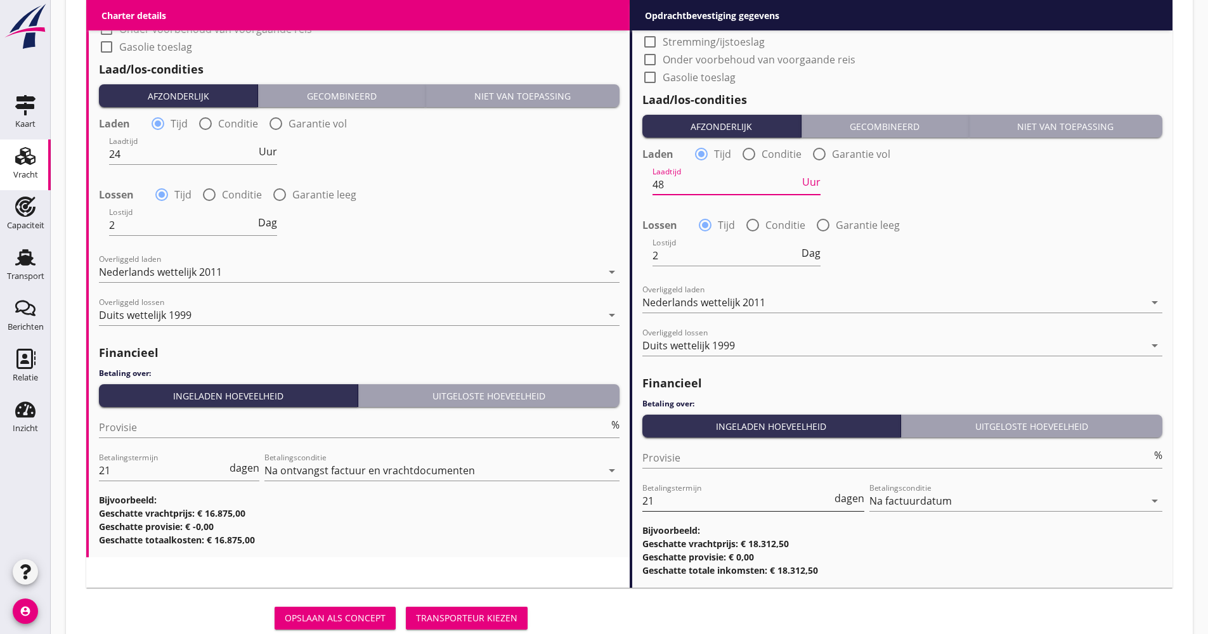
scroll to position [1397, 0]
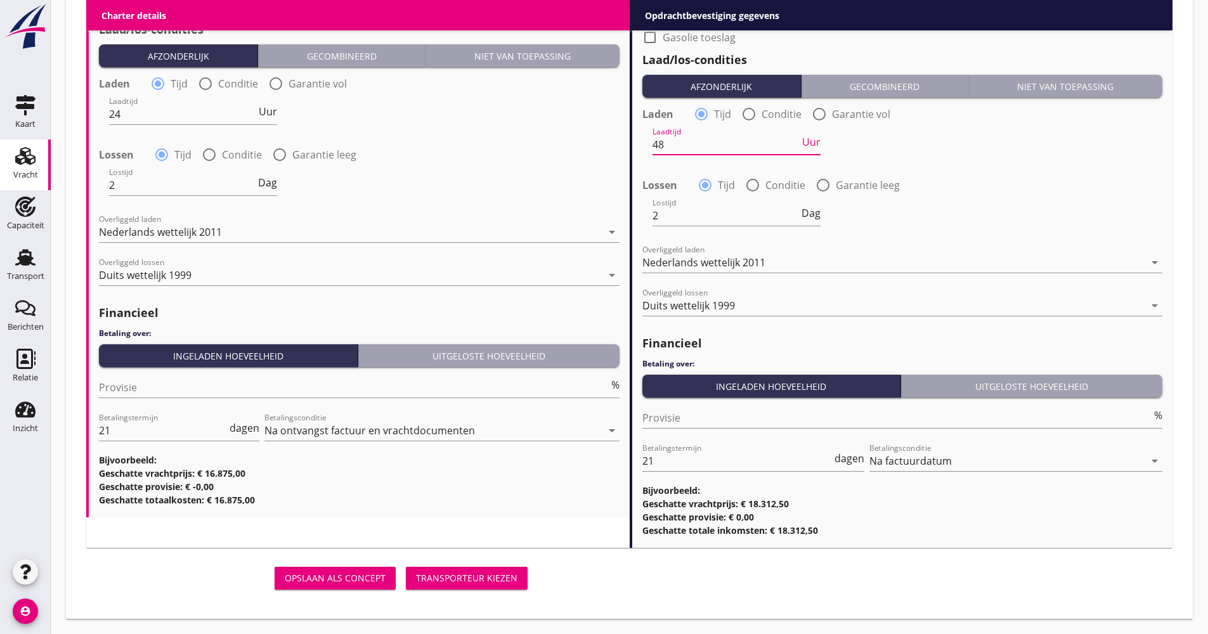
type input "48"
click at [505, 578] on div "Transporteur kiezen" at bounding box center [466, 577] width 101 height 13
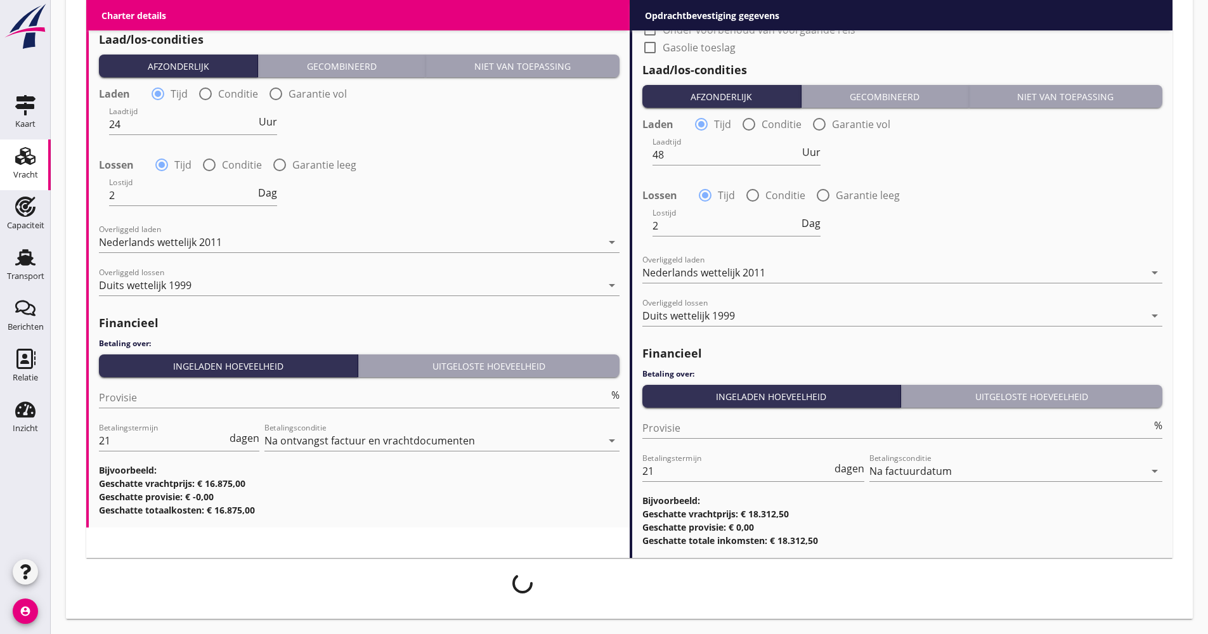
scroll to position [1387, 0]
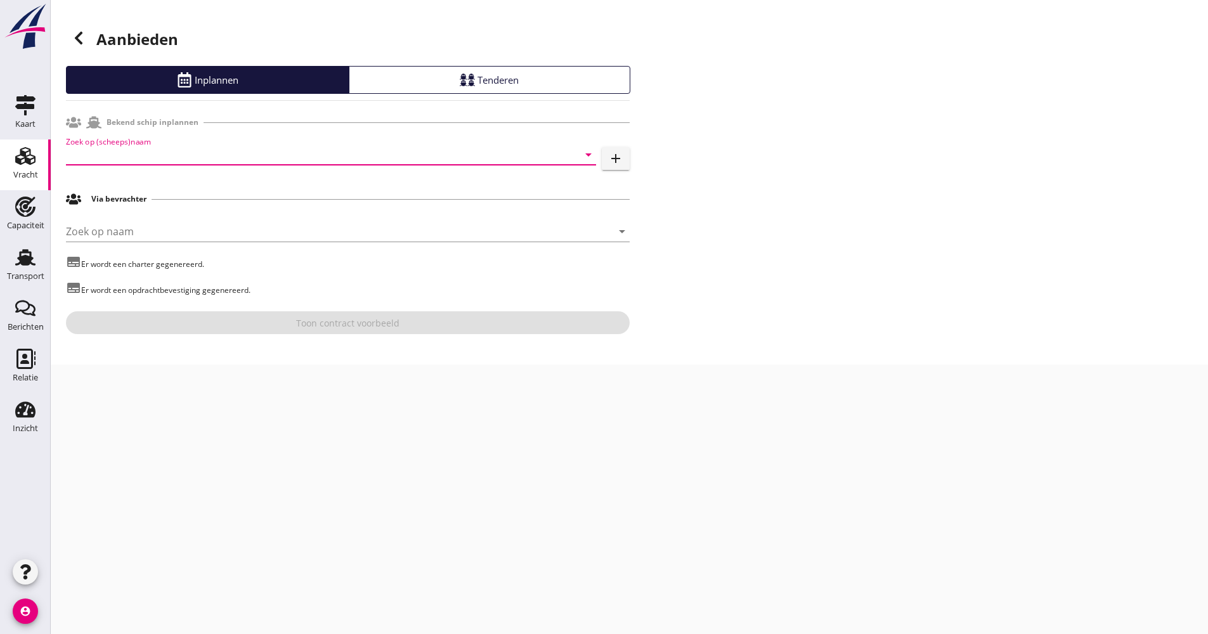
click at [121, 164] on input "Zoek op (scheeps)naam" at bounding box center [313, 155] width 495 height 20
drag, startPoint x: 129, startPoint y: 164, endPoint x: 52, endPoint y: 164, distance: 76.7
click at [52, 164] on div "Aanbieden Inplannen Tenderen Bekend schip inplannen Zoek op (scheeps)naam mairn…" at bounding box center [629, 182] width 1157 height 365
click at [161, 153] on input "mairno" at bounding box center [313, 155] width 495 height 20
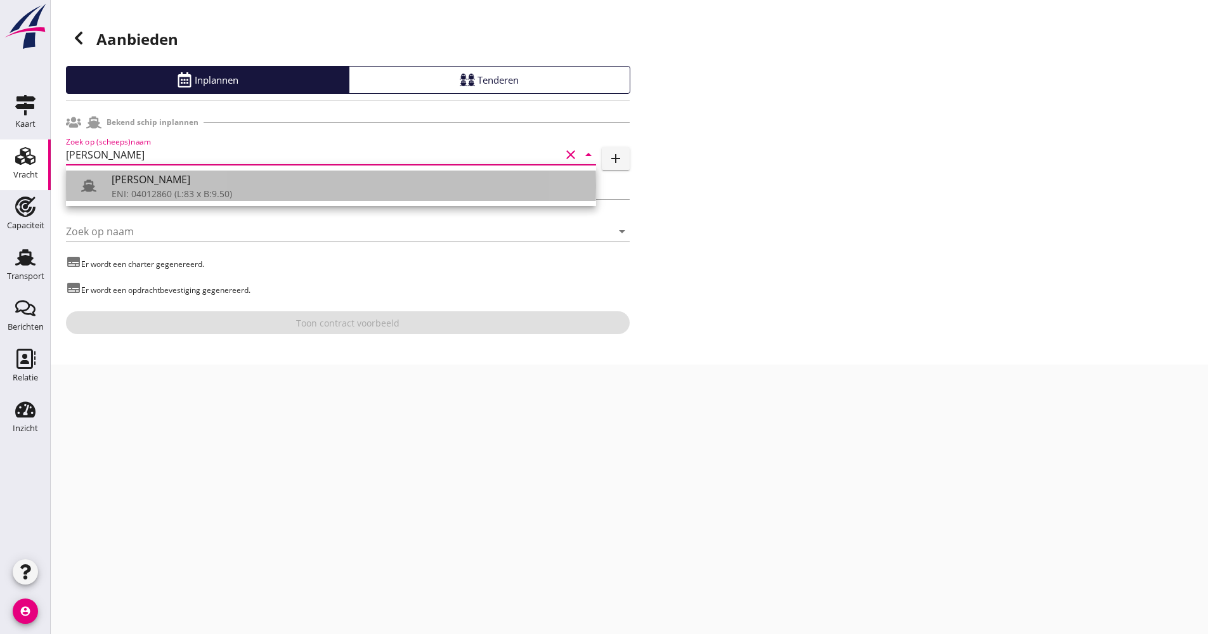
click at [171, 195] on div "ENI: 04012860 (L:83 x B:9.50)" at bounding box center [349, 193] width 474 height 13
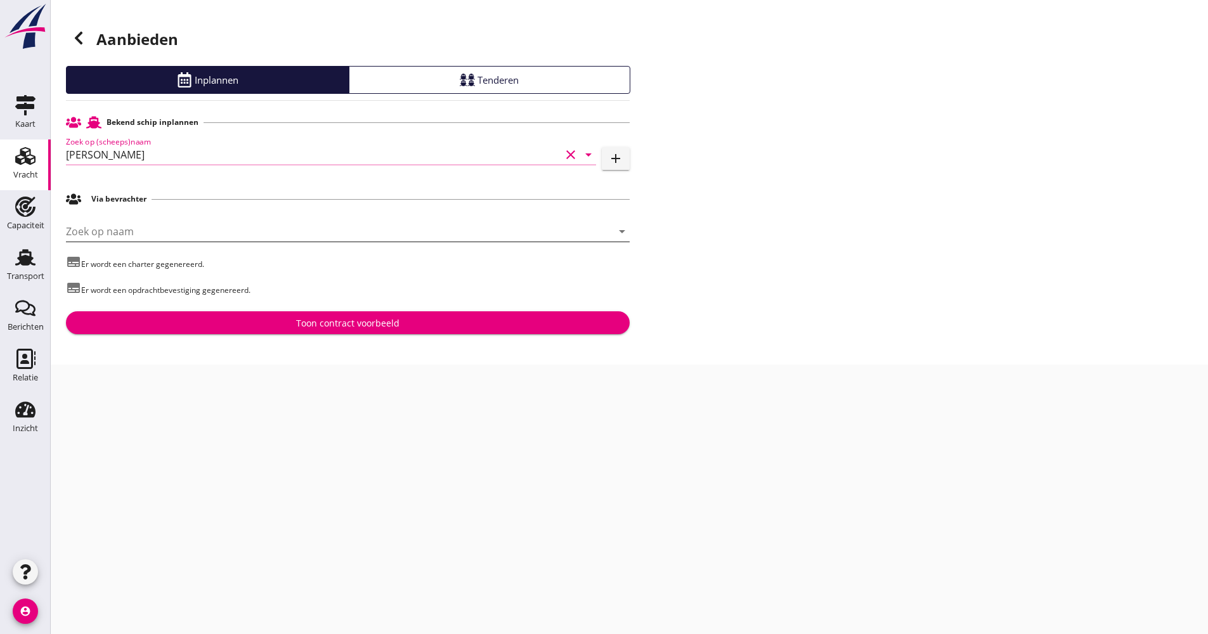
type input "[PERSON_NAME]"
click at [137, 229] on input "Zoek op naam" at bounding box center [330, 231] width 528 height 20
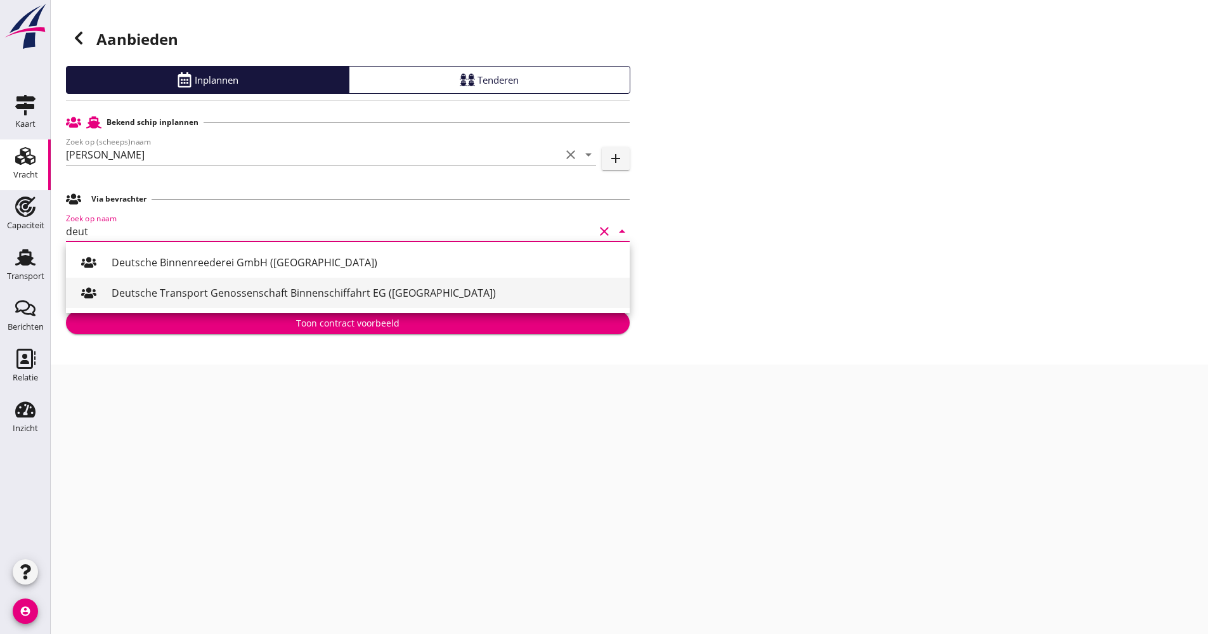
click at [189, 289] on div "Deutsche Transport Genossenschaft Binnenschiffahrt EG ([GEOGRAPHIC_DATA])" at bounding box center [366, 292] width 508 height 15
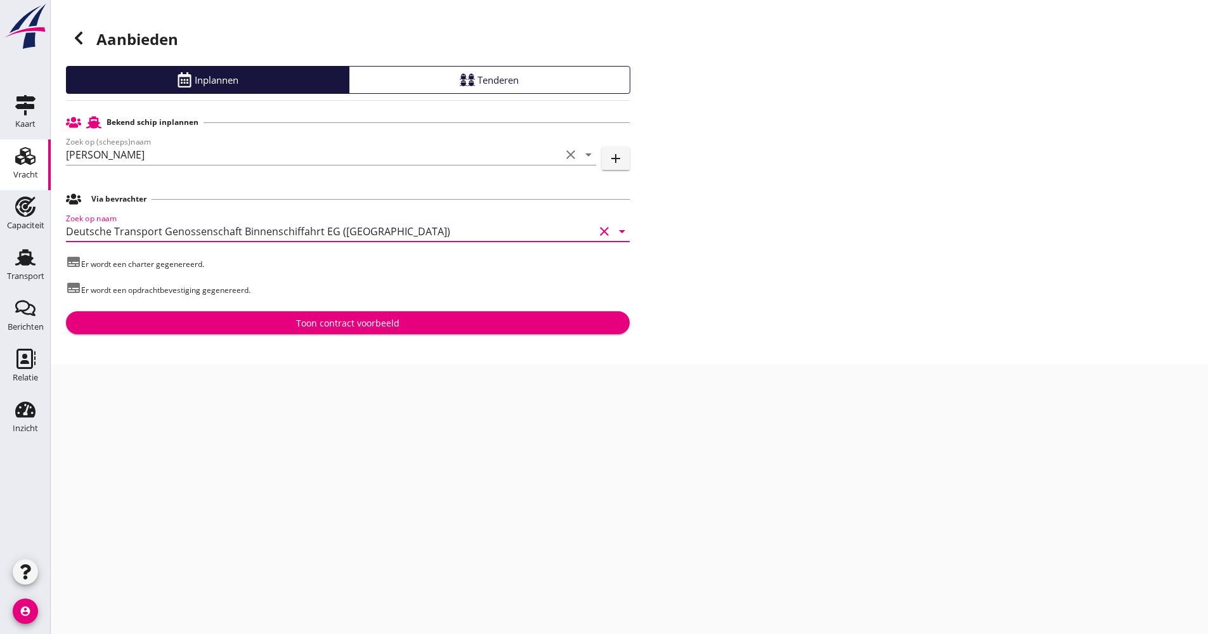
type input "Deutsche Transport Genossenschaft Binnenschiffahrt EG ([GEOGRAPHIC_DATA])"
click at [255, 321] on div "Toon contract voorbeeld" at bounding box center [347, 322] width 543 height 13
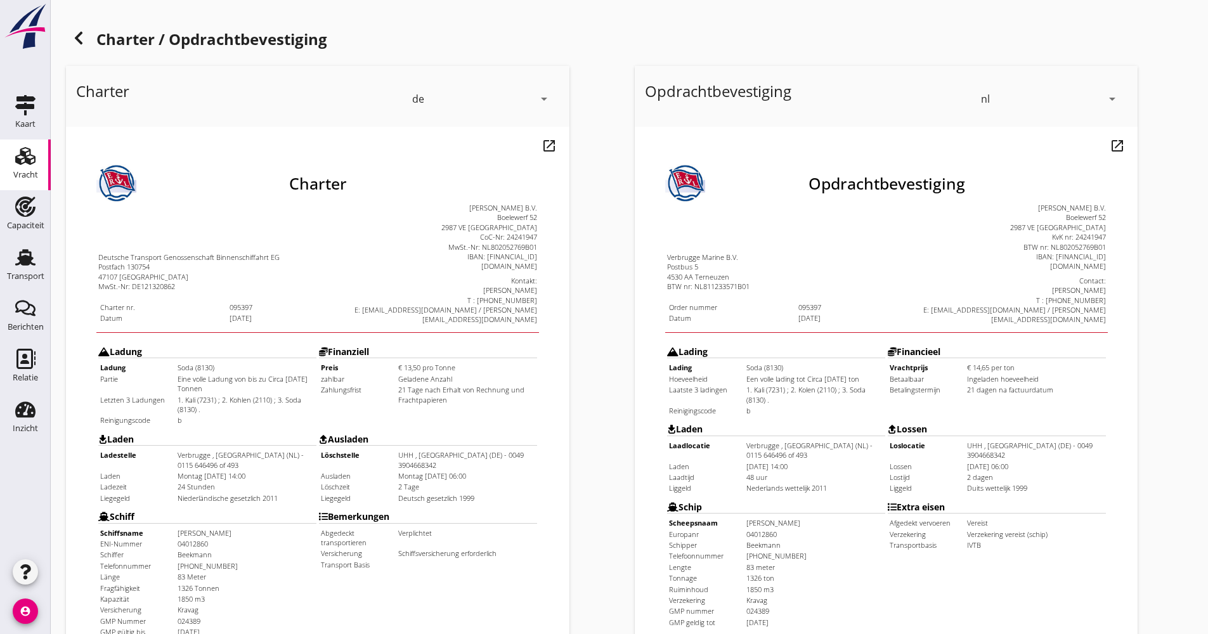
click at [1038, 91] on div "nl" at bounding box center [1041, 99] width 121 height 20
click at [1021, 141] on div "de" at bounding box center [1050, 146] width 134 height 15
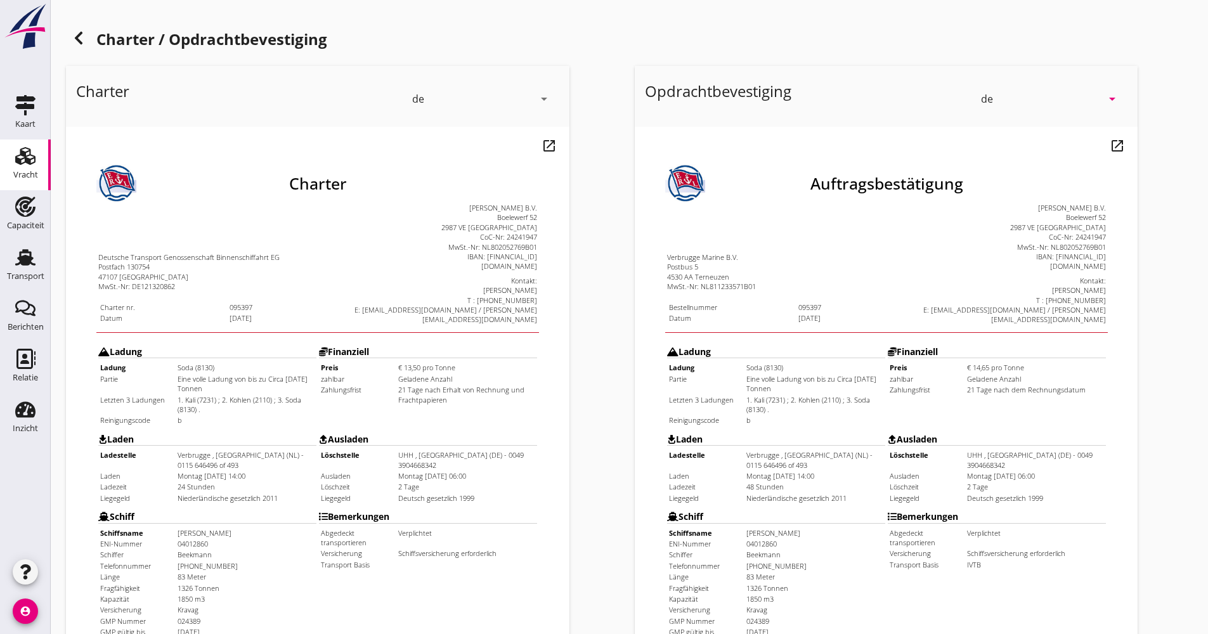
click at [1066, 105] on div "de" at bounding box center [1041, 99] width 121 height 20
click at [1017, 101] on div "nl" at bounding box center [1050, 96] width 134 height 15
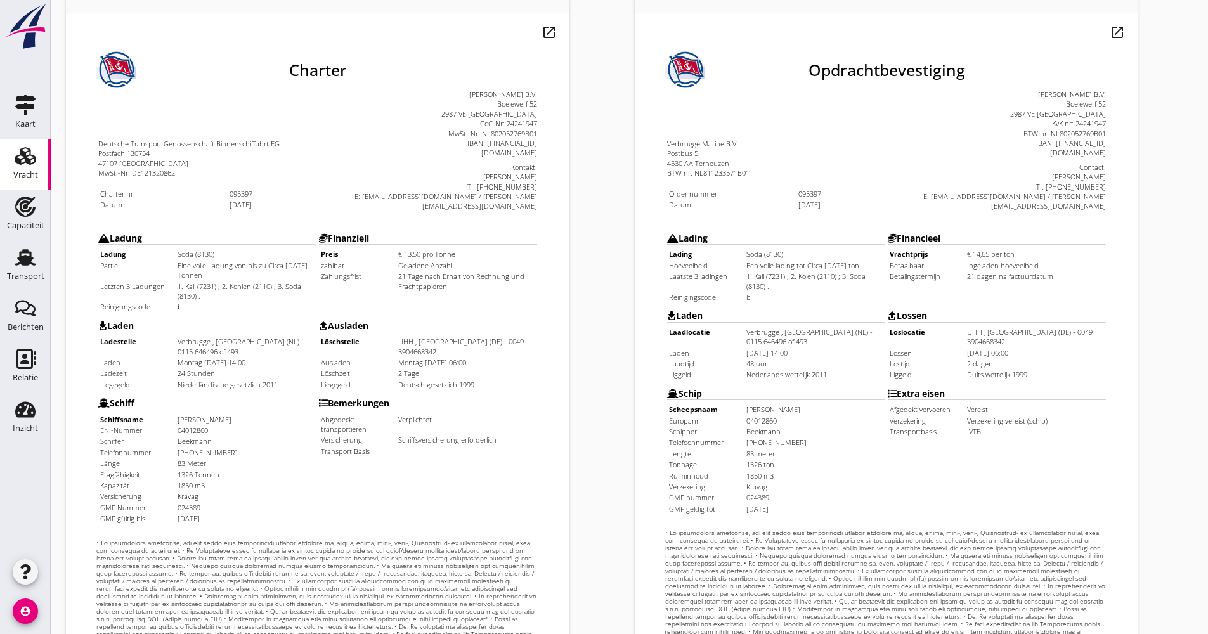
scroll to position [127, 0]
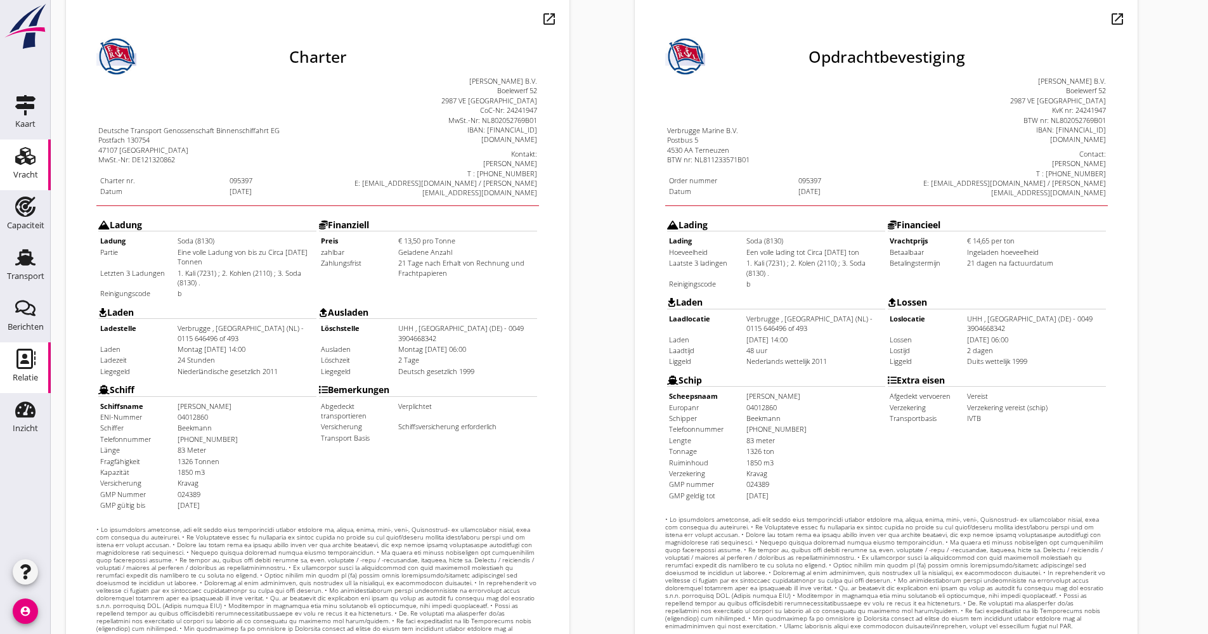
click at [26, 369] on div "Relatie" at bounding box center [25, 378] width 25 height 18
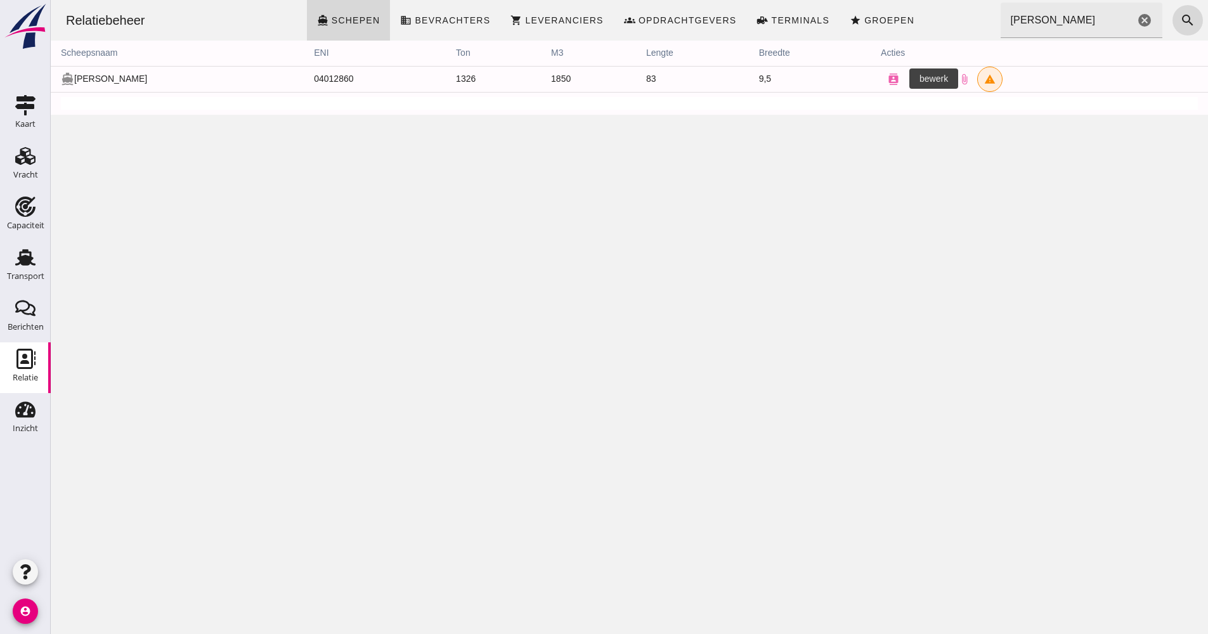
click at [906, 82] on link "edit" at bounding box center [918, 79] width 25 height 25
click at [866, 18] on div at bounding box center [629, 317] width 1157 height 634
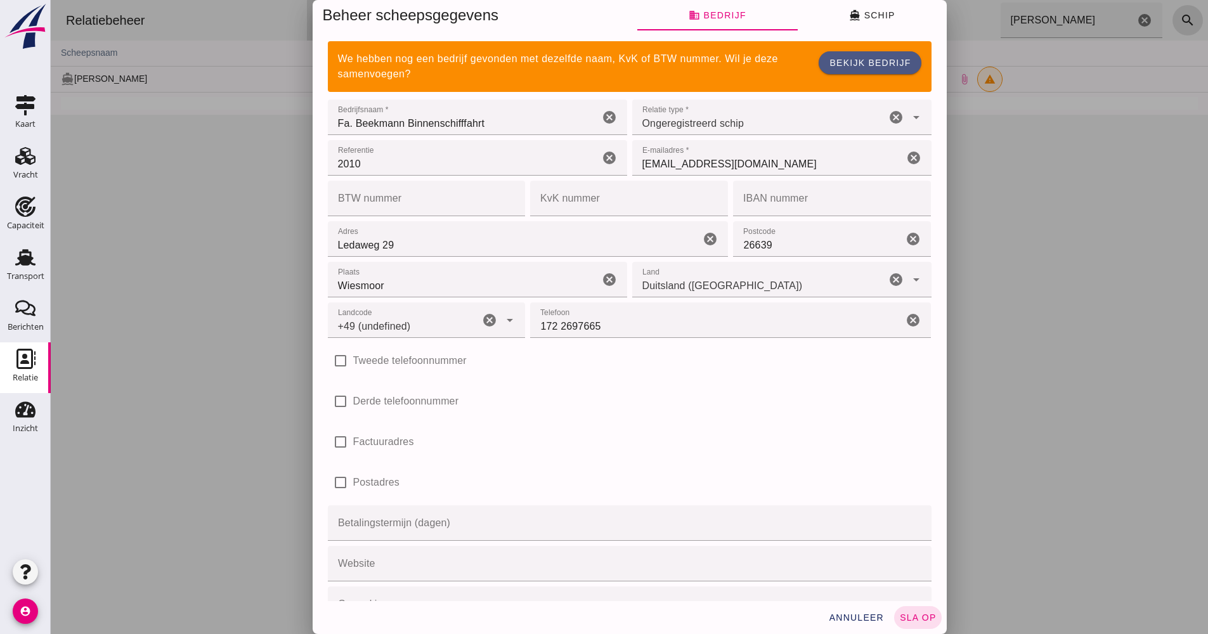
click at [867, 18] on span "directions_boat Schip" at bounding box center [872, 15] width 46 height 11
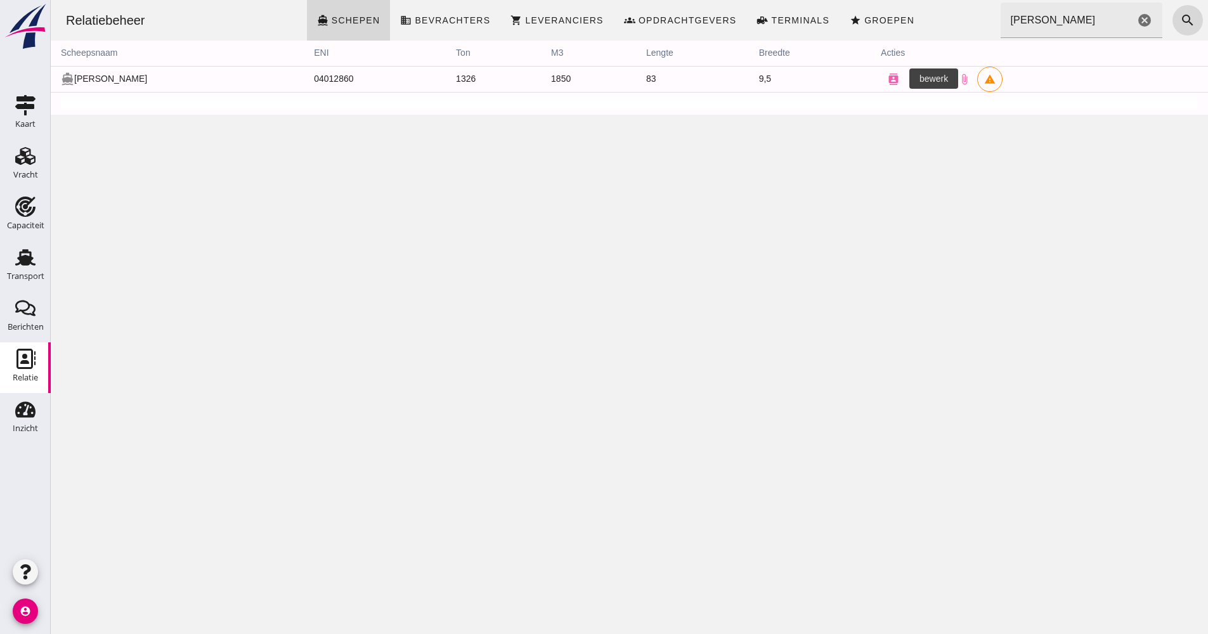
click at [913, 82] on icon "edit" at bounding box center [918, 79] width 11 height 11
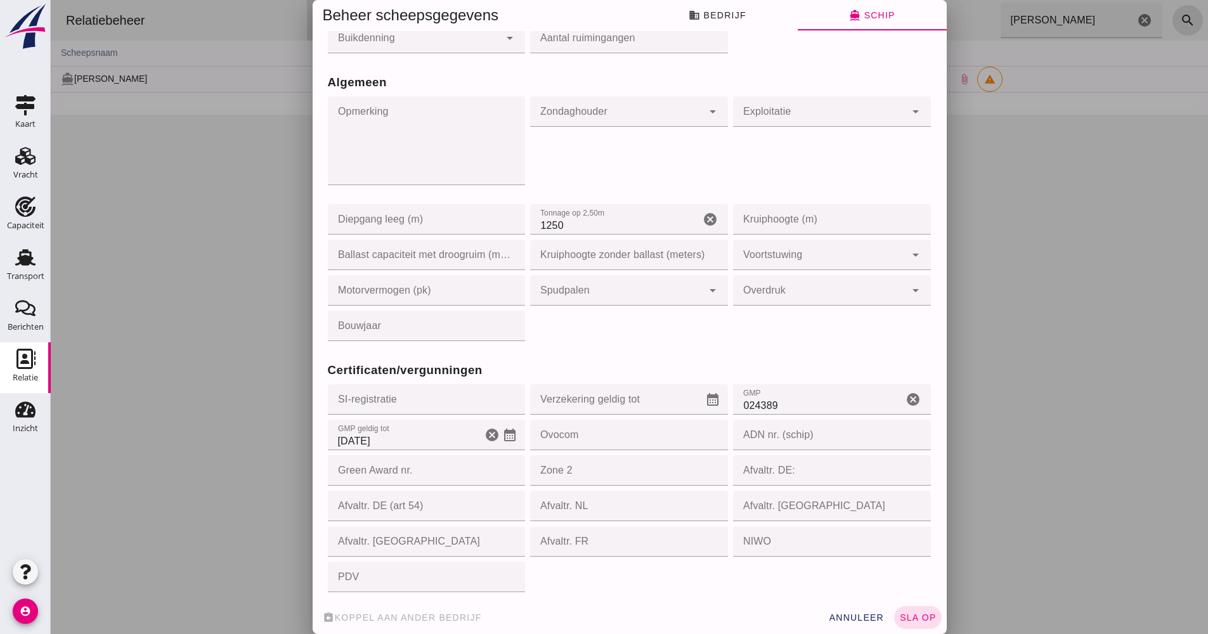
scroll to position [951, 0]
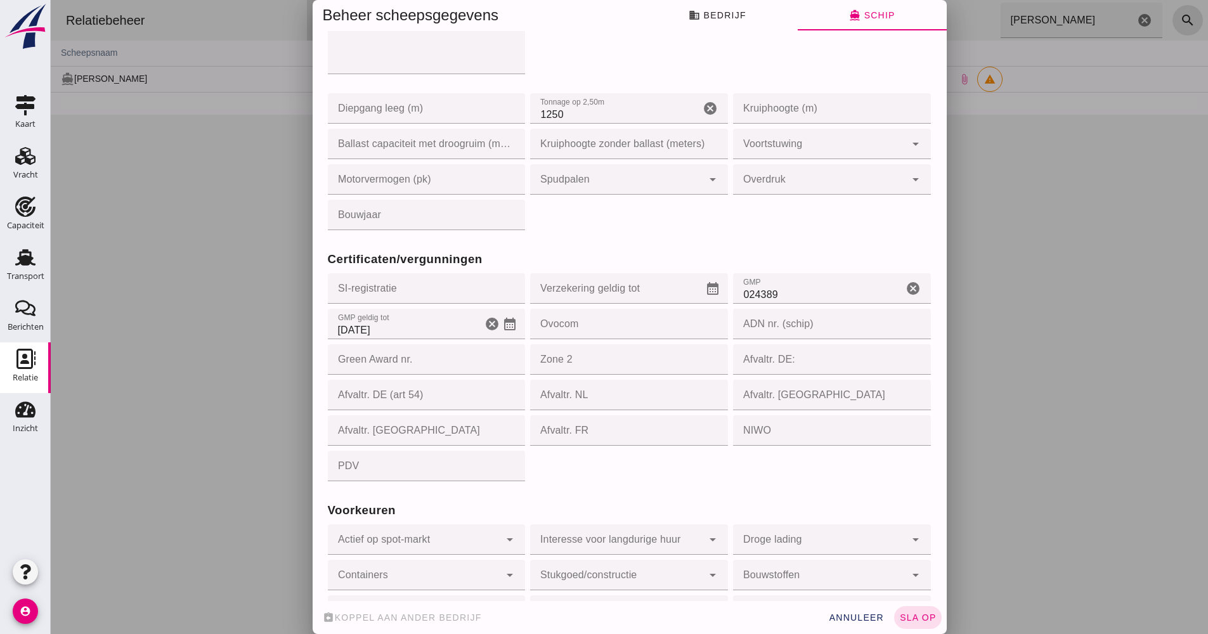
click at [424, 332] on input "[DATE]" at bounding box center [405, 324] width 155 height 30
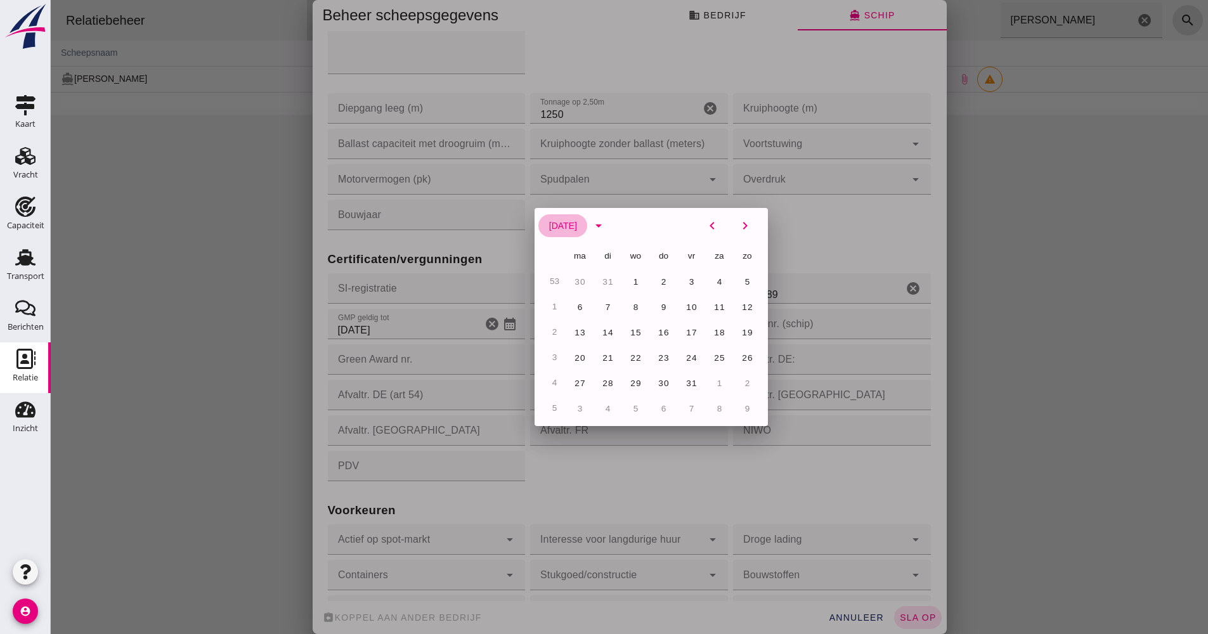
click at [577, 227] on span "[DATE]" at bounding box center [562, 226] width 29 height 10
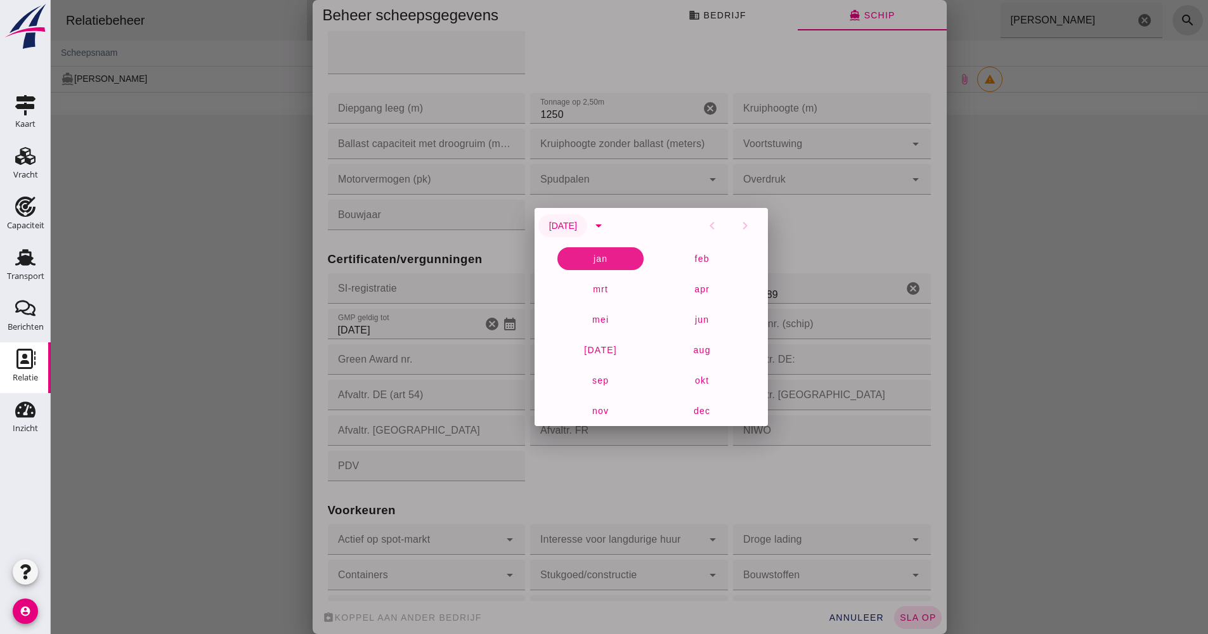
click at [577, 227] on span "[DATE]" at bounding box center [562, 226] width 29 height 10
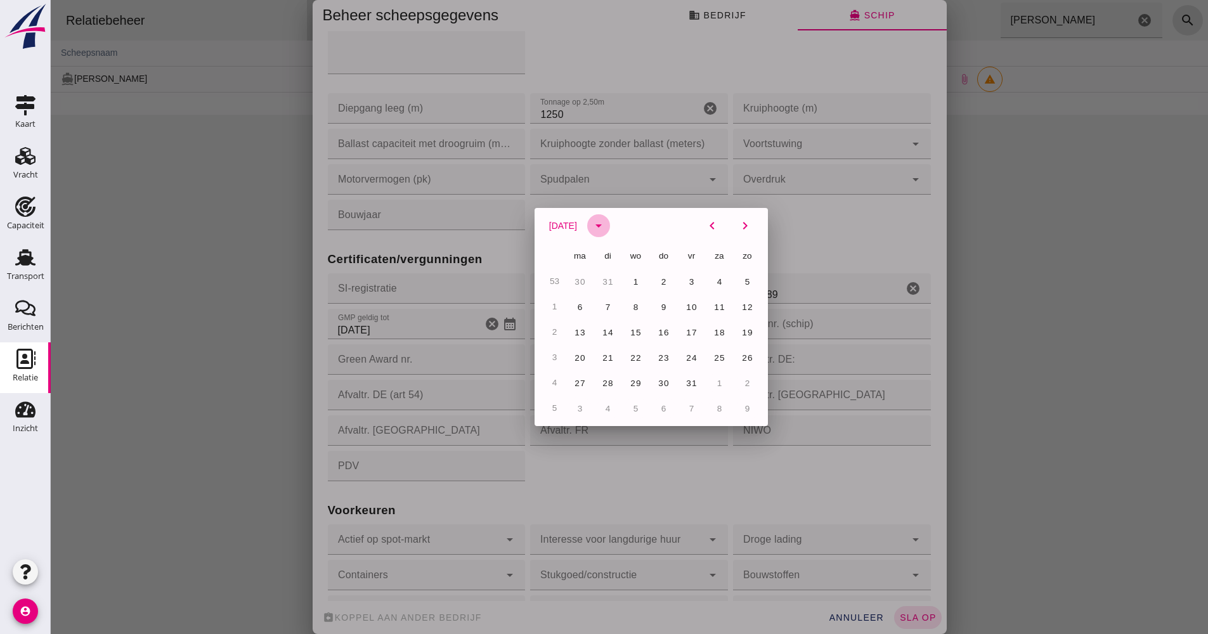
click at [606, 228] on icon "arrow_drop_down" at bounding box center [598, 225] width 15 height 15
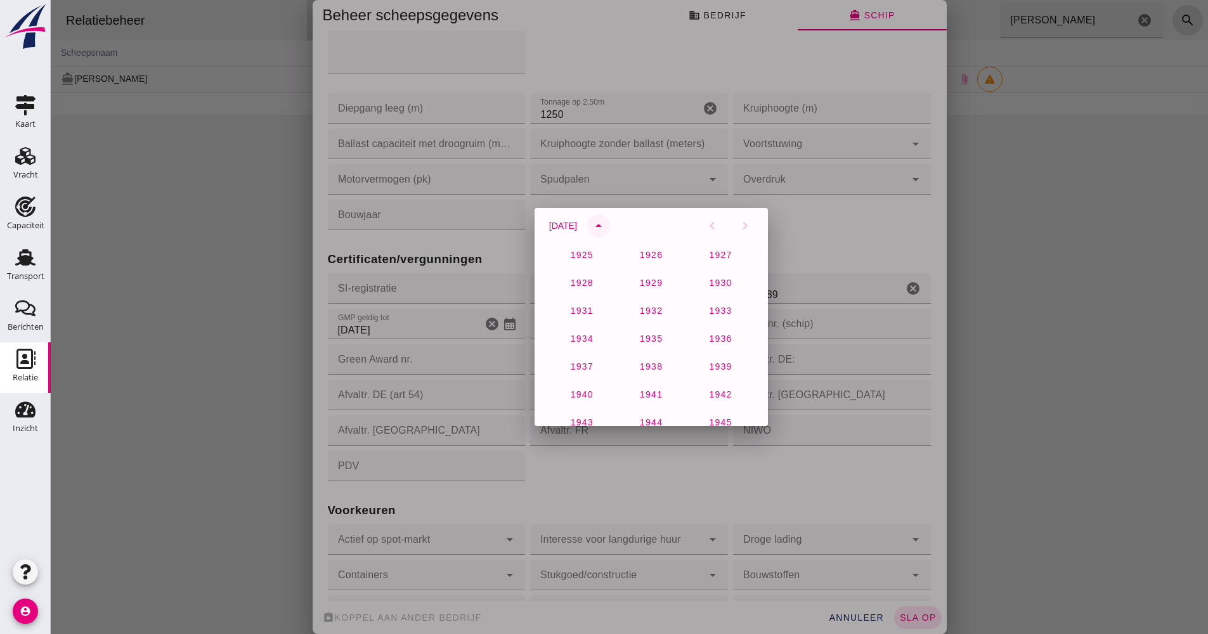
scroll to position [841, 0]
click at [594, 365] on button "2027" at bounding box center [582, 362] width 54 height 23
click at [713, 331] on span "16" at bounding box center [719, 333] width 12 height 10
type input "[DATE]"
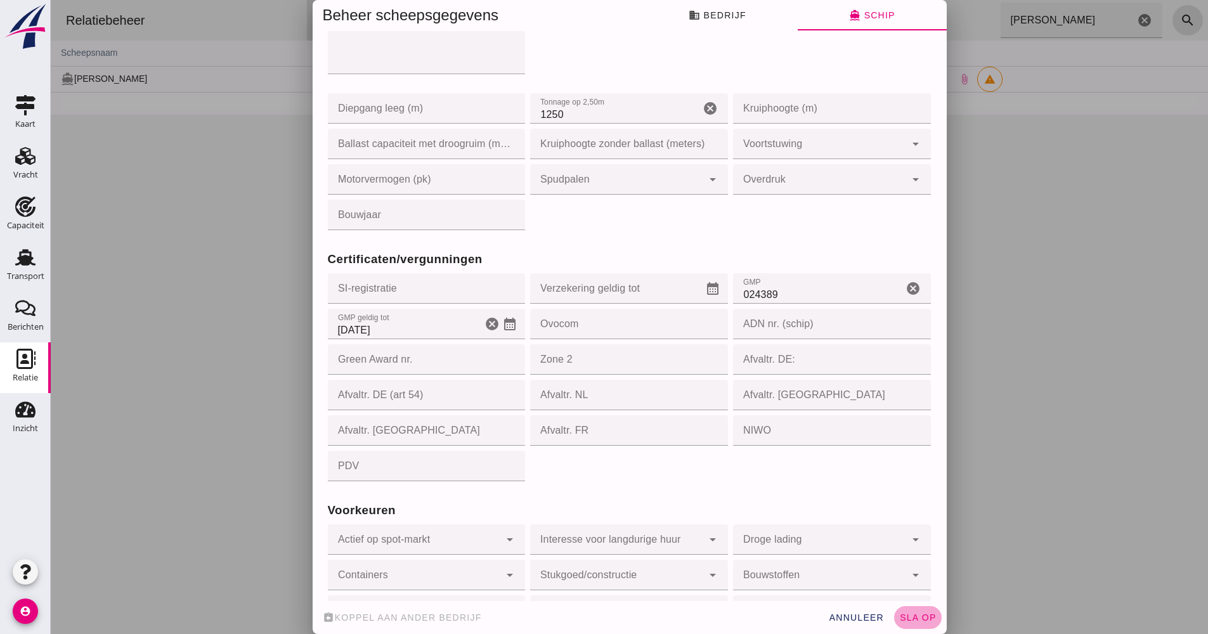
click at [929, 624] on button "sla op" at bounding box center [918, 617] width 48 height 23
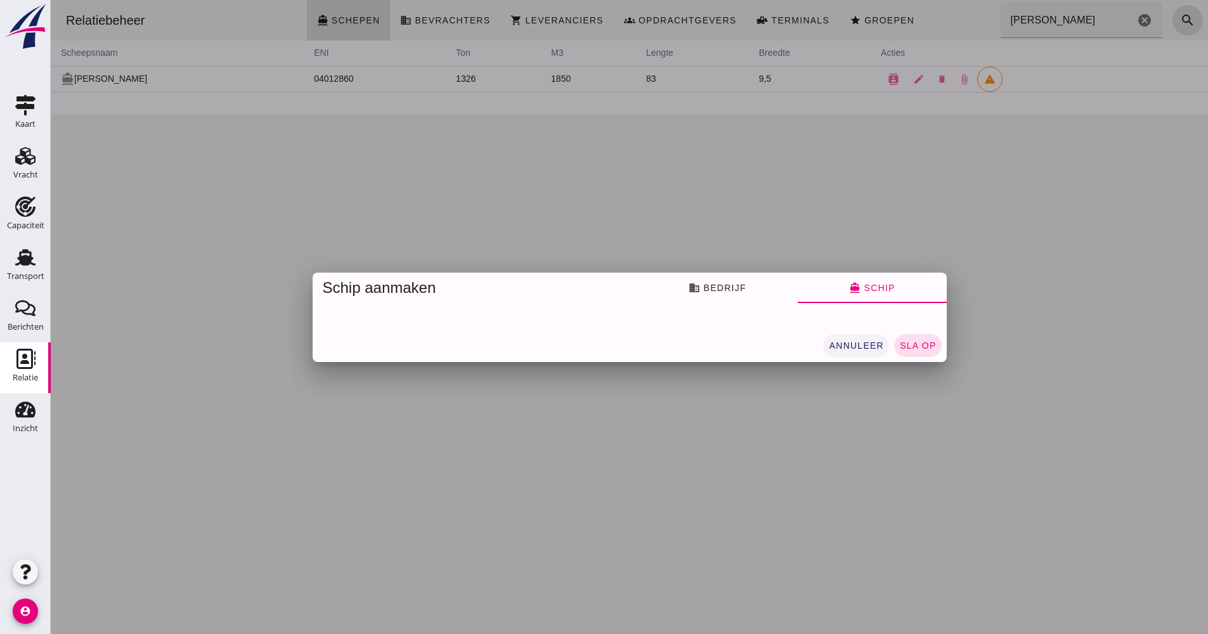
scroll to position [0, 0]
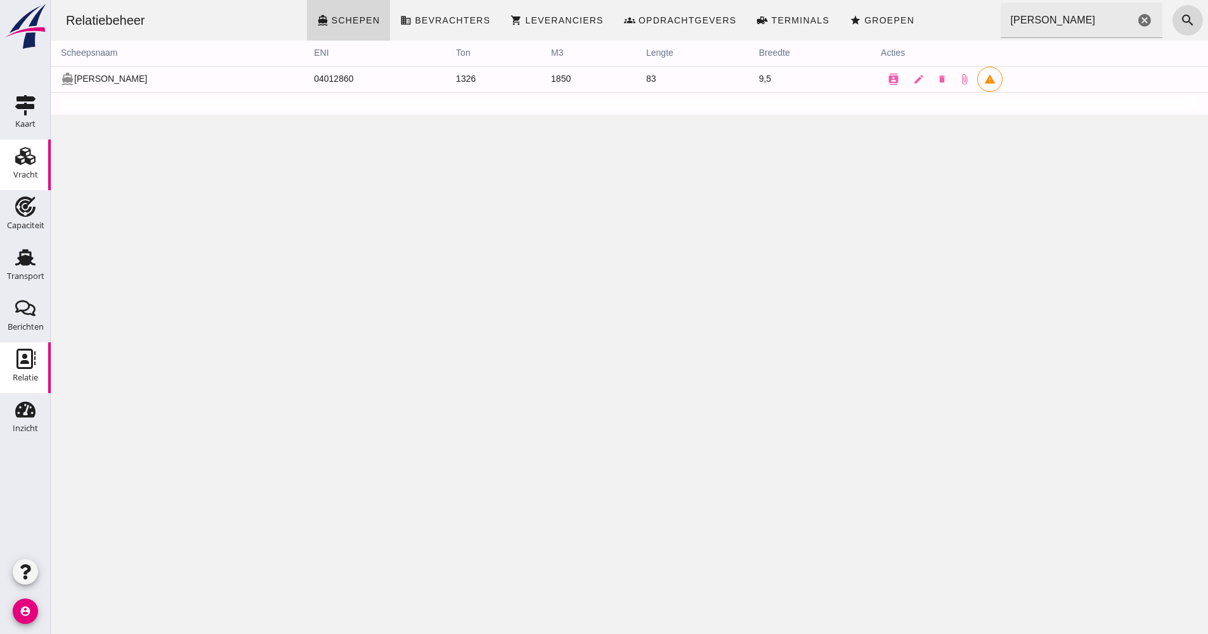
click at [21, 178] on div "Vracht" at bounding box center [25, 175] width 25 height 8
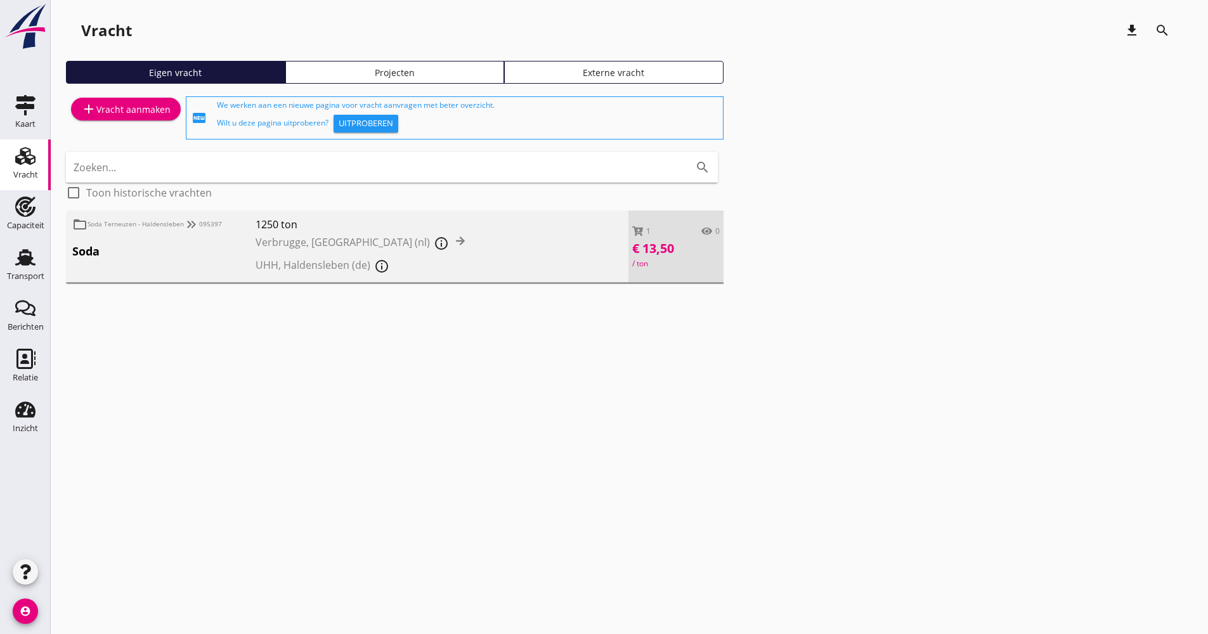
click at [475, 226] on span "1250 ton" at bounding box center [370, 224] width 229 height 15
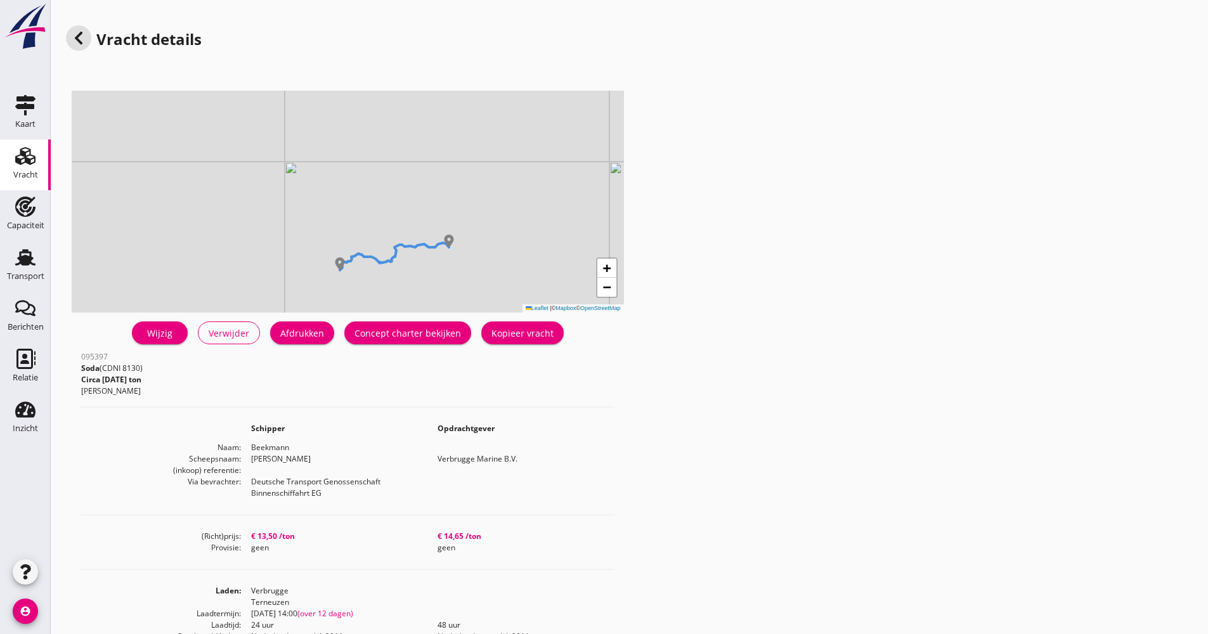
click at [406, 327] on div "Concept charter bekijken" at bounding box center [407, 333] width 107 height 13
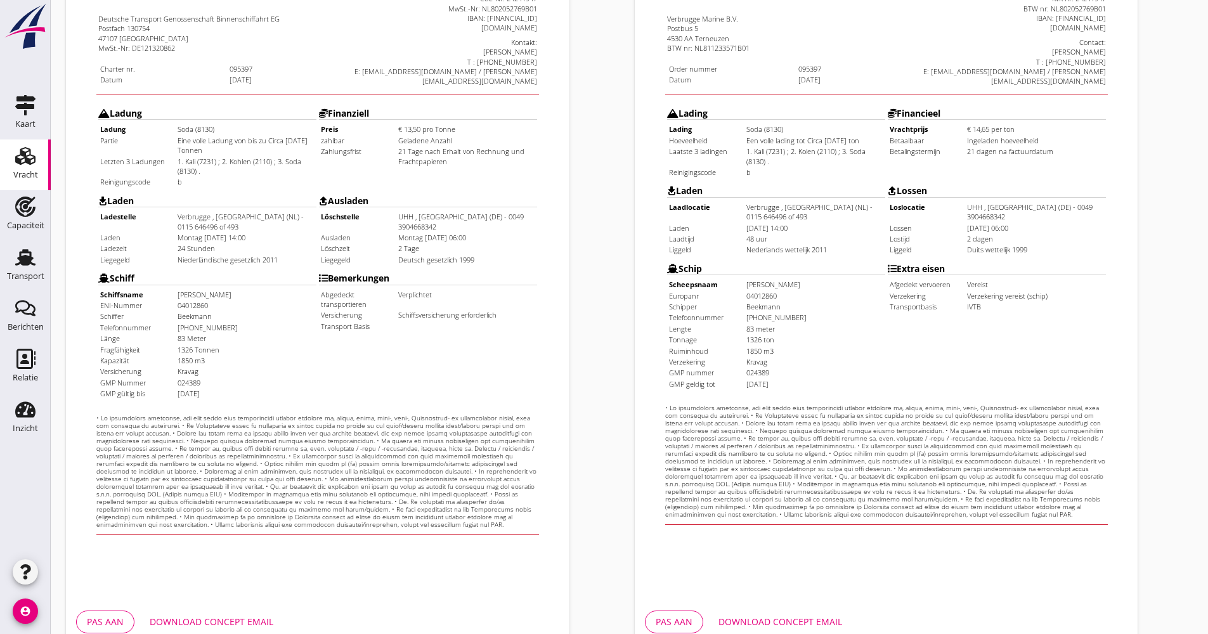
scroll to position [305, 0]
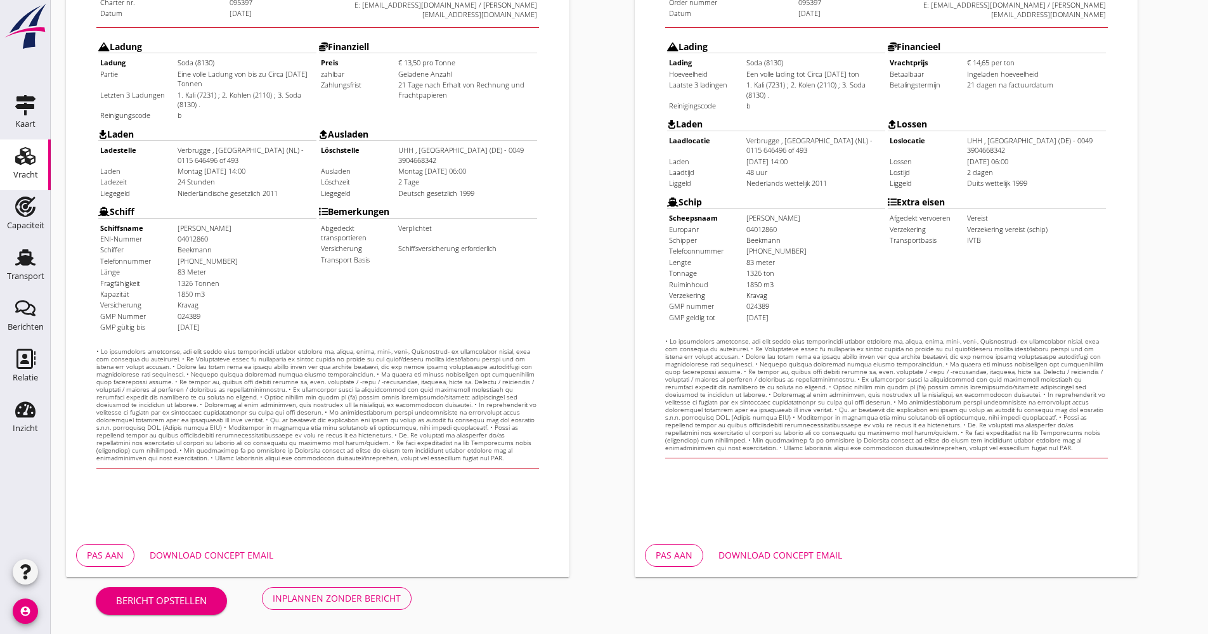
click at [746, 542] on div "Pas aan Download concept email" at bounding box center [886, 555] width 503 height 43
click at [747, 551] on div "Download concept email" at bounding box center [780, 554] width 124 height 13
click at [204, 548] on button "Download concept email" at bounding box center [211, 555] width 144 height 23
click at [315, 593] on div "Inplannen zonder bericht" at bounding box center [337, 598] width 128 height 13
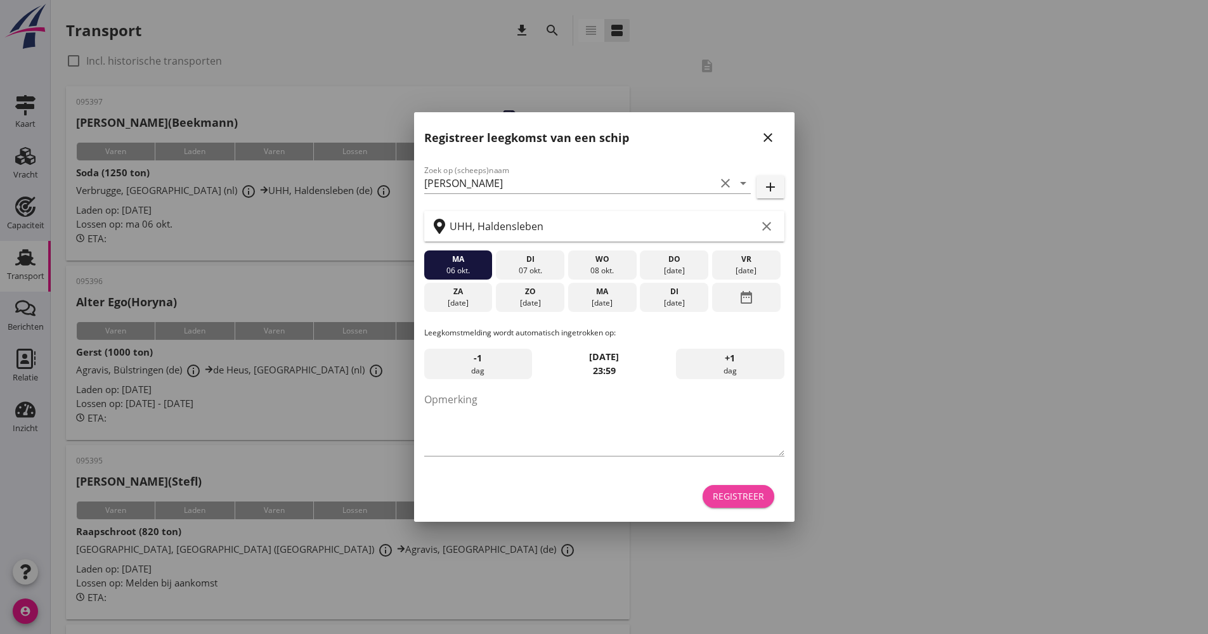
click at [733, 491] on div "Registreer" at bounding box center [738, 495] width 51 height 13
